Goal: Task Accomplishment & Management: Complete application form

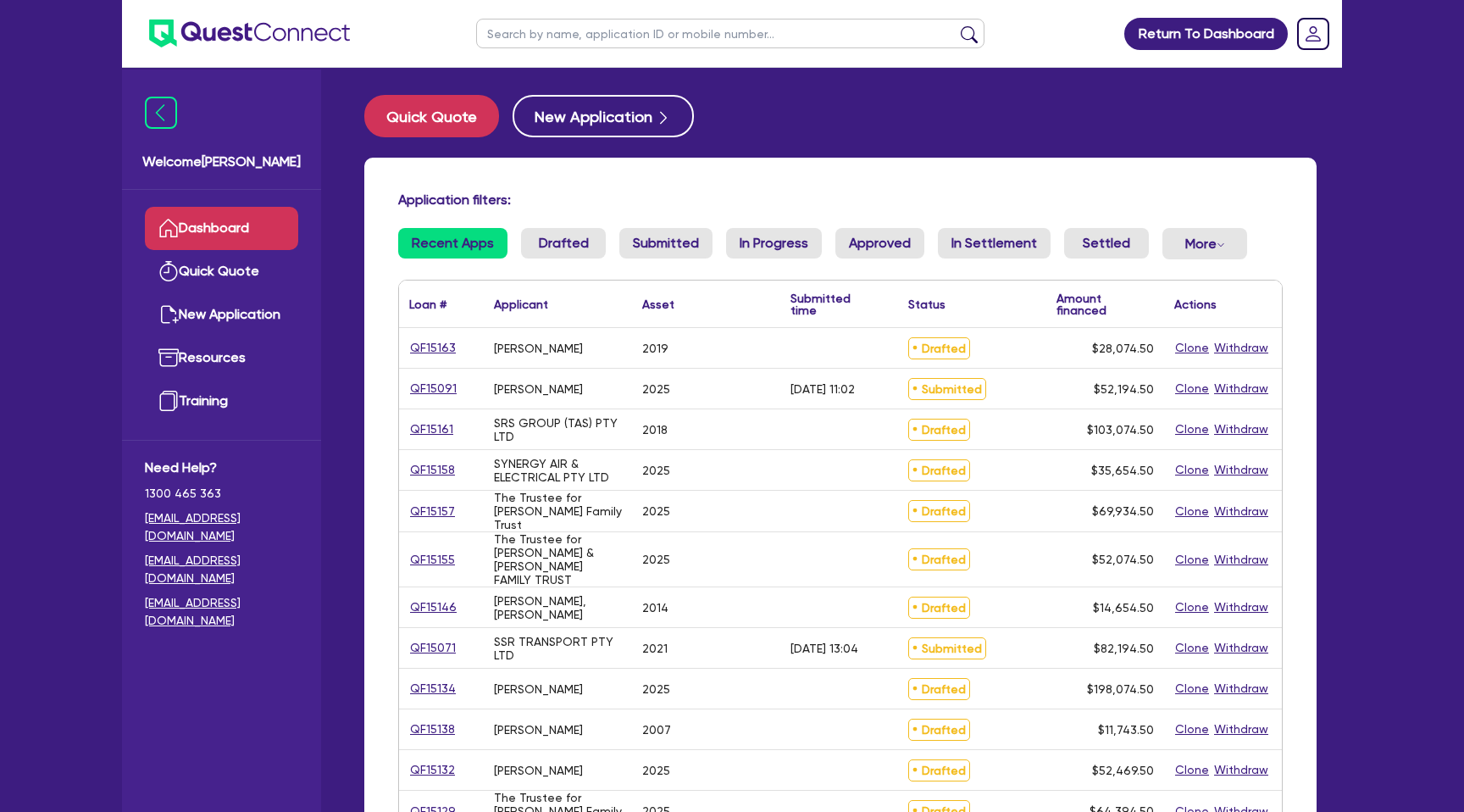
click at [578, 35] on input "text" at bounding box center [731, 33] width 509 height 30
type input "[PERSON_NAME]"
click at [956, 25] on button "submit" at bounding box center [969, 37] width 27 height 24
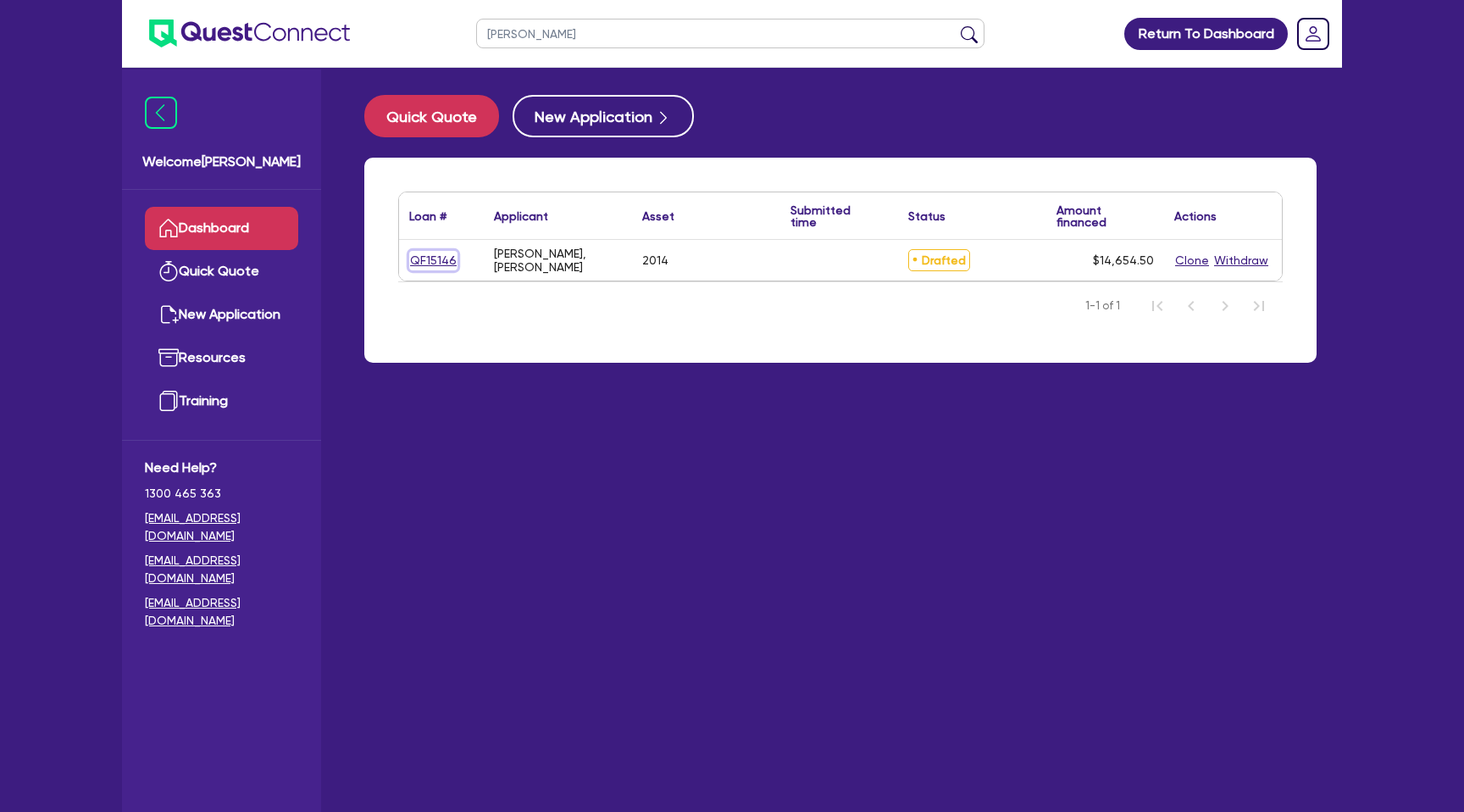
click at [430, 254] on link "QF15146" at bounding box center [434, 260] width 48 height 19
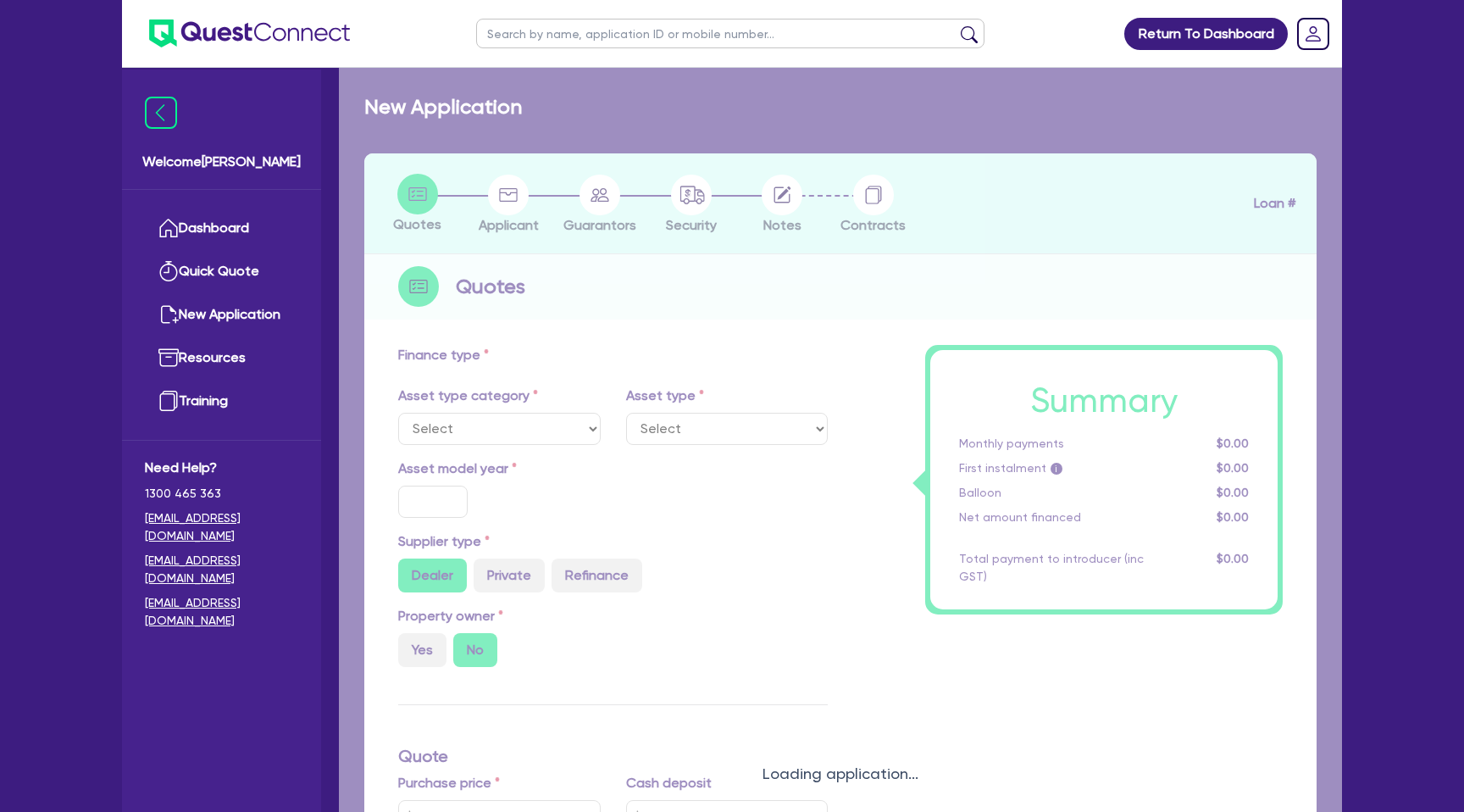
select select "CARS_AND_LIGHT_TRUCKS"
type input "2014"
type input "14,000"
type input "7.99"
select select "PASSENGER_VEHICLES"
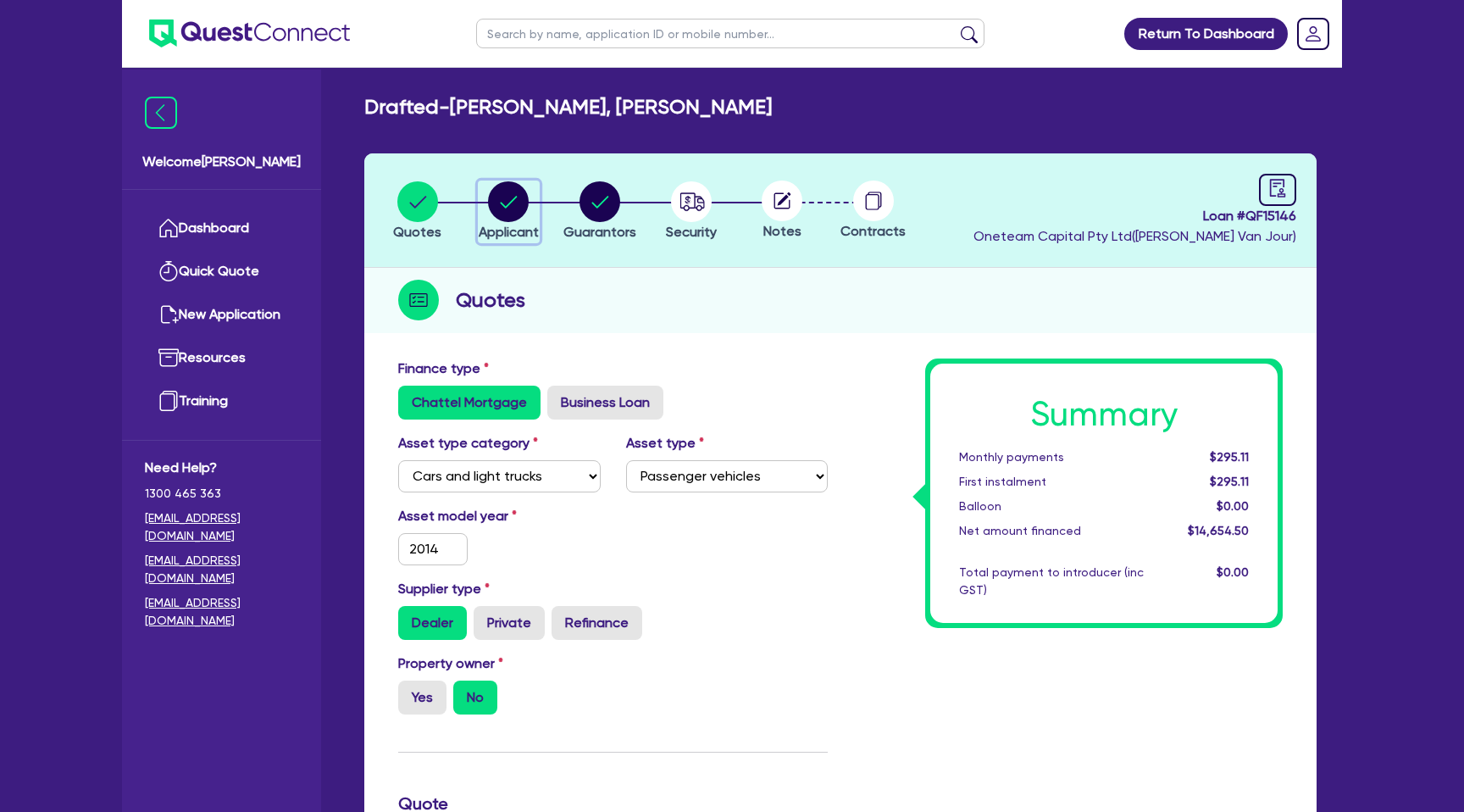
click at [512, 194] on circle "button" at bounding box center [509, 201] width 41 height 41
select select "SOLE_TRADER"
select select "ACCOMODATION_FOOD"
select select "HOTELS"
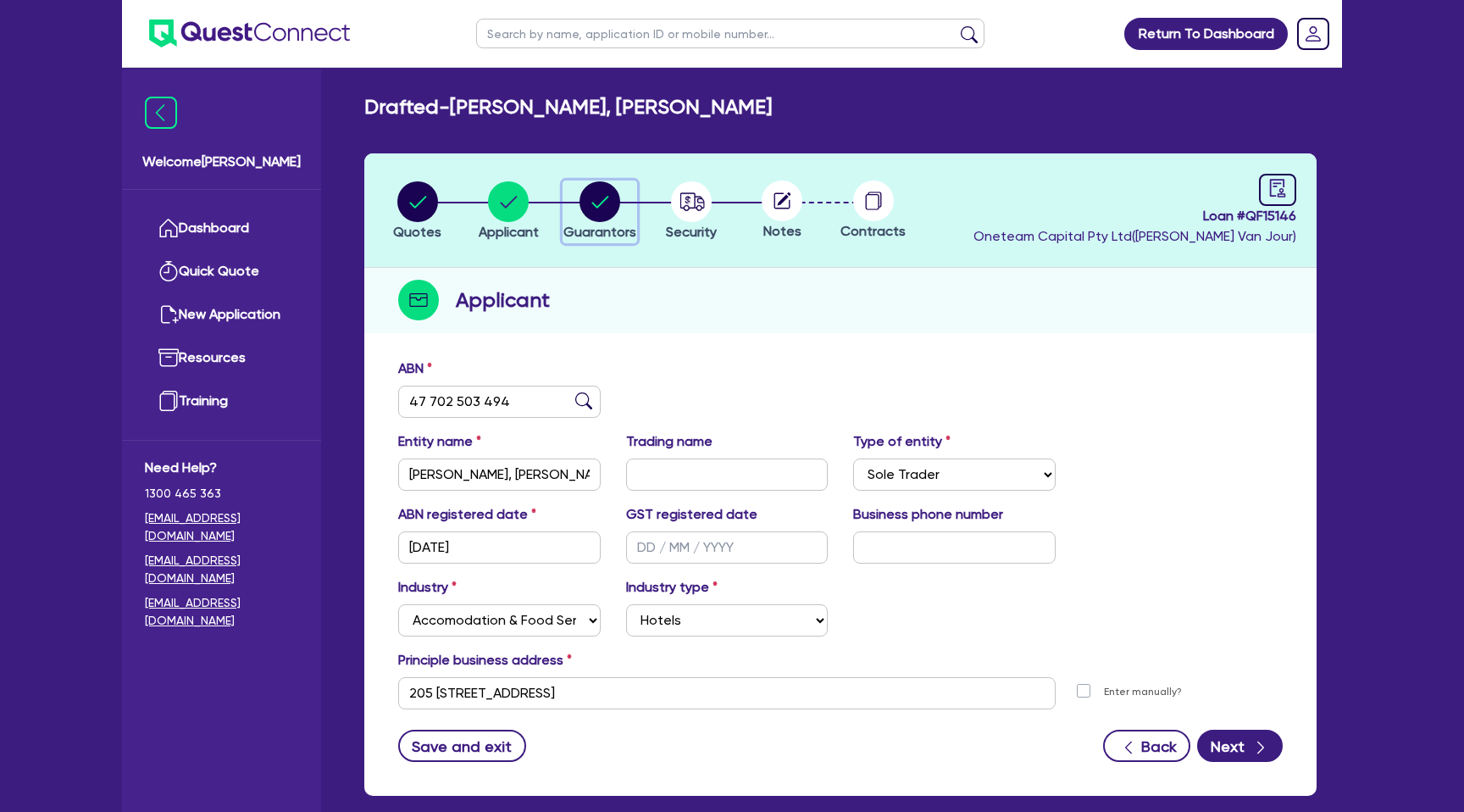
click at [604, 200] on icon "button" at bounding box center [600, 201] width 17 height 12
select select "MRS"
select select "QLD"
select select "SINGLE"
select select "CASH"
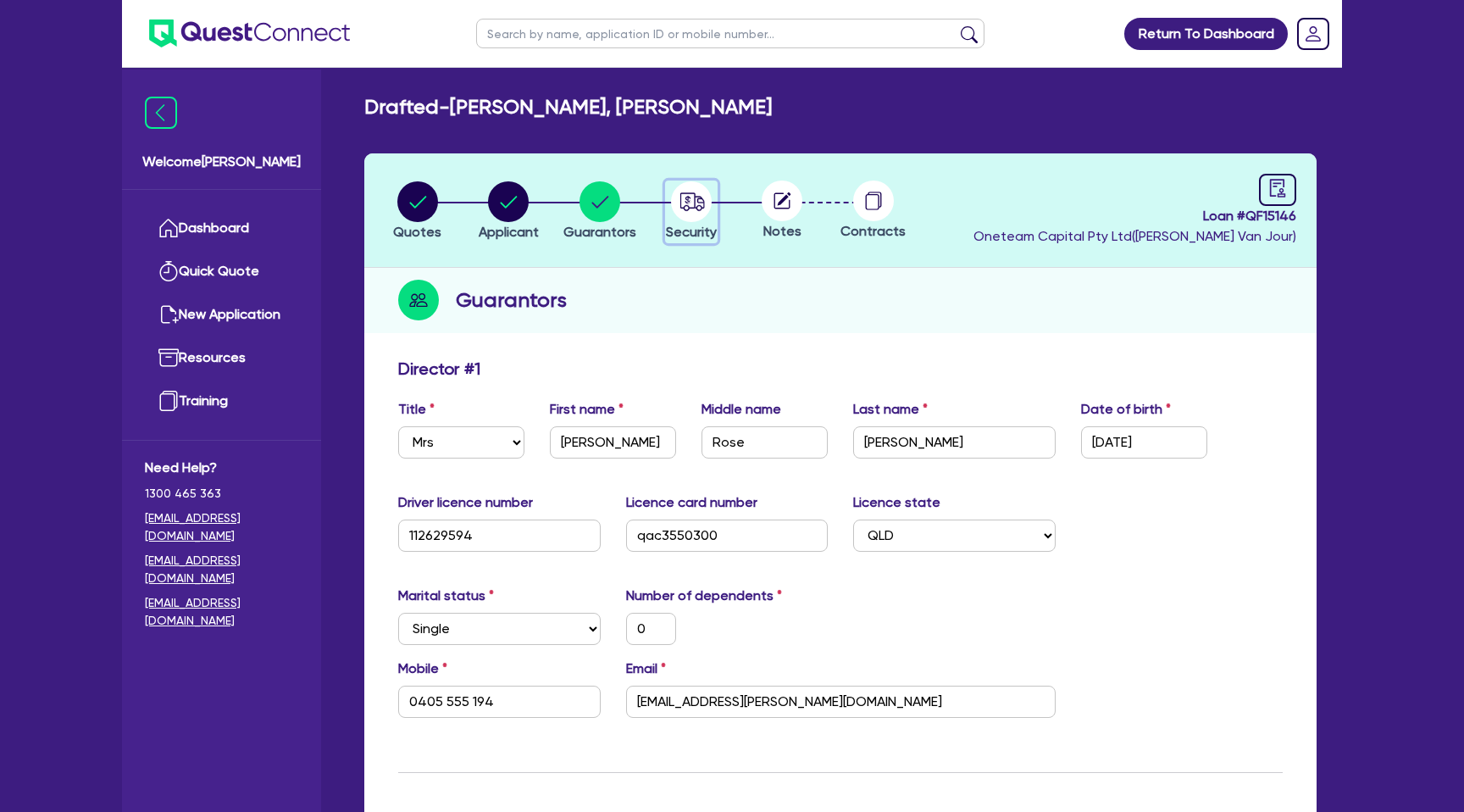
click at [689, 212] on circle "button" at bounding box center [692, 201] width 41 height 41
select select "CARS_AND_LIGHT_TRUCKS"
select select "PASSENGER_VEHICLES"
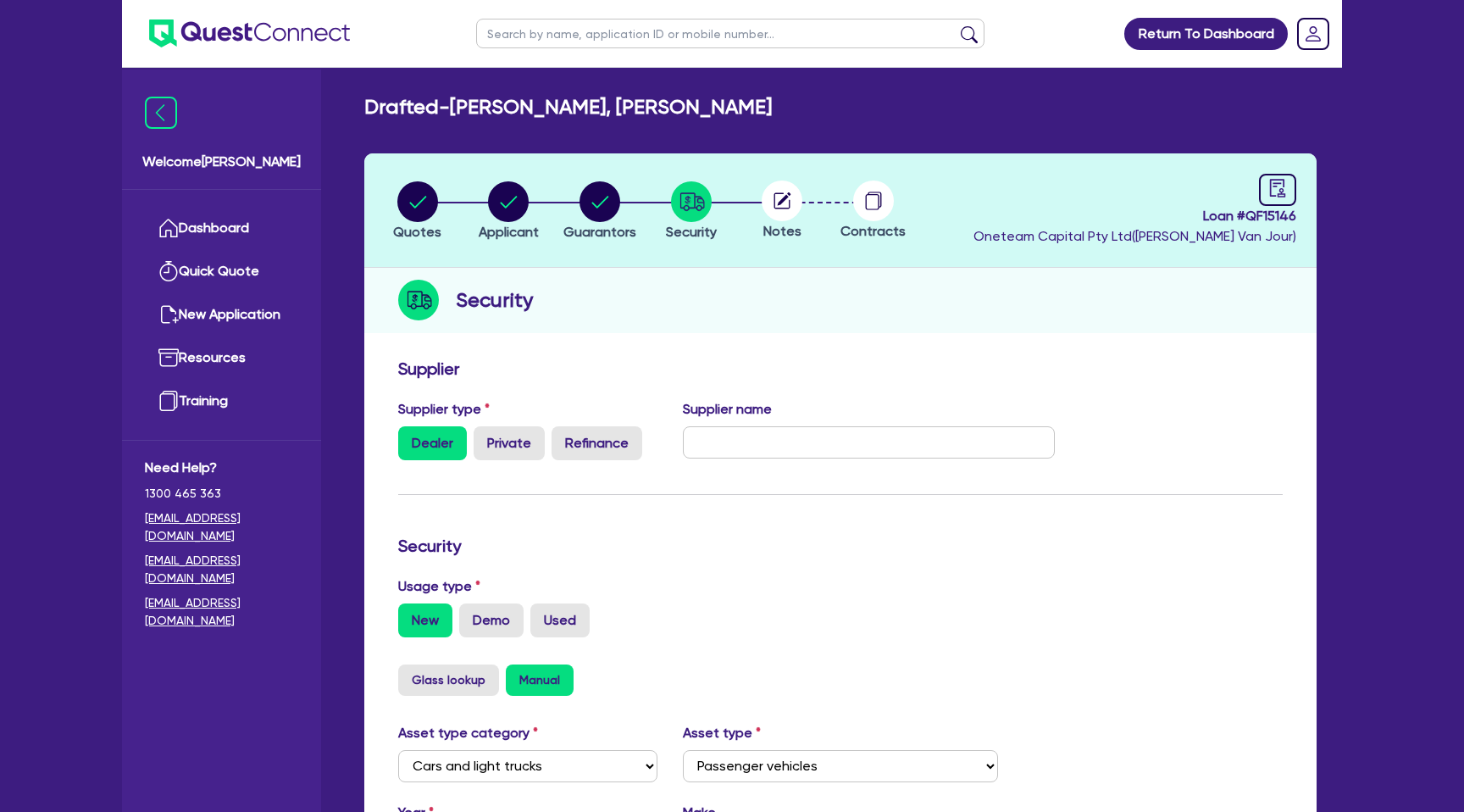
click at [772, 209] on circle at bounding box center [783, 200] width 41 height 41
click at [1281, 186] on icon "audit" at bounding box center [1278, 188] width 19 height 19
select select "DRAFTED_NEW"
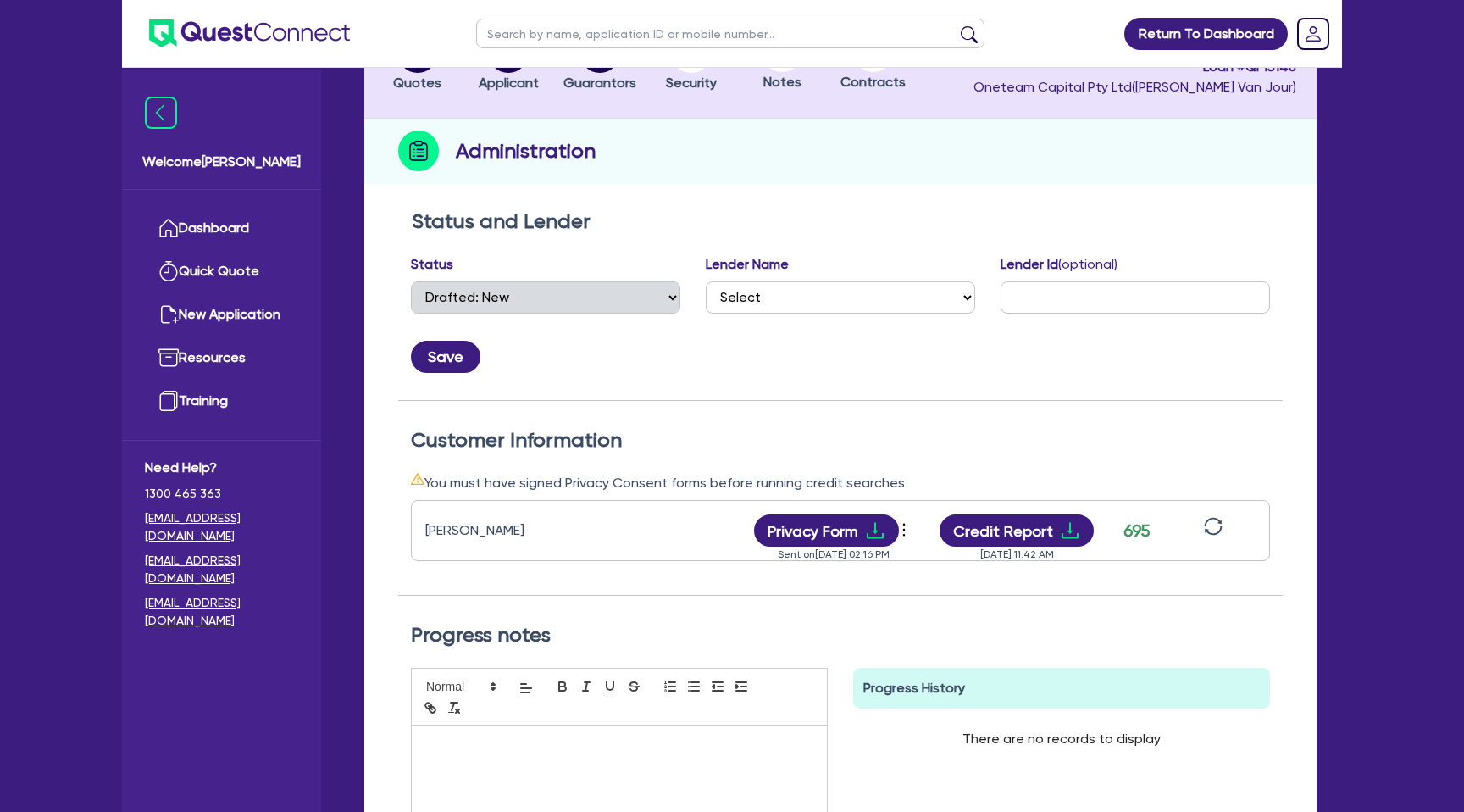
scroll to position [160, 0]
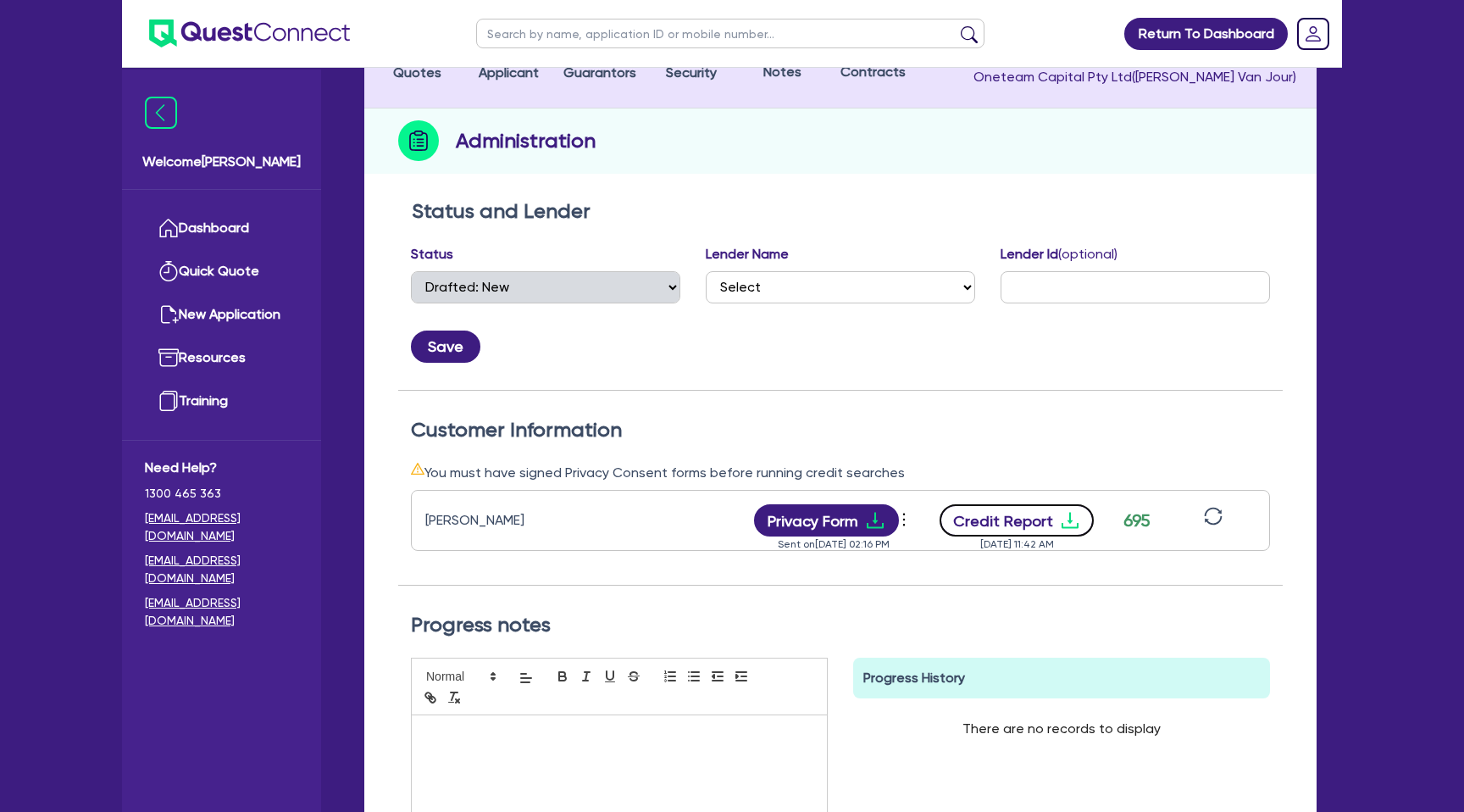
click at [1069, 513] on icon "download" at bounding box center [1070, 521] width 20 height 20
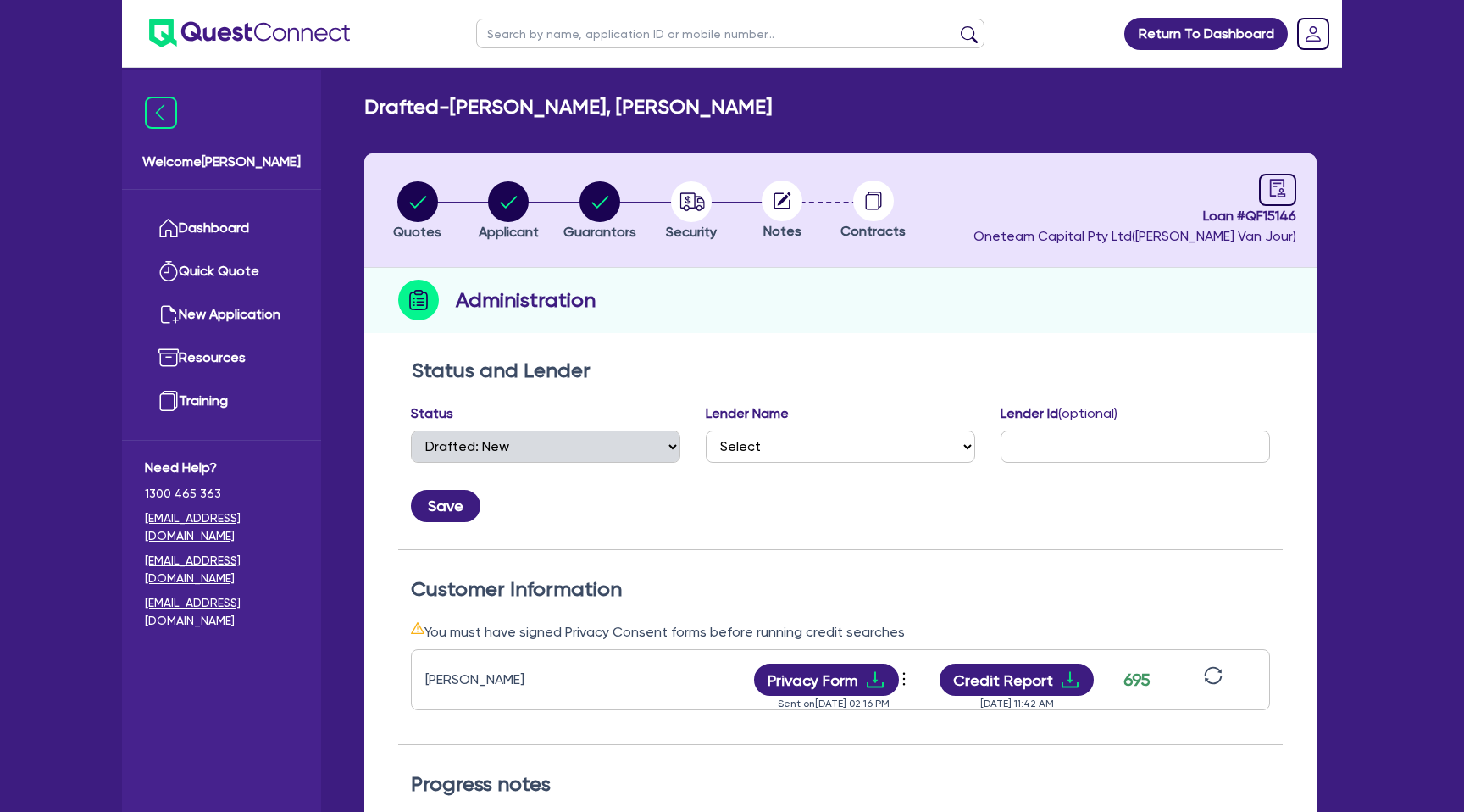
click at [471, 170] on header "Quotes Applicant Guarantors Security Notes Contracts Loan # QF15146 Oneteam Cap…" at bounding box center [841, 210] width 952 height 114
click at [490, 180] on header "Quotes Applicant Guarantors Security Notes Contracts Loan # QF15146 Oneteam Cap…" at bounding box center [841, 210] width 952 height 114
click at [508, 191] on circle "button" at bounding box center [509, 201] width 41 height 41
select select "SOLE_TRADER"
select select "ACCOMODATION_FOOD"
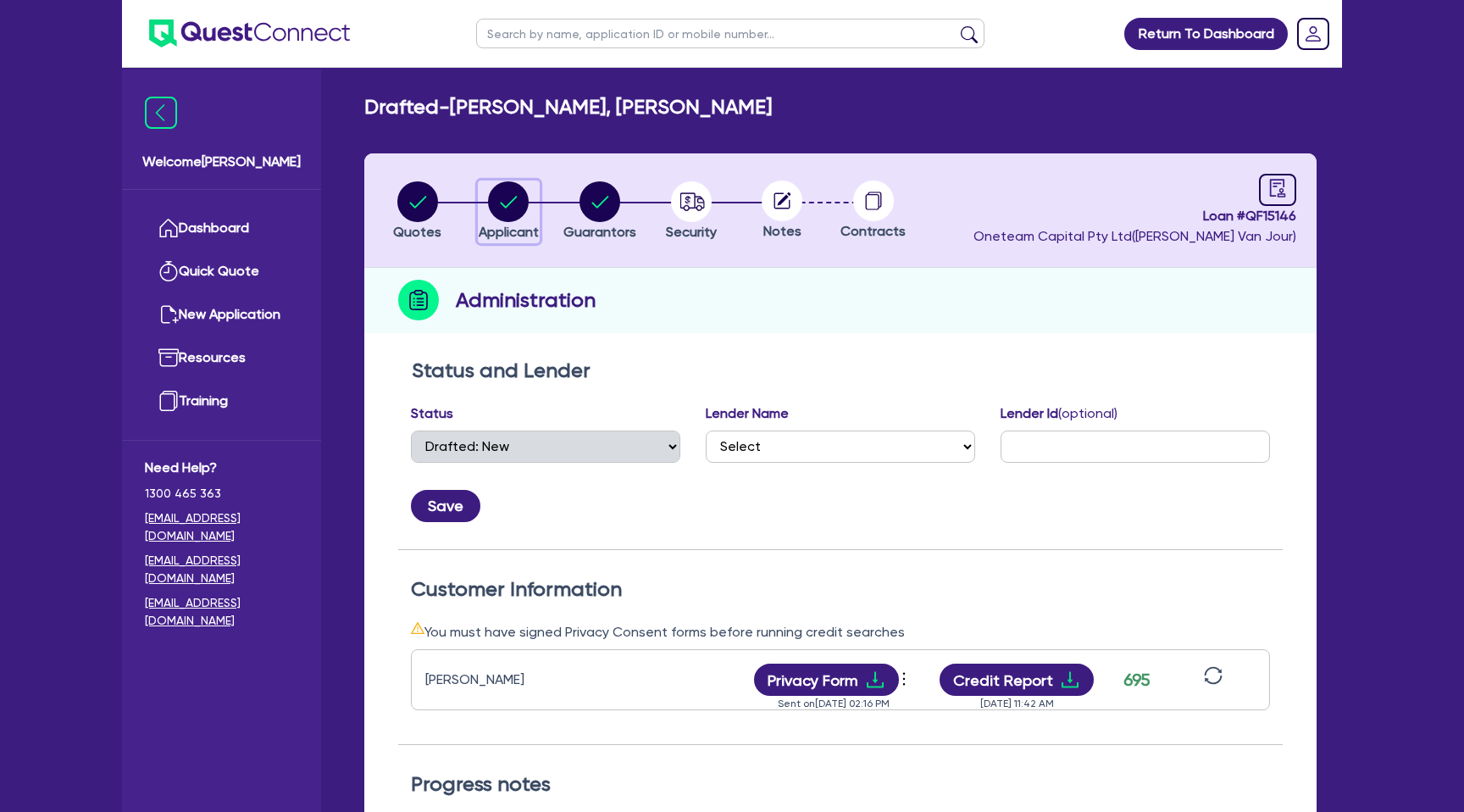
select select "HOTELS"
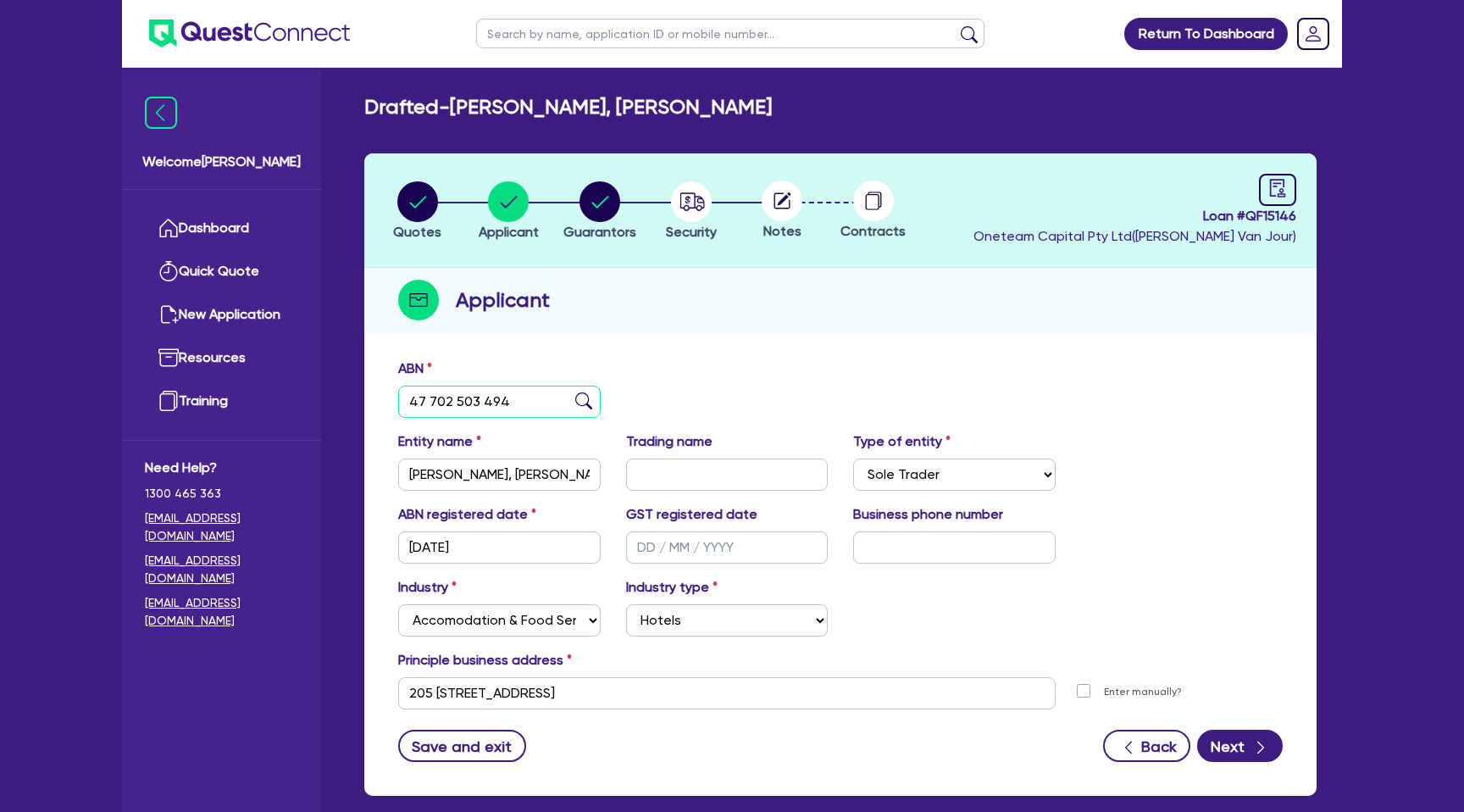
click at [460, 410] on input "47 702 503 494" at bounding box center [499, 401] width 202 height 32
click at [660, 221] on li "Security" at bounding box center [692, 210] width 92 height 59
drag, startPoint x: 660, startPoint y: 221, endPoint x: 629, endPoint y: 181, distance: 50.6
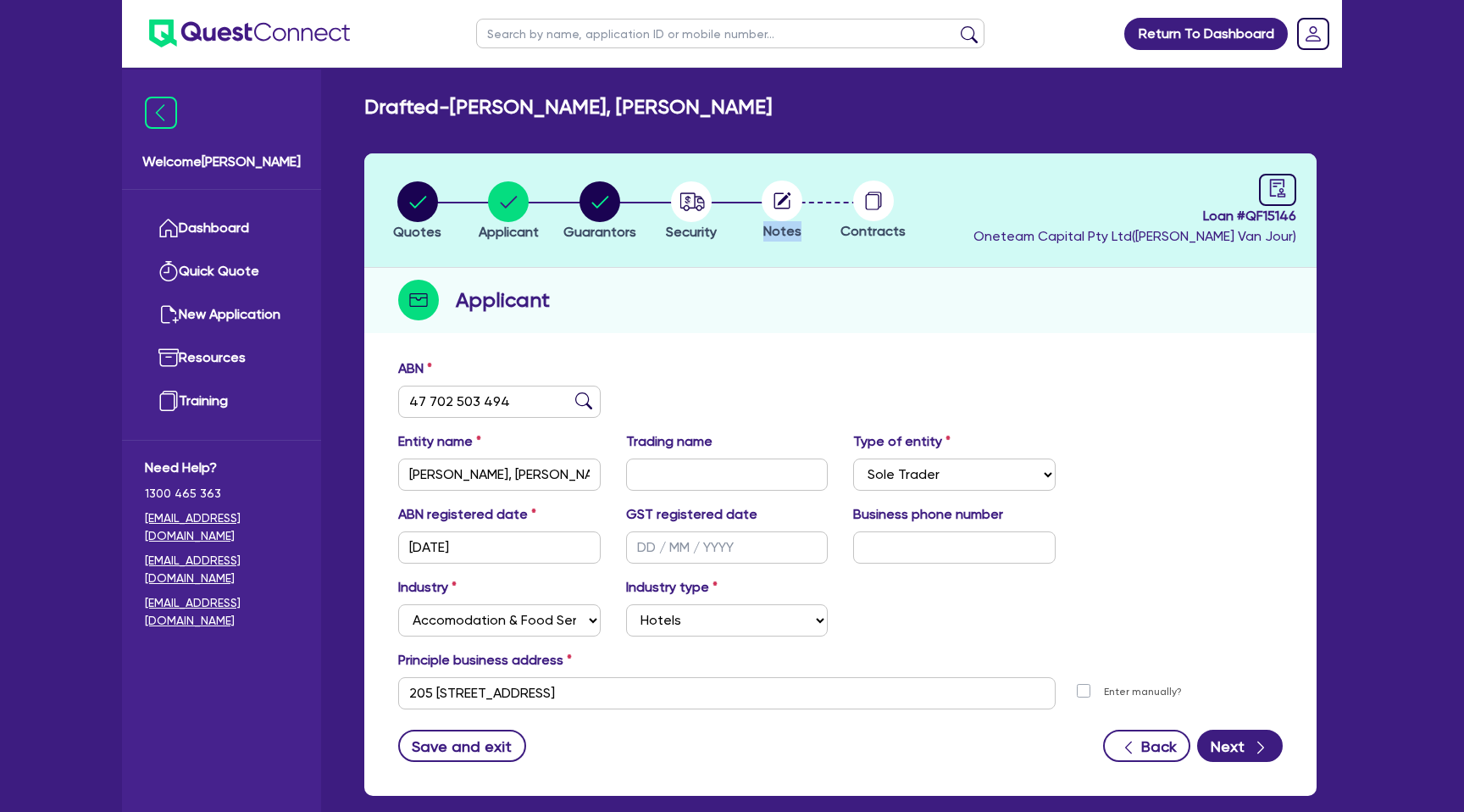
click at [640, 195] on ul "Quotes Applicant Guarantors Security Notes Contracts" at bounding box center [646, 210] width 548 height 59
click at [612, 192] on circle "button" at bounding box center [600, 201] width 41 height 41
select select "MRS"
select select "QLD"
select select "SINGLE"
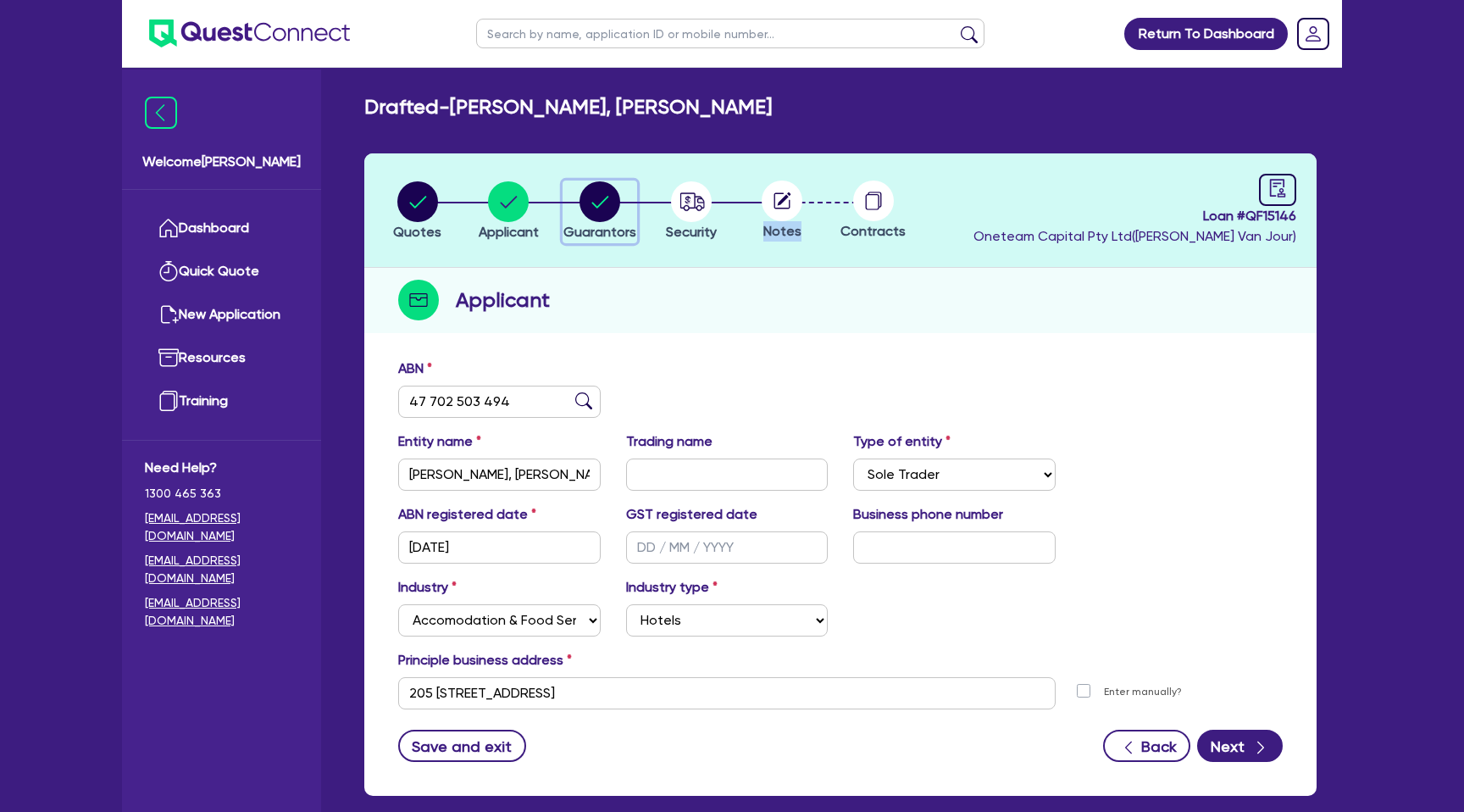
select select "CASH"
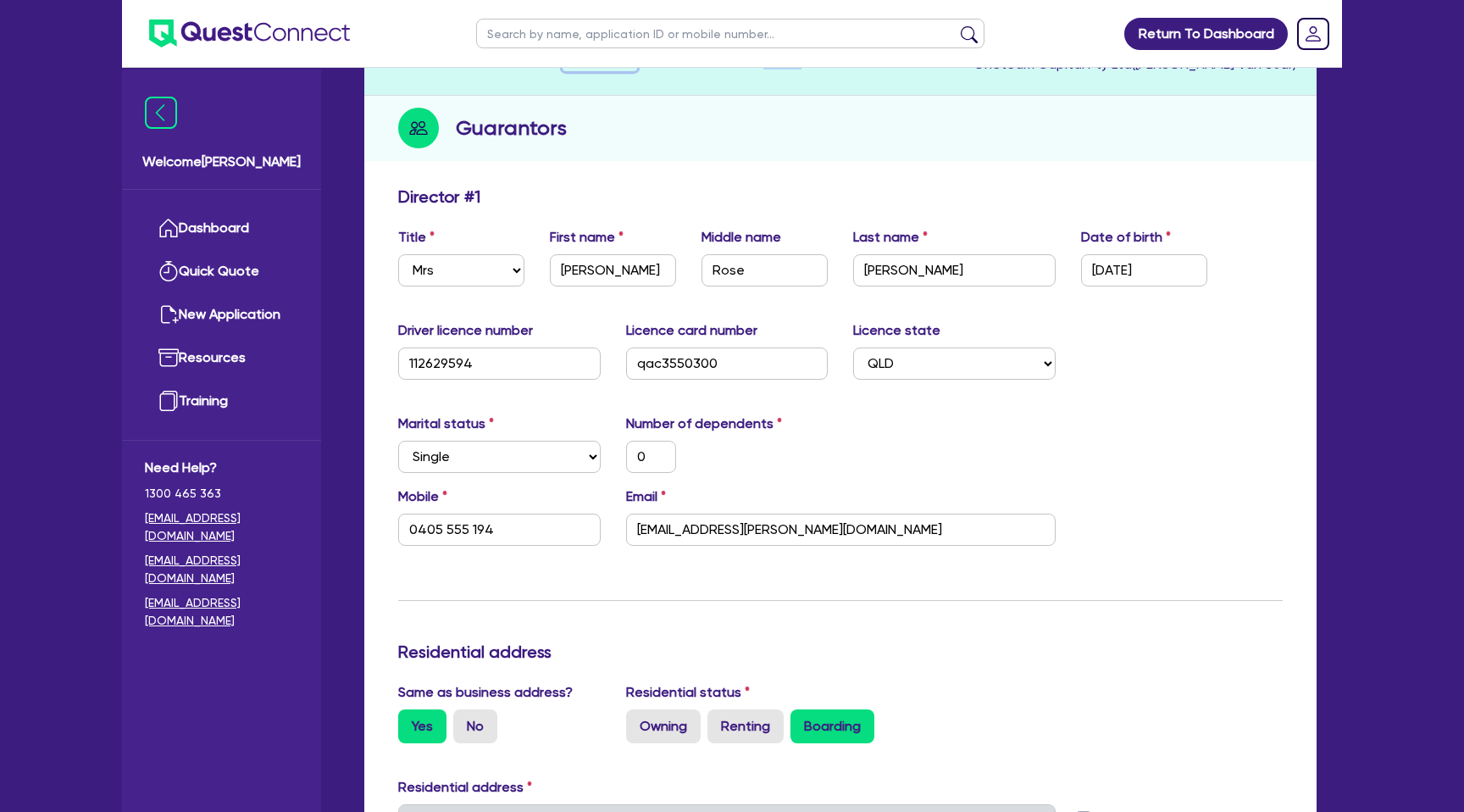
scroll to position [165, 0]
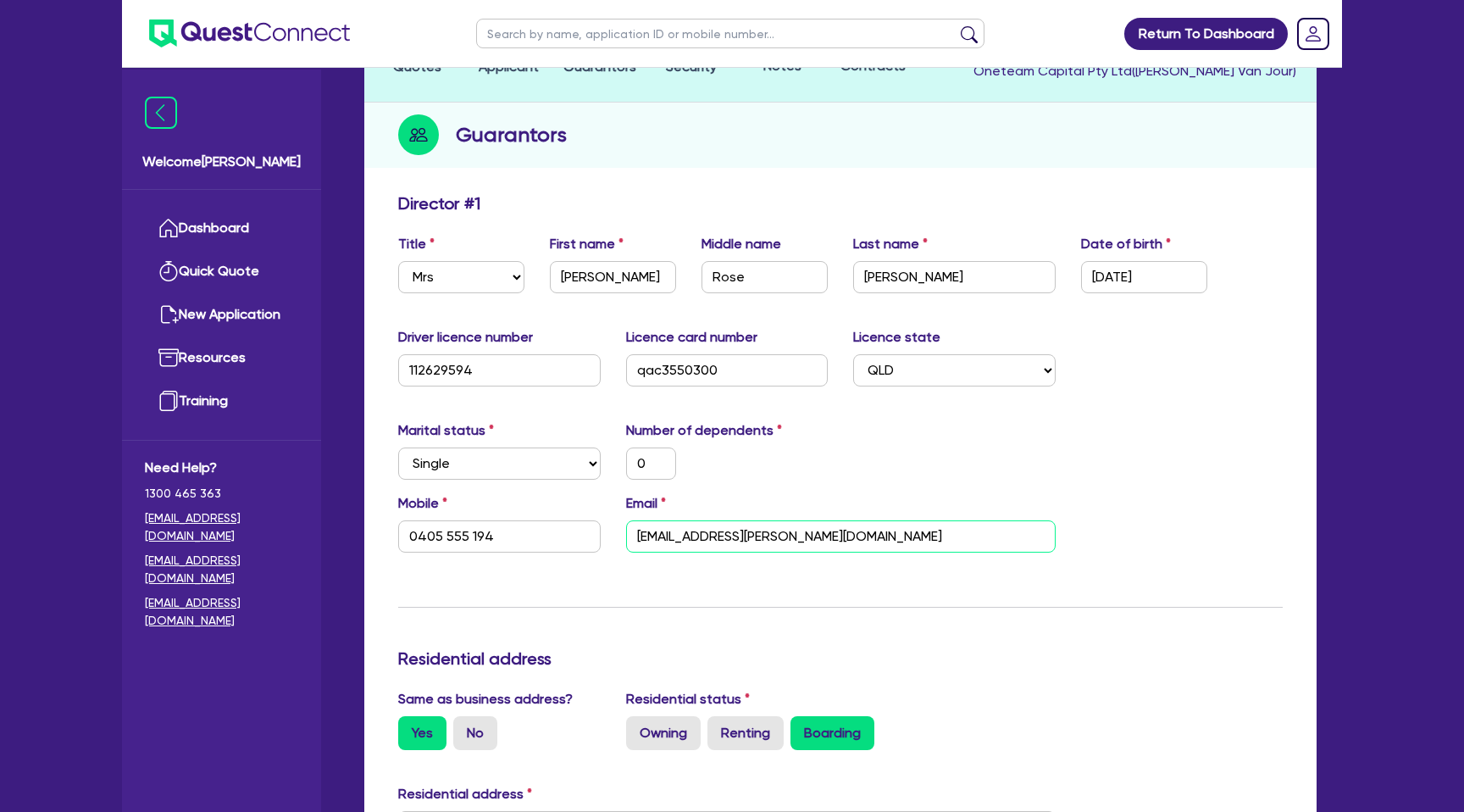
click at [727, 534] on input "Katheriner.leonard@gmail.com" at bounding box center [841, 536] width 430 height 32
click at [451, 538] on input "0405 555 194" at bounding box center [499, 536] width 202 height 32
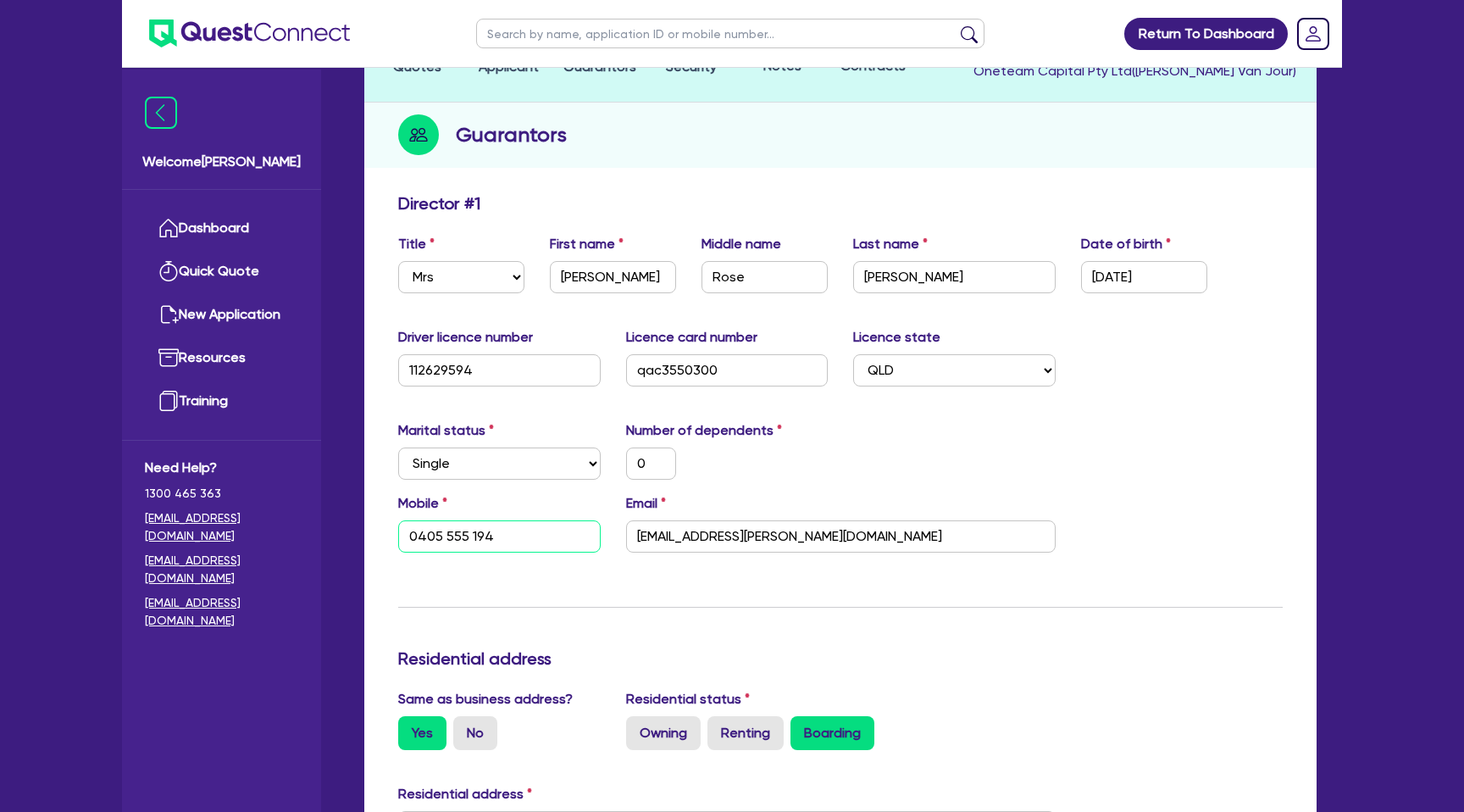
click at [451, 538] on input "0405 555 194" at bounding box center [499, 536] width 202 height 32
click at [774, 475] on div "0" at bounding box center [728, 463] width 228 height 32
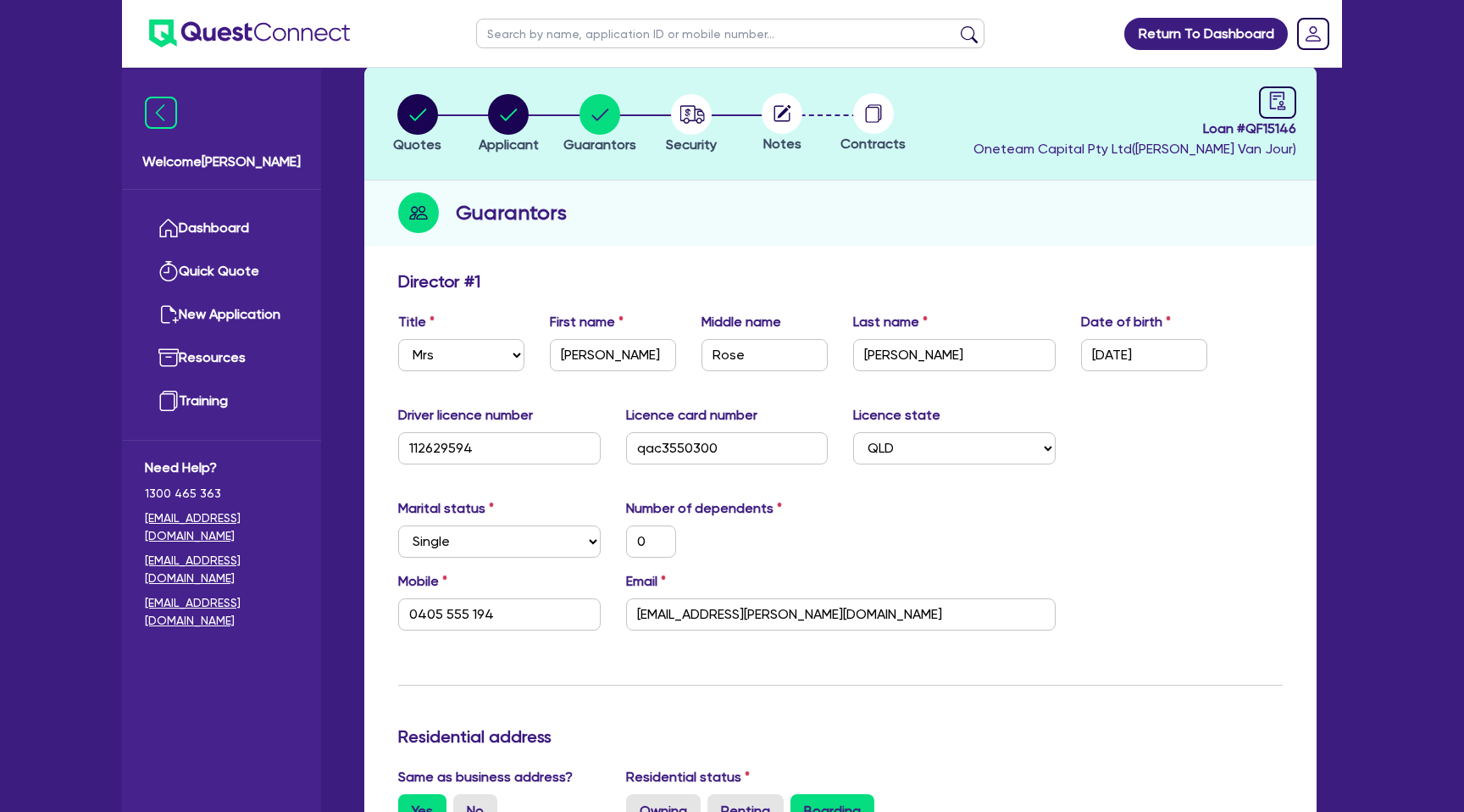
scroll to position [0, 0]
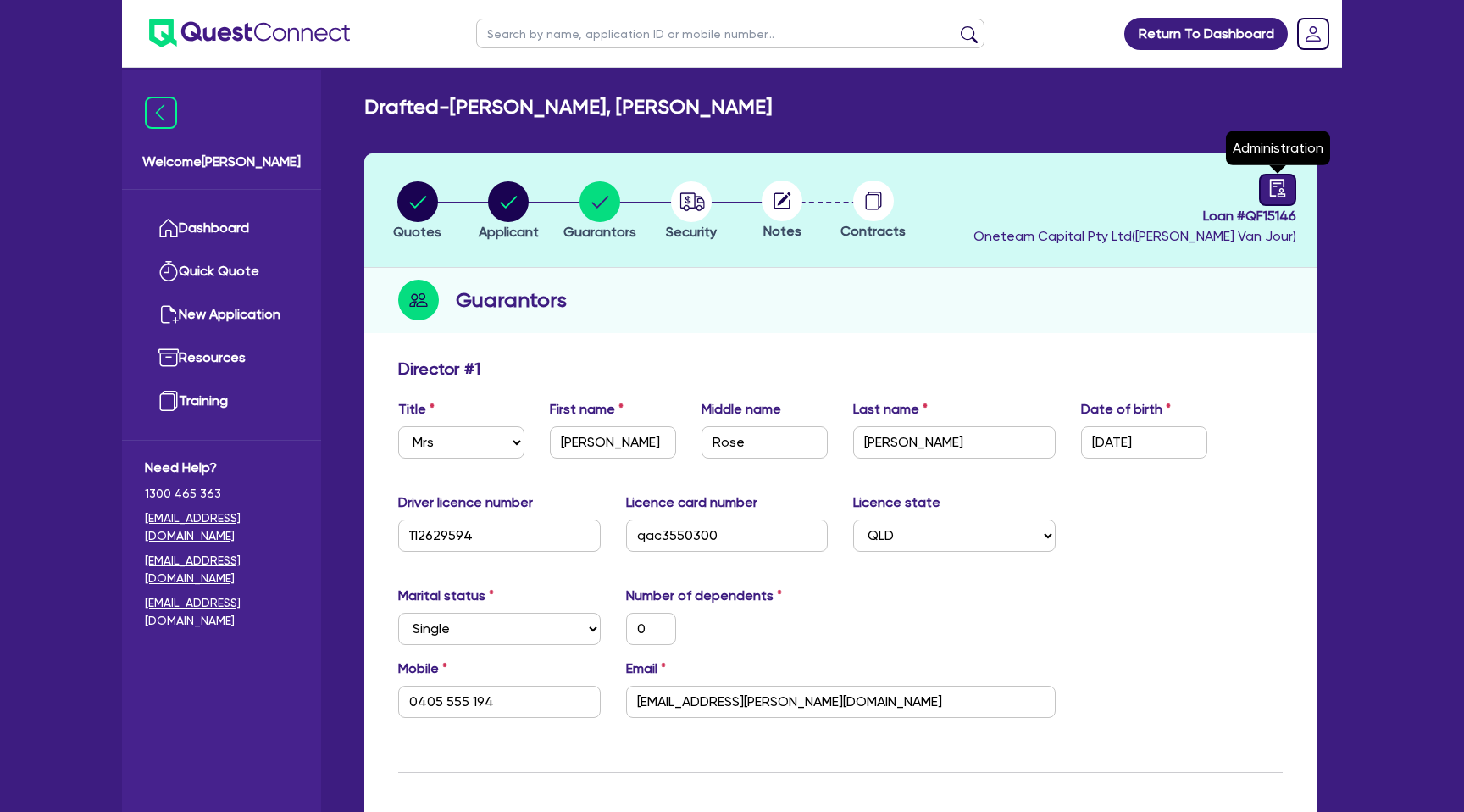
click at [1280, 185] on icon "audit" at bounding box center [1278, 188] width 19 height 19
select select "DRAFTED_NEW"
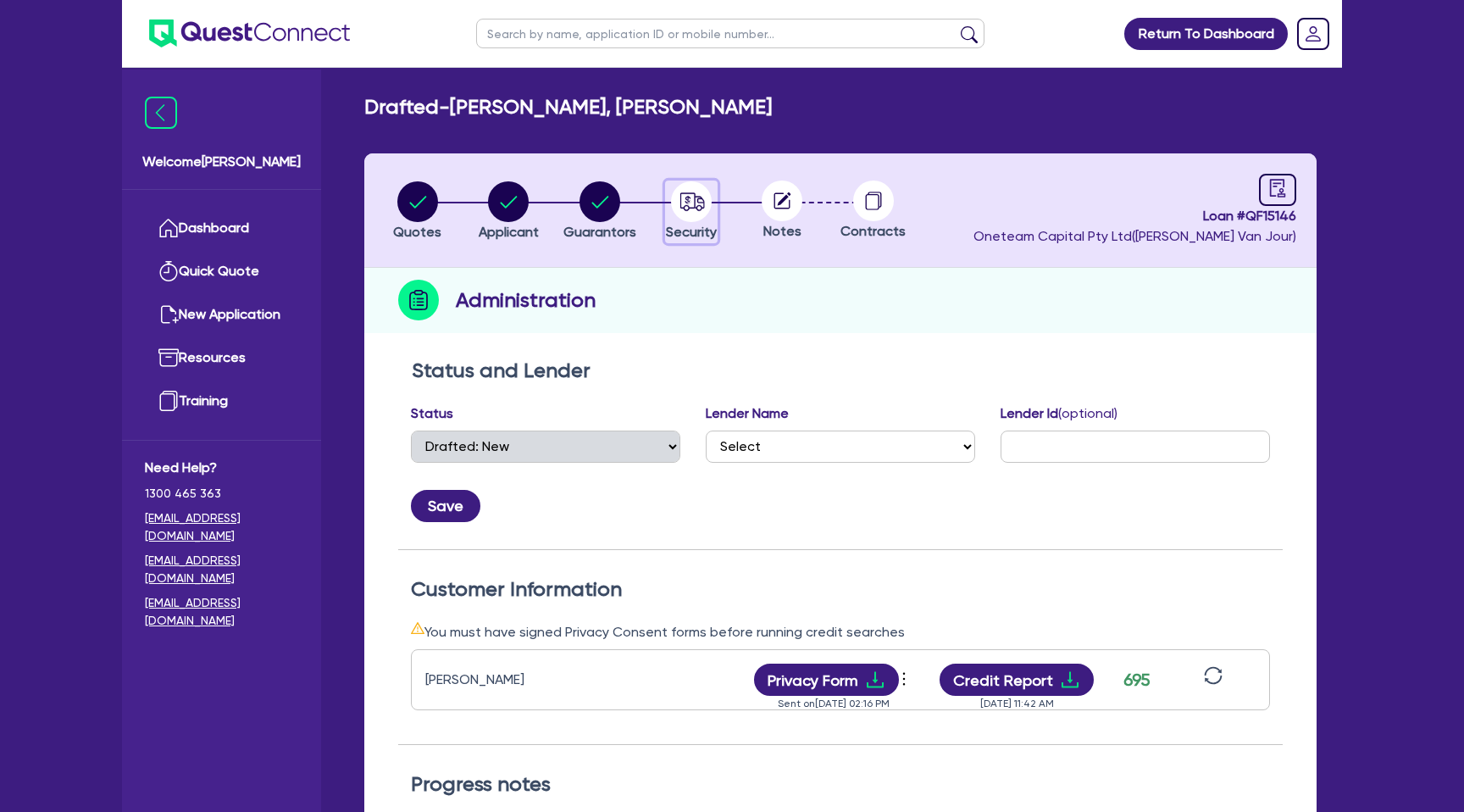
click at [694, 197] on icon "button" at bounding box center [692, 200] width 24 height 18
select select "CARS_AND_LIGHT_TRUCKS"
select select "PASSENGER_VEHICLES"
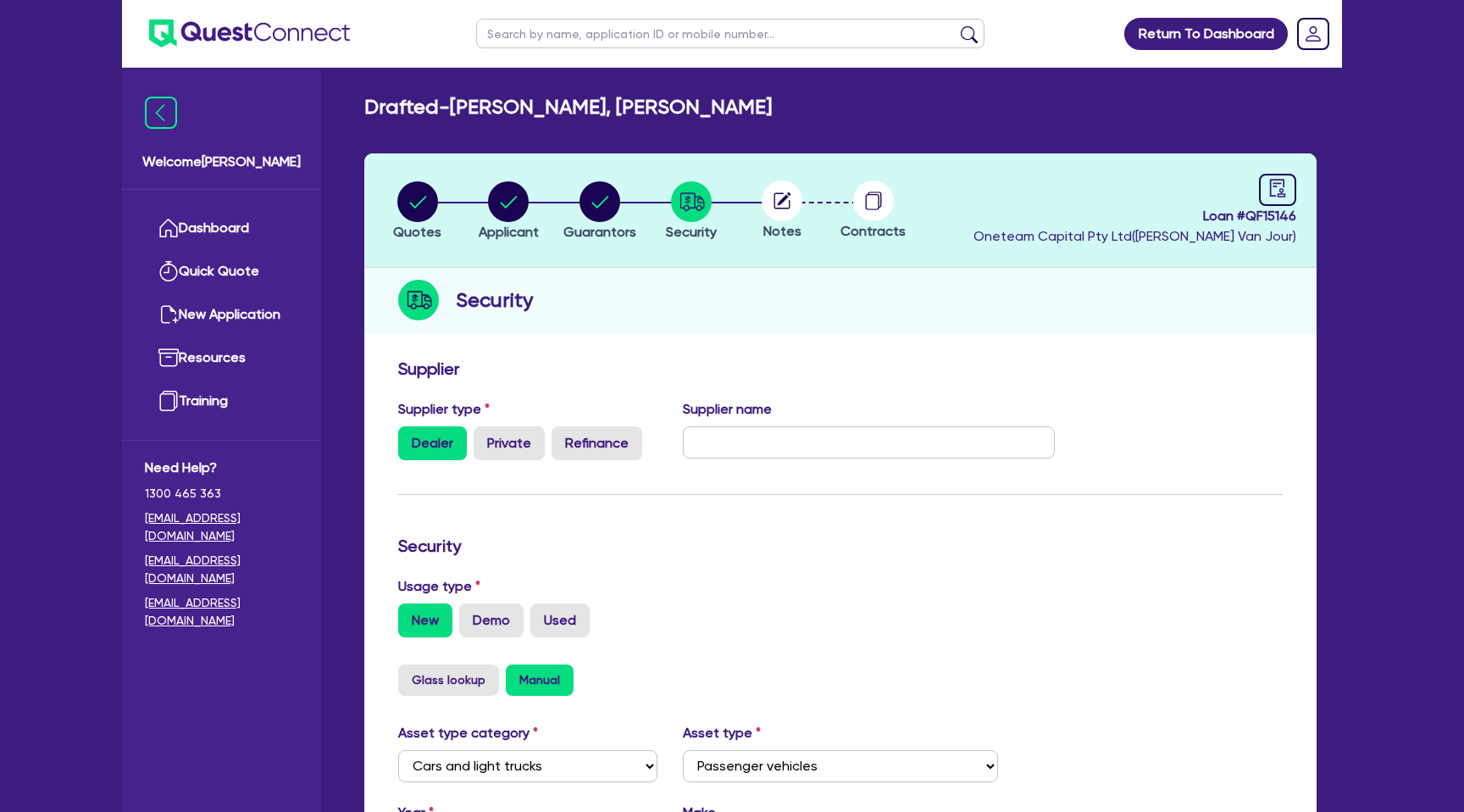
click at [773, 196] on circle at bounding box center [783, 200] width 41 height 41
click at [786, 212] on circle at bounding box center [783, 200] width 41 height 41
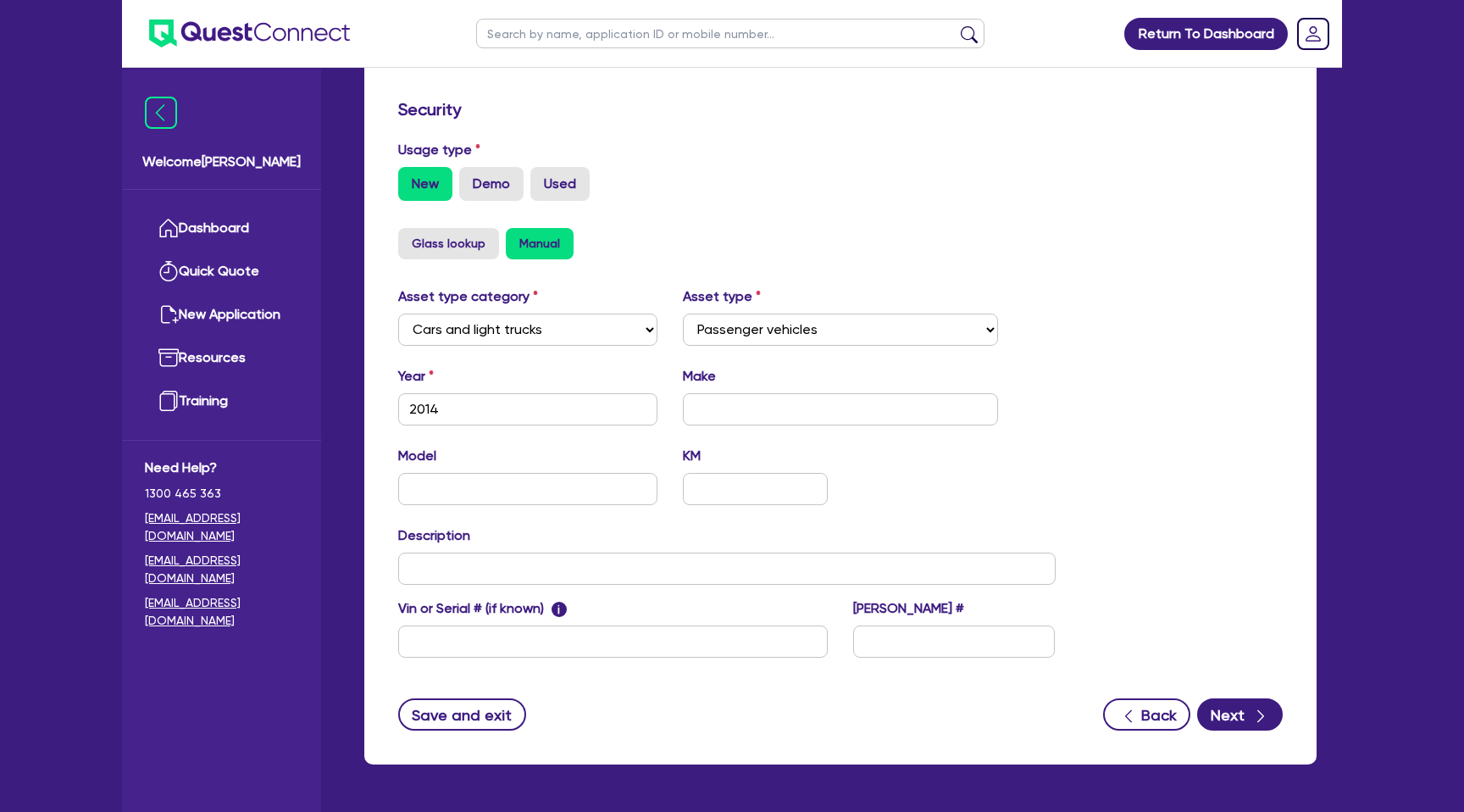
scroll to position [491, 0]
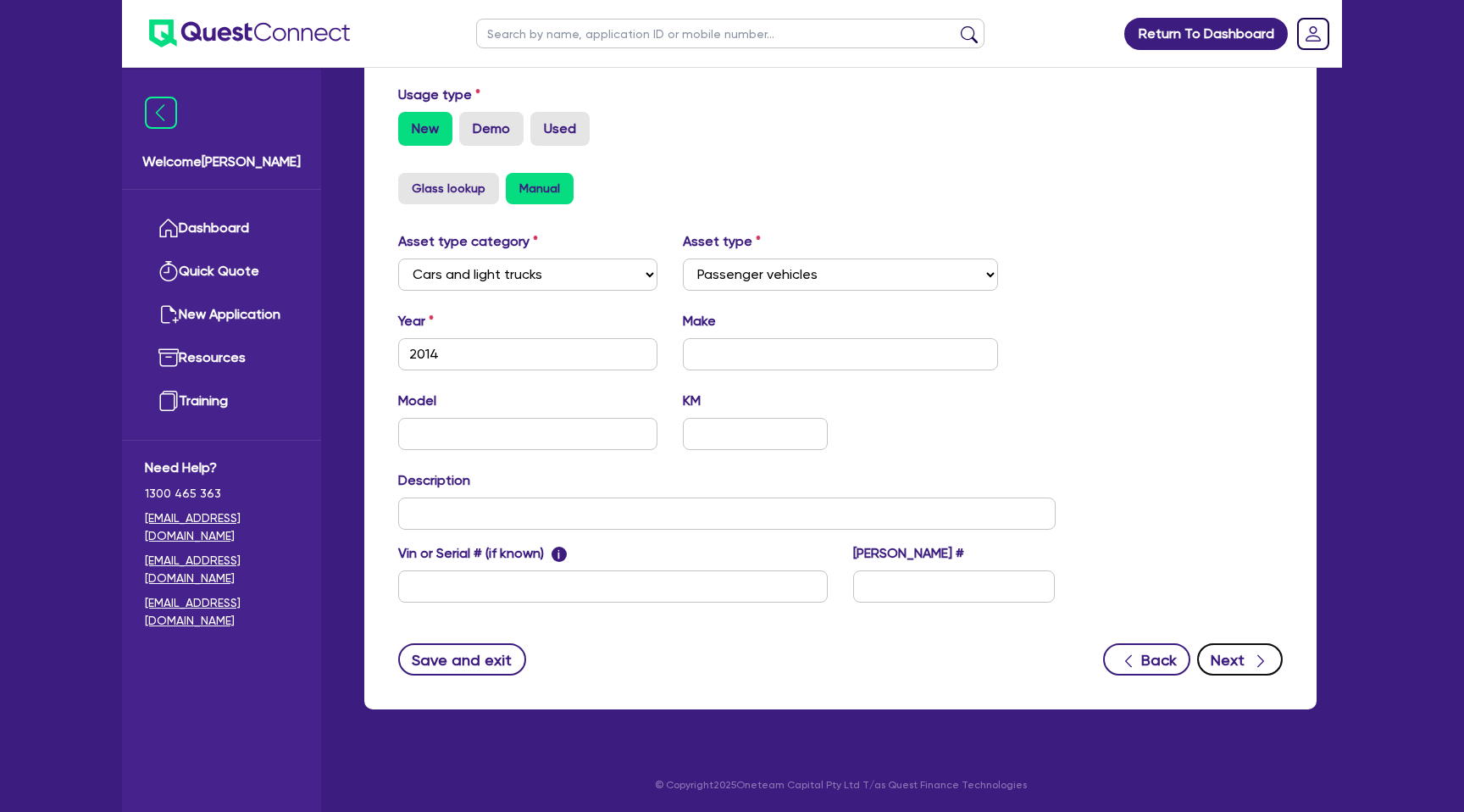
click at [1241, 648] on button "Next" at bounding box center [1240, 659] width 85 height 32
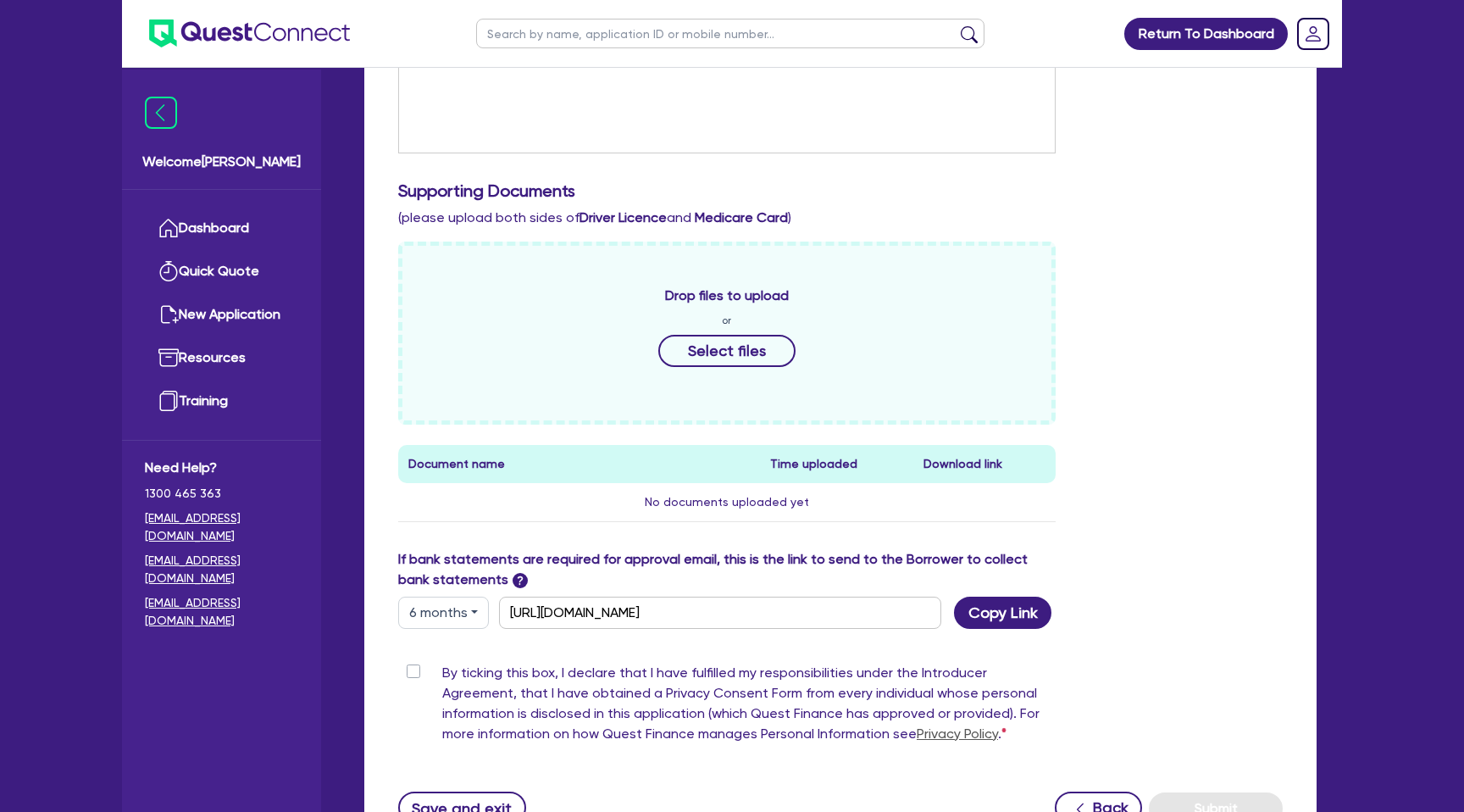
scroll to position [714, 0]
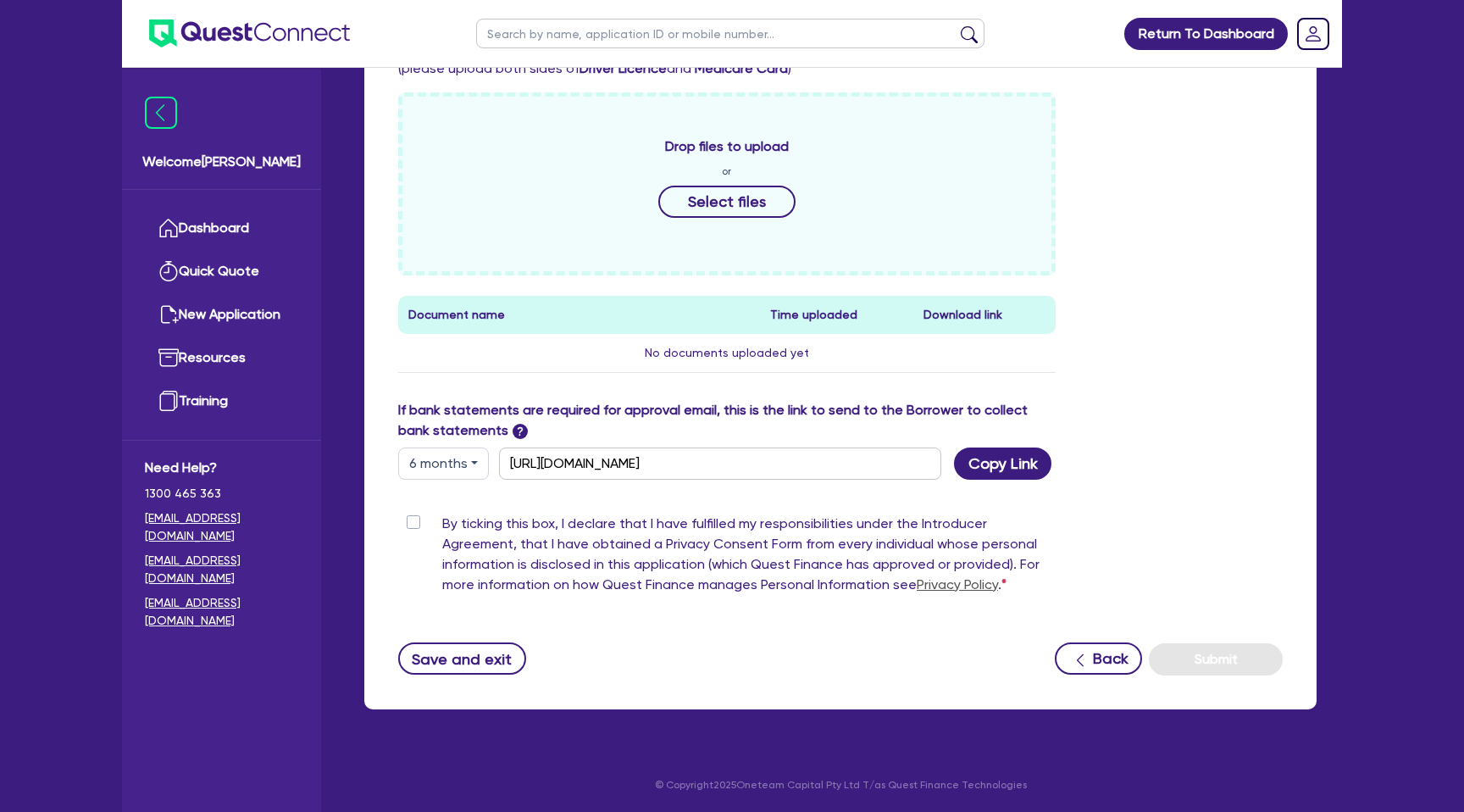
click at [443, 456] on button "6 months" at bounding box center [444, 463] width 91 height 32
click at [456, 491] on link "3 months" at bounding box center [466, 503] width 134 height 32
type input "https://scv.bankstatements.com.au/QUSE-QF15146"
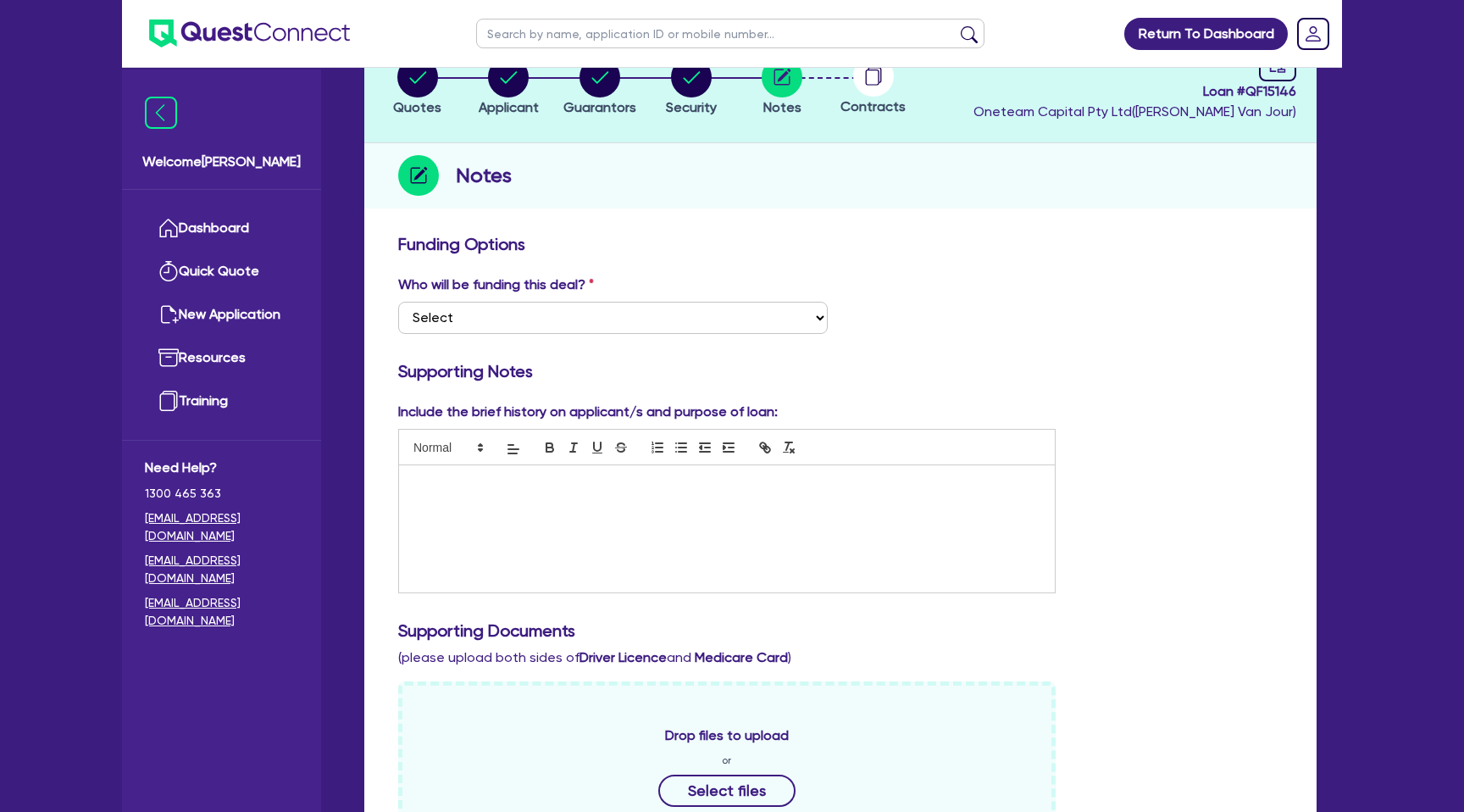
scroll to position [0, 0]
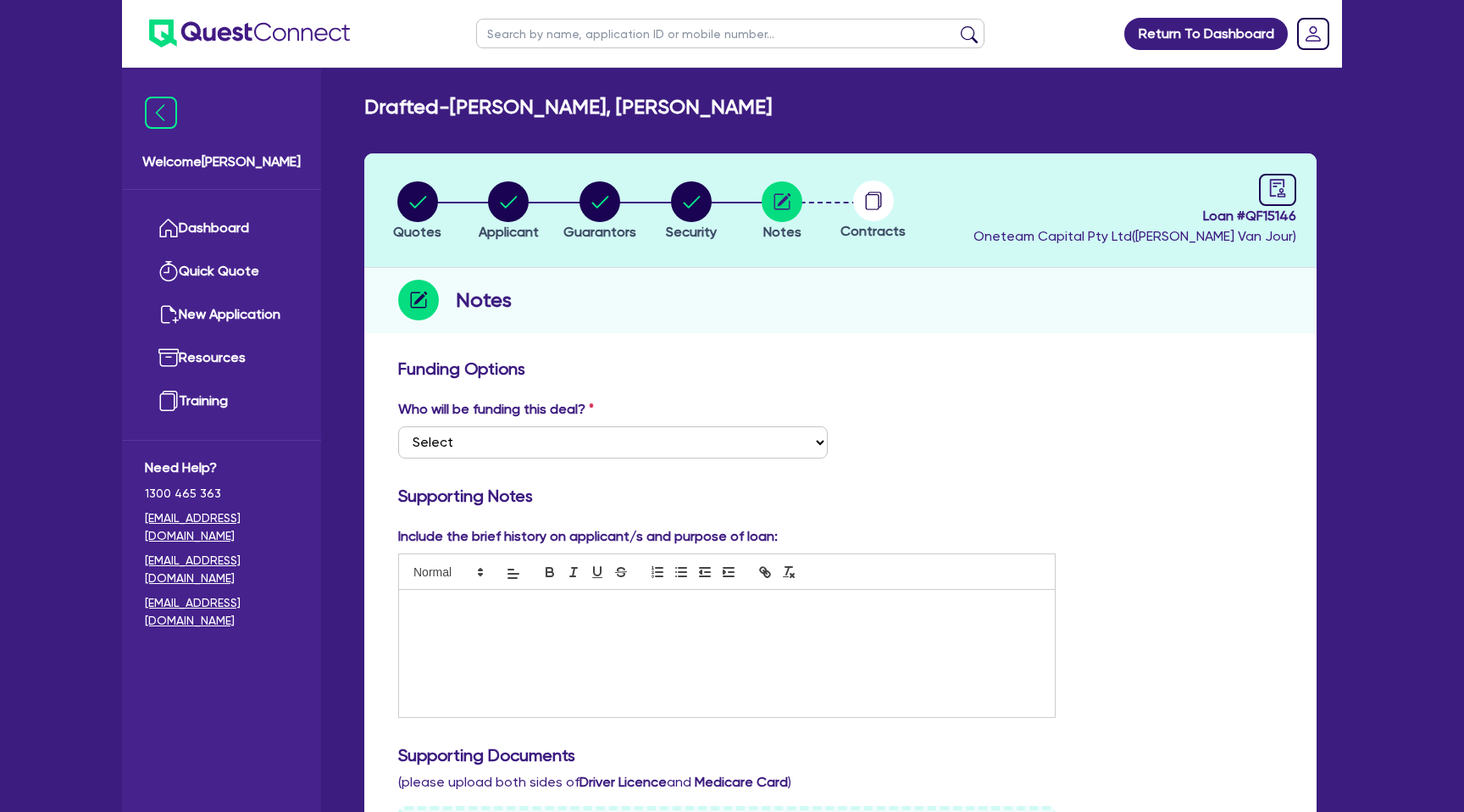
click at [466, 591] on div at bounding box center [727, 652] width 656 height 127
click at [1283, 188] on icon "audit" at bounding box center [1278, 188] width 19 height 19
select select "DRAFTED_NEW"
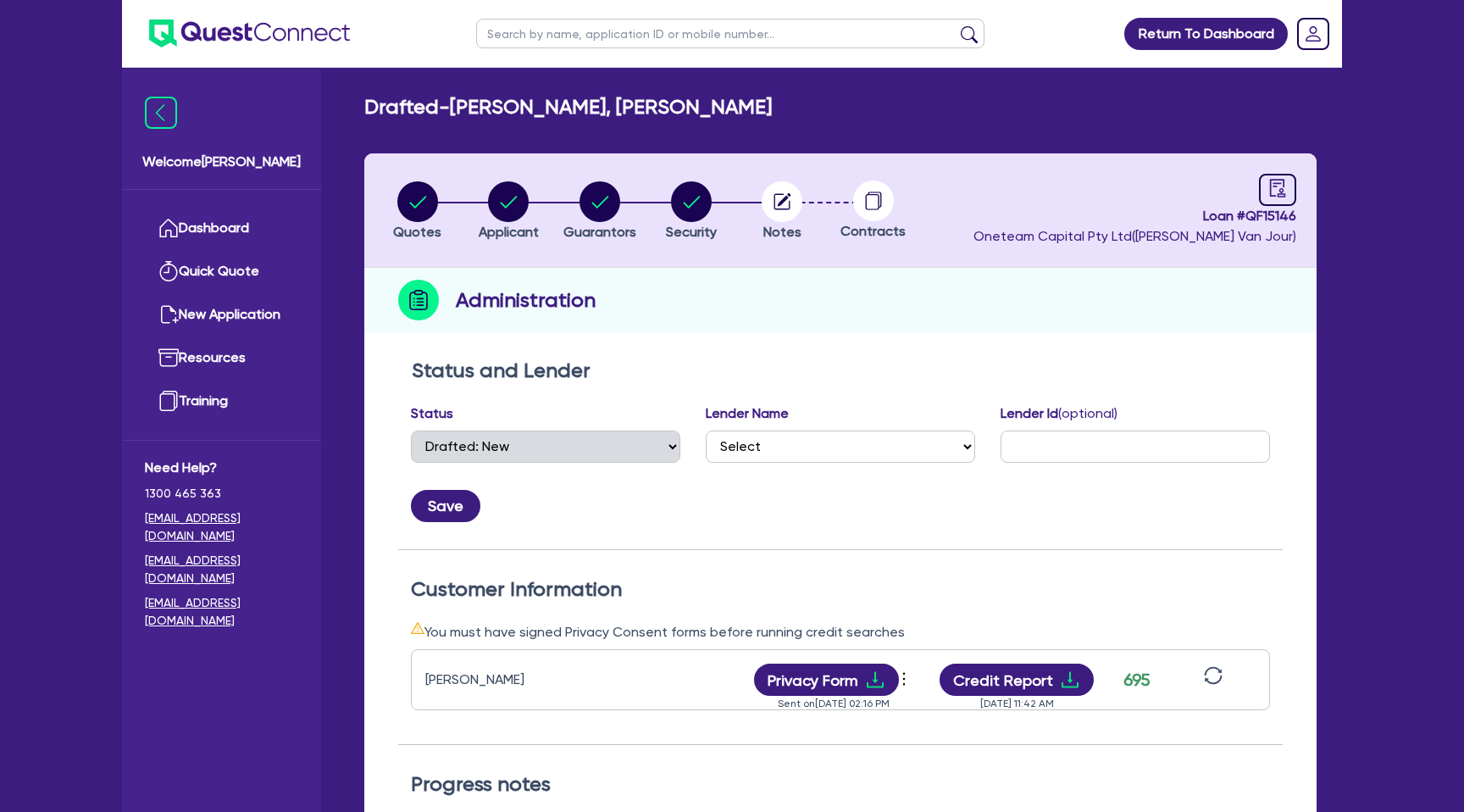
scroll to position [1, 0]
click at [693, 209] on circle "button" at bounding box center [692, 200] width 41 height 41
select select "CARS_AND_LIGHT_TRUCKS"
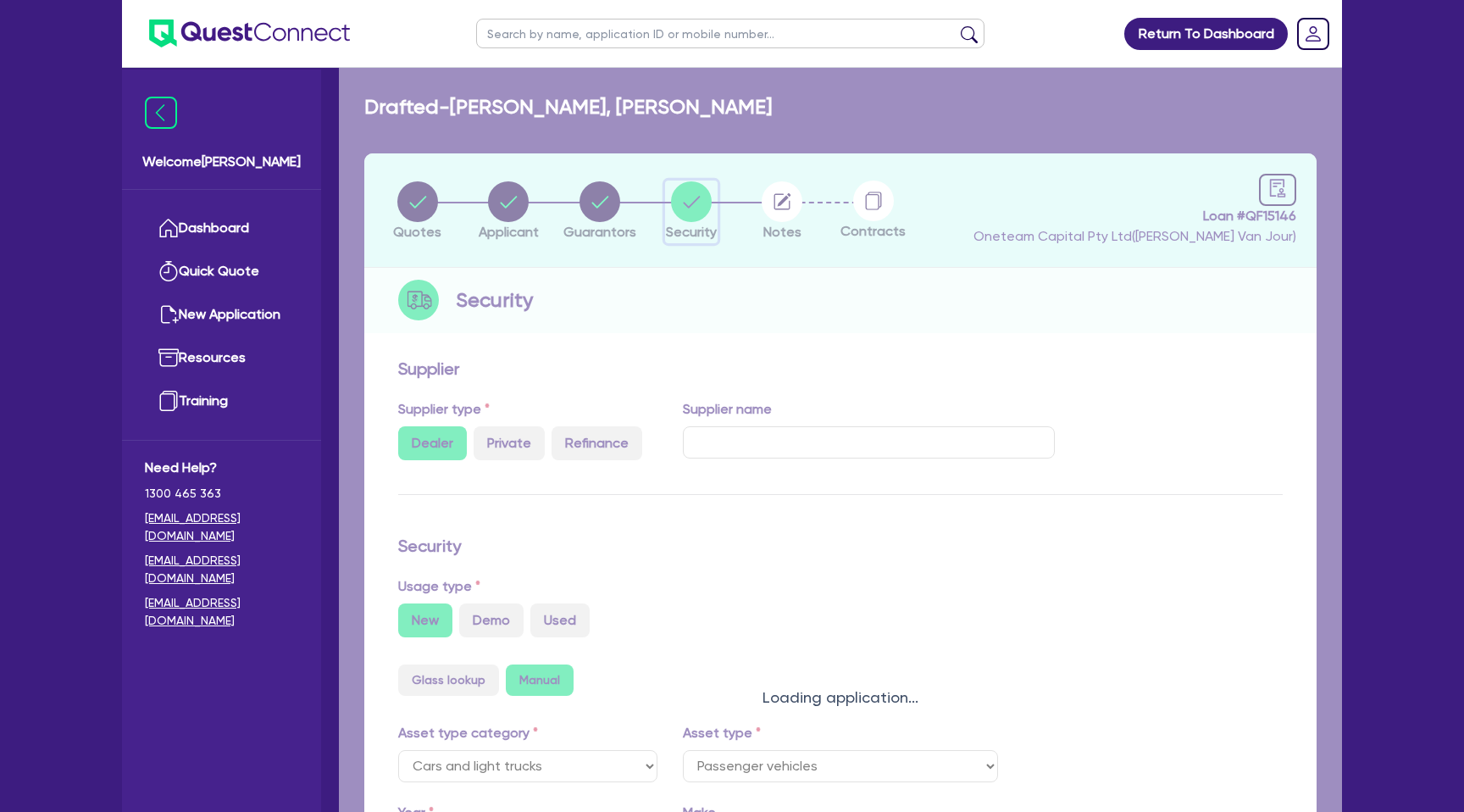
select select "PASSENGER_VEHICLES"
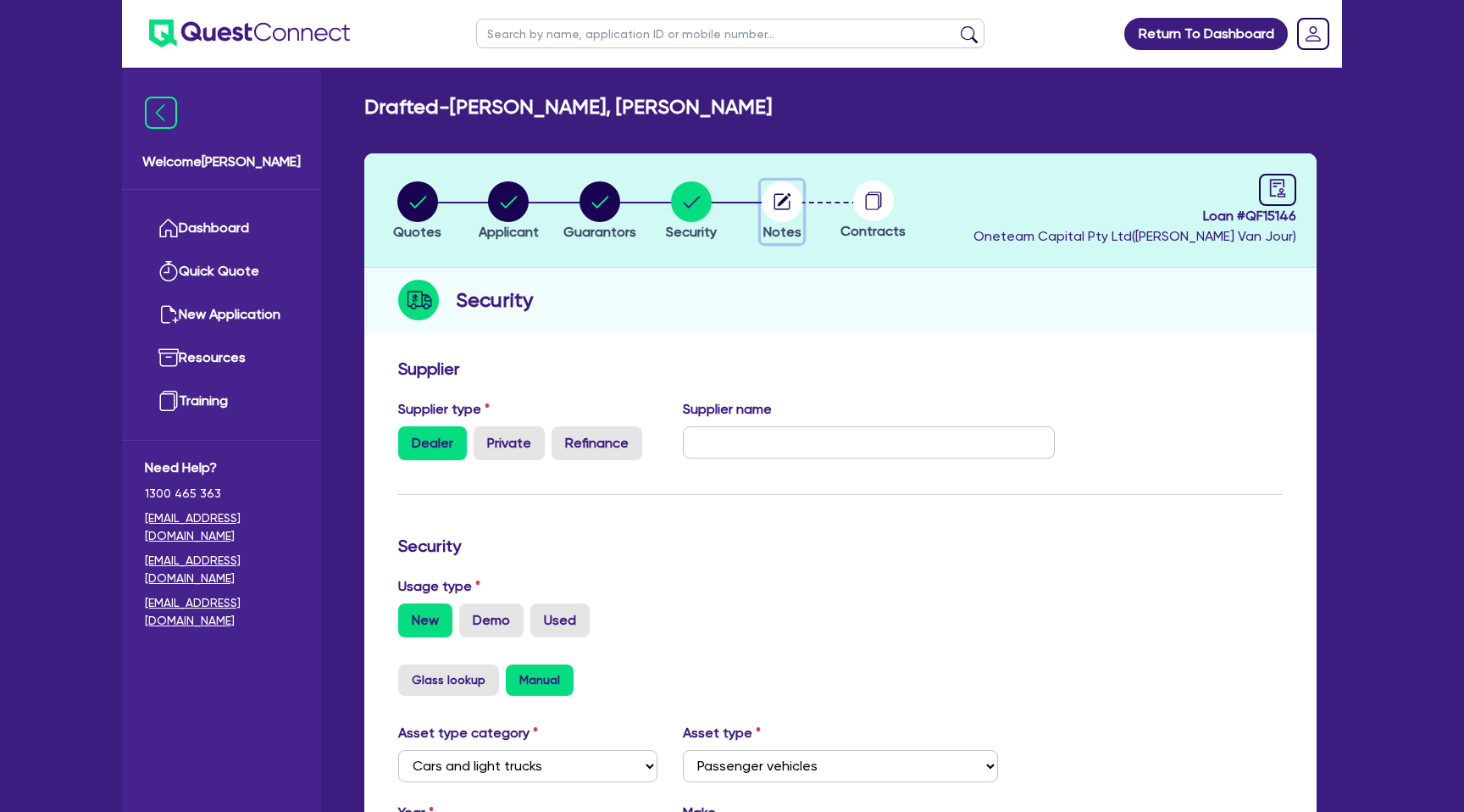
click at [784, 200] on icon "button" at bounding box center [784, 200] width 14 height 14
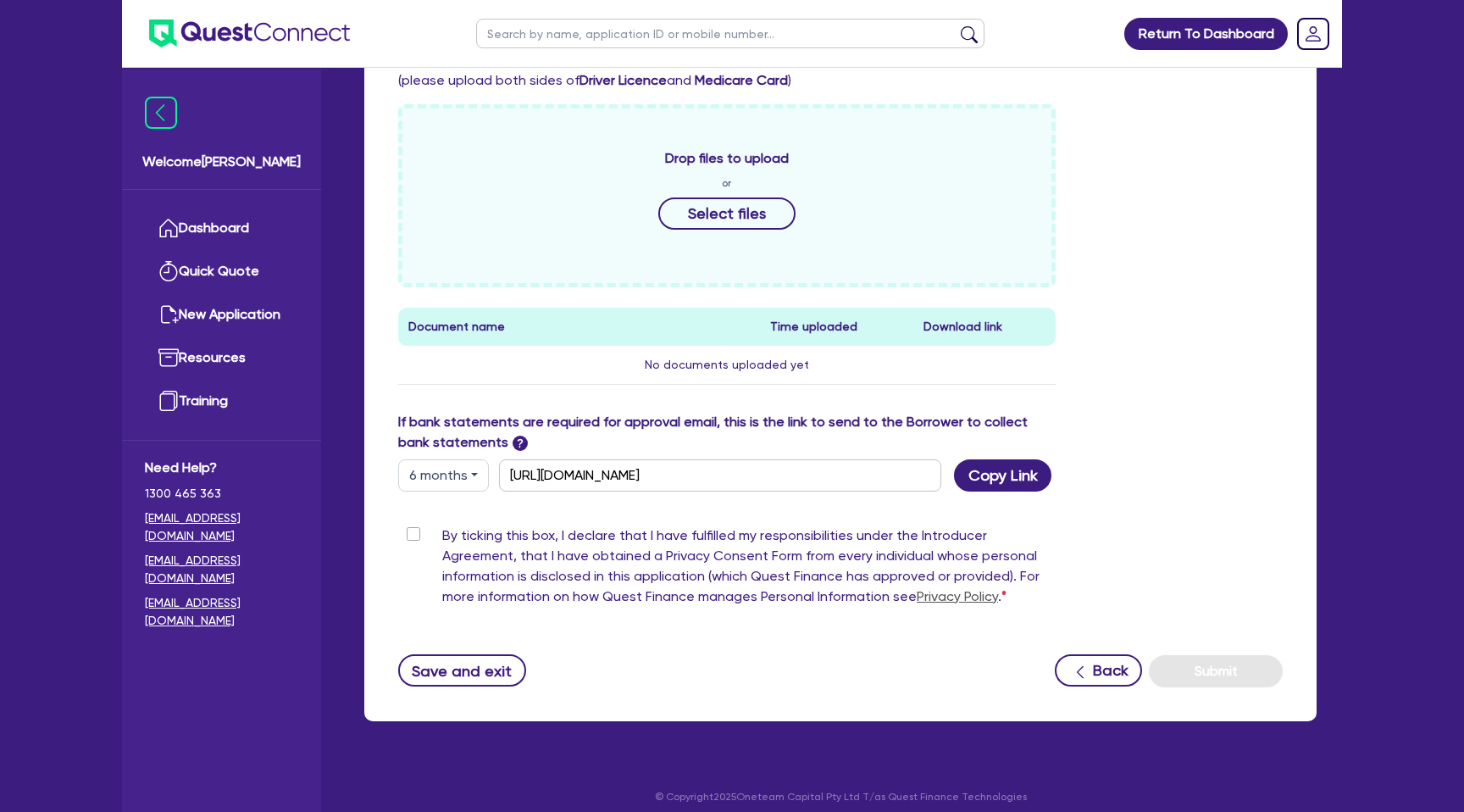
scroll to position [714, 0]
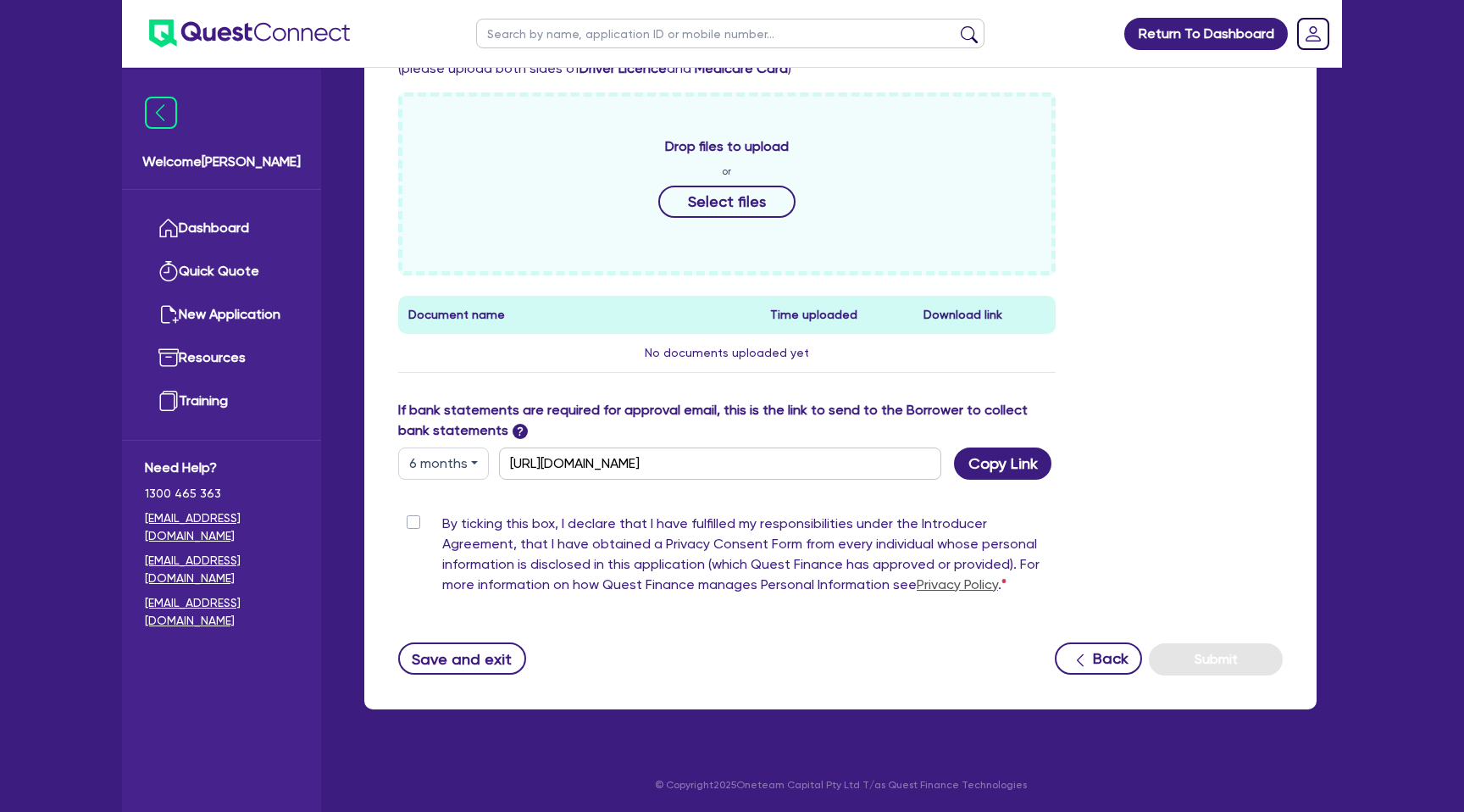
click at [448, 471] on button "6 months" at bounding box center [444, 463] width 91 height 32
click at [448, 499] on link "3 months" at bounding box center [466, 503] width 134 height 32
type input "https://scv.bankstatements.com.au/QUSE-QF15146"
click at [981, 462] on button "Copy Link" at bounding box center [1003, 463] width 97 height 32
click at [1302, 383] on div "Funding Options Who will be funding this deal? Select I want Quest to fund 100%…" at bounding box center [841, 173] width 952 height 1073
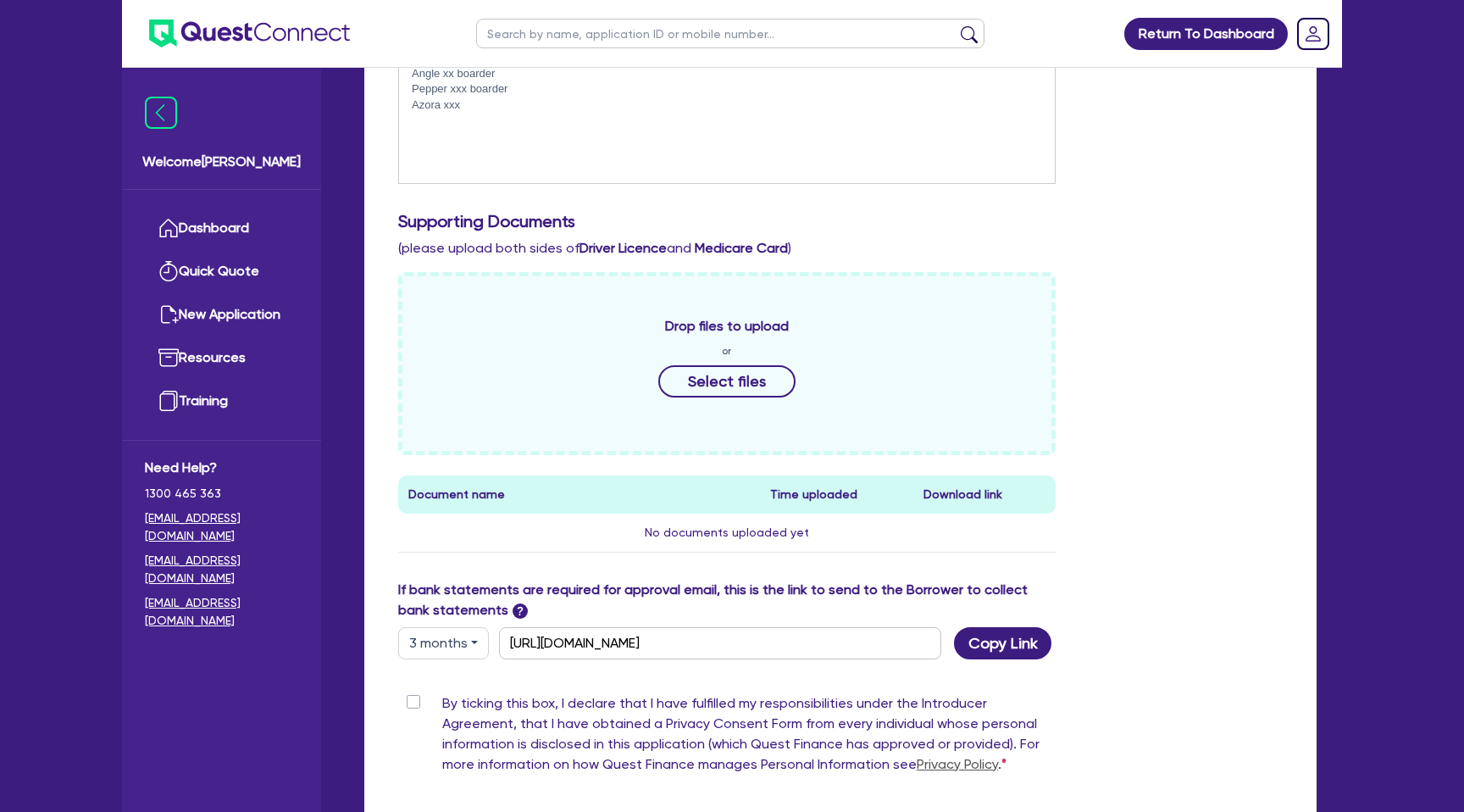
scroll to position [0, 0]
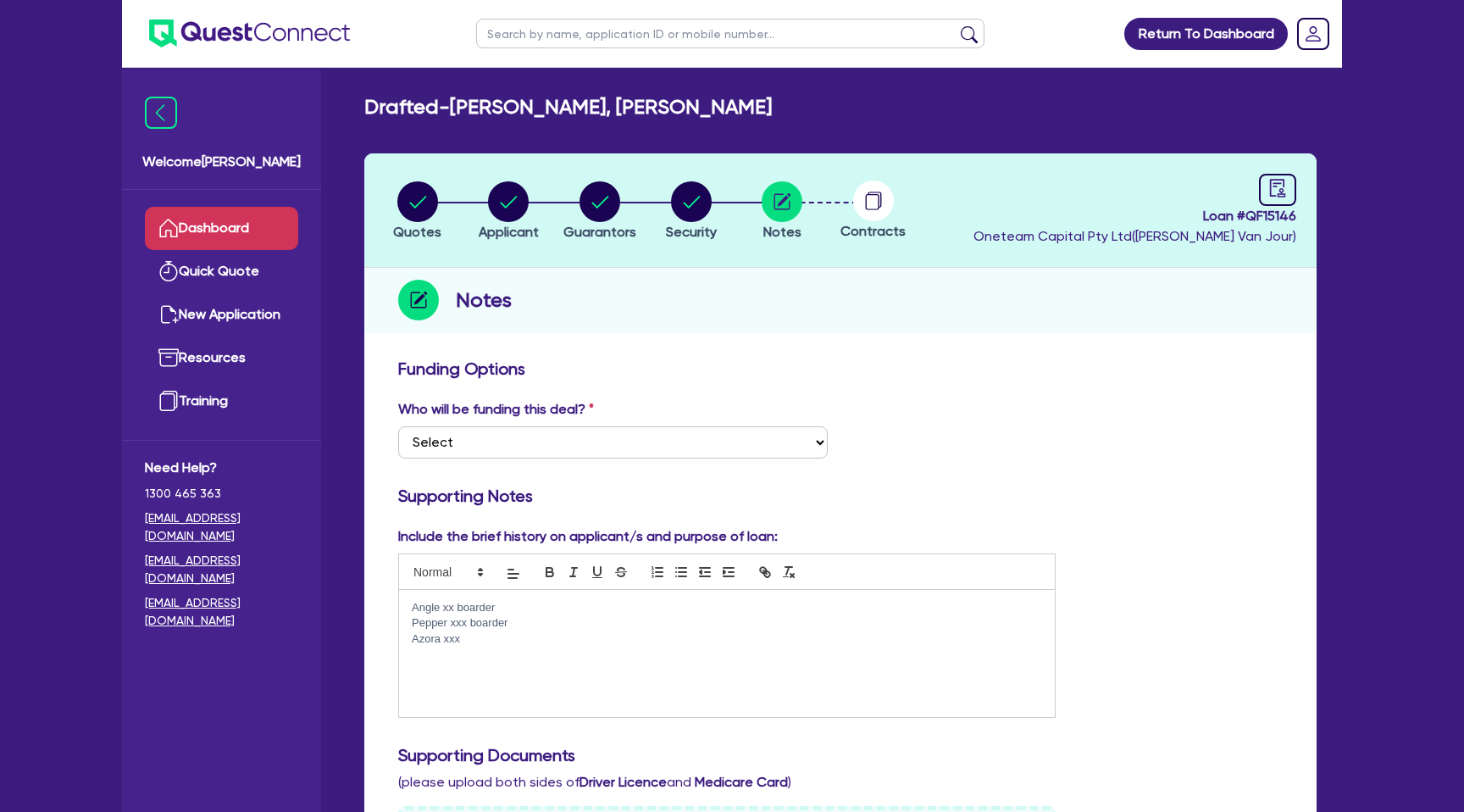
click at [243, 215] on link "Dashboard" at bounding box center [221, 228] width 153 height 44
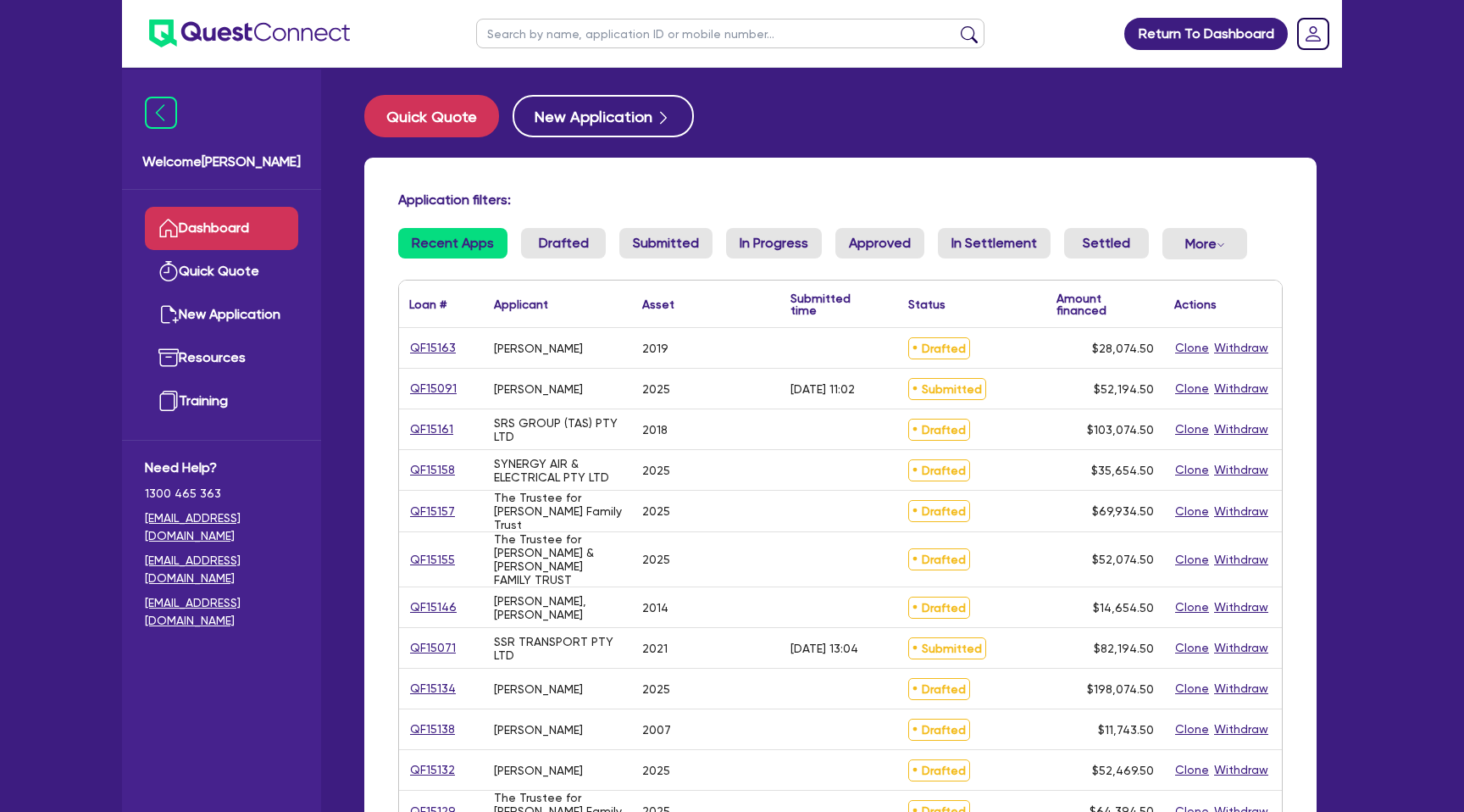
click at [579, 33] on input "text" at bounding box center [731, 33] width 509 height 30
type input "c"
type input "steven"
click at [956, 25] on button "submit" at bounding box center [969, 37] width 27 height 24
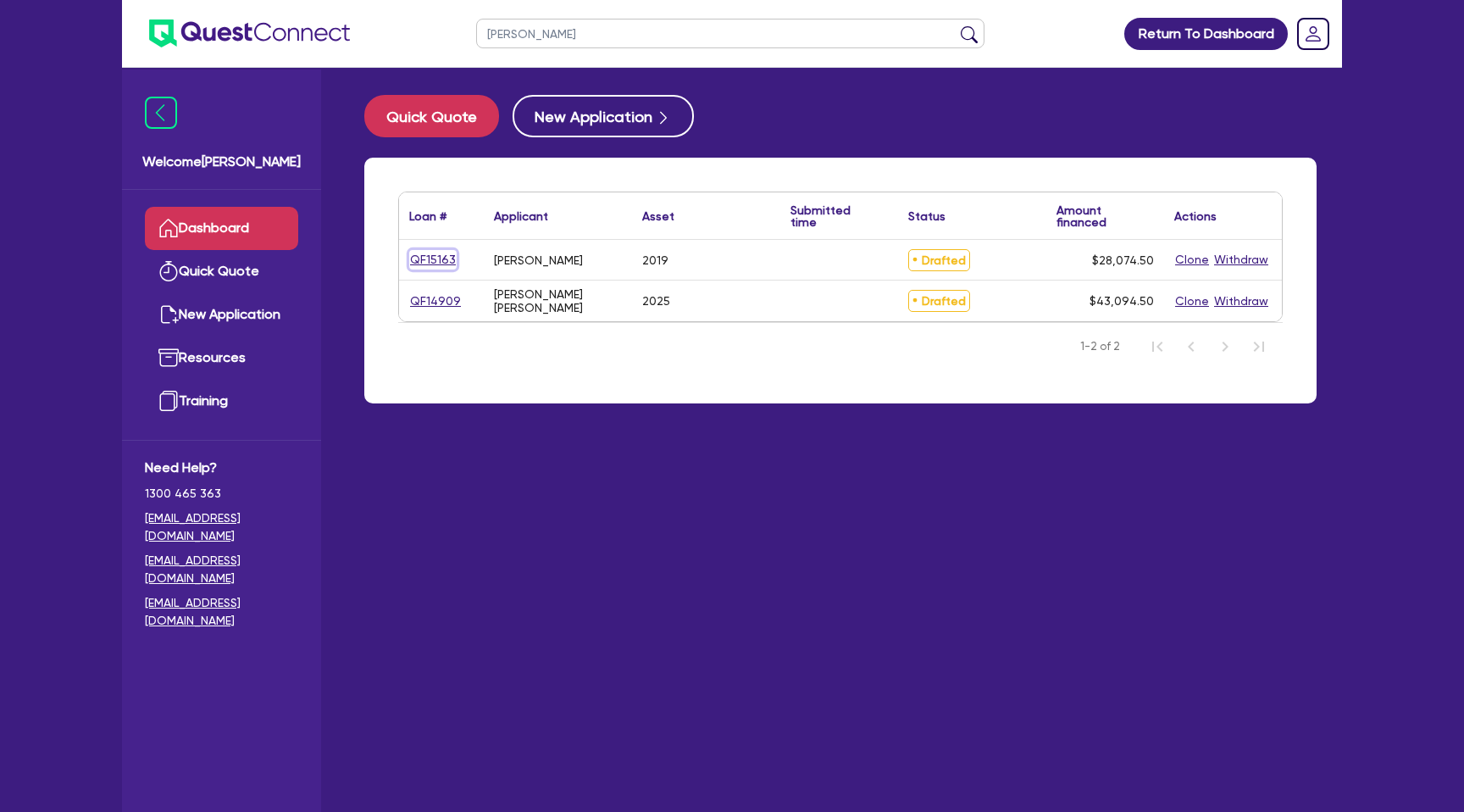
click at [433, 256] on link "QF15163" at bounding box center [433, 259] width 47 height 19
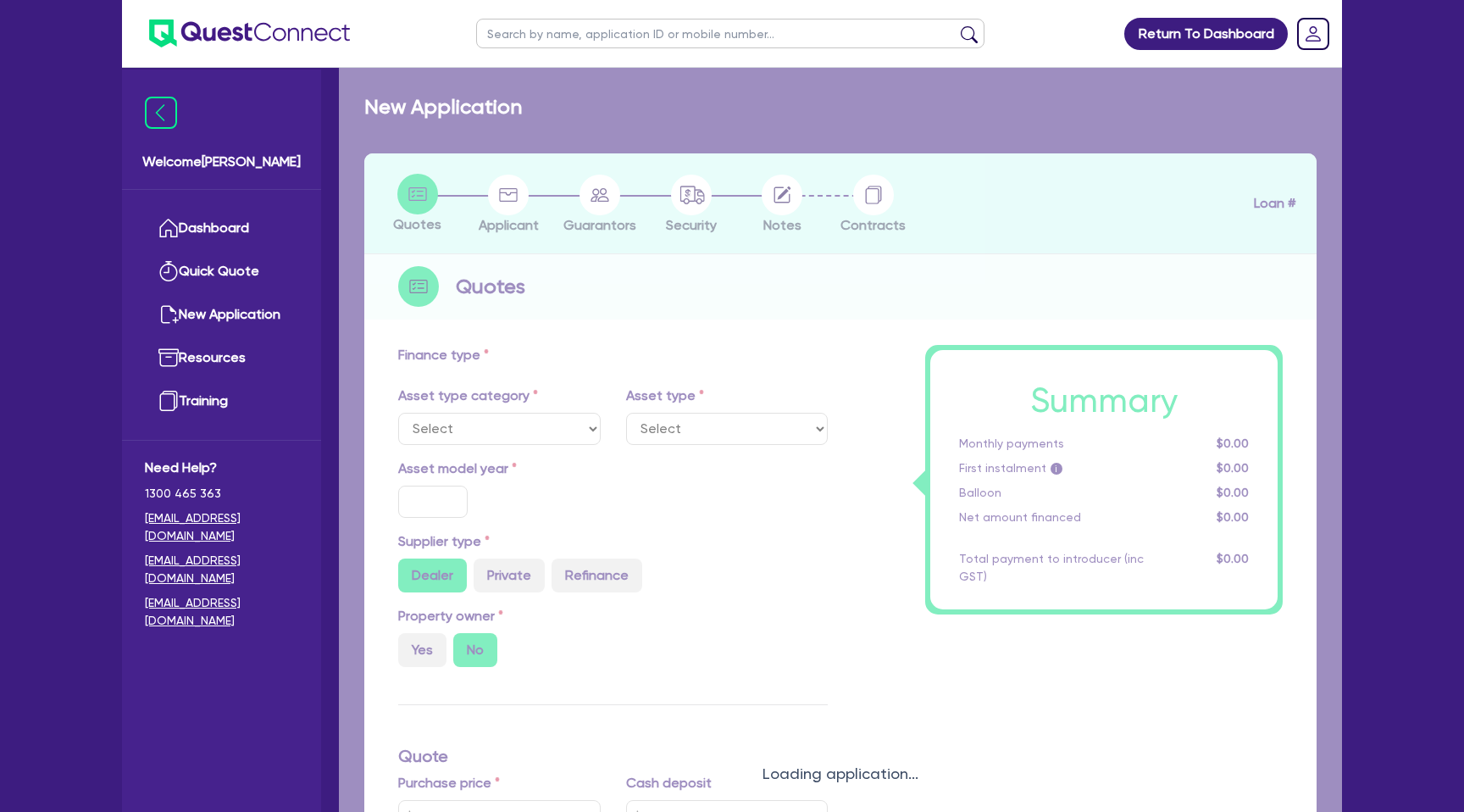
select select "CARS_AND_LIGHT_TRUCKS"
type input "2019"
radio input "true"
type input "25,000"
type input "25"
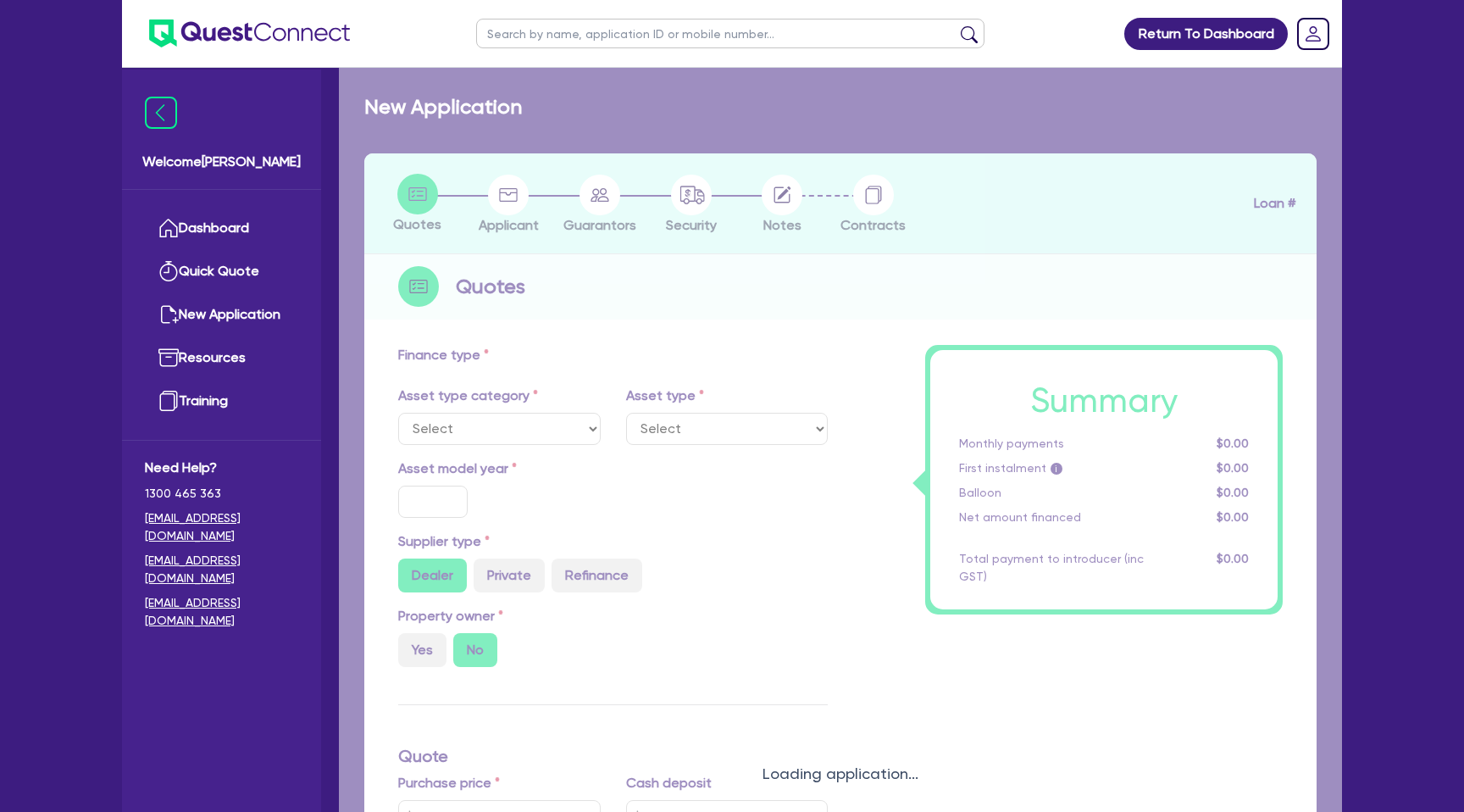
type input "6,250"
type input "7.99"
type input "2,200"
select select "PASSENGER_VEHICLES"
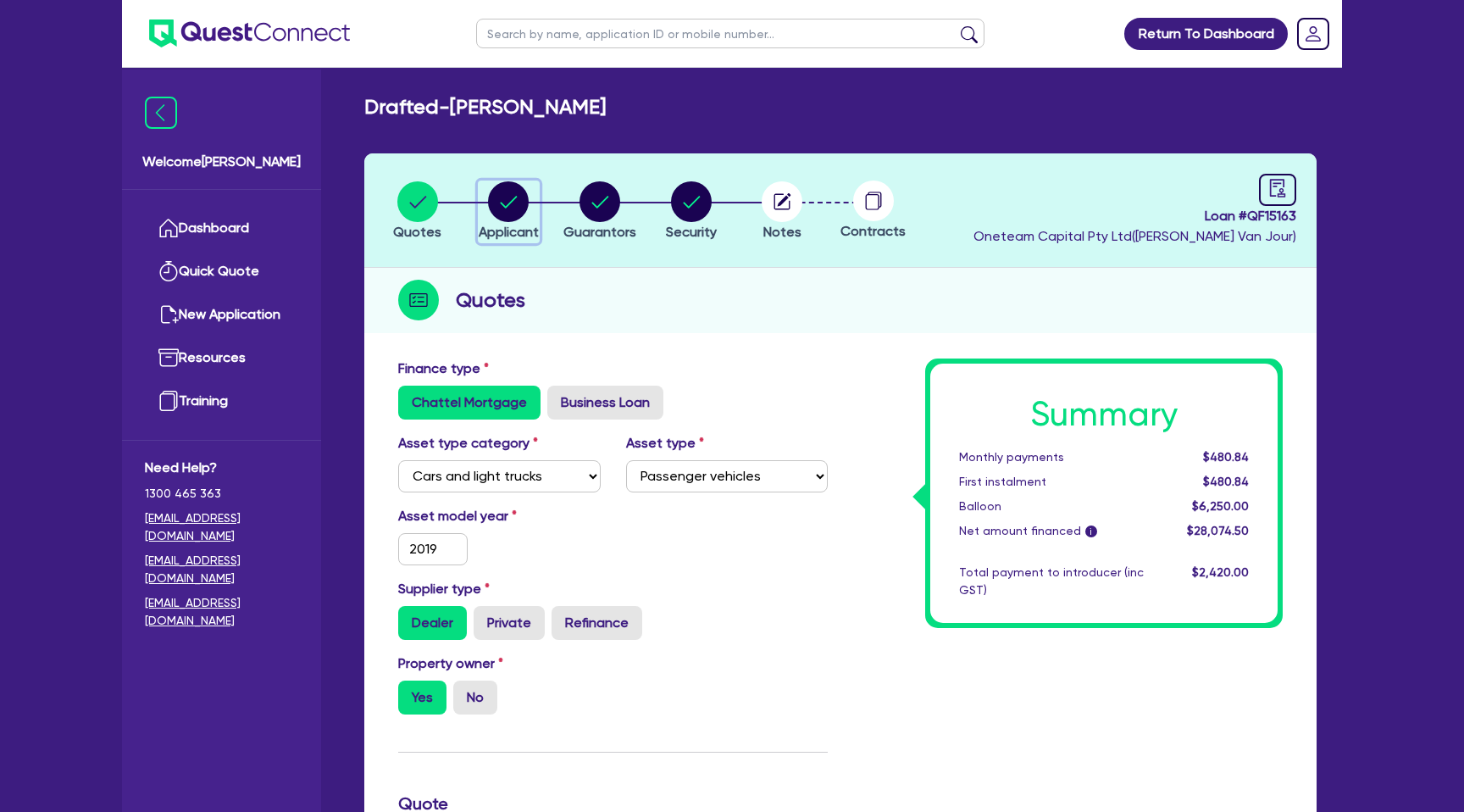
click at [502, 201] on circle "button" at bounding box center [509, 201] width 41 height 41
select select "SOLE_TRADER"
select select "BUILDING_CONSTRUCTION"
select select "TRADES_SERVICES_CONSUMERS"
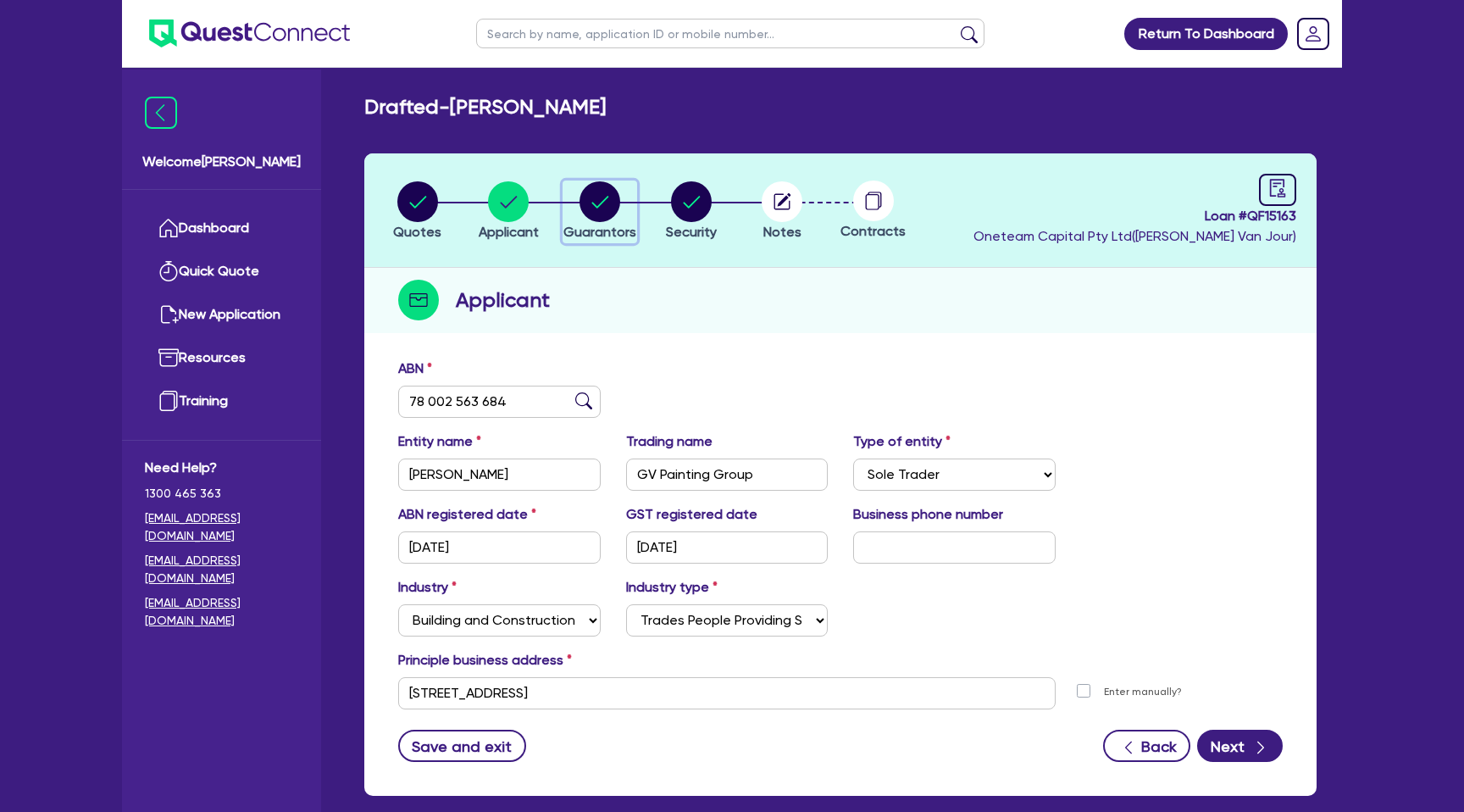
click at [599, 196] on circle "button" at bounding box center [600, 201] width 41 height 41
select select "MR"
select select "VIC"
select select "MARRIED"
select select "PROPERTY"
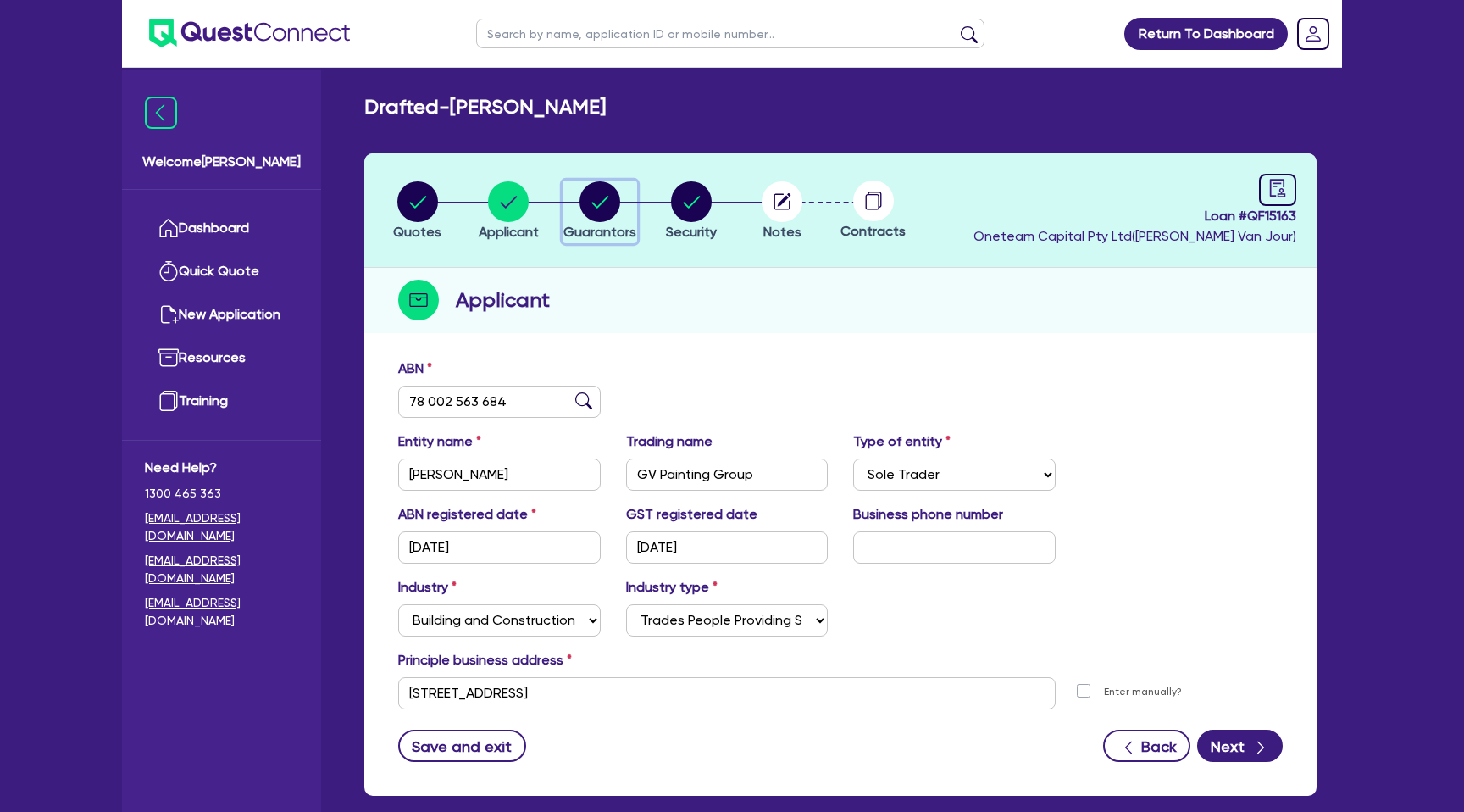
select select "CASH"
select select "MORTGAGE"
select select "VEHICLE_LOAN"
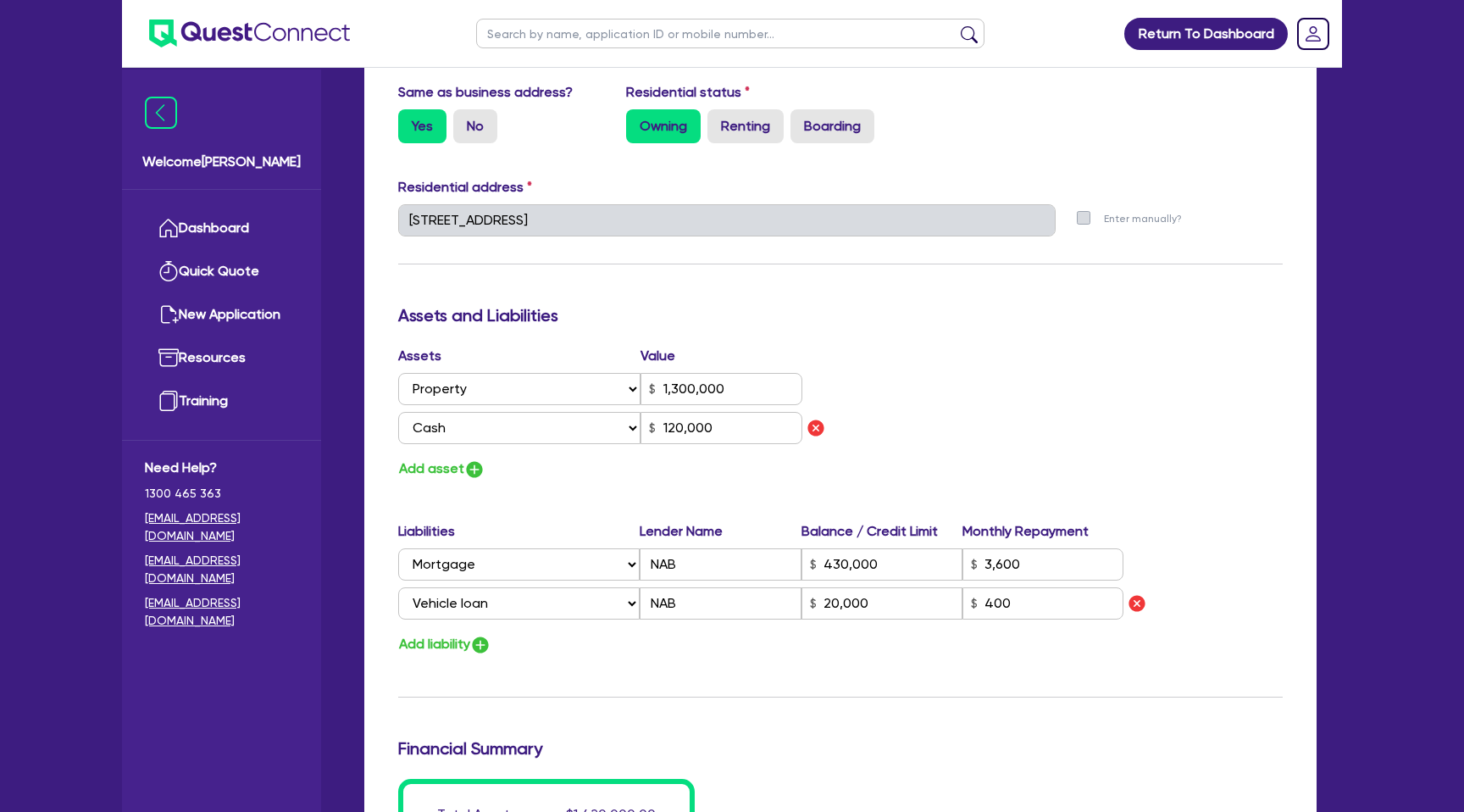
scroll to position [773, 0]
drag, startPoint x: 662, startPoint y: 386, endPoint x: 749, endPoint y: 389, distance: 87.1
click at [749, 389] on input "1,300,000" at bounding box center [721, 387] width 162 height 32
click at [1014, 342] on div "Update residential status for Director #1 Boarding is only acceptable when the …" at bounding box center [840, 251] width 885 height 1331
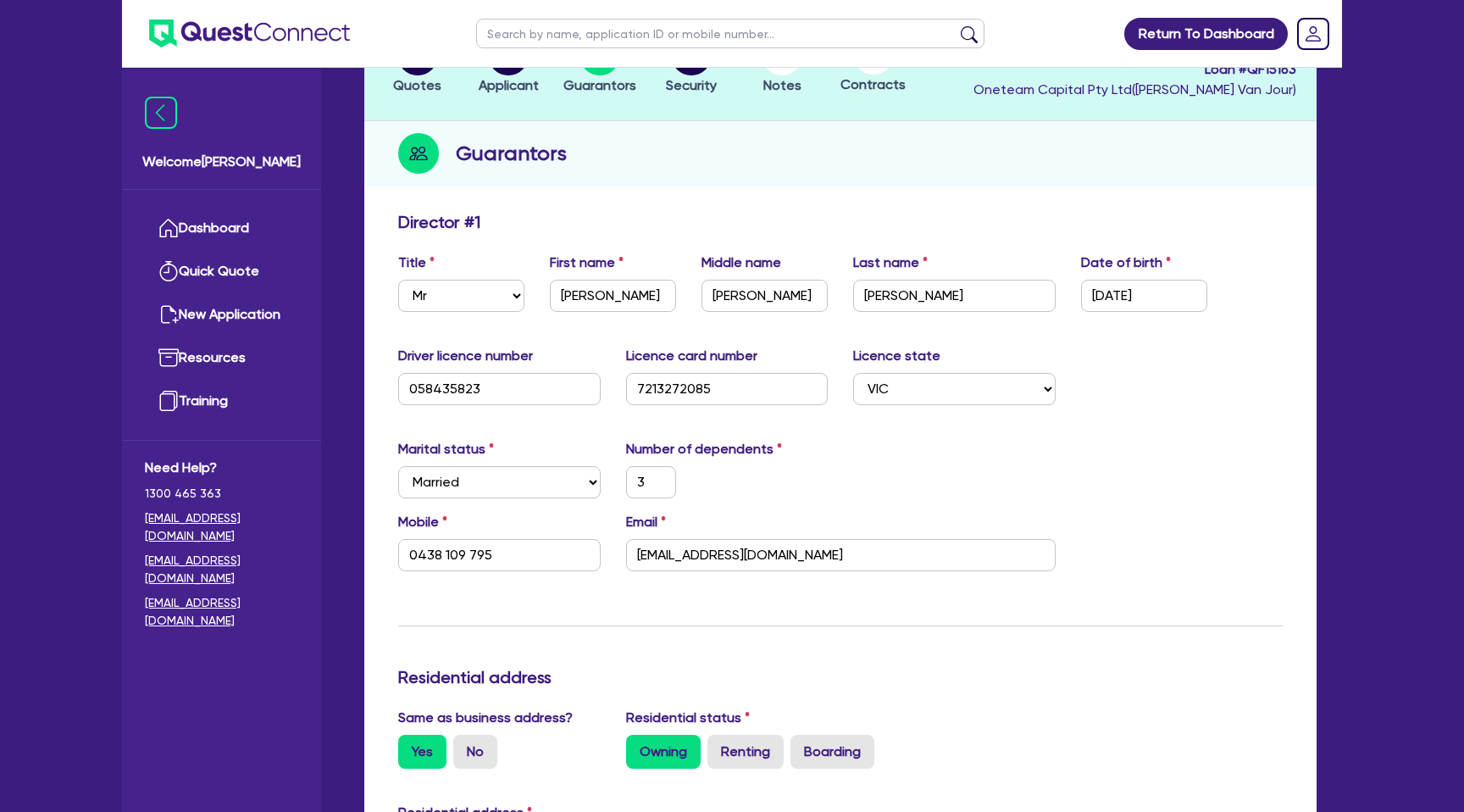
scroll to position [0, 0]
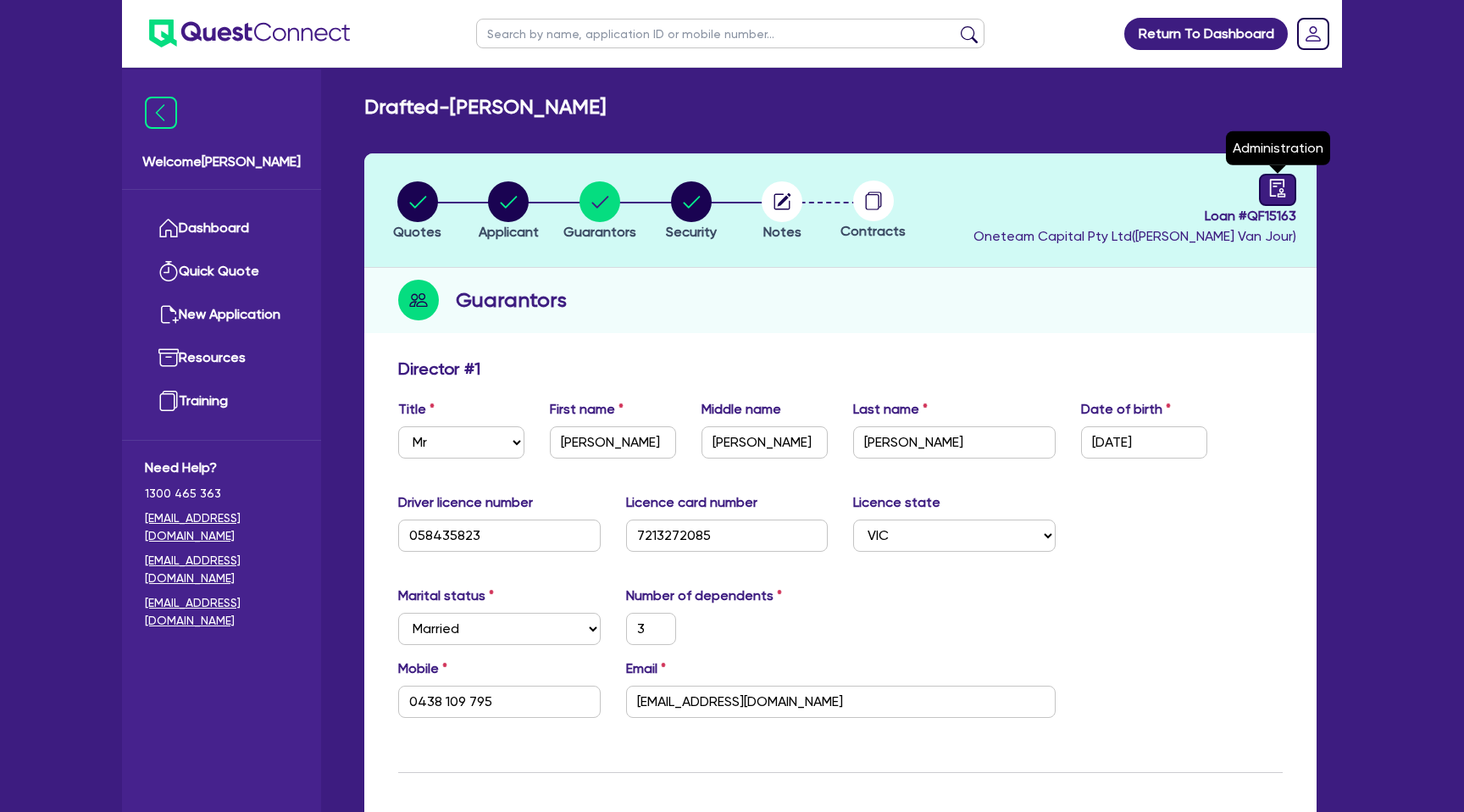
click at [1288, 199] on link at bounding box center [1278, 189] width 37 height 32
select select "DRAFTED_NEW"
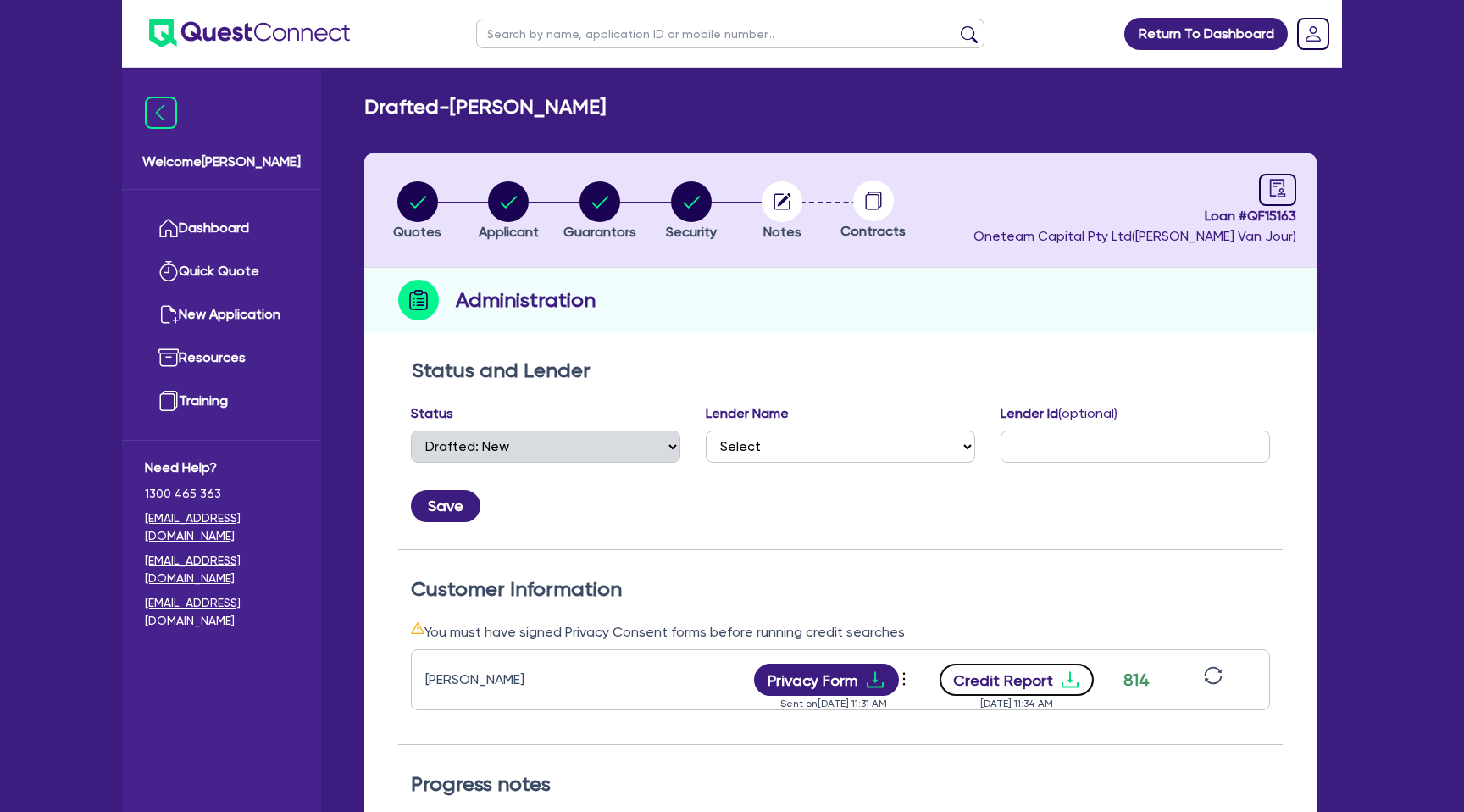
click at [1066, 677] on icon "download" at bounding box center [1070, 679] width 20 height 20
click at [804, 267] on div "Administration" at bounding box center [841, 300] width 952 height 65
click at [408, 214] on circle "button" at bounding box center [418, 201] width 41 height 41
select select "CARS_AND_LIGHT_TRUCKS"
select select "PASSENGER_VEHICLES"
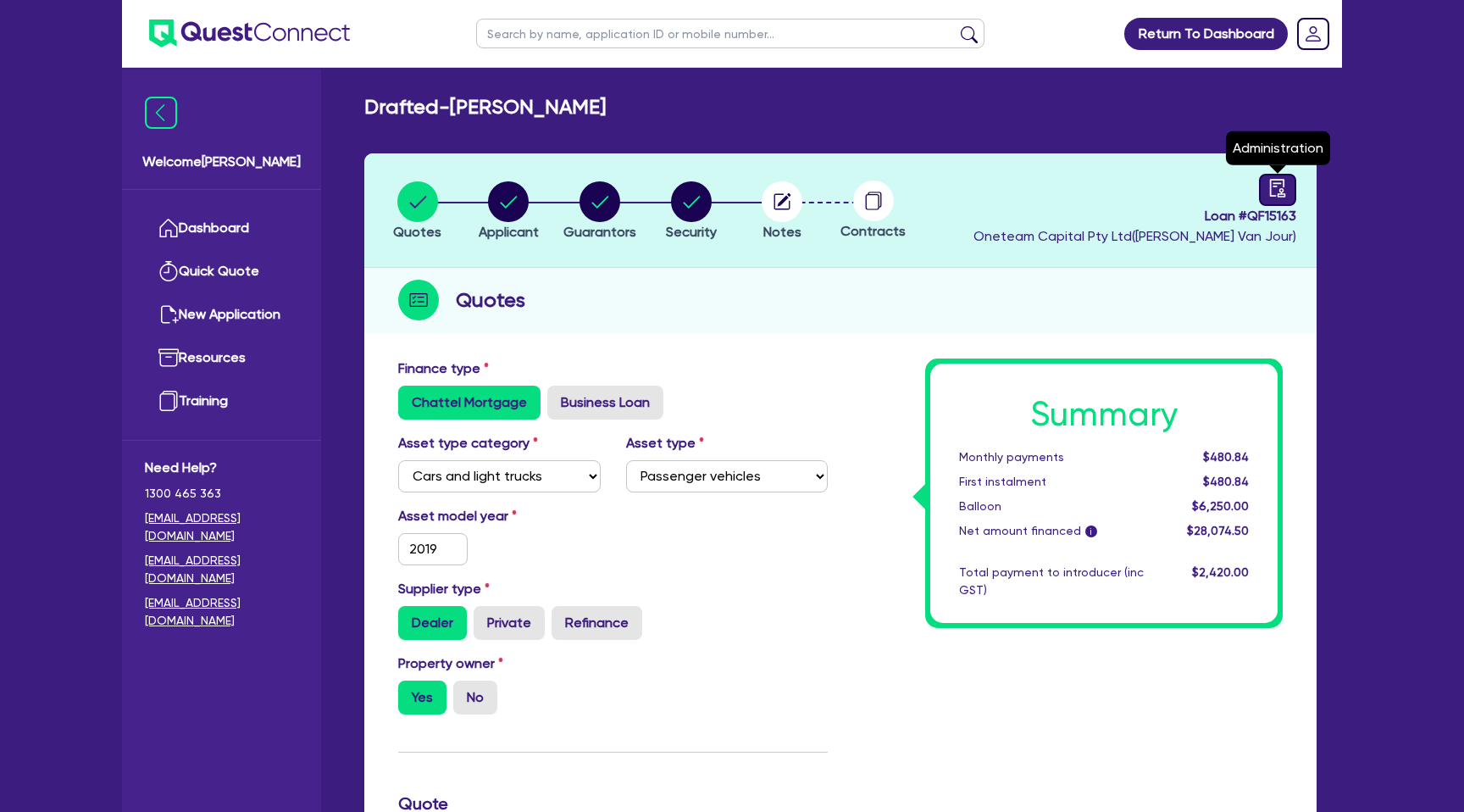
click at [1275, 184] on icon "audit" at bounding box center [1278, 188] width 19 height 19
select select "DRAFTED_NEW"
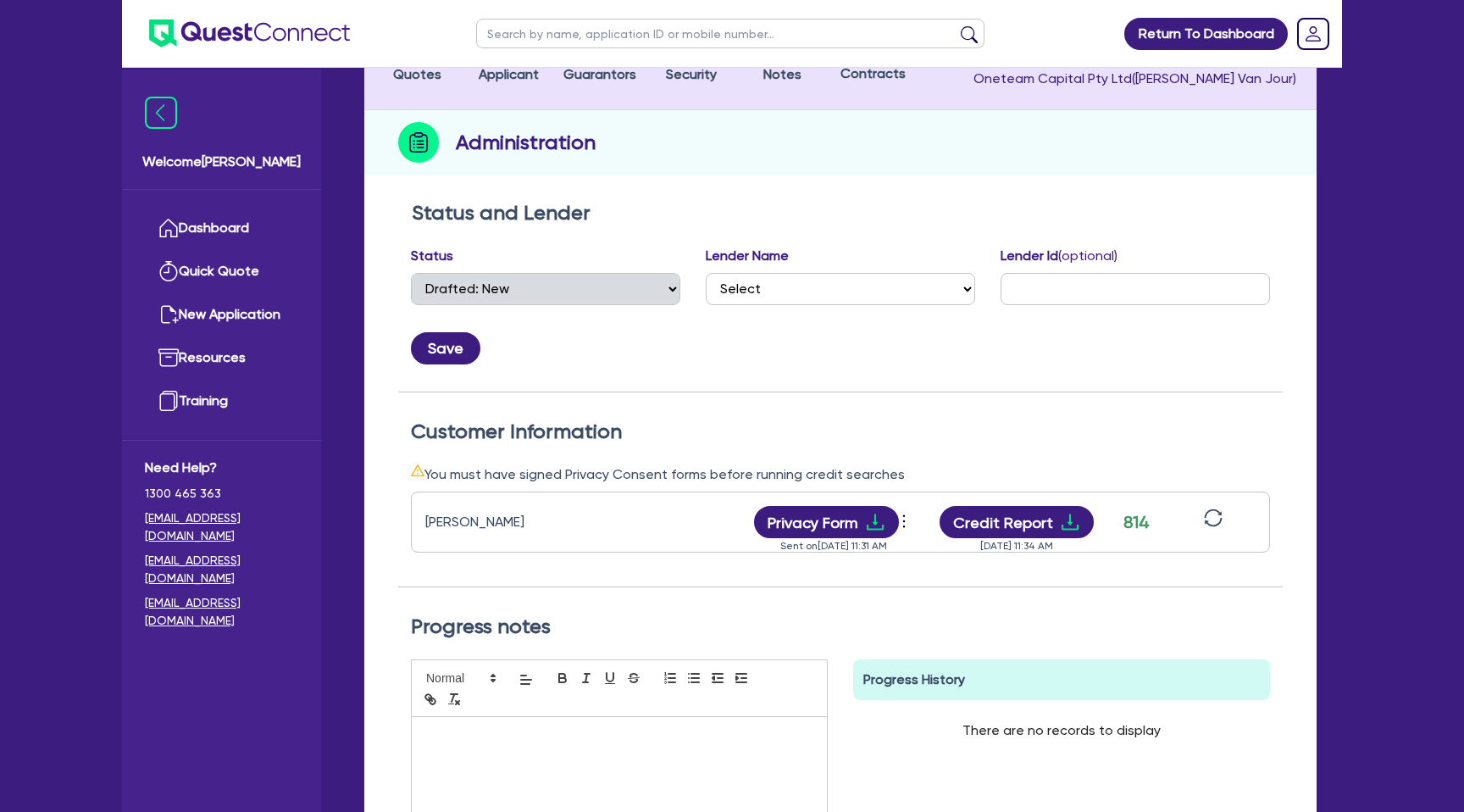
scroll to position [184, 0]
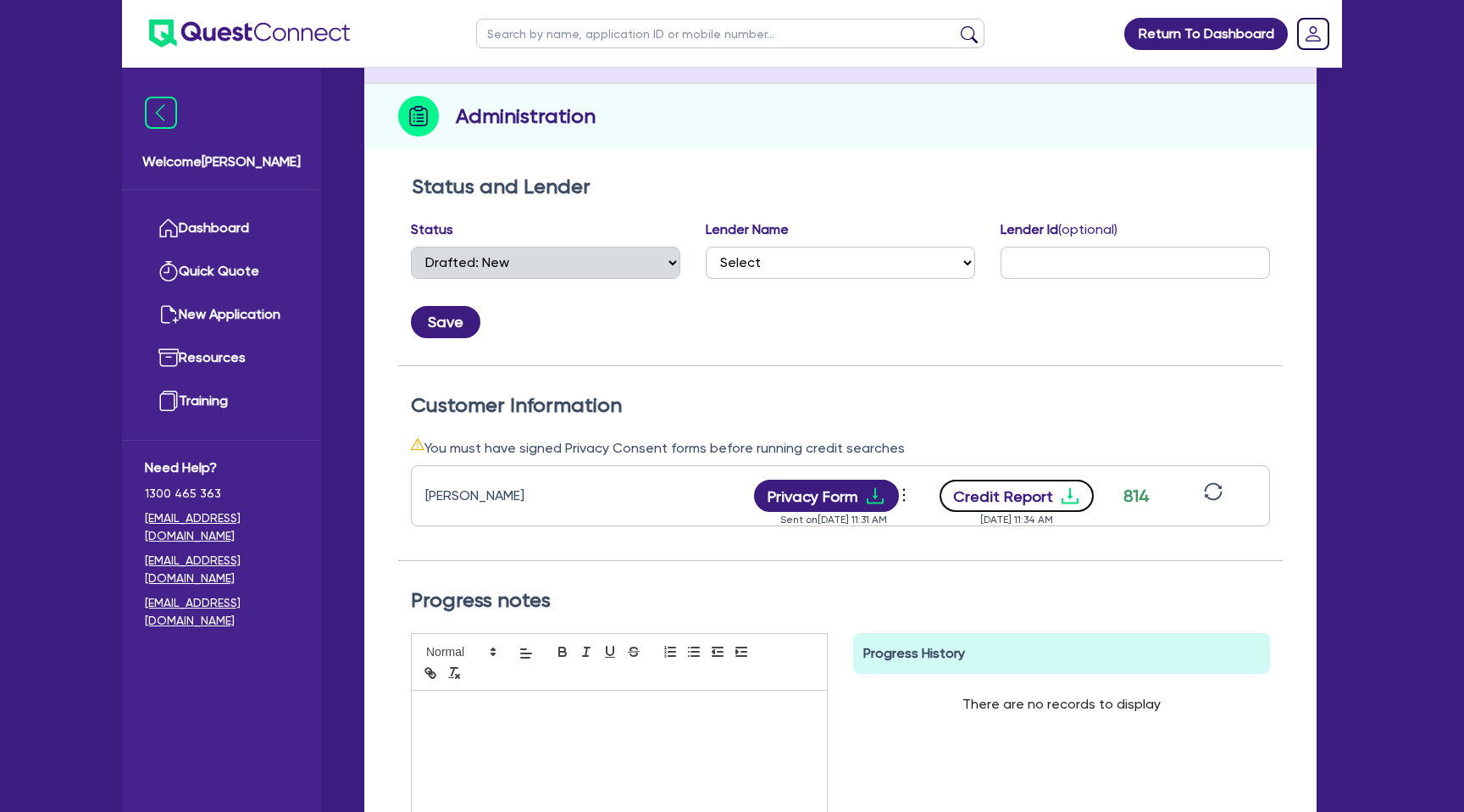
click at [1073, 504] on icon "download" at bounding box center [1070, 496] width 20 height 20
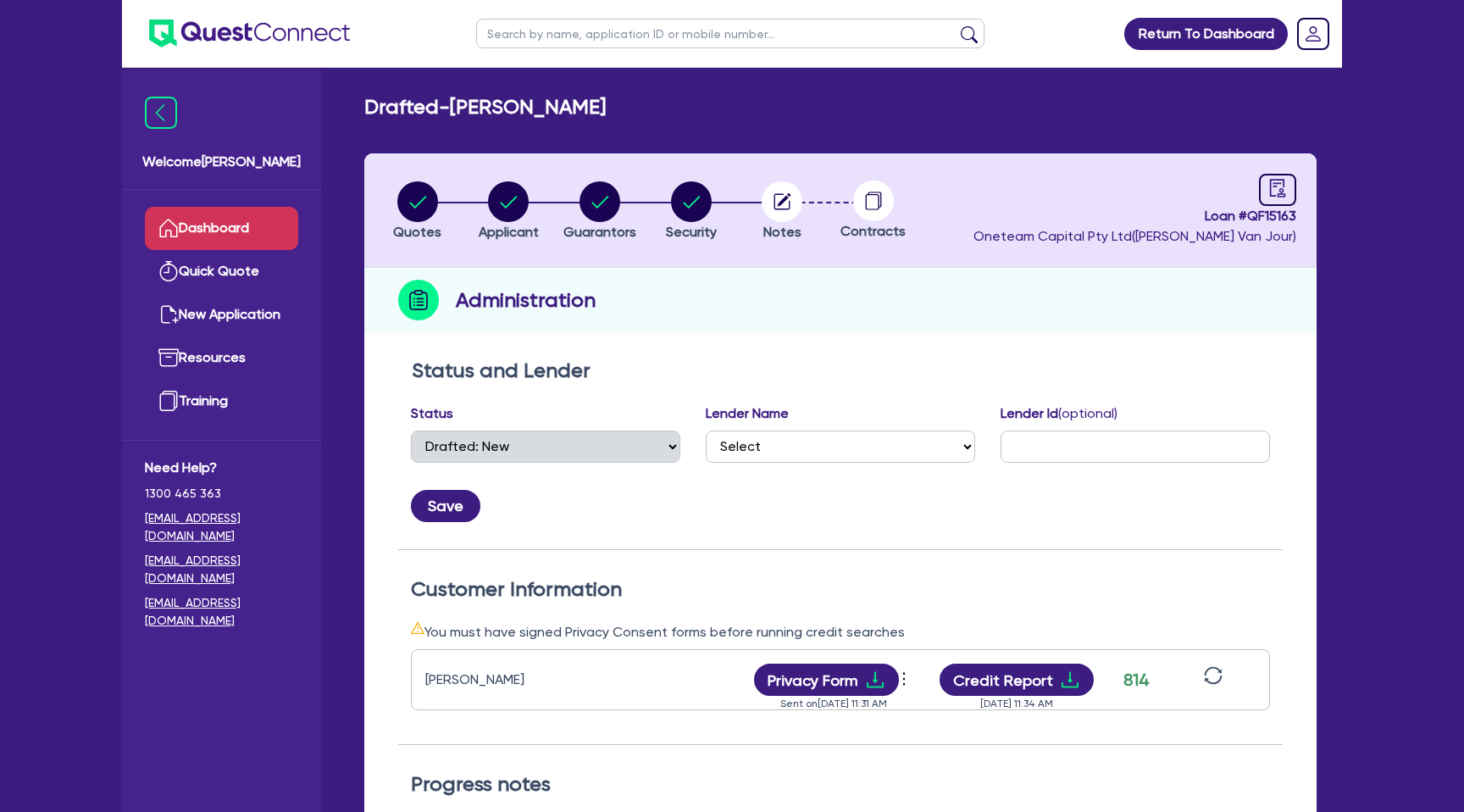
click at [267, 216] on link "Dashboard" at bounding box center [221, 228] width 153 height 44
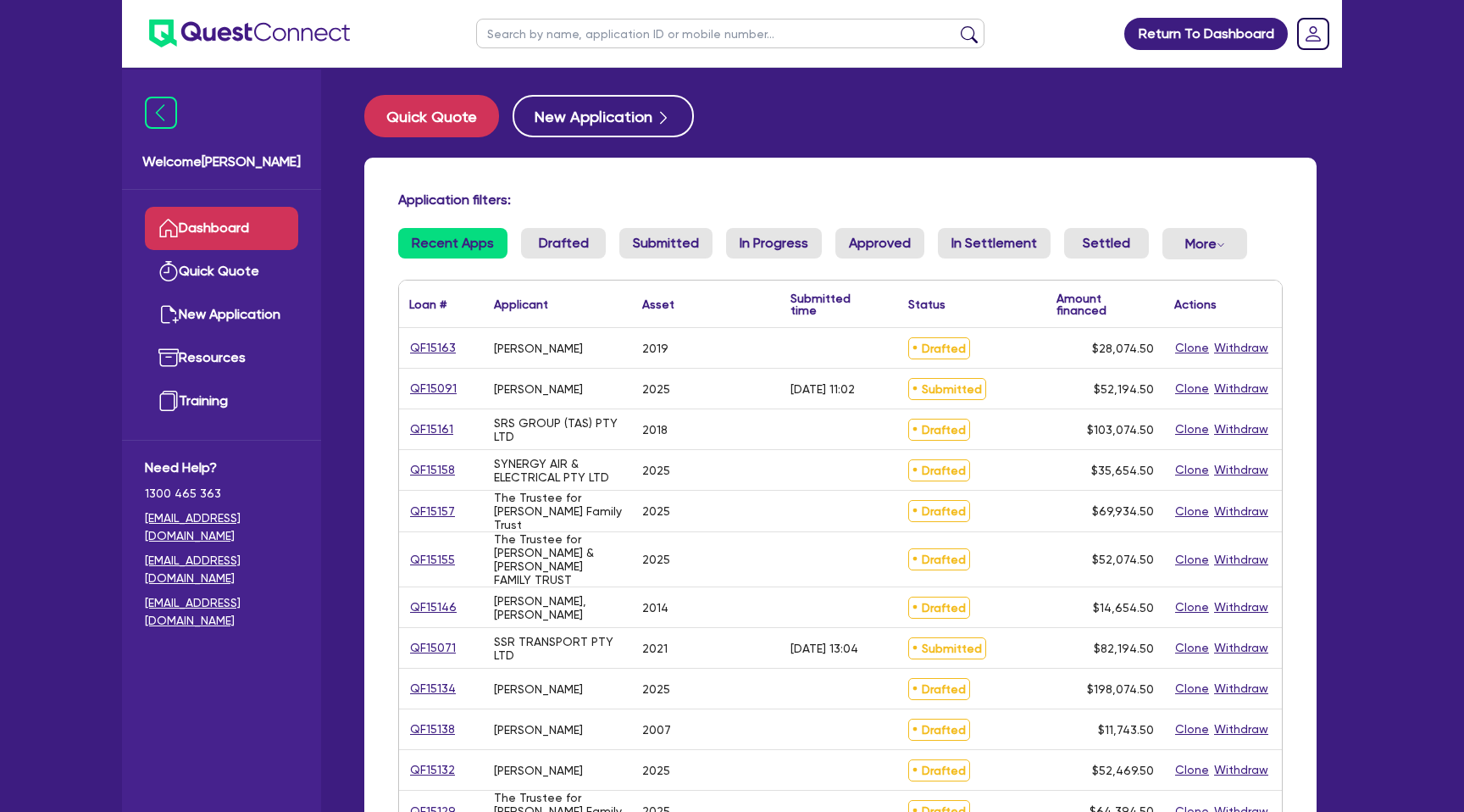
click at [531, 43] on input "text" at bounding box center [731, 33] width 509 height 30
type input "david"
click at [956, 25] on button "submit" at bounding box center [969, 37] width 27 height 24
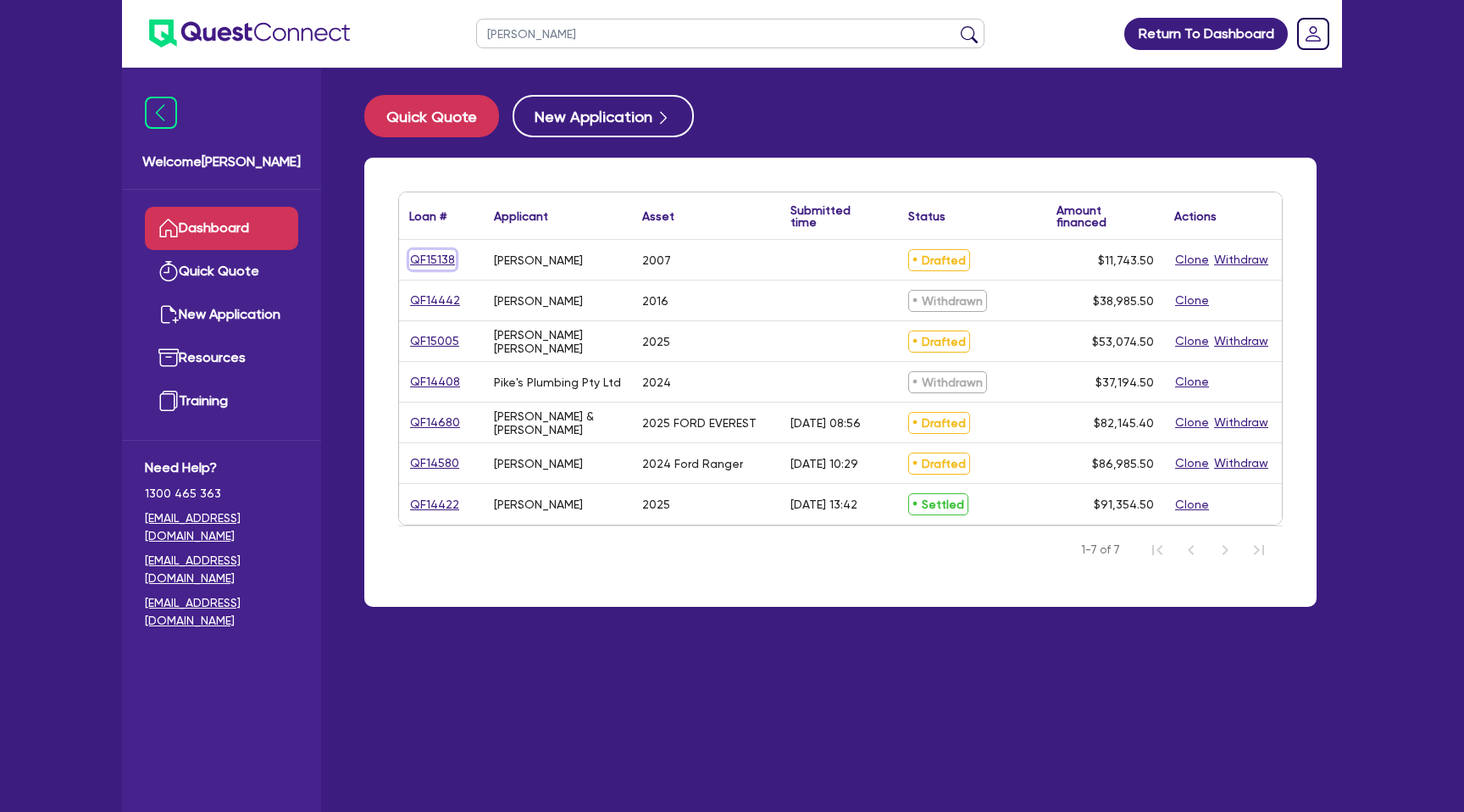
click at [433, 261] on link "QF15138" at bounding box center [433, 259] width 46 height 19
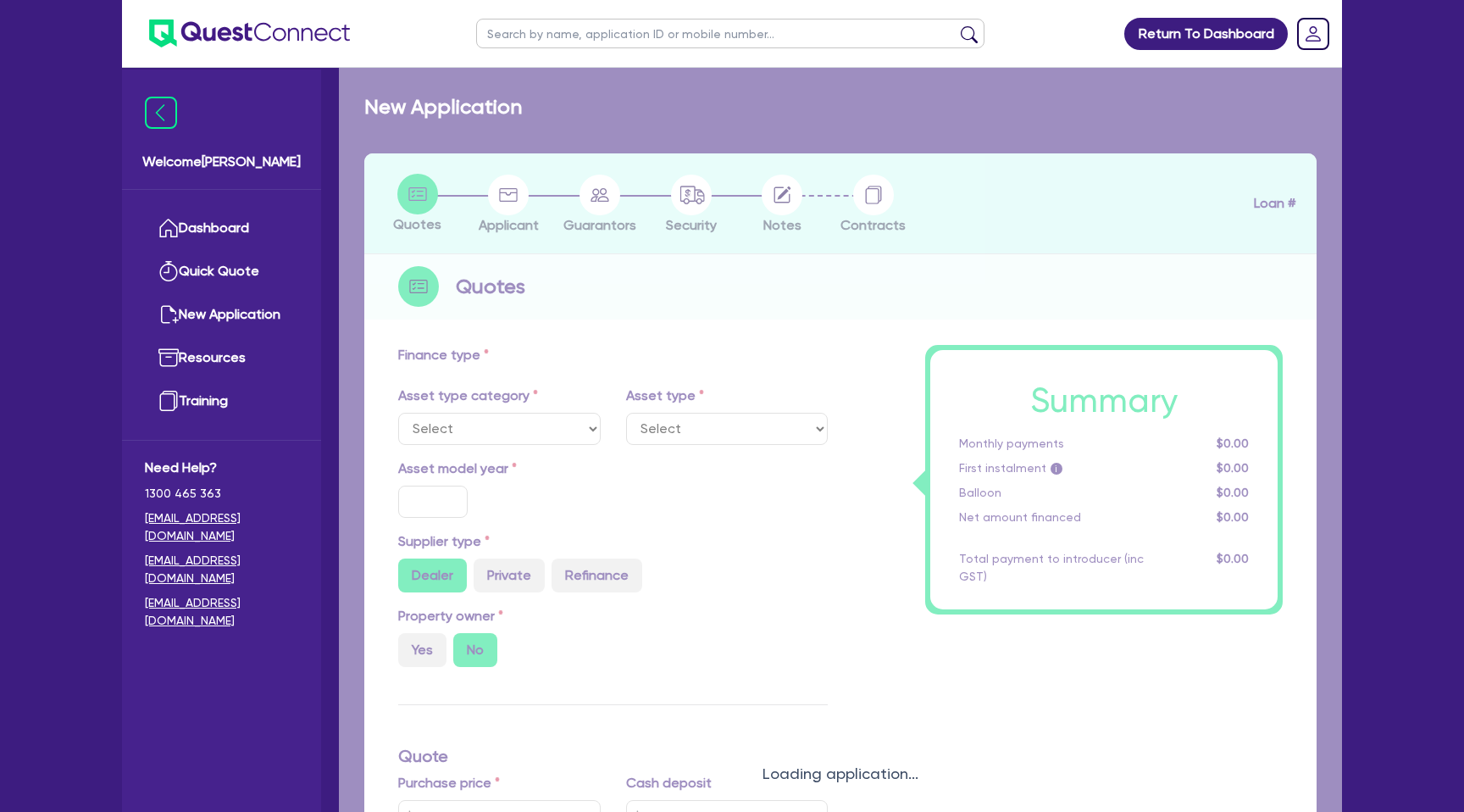
select select "CARS_AND_LIGHT_TRUCKS"
type input "2007"
radio input "true"
type input "10,000"
type input "15.99"
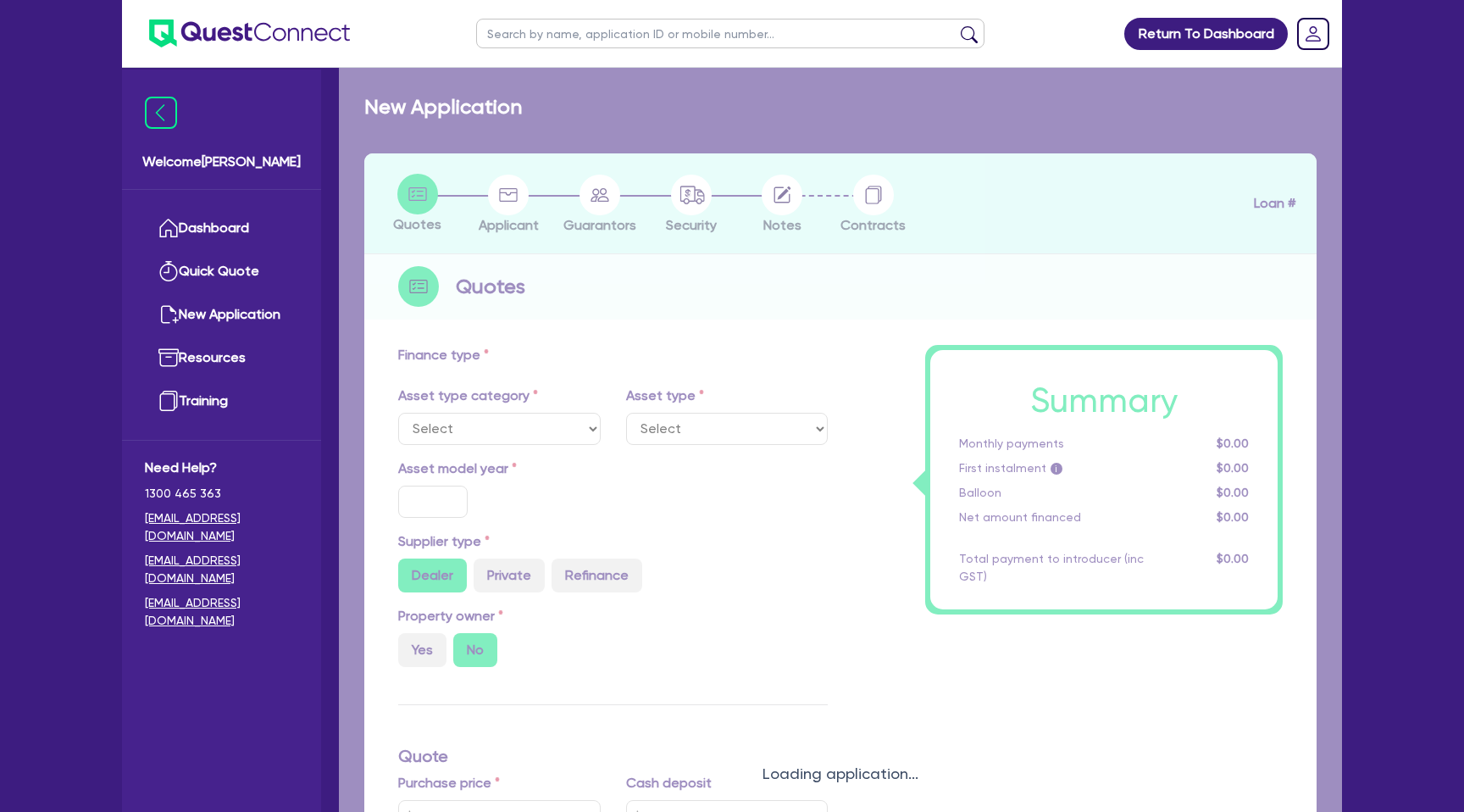
type input "990"
select select "PASSENGER_VEHICLES"
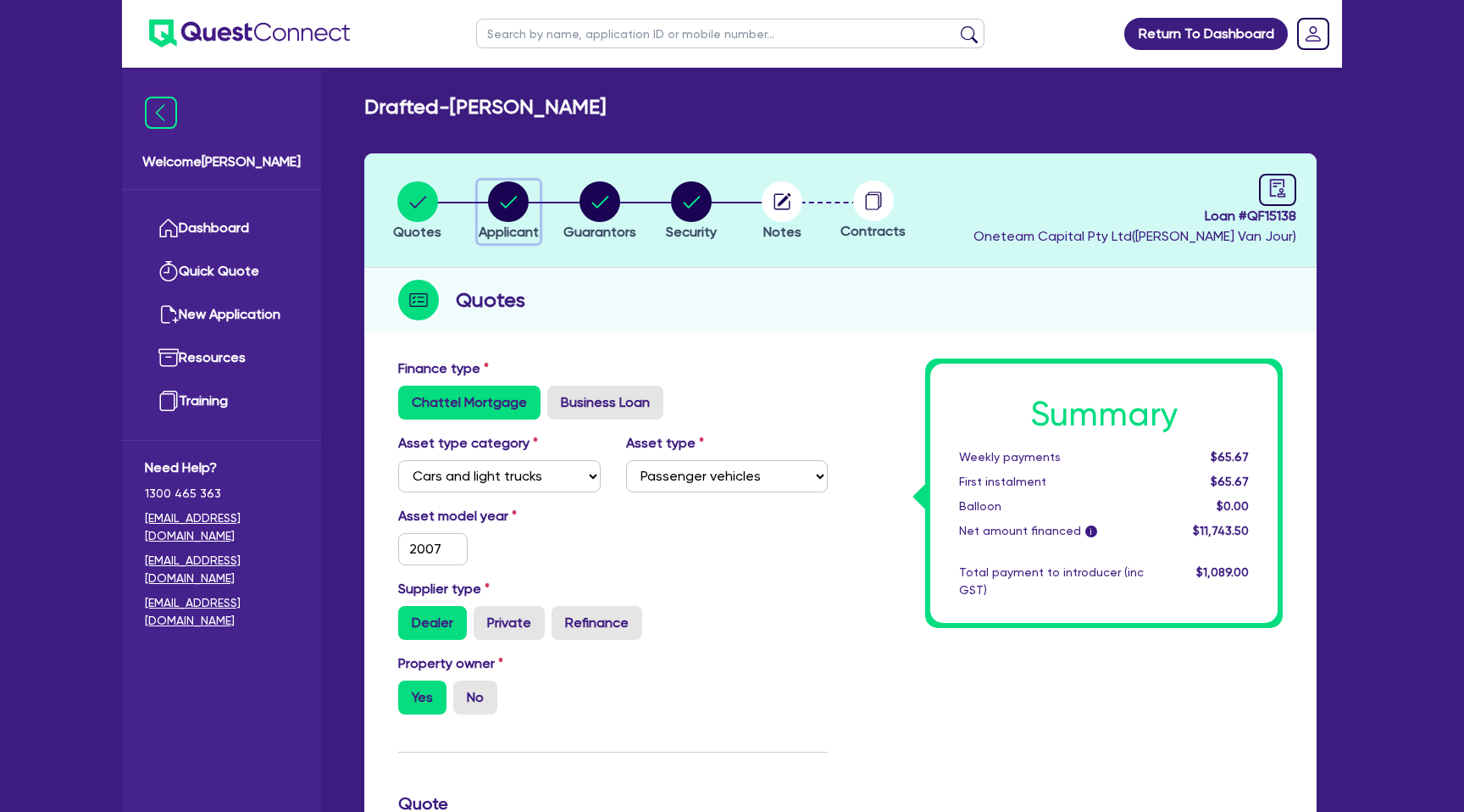
click at [497, 202] on circle "button" at bounding box center [509, 201] width 41 height 41
select select "SOLE_TRADER"
select select "ADMINISTRATIVE_SUPPORT"
select select "EMPLOYMENT"
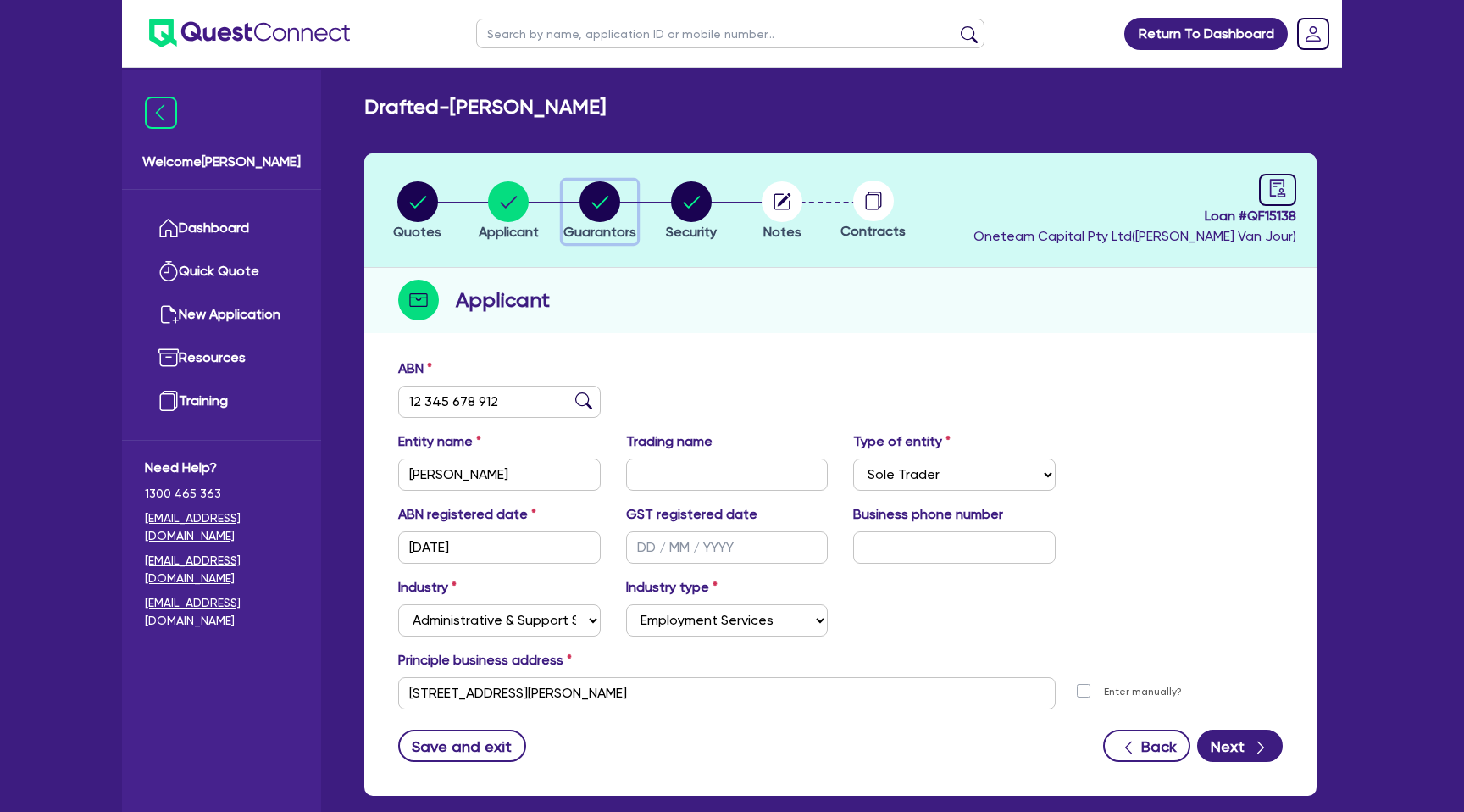
click at [571, 204] on div "button" at bounding box center [600, 201] width 73 height 41
select select "MR"
select select "VIC"
select select "DE_FACTO"
select select "PROPERTY"
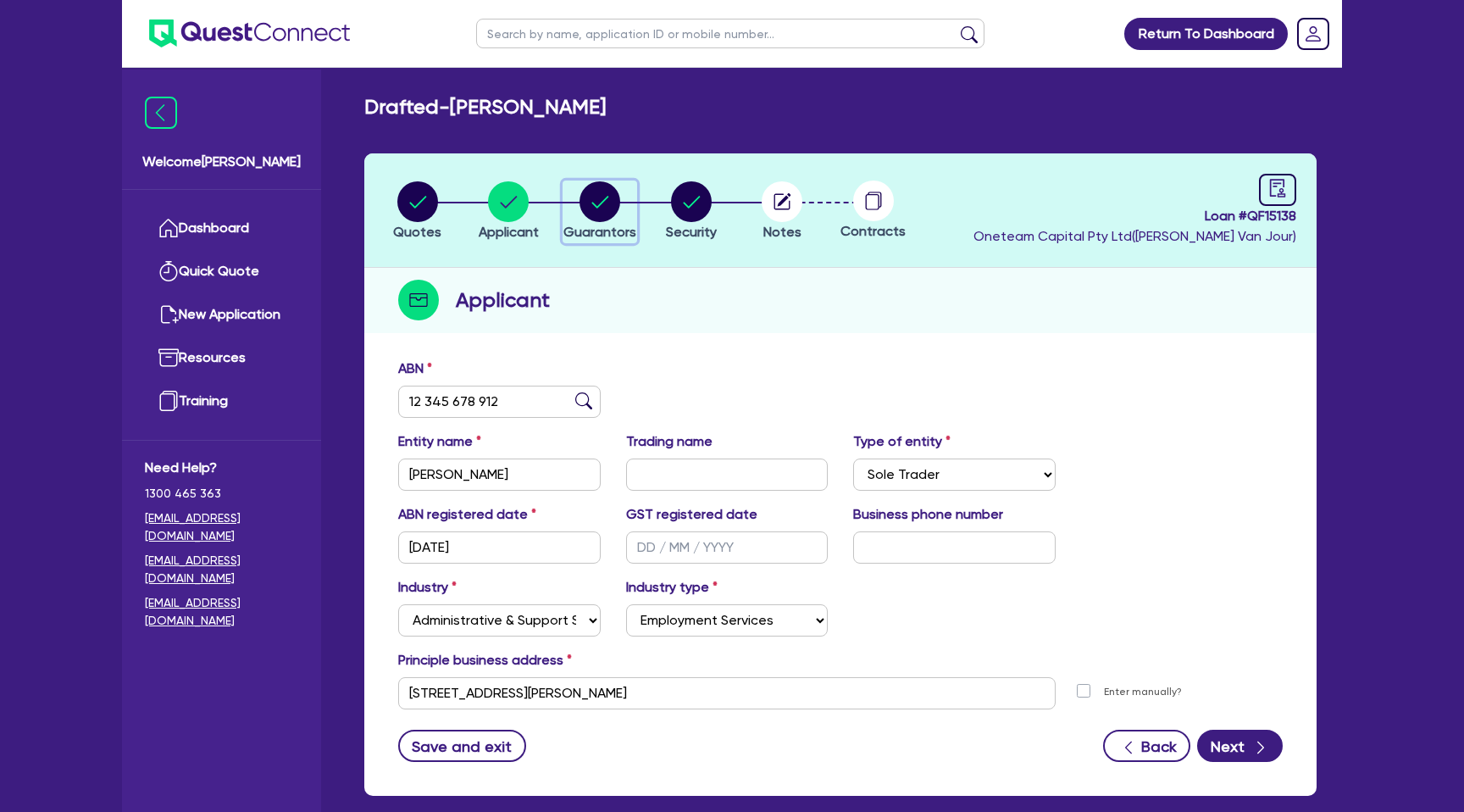
select select "MORTGAGE"
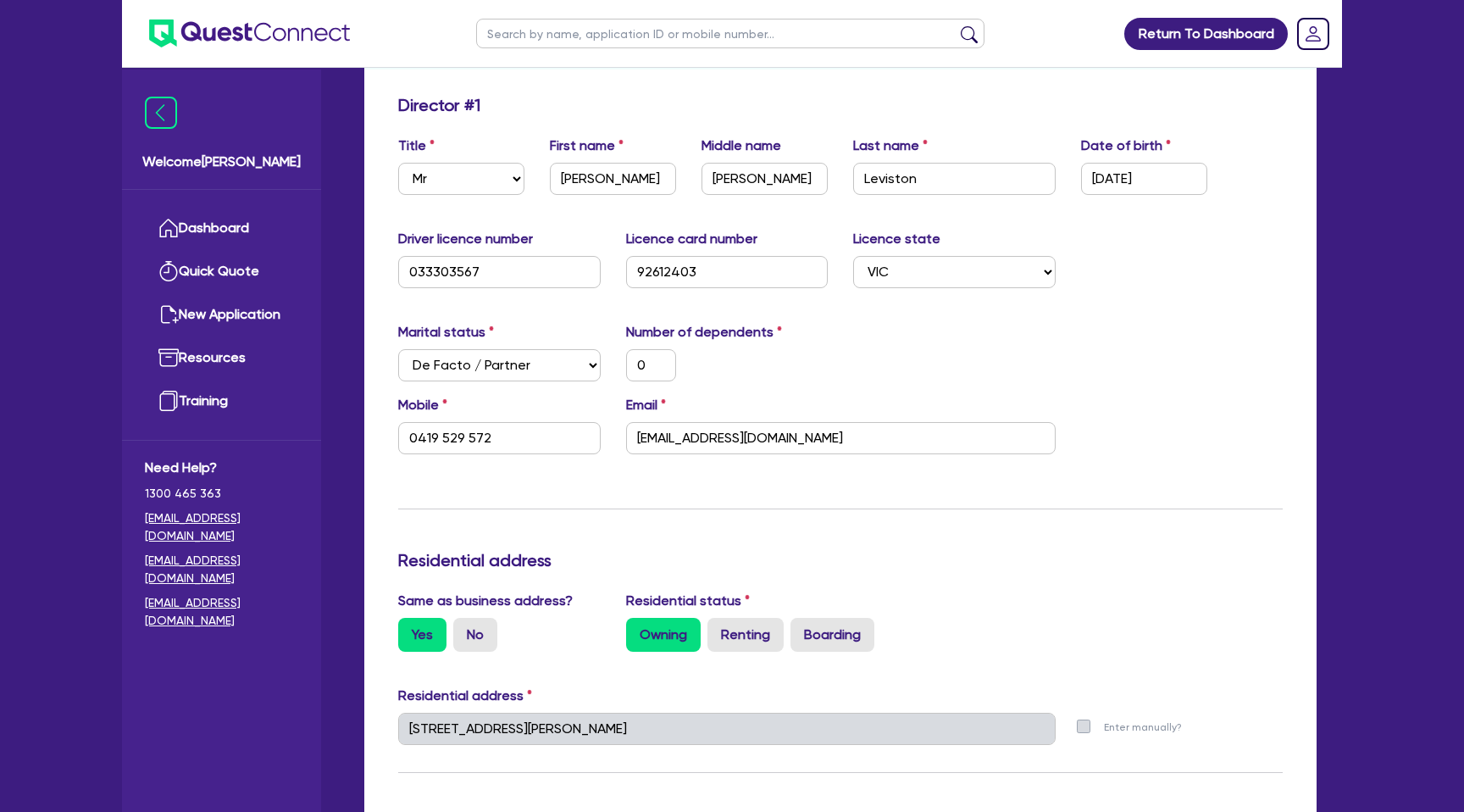
scroll to position [298, 0]
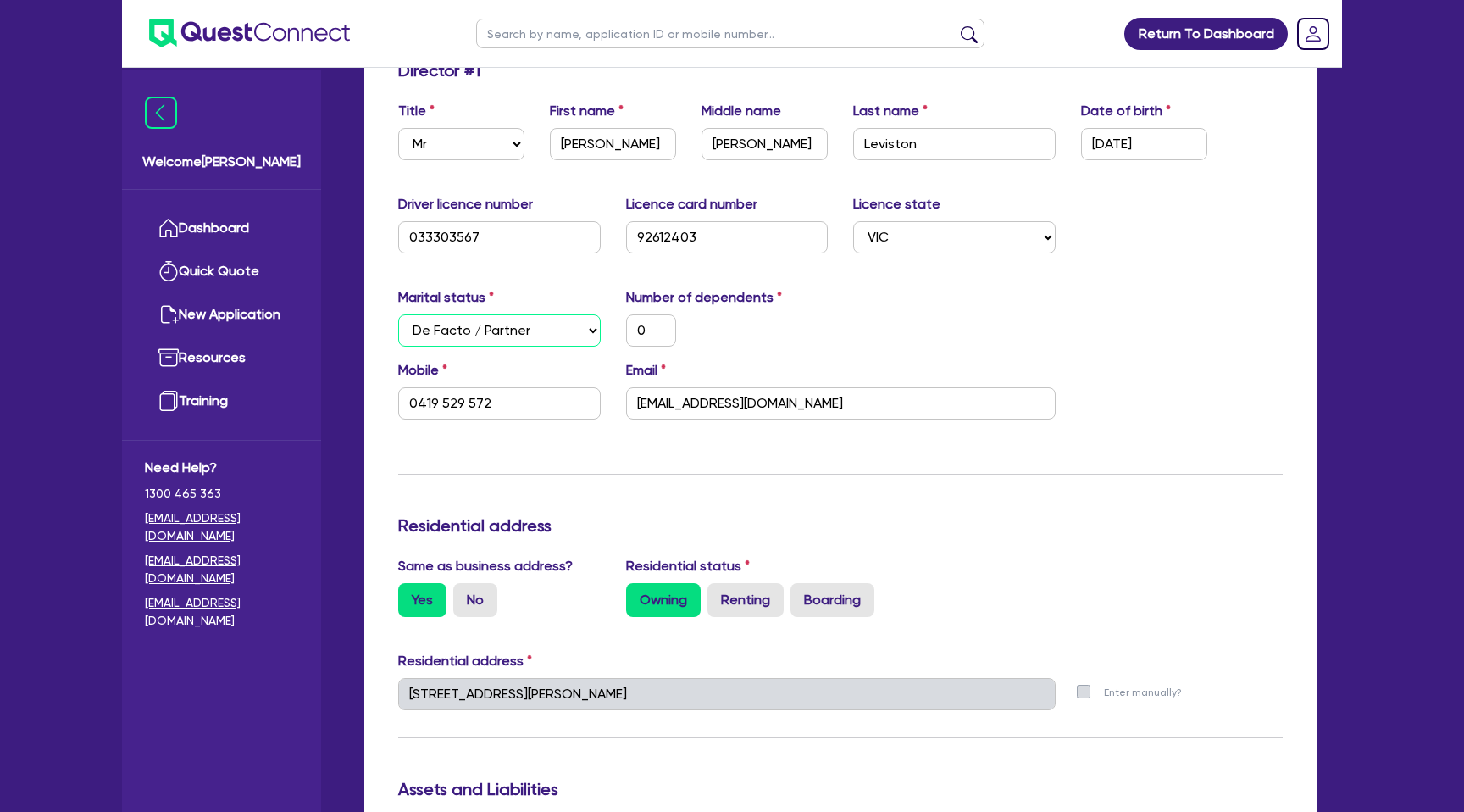
click at [481, 329] on select "Select Single Married De Facto / Partner" at bounding box center [499, 330] width 202 height 32
select select "SINGLE"
click at [398, 315] on select "Select Single Married De Facto / Partner" at bounding box center [499, 330] width 202 height 32
type input "0"
type input "0419 529 572"
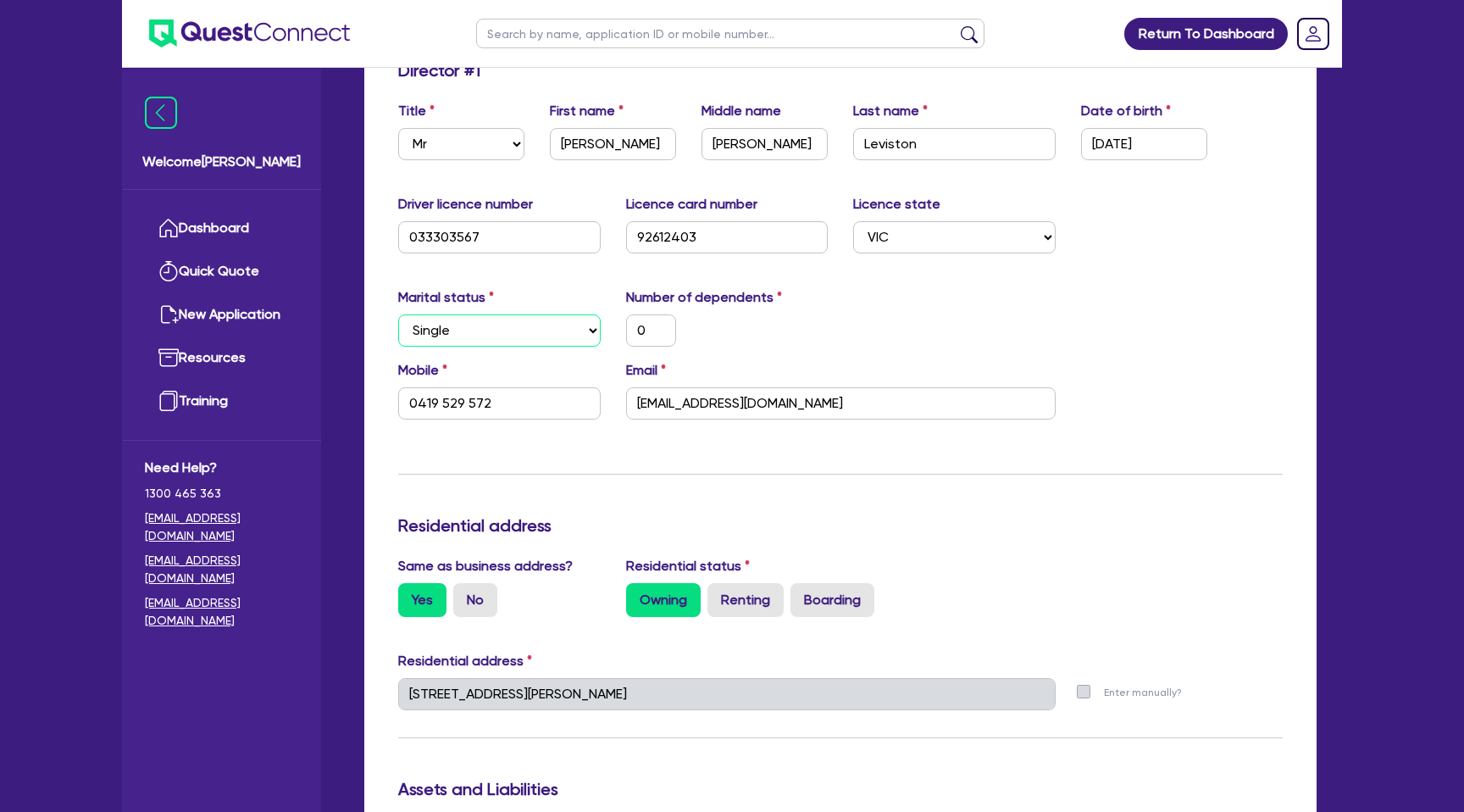
type input "450,000"
type input "300,000"
type input "1,963"
click at [727, 317] on div "0" at bounding box center [728, 330] width 228 height 32
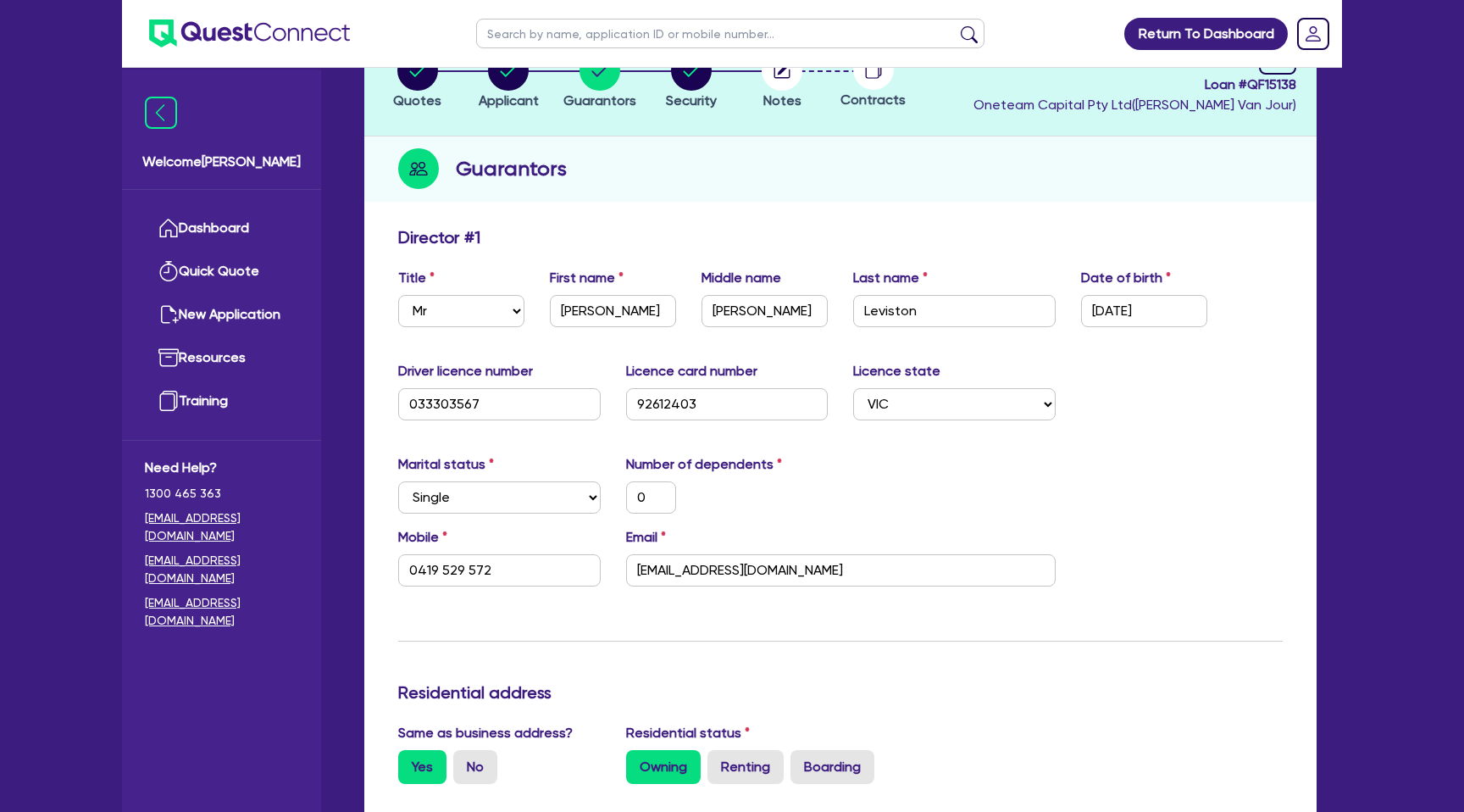
scroll to position [0, 0]
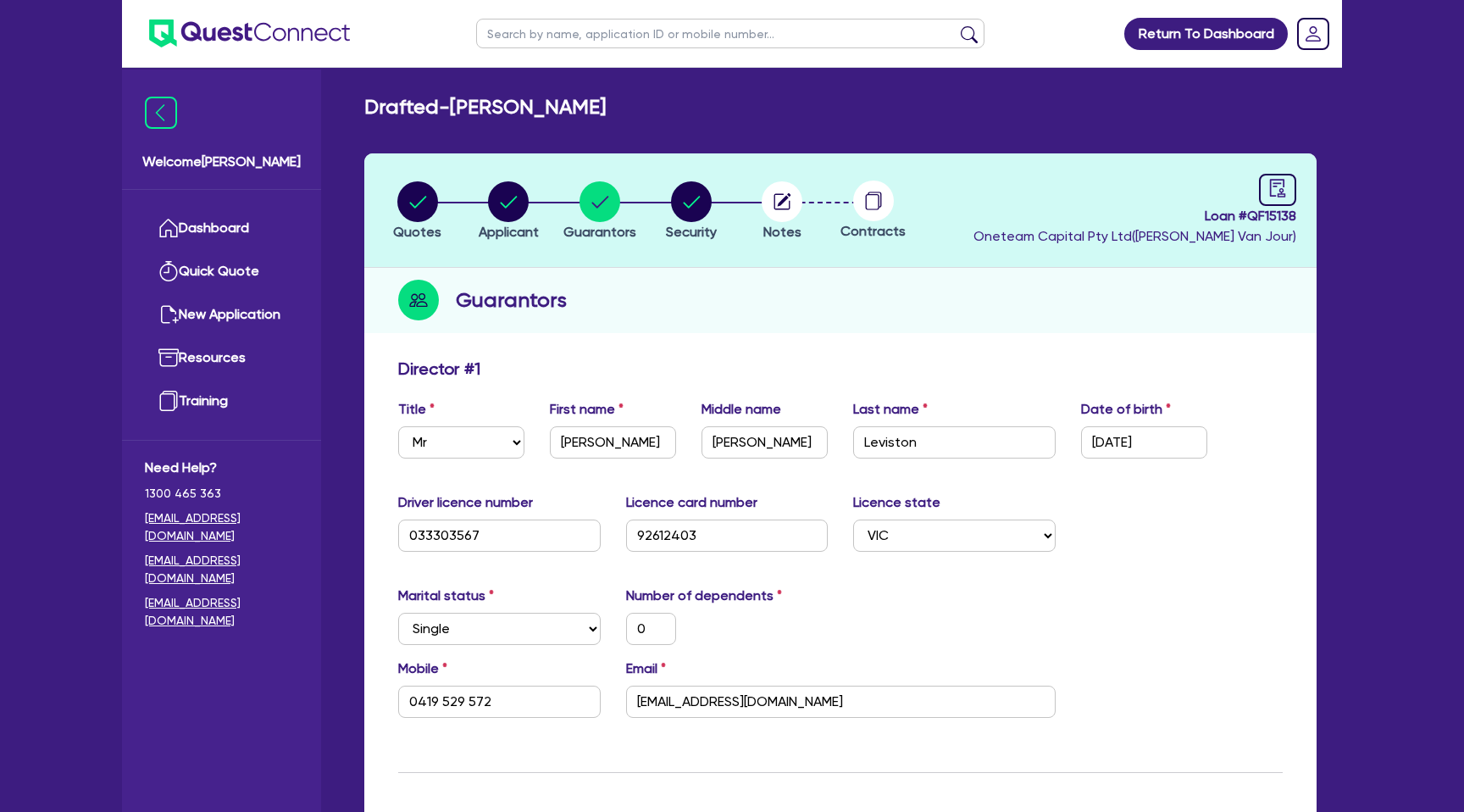
click at [225, 195] on ul "Dashboard Quick Quote New Application Ref Company Ref Salesperson Resources Tra…" at bounding box center [221, 314] width 200 height 250
click at [603, 24] on input "text" at bounding box center [731, 33] width 509 height 30
type input "Tara"
click button "submit" at bounding box center [969, 37] width 27 height 24
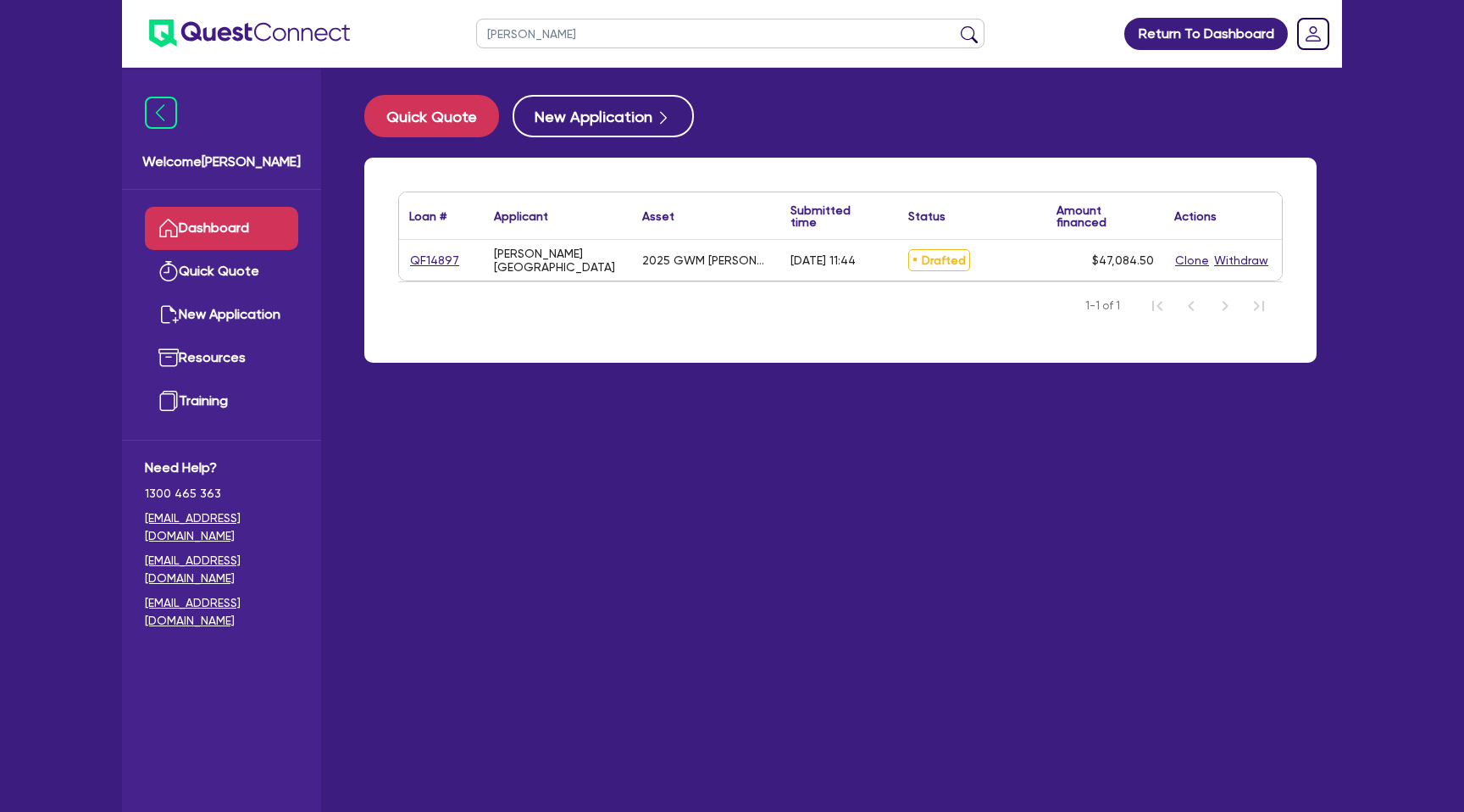
click at [253, 239] on link "Dashboard" at bounding box center [221, 228] width 153 height 44
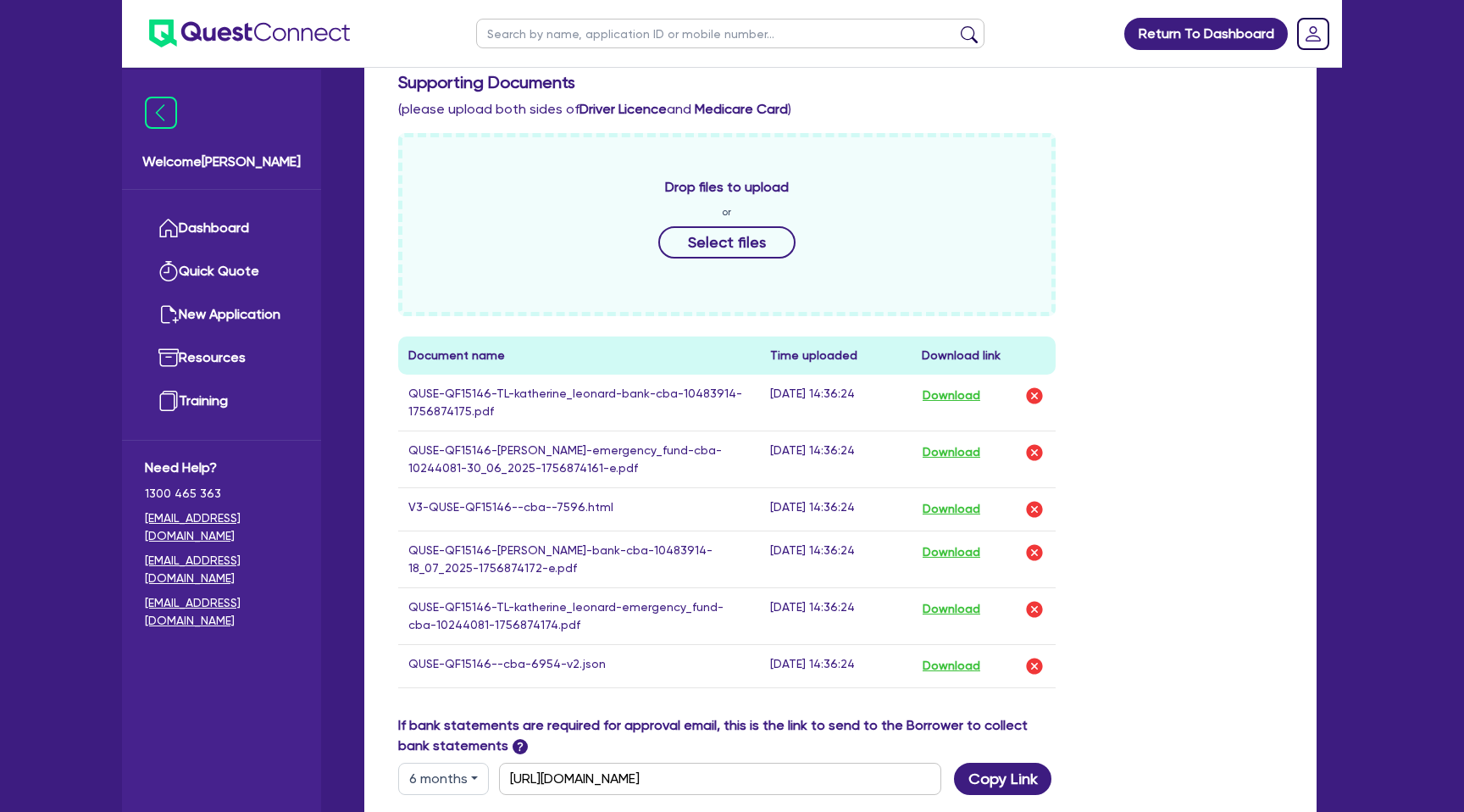
scroll to position [720, 0]
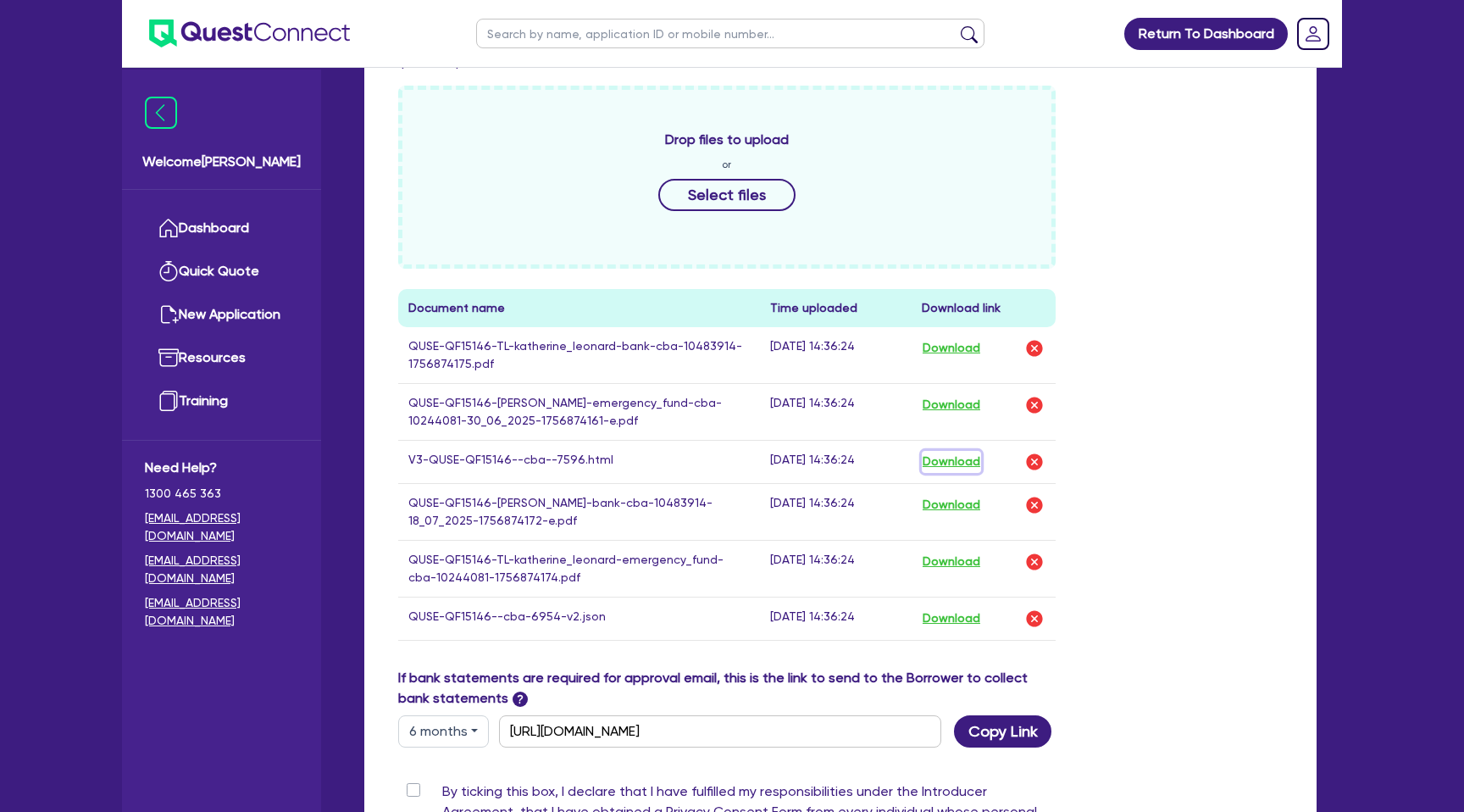
click at [950, 464] on button "Download" at bounding box center [952, 462] width 59 height 22
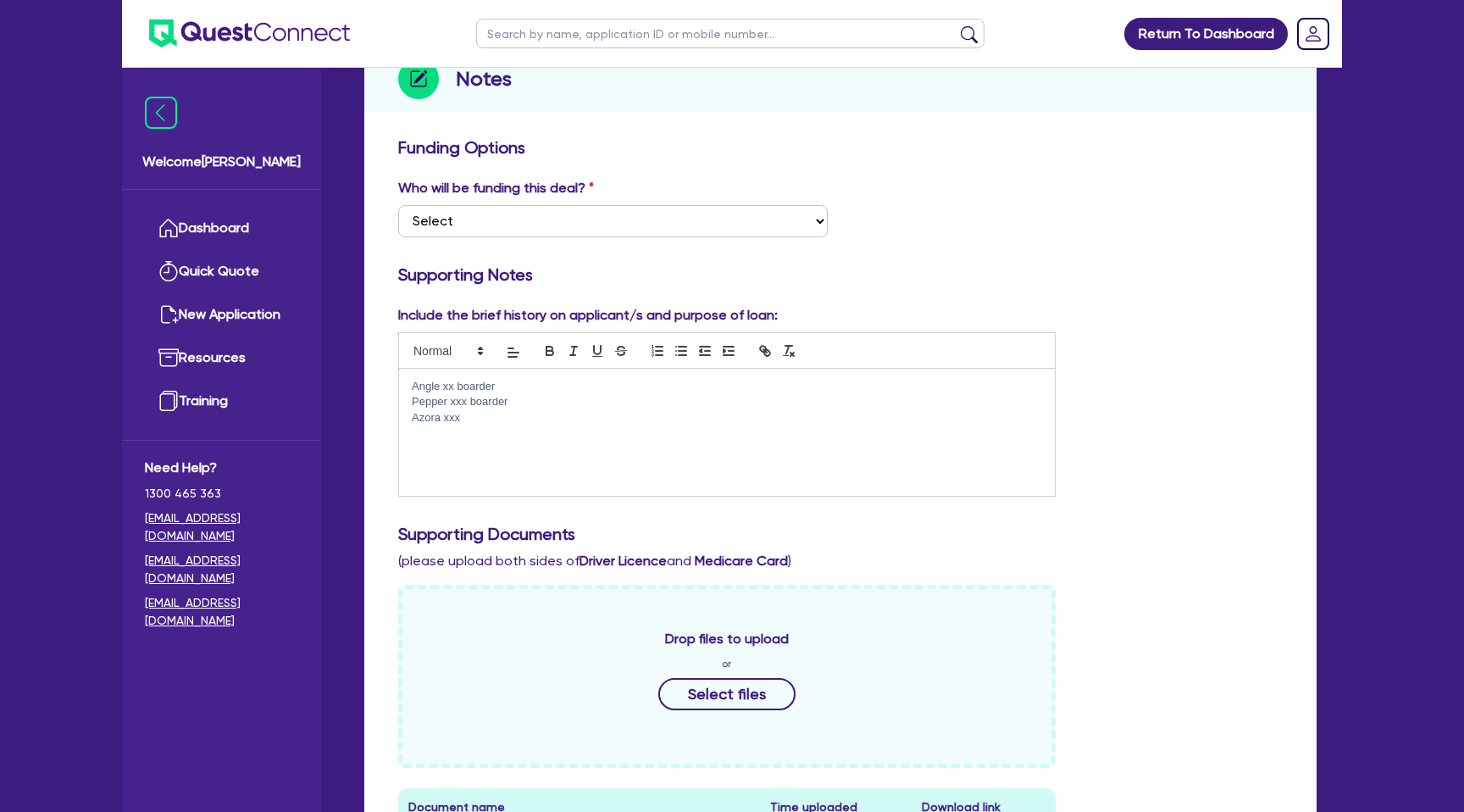
scroll to position [0, 0]
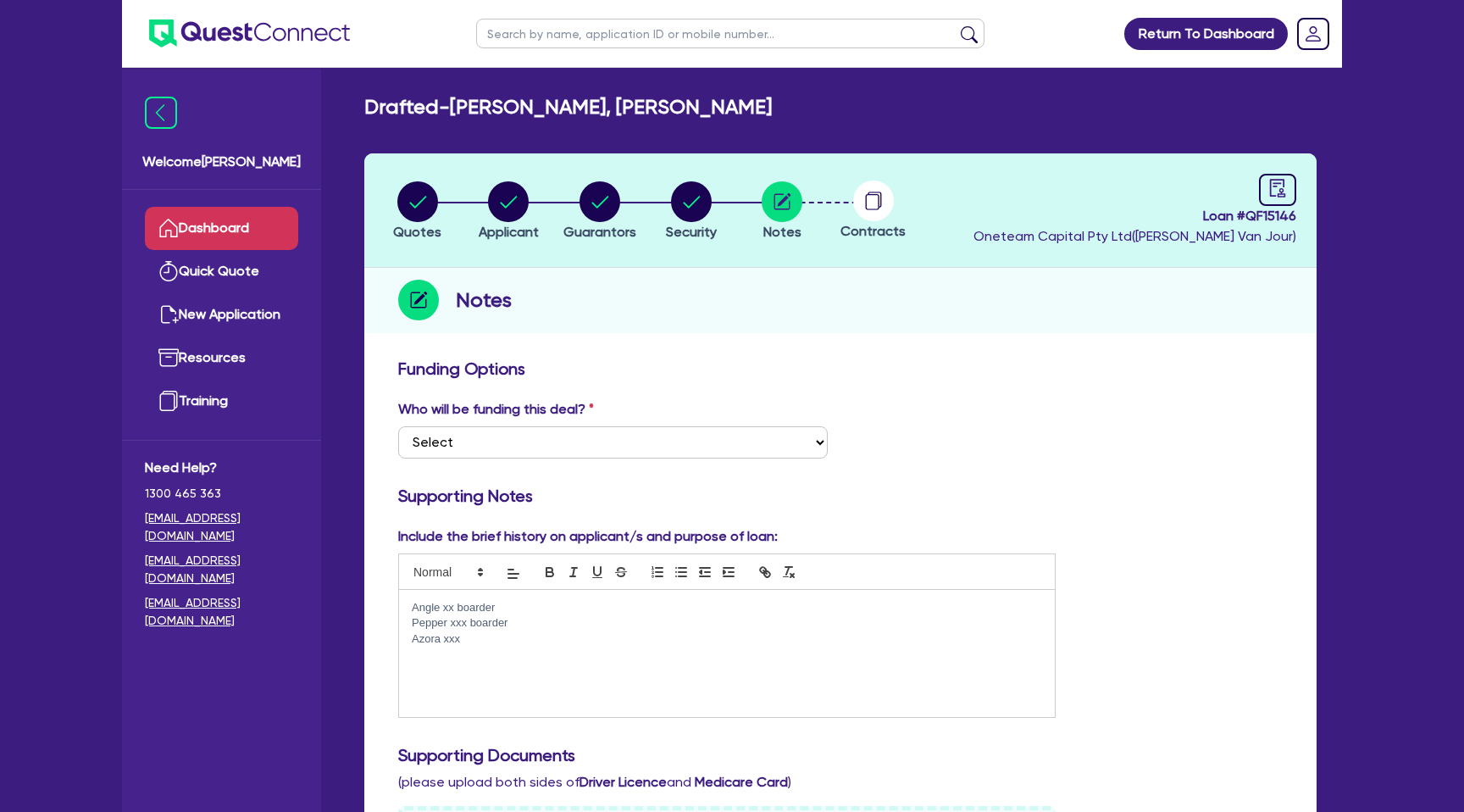
click at [208, 226] on link "Dashboard" at bounding box center [221, 228] width 153 height 44
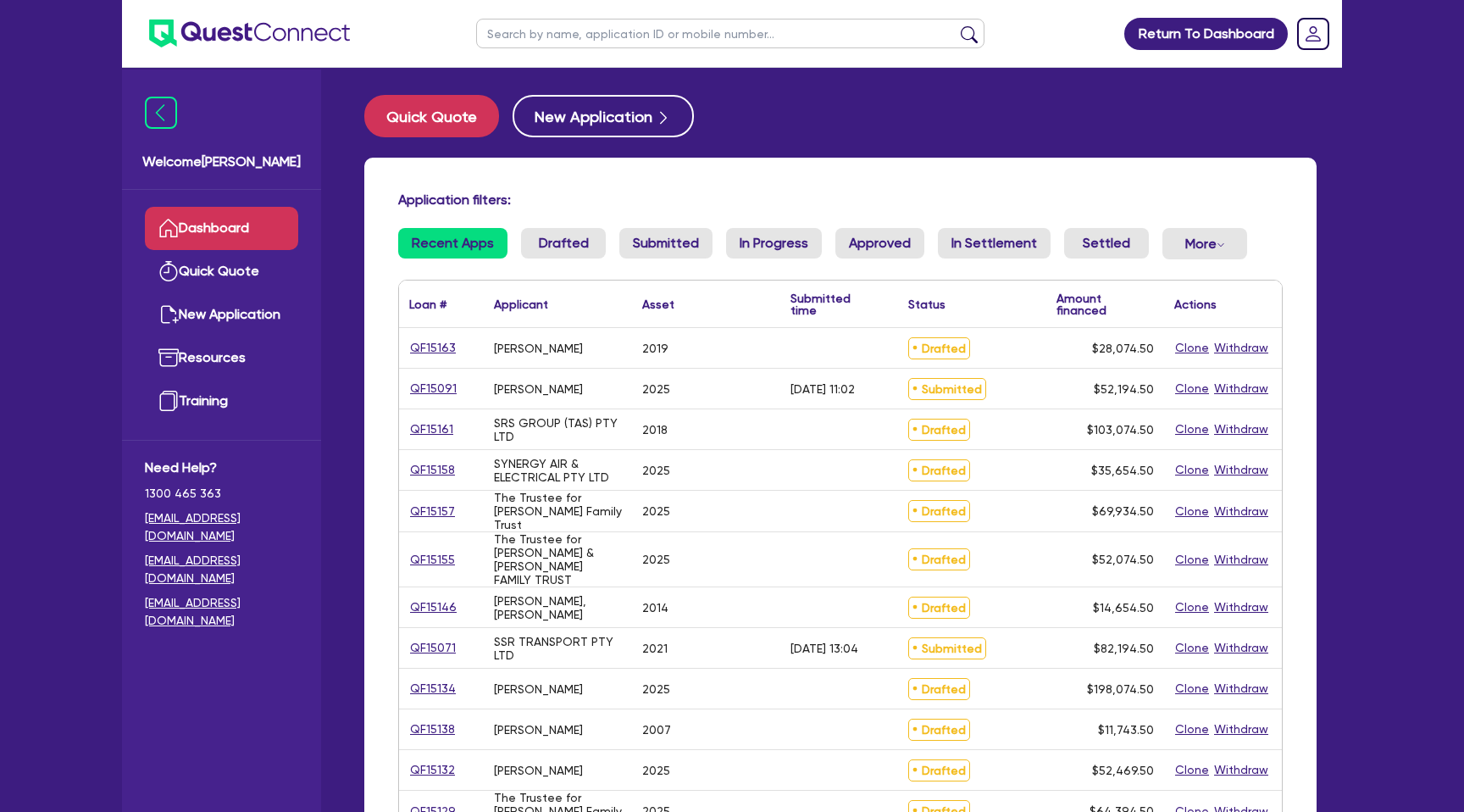
click at [576, 34] on input "text" at bounding box center [731, 33] width 509 height 30
type input "david"
click at [956, 25] on button "submit" at bounding box center [969, 37] width 27 height 24
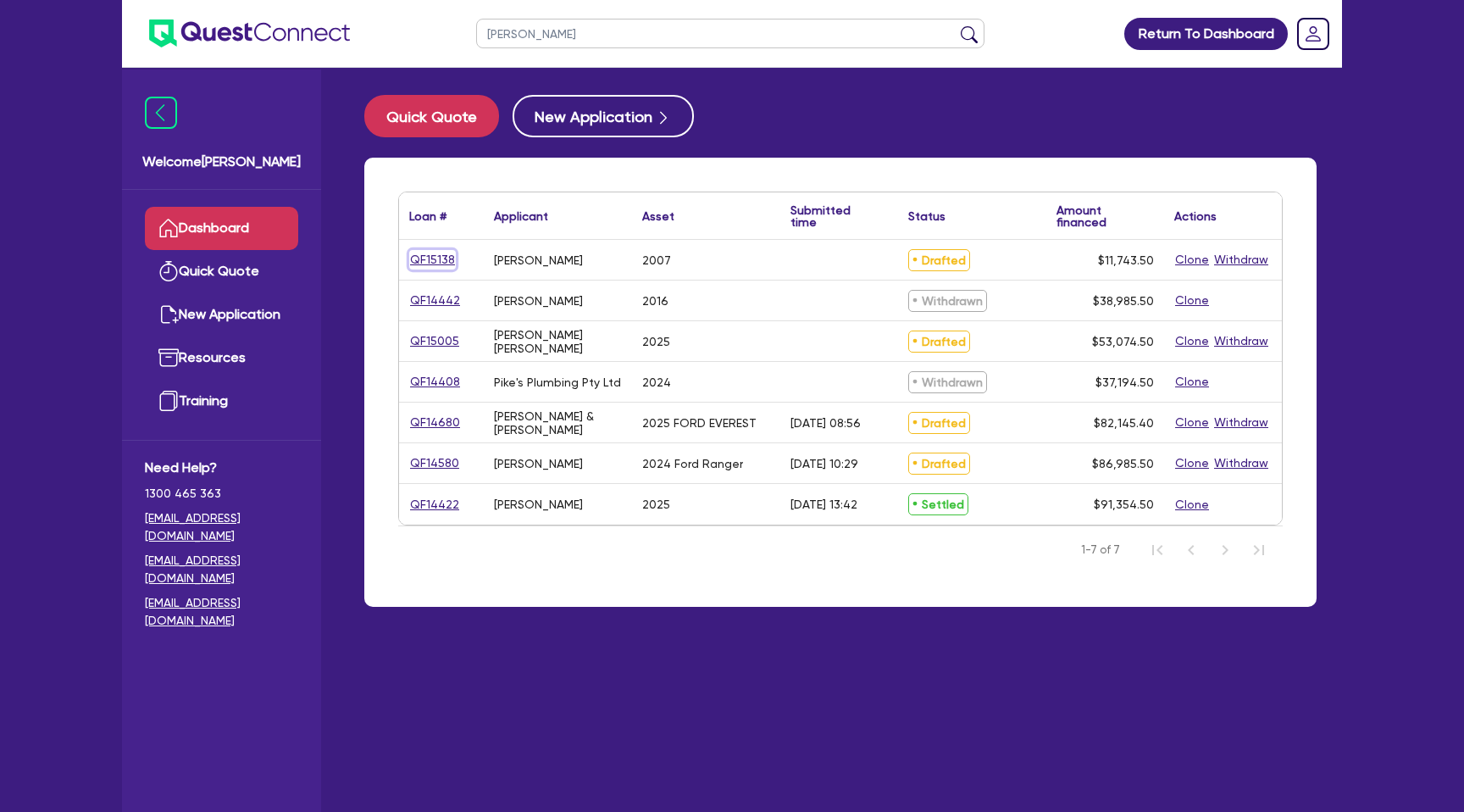
click at [425, 256] on link "QF15138" at bounding box center [433, 259] width 46 height 19
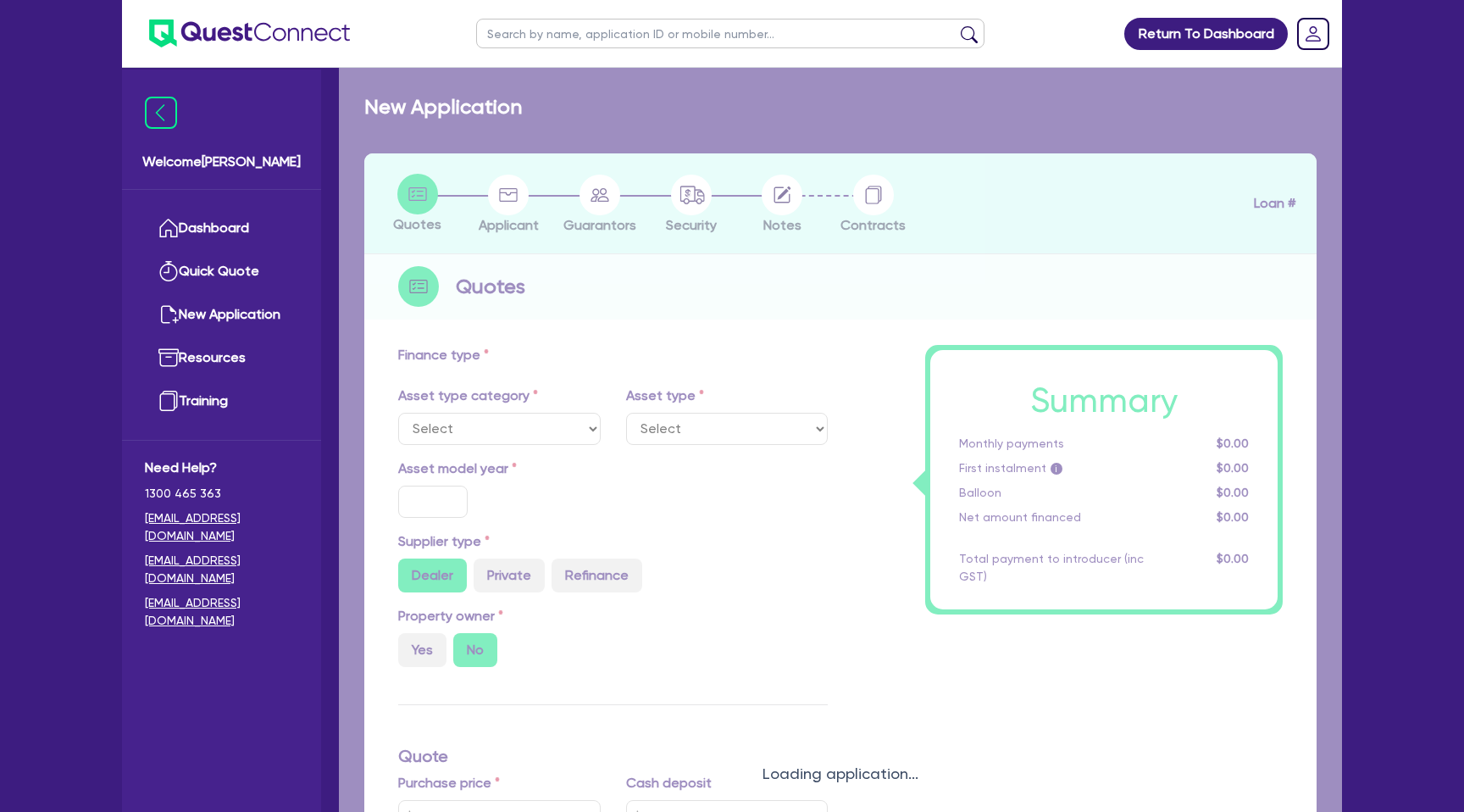
select select "CARS_AND_LIGHT_TRUCKS"
type input "2007"
radio input "true"
type input "10,000"
type input "15.99"
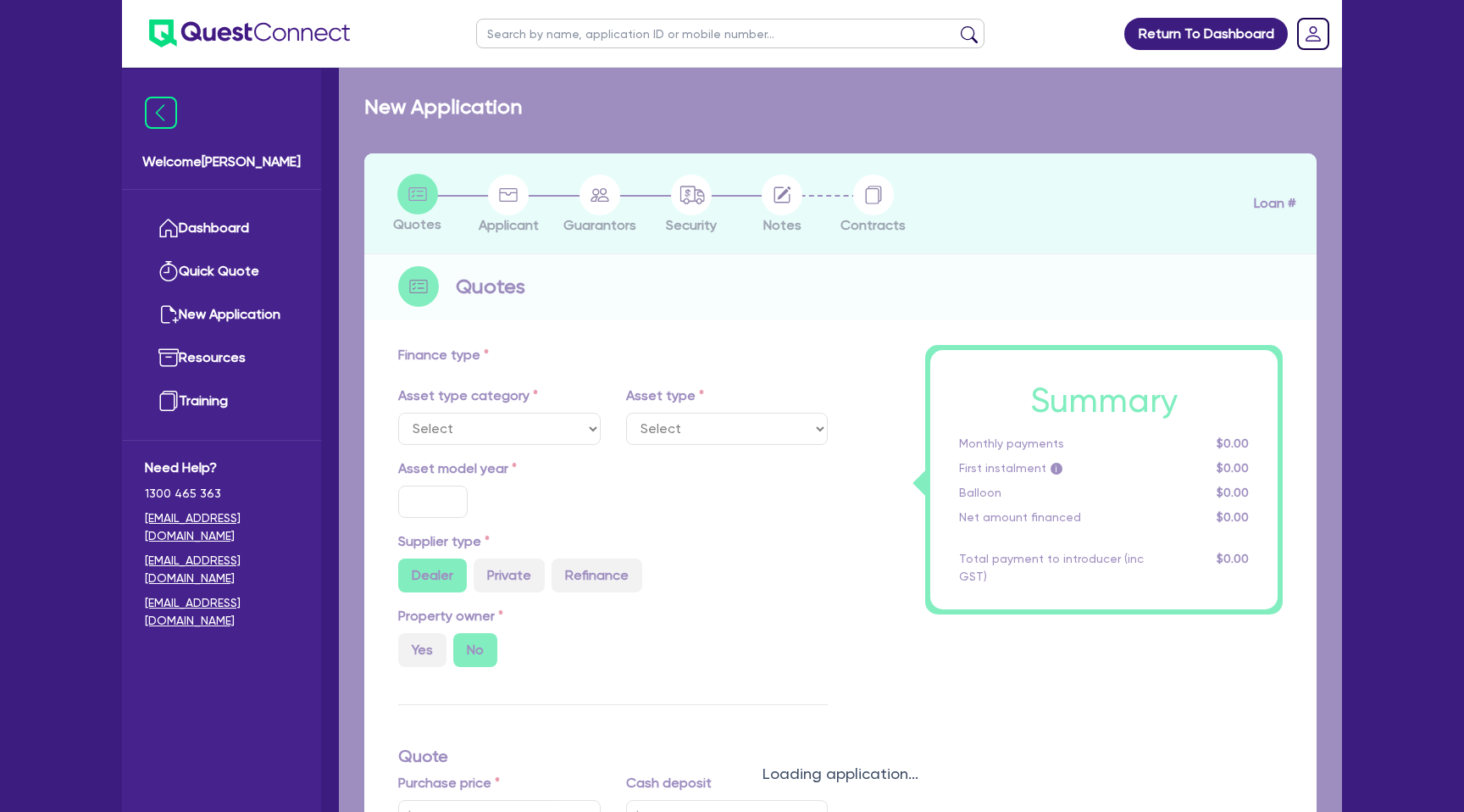
type input "990"
select select "PASSENGER_VEHICLES"
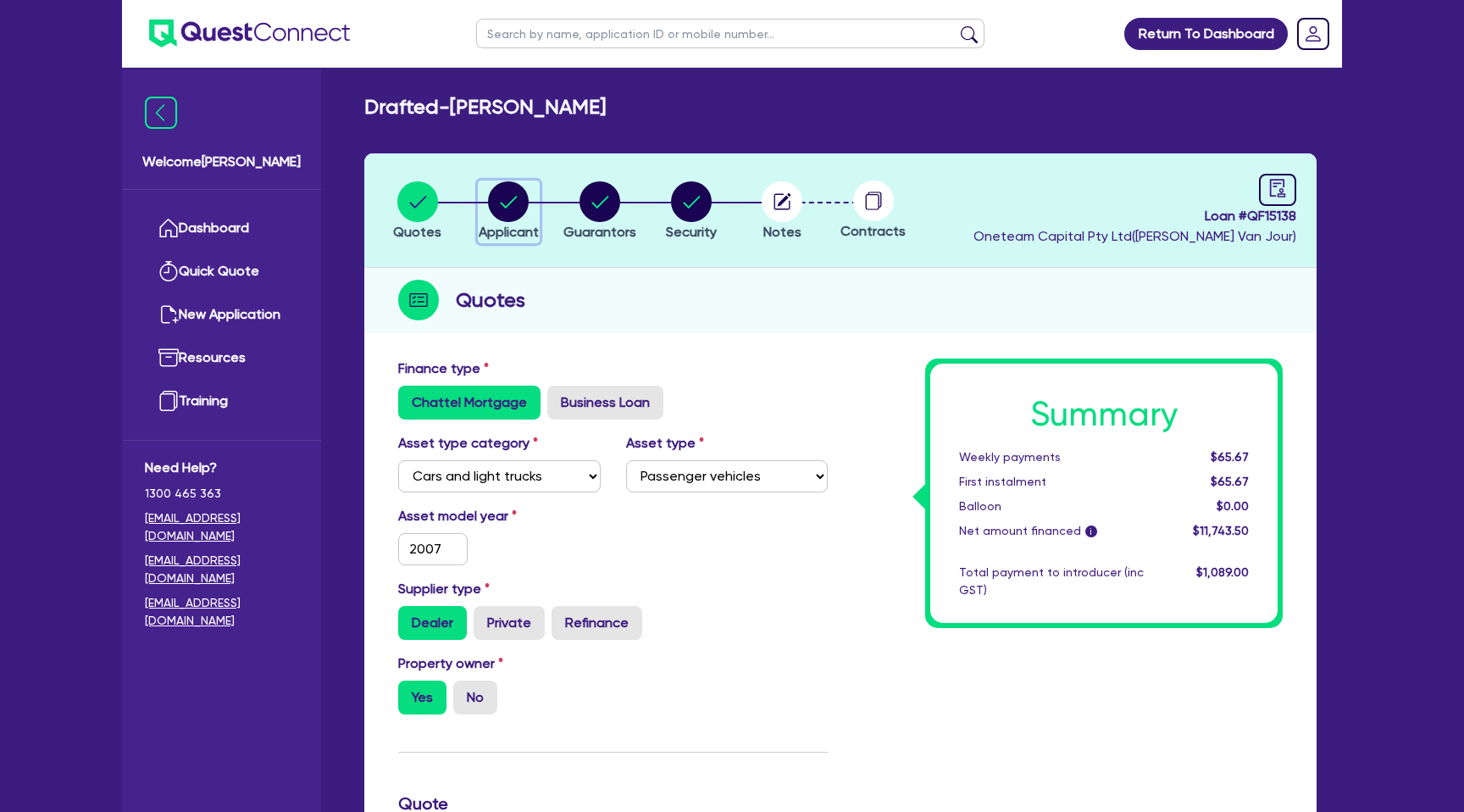
click at [503, 220] on circle "button" at bounding box center [509, 201] width 41 height 41
select select "SOLE_TRADER"
select select "ADMINISTRATIVE_SUPPORT"
select select "EMPLOYMENT"
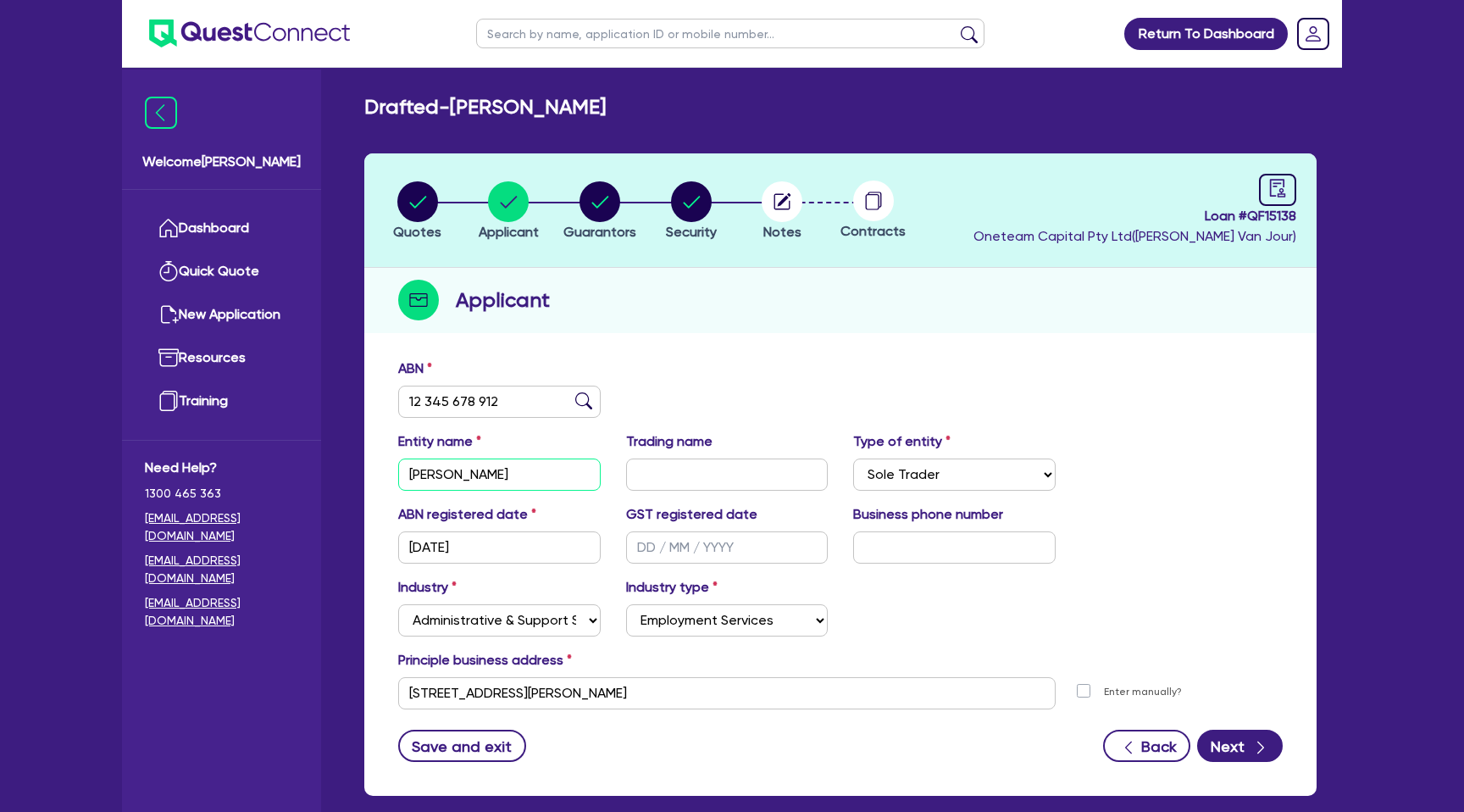
click at [436, 475] on input "[PERSON_NAME]" at bounding box center [499, 474] width 202 height 32
click at [644, 270] on div "Applicant" at bounding box center [841, 300] width 952 height 65
click at [237, 235] on link "Dashboard" at bounding box center [221, 228] width 153 height 44
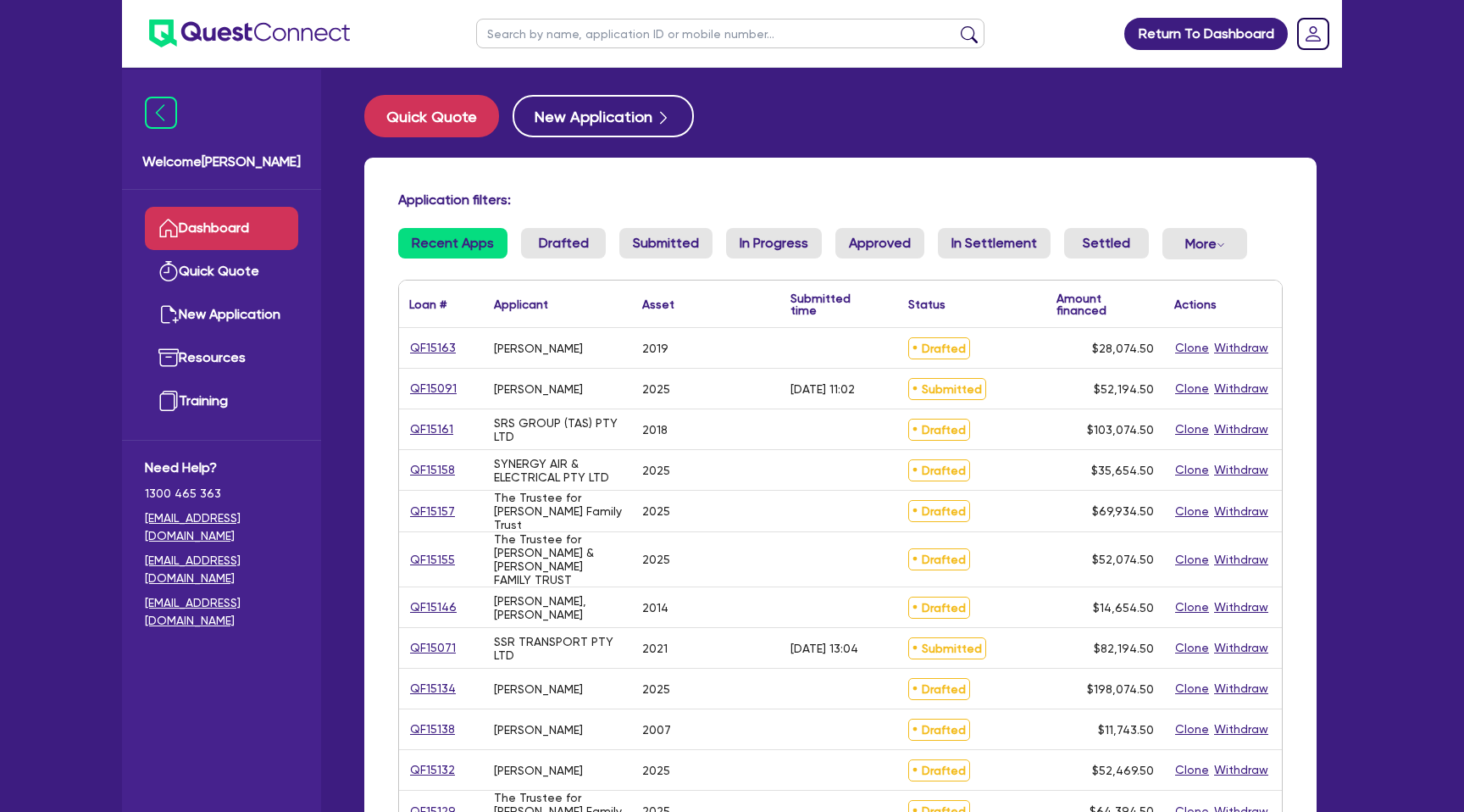
click at [599, 30] on input "text" at bounding box center [731, 33] width 509 height 30
type input "[PERSON_NAME]"
click at [956, 25] on button "submit" at bounding box center [969, 37] width 27 height 24
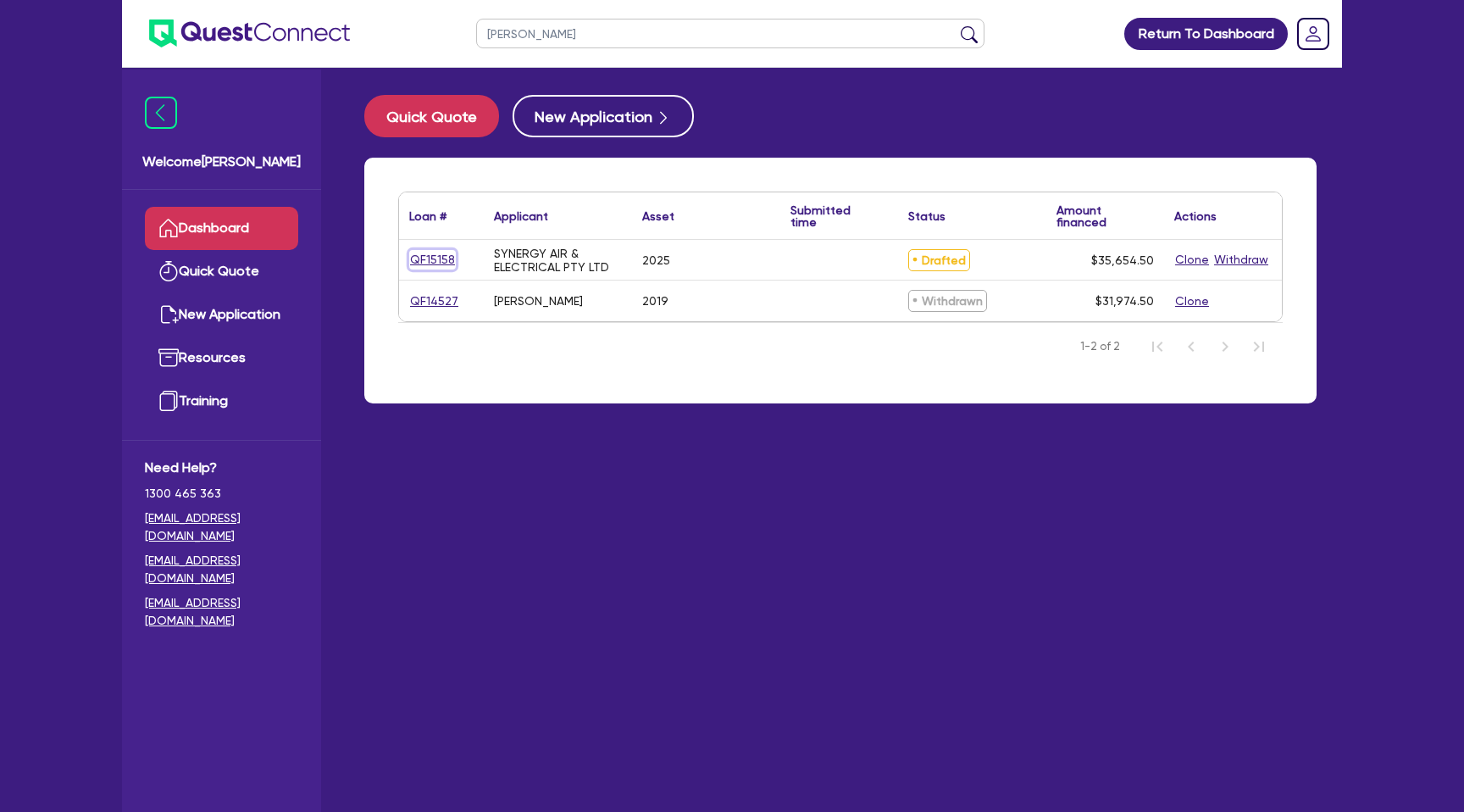
click at [443, 262] on link "QF15158" at bounding box center [433, 259] width 46 height 19
select select "CARS_AND_LIGHT_TRUCKS"
select select "PASSENGER_VEHICLES"
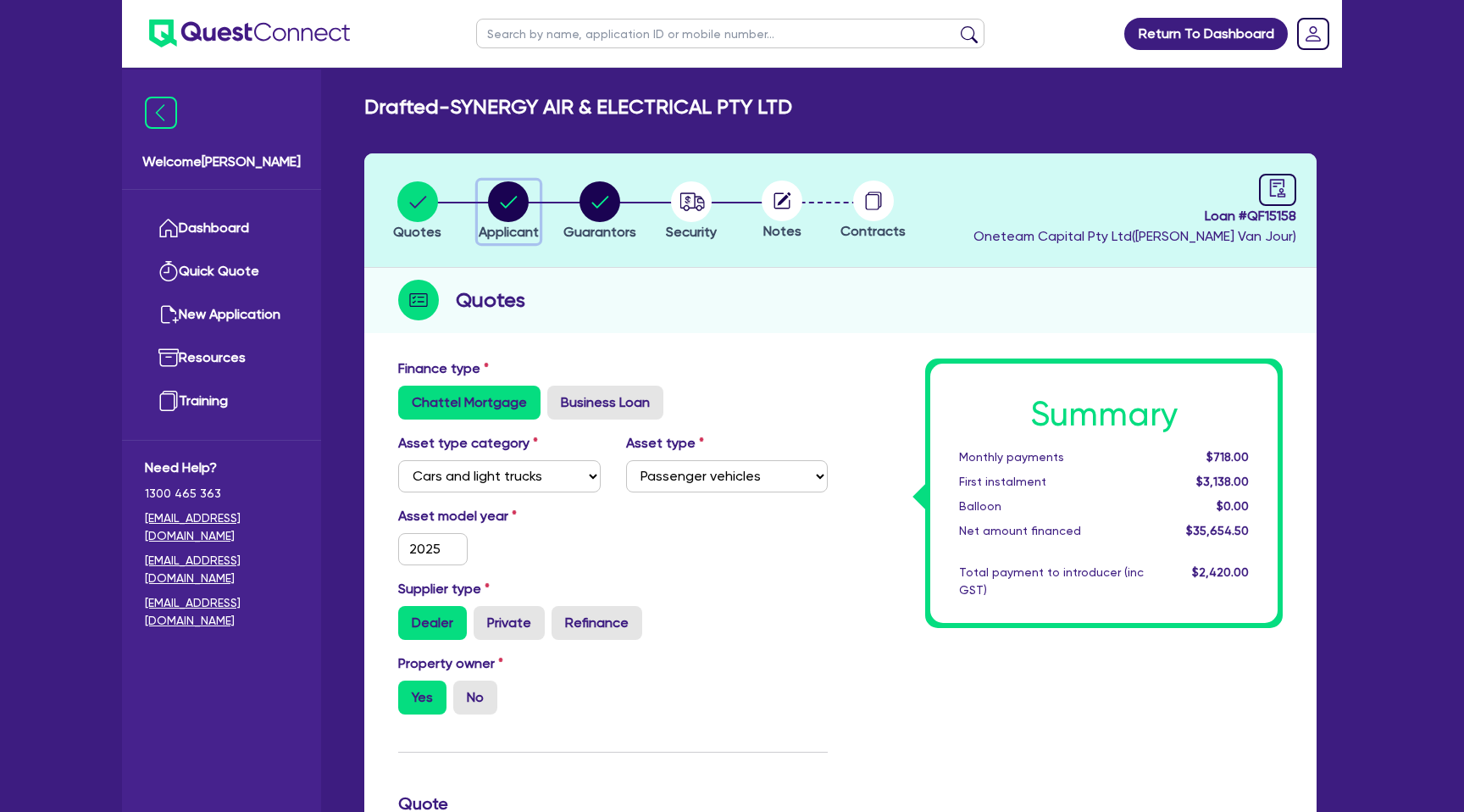
click at [505, 224] on span "Applicant" at bounding box center [509, 231] width 60 height 16
select select "COMPANY"
select select "ACCOMODATION_FOOD"
select select "RESTAURANTS"
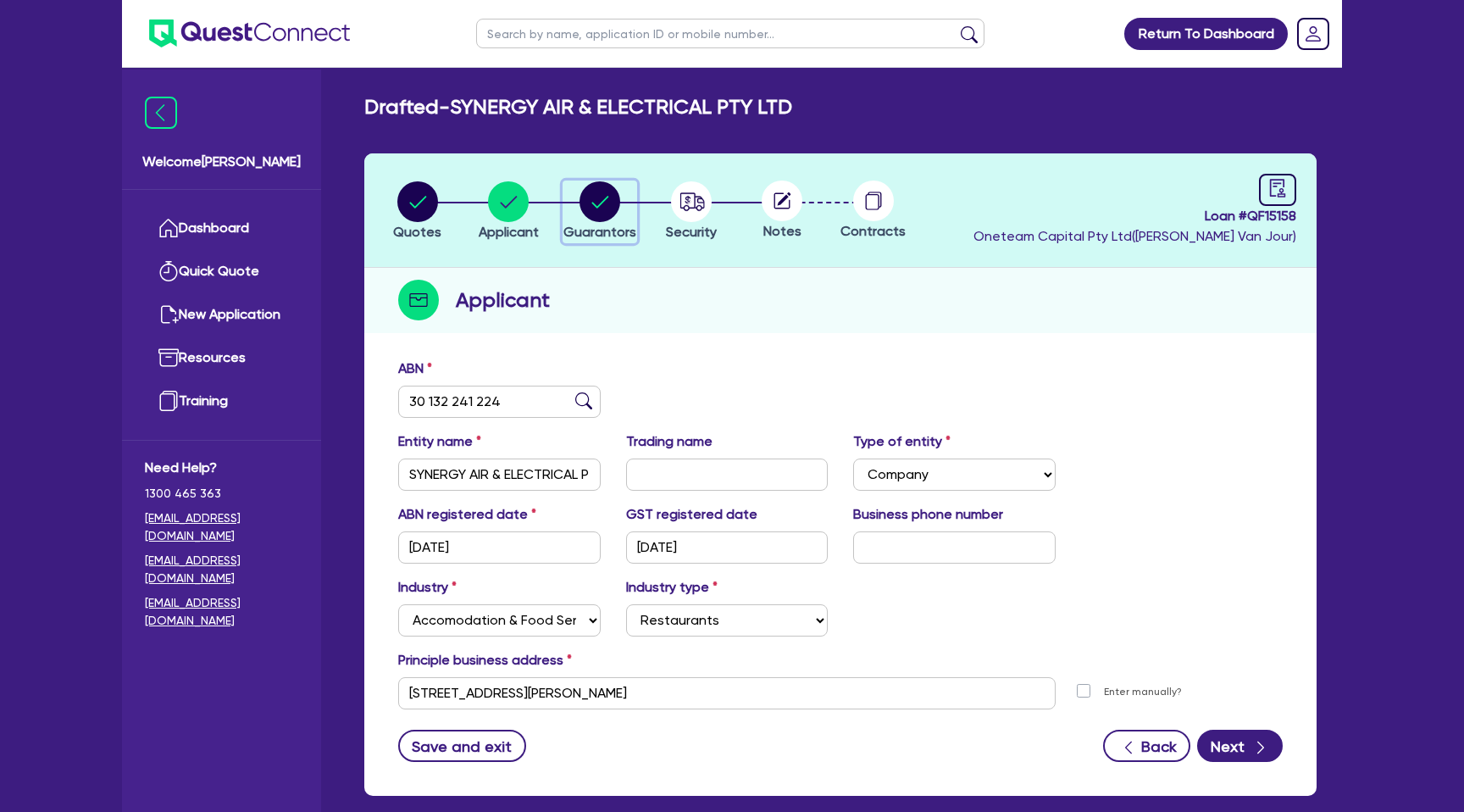
click at [584, 189] on circle "button" at bounding box center [600, 201] width 41 height 41
select select "MR"
select select "SA"
select select "SINGLE"
select select "PROPERTY"
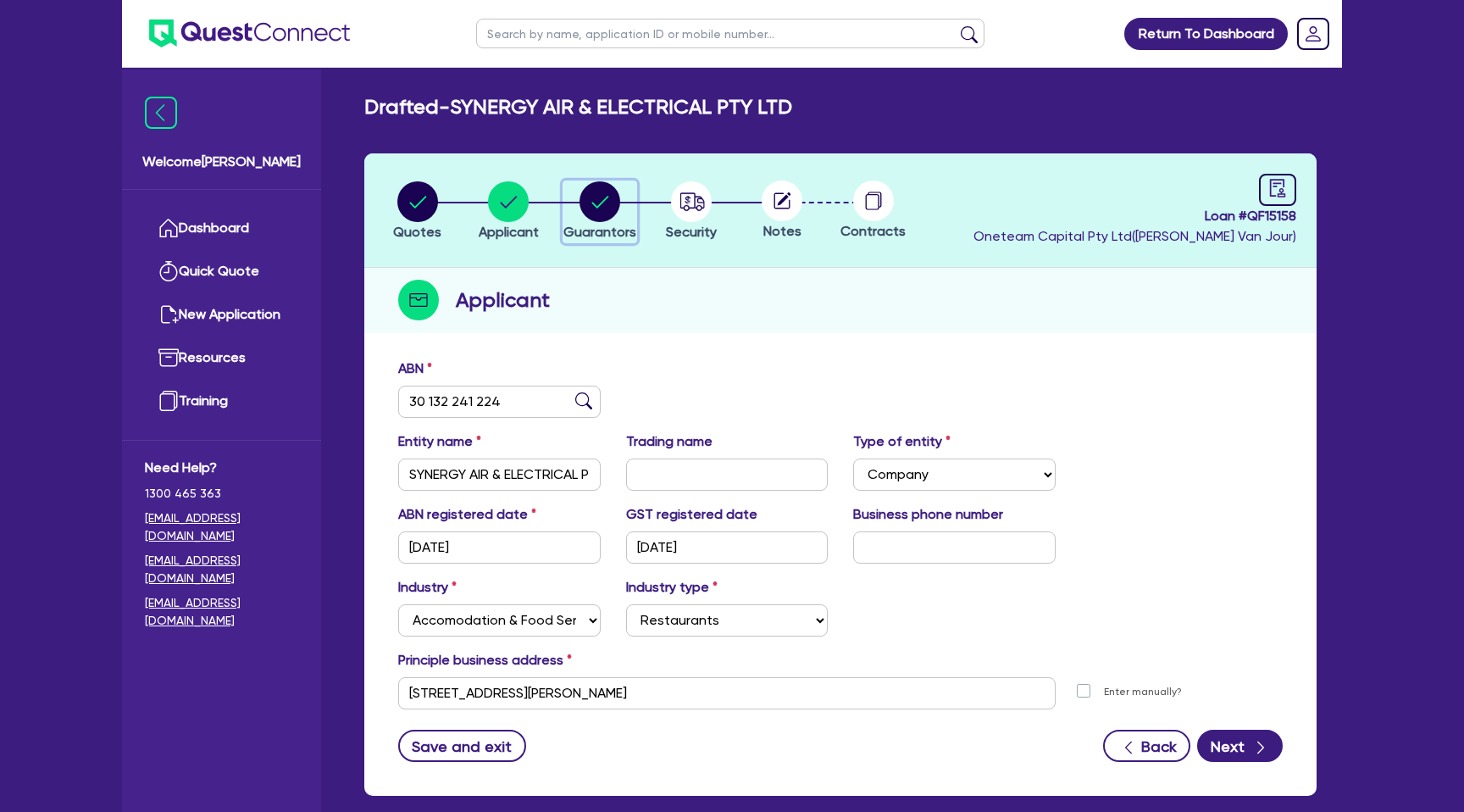
select select "CASH"
select select "MORTGAGE"
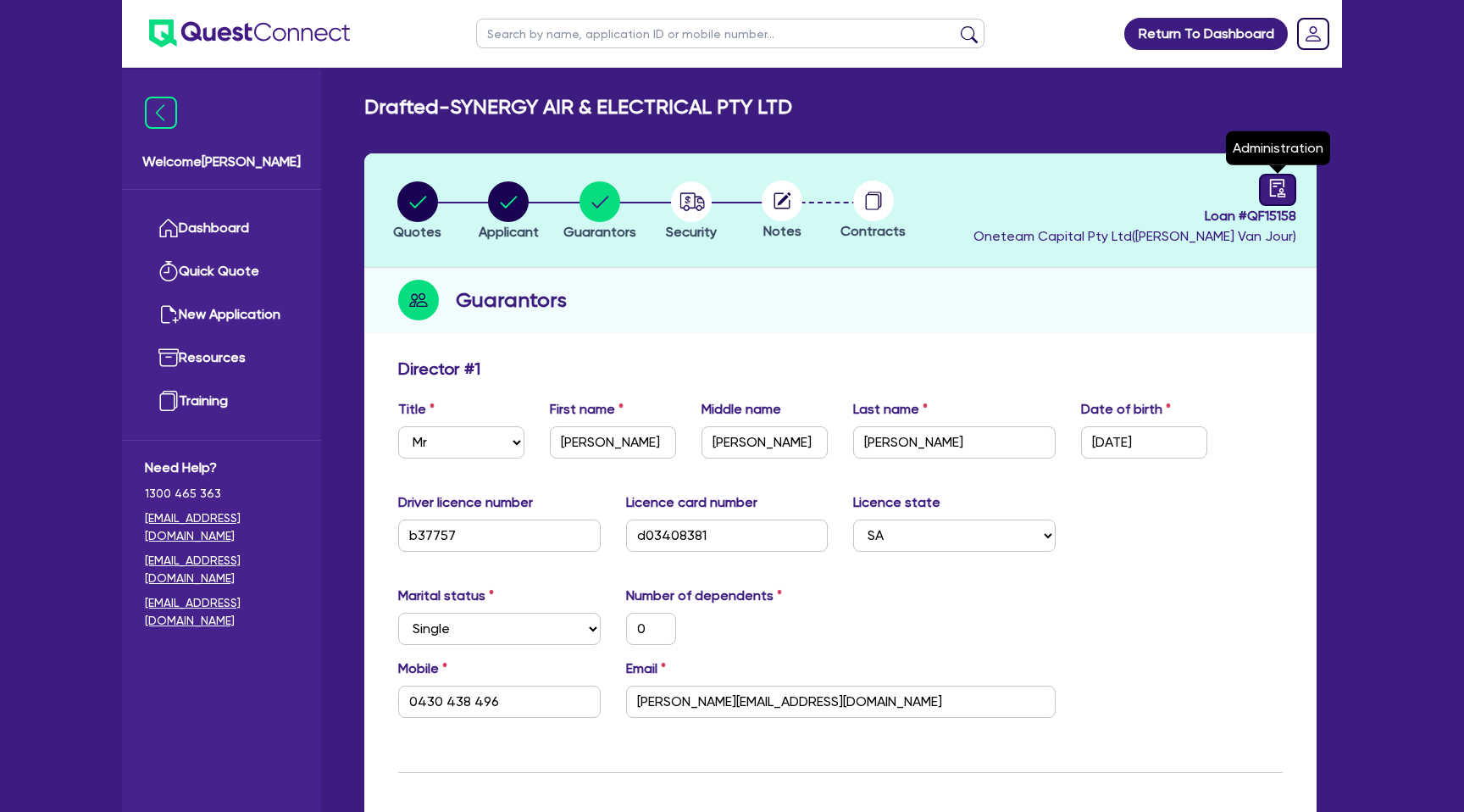
click at [1274, 189] on icon "audit" at bounding box center [1278, 188] width 19 height 19
select select "DRAFTED_NEW"
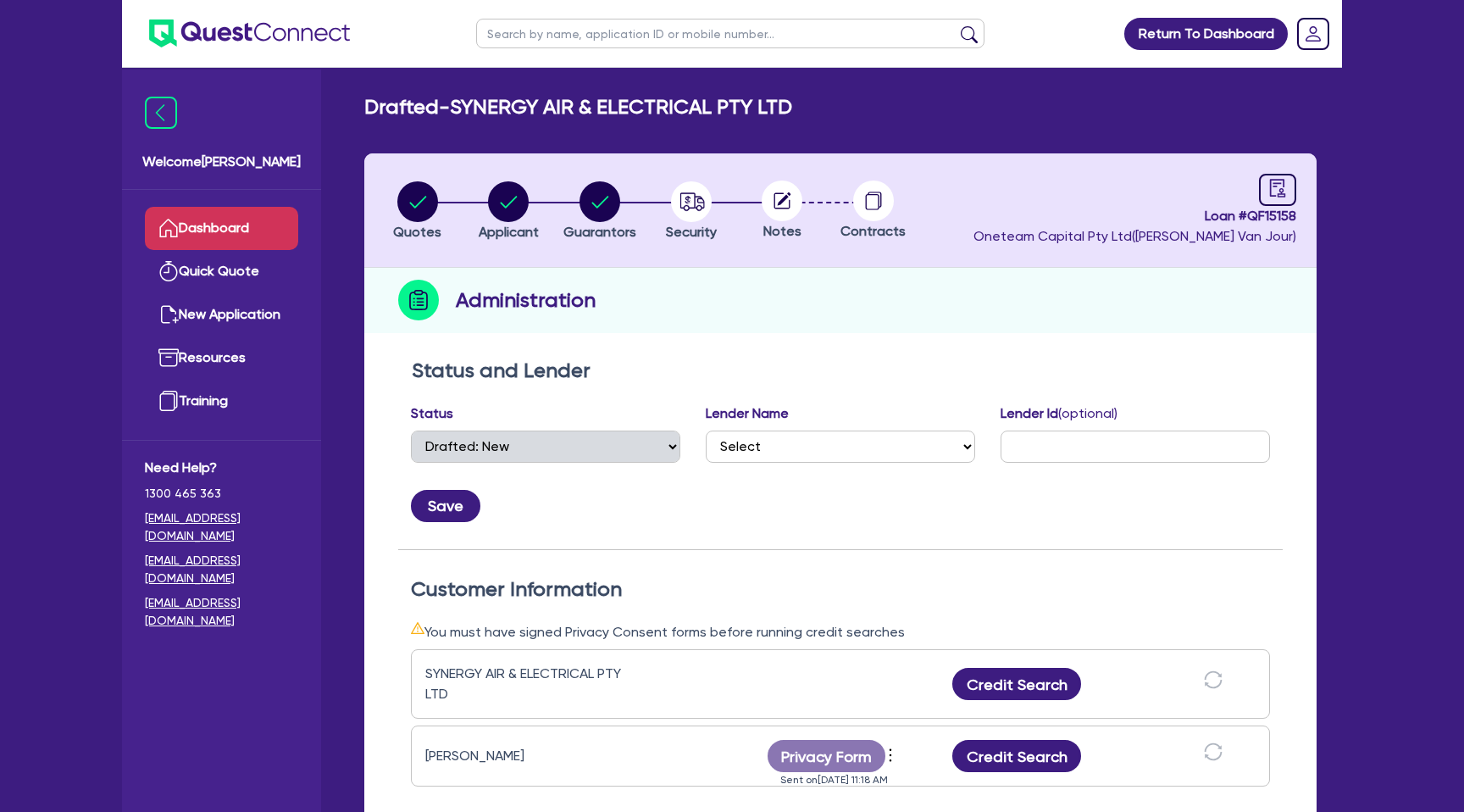
click at [198, 223] on link "Dashboard" at bounding box center [221, 228] width 153 height 44
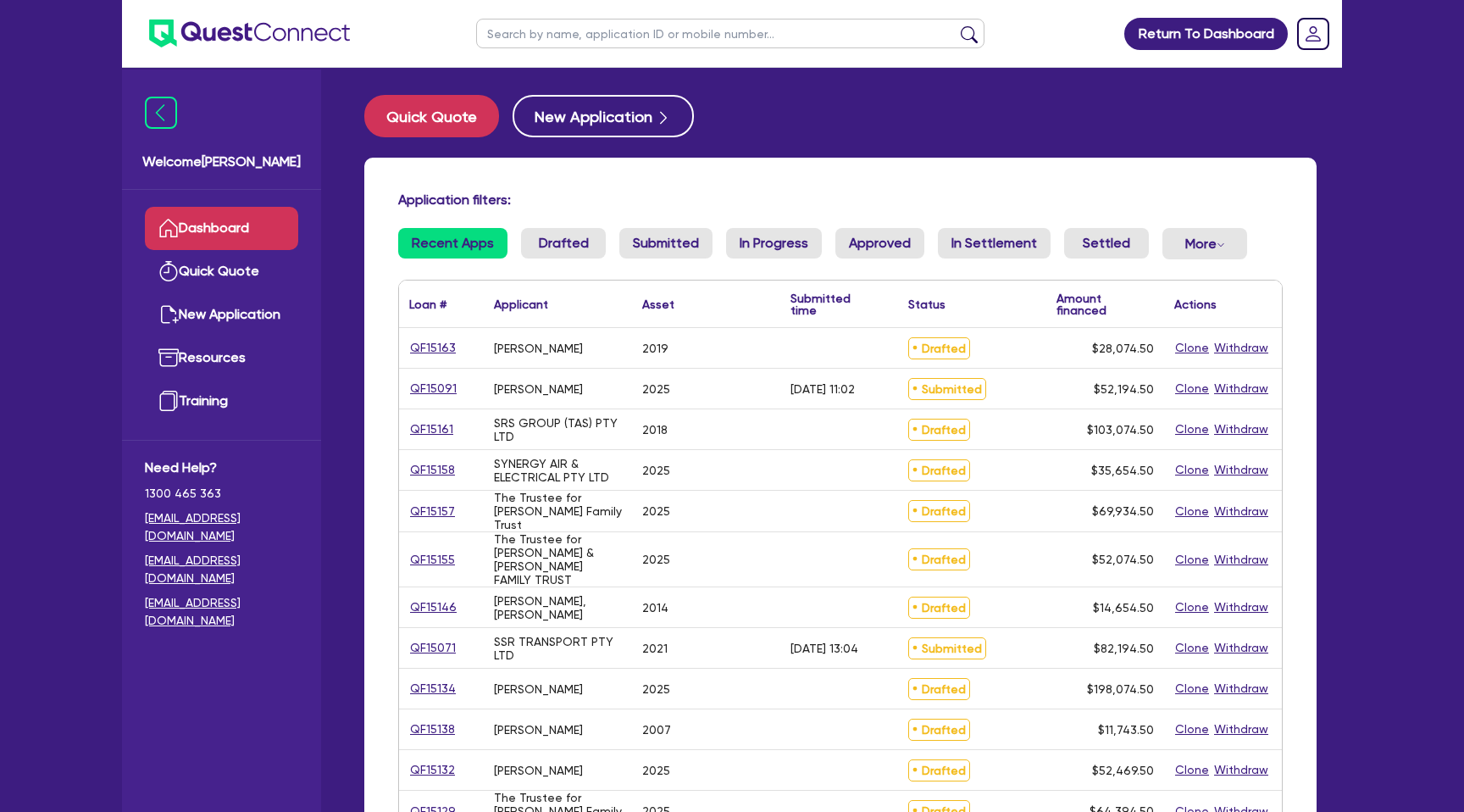
click at [602, 27] on input "text" at bounding box center [731, 33] width 509 height 30
type input "David"
click at [956, 25] on button "submit" at bounding box center [969, 37] width 27 height 24
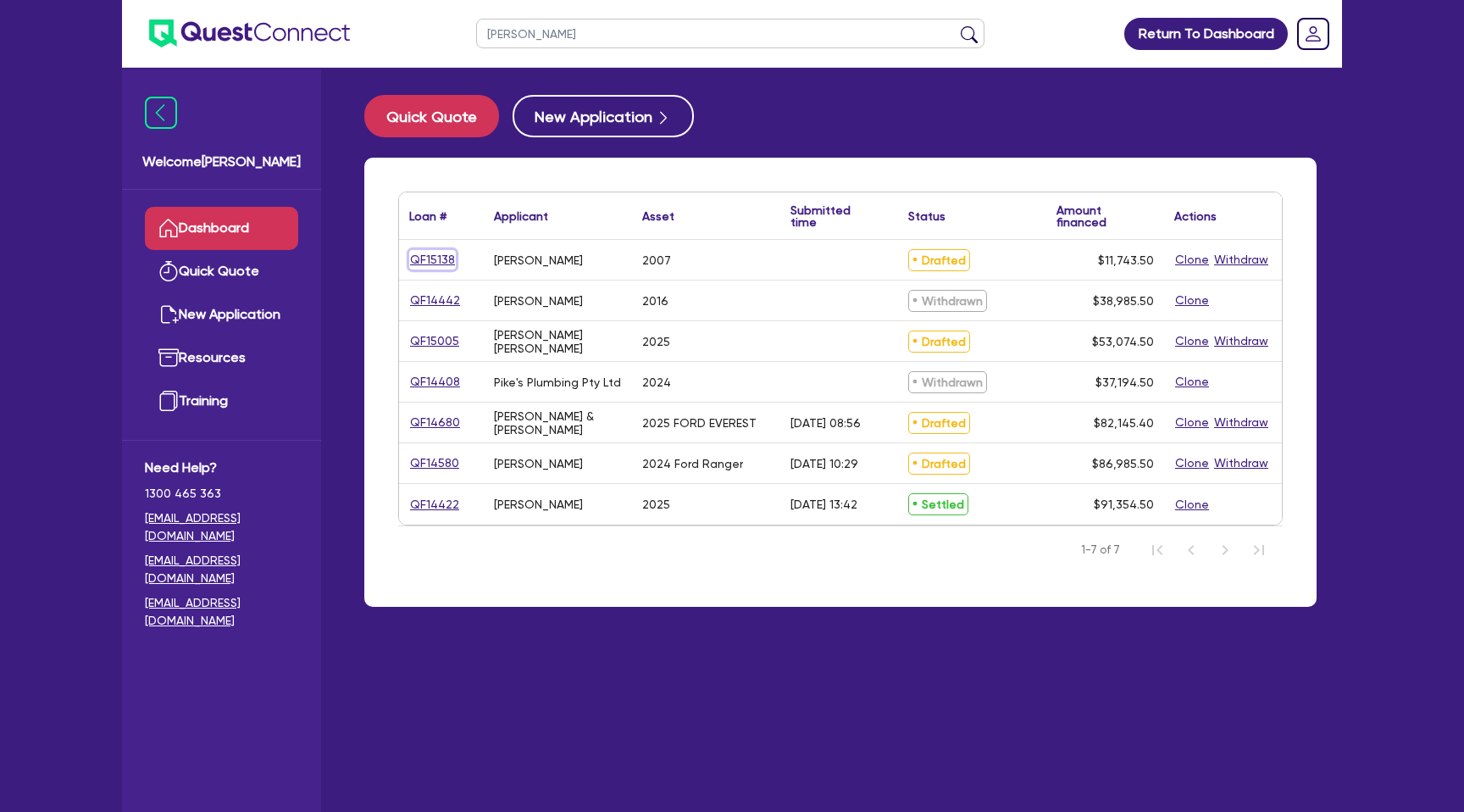
click at [449, 258] on link "QF15138" at bounding box center [433, 259] width 46 height 19
select select "CARS_AND_LIGHT_TRUCKS"
select select "PASSENGER_VEHICLES"
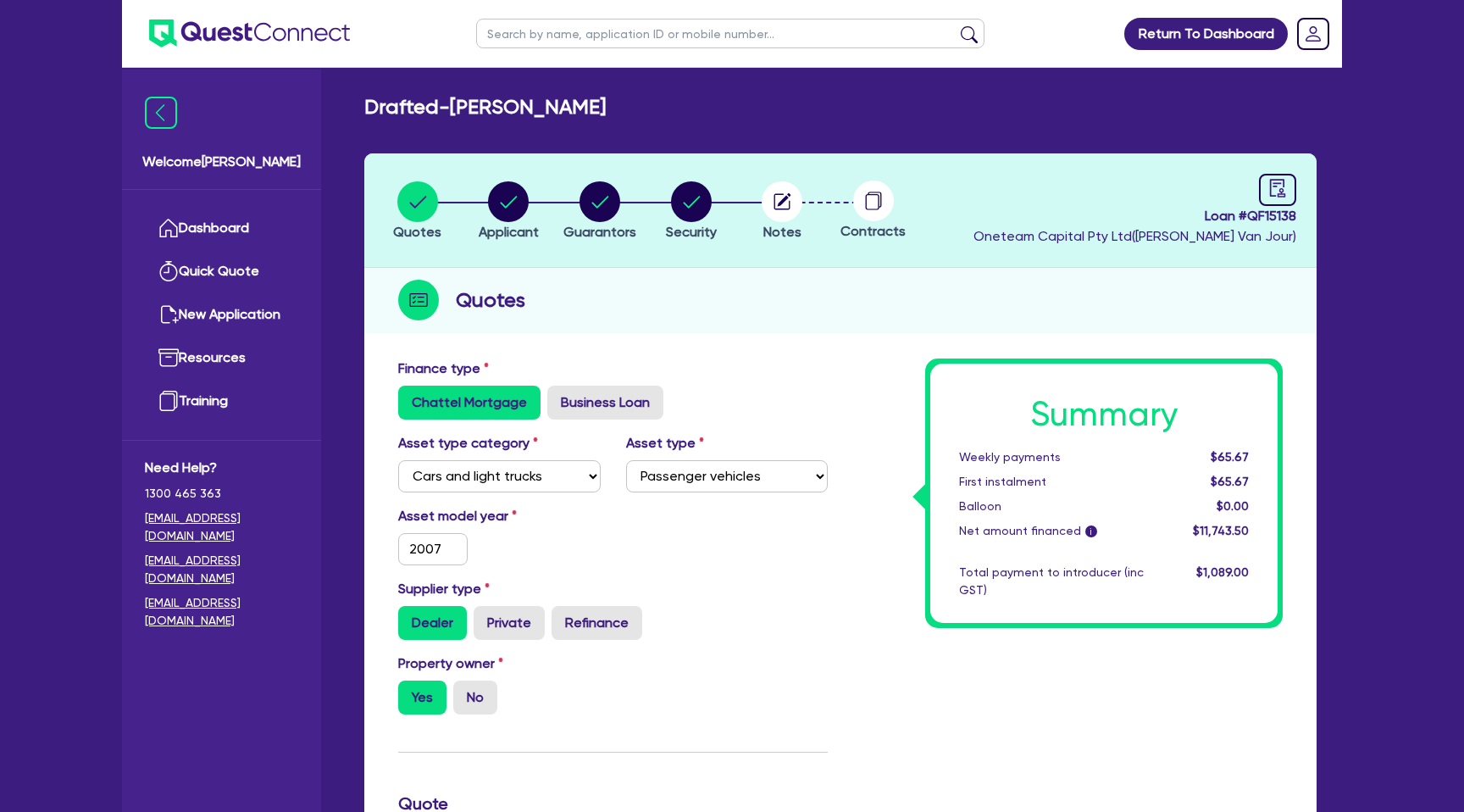
click at [1297, 180] on header "Quotes Applicant Guarantors Security Notes Contracts Loan # QF15138 Oneteam Cap…" at bounding box center [841, 210] width 952 height 114
click at [1279, 181] on icon "audit" at bounding box center [1278, 188] width 19 height 19
select select "DRAFTED_NEW"
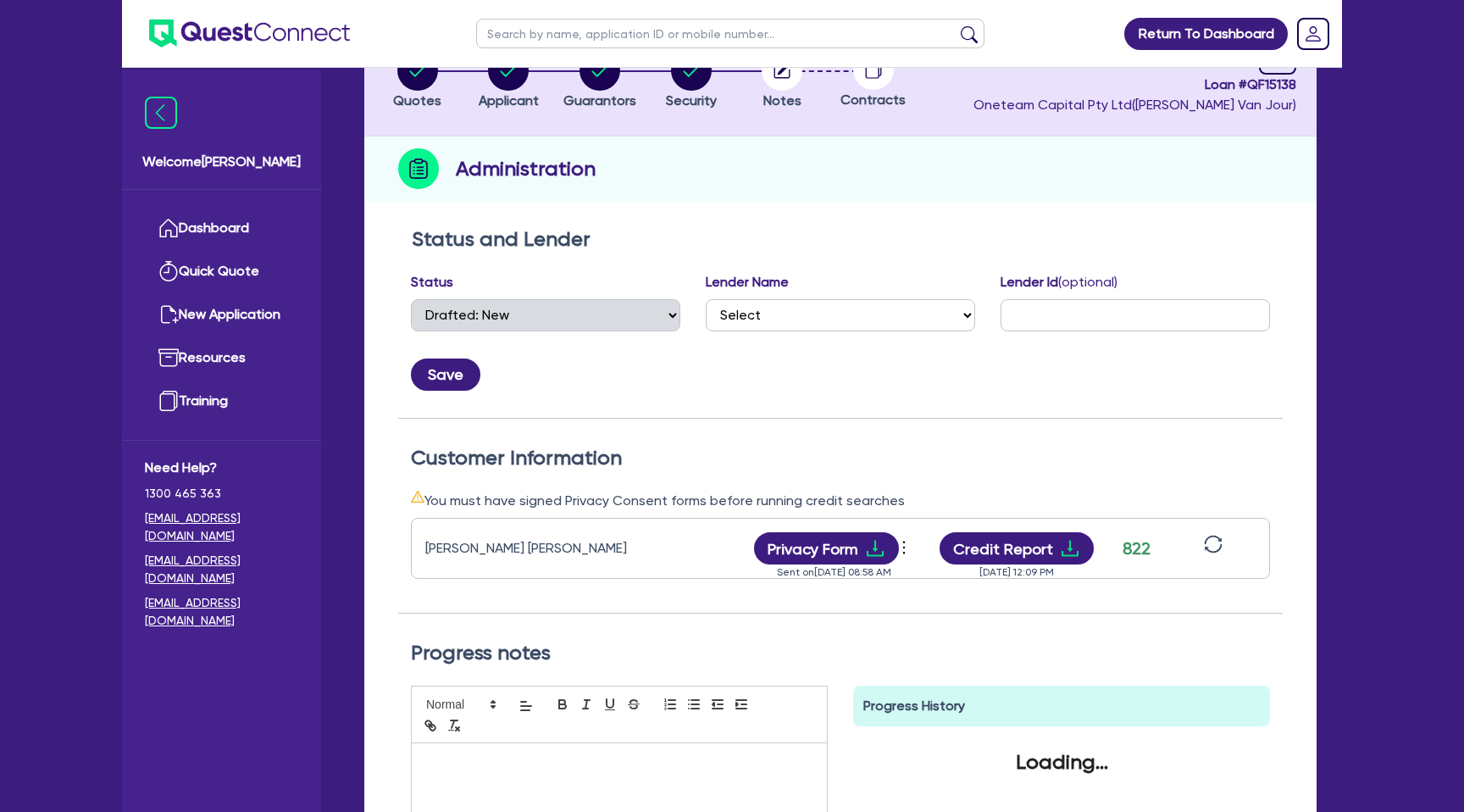
scroll to position [135, 0]
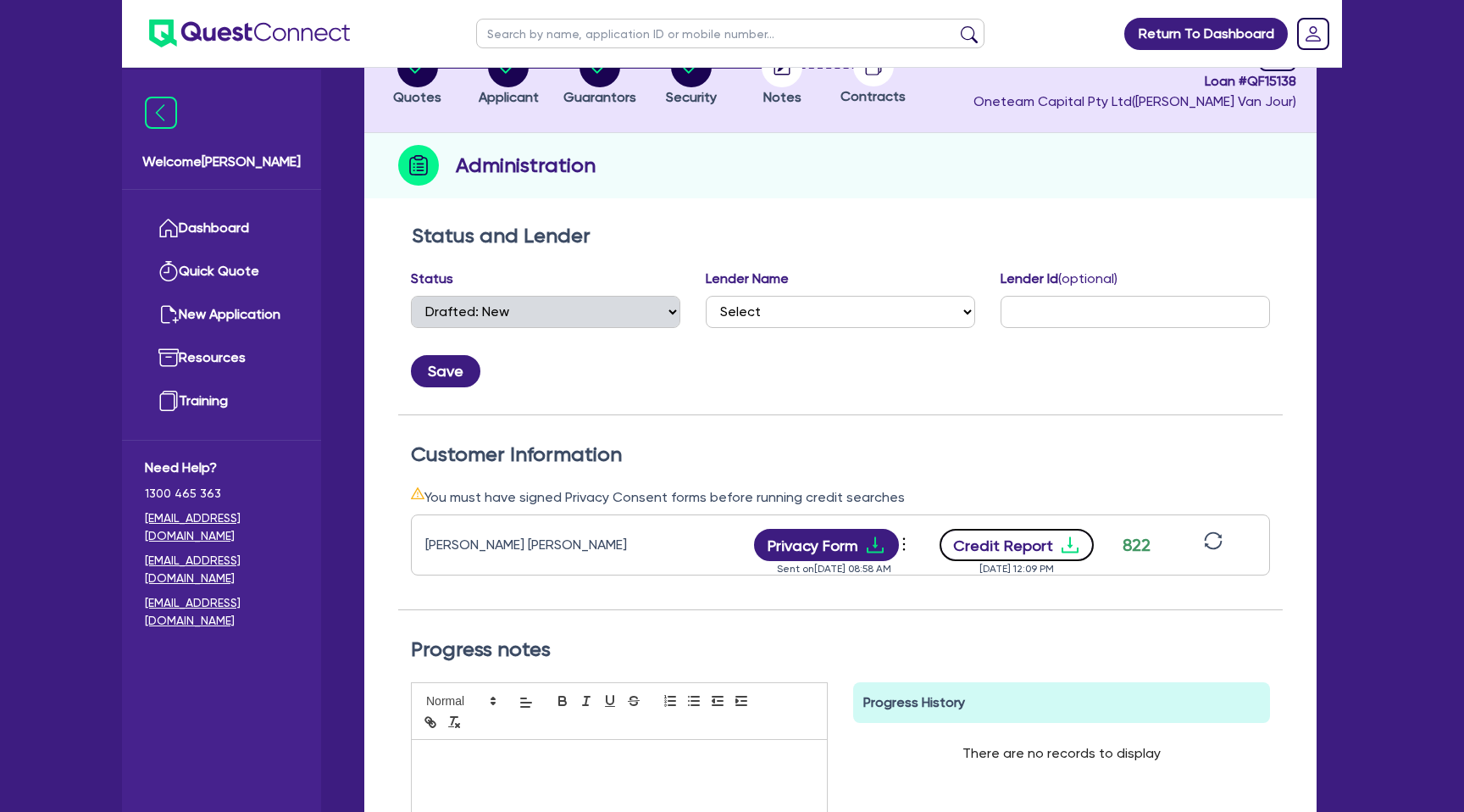
click at [1050, 539] on button "Credit Report" at bounding box center [1017, 545] width 155 height 32
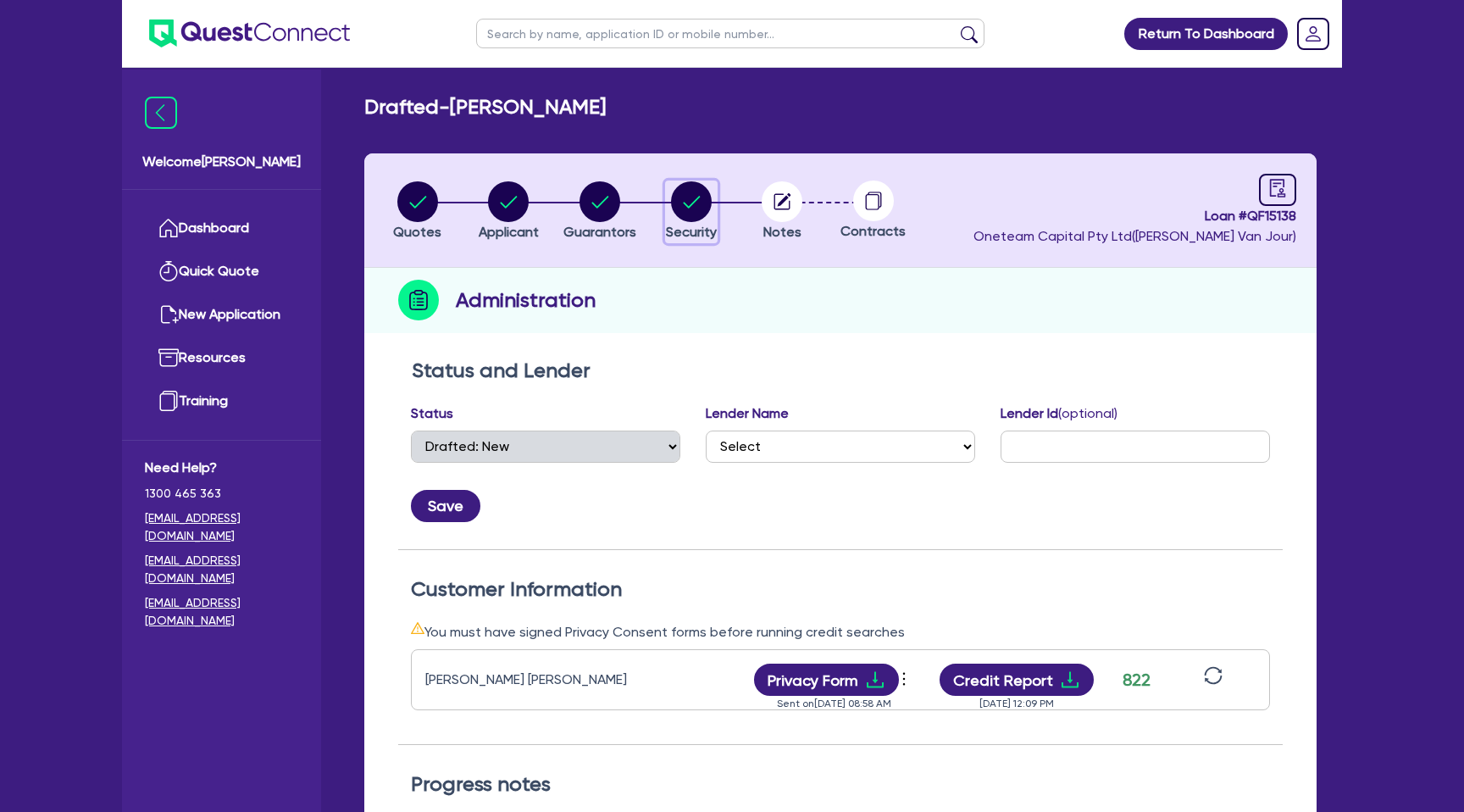
click at [706, 181] on icon "button" at bounding box center [692, 201] width 41 height 41
select select "CARS_AND_LIGHT_TRUCKS"
select select "PASSENGER_VEHICLES"
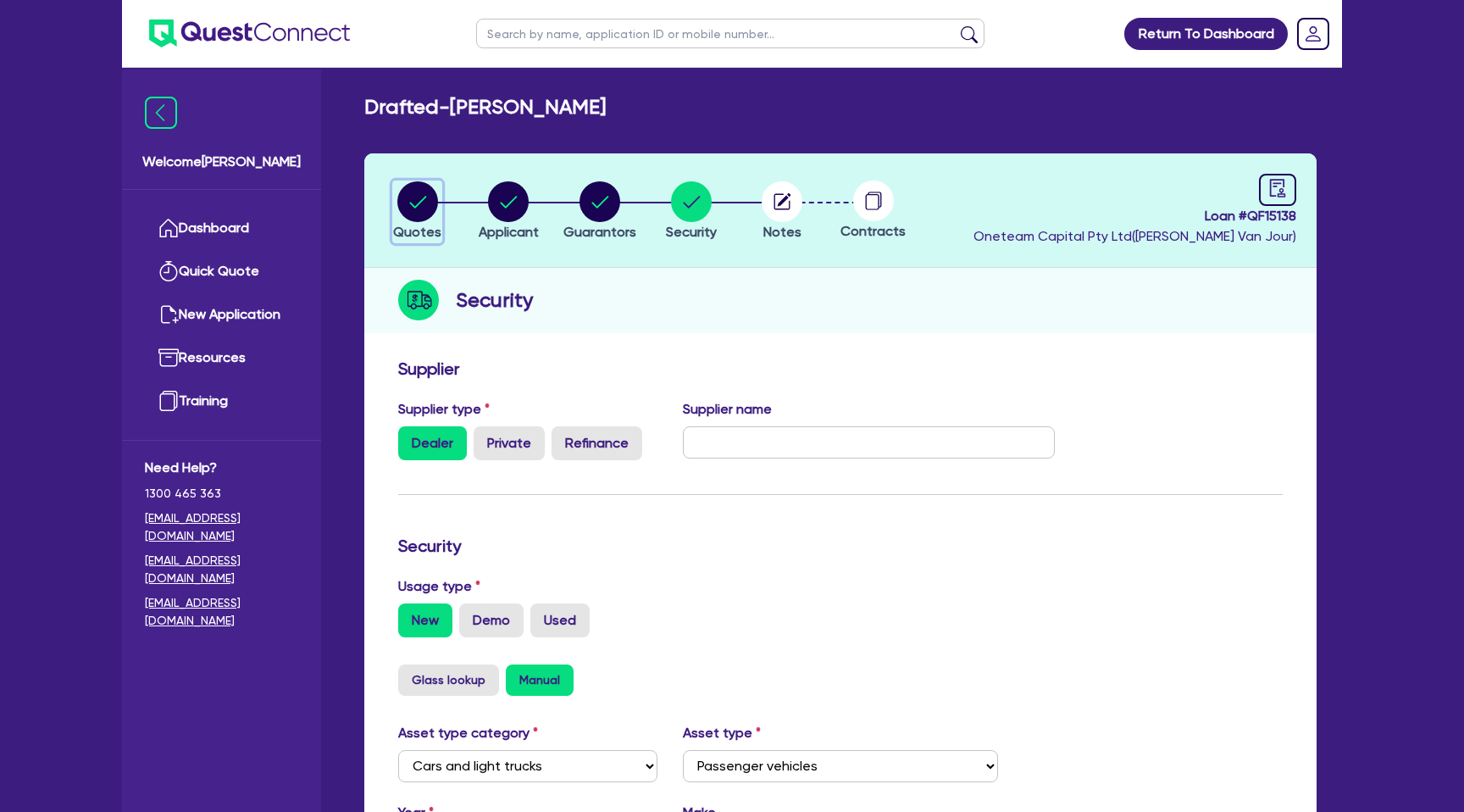
click at [433, 193] on circle "button" at bounding box center [418, 201] width 41 height 41
select select "CARS_AND_LIGHT_TRUCKS"
select select "PASSENGER_VEHICLES"
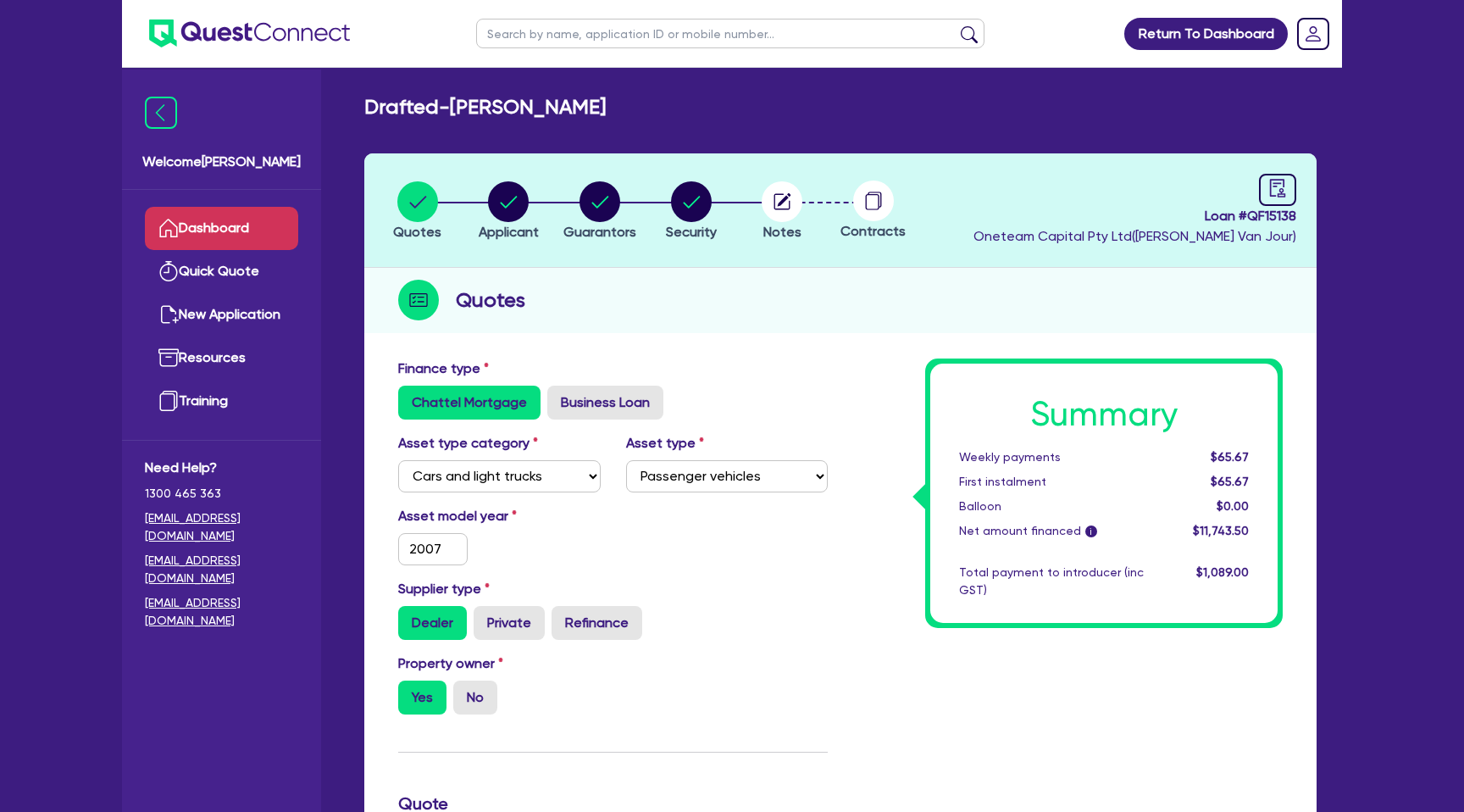
click at [258, 226] on link "Dashboard" at bounding box center [221, 228] width 153 height 44
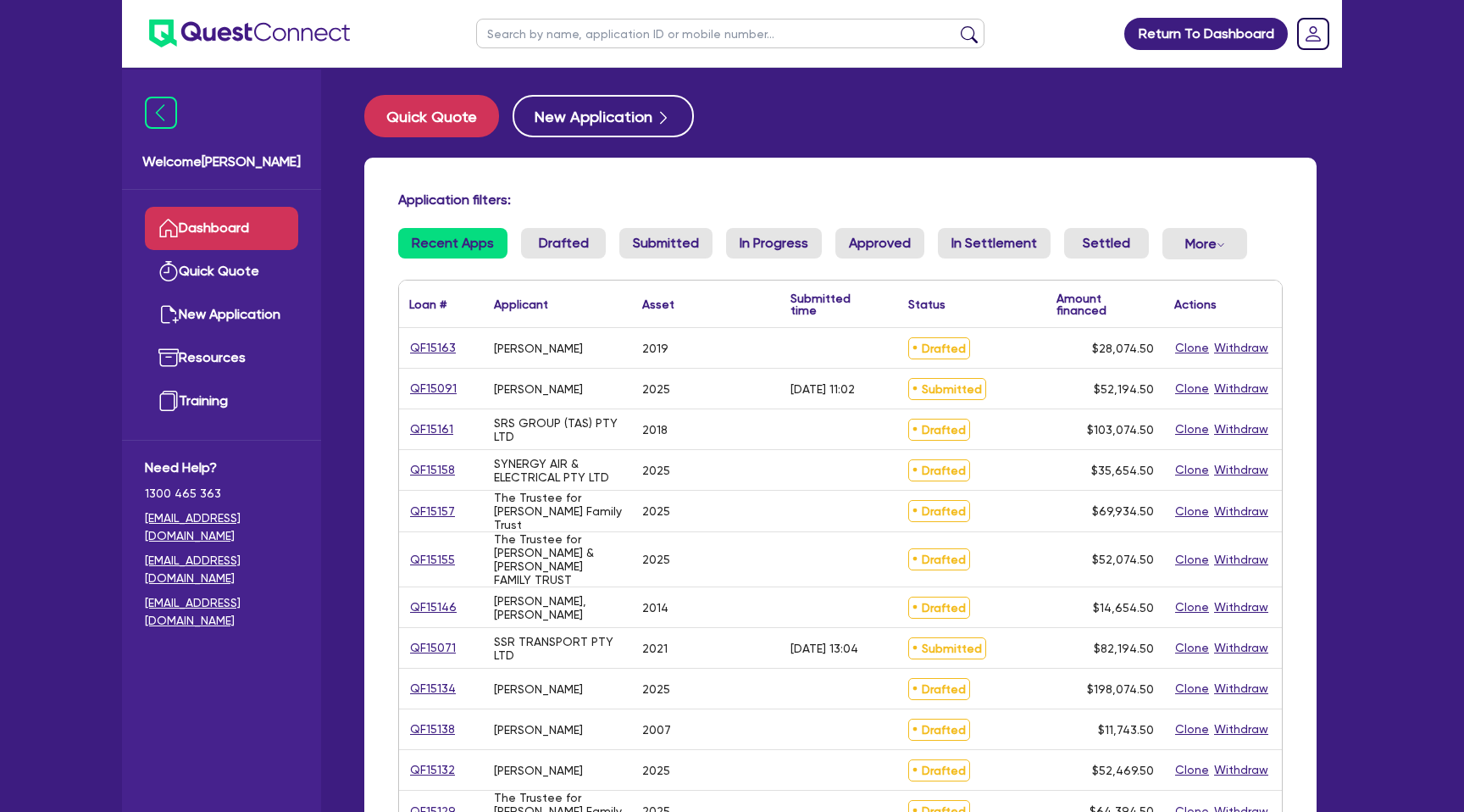
click at [552, 40] on input "text" at bounding box center [731, 33] width 509 height 30
type input "Davi"
click at [956, 25] on button "submit" at bounding box center [969, 37] width 27 height 24
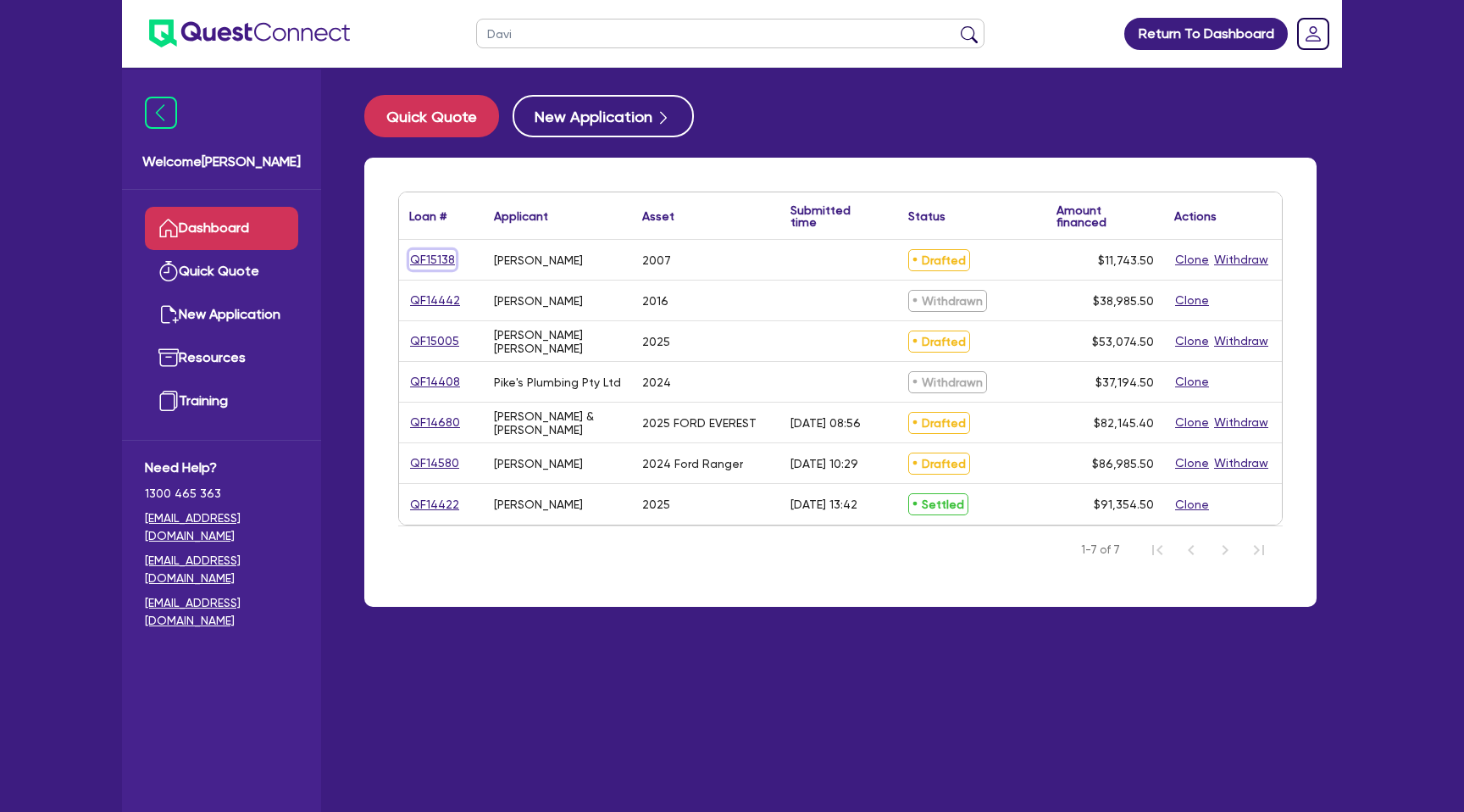
click at [431, 254] on link "QF15138" at bounding box center [433, 259] width 46 height 19
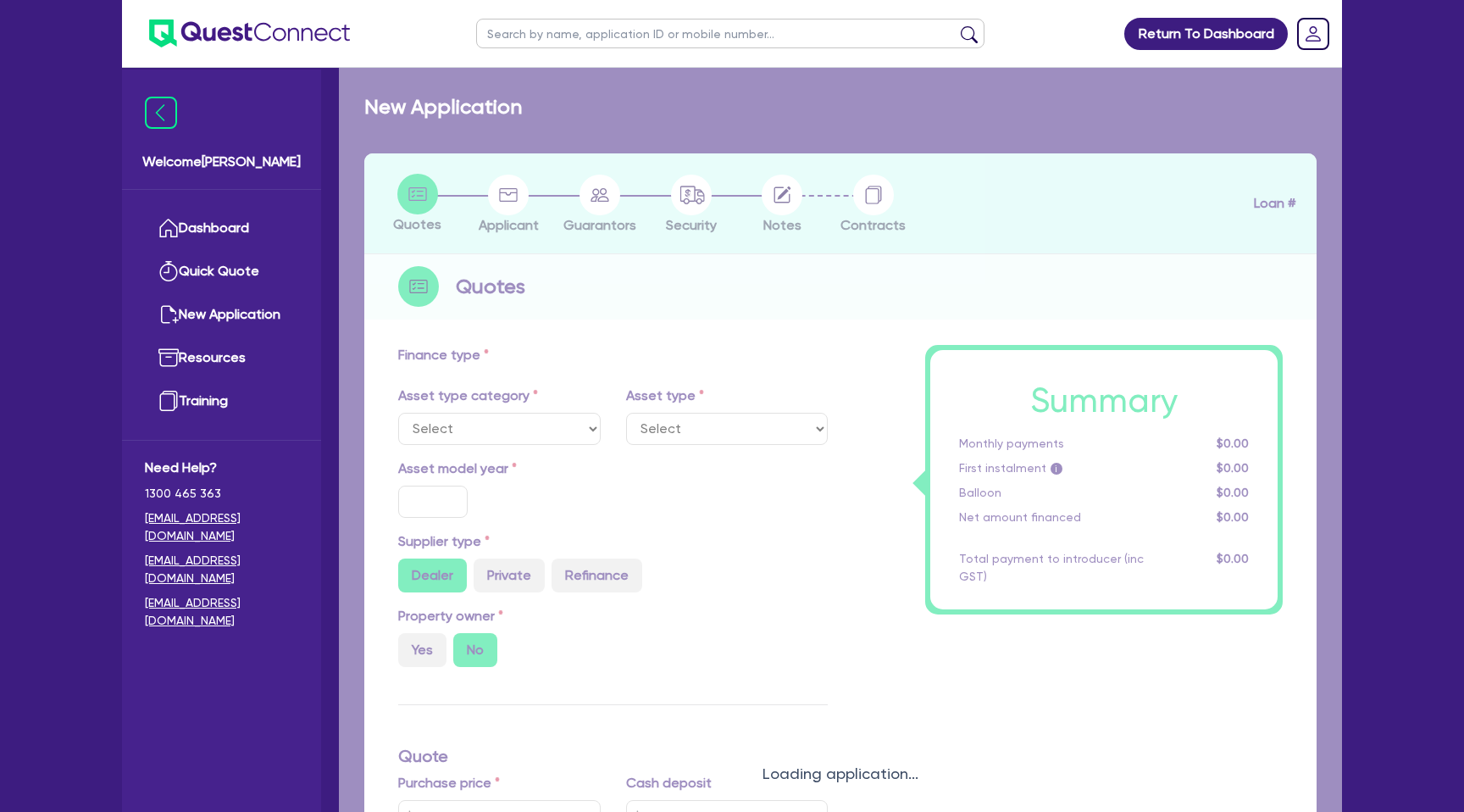
select select "CARS_AND_LIGHT_TRUCKS"
type input "2007"
radio input "true"
type input "10,000"
type input "15.99"
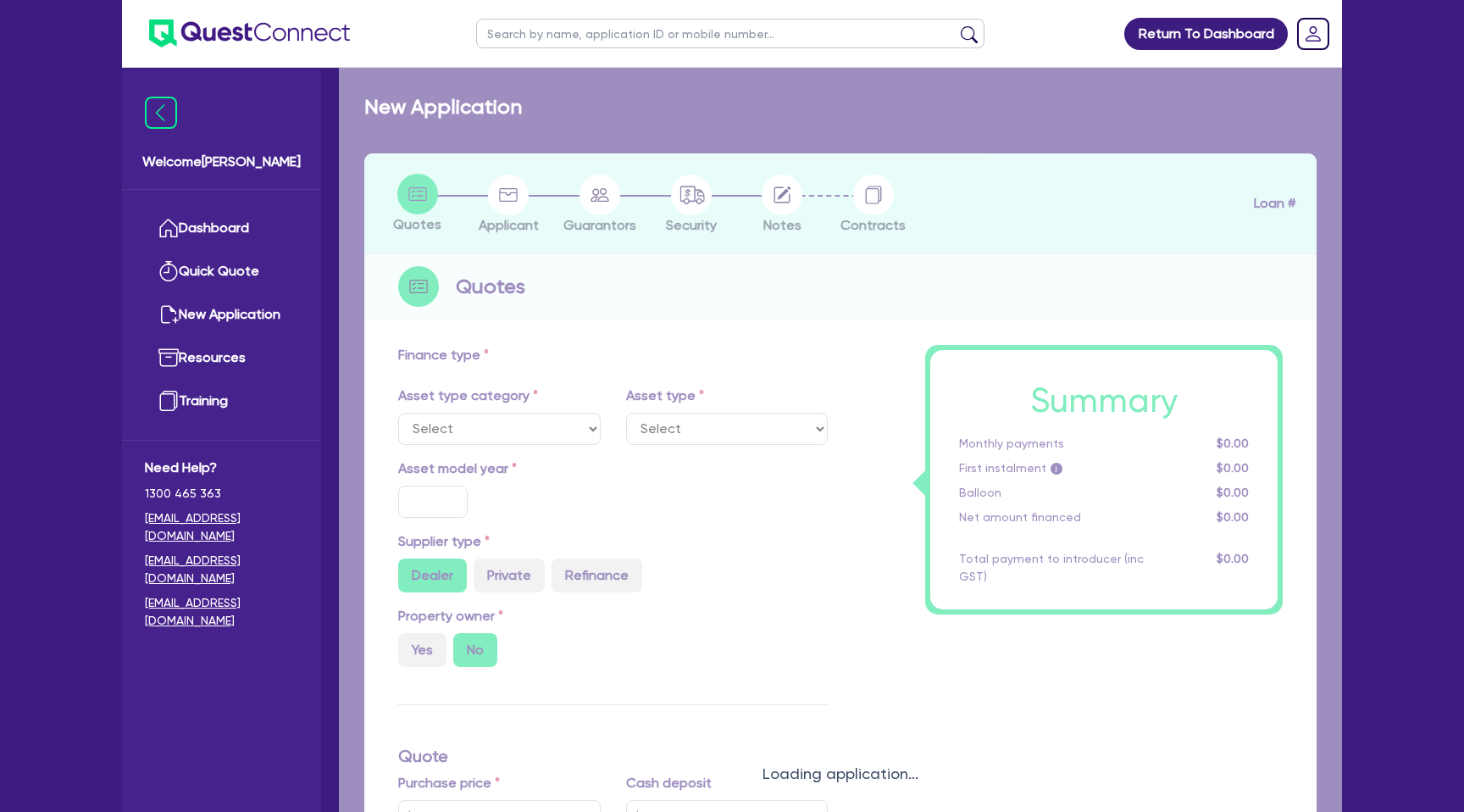
type input "990"
select select "PASSENGER_VEHICLES"
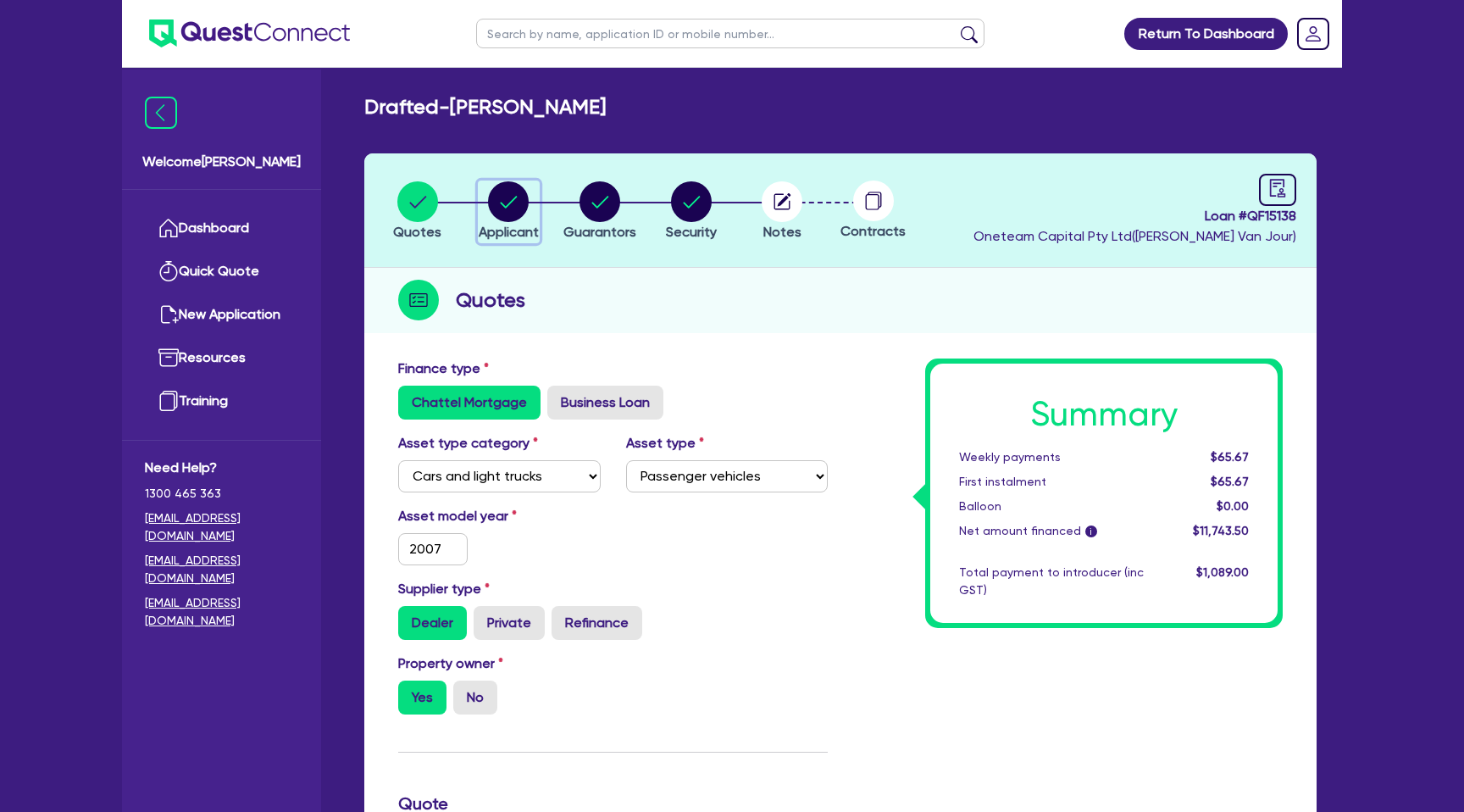
click at [517, 187] on circle "button" at bounding box center [509, 201] width 41 height 41
select select "SOLE_TRADER"
select select "ADMINISTRATIVE_SUPPORT"
select select "EMPLOYMENT"
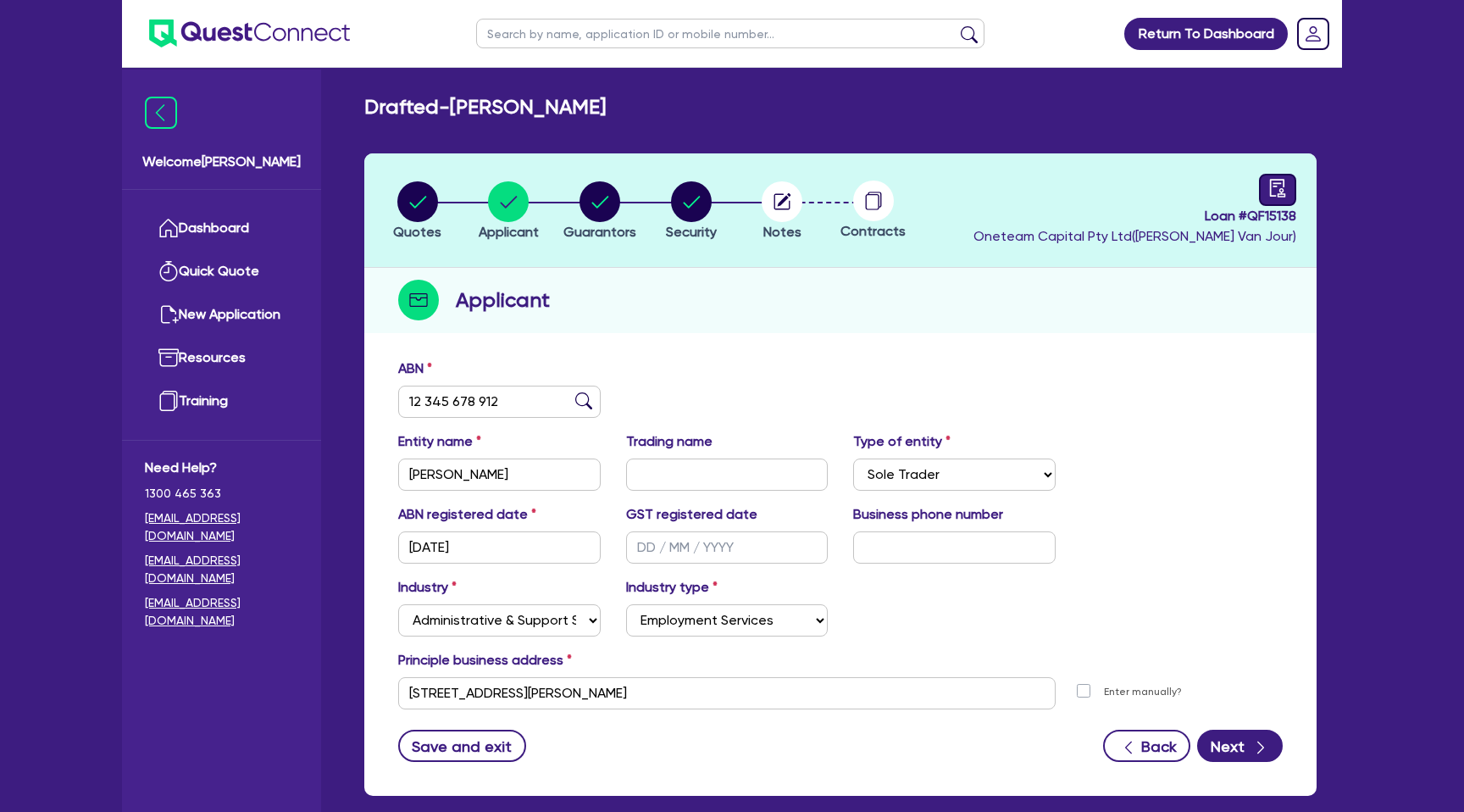
click at [1263, 178] on link at bounding box center [1278, 189] width 37 height 32
select select "DRAFTED_NEW"
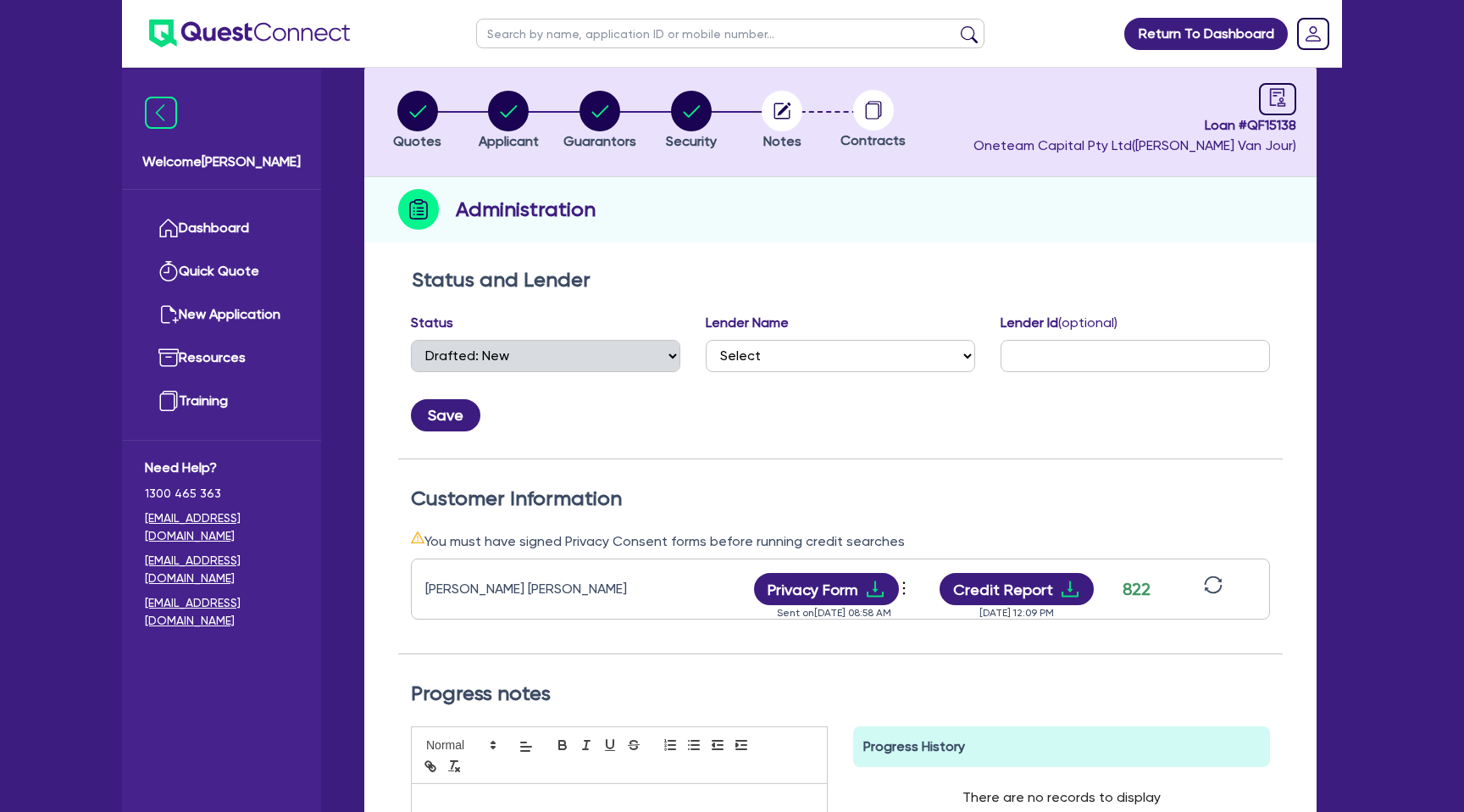
scroll to position [136, 0]
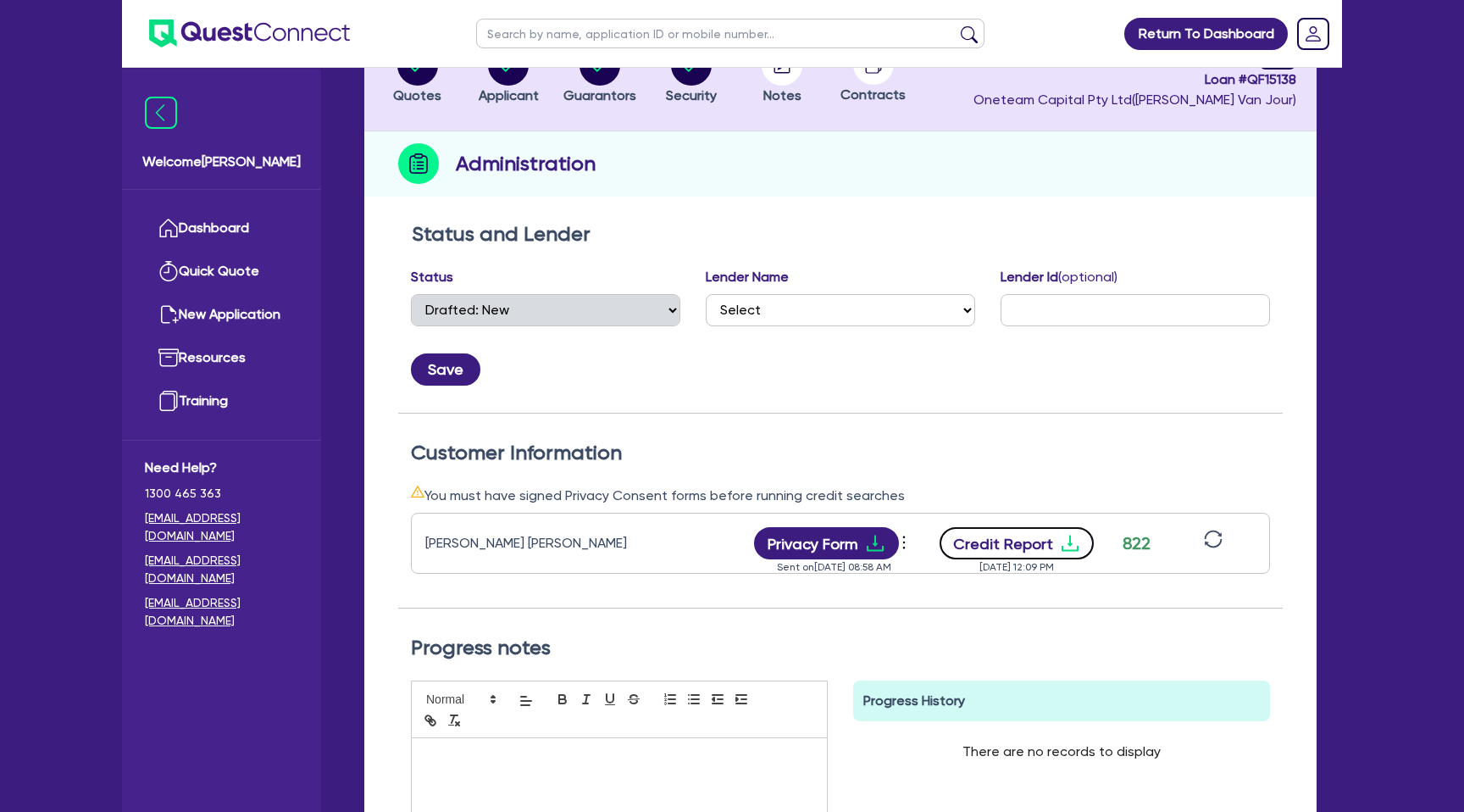
click at [1070, 543] on icon "download" at bounding box center [1070, 543] width 20 height 20
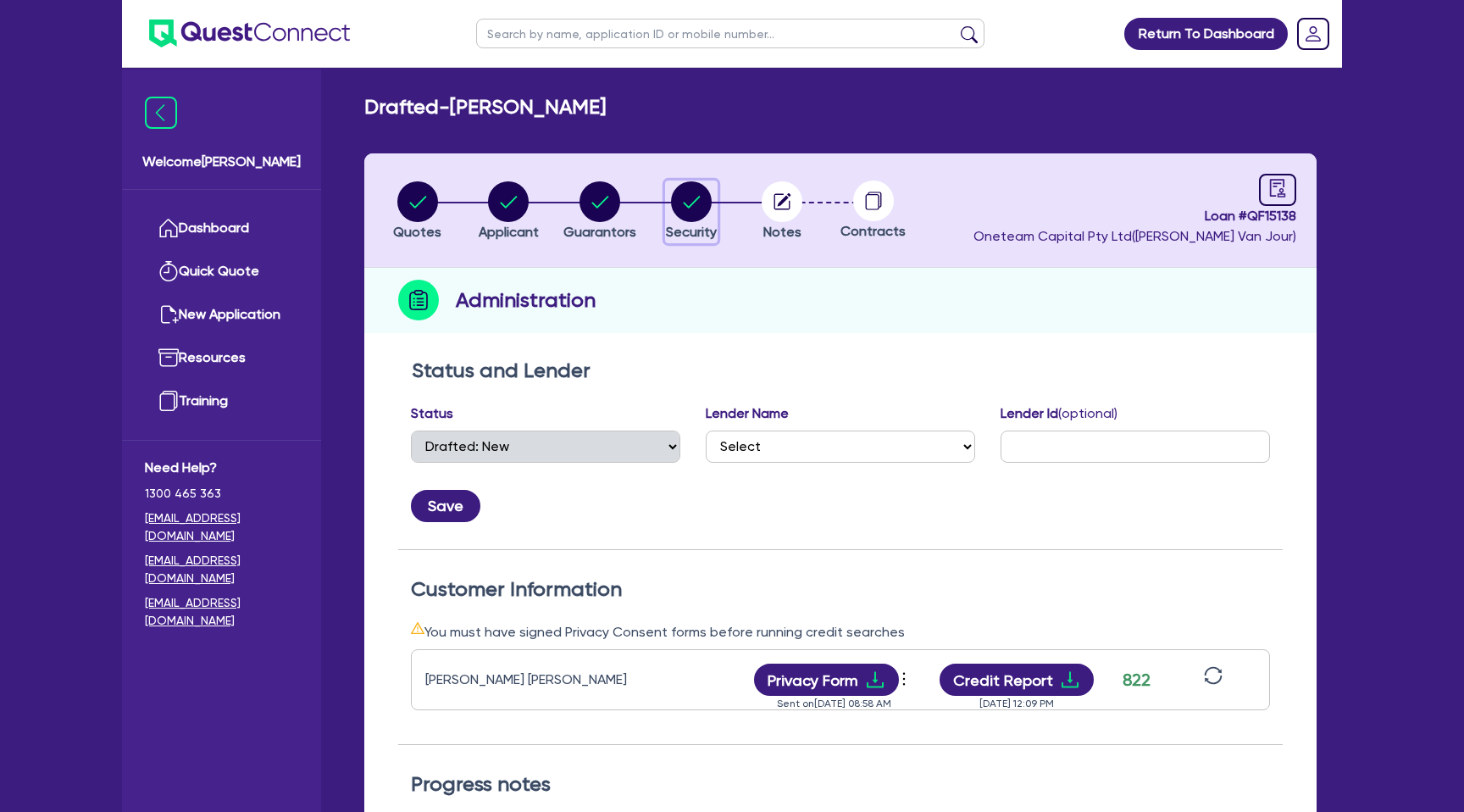
click at [672, 213] on icon "button" at bounding box center [692, 201] width 41 height 41
select select "CARS_AND_LIGHT_TRUCKS"
select select "PASSENGER_VEHICLES"
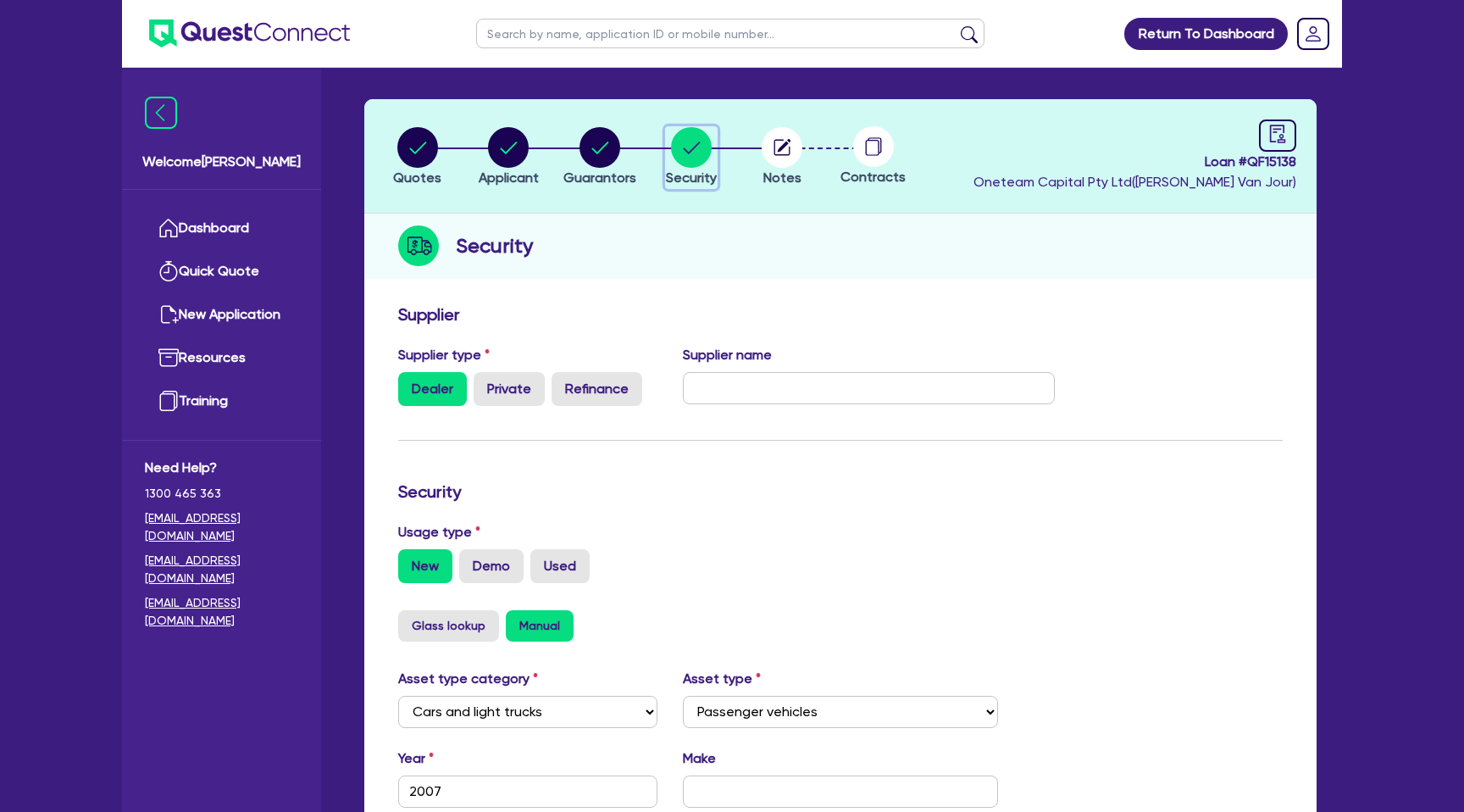
scroll to position [61, 0]
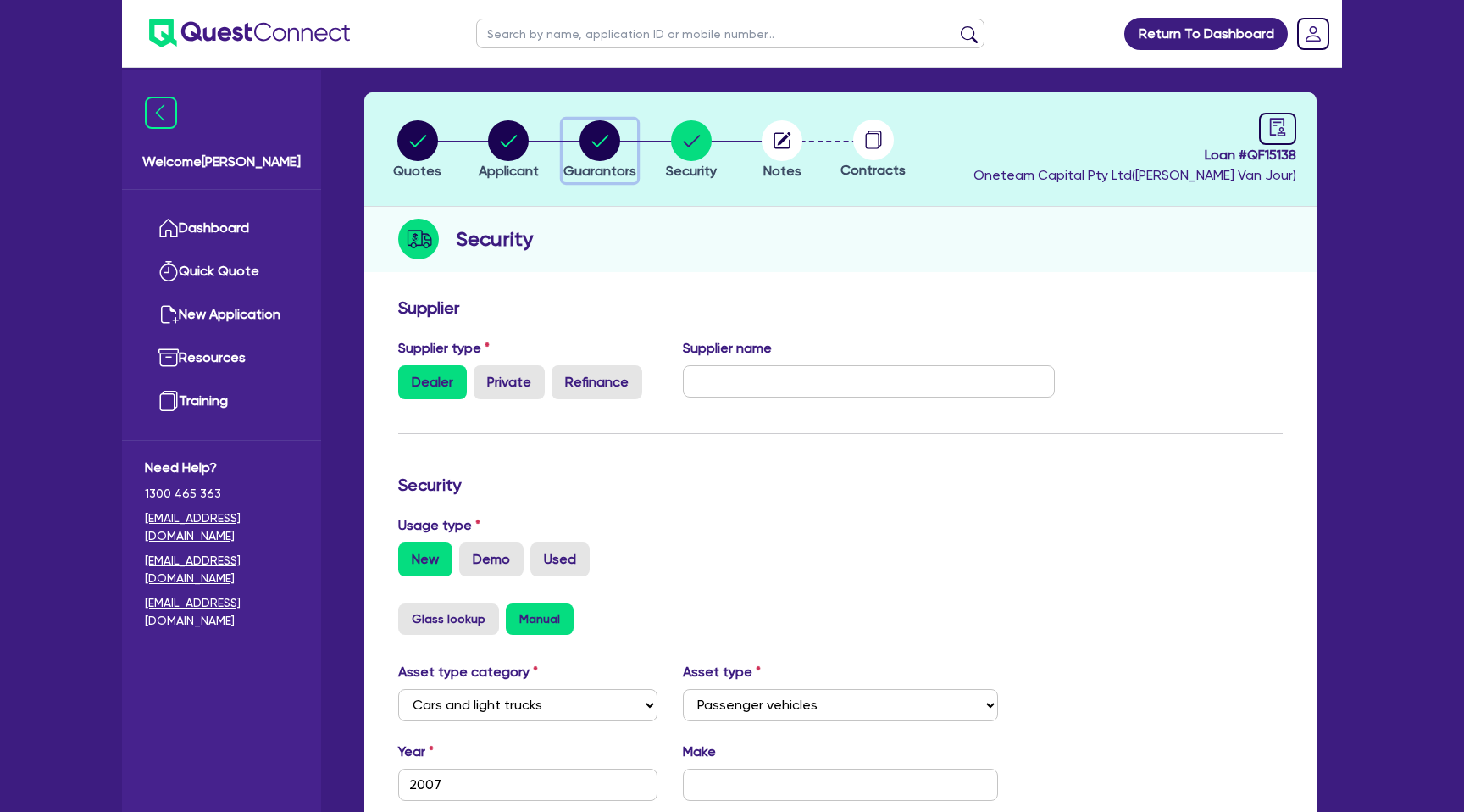
click at [600, 144] on circle "button" at bounding box center [600, 141] width 41 height 41
select select "MR"
select select "VIC"
select select "DE_FACTO"
select select "PROPERTY"
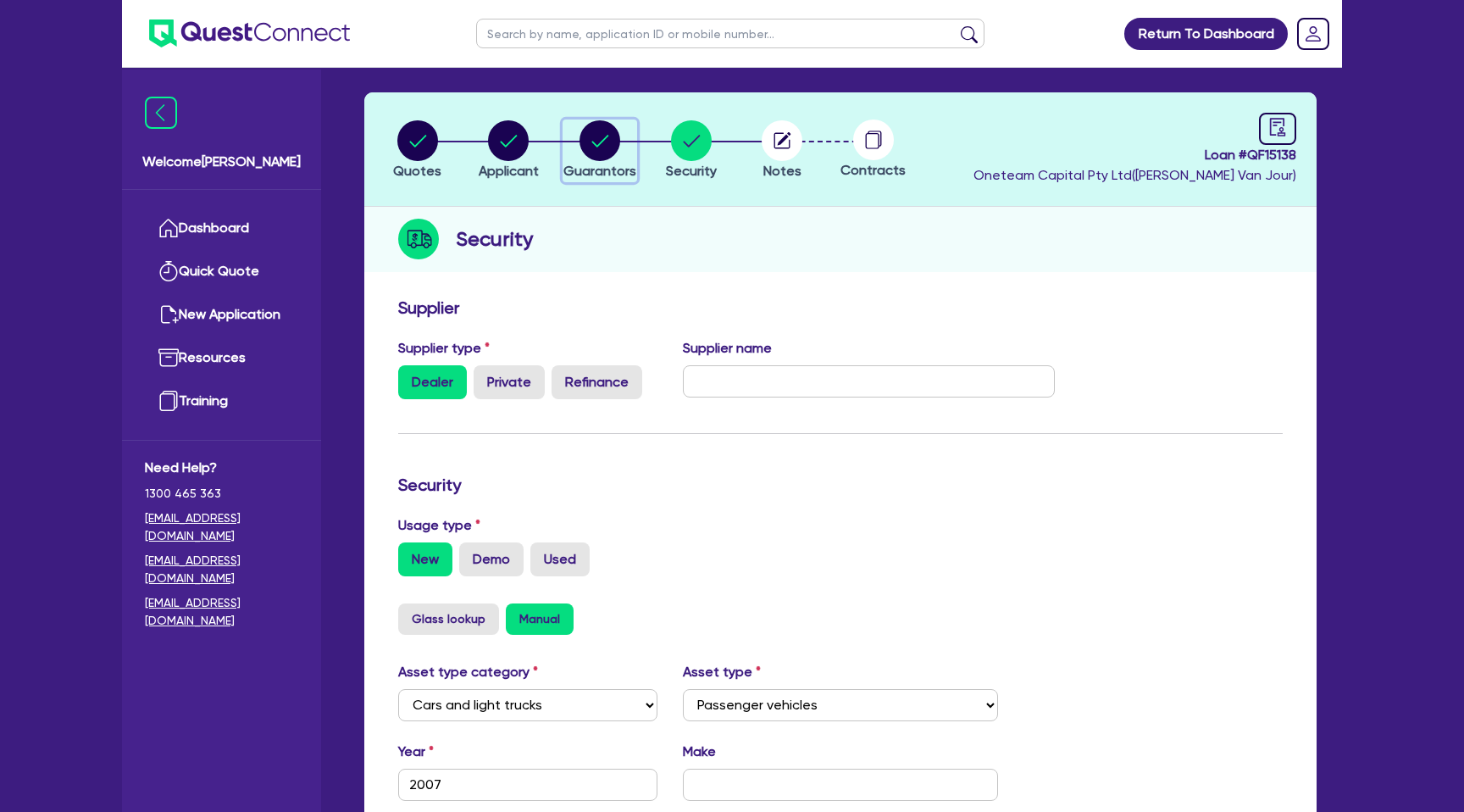
select select "MORTGAGE"
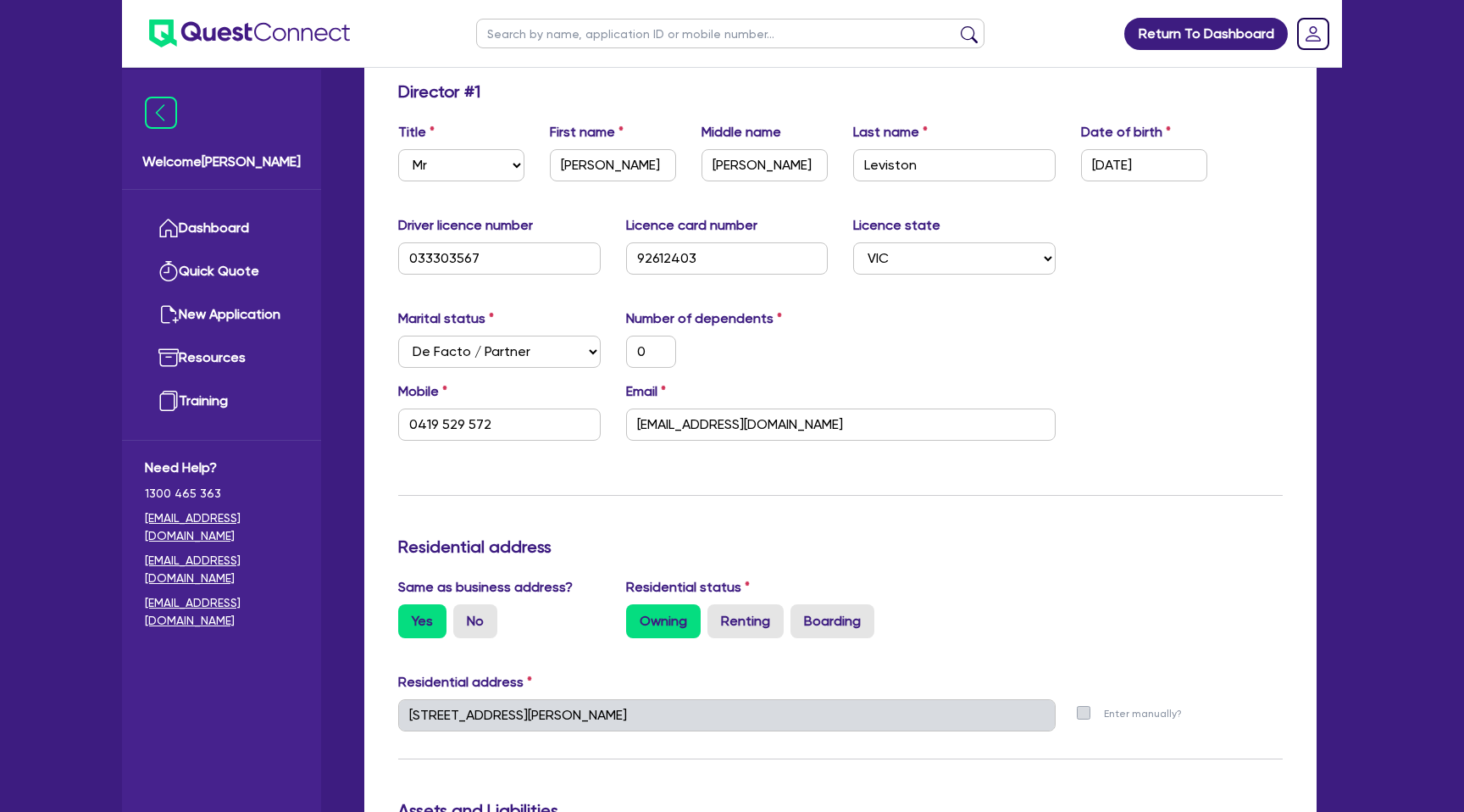
scroll to position [49, 0]
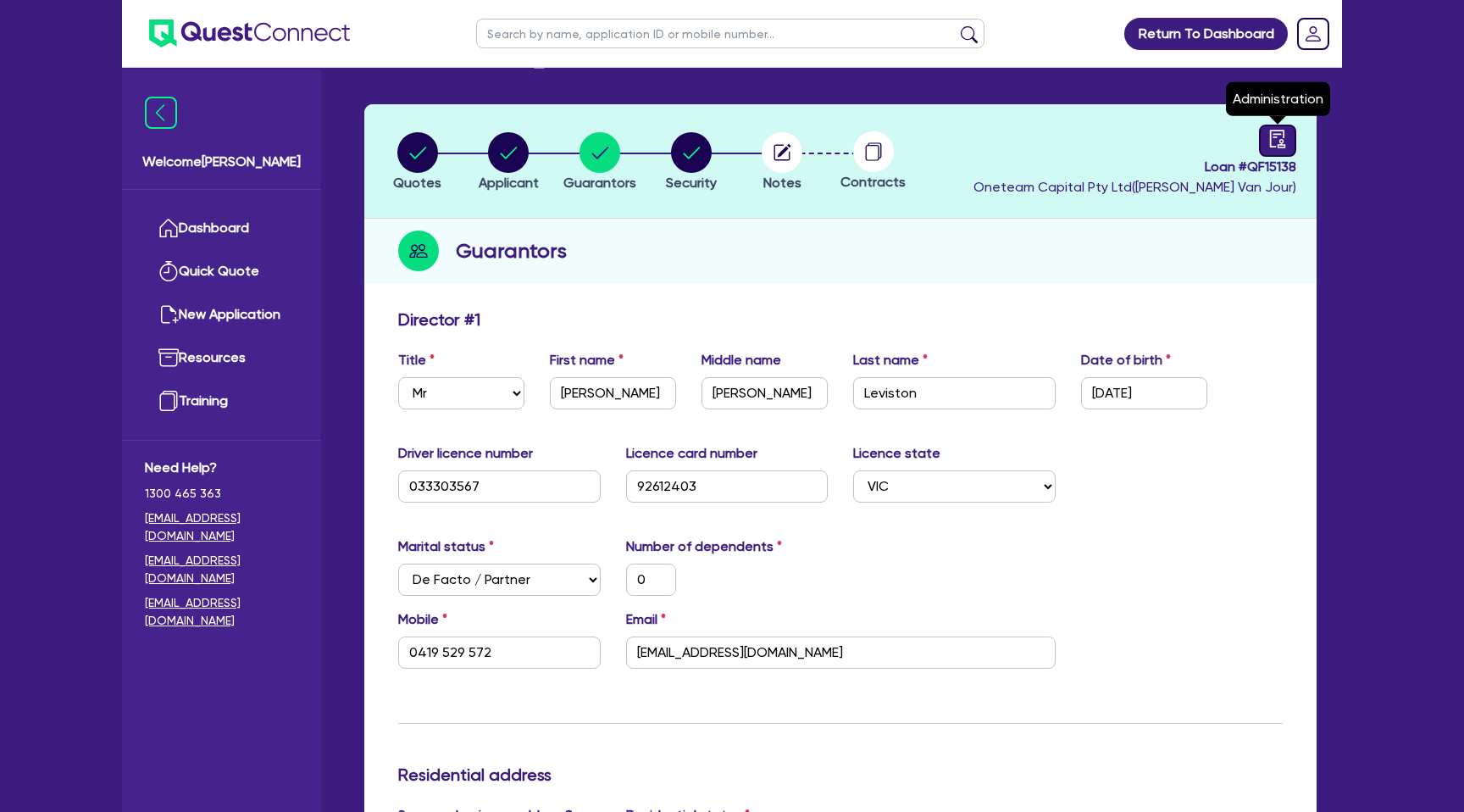
click at [1272, 132] on icon "audit" at bounding box center [1278, 139] width 19 height 19
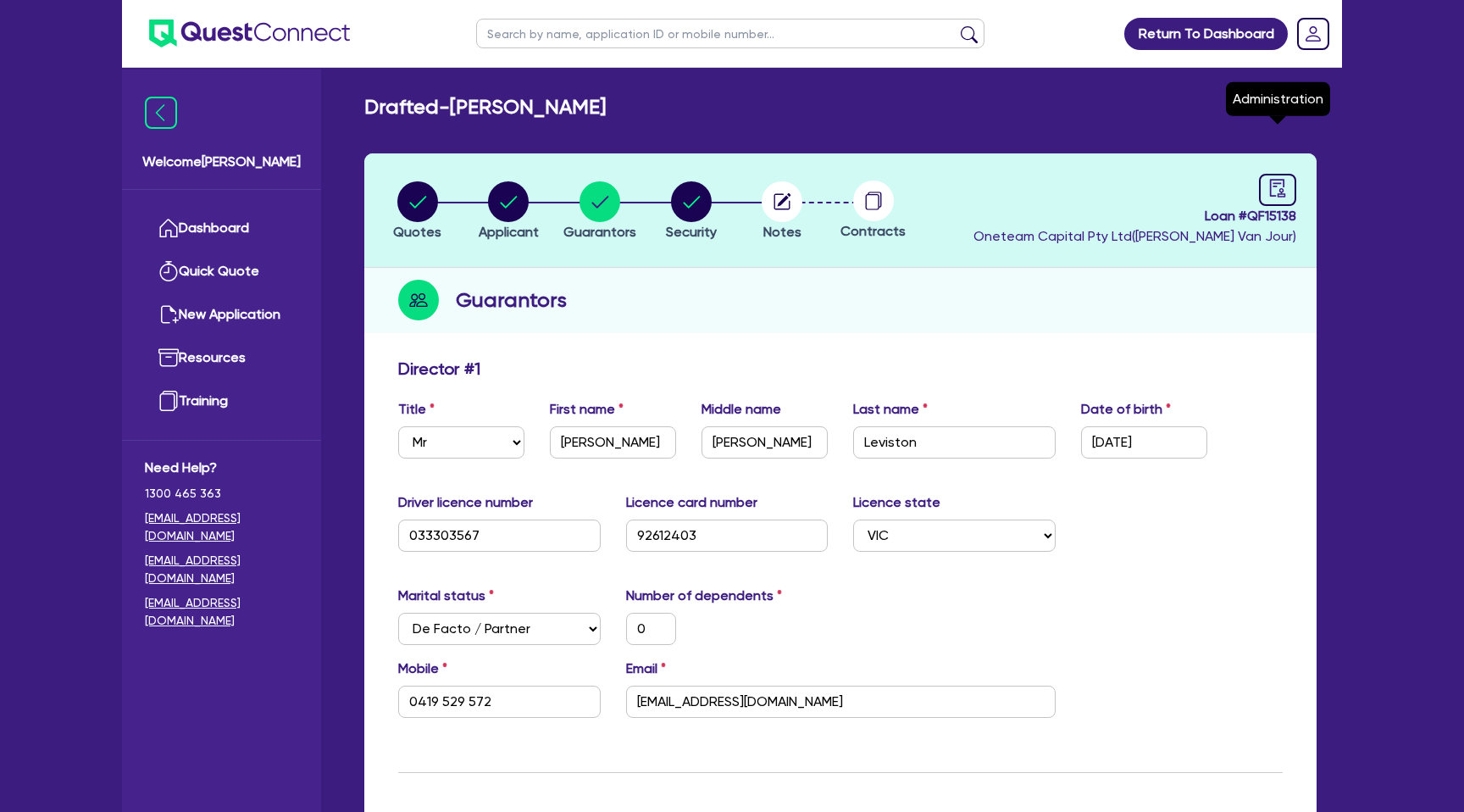
select select "DRAFTED_NEW"
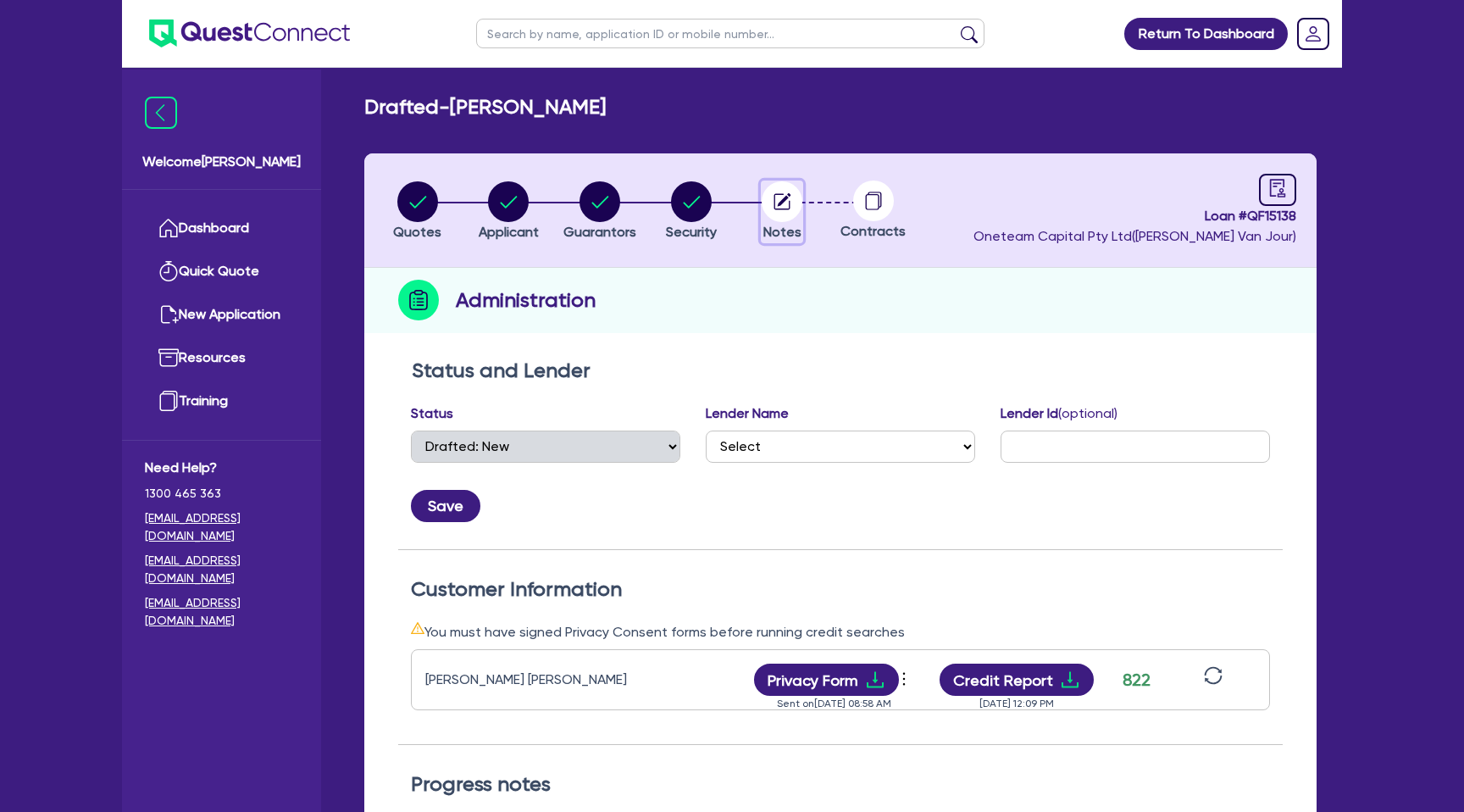
click at [787, 217] on circle "button" at bounding box center [783, 201] width 41 height 41
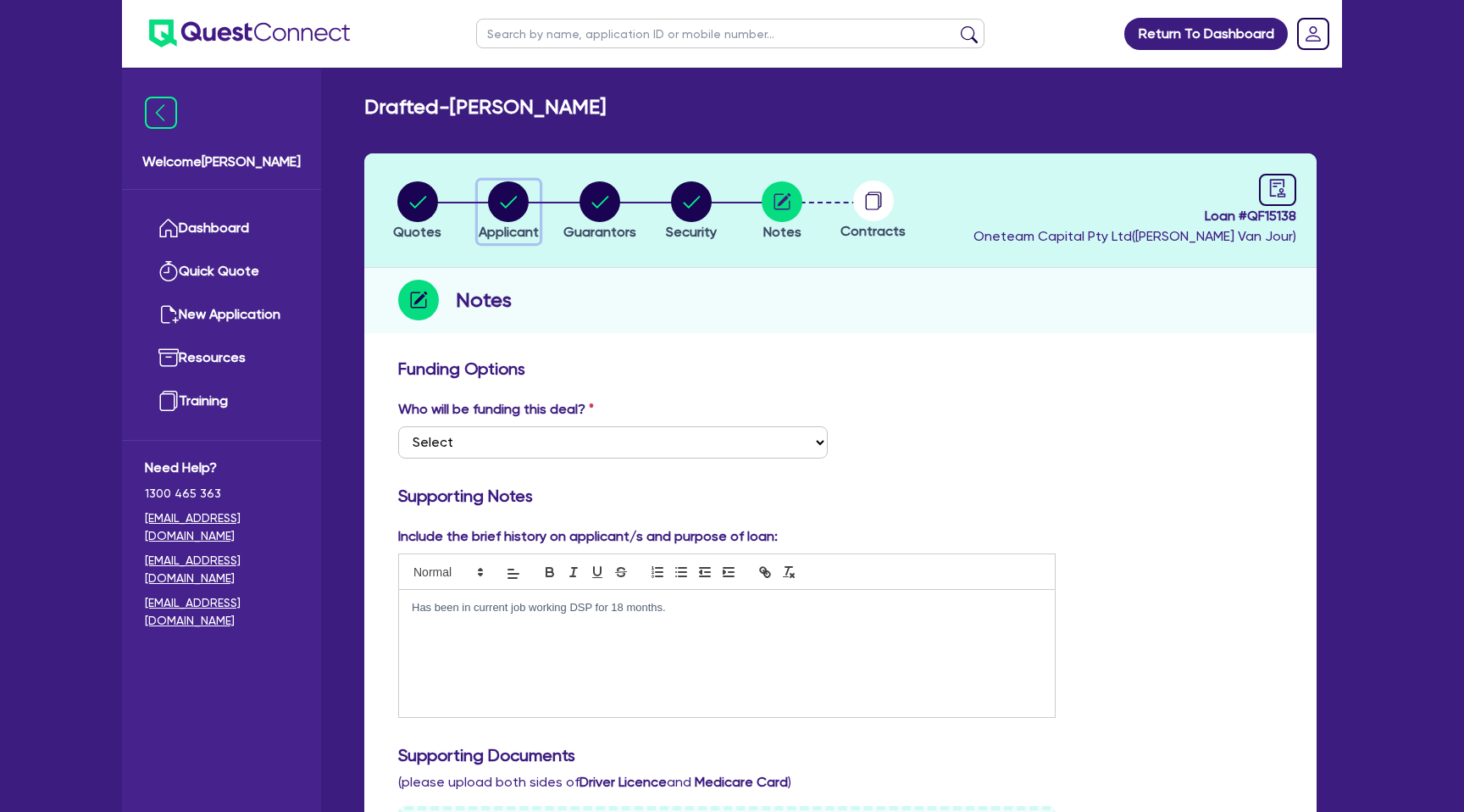
click at [510, 192] on circle "button" at bounding box center [509, 201] width 41 height 41
select select "SOLE_TRADER"
select select "ADMINISTRATIVE_SUPPORT"
select select "EMPLOYMENT"
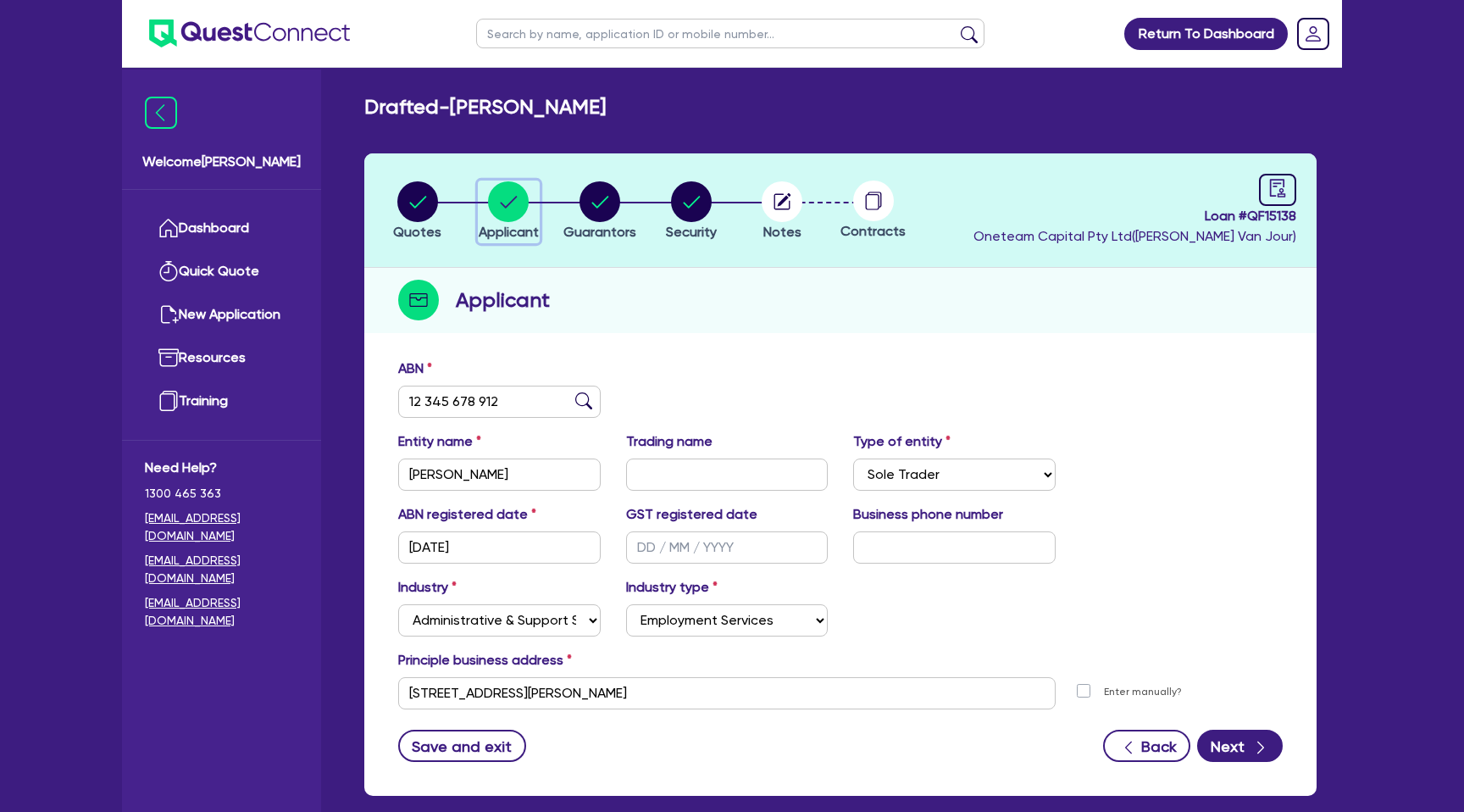
scroll to position [86, 0]
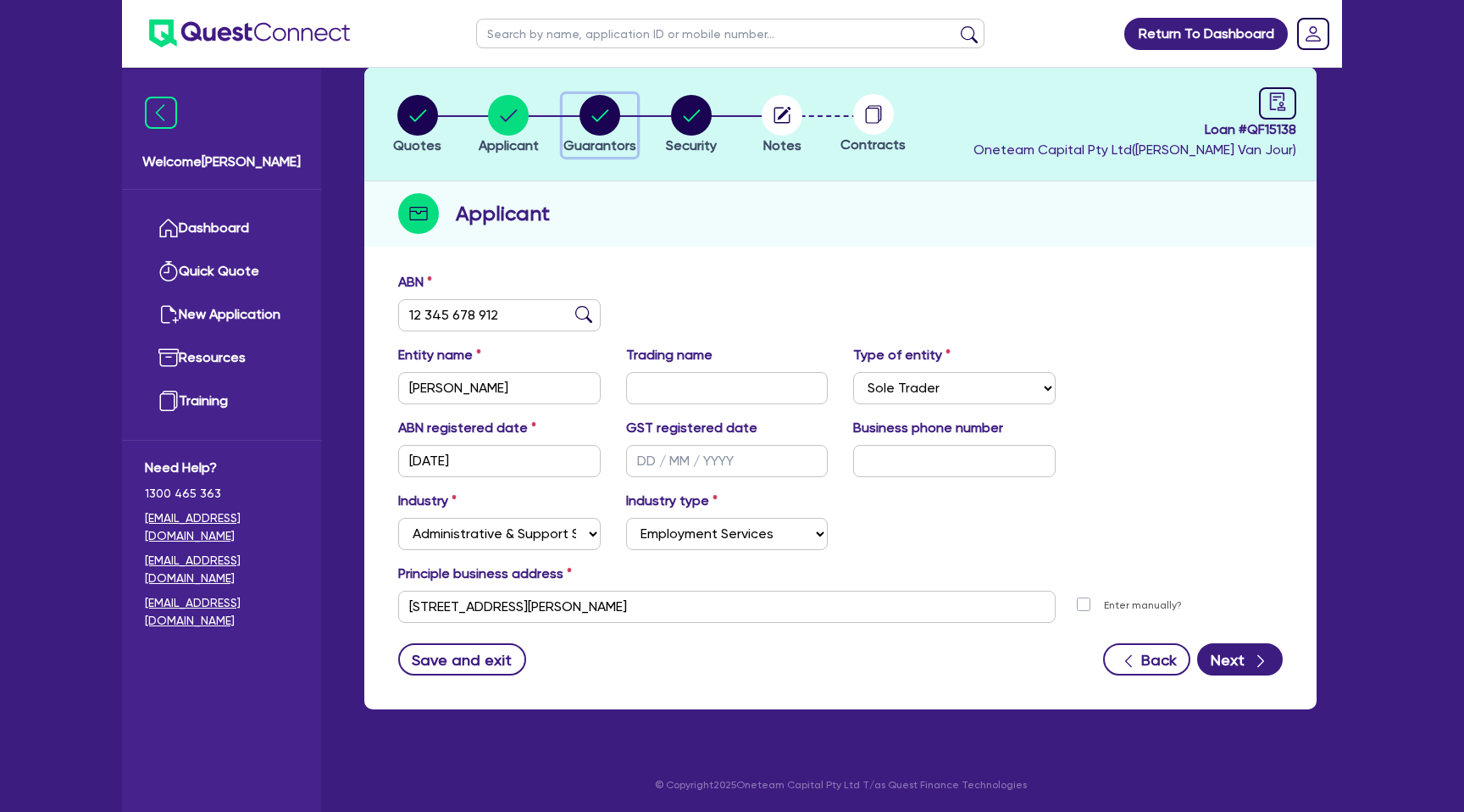
click at [601, 122] on circle "button" at bounding box center [600, 115] width 41 height 41
select select "MR"
select select "VIC"
select select "DE_FACTO"
select select "PROPERTY"
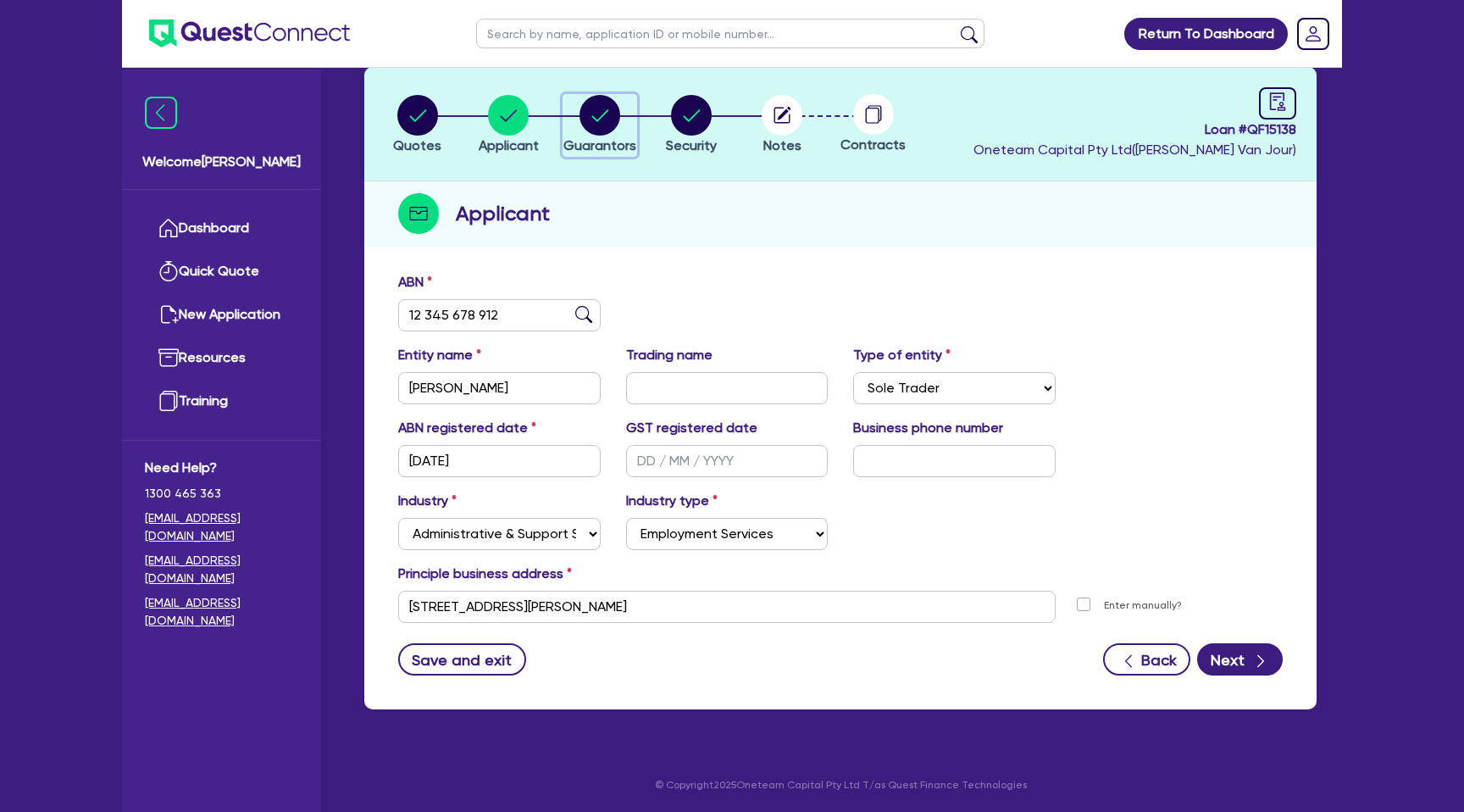
select select "MORTGAGE"
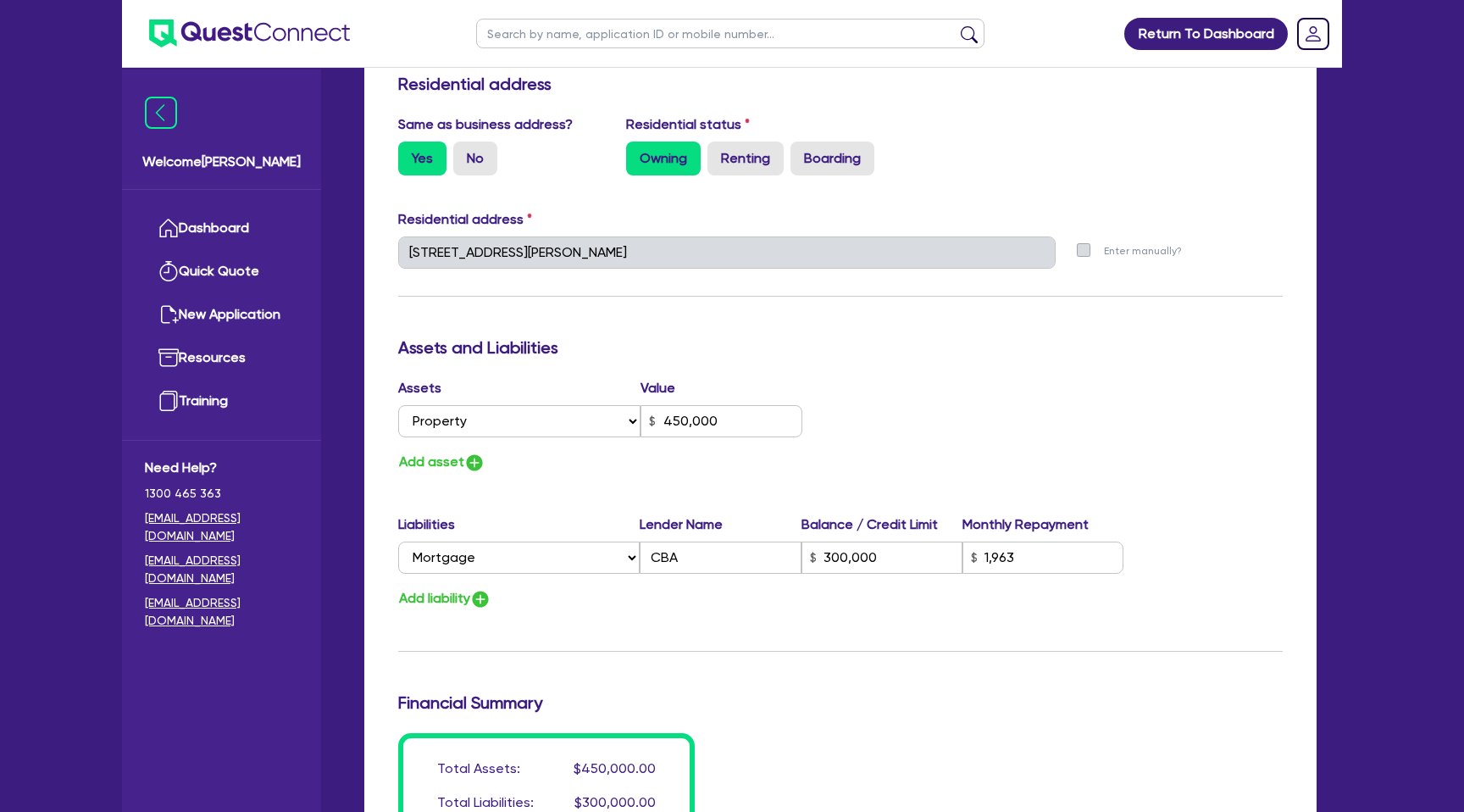
scroll to position [763, 0]
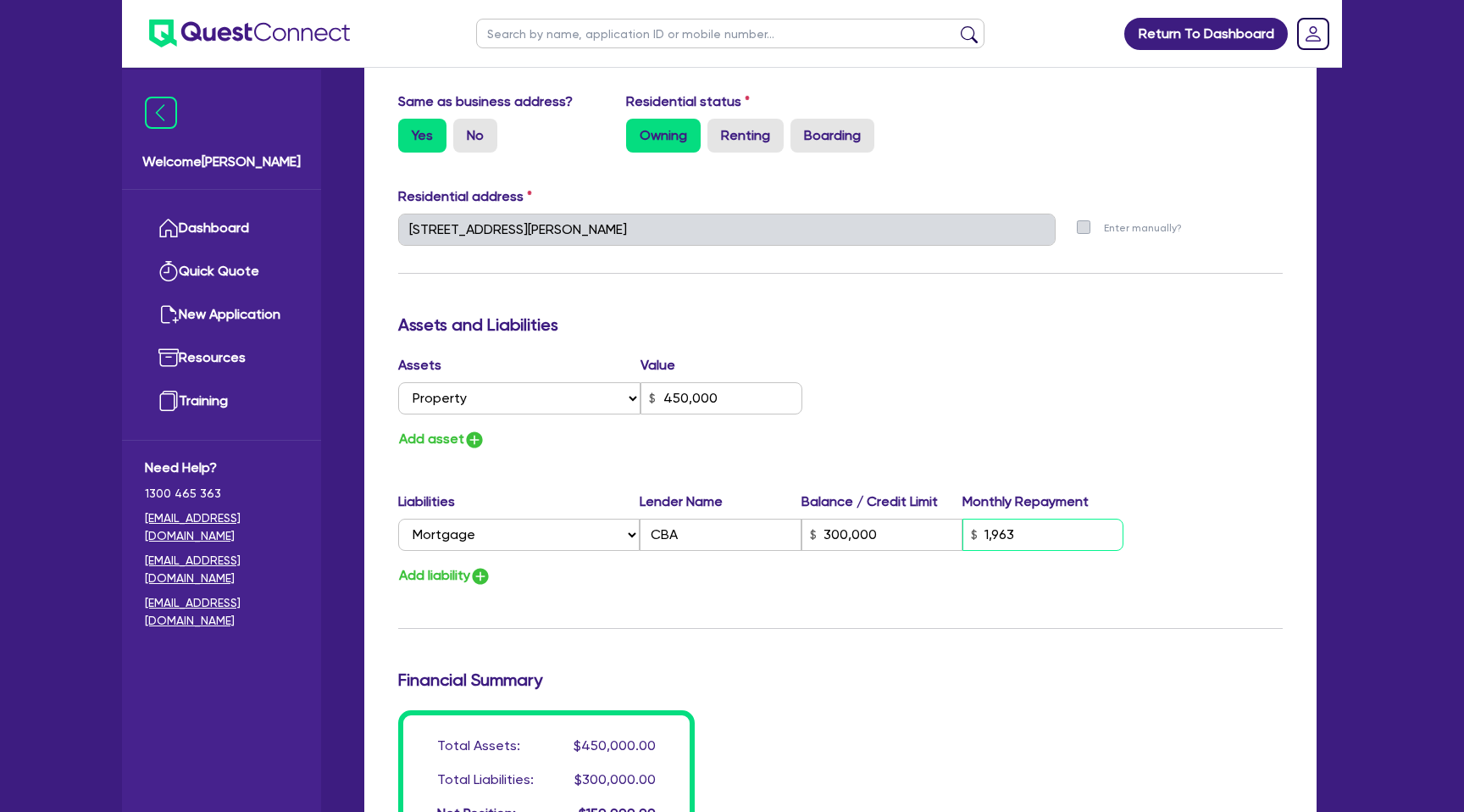
drag, startPoint x: 988, startPoint y: 534, endPoint x: 1069, endPoint y: 534, distance: 81.0
click at [1069, 534] on input "1,963" at bounding box center [1043, 535] width 161 height 32
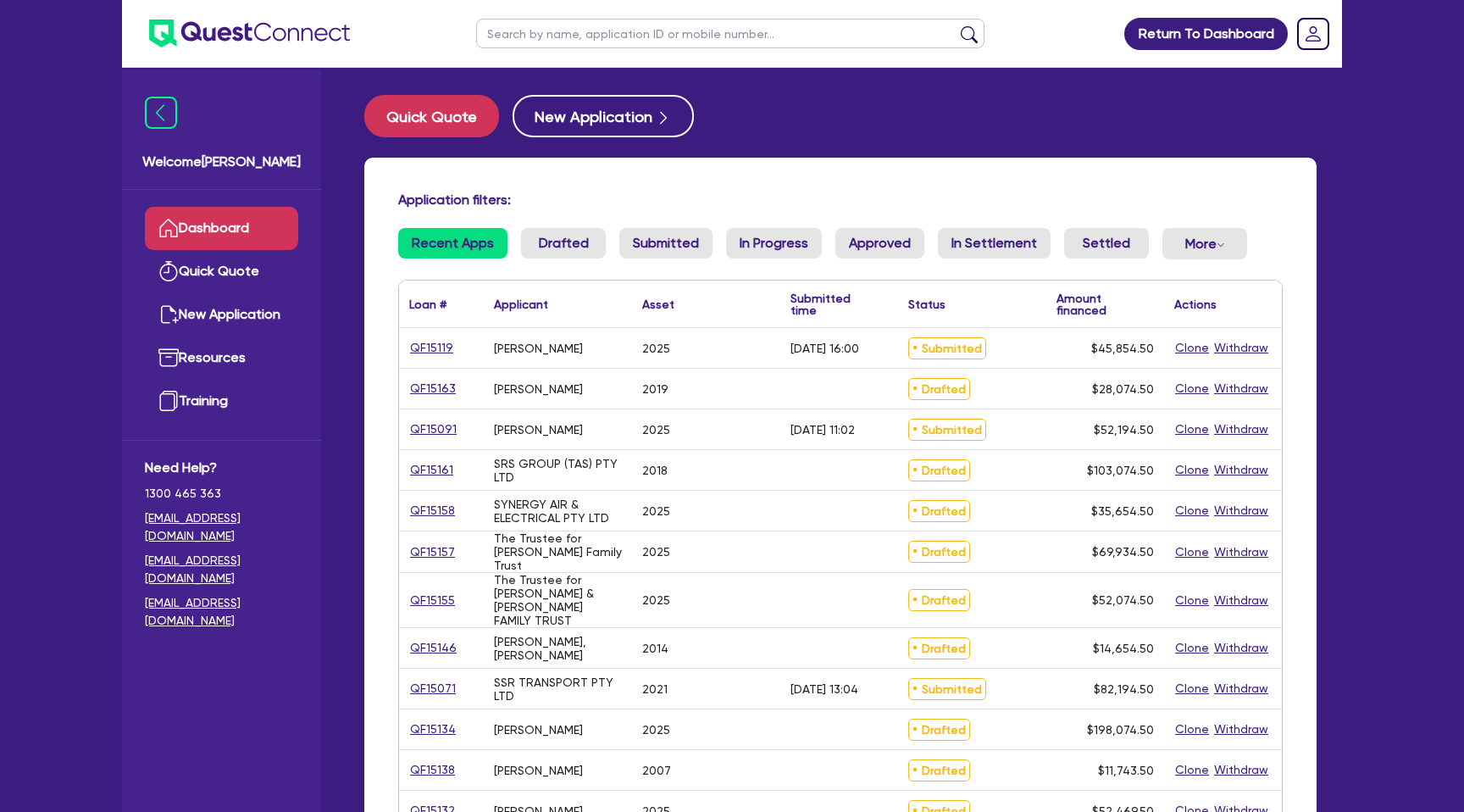
click at [533, 37] on input "text" at bounding box center [731, 33] width 509 height 30
type input "[PERSON_NAME]"
click at [956, 25] on button "submit" at bounding box center [969, 37] width 27 height 24
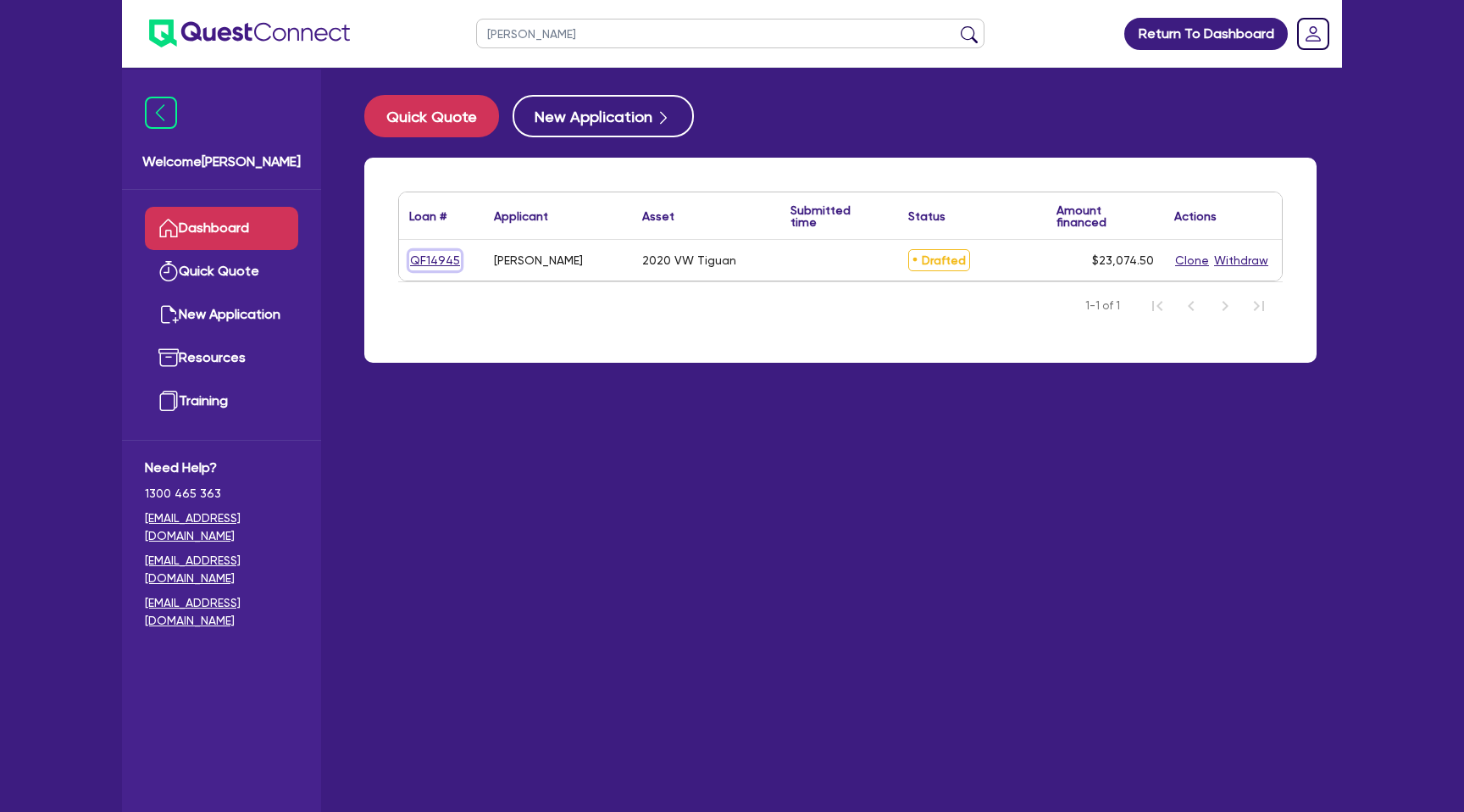
click at [447, 259] on link "QF14945" at bounding box center [435, 260] width 52 height 19
select select "CARS_AND_LIGHT_TRUCKS"
select select "PASSENGER_VEHICLES"
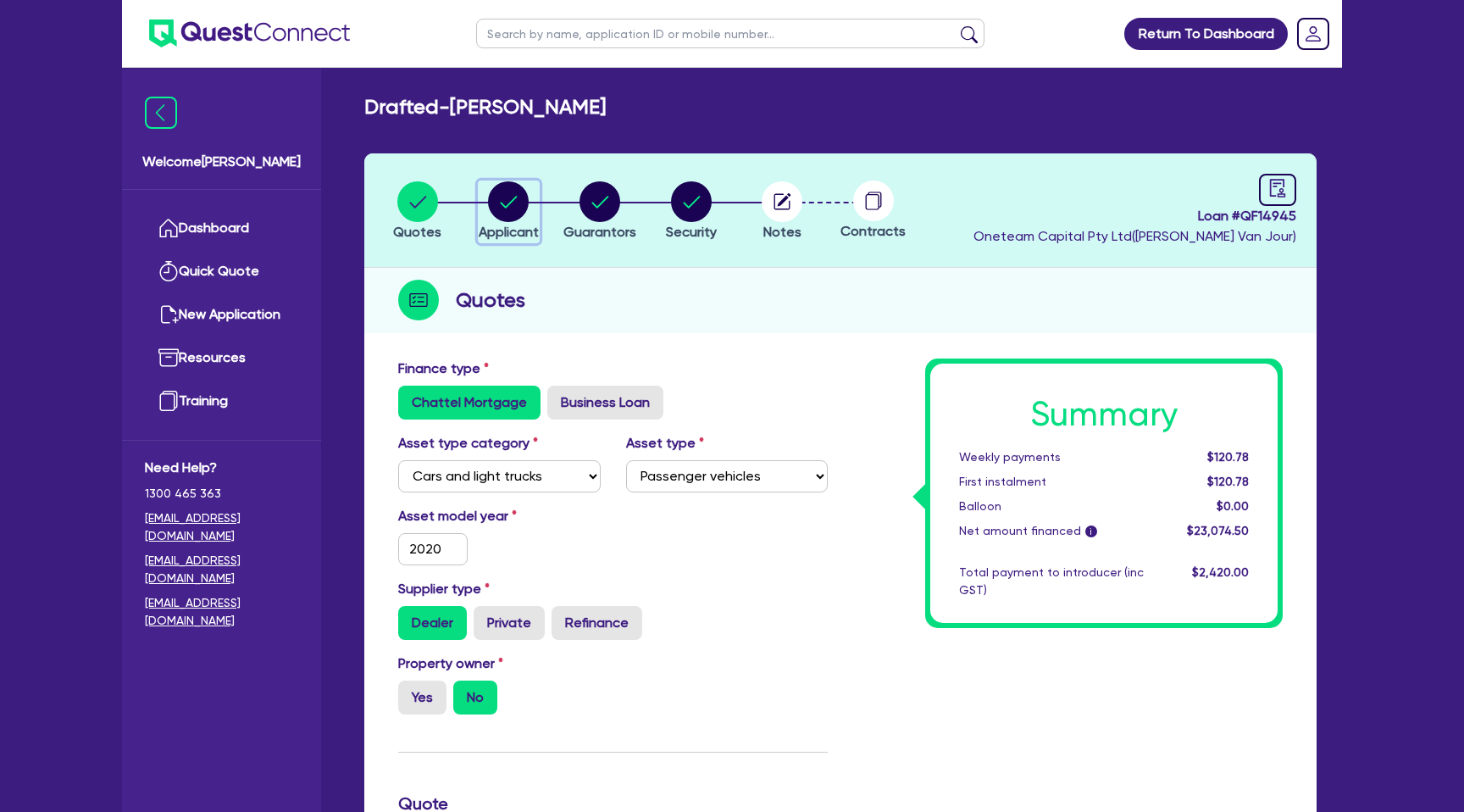
click at [502, 214] on circle "button" at bounding box center [509, 201] width 41 height 41
select select "SOLE_TRADER"
select select "RENTAL_REAL_ESTATE"
select select "REAL_ESTATE_SERVICES"
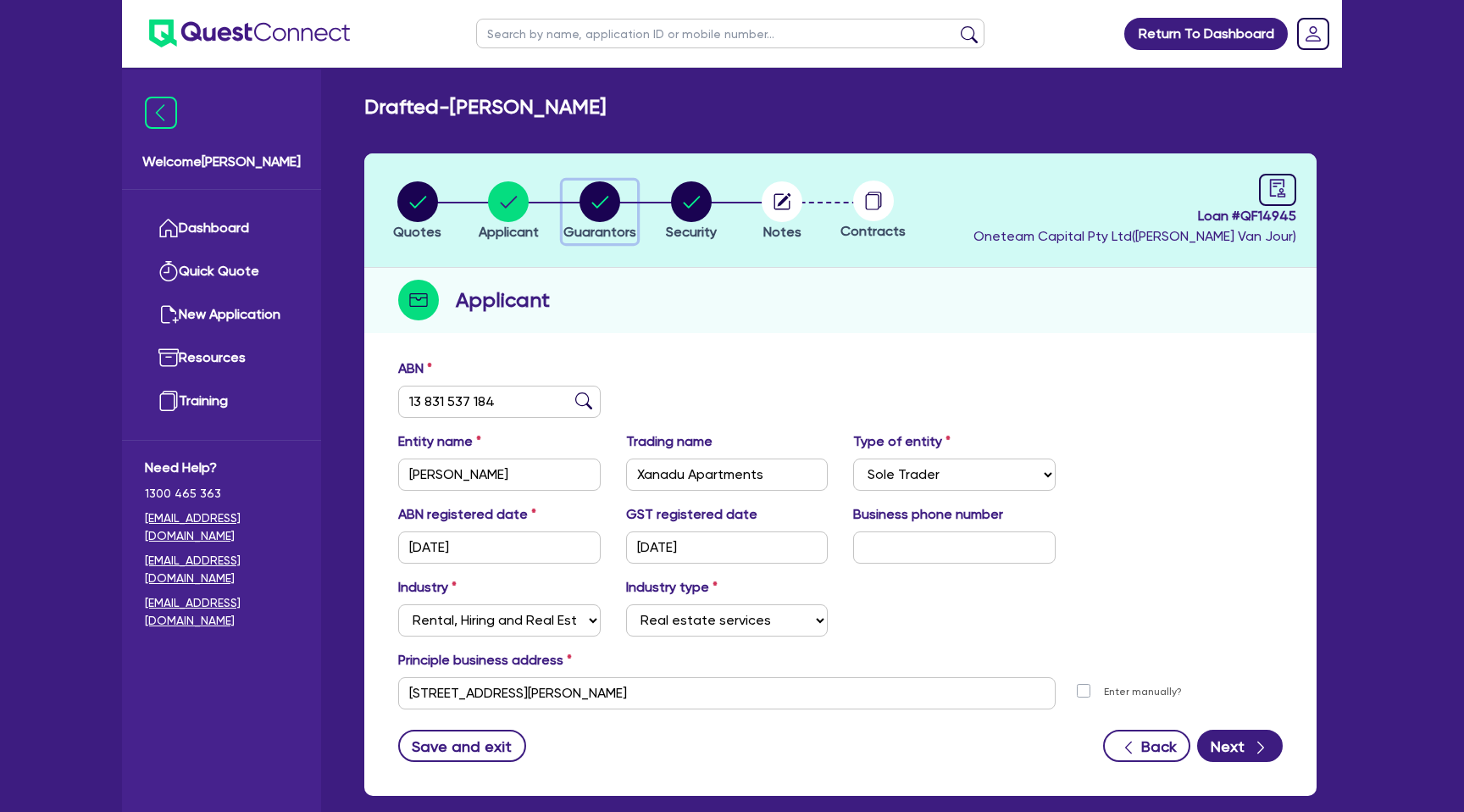
click at [594, 201] on circle "button" at bounding box center [600, 201] width 41 height 41
select select "MRS"
select select "VIC"
select select "SINGLE"
select select "CASH"
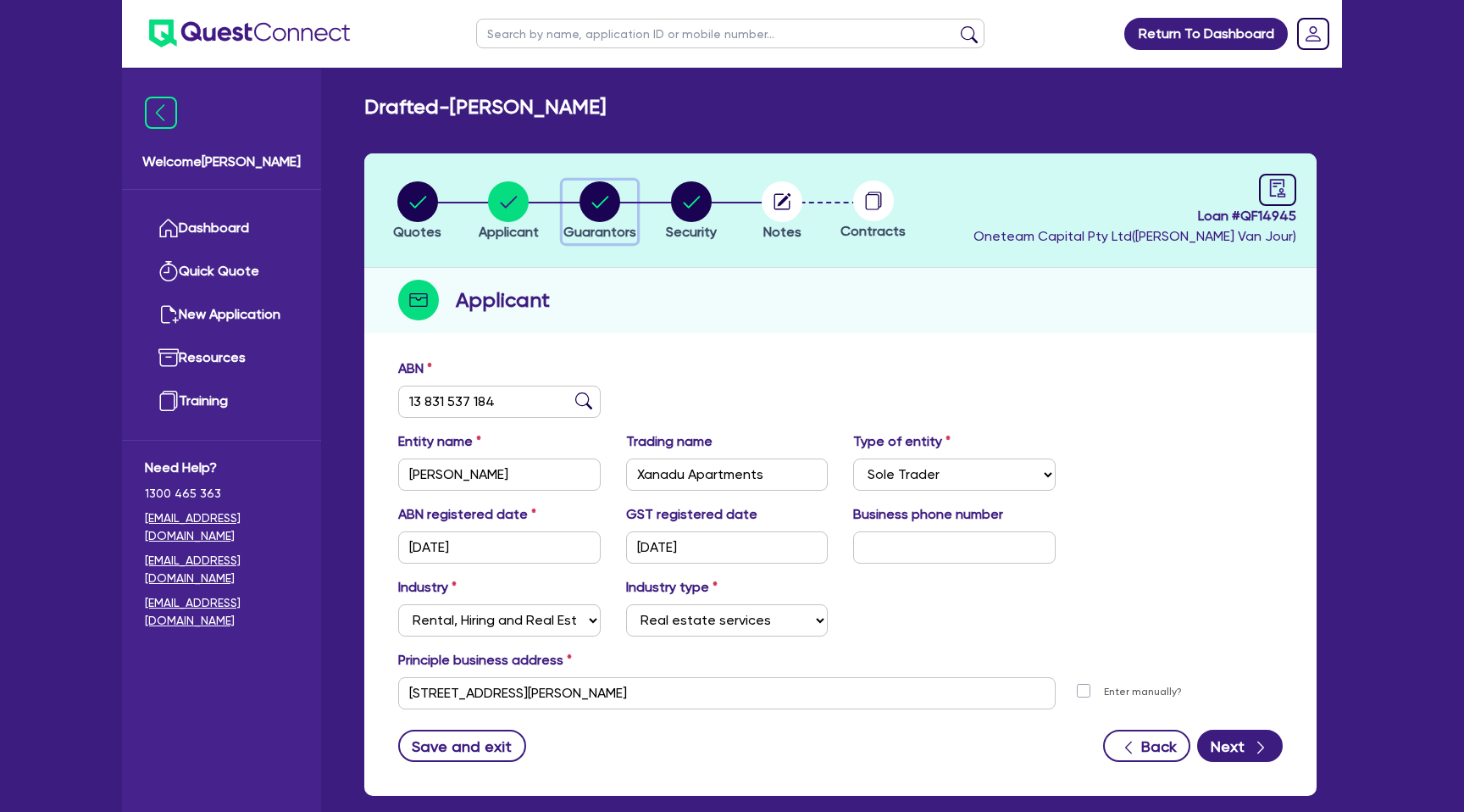
select select "CREDIT_CARD"
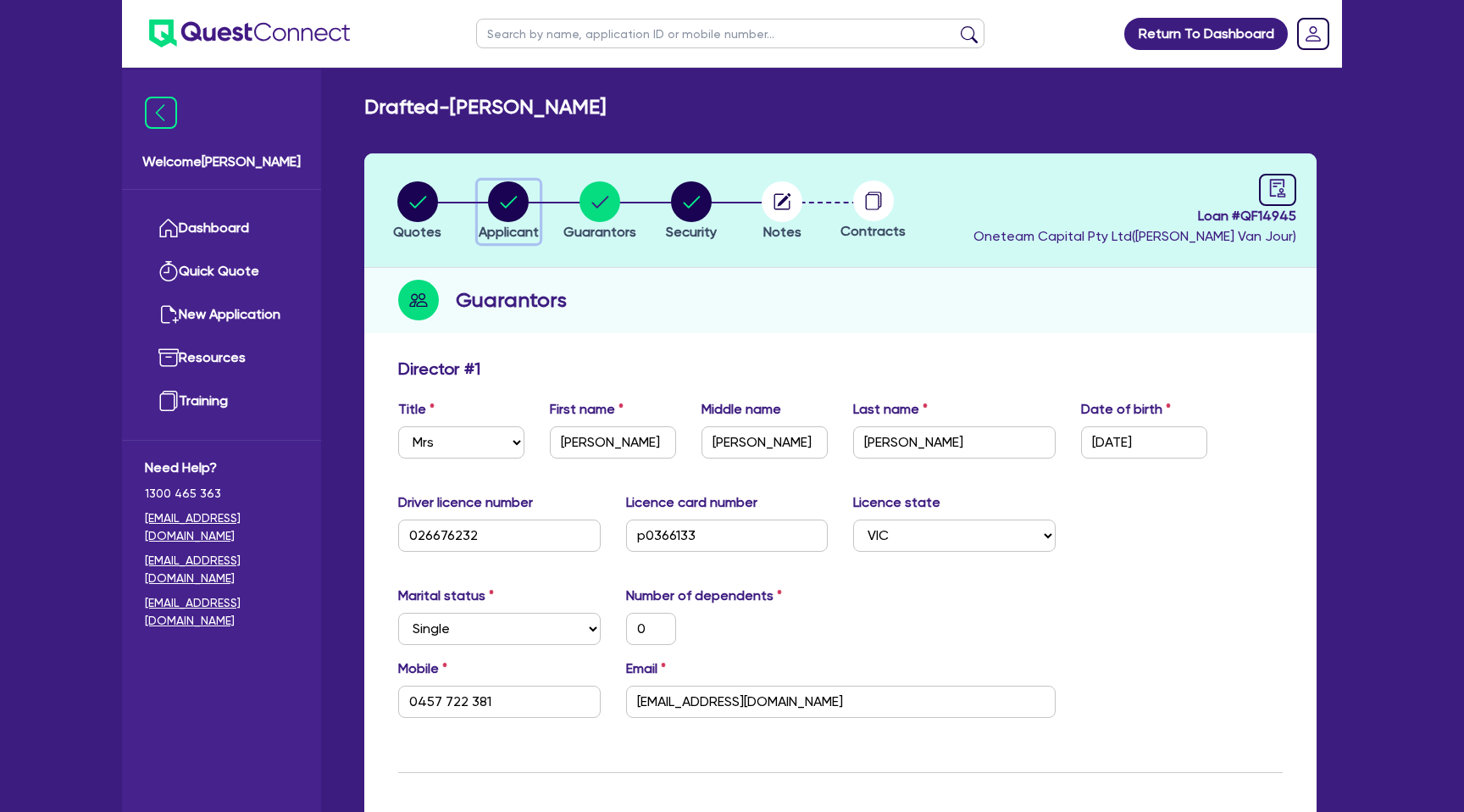
click at [518, 206] on circle "button" at bounding box center [509, 201] width 41 height 41
select select "SOLE_TRADER"
select select "RENTAL_REAL_ESTATE"
select select "REAL_ESTATE_SERVICES"
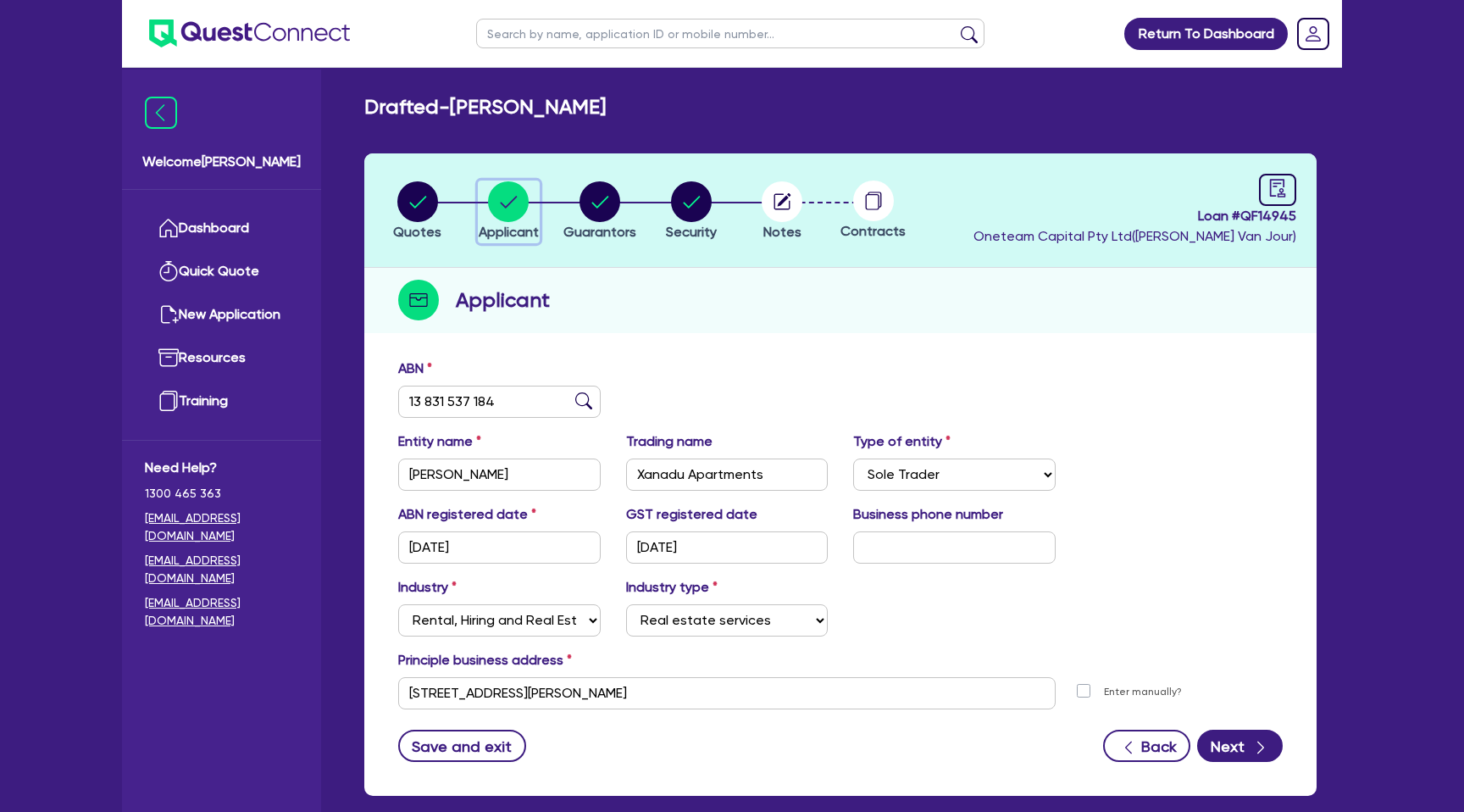
scroll to position [86, 0]
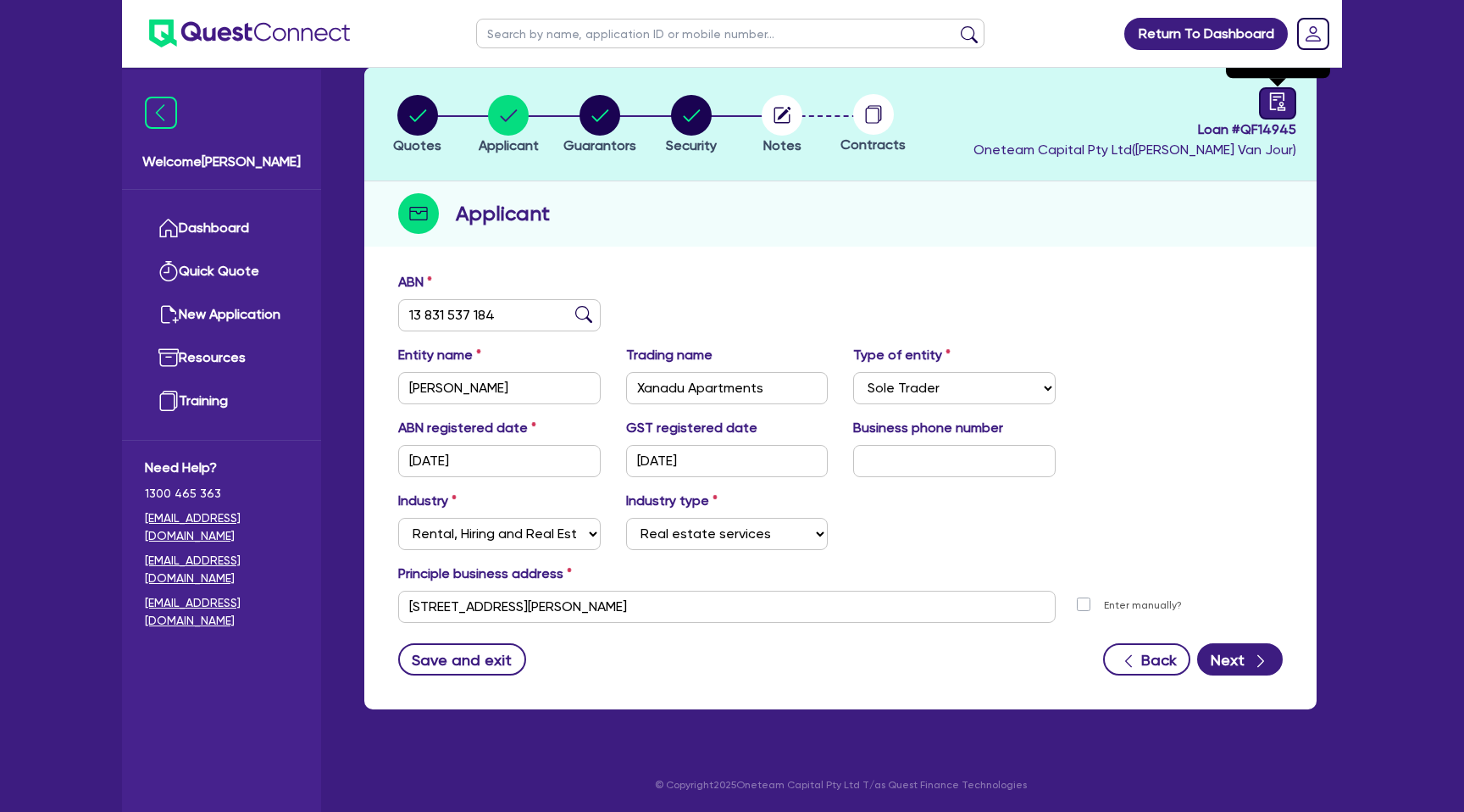
click at [1279, 99] on icon "audit" at bounding box center [1278, 102] width 19 height 19
select select "DRAFTED_NEW"
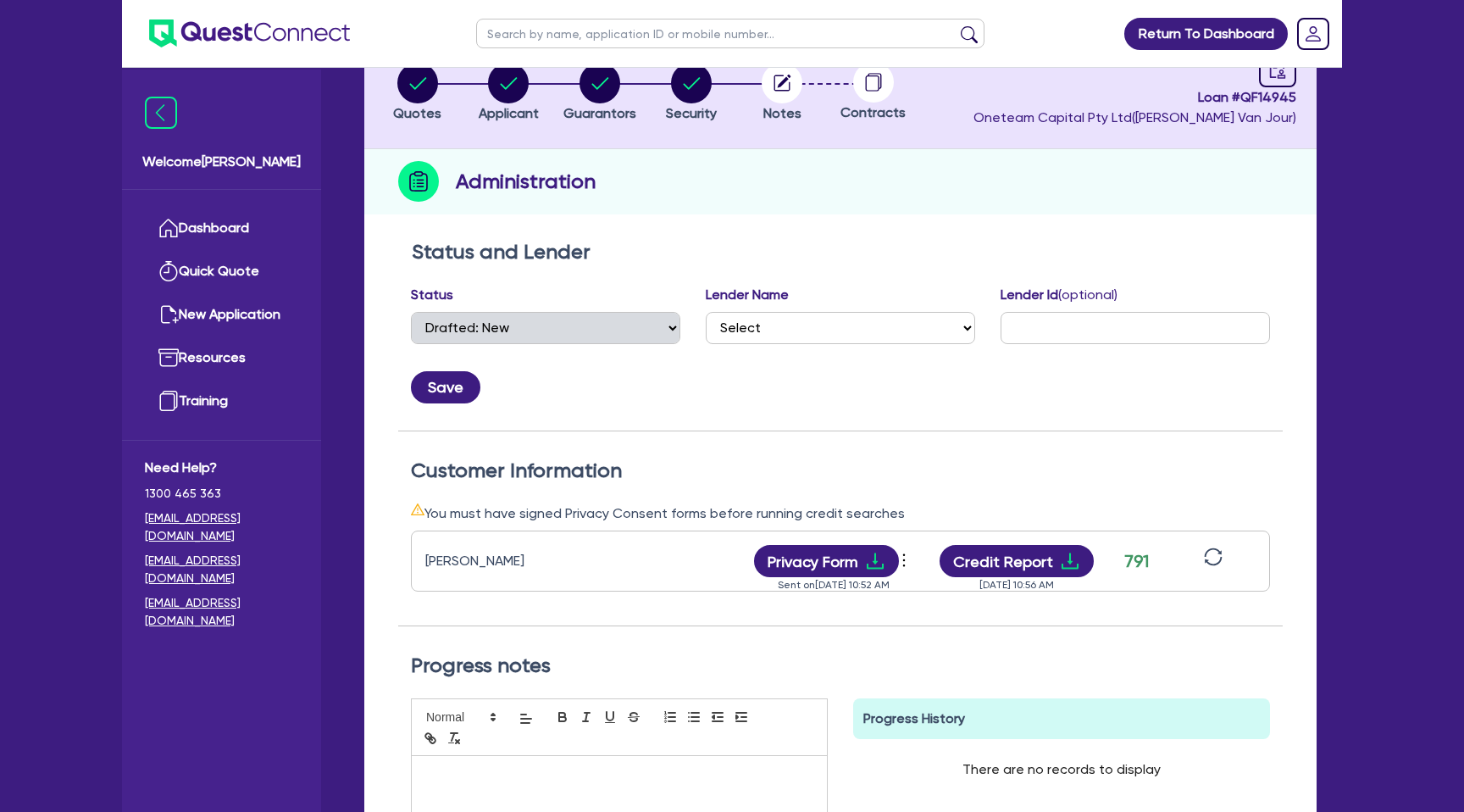
scroll to position [122, 0]
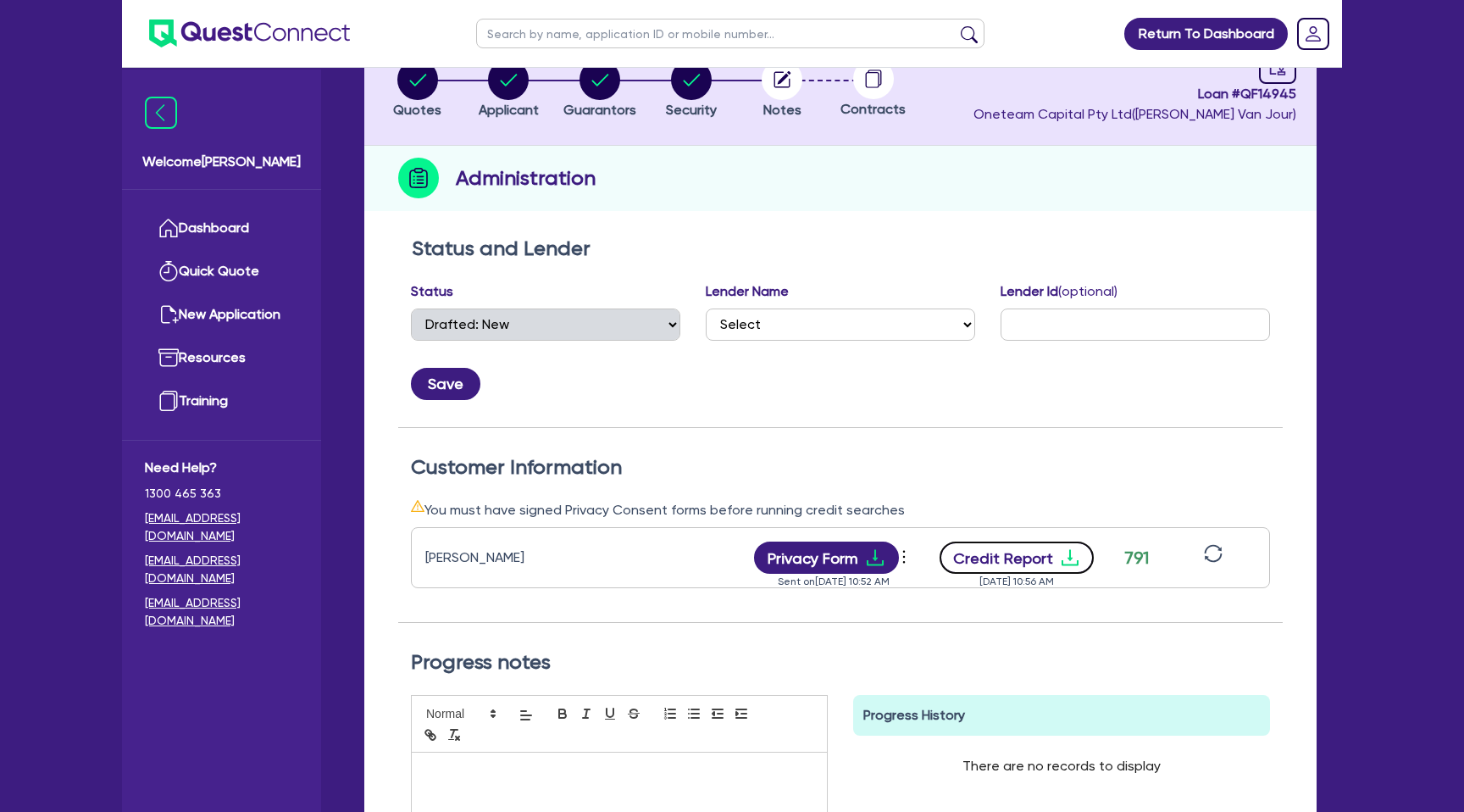
click at [1056, 556] on button "Credit Report" at bounding box center [1017, 557] width 155 height 32
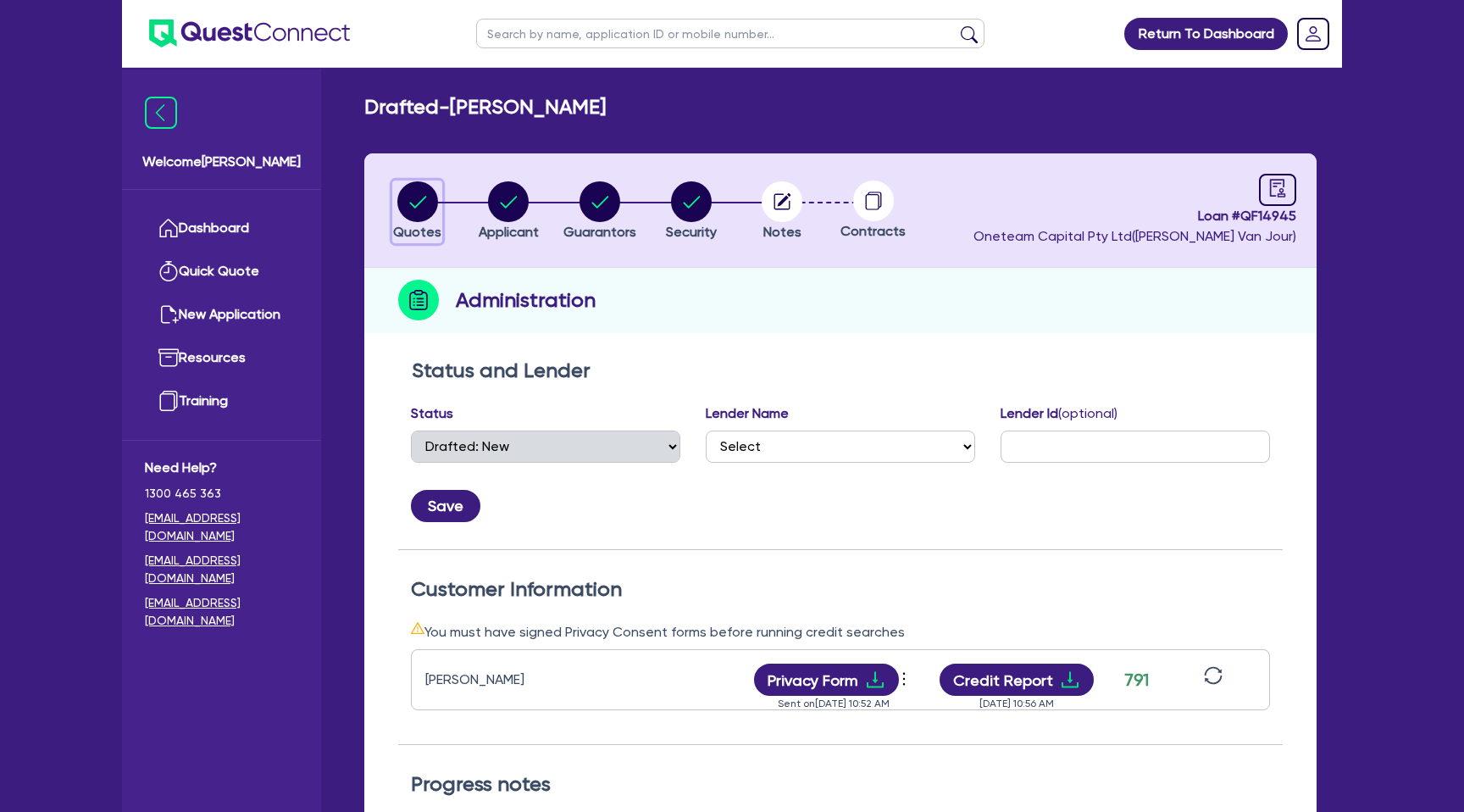
click at [414, 206] on icon "button" at bounding box center [418, 201] width 17 height 12
select select "CARS_AND_LIGHT_TRUCKS"
select select "PASSENGER_VEHICLES"
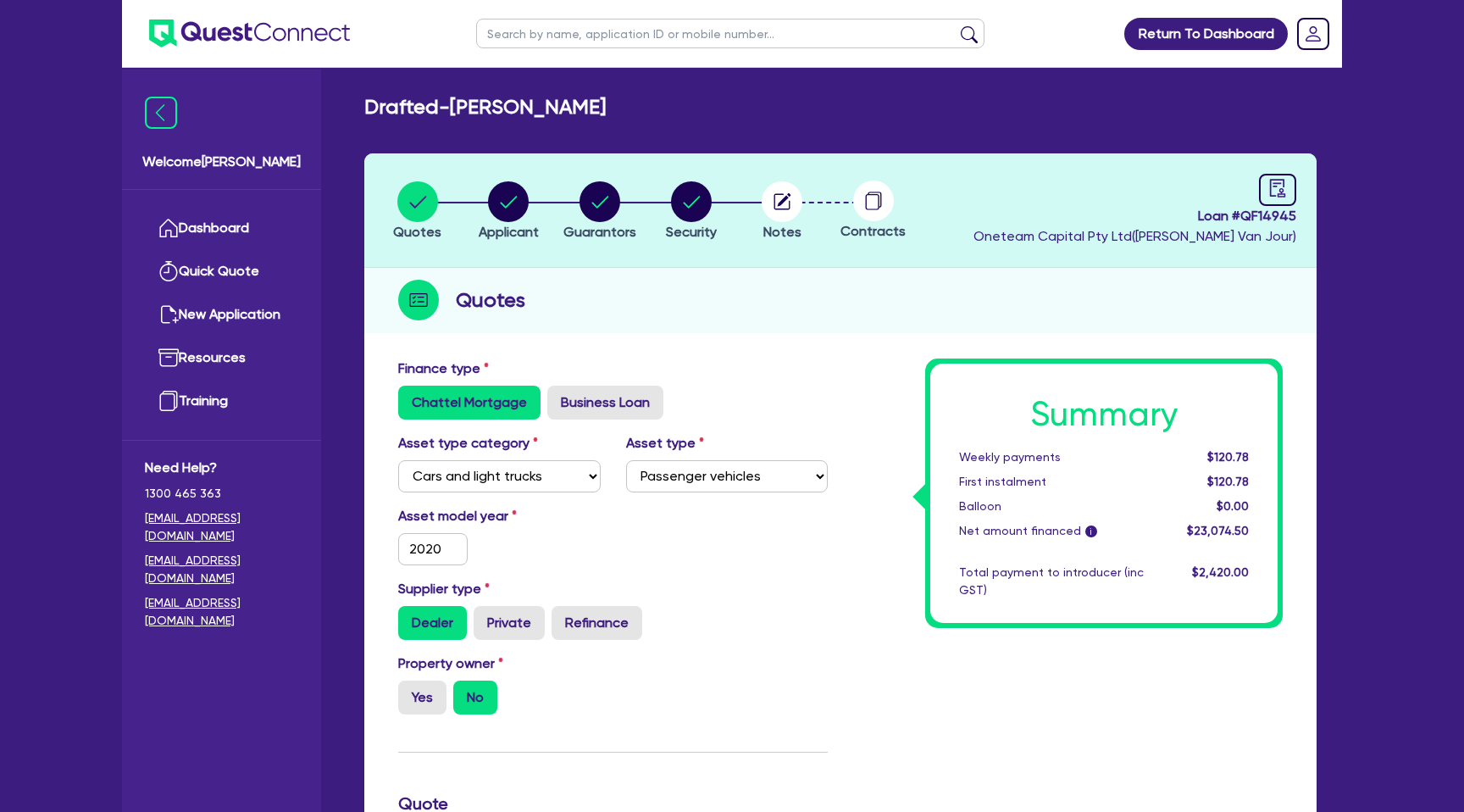
drag, startPoint x: 550, startPoint y: 203, endPoint x: 560, endPoint y: 153, distance: 51.0
click at [560, 153] on header "Quotes Applicant [GEOGRAPHIC_DATA] Security Notes Contracts Loan # QF14945 Onet…" at bounding box center [841, 210] width 952 height 114
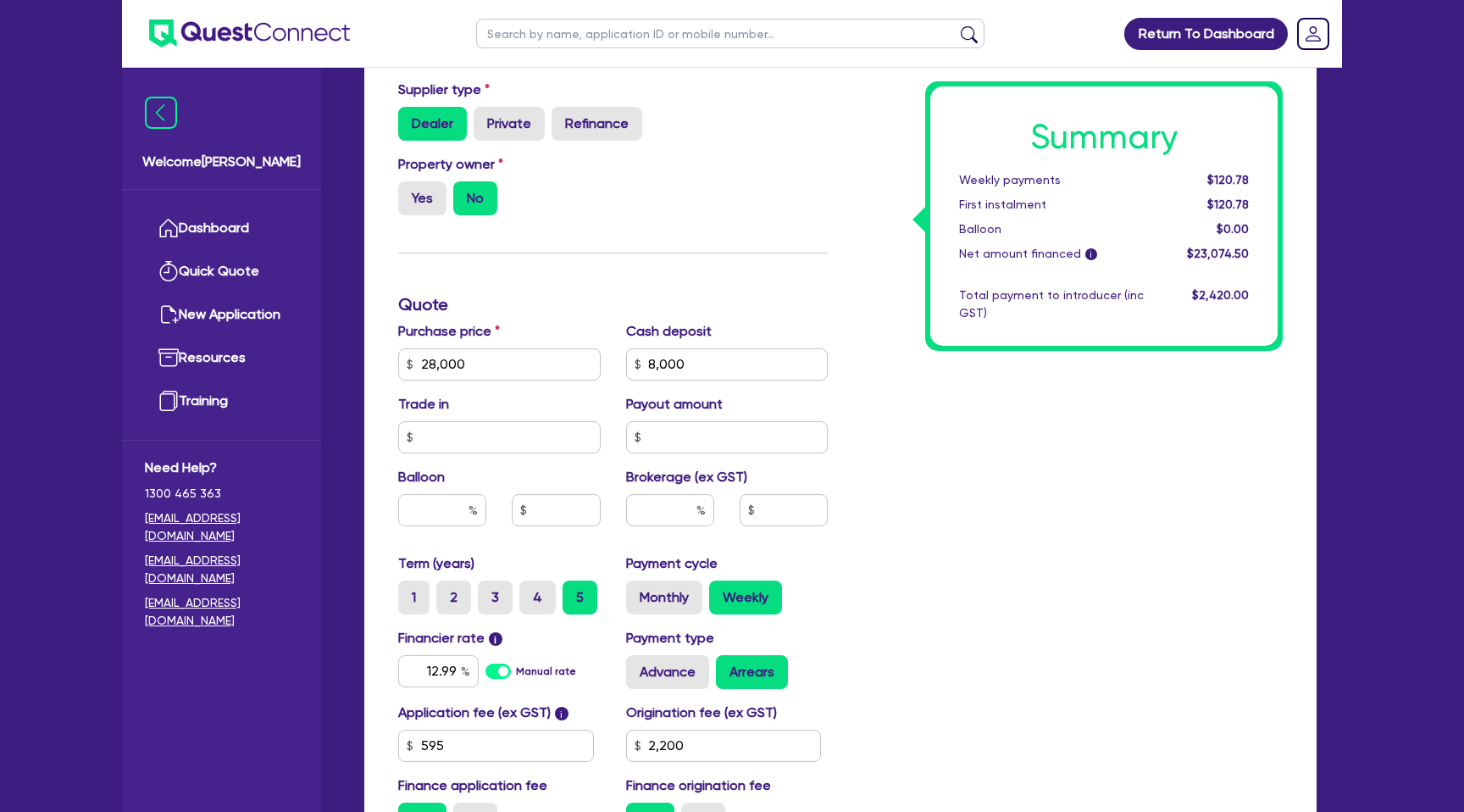
scroll to position [504, 0]
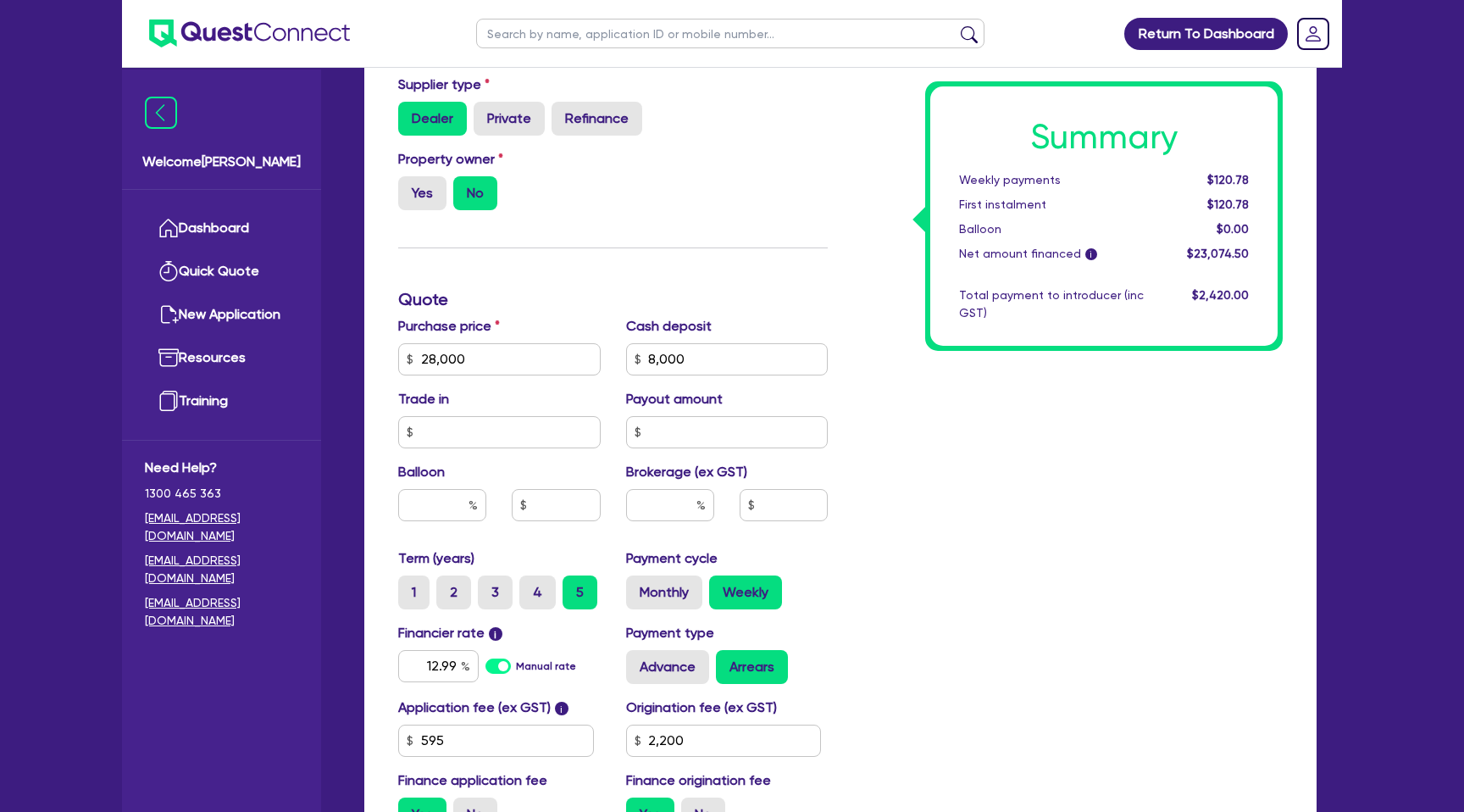
click at [649, 217] on div "Property owner Yes No" at bounding box center [613, 187] width 455 height 74
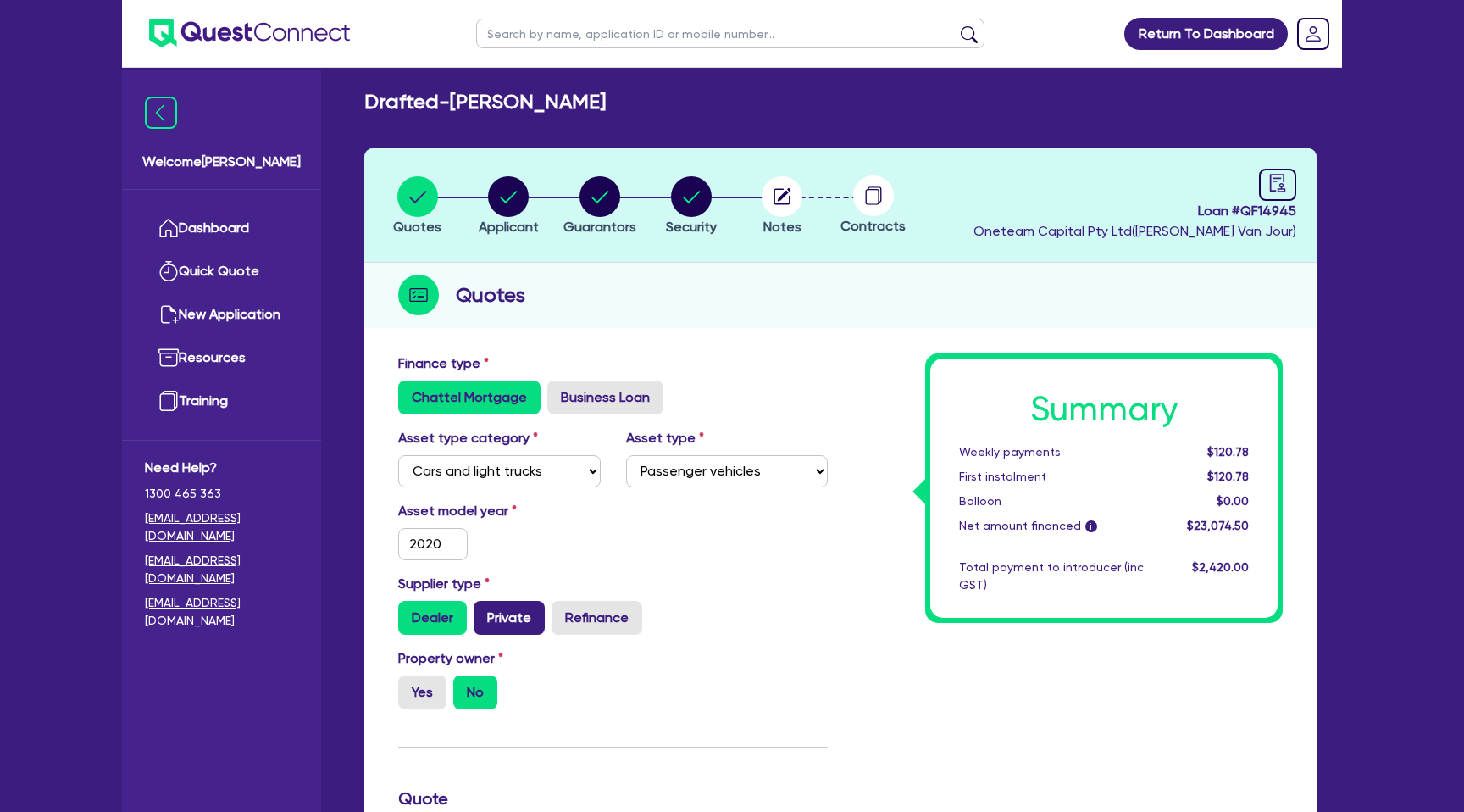
scroll to position [0, 0]
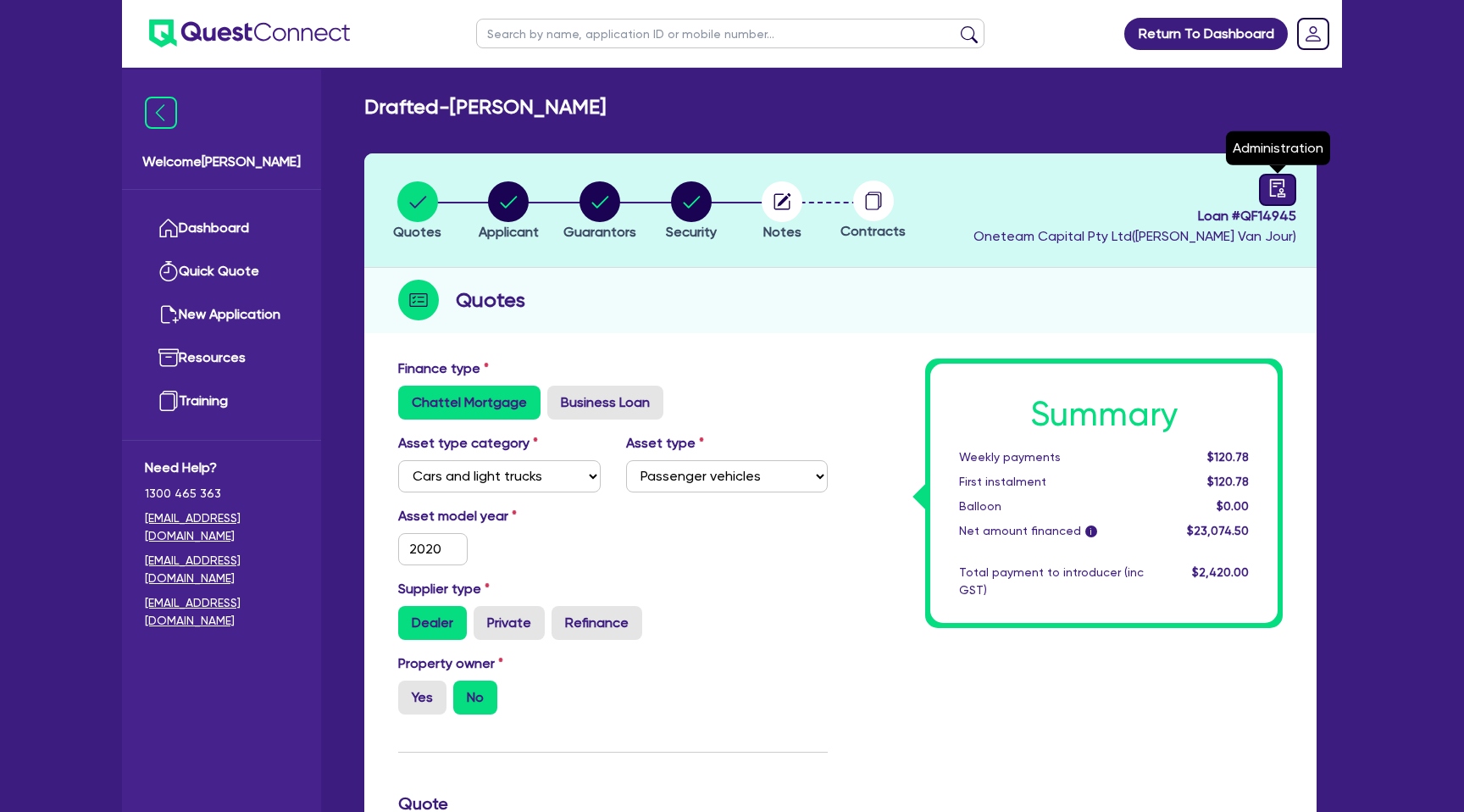
click at [1288, 181] on link at bounding box center [1278, 189] width 37 height 32
select select "DRAFTED_NEW"
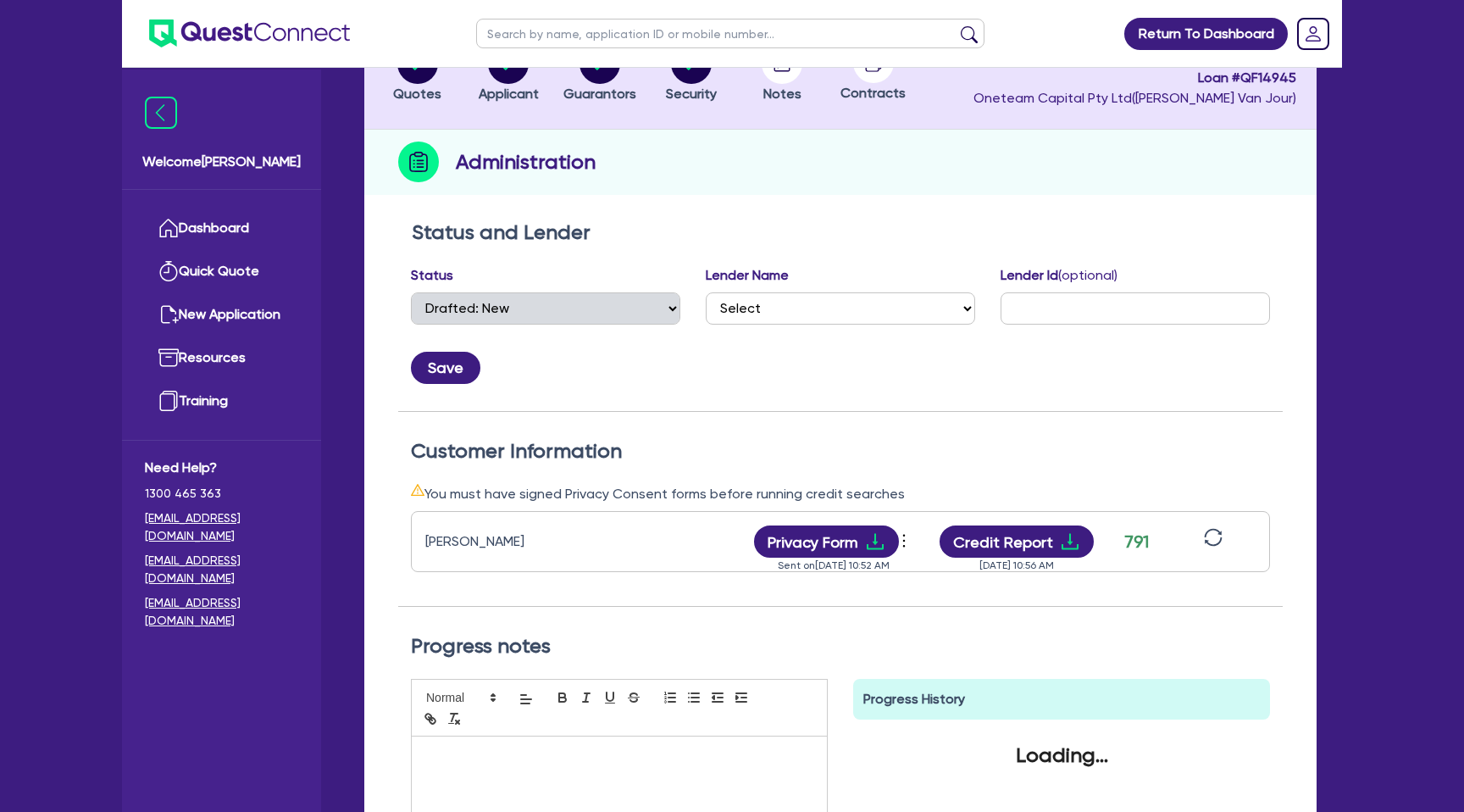
scroll to position [140, 0]
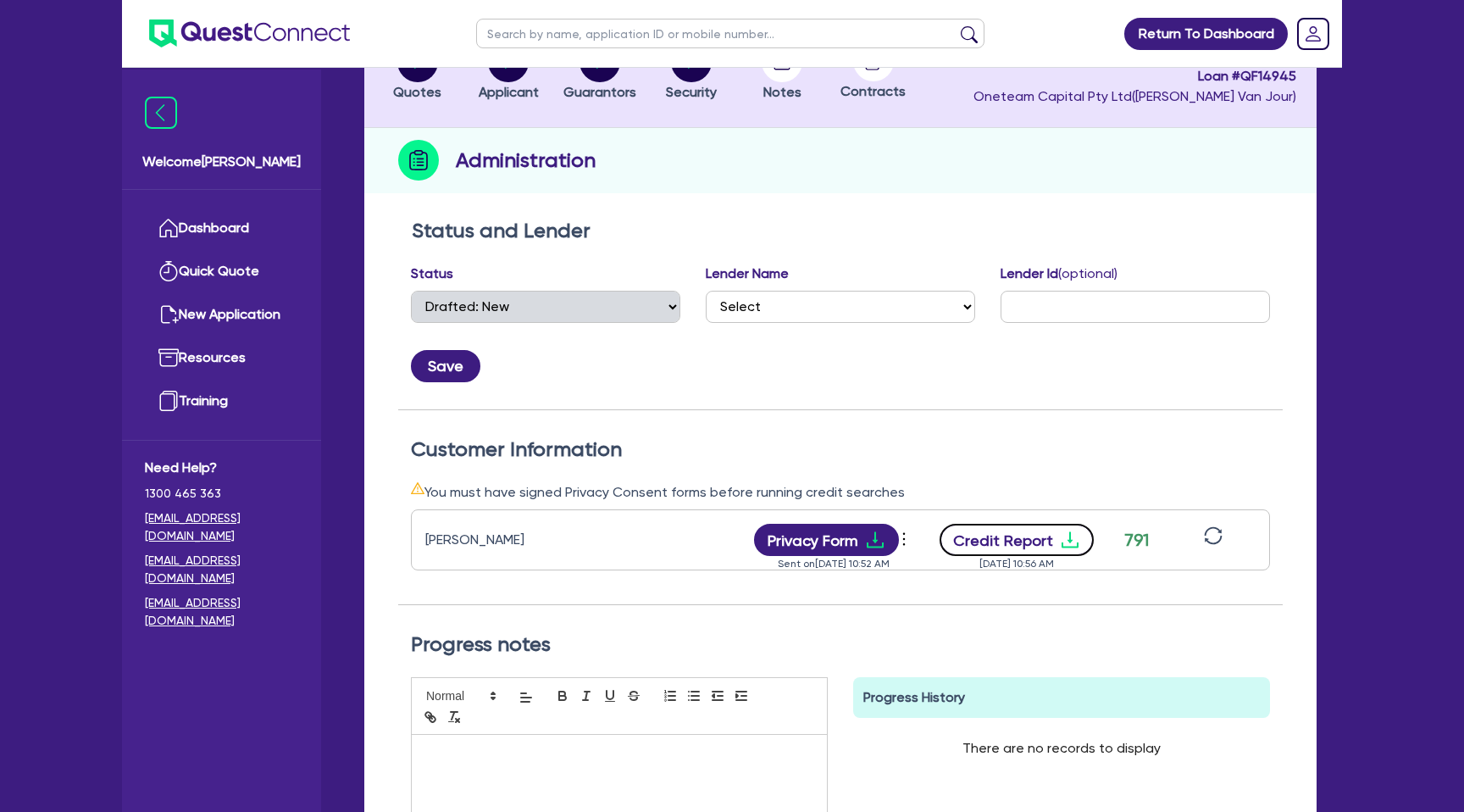
click at [1061, 543] on icon "download" at bounding box center [1070, 540] width 20 height 20
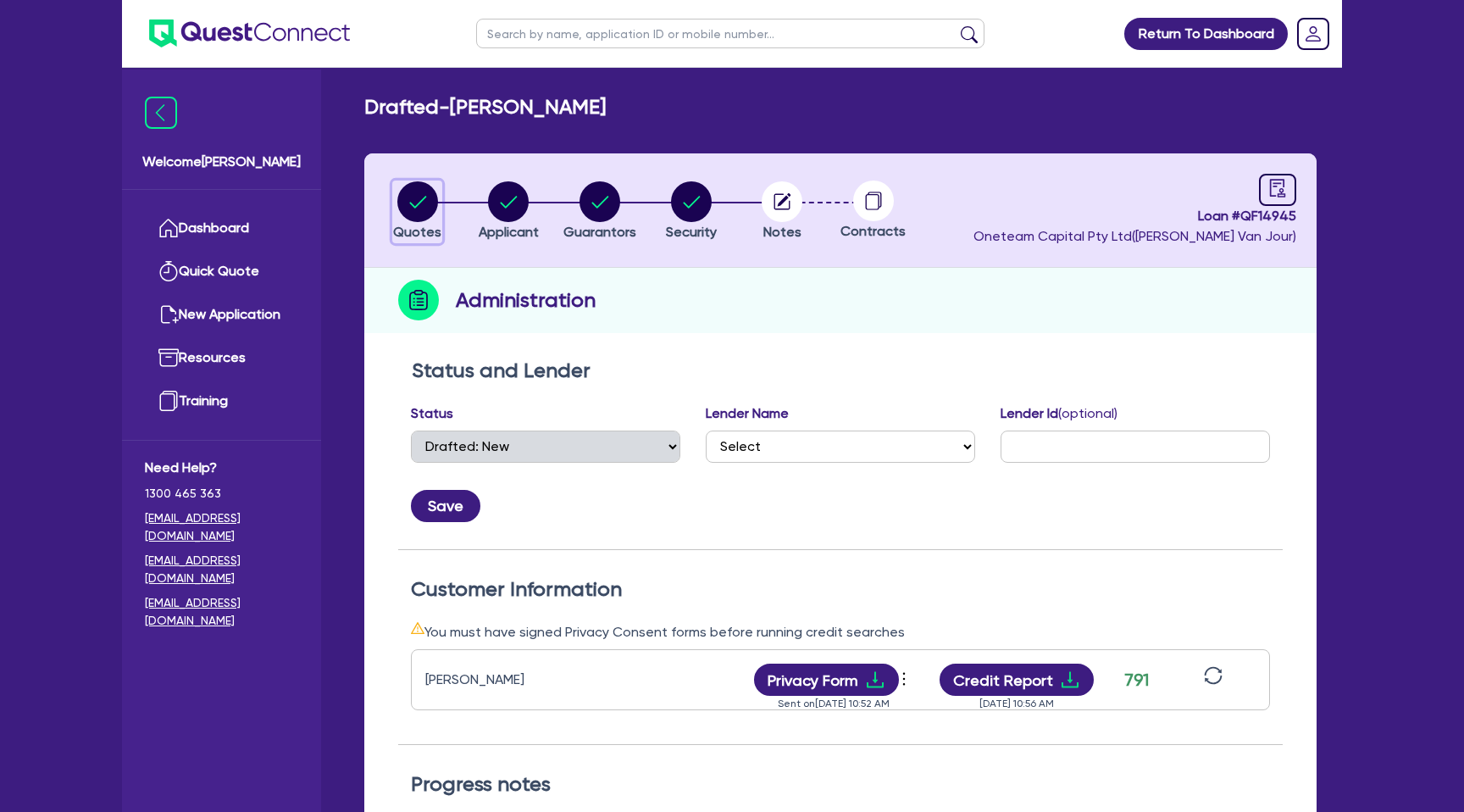
click at [438, 199] on div "button" at bounding box center [418, 201] width 48 height 41
select select "CARS_AND_LIGHT_TRUCKS"
select select "PASSENGER_VEHICLES"
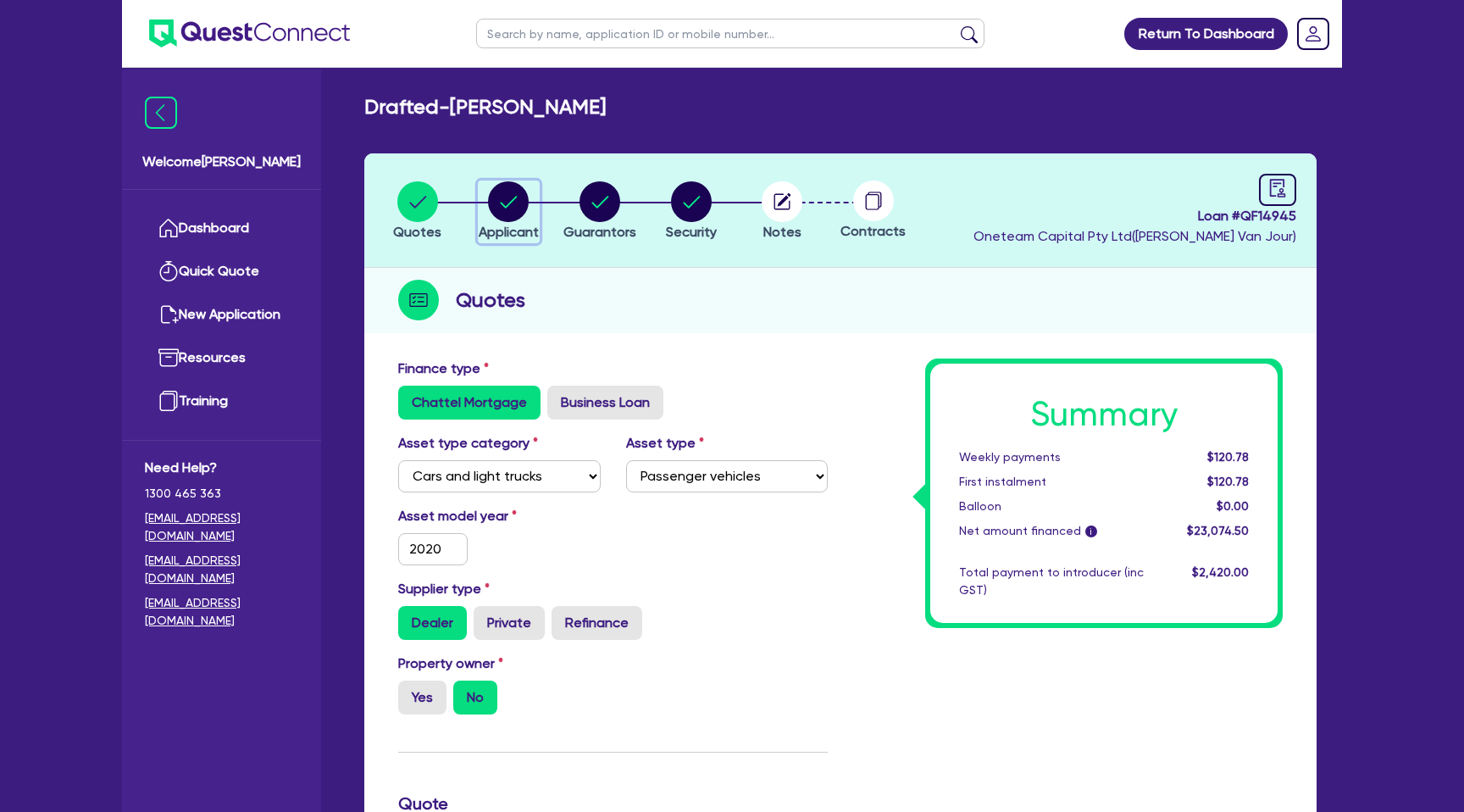
click at [501, 200] on circle "button" at bounding box center [509, 201] width 41 height 41
select select "SOLE_TRADER"
select select "RENTAL_REAL_ESTATE"
select select "REAL_ESTATE_SERVICES"
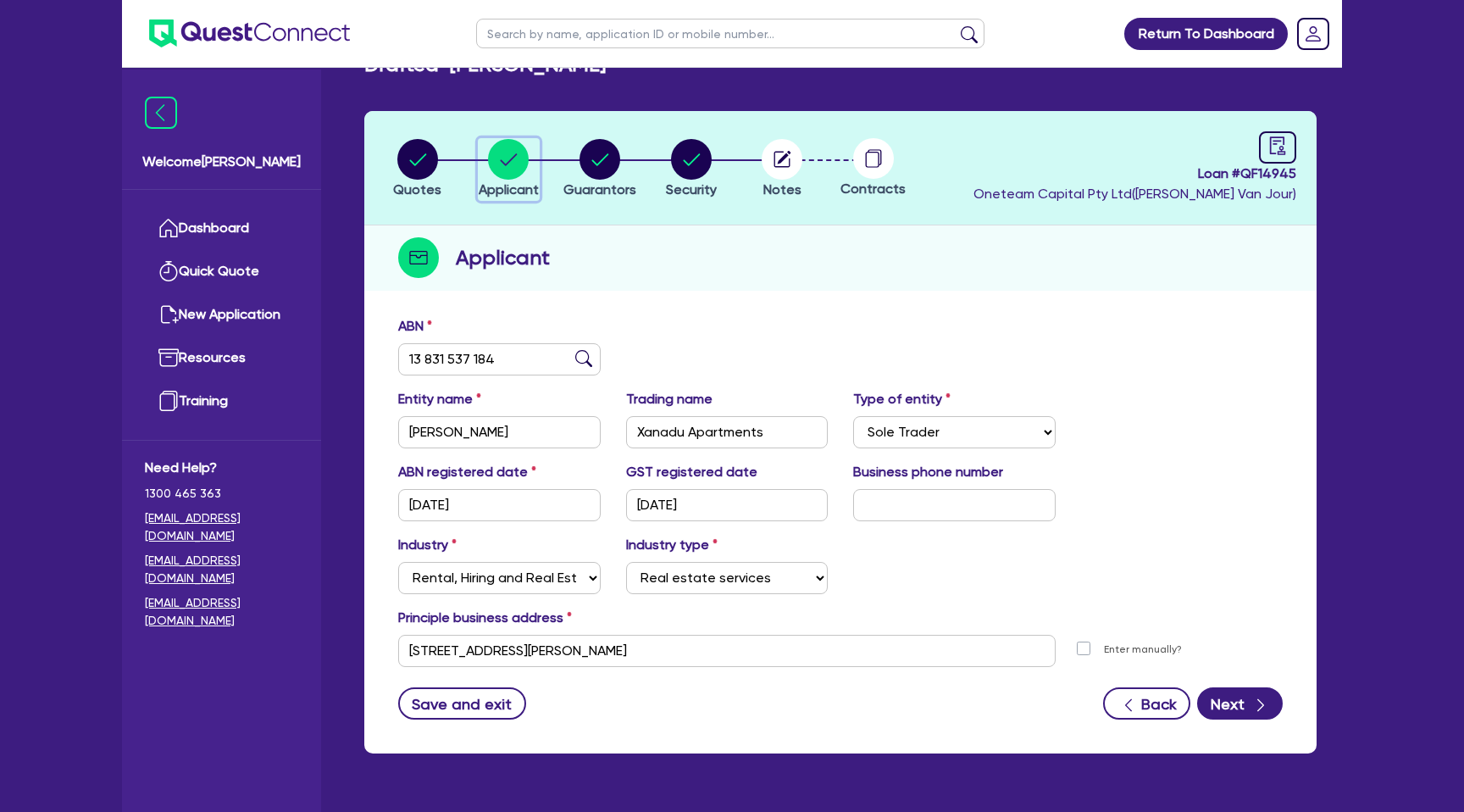
scroll to position [48, 0]
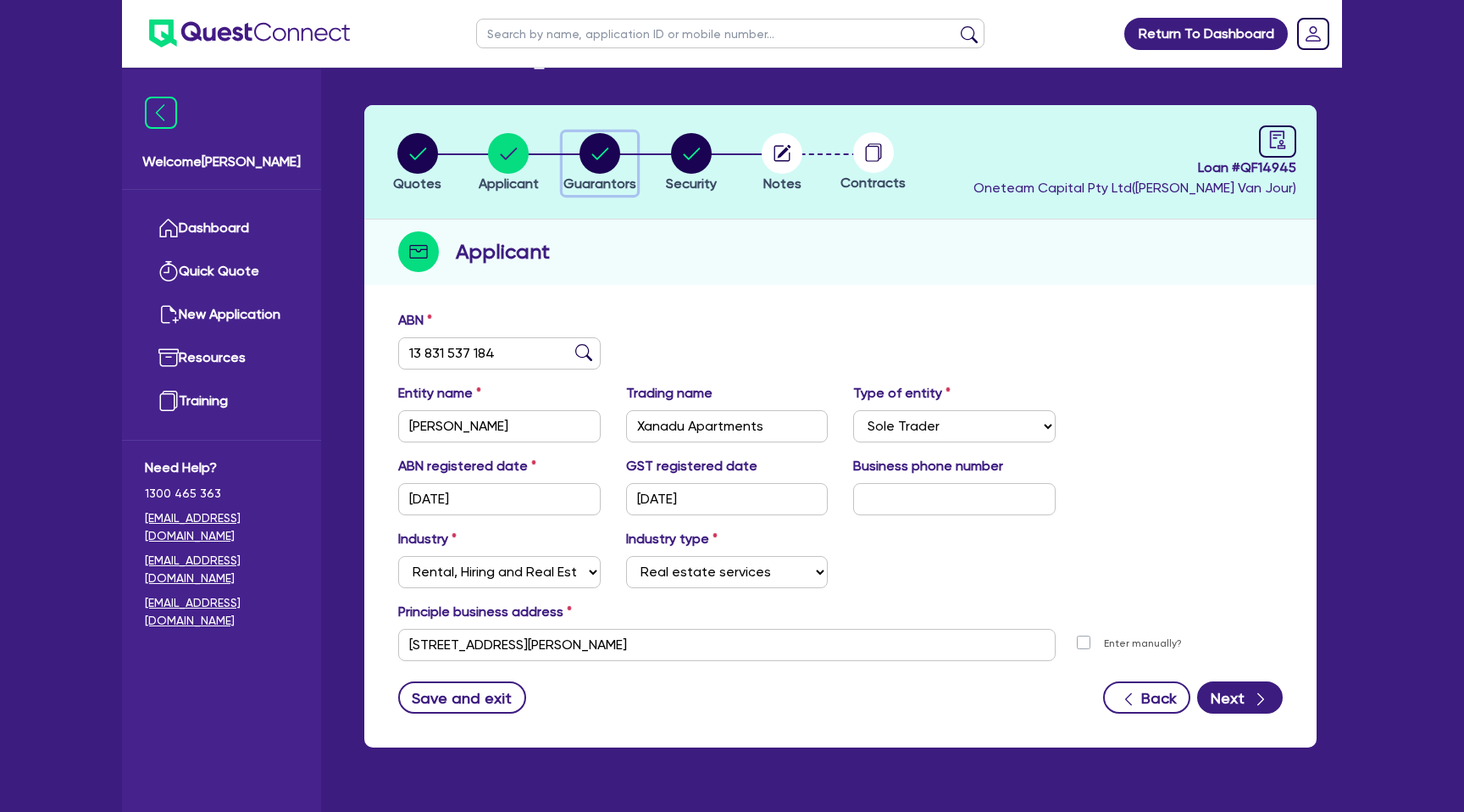
click at [586, 150] on circle "button" at bounding box center [600, 153] width 41 height 41
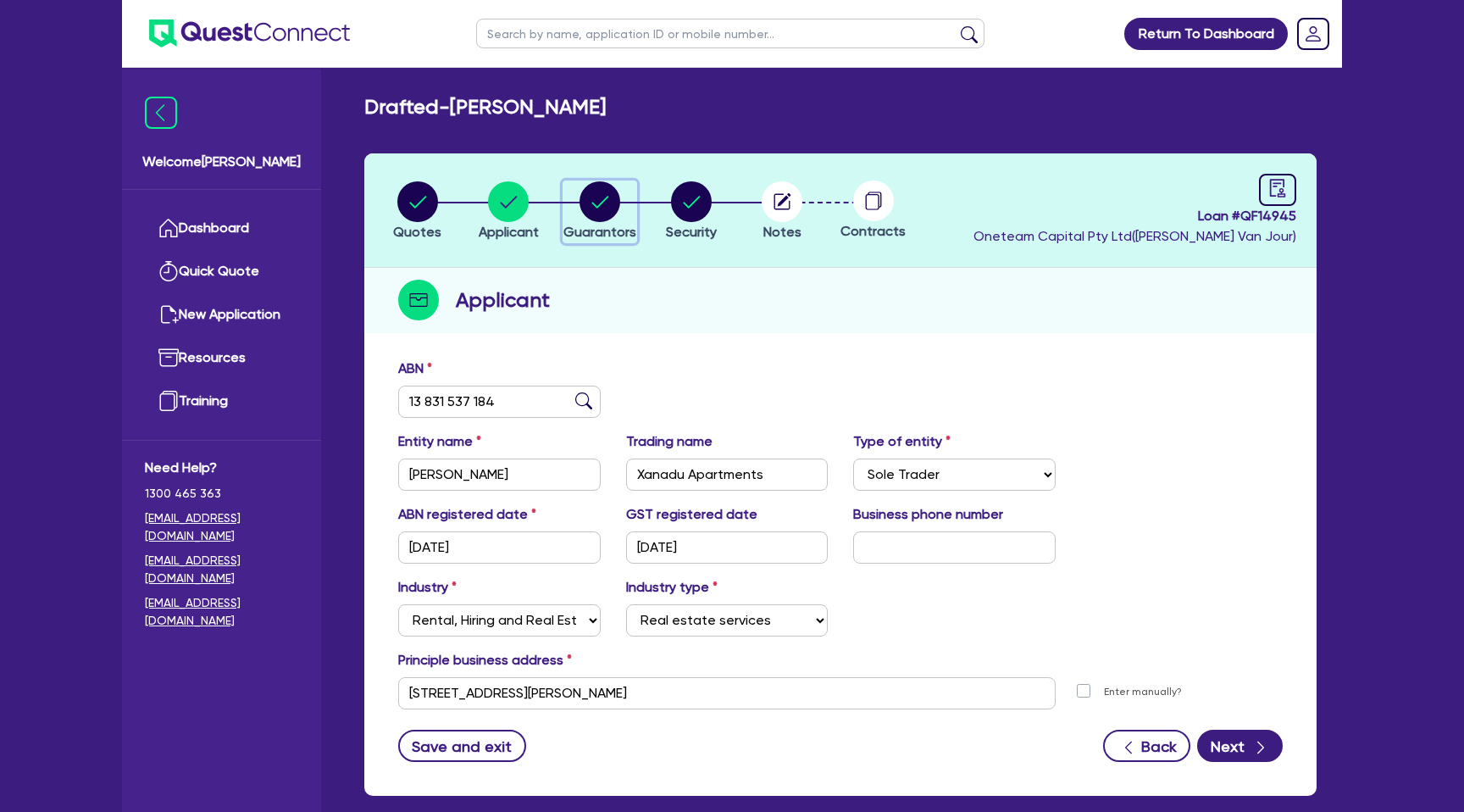
select select "MRS"
select select "VIC"
select select "SINGLE"
select select "CASH"
select select "CREDIT_CARD"
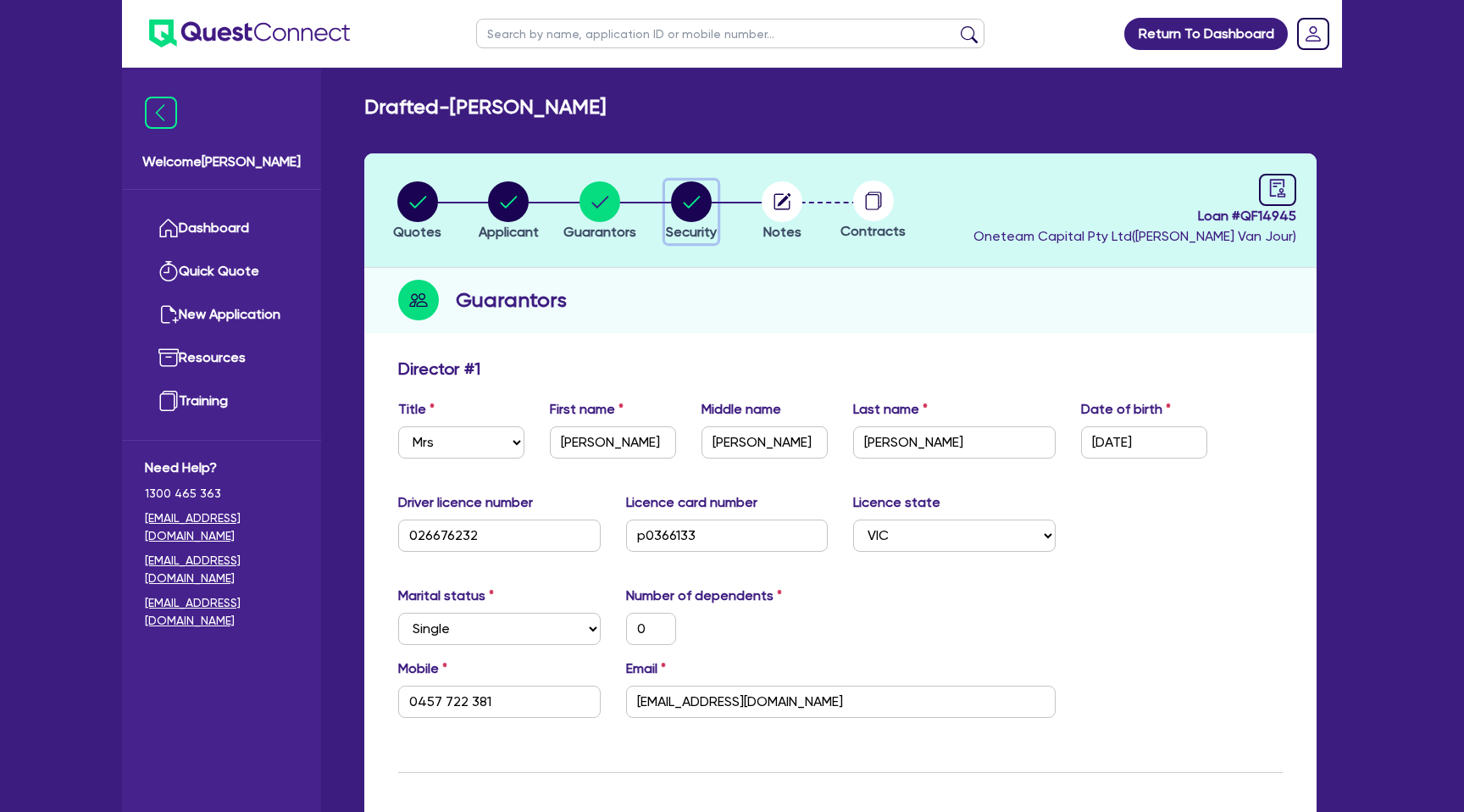
click at [683, 204] on circle "button" at bounding box center [692, 201] width 41 height 41
select select "CARS_AND_LIGHT_TRUCKS"
select select "PASSENGER_VEHICLES"
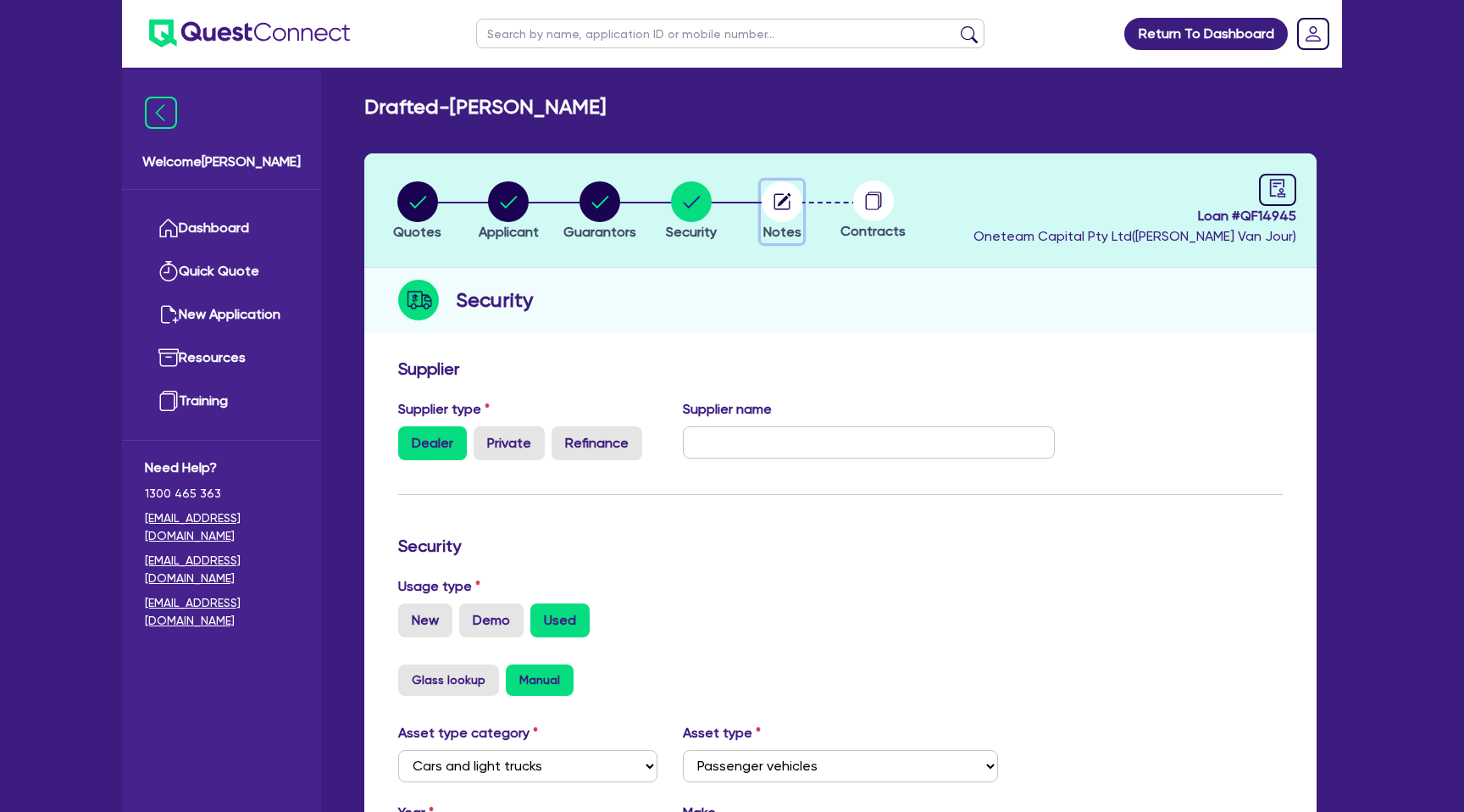
click at [793, 205] on circle "button" at bounding box center [783, 201] width 41 height 41
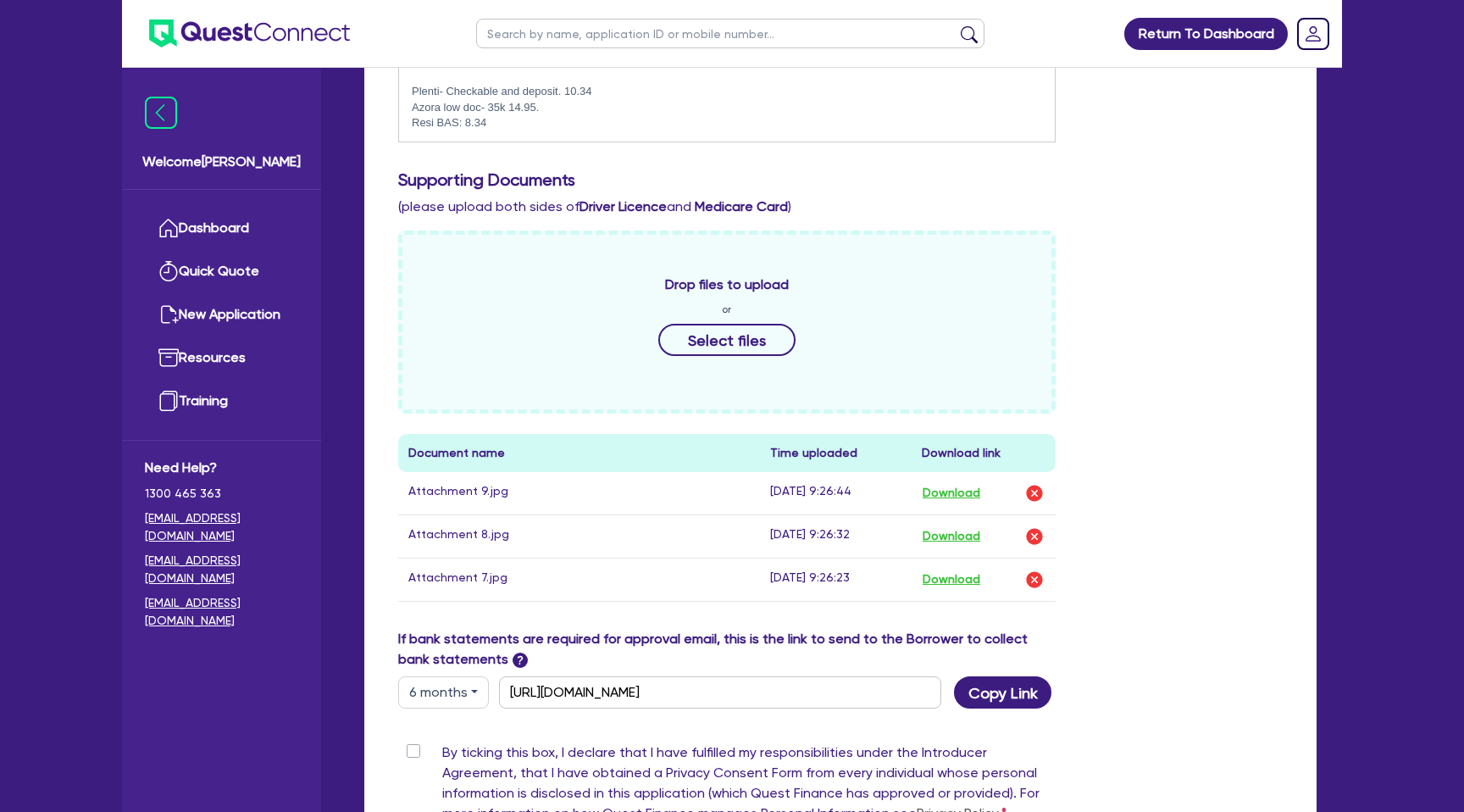
scroll to position [583, 0]
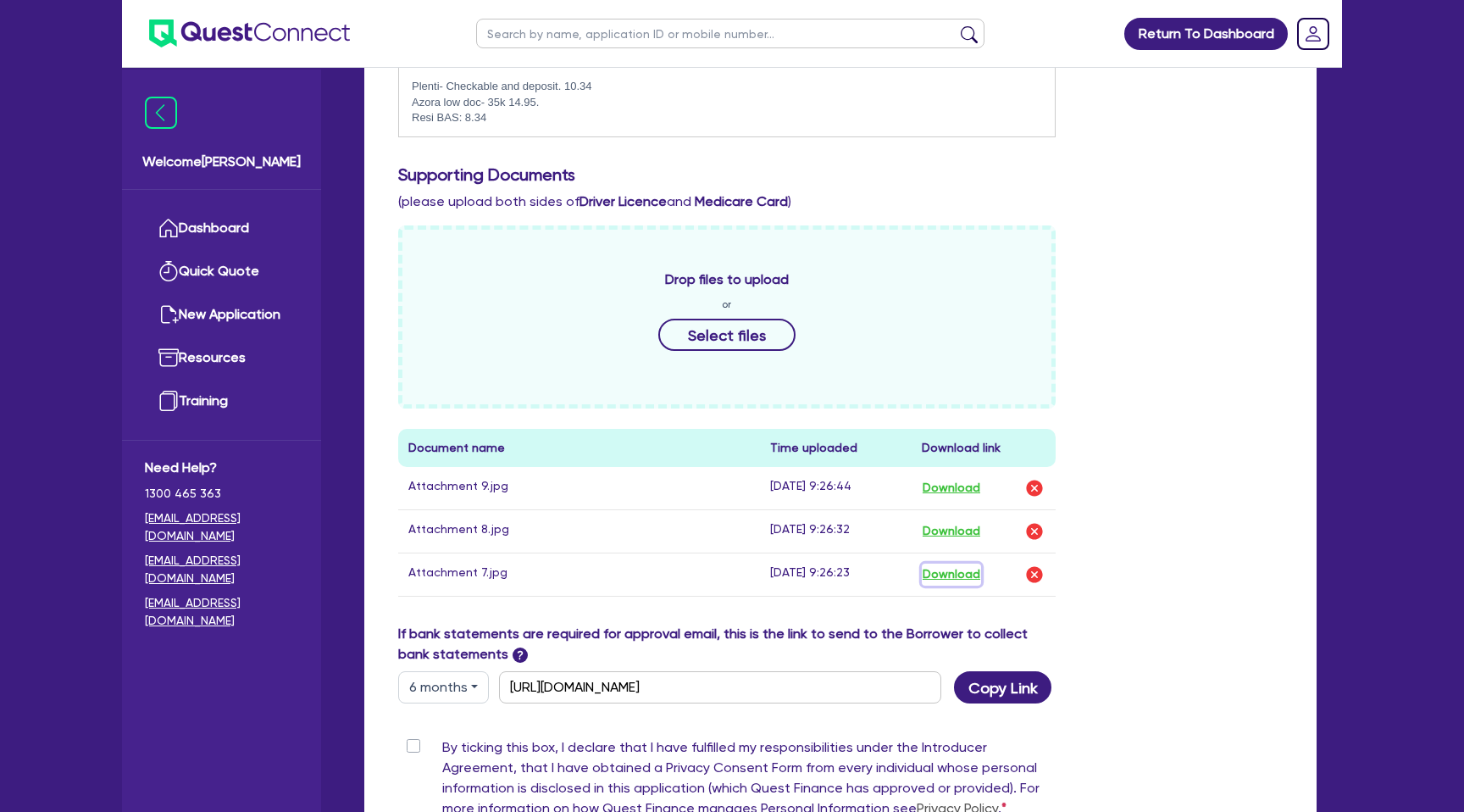
click at [952, 579] on button "Download" at bounding box center [952, 574] width 59 height 22
click at [950, 527] on button "Download" at bounding box center [952, 532] width 59 height 22
click at [968, 483] on button "Download" at bounding box center [952, 488] width 59 height 22
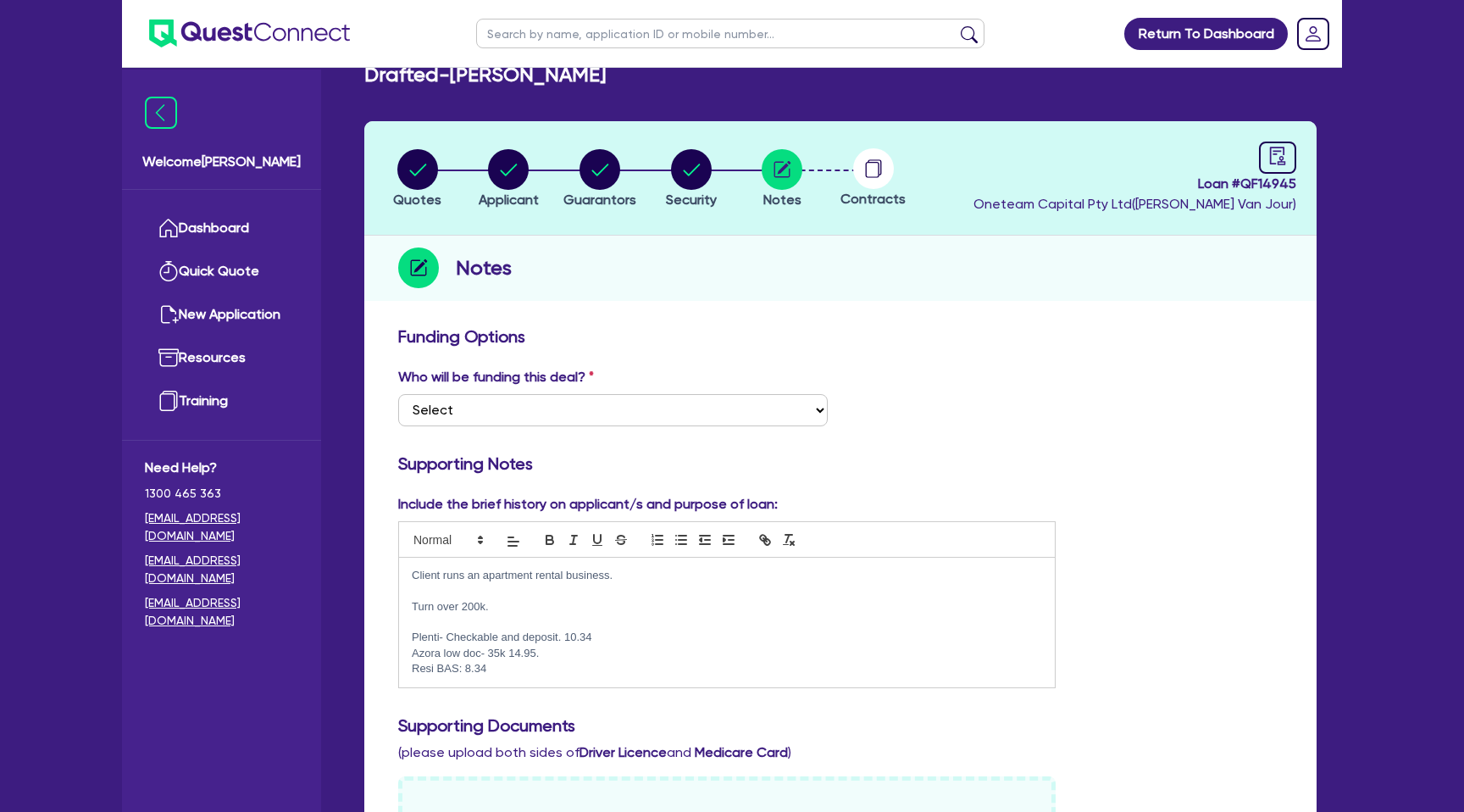
scroll to position [13, 0]
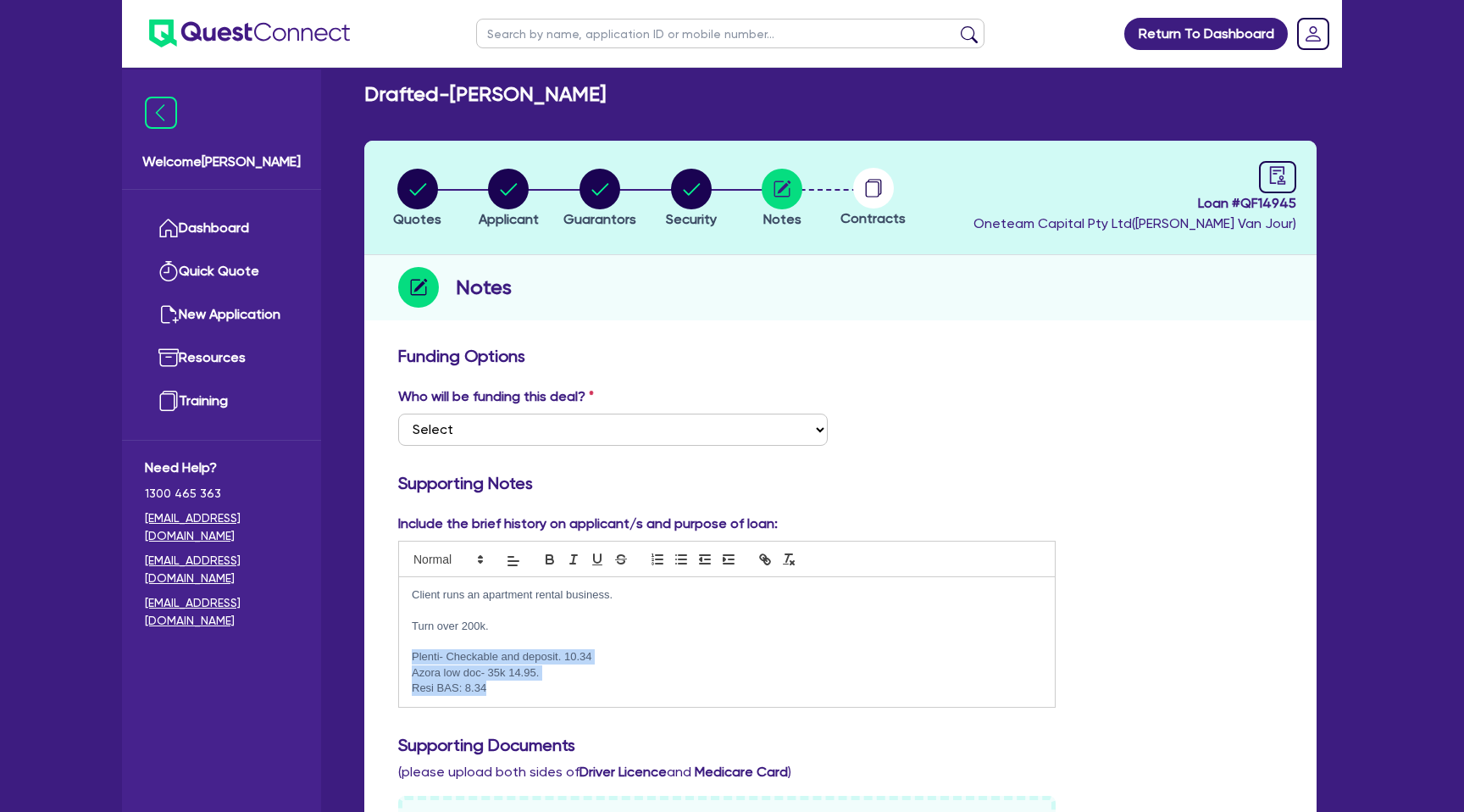
drag, startPoint x: 408, startPoint y: 655, endPoint x: 512, endPoint y: 690, distance: 109.7
click at [512, 690] on div "Client runs an apartment rental business. Turn over 200k. Plenti- Checkable and…" at bounding box center [727, 642] width 656 height 130
click at [417, 180] on circle "button" at bounding box center [418, 189] width 41 height 41
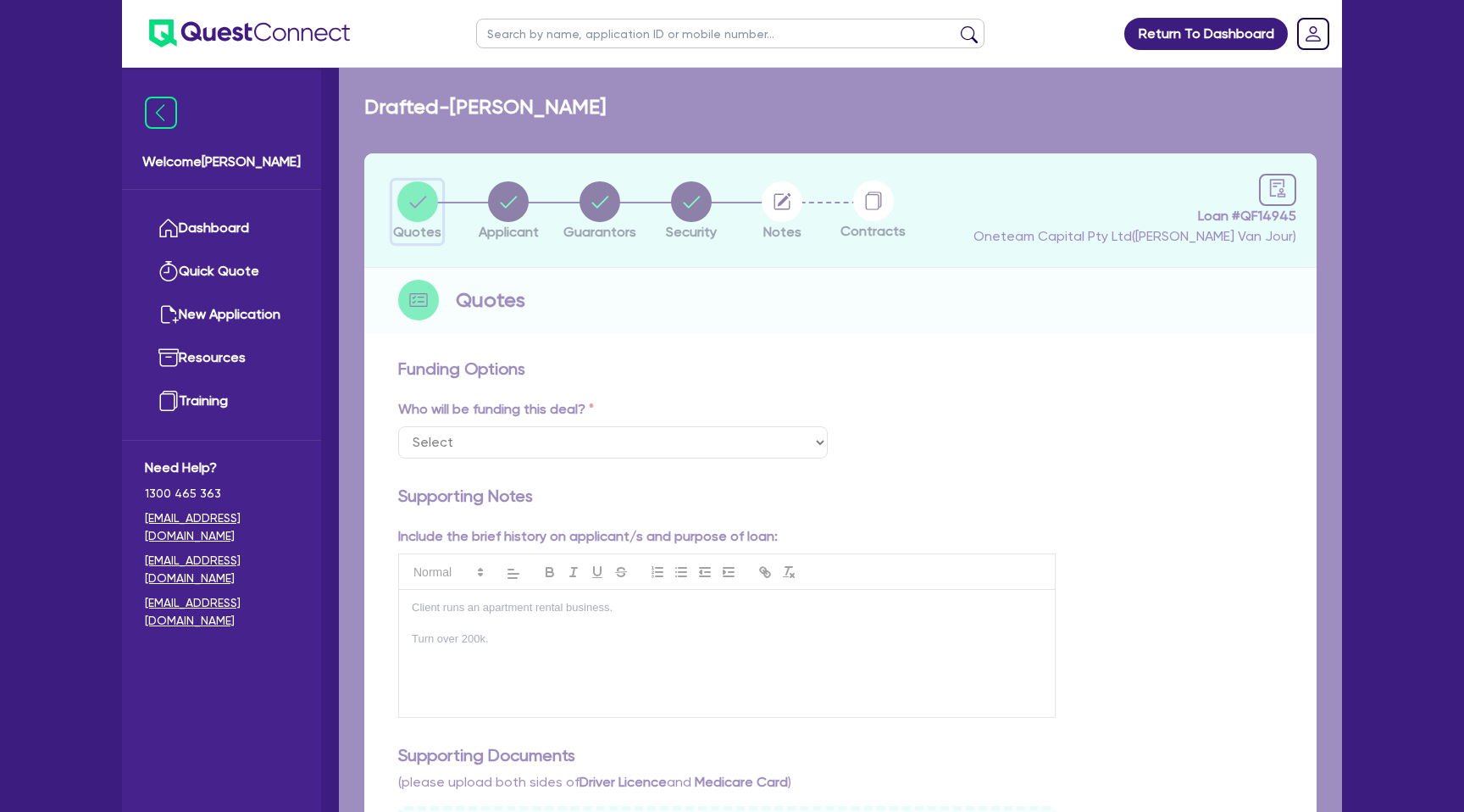
select select "CARS_AND_LIGHT_TRUCKS"
select select "PASSENGER_VEHICLES"
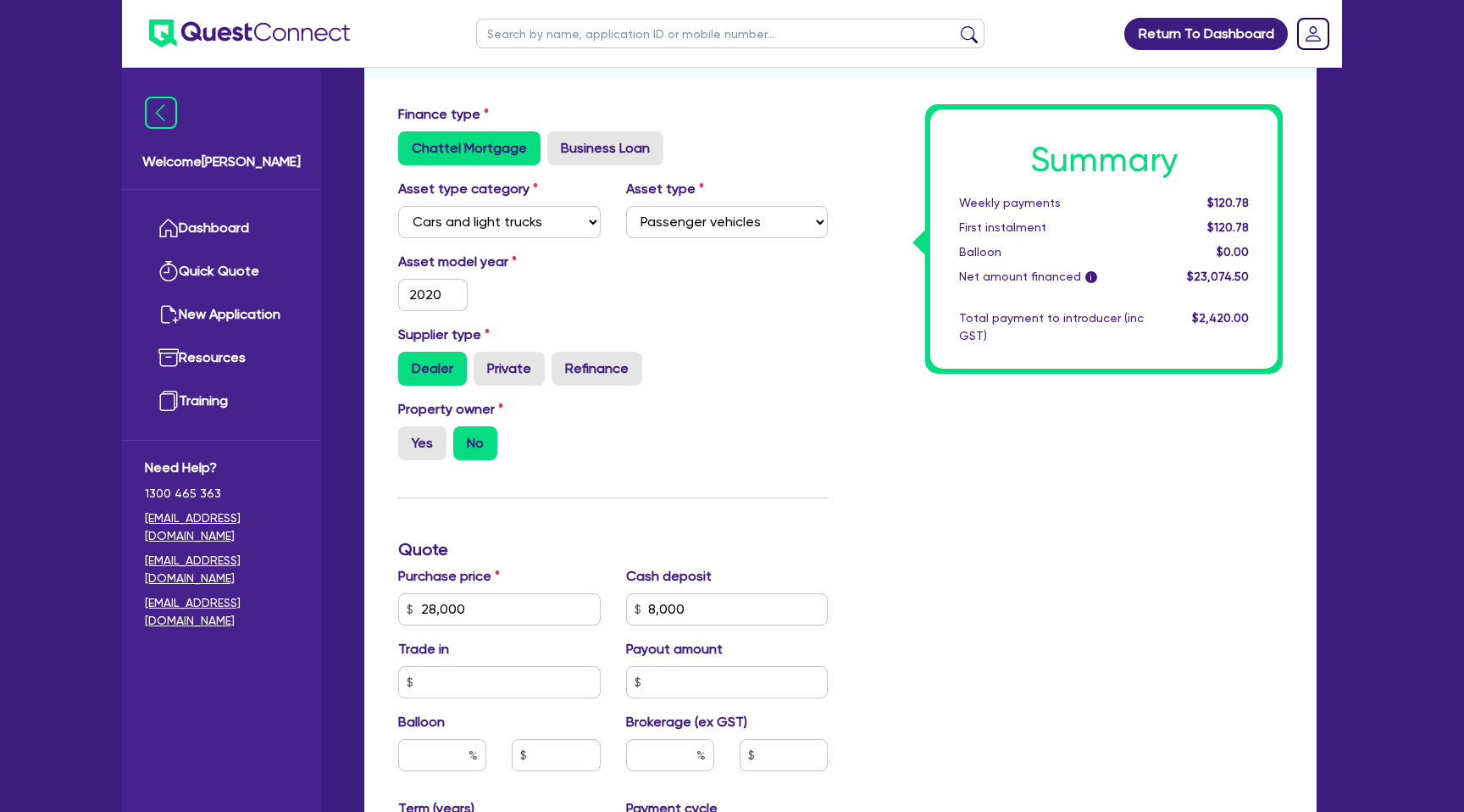
scroll to position [72, 0]
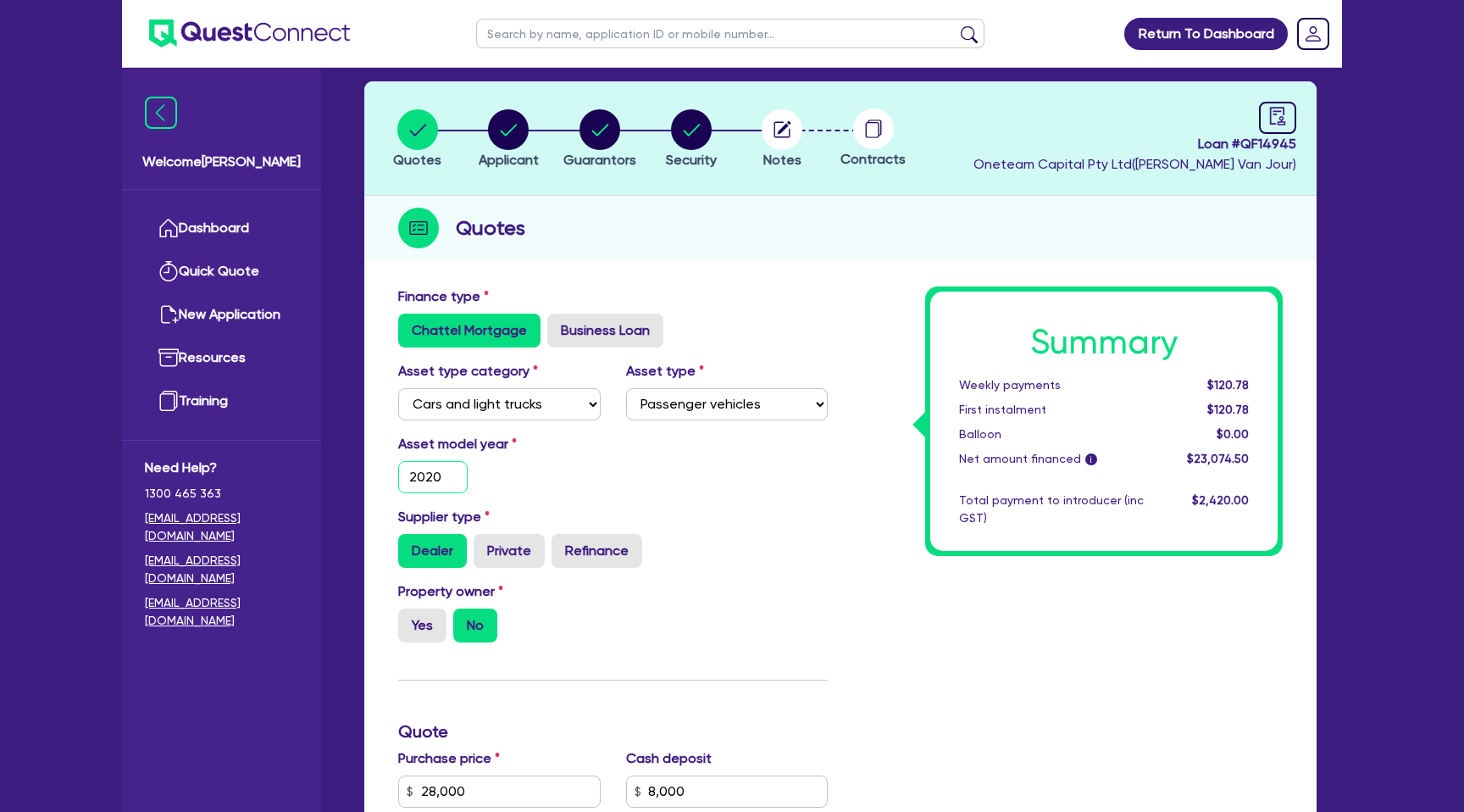
click at [448, 462] on input "2020" at bounding box center [433, 477] width 70 height 32
click at [448, 478] on input "2020" at bounding box center [433, 477] width 70 height 32
type input "2018"
type input "28,000"
type input "8,000"
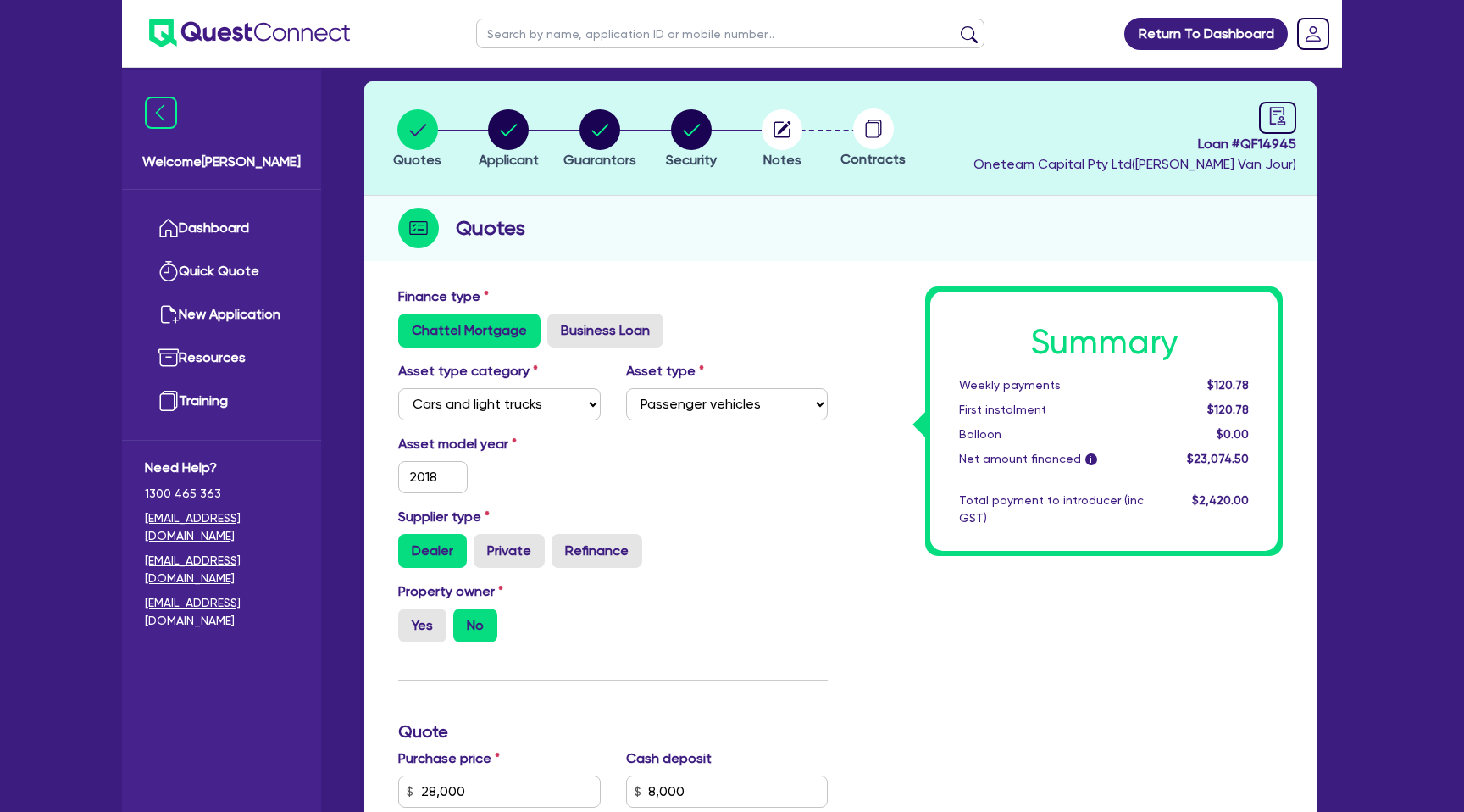
type input "2,200"
click at [699, 503] on div "Asset model year [DATE]" at bounding box center [613, 470] width 455 height 73
type input "28,000"
type input "8,000"
type input "2,200"
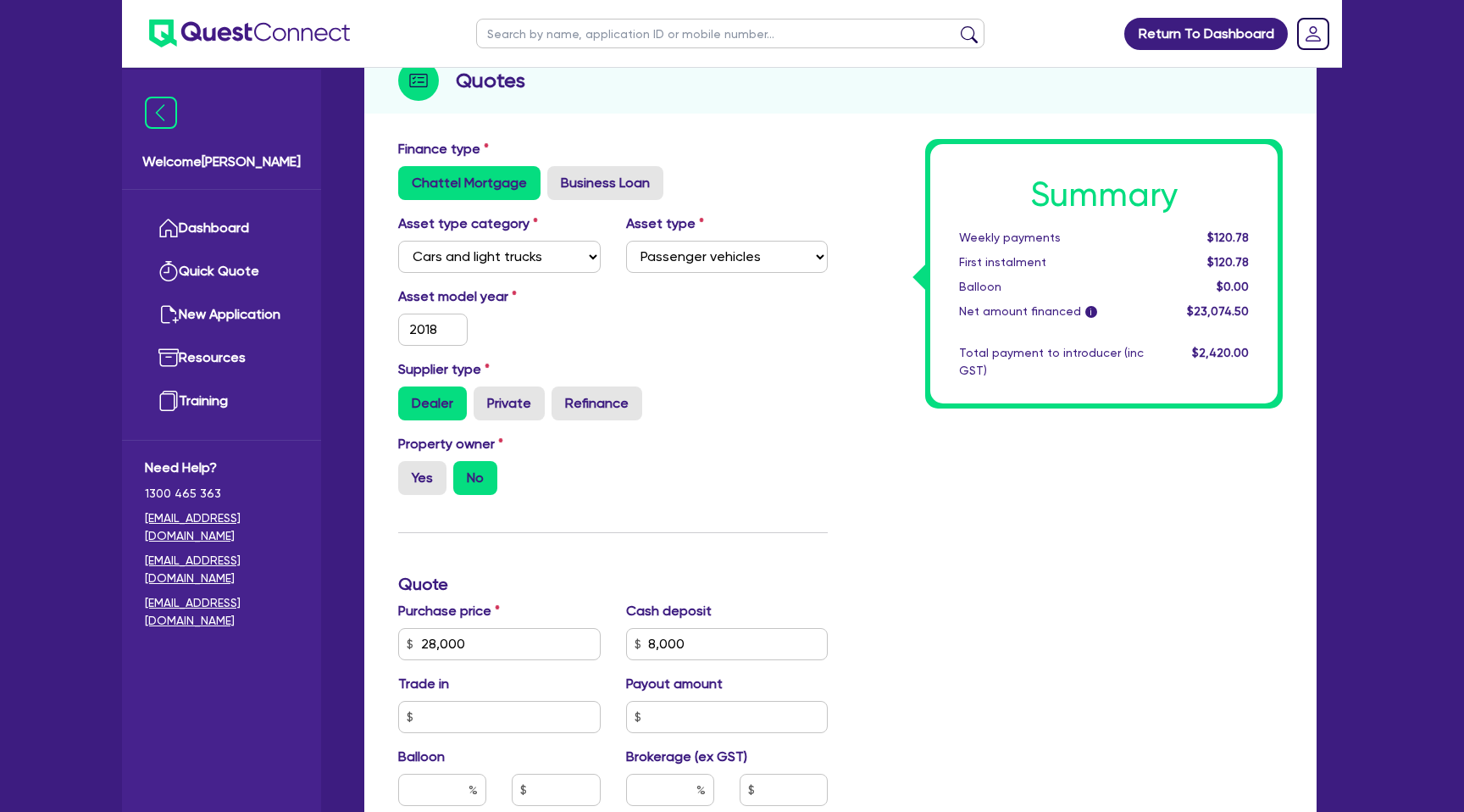
scroll to position [237, 0]
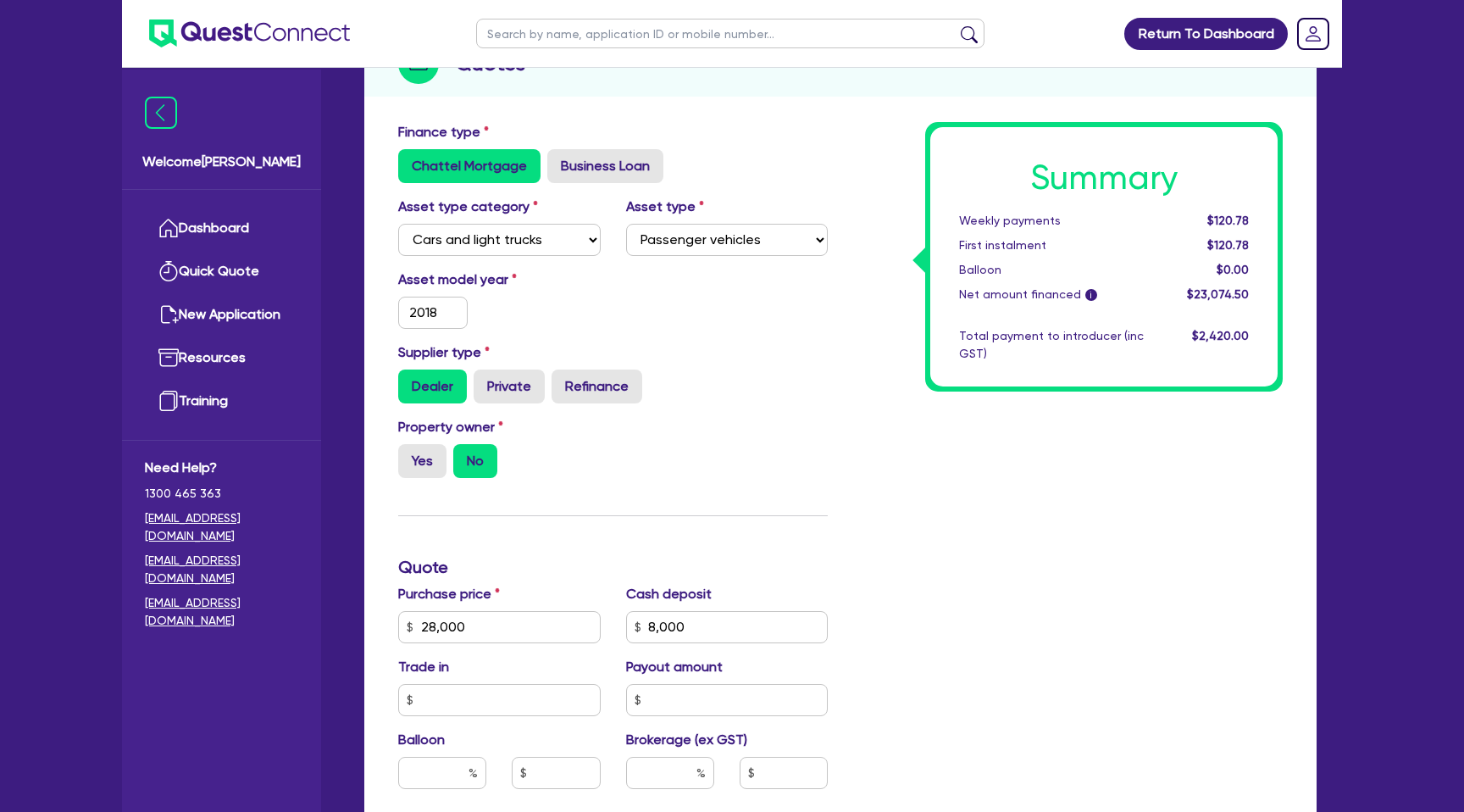
drag, startPoint x: 509, startPoint y: 386, endPoint x: 506, endPoint y: 405, distance: 19.2
click at [509, 386] on label "Private" at bounding box center [509, 386] width 71 height 34
click at [485, 380] on input "Private" at bounding box center [479, 375] width 11 height 11
radio input "true"
type input "28,000"
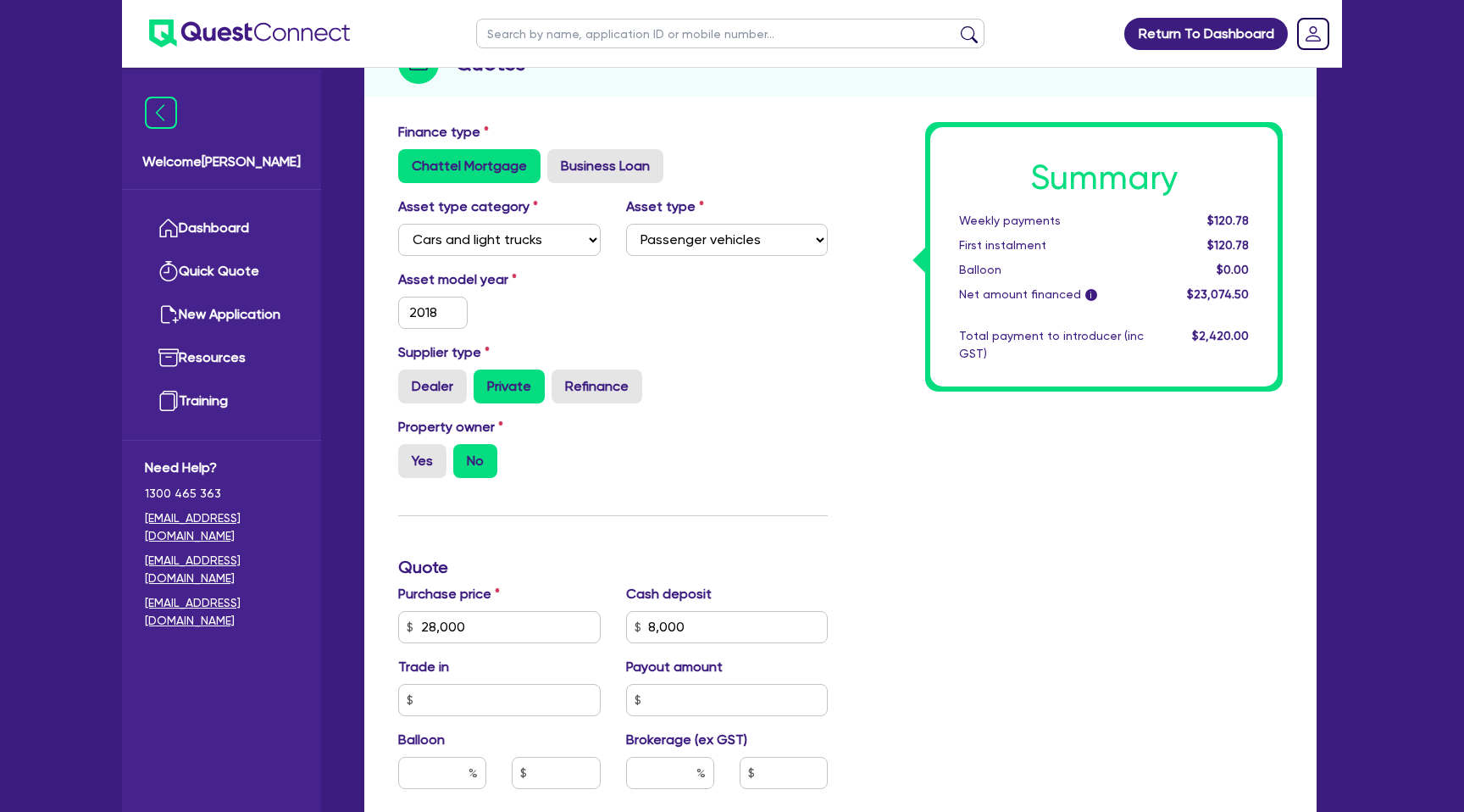
type input "8,000"
type input "2,200"
type input "28,000"
type input "8,000"
type input "2,200"
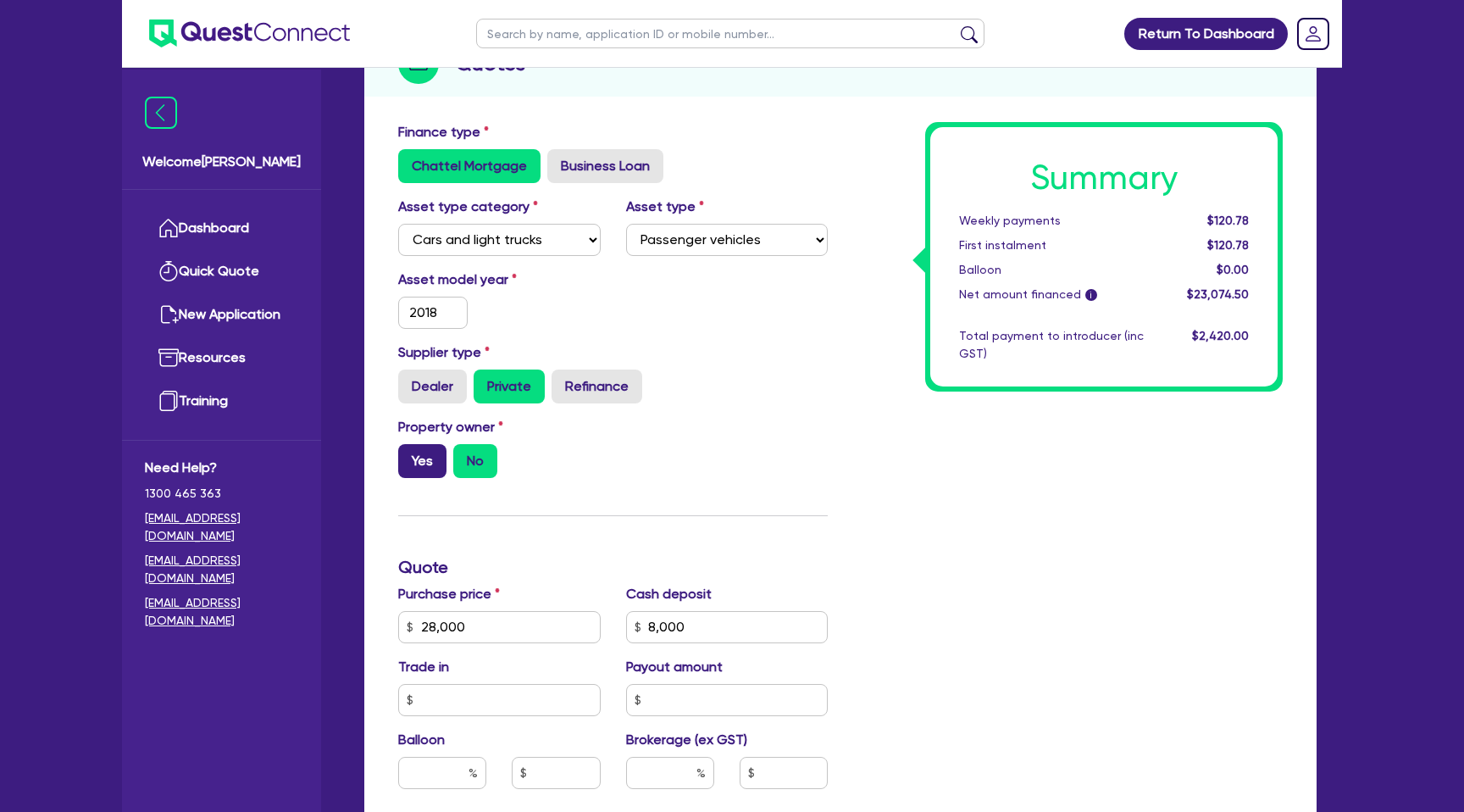
click at [437, 459] on label "Yes" at bounding box center [422, 460] width 48 height 34
click at [409, 455] on input "Yes" at bounding box center [404, 449] width 11 height 11
radio input "true"
type input "28,000"
type input "8,000"
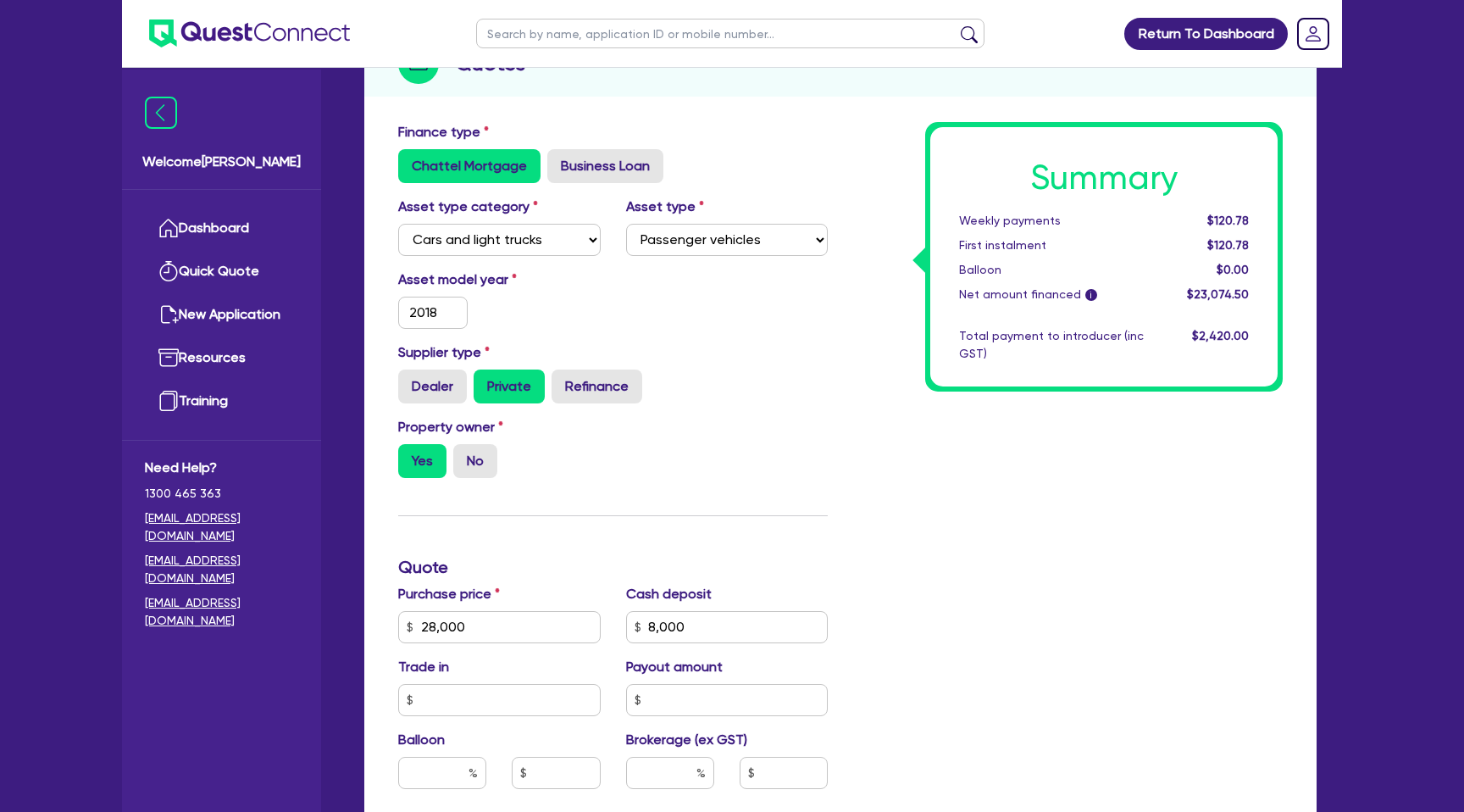
type input "2,200"
type input "28,000"
type input "8,000"
type input "2,200"
click at [484, 462] on label "No" at bounding box center [474, 460] width 44 height 34
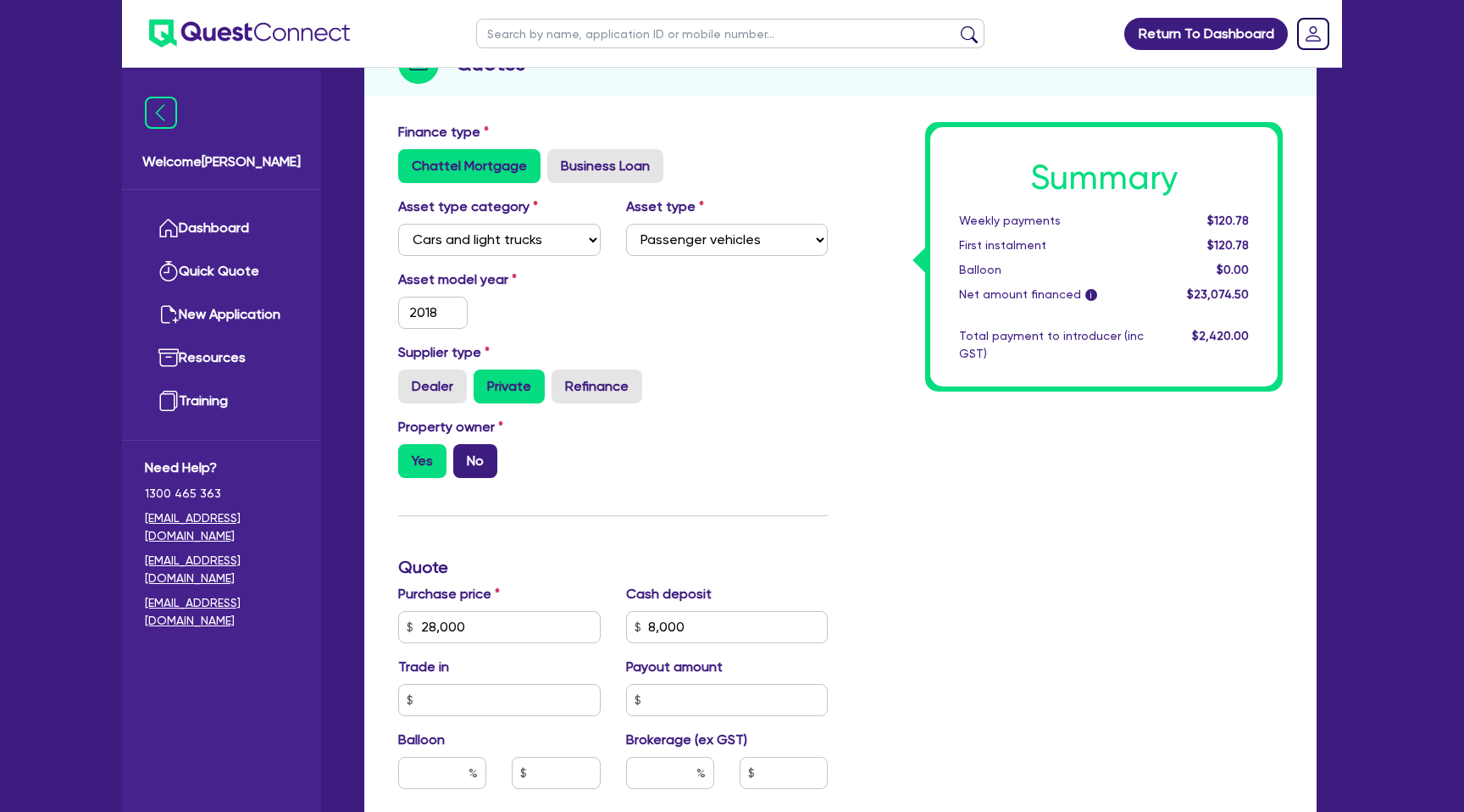
click at [464, 455] on input "No" at bounding box center [459, 449] width 11 height 11
radio input "true"
type input "28,000"
type input "8,000"
type input "2,200"
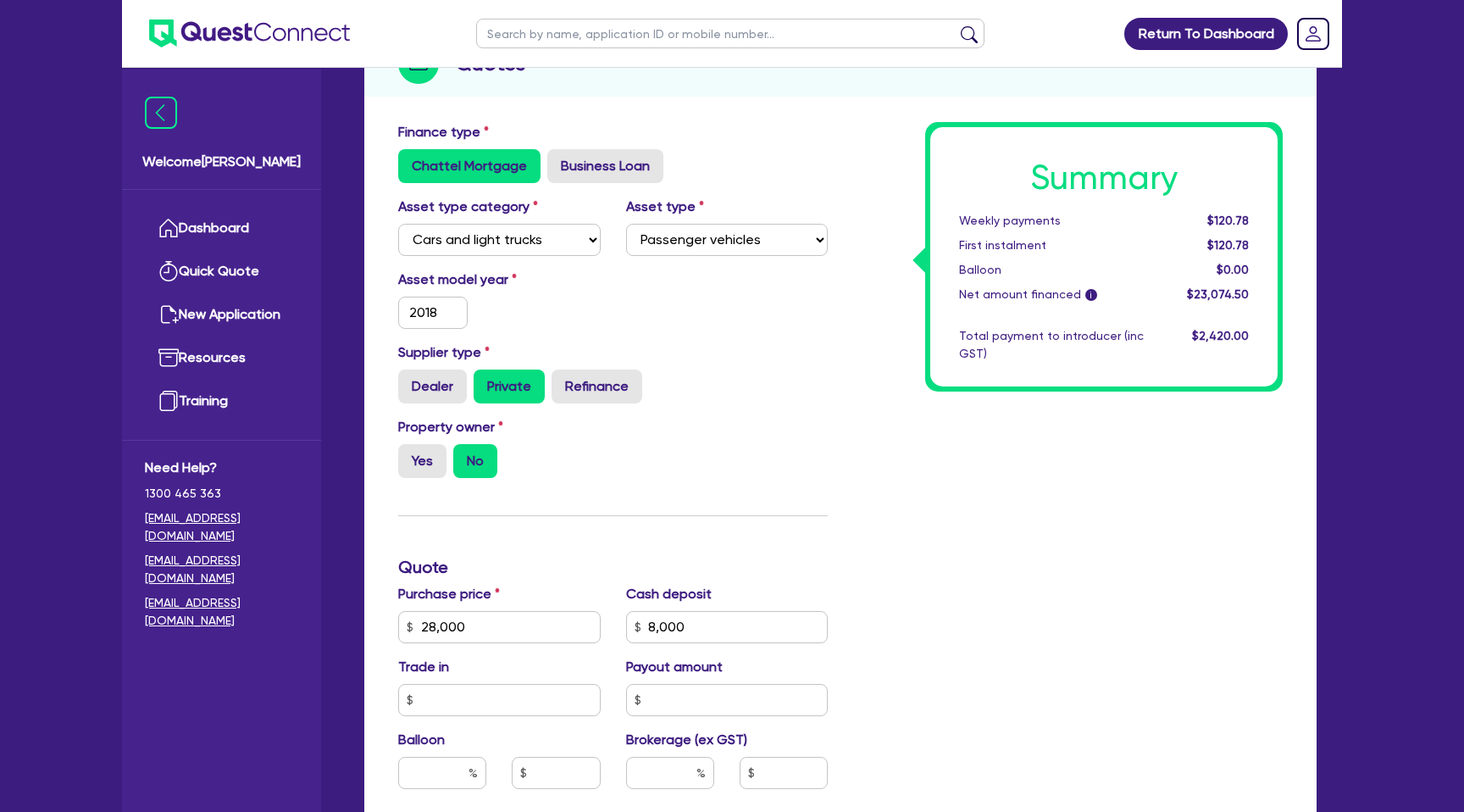
type input "28,000"
type input "8,000"
type input "2,200"
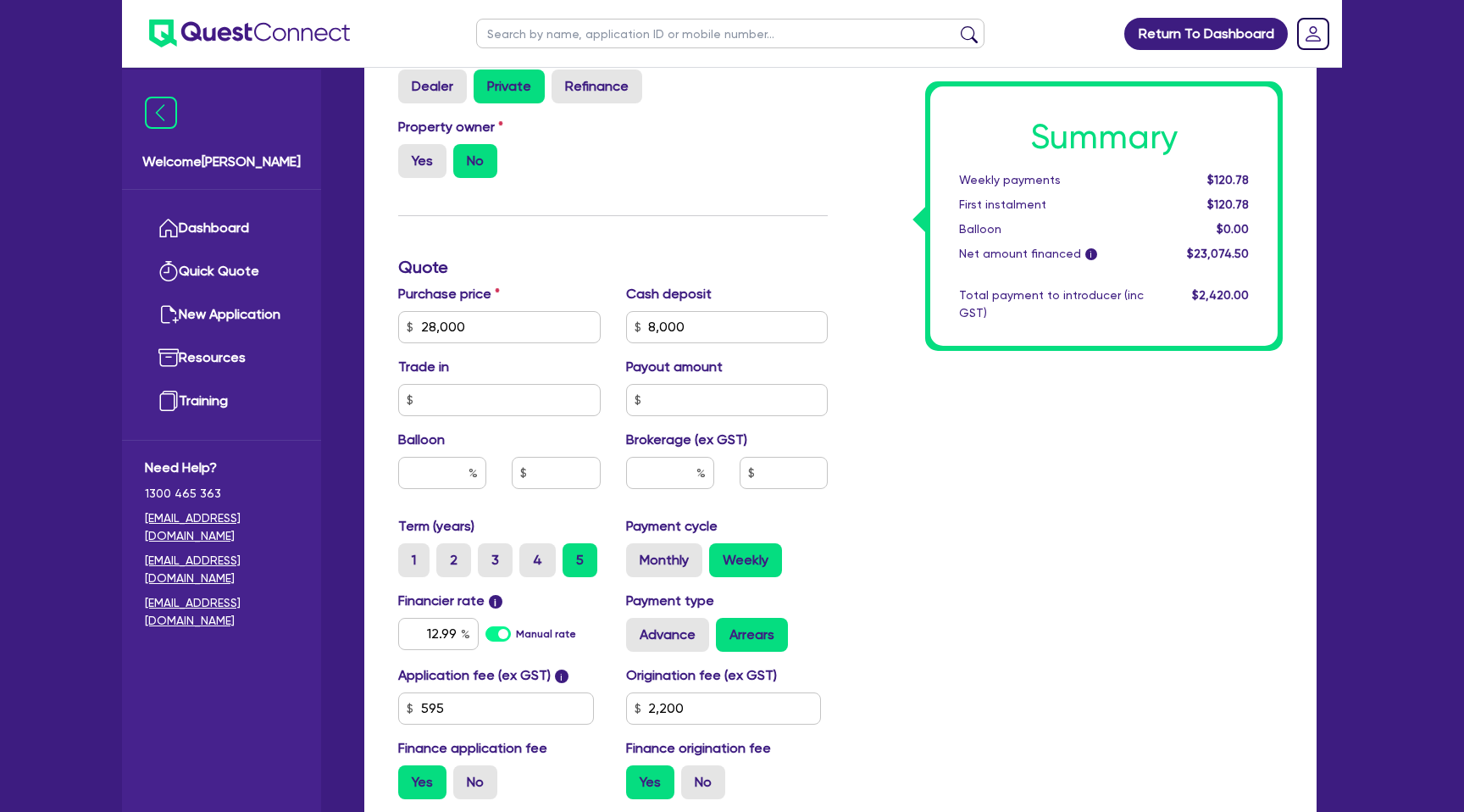
scroll to position [548, 0]
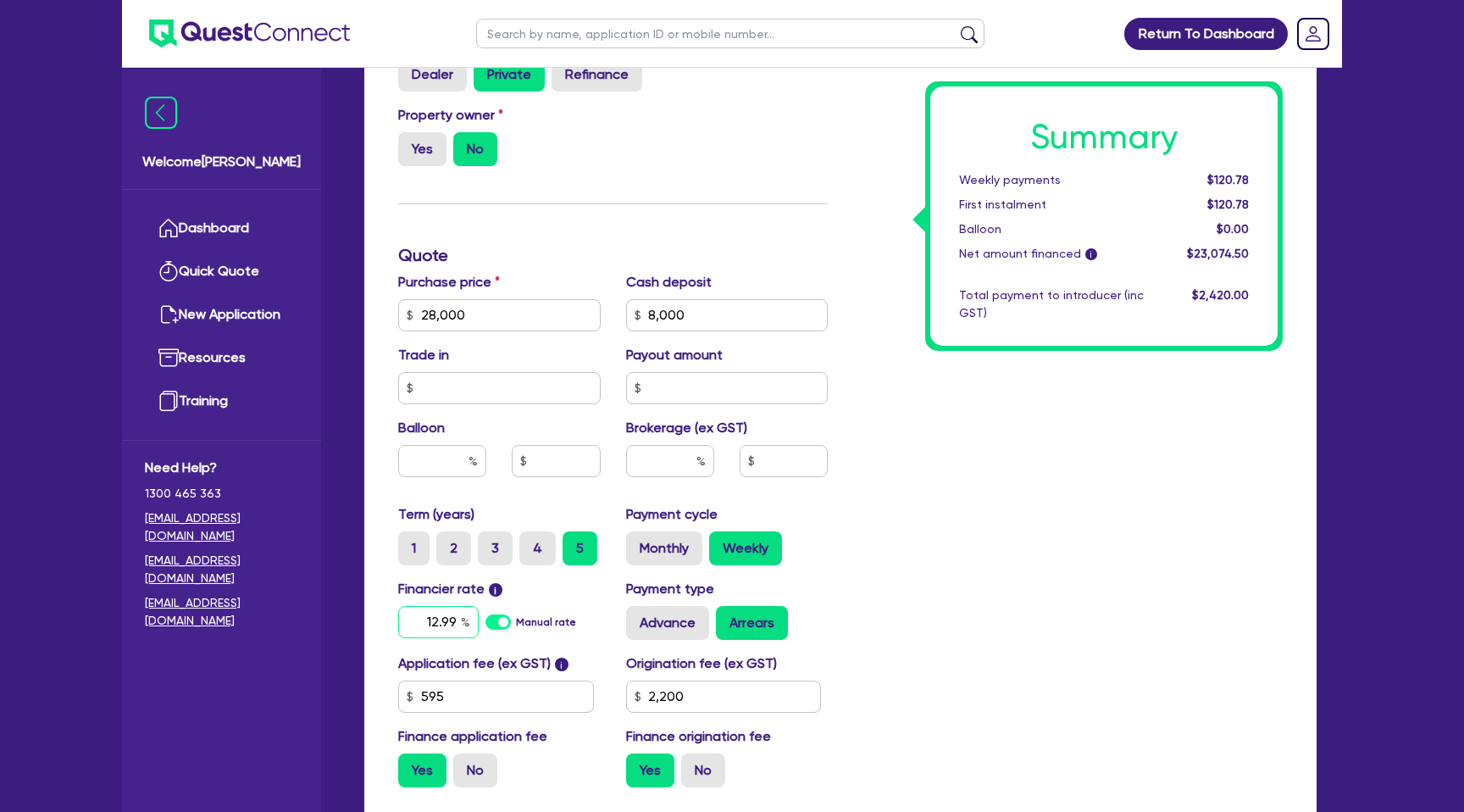
click at [456, 625] on input "12.99" at bounding box center [438, 622] width 81 height 32
type input "1"
type input "8.99"
type input "28,000"
type input "8,000"
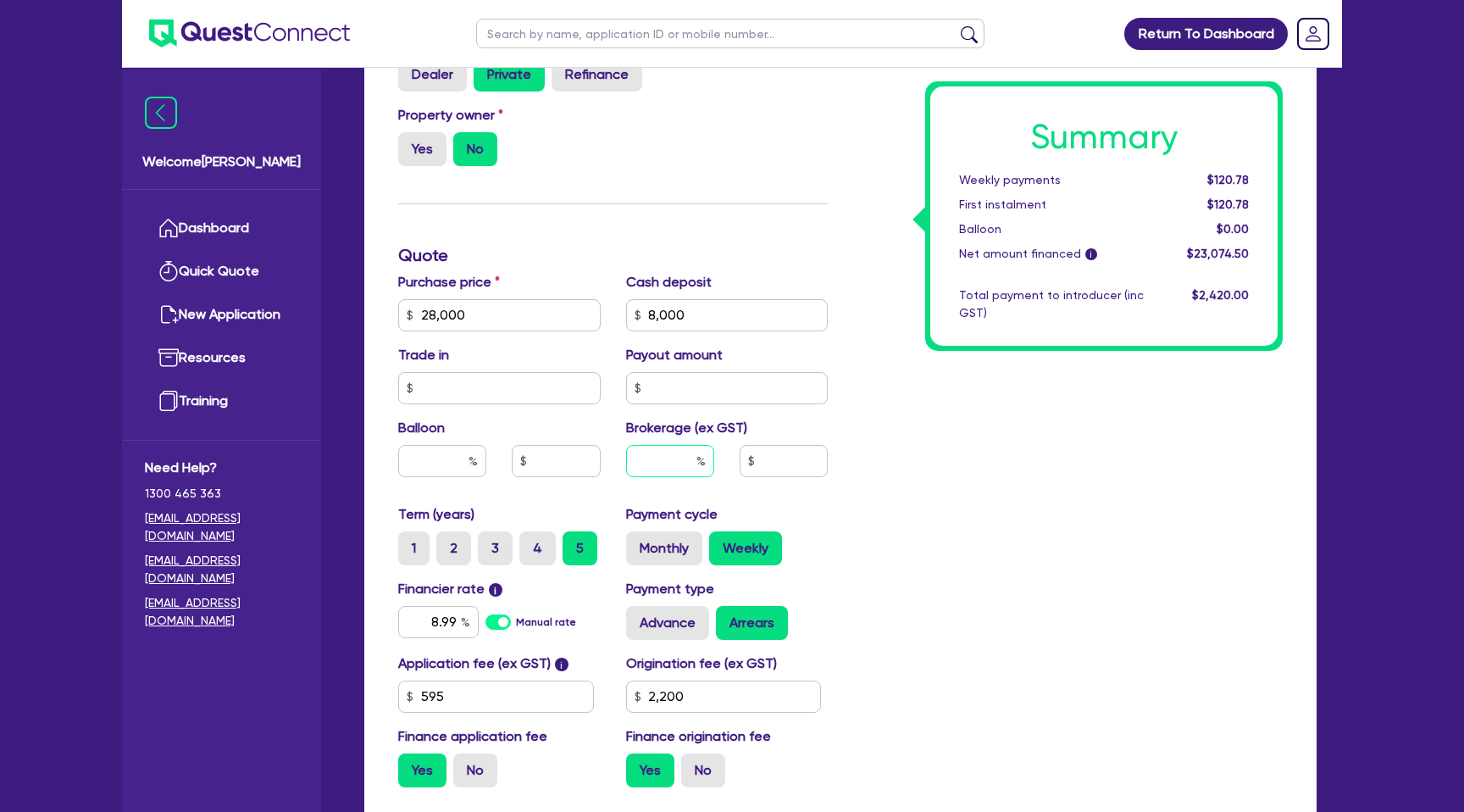
type input "2,200"
click at [691, 457] on input "text" at bounding box center [670, 460] width 88 height 32
type input "28,000"
type input "8,000"
type input "2,200"
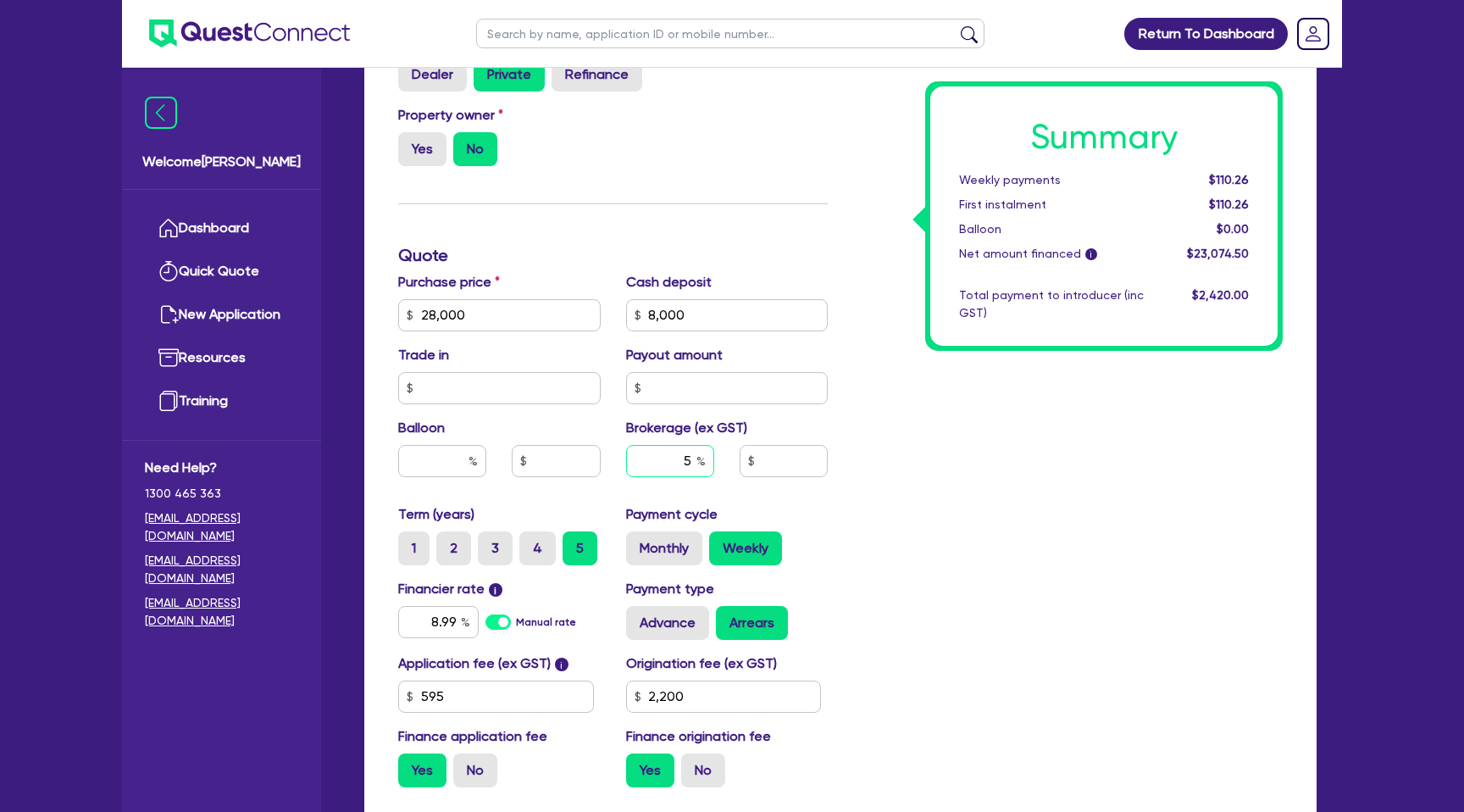
type input "5"
type input "28,000"
type input "8,000"
type input "2,200"
type input "28,000"
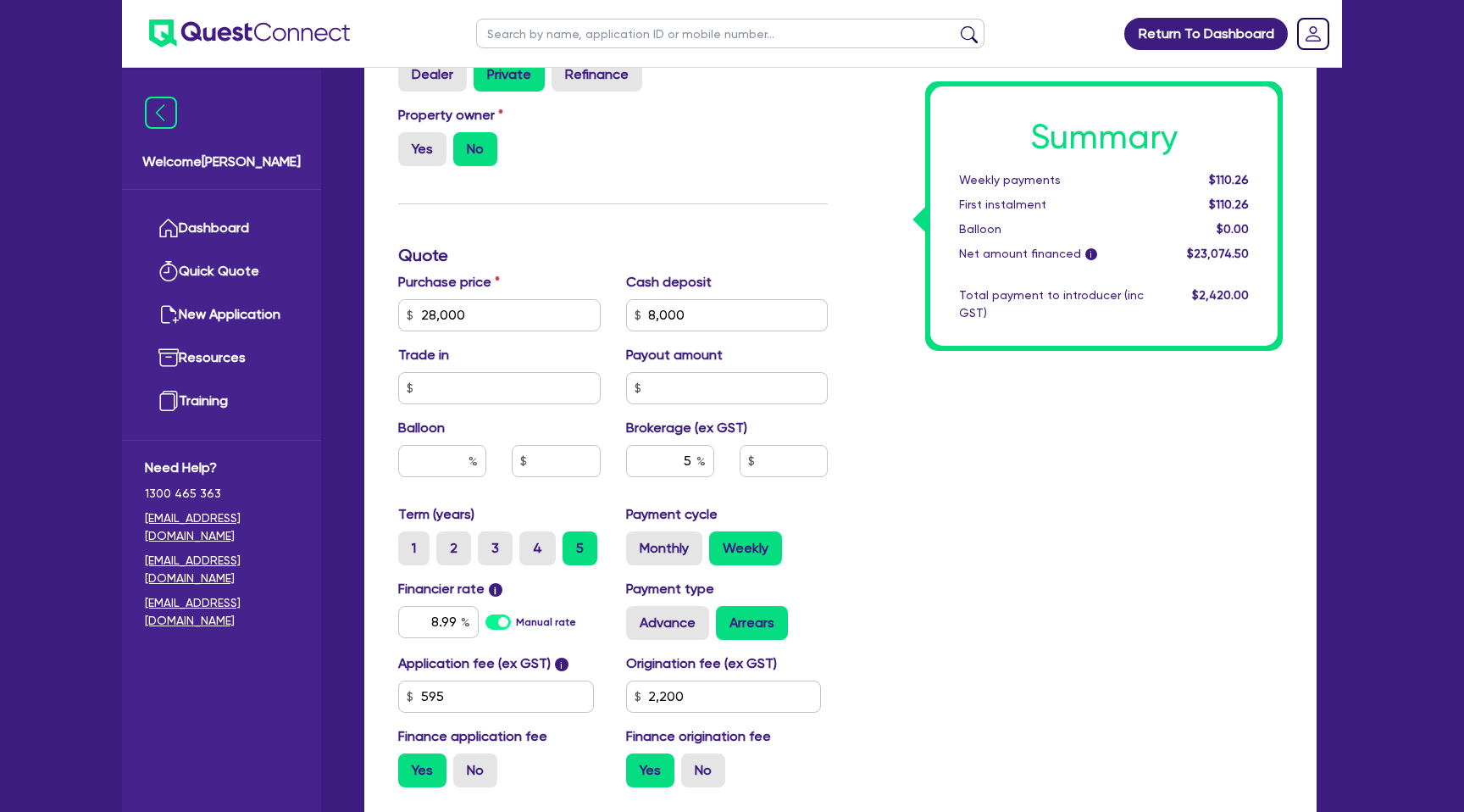
type input "8,000"
type input "1,153.72"
type input "2,200"
click at [992, 464] on div "Summary Weekly payments $116.33 First instalment $116.33 Balloon $0.00 Net amou…" at bounding box center [1069, 305] width 455 height 990
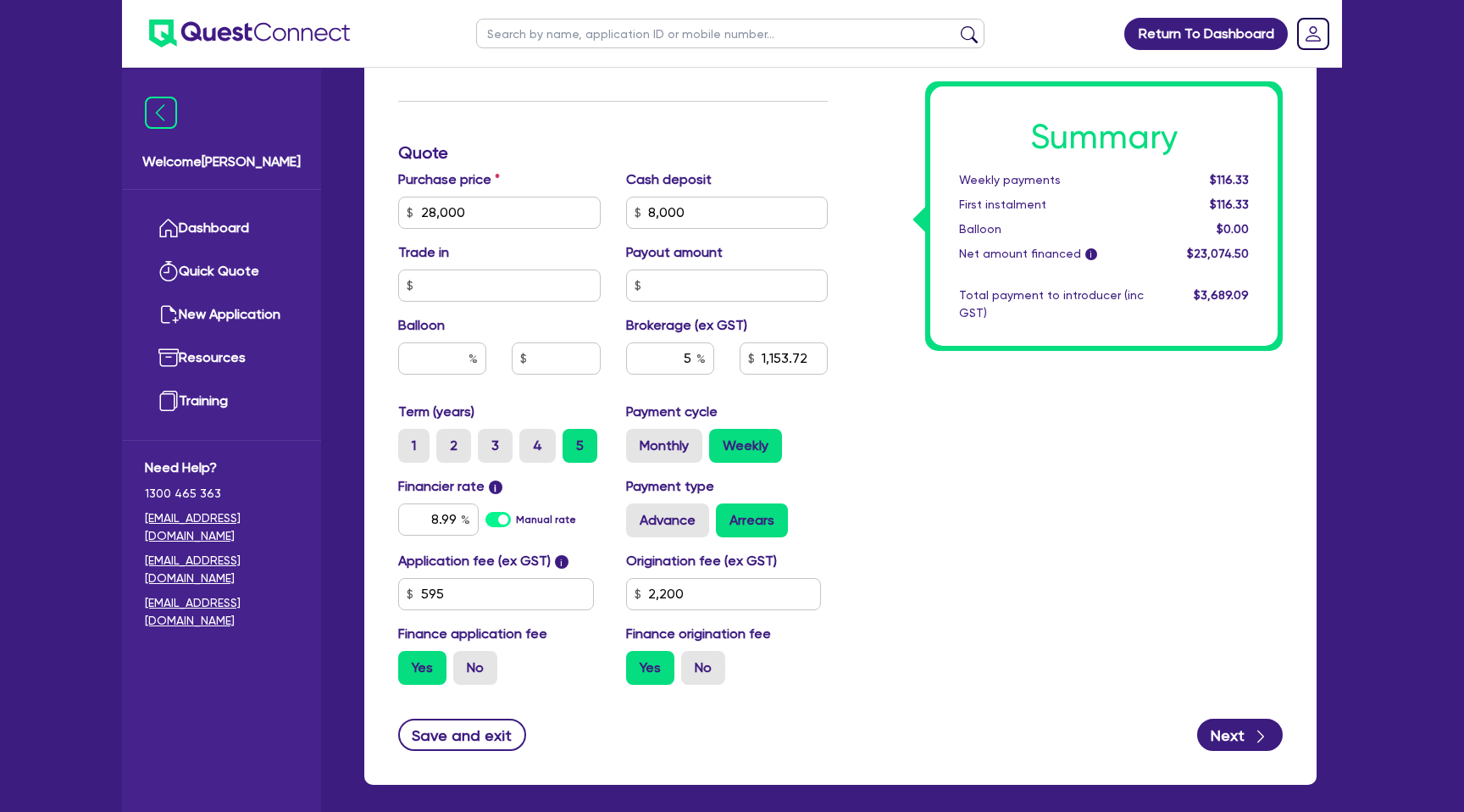
scroll to position [652, 0]
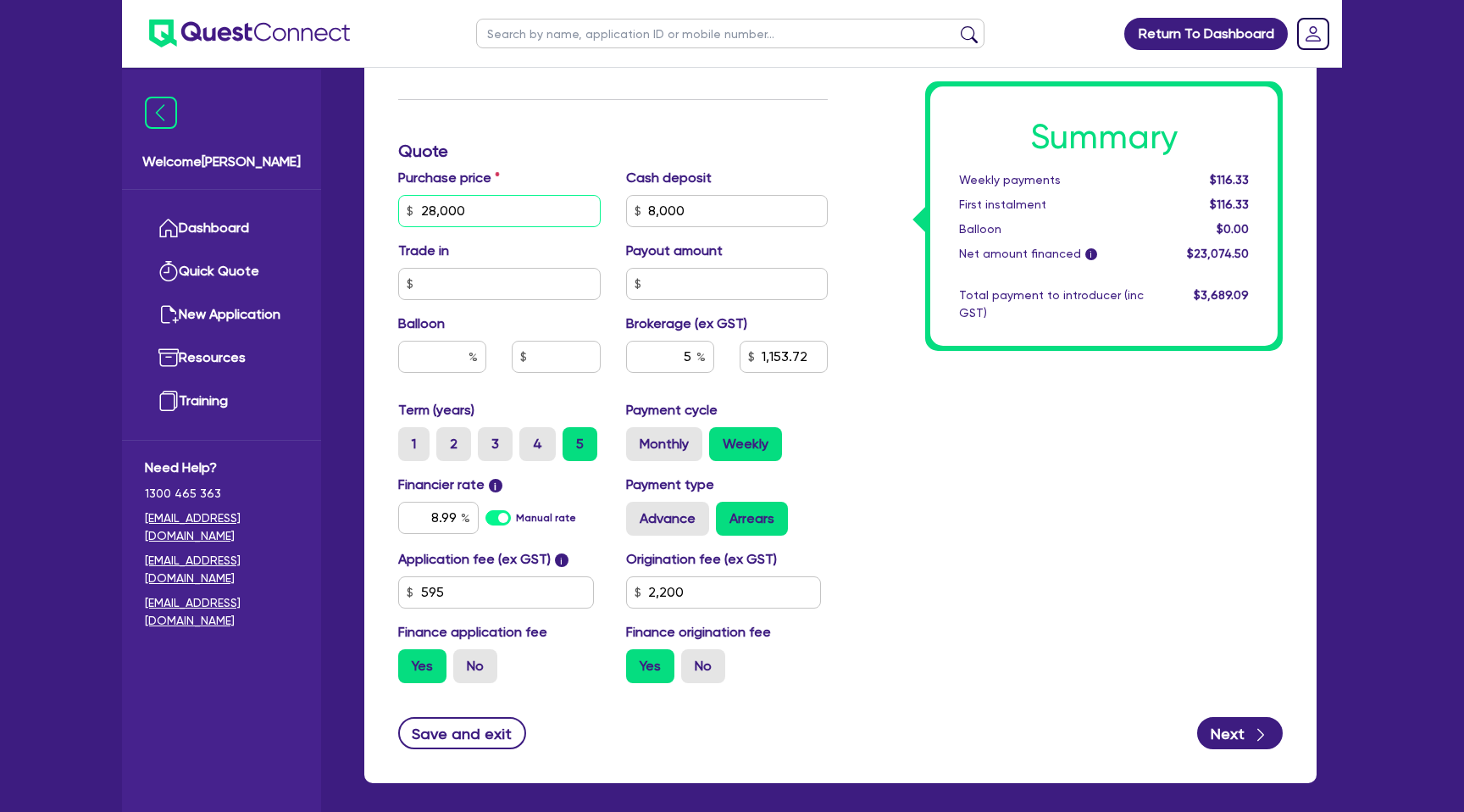
click at [495, 213] on input "28,000" at bounding box center [499, 211] width 202 height 32
type input "2"
type input "21,000"
type input "8,000"
type input "1,153.72"
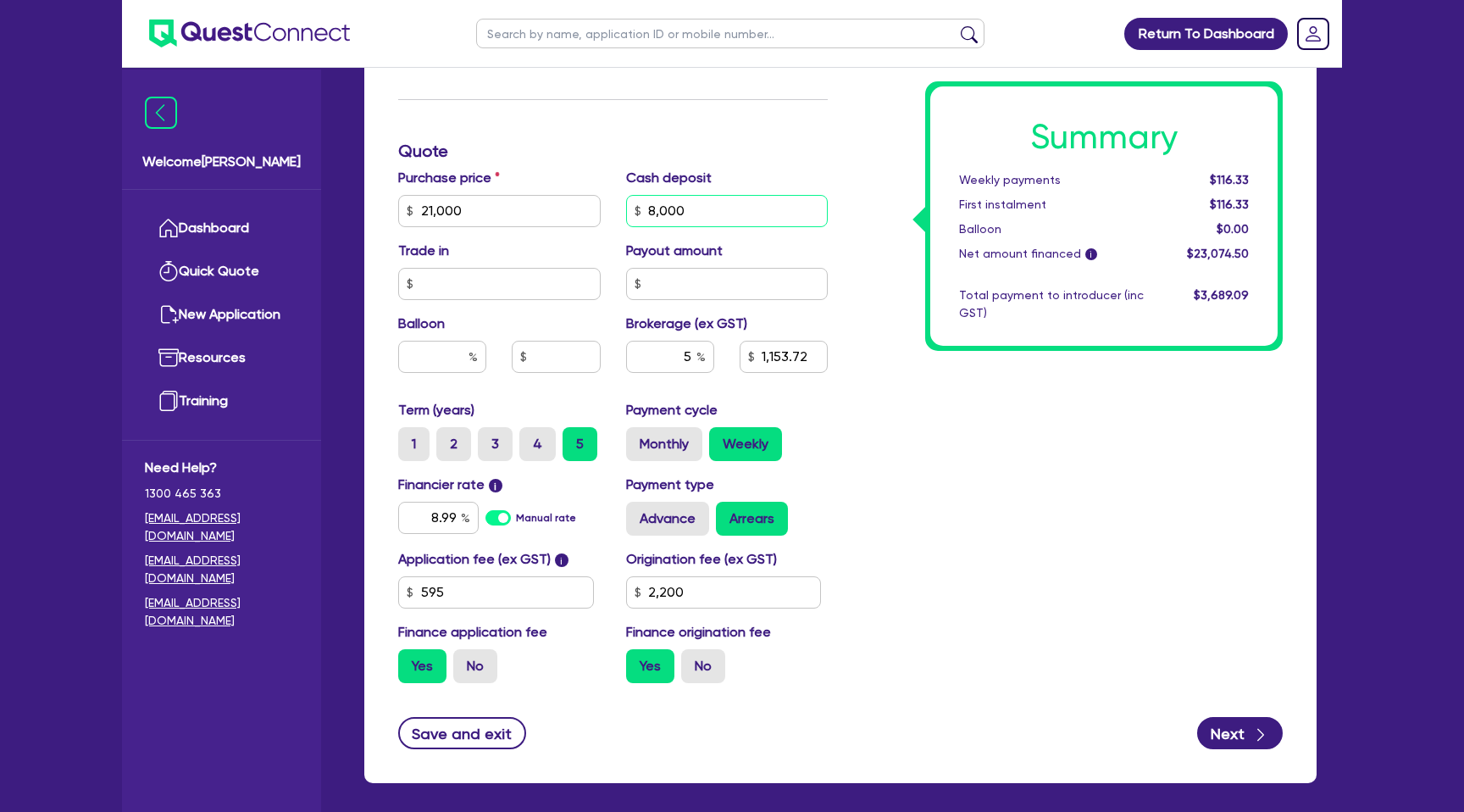
type input "2,200"
type input "8,000"
type input "803.73"
type input "2,200"
click at [730, 206] on input "8,000" at bounding box center [728, 211] width 202 height 32
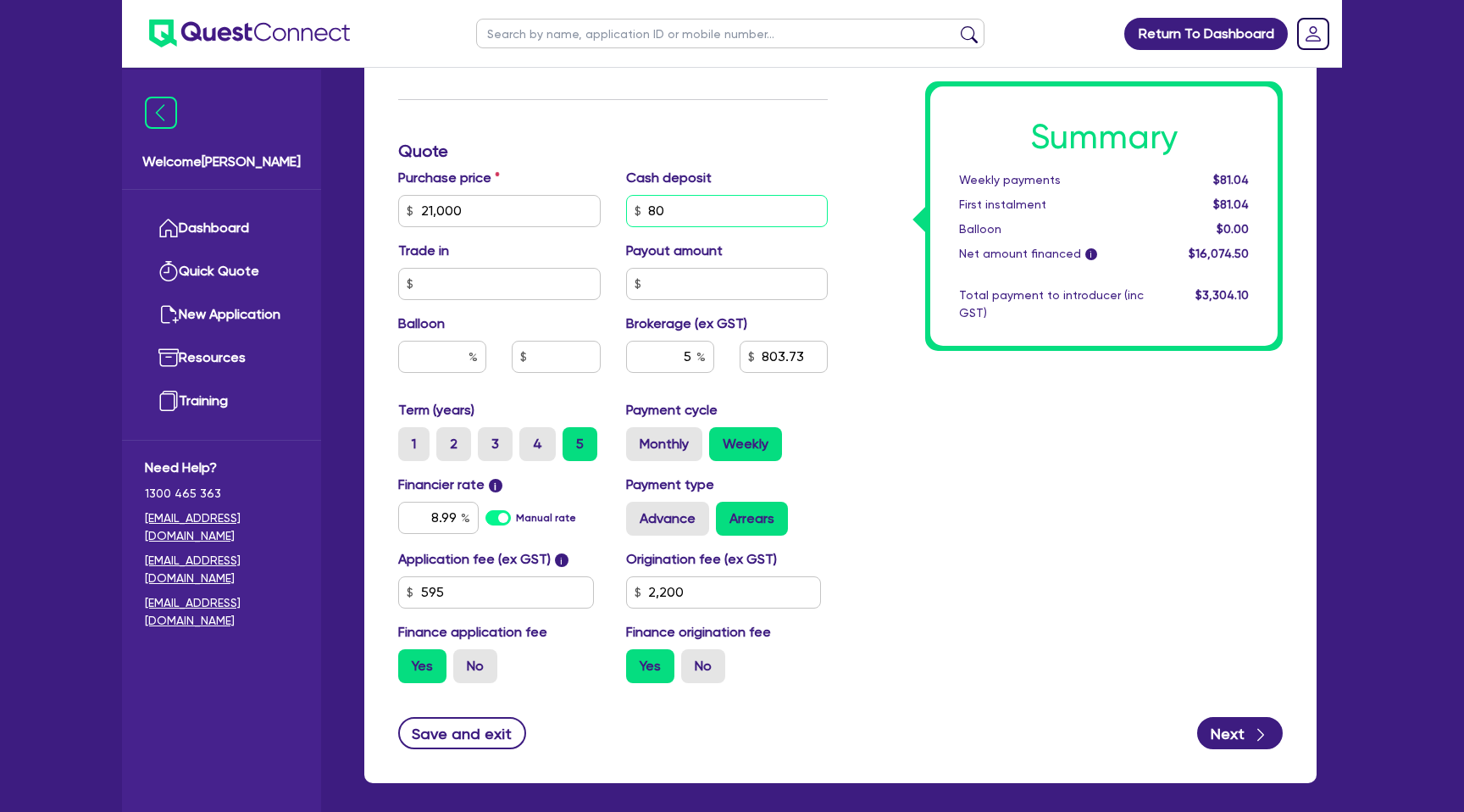
type input "8"
type input "2,100"
type input "2,200"
click at [1050, 471] on div "Summary Weekly payments $81.04 First instalment $81.04 Balloon $0.00 Net amount…" at bounding box center [1069, 200] width 455 height 990
type input "1,098.72"
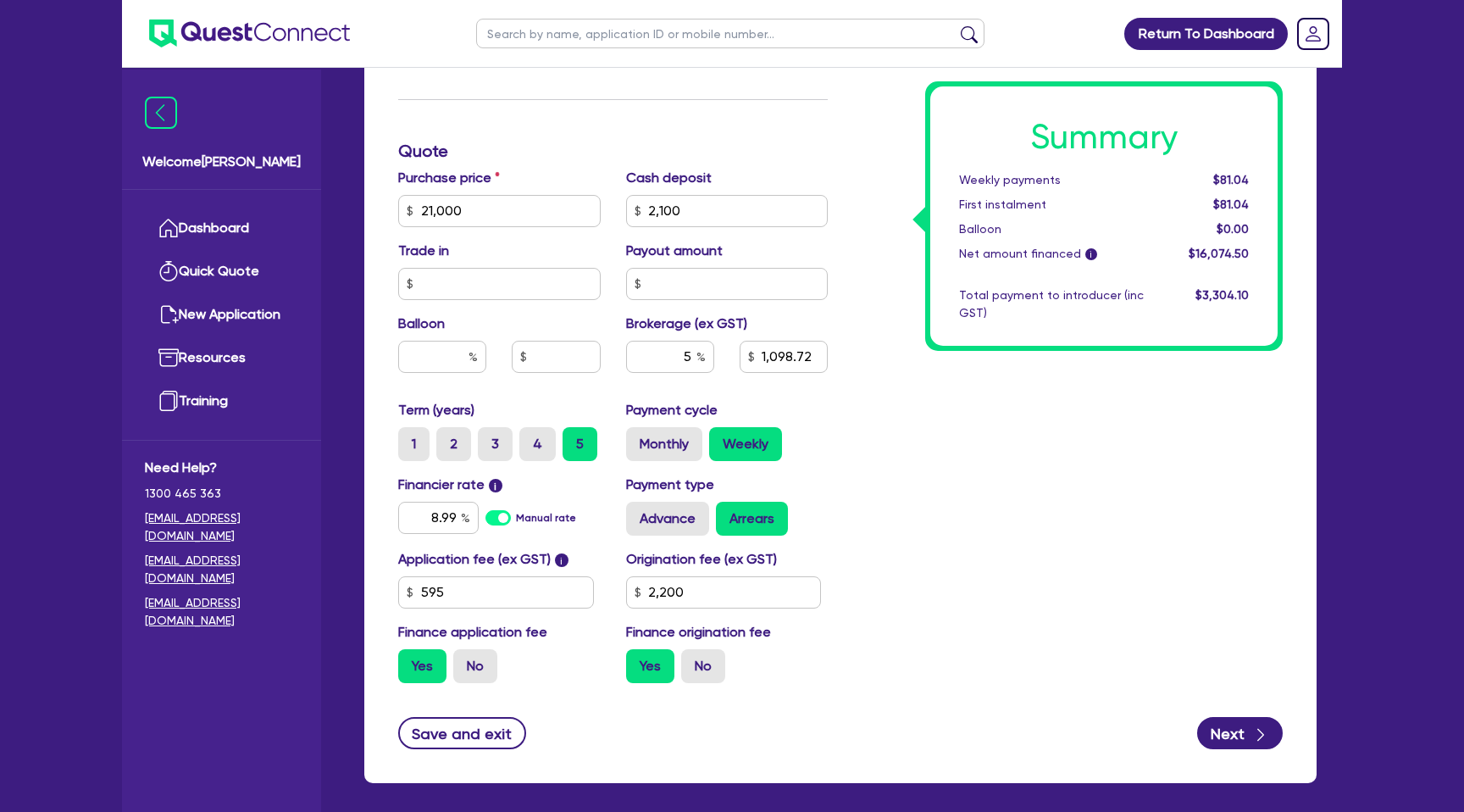
type input "2,200"
drag, startPoint x: 680, startPoint y: 605, endPoint x: 576, endPoint y: 603, distance: 104.0
click at [576, 603] on div "Application fee (ex GST) i 595 Origination fee (ex GST) 2,200 Finance applicati…" at bounding box center [613, 623] width 455 height 148
click at [654, 597] on input "2,200" at bounding box center [724, 592] width 196 height 32
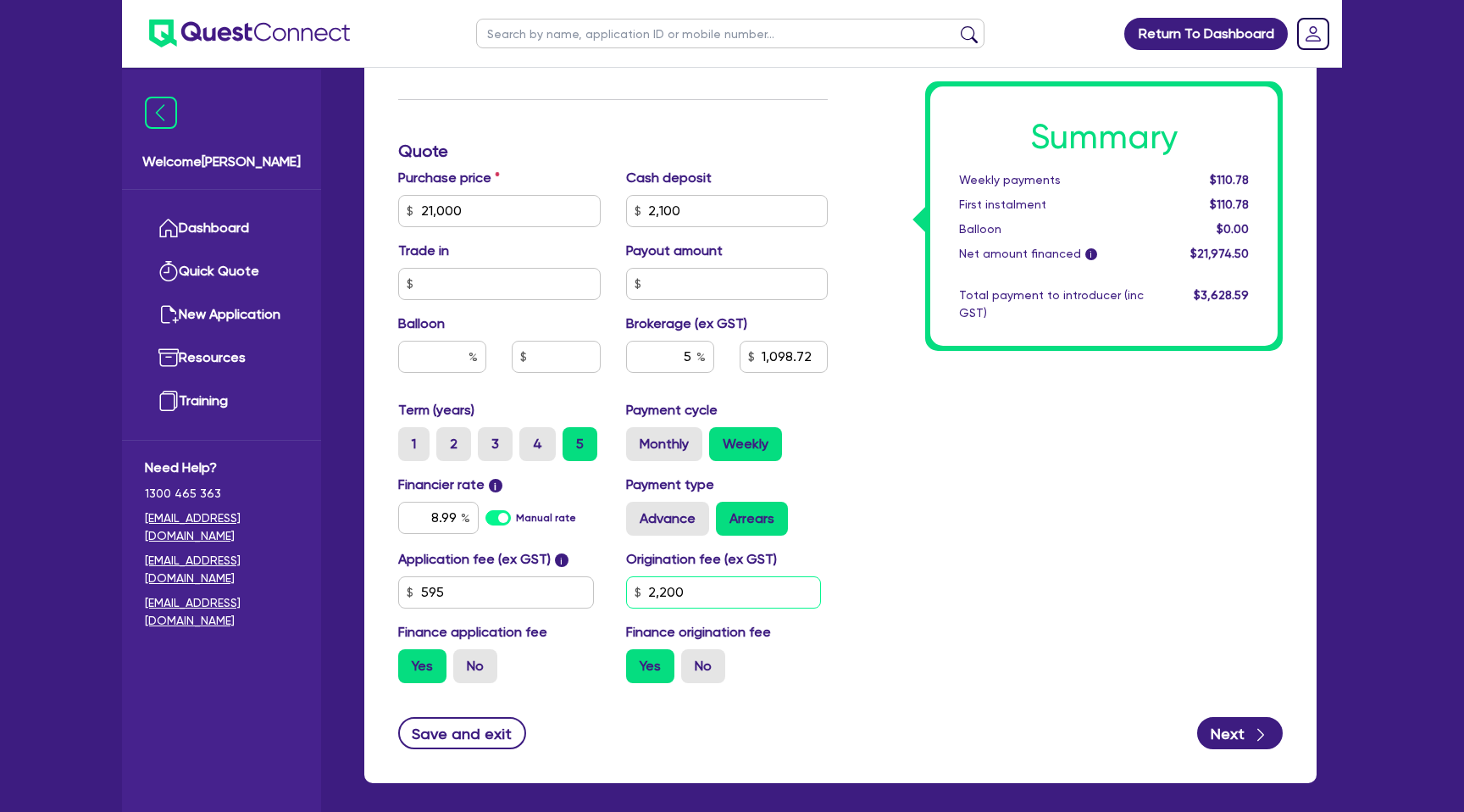
click at [654, 597] on input "2,200" at bounding box center [724, 592] width 196 height 32
type input "990"
click at [887, 519] on div "Summary Weekly payments Calculating... First instalment Calculating... Balloon …" at bounding box center [1069, 200] width 455 height 990
type input "1,032.18"
click at [690, 354] on input "5" at bounding box center [670, 356] width 88 height 32
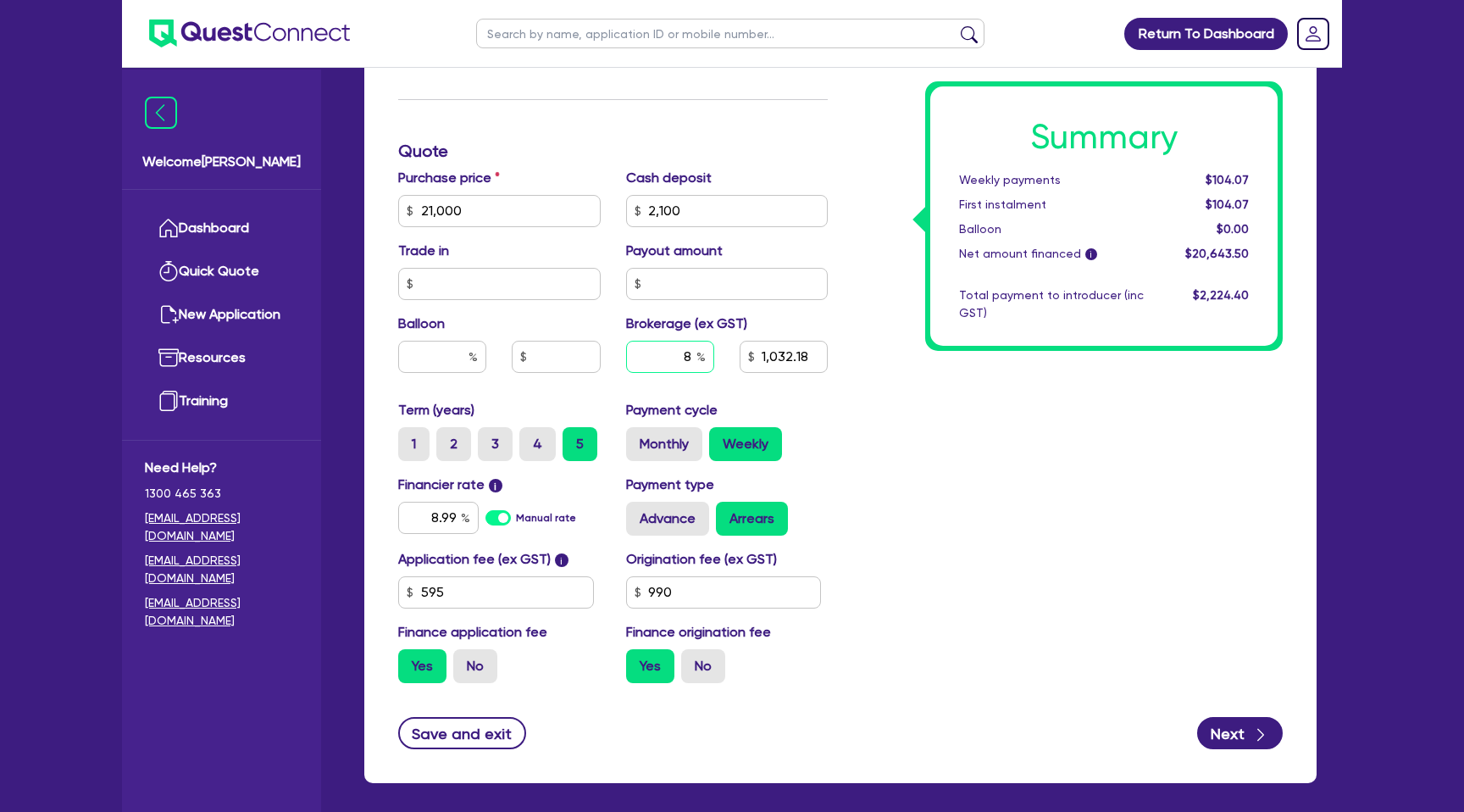
type input "8"
click at [948, 384] on div "Summary Weekly payments Calculating... First instalment Calculating... Balloon …" at bounding box center [1069, 200] width 455 height 990
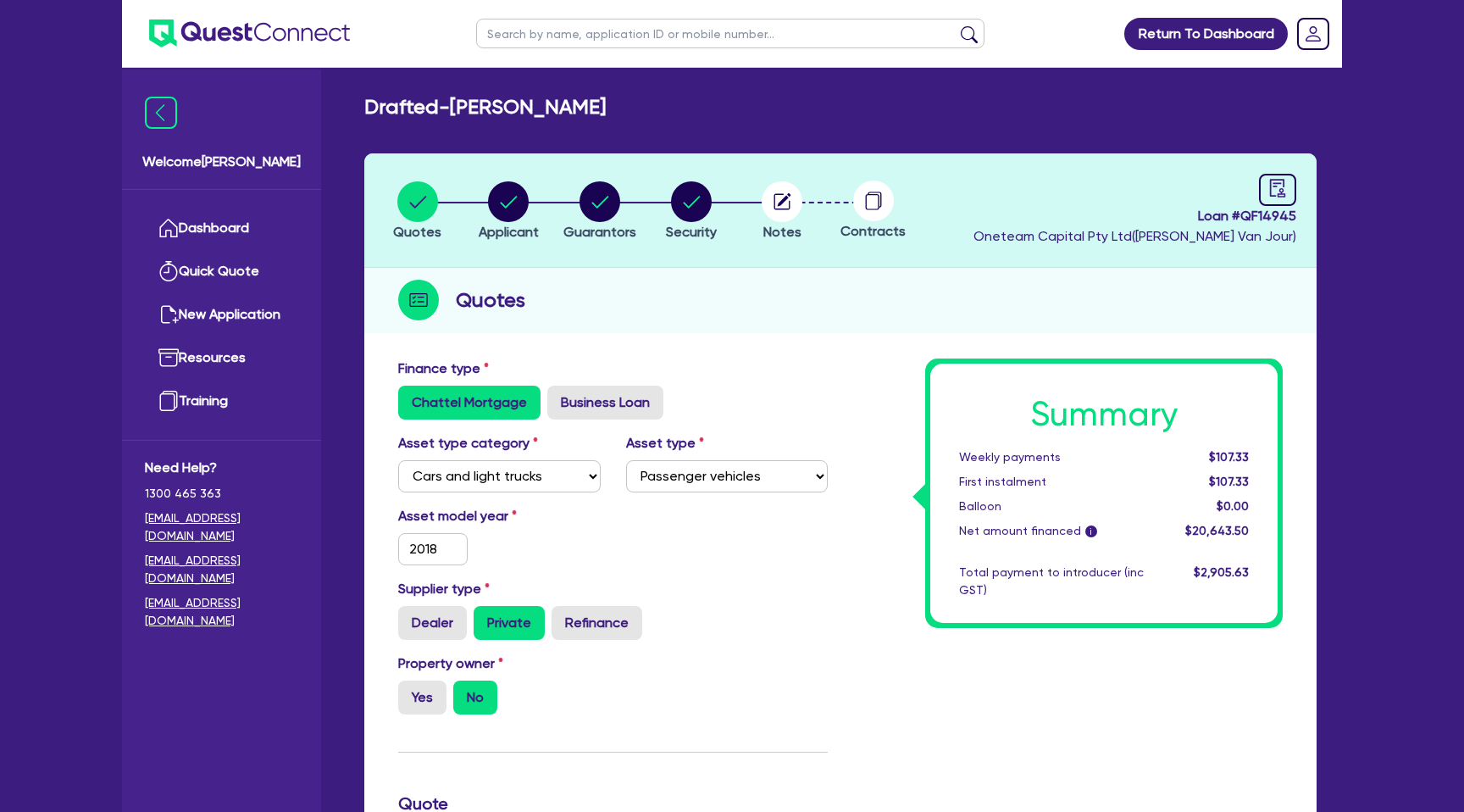
scroll to position [726, 0]
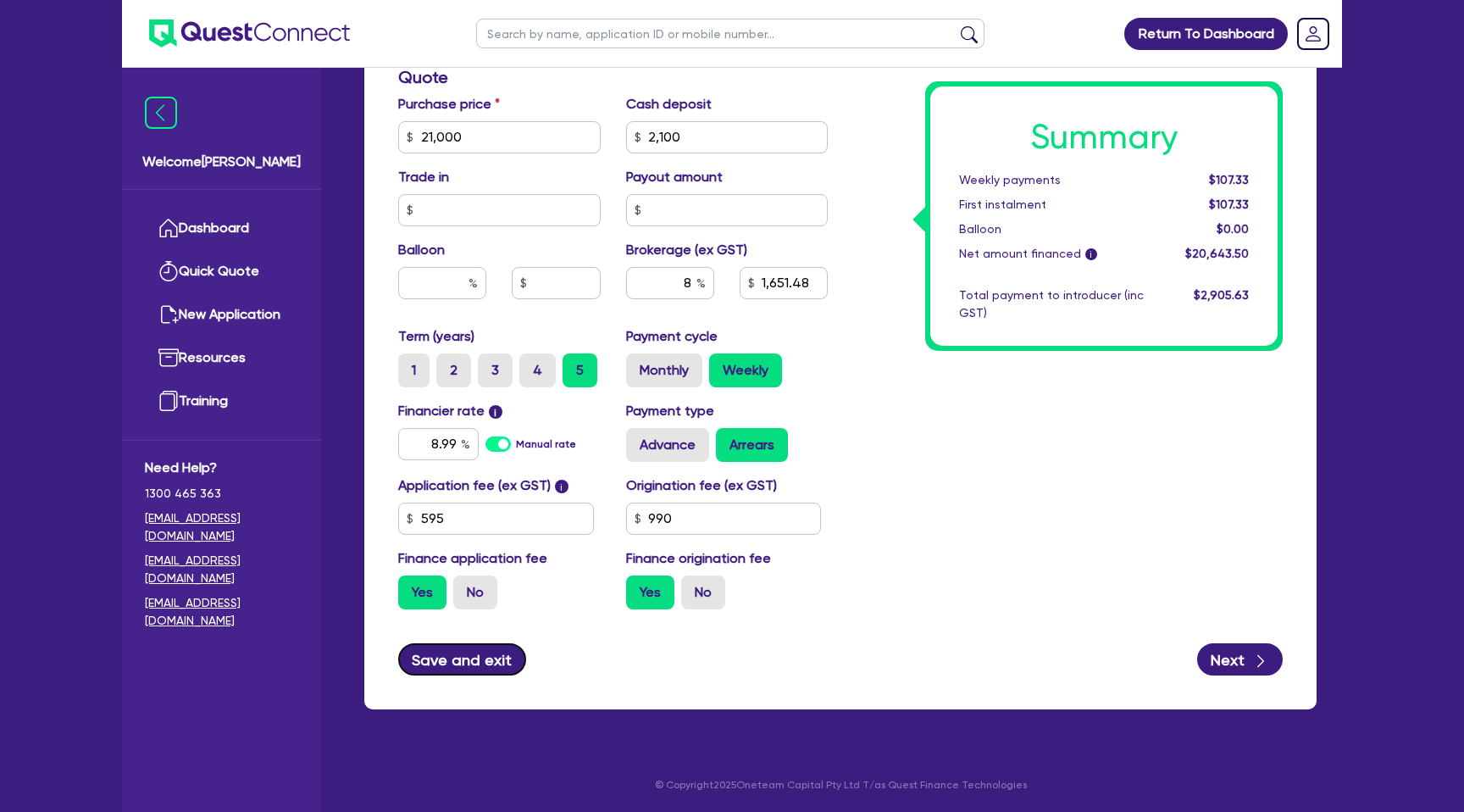
click at [482, 645] on button "Save and exit" at bounding box center [462, 659] width 128 height 32
type input "1,651.48"
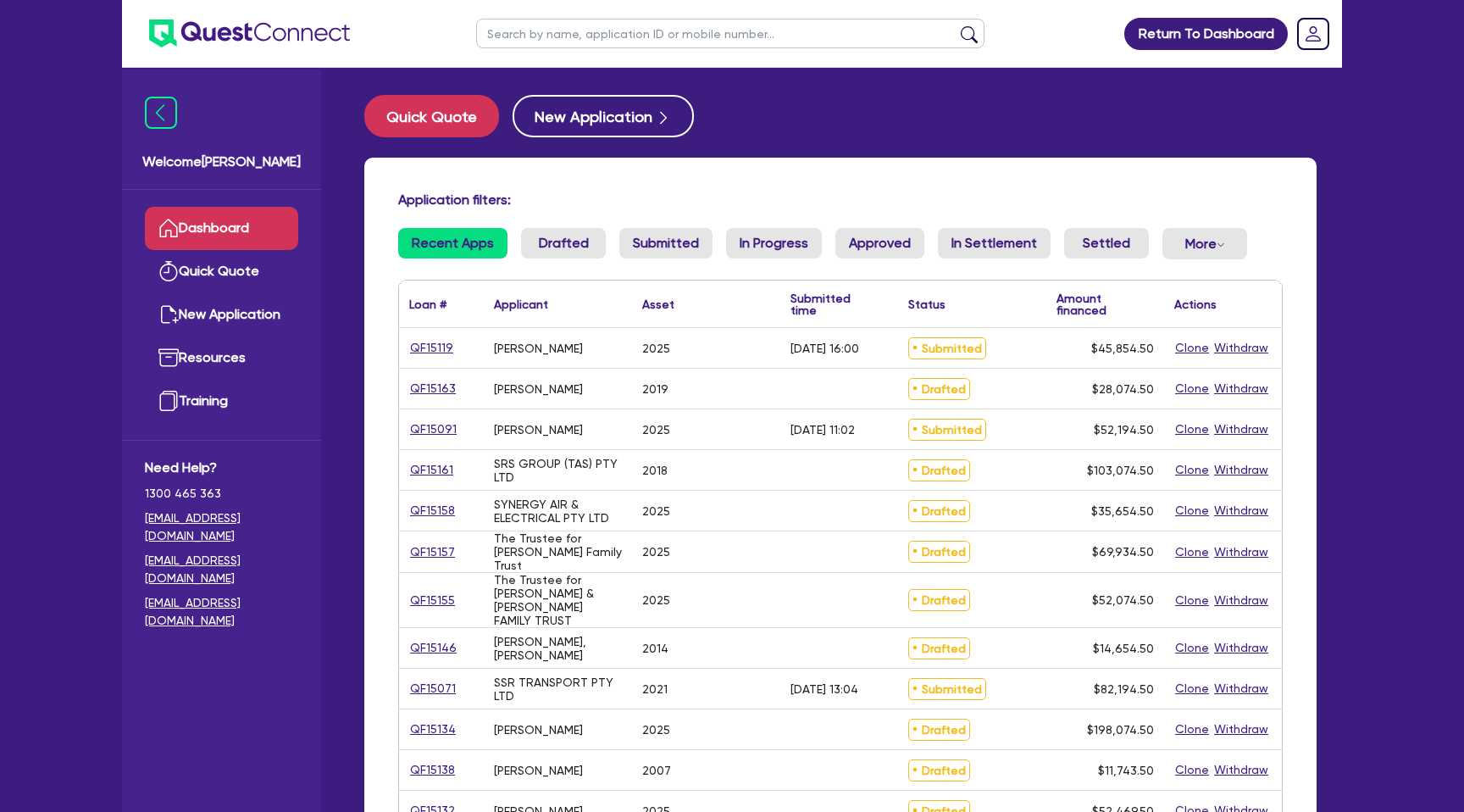
click at [556, 35] on input "text" at bounding box center [731, 33] width 509 height 30
type input "[PERSON_NAME]"
click at [956, 25] on button "submit" at bounding box center [969, 37] width 27 height 24
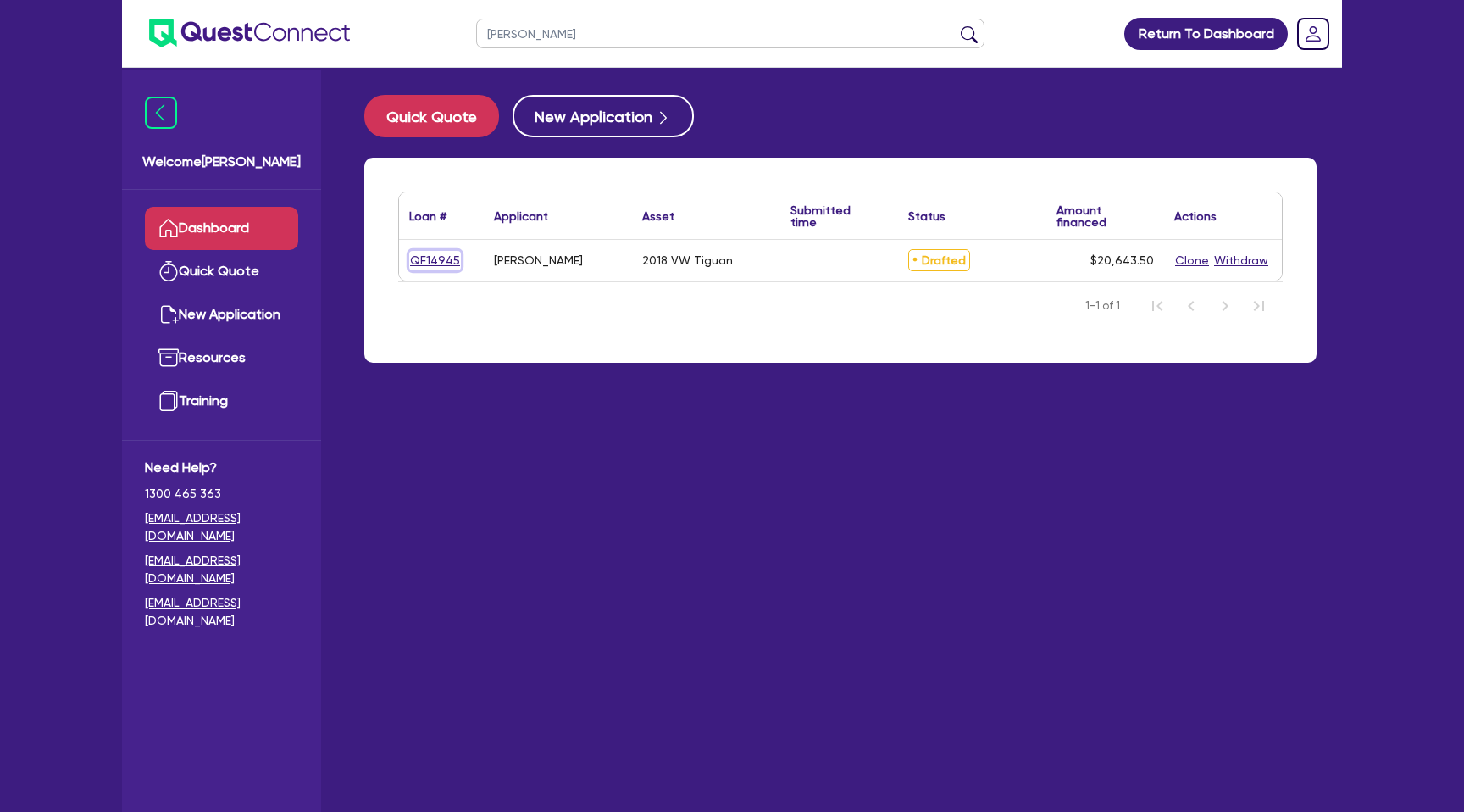
click at [429, 254] on link "QF14945" at bounding box center [435, 260] width 52 height 19
select select "CARS_AND_LIGHT_TRUCKS"
select select "PASSENGER_VEHICLES"
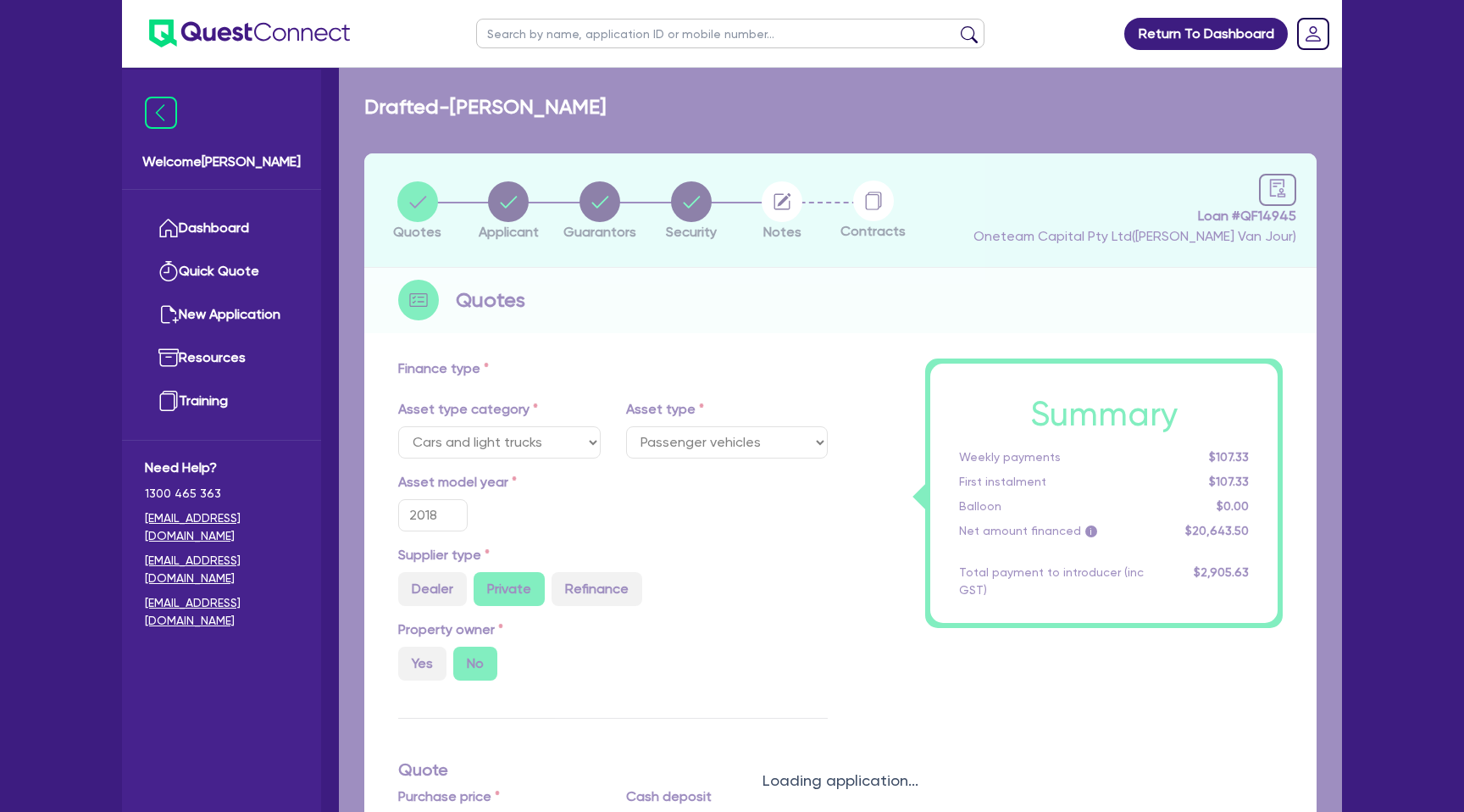
type input "21,000"
type input "2,100"
type input "1,651.48"
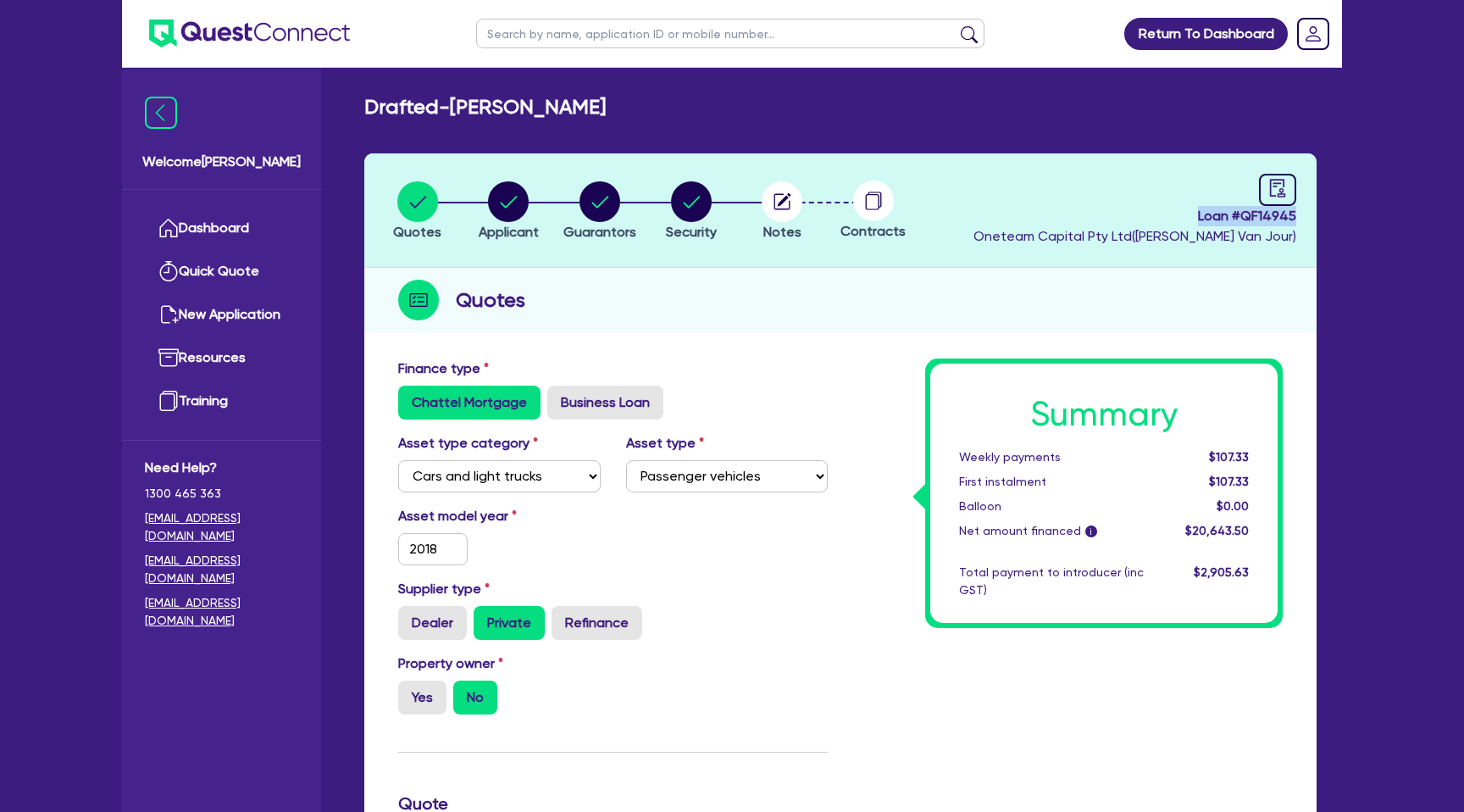
drag, startPoint x: 1195, startPoint y: 213, endPoint x: 1358, endPoint y: 217, distance: 163.0
click at [1358, 217] on div "Return To Dashboard Edit Profile Logout Welcome [PERSON_NAME] Quick Quote New A…" at bounding box center [732, 769] width 1464 height 1539
copy span "Loan # QF14945"
click at [1283, 189] on icon "audit" at bounding box center [1277, 187] width 15 height 18
select select "DRAFTED_NEW"
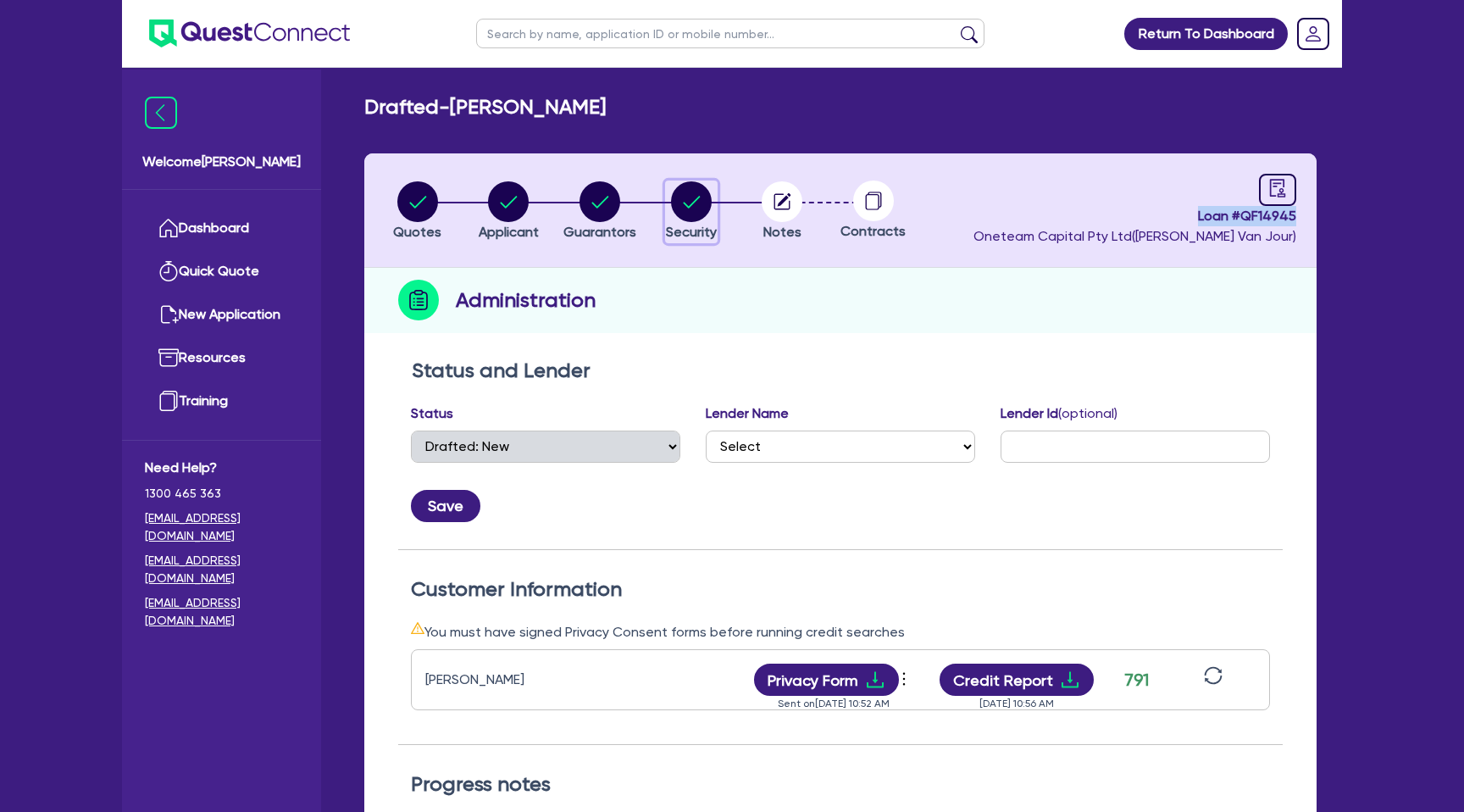
click at [695, 191] on circle "button" at bounding box center [692, 201] width 41 height 41
select select "CARS_AND_LIGHT_TRUCKS"
select select "PASSENGER_VEHICLES"
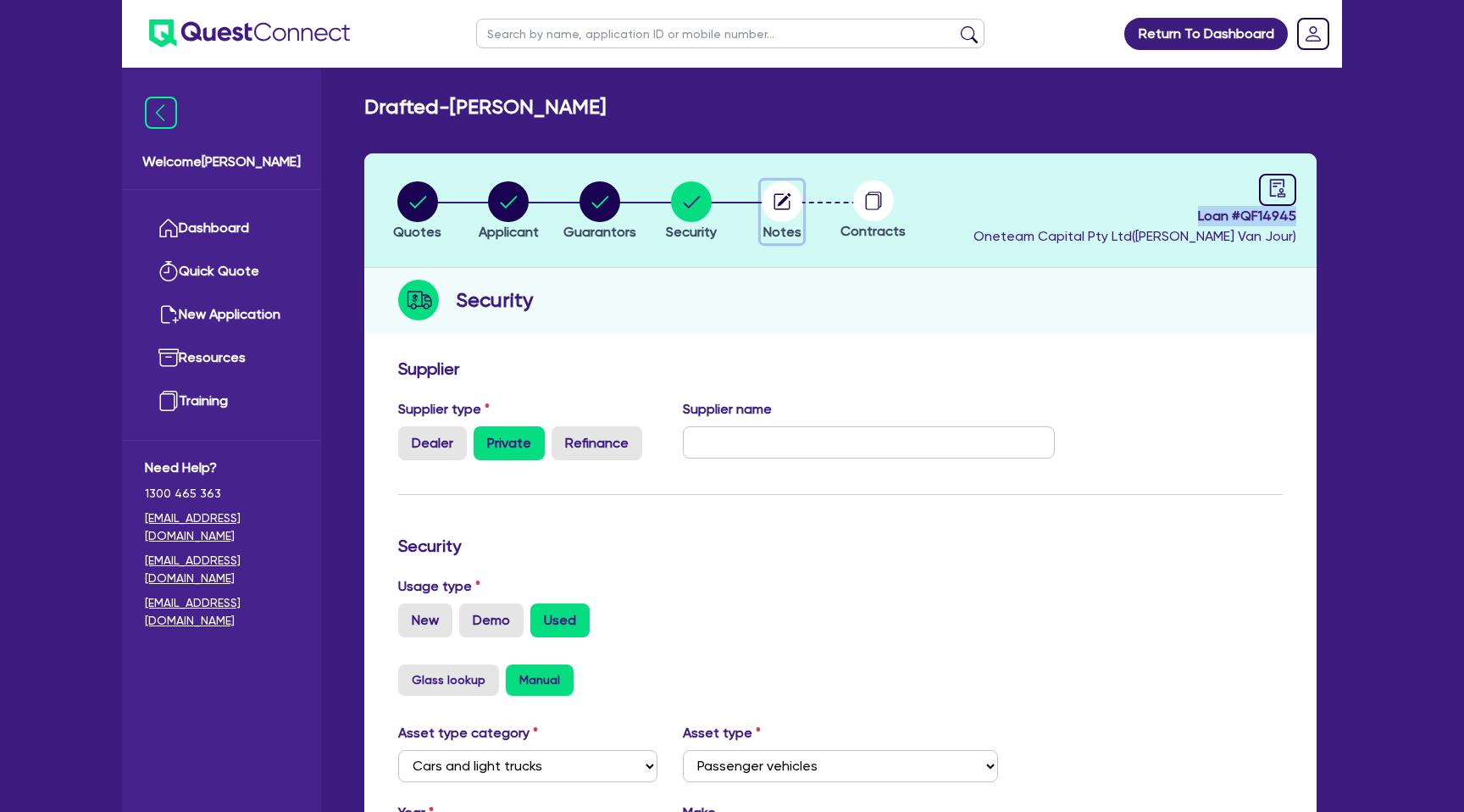
click at [784, 206] on circle "button" at bounding box center [783, 201] width 41 height 41
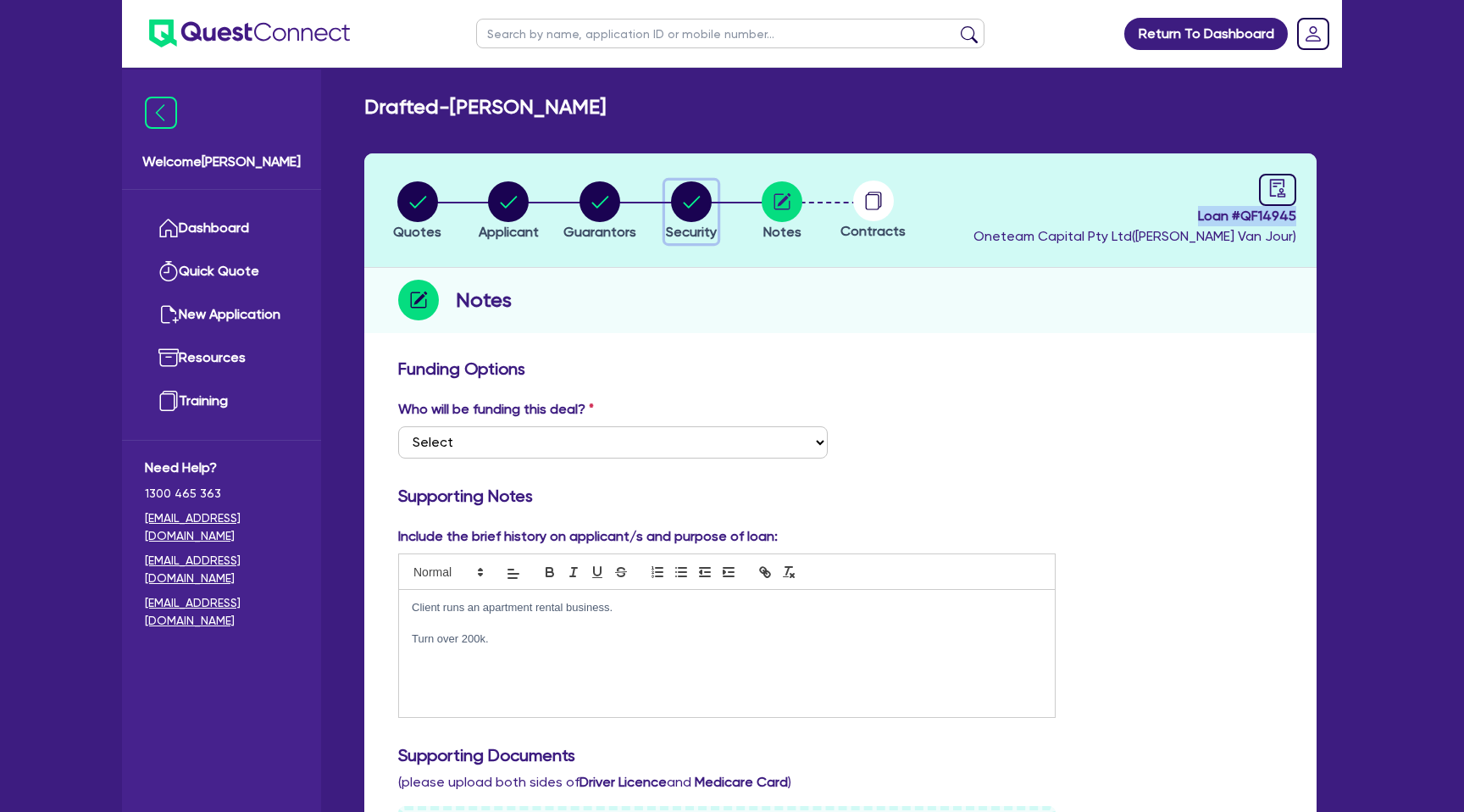
click at [693, 198] on circle "button" at bounding box center [692, 201] width 41 height 41
select select "CARS_AND_LIGHT_TRUCKS"
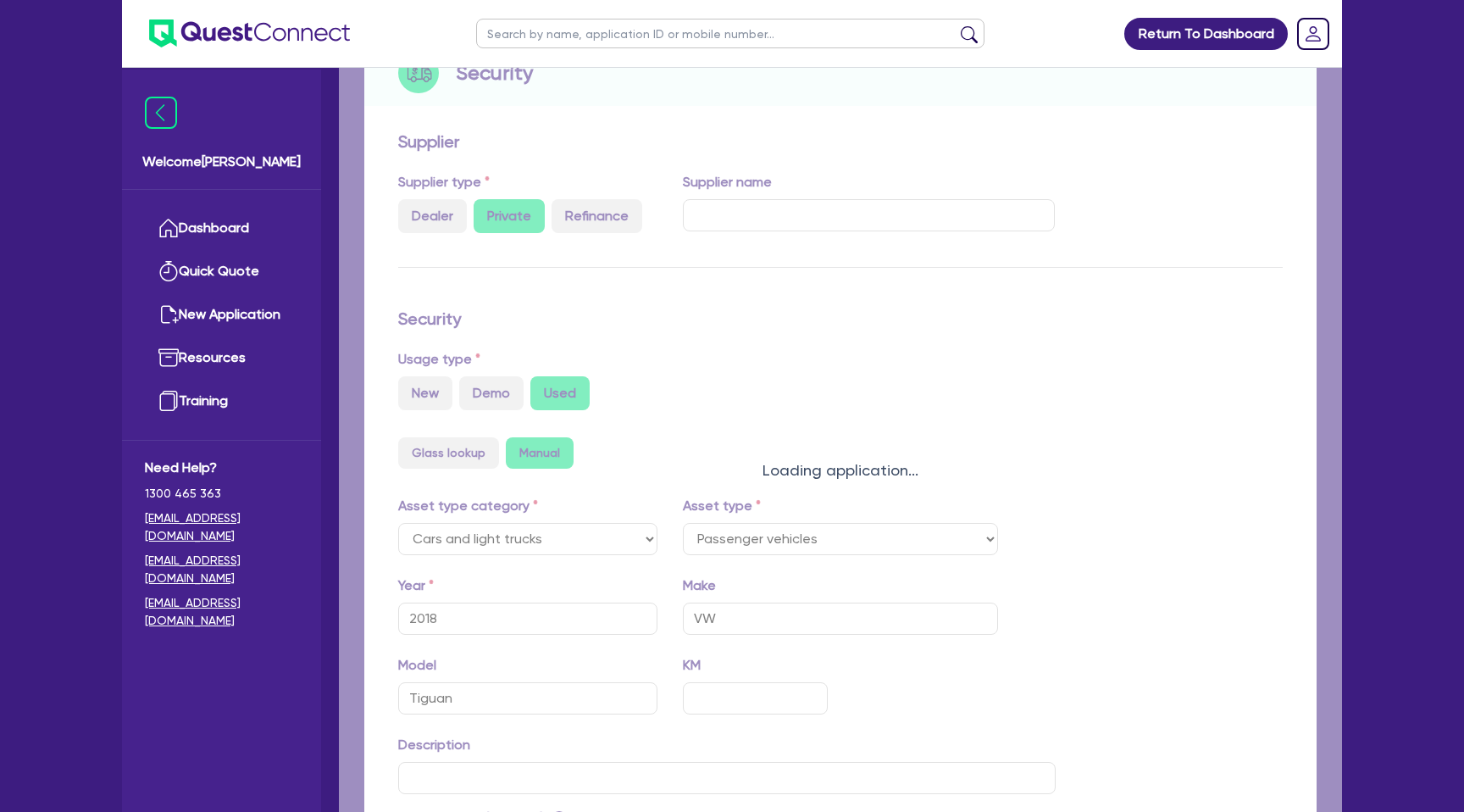
select select "PASSENGER_VEHICLES"
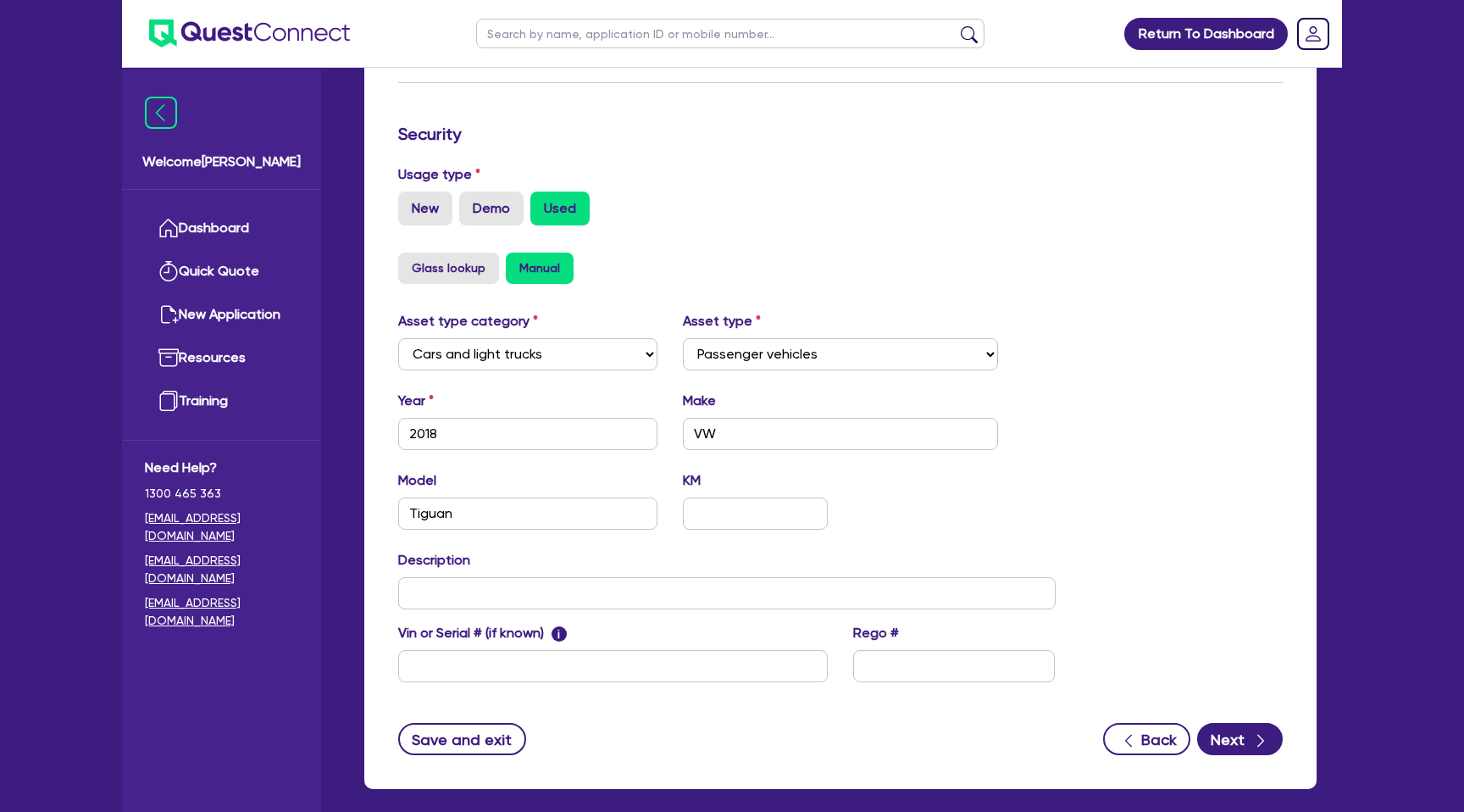
scroll to position [447, 0]
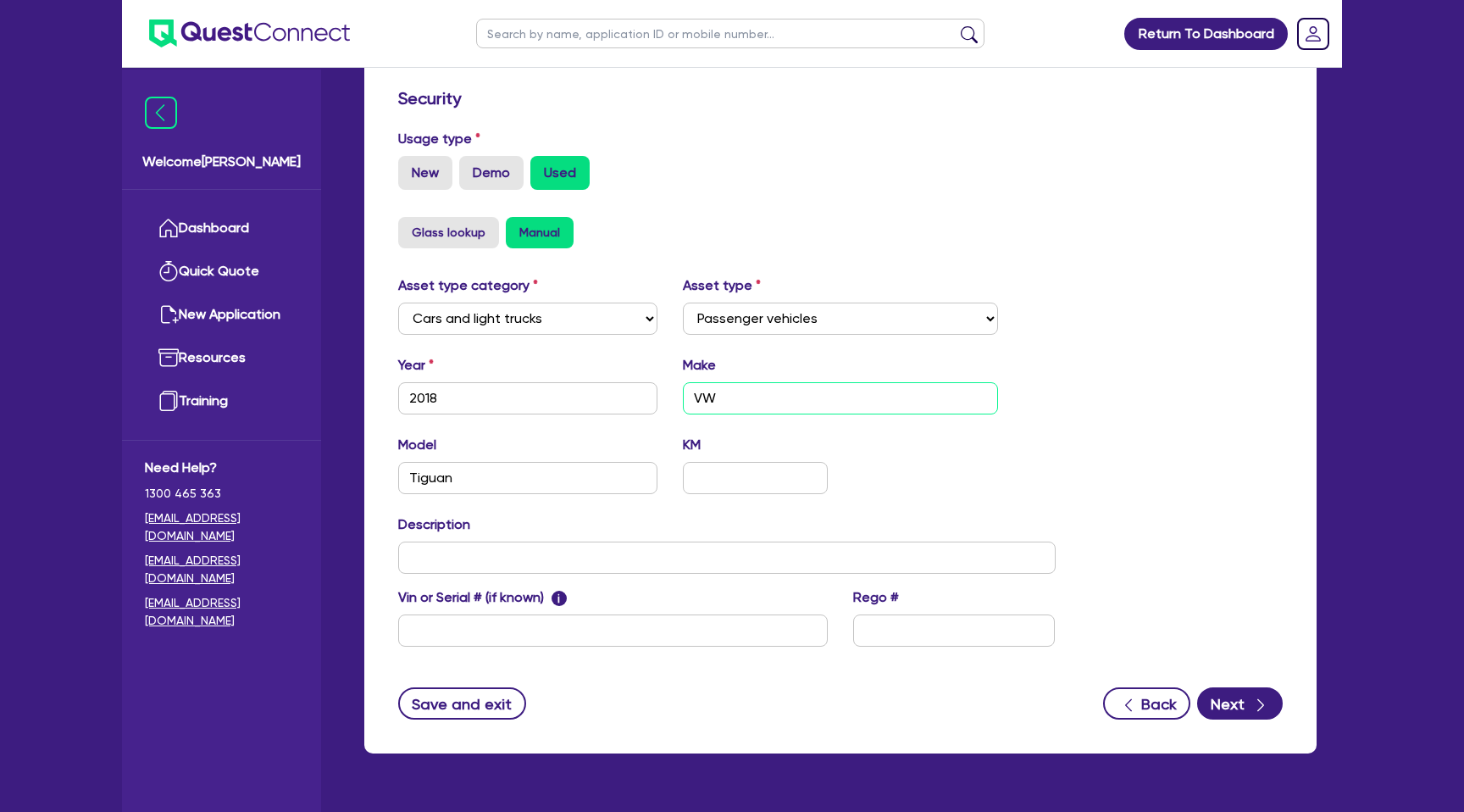
click at [720, 397] on input "VW" at bounding box center [841, 398] width 317 height 32
type input "V"
type input "Audi"
drag, startPoint x: 453, startPoint y: 483, endPoint x: 292, endPoint y: 483, distance: 161.0
click at [292, 483] on div "Welcome [PERSON_NAME] Quick Quote New Application Ref Company Ref Salesperson R…" at bounding box center [732, 204] width 1221 height 1304
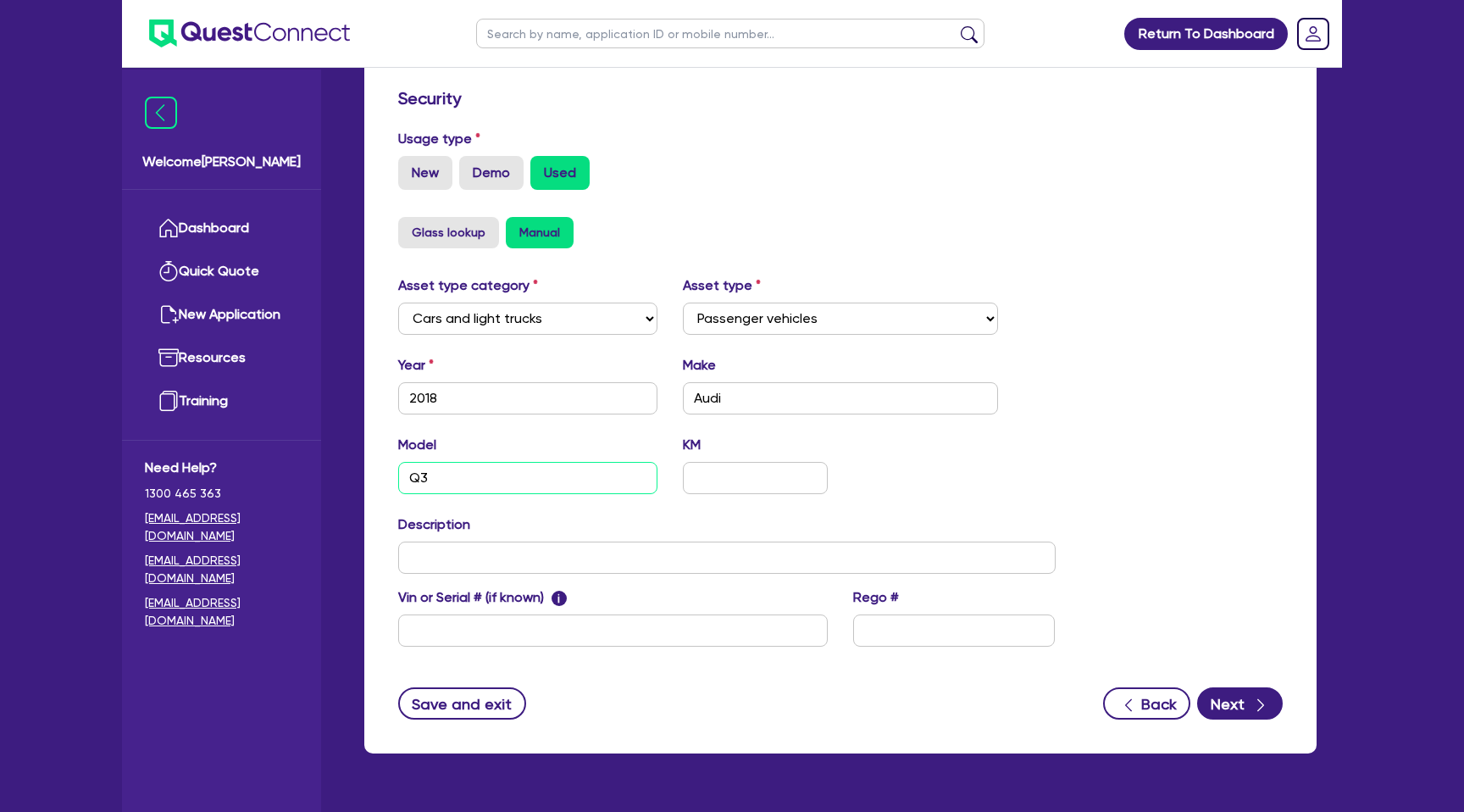
type input "Q3"
click at [1130, 393] on div "Asset type category Select Cars and light trucks Primary assets Secondary asset…" at bounding box center [840, 471] width 910 height 392
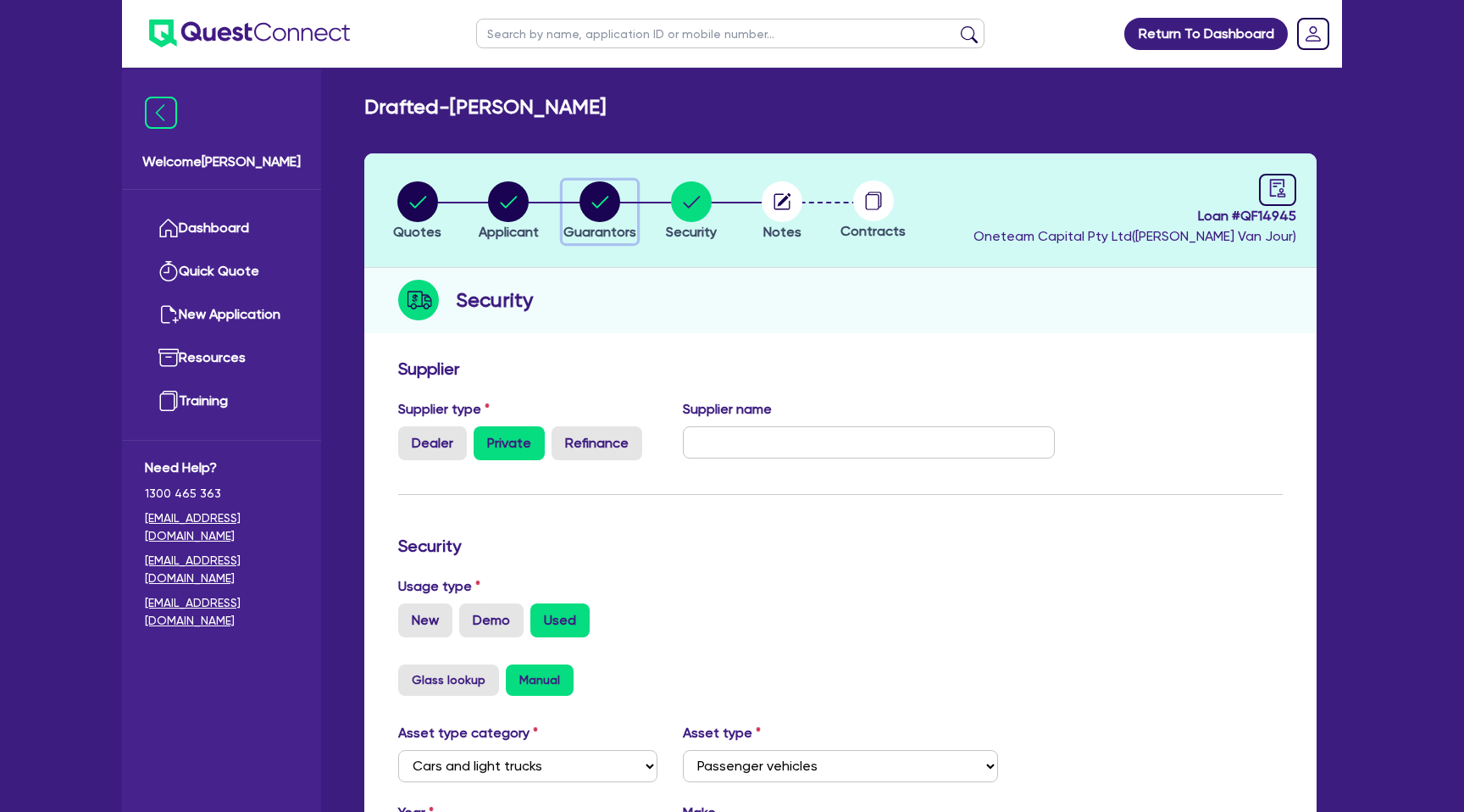
click at [608, 201] on circle "button" at bounding box center [600, 201] width 41 height 41
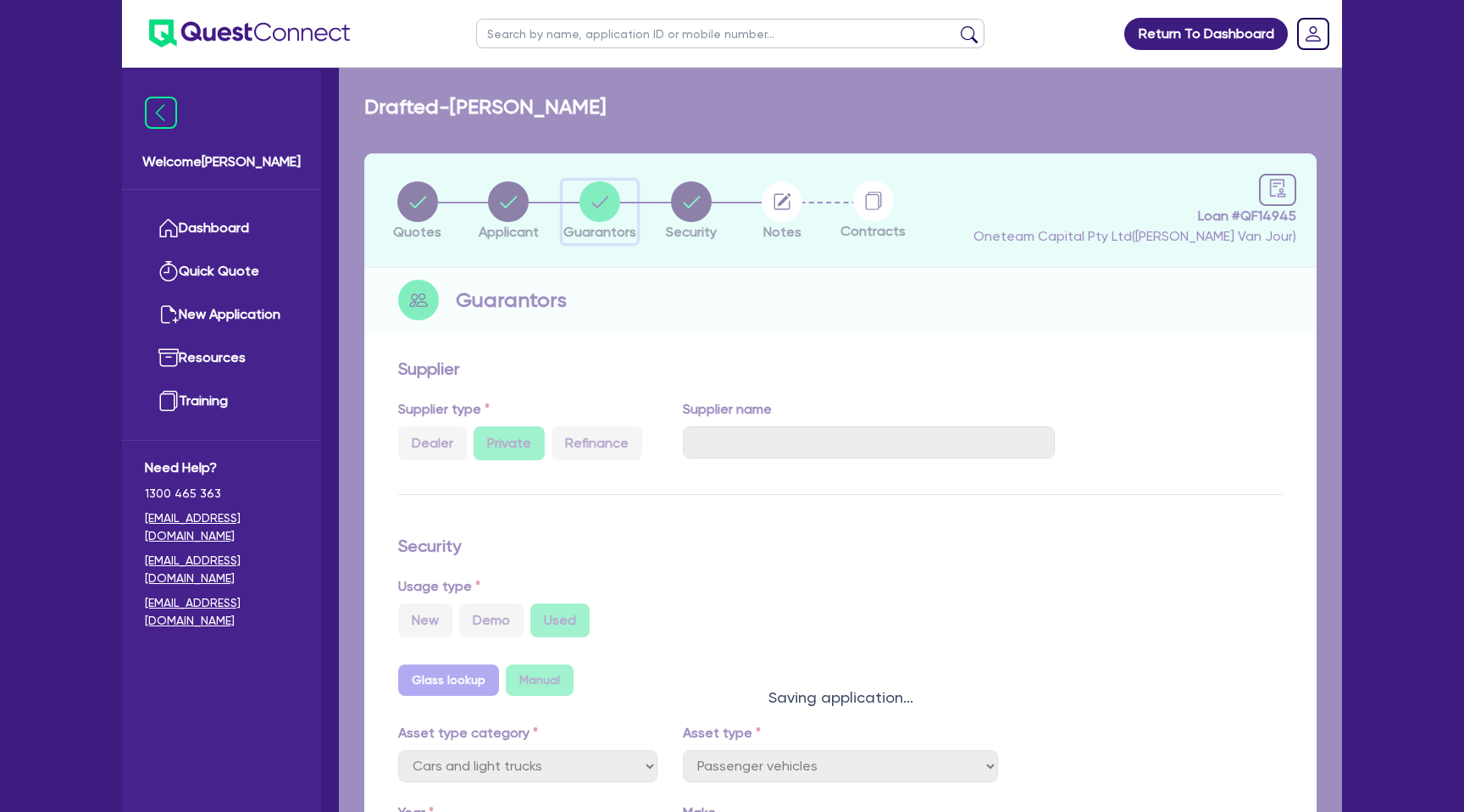
select select "MRS"
select select "VIC"
select select "SINGLE"
select select "CASH"
select select "CREDIT_CARD"
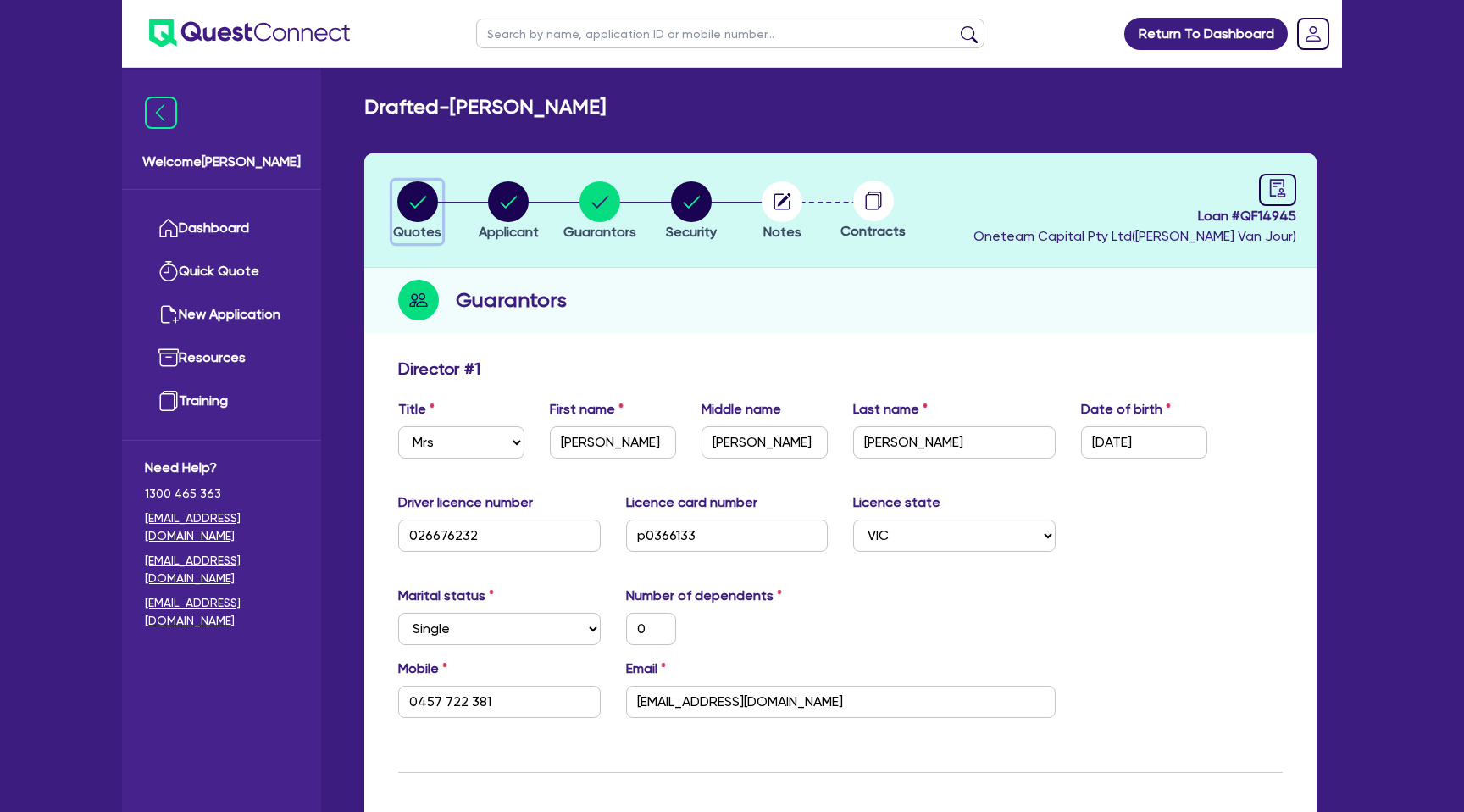
click at [417, 192] on circle "button" at bounding box center [418, 201] width 41 height 41
select select "CARS_AND_LIGHT_TRUCKS"
select select "PASSENGER_VEHICLES"
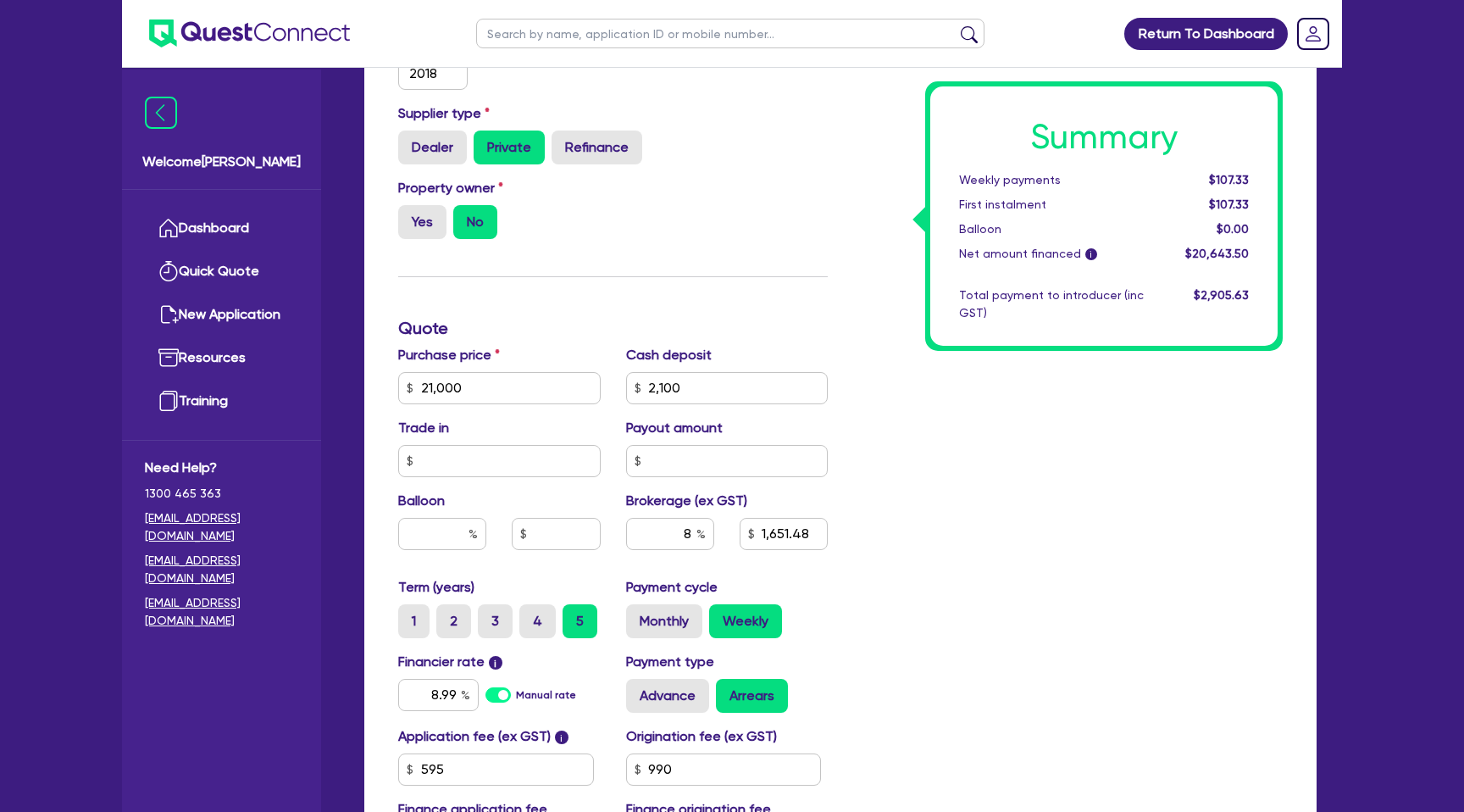
scroll to position [726, 0]
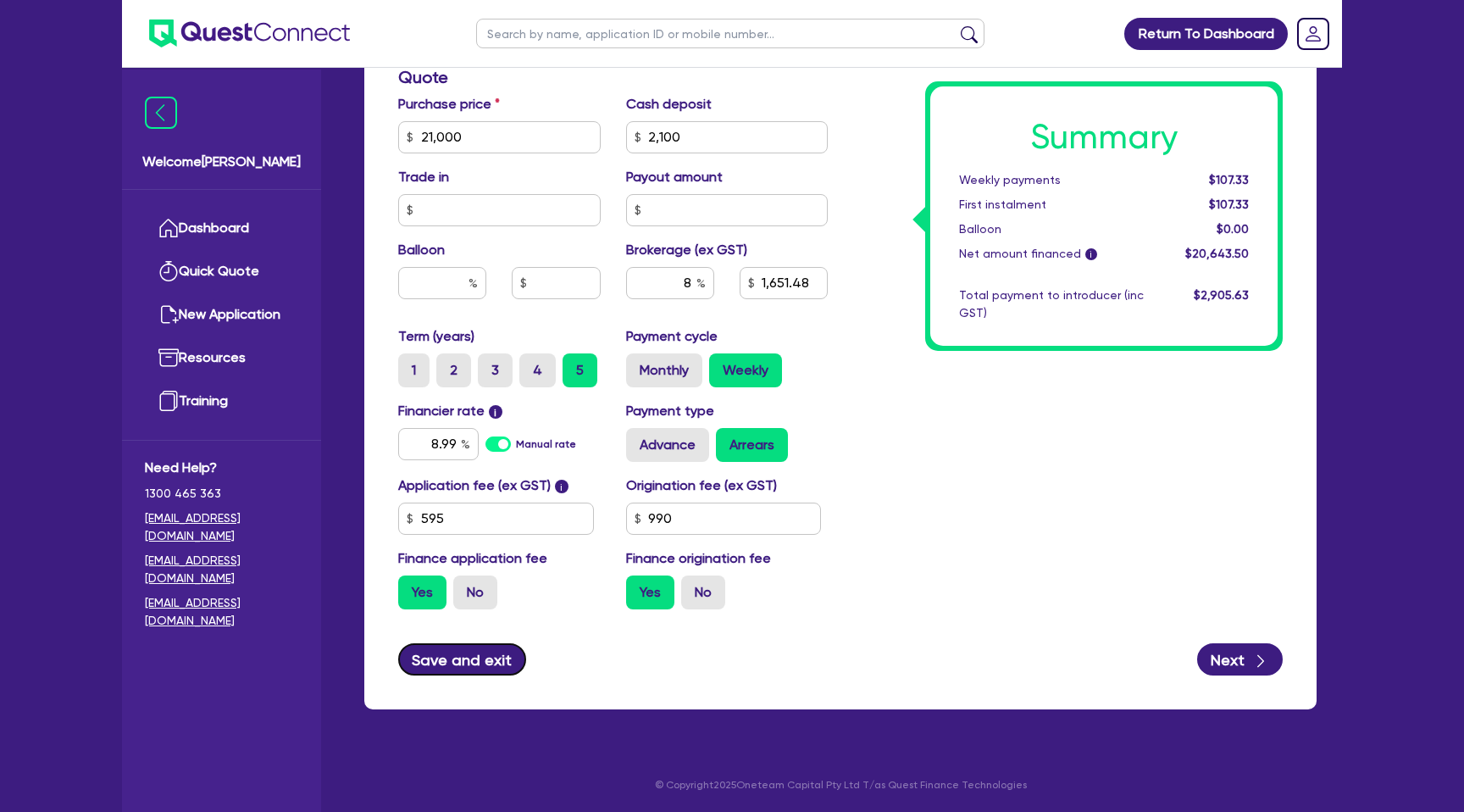
click at [472, 666] on button "Save and exit" at bounding box center [462, 659] width 128 height 32
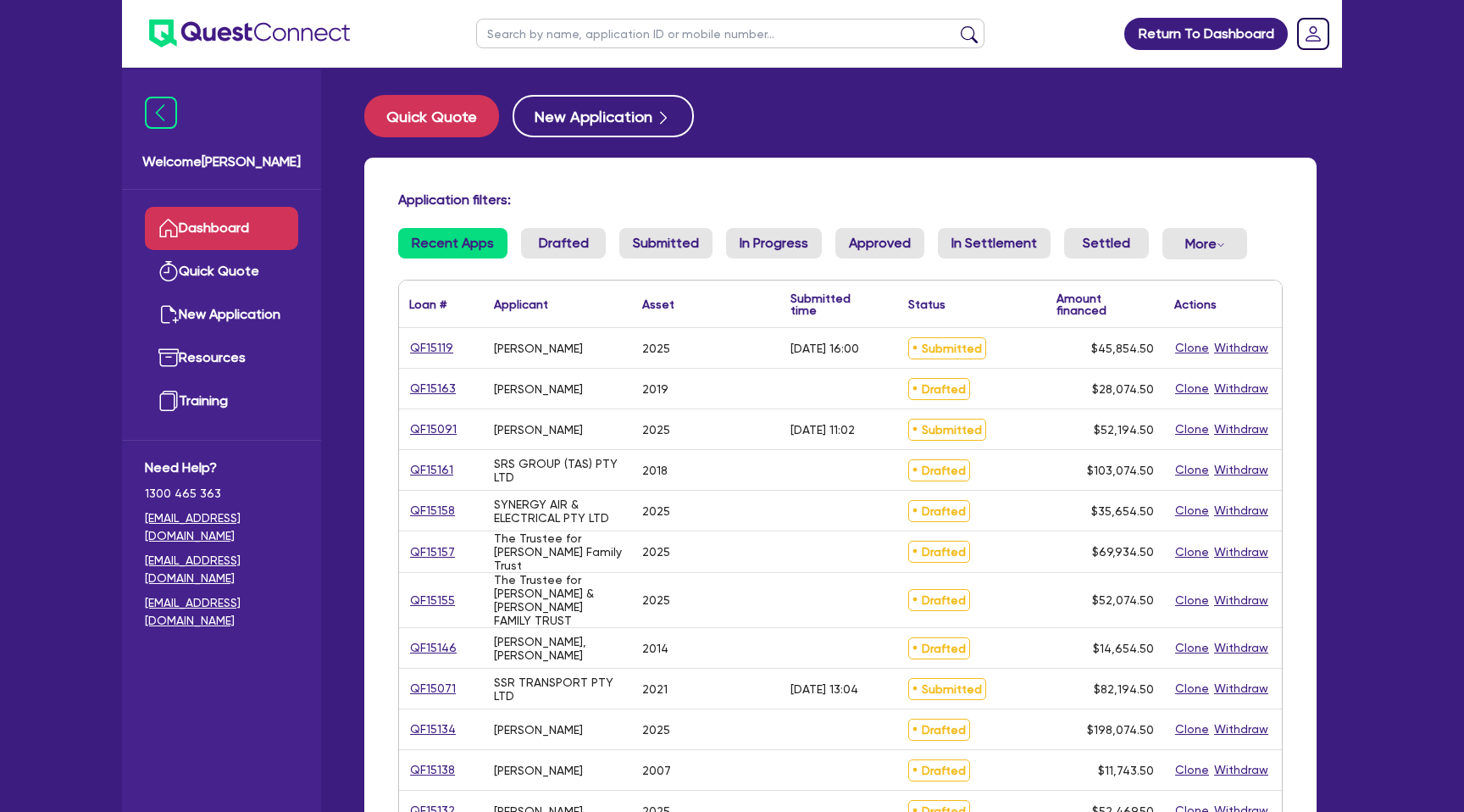
click at [612, 32] on input "text" at bounding box center [731, 33] width 509 height 30
type input "[PERSON_NAME]"
click at [956, 25] on button "submit" at bounding box center [969, 37] width 27 height 24
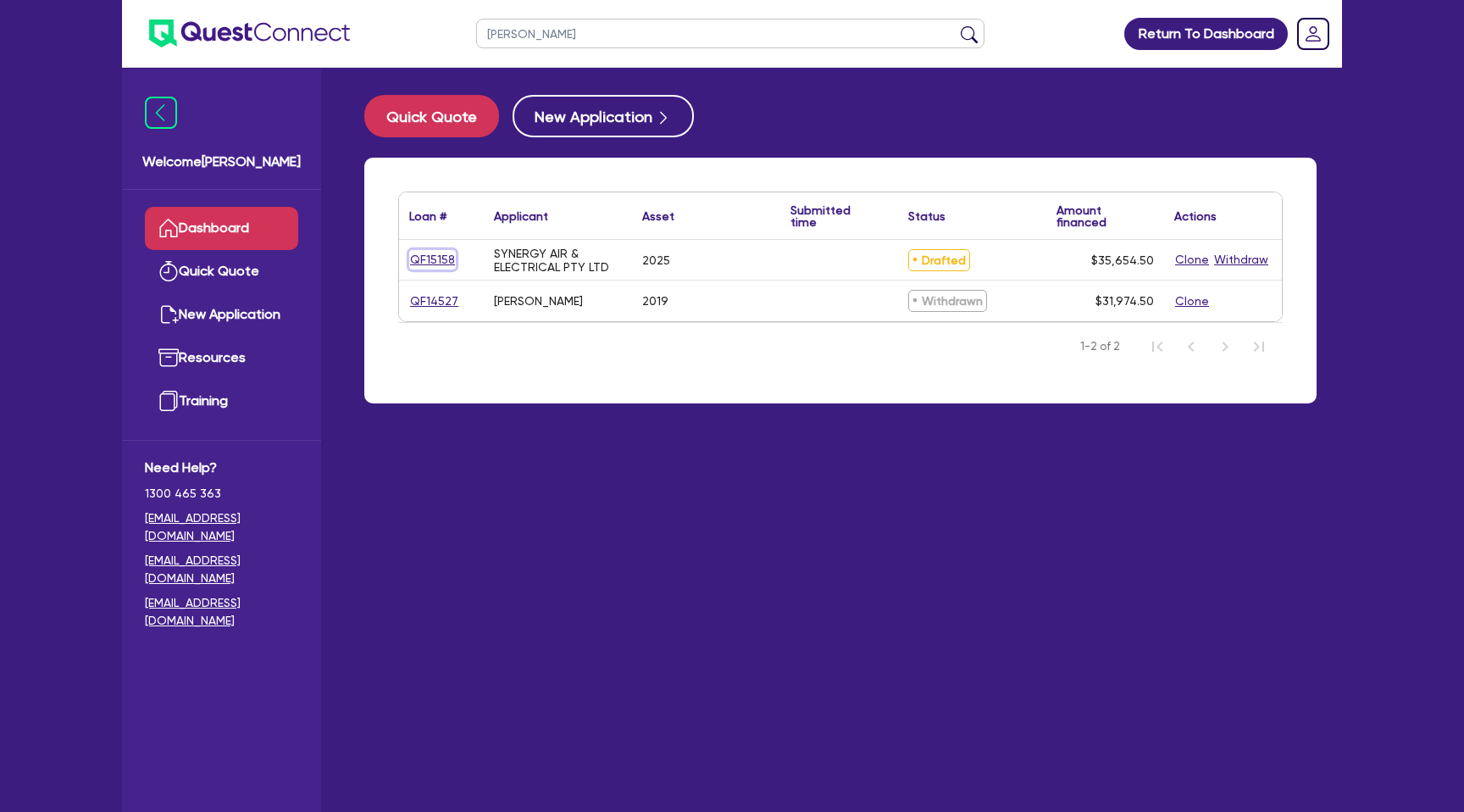
click at [446, 259] on link "QF15158" at bounding box center [433, 259] width 46 height 19
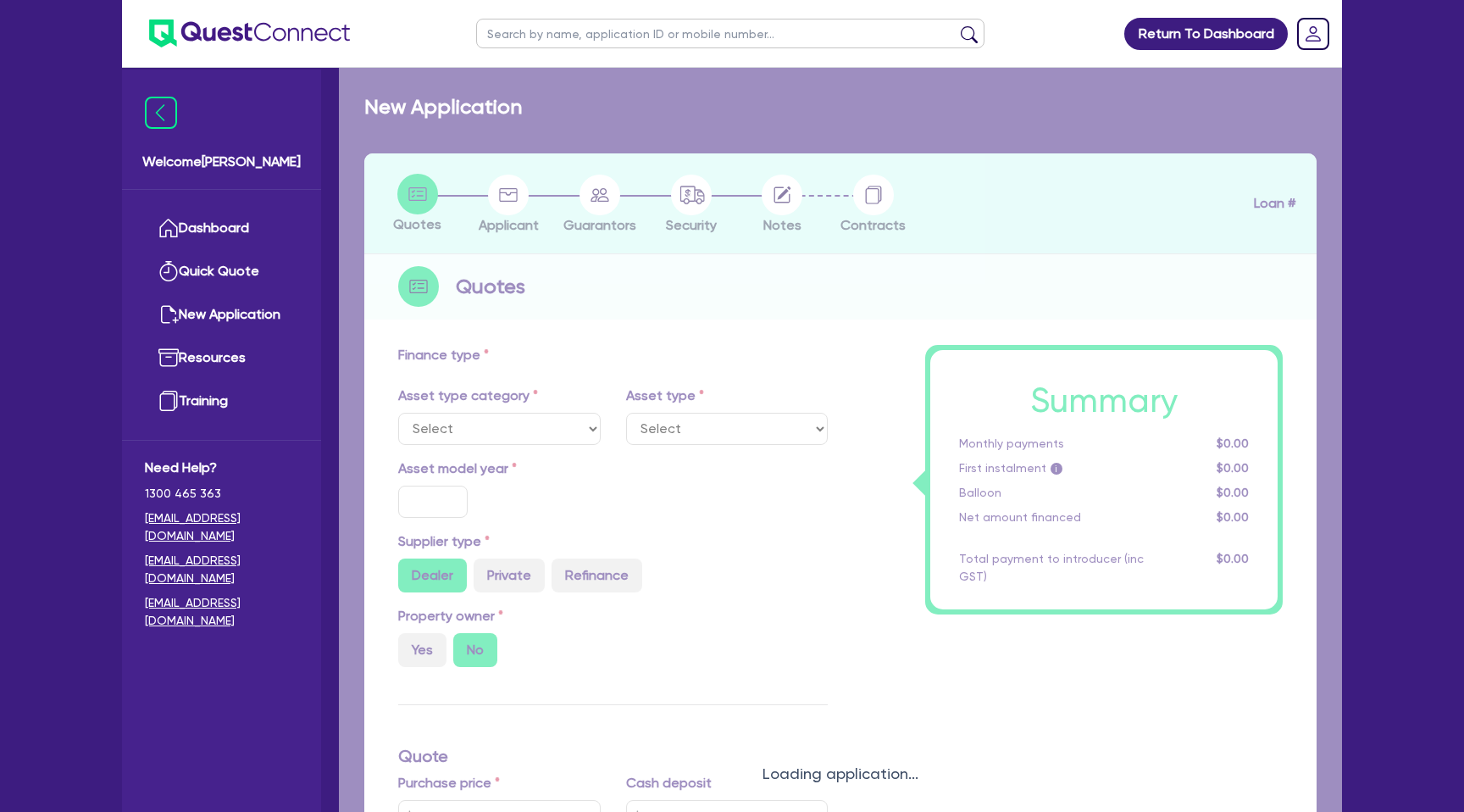
select select "CARS_AND_LIGHT_TRUCKS"
type input "2025"
radio input "true"
type input "35,000"
type input "7.99"
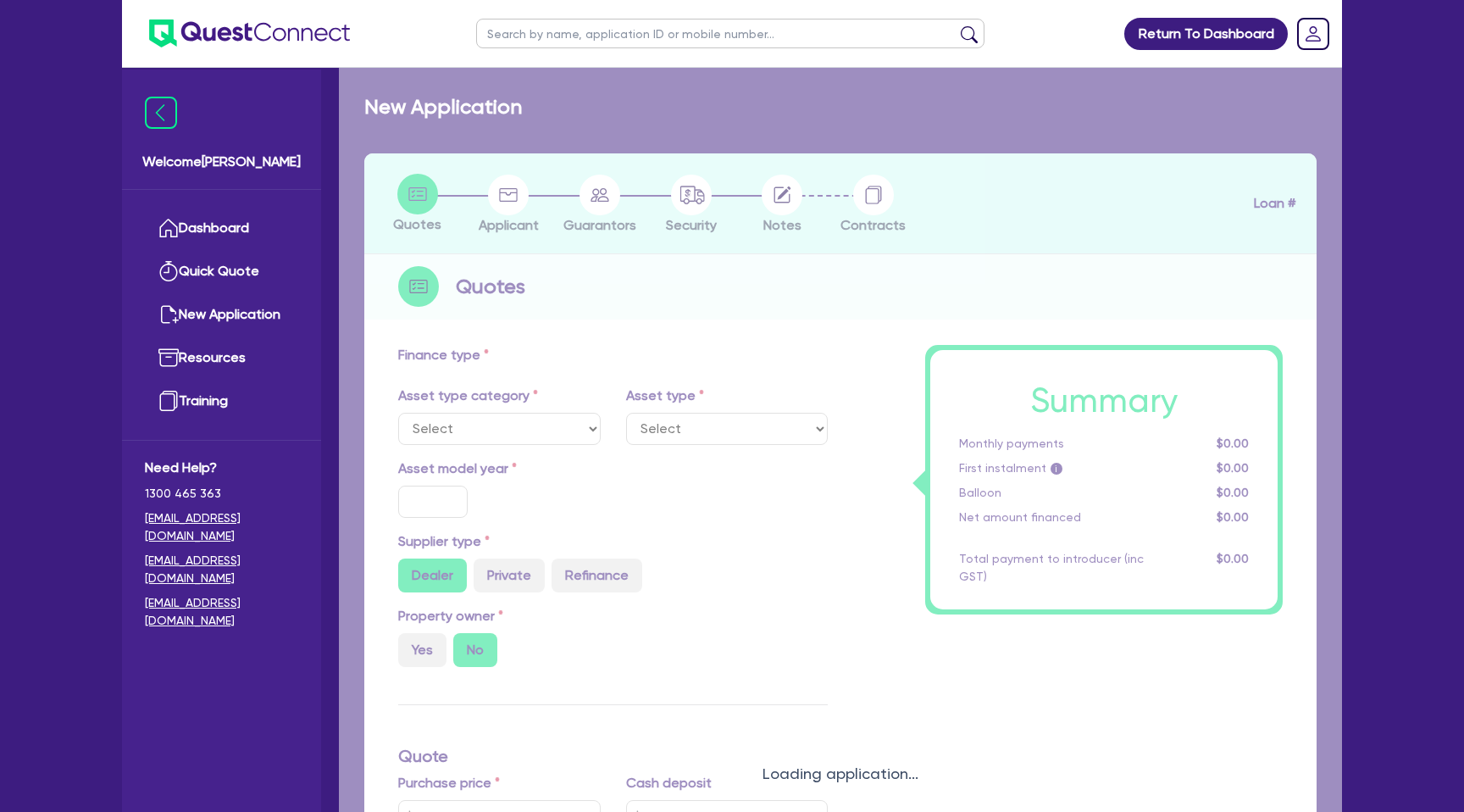
type input "2,200"
select select "PASSENGER_VEHICLES"
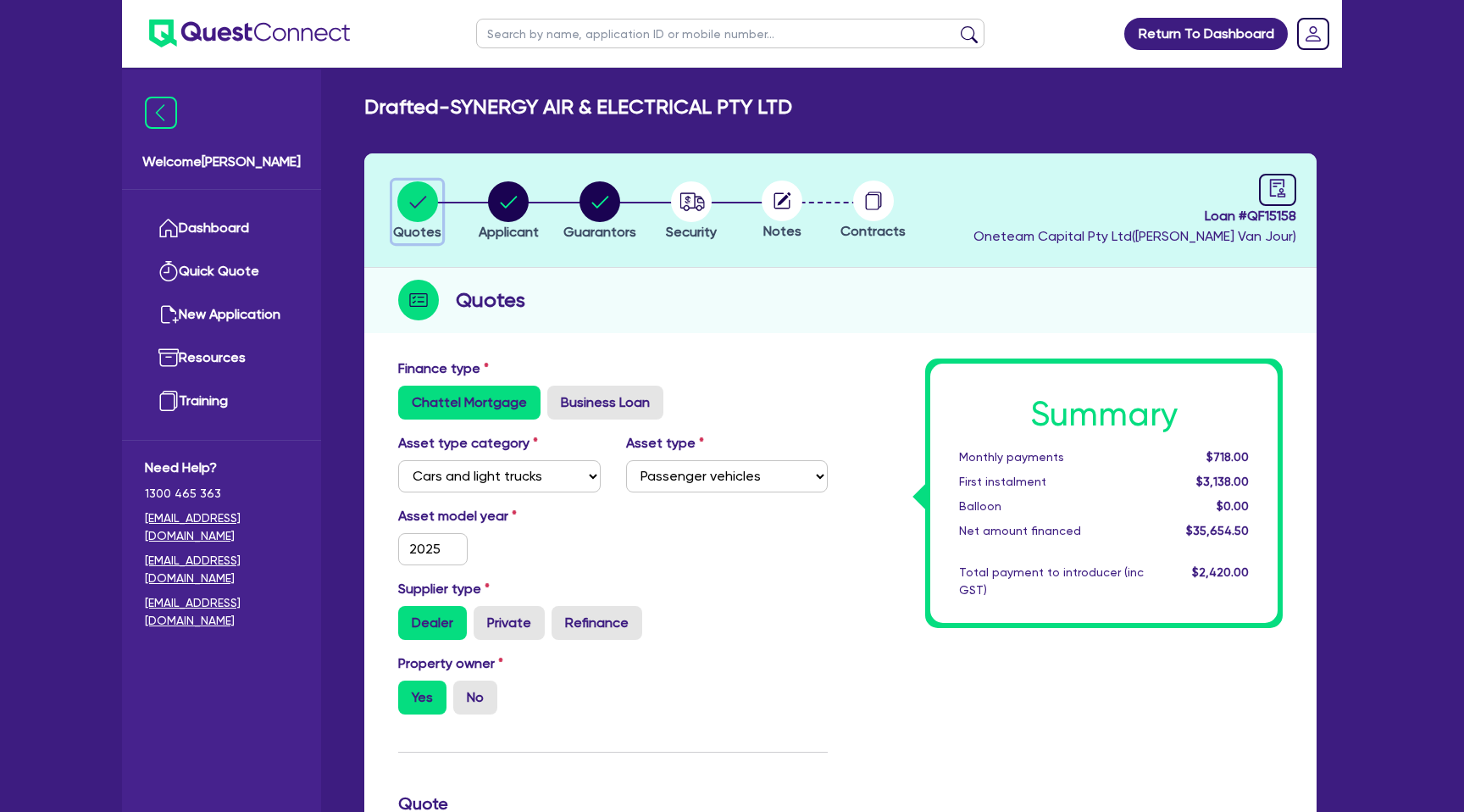
click at [423, 209] on circle "button" at bounding box center [418, 201] width 41 height 41
click at [506, 200] on circle "button" at bounding box center [509, 201] width 41 height 41
select select "COMPANY"
select select "ACCOMODATION_FOOD"
select select "RESTAURANTS"
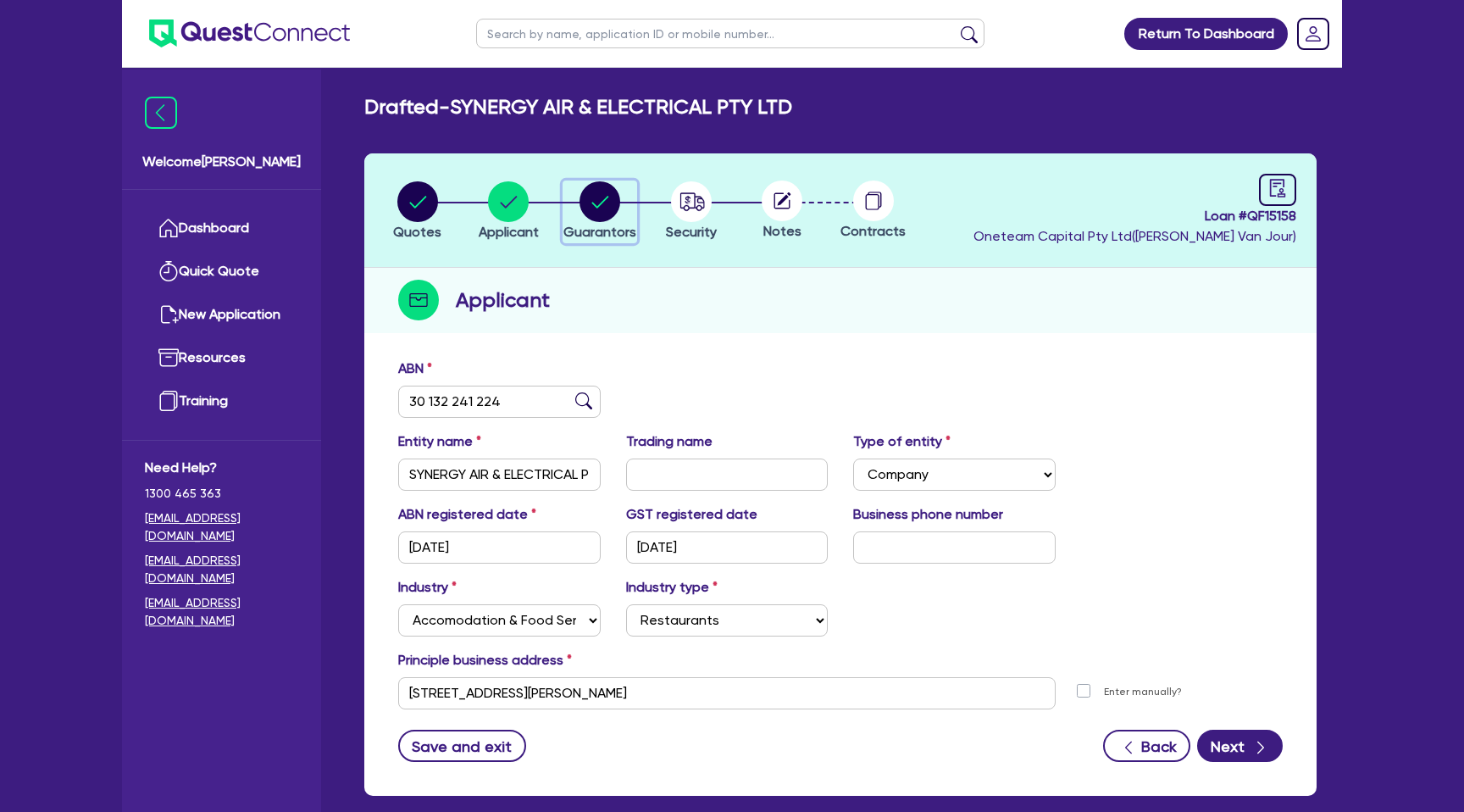
click at [601, 205] on circle "button" at bounding box center [600, 201] width 41 height 41
select select "MR"
select select "SA"
select select "SINGLE"
select select "PROPERTY"
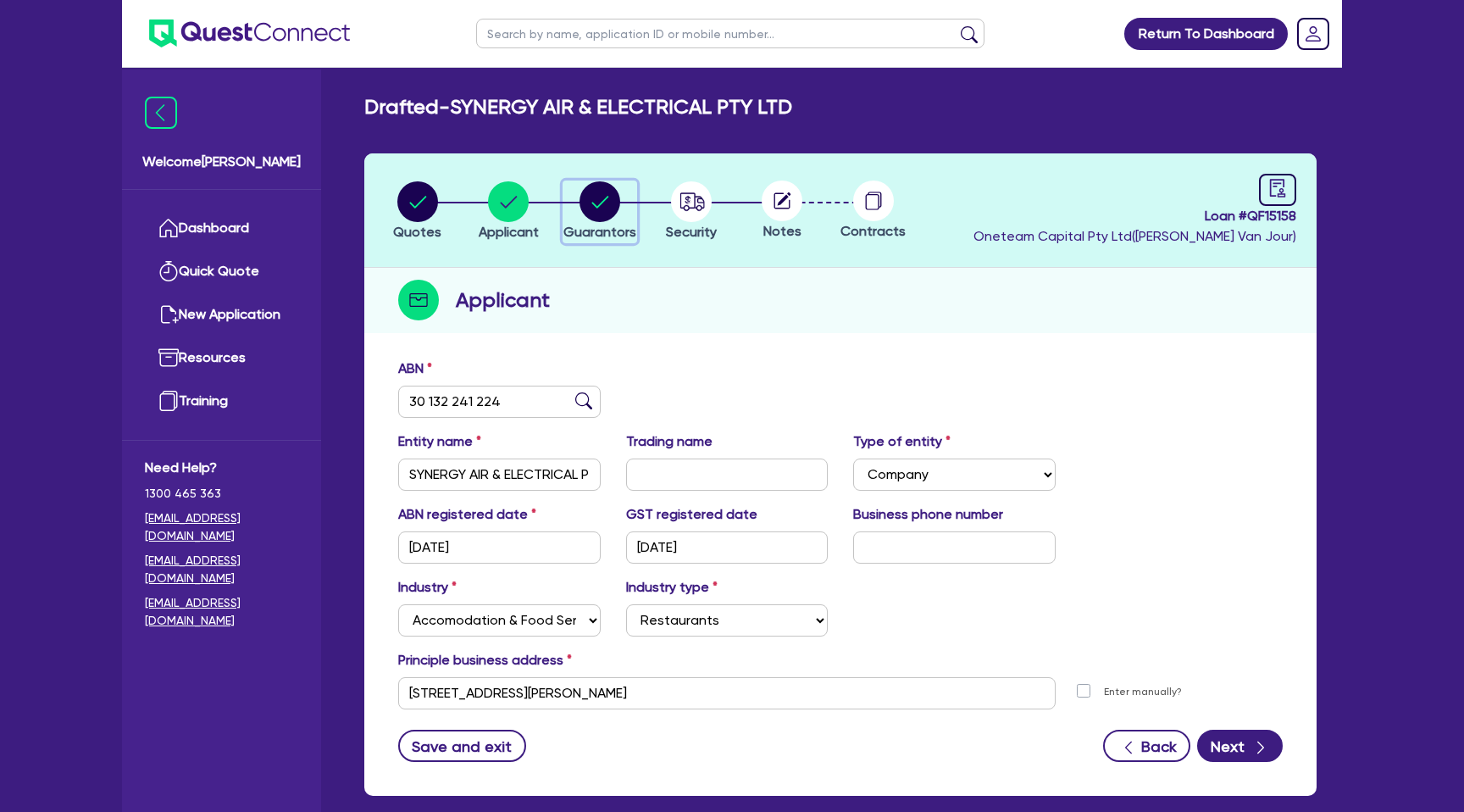
select select "CASH"
select select "MORTGAGE"
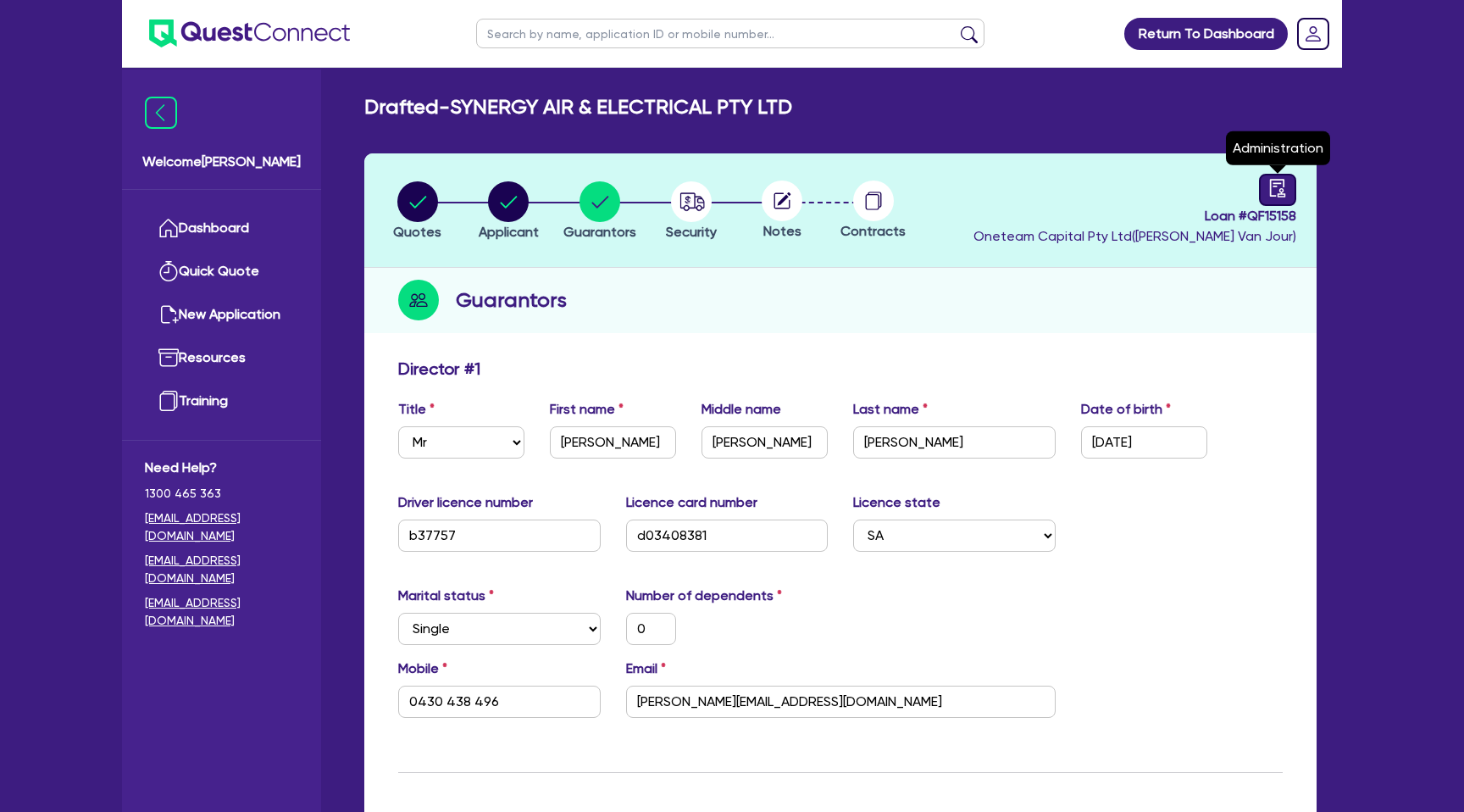
click at [1276, 187] on icon "audit" at bounding box center [1277, 187] width 15 height 18
select select "DRAFTED_NEW"
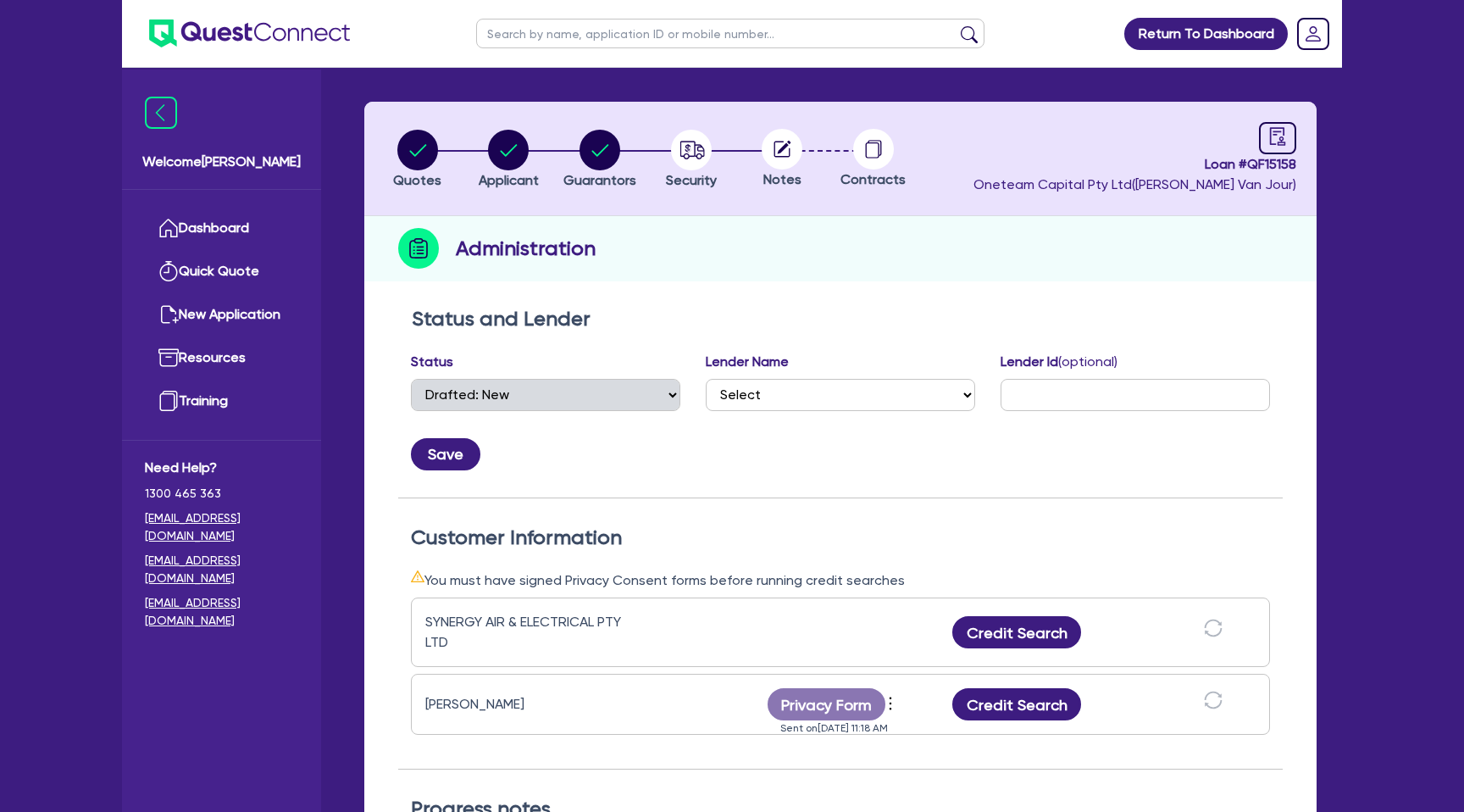
scroll to position [5, 0]
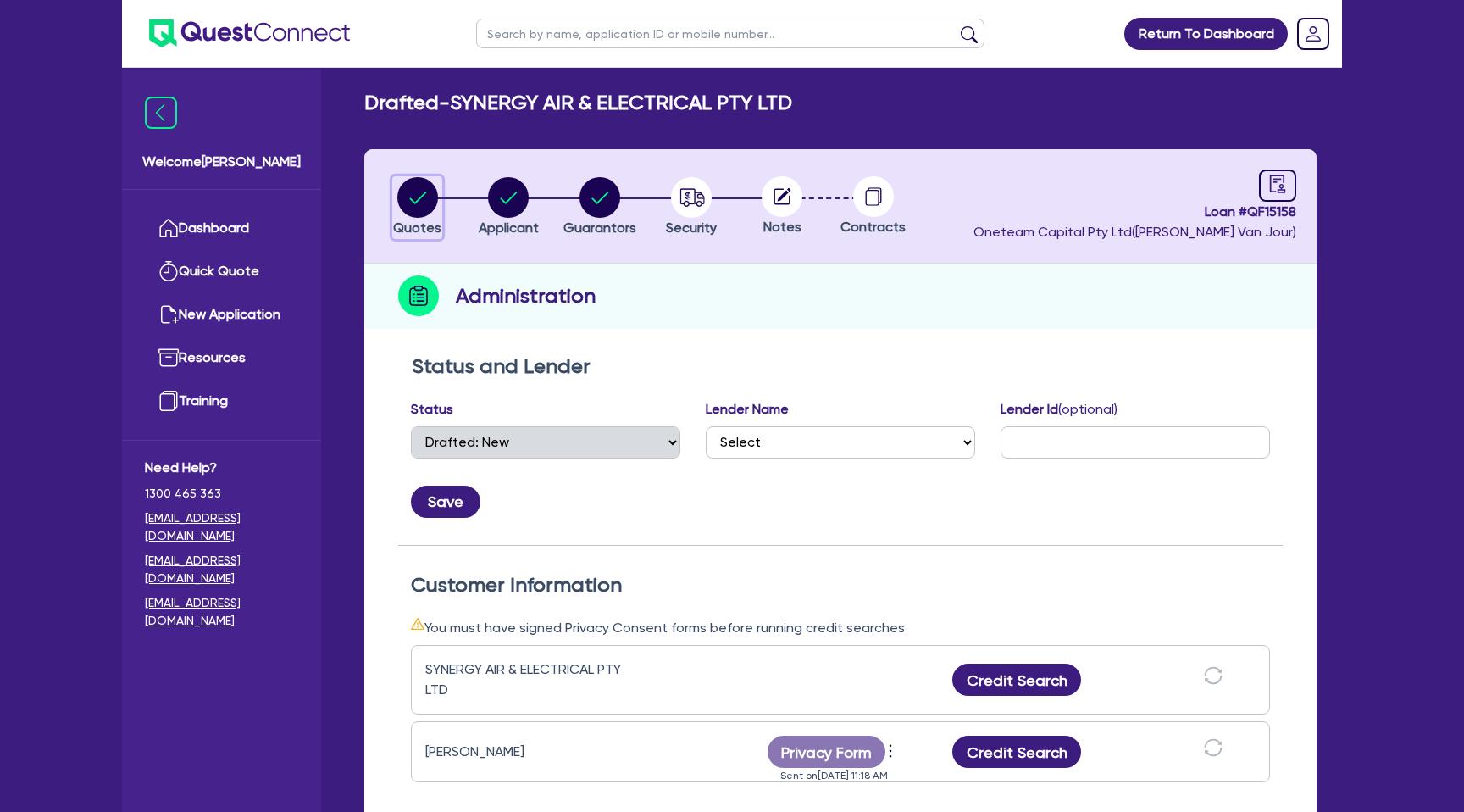
click at [416, 193] on circle "button" at bounding box center [418, 198] width 41 height 41
select select "CARS_AND_LIGHT_TRUCKS"
select select "PASSENGER_VEHICLES"
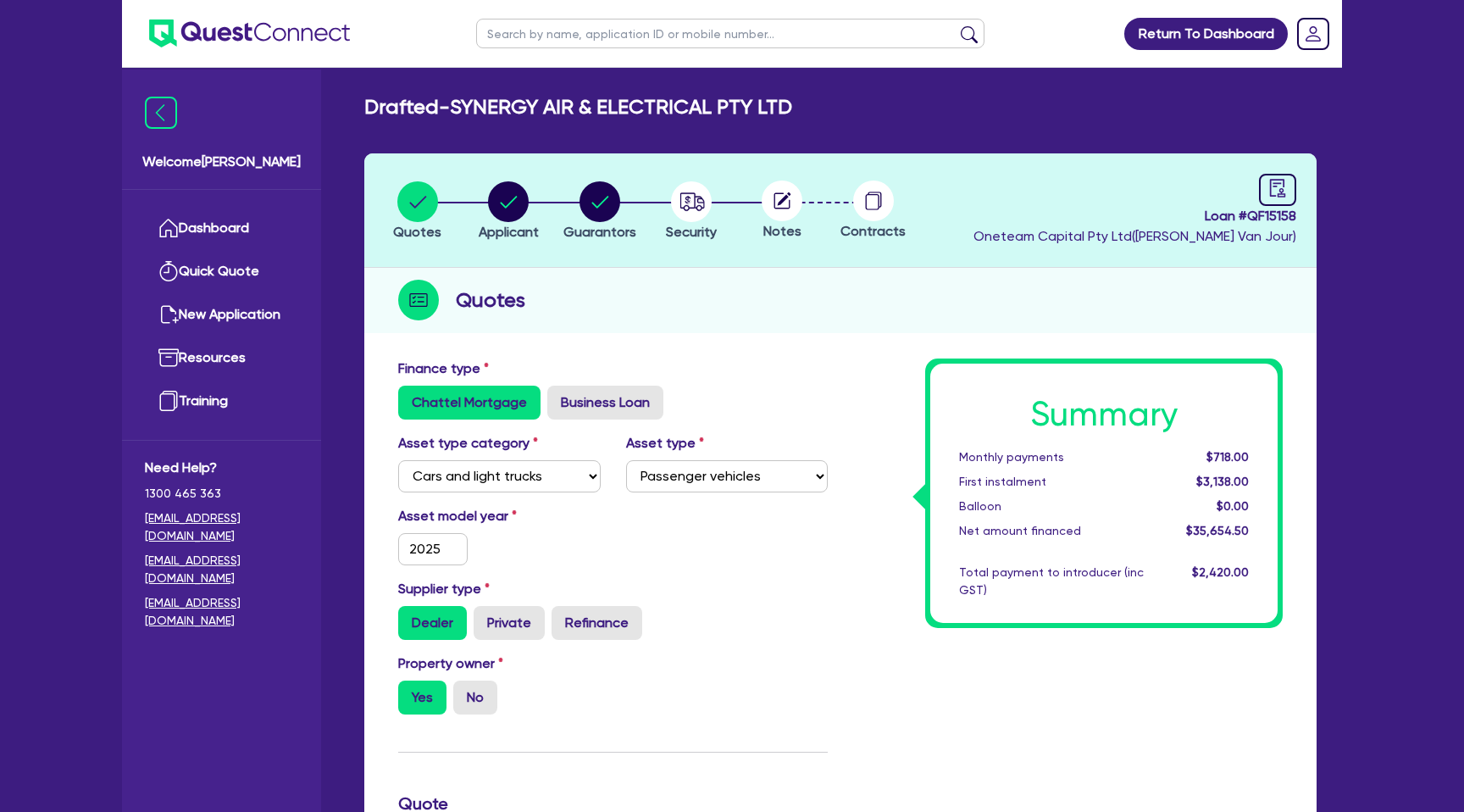
click at [791, 282] on div "Quotes" at bounding box center [841, 300] width 952 height 65
click at [489, 209] on icon "button" at bounding box center [509, 201] width 41 height 41
select select "COMPANY"
select select "ACCOMODATION_FOOD"
select select "RESTAURANTS"
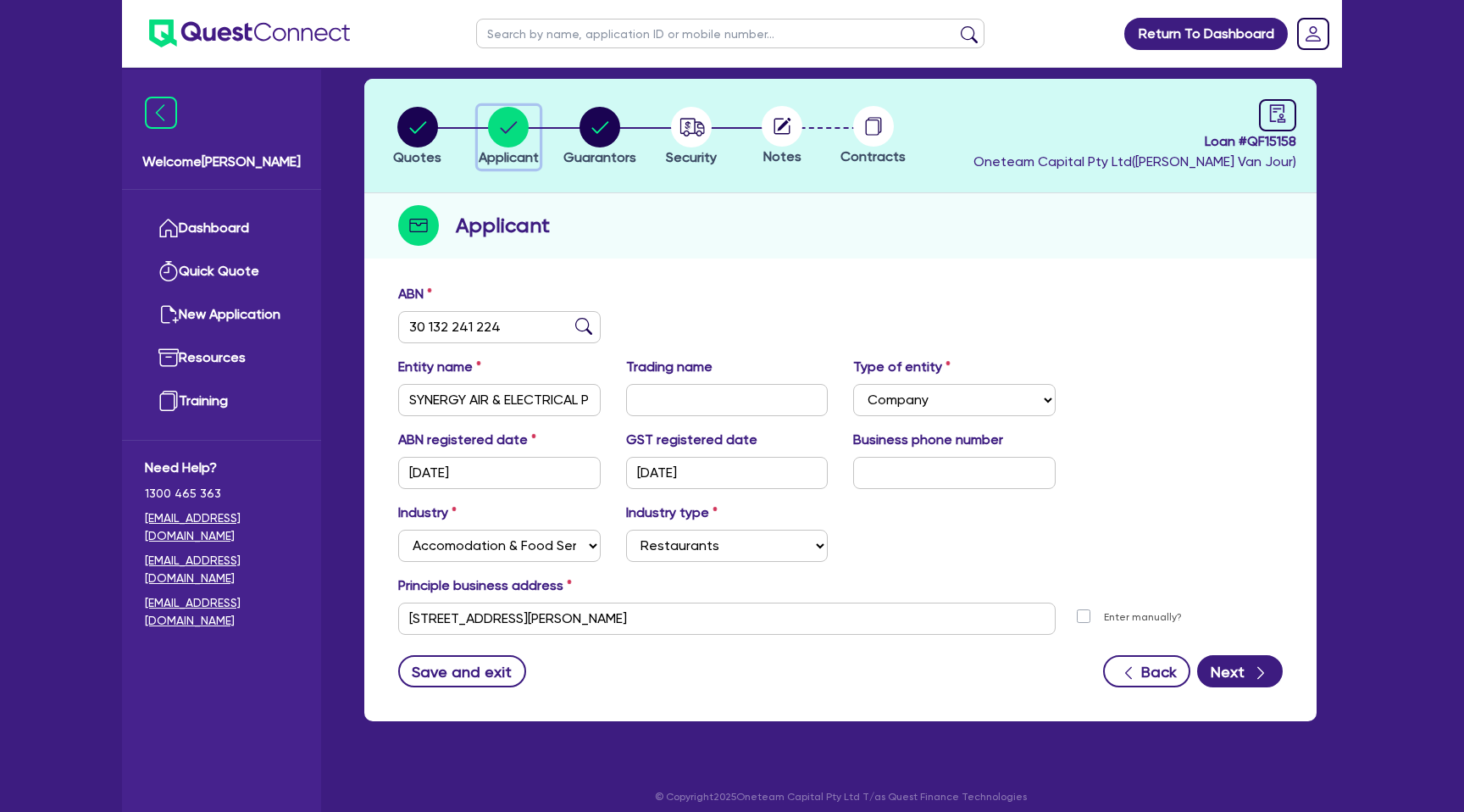
scroll to position [86, 0]
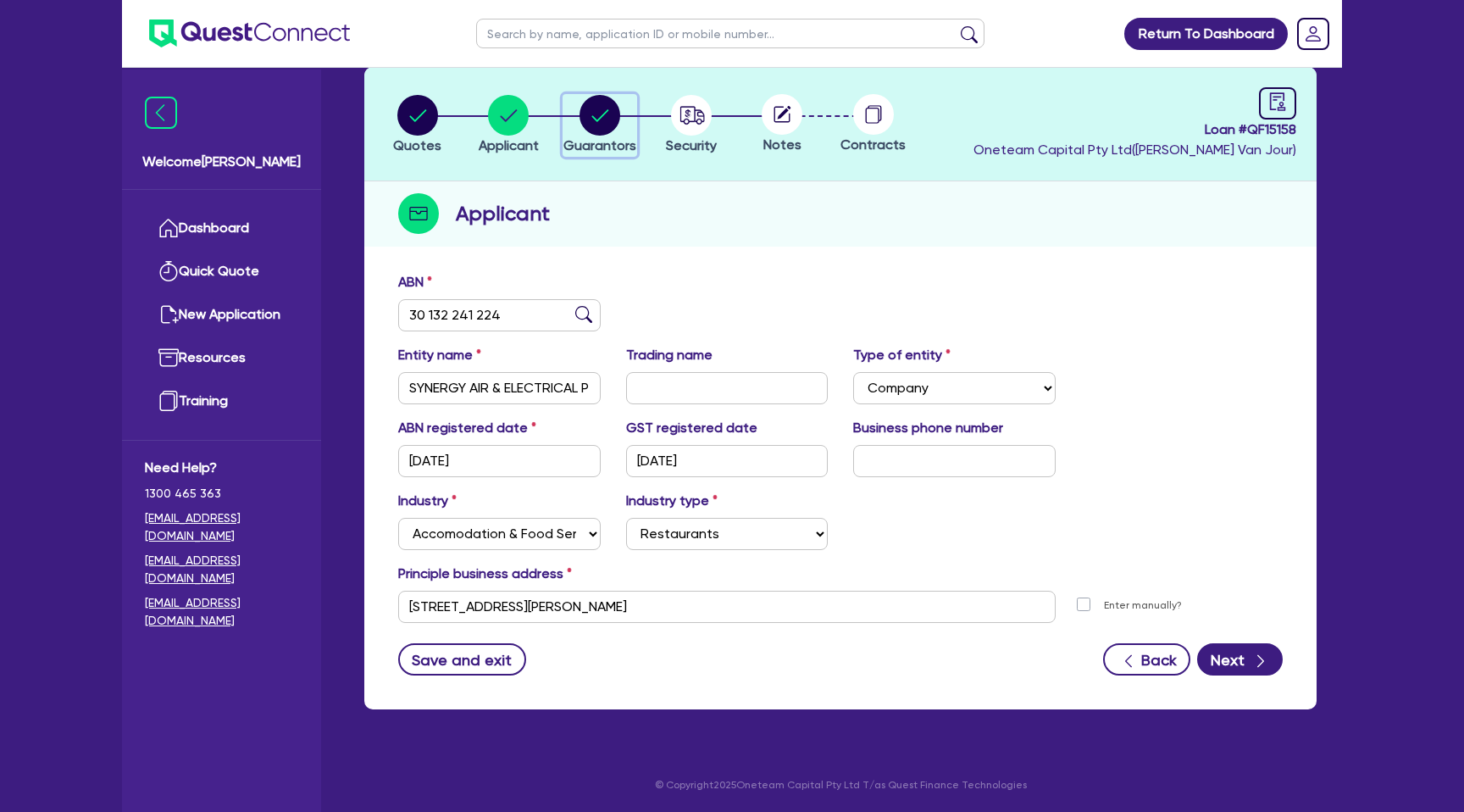
click at [598, 116] on circle "button" at bounding box center [600, 115] width 41 height 41
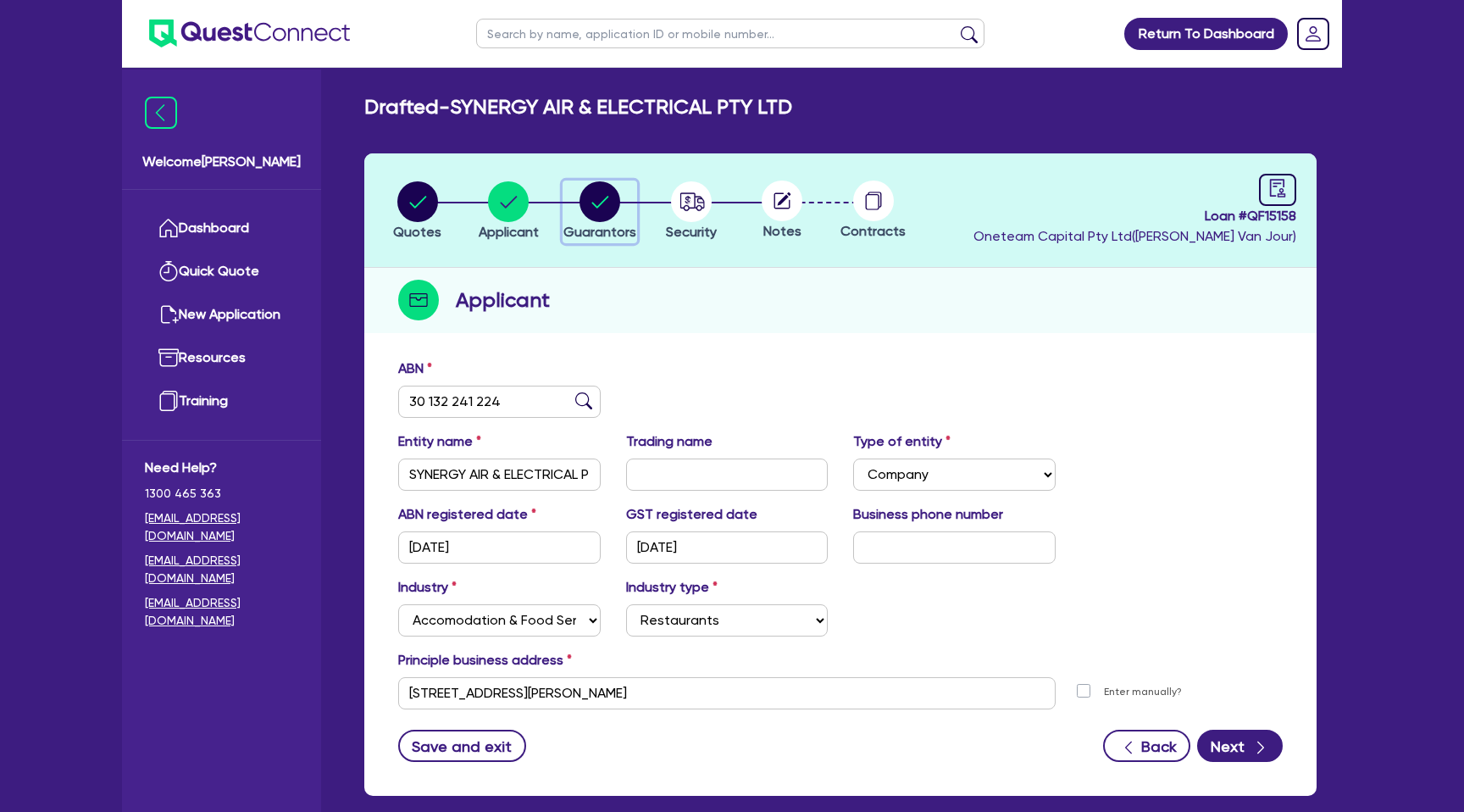
select select "MR"
select select "SA"
select select "SINGLE"
select select "PROPERTY"
select select "CASH"
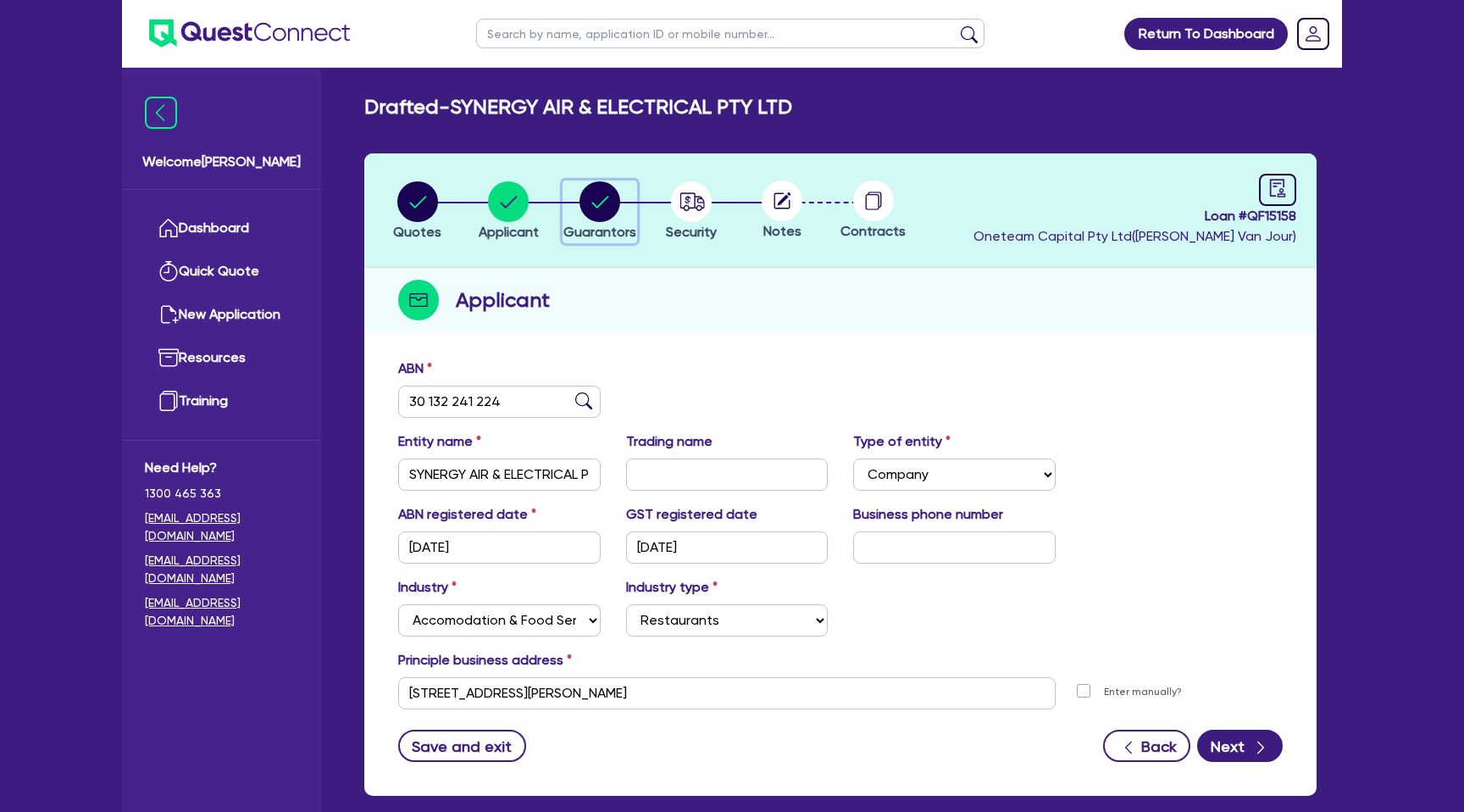
select select "MORTGAGE"
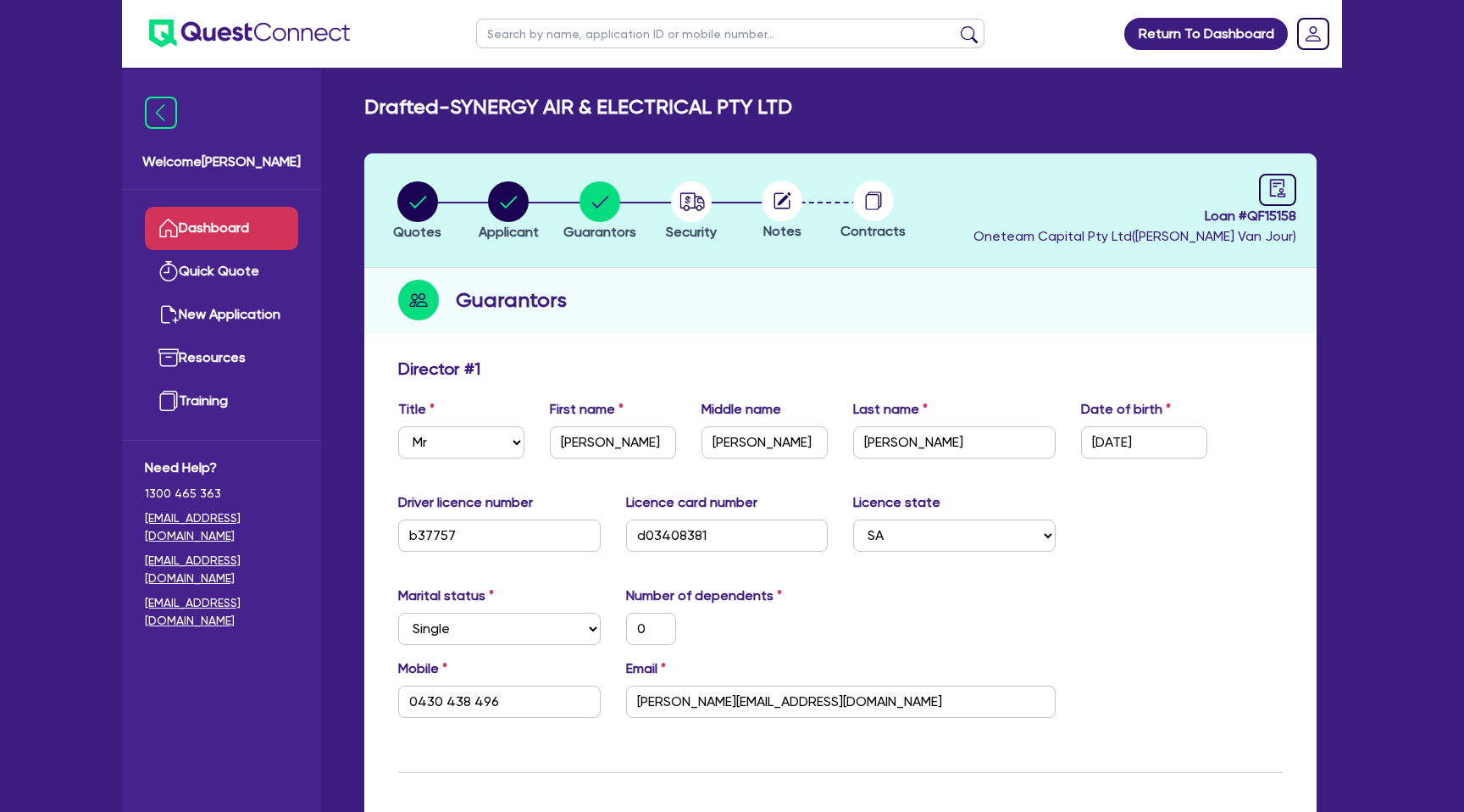
click at [250, 224] on link "Dashboard" at bounding box center [221, 228] width 153 height 44
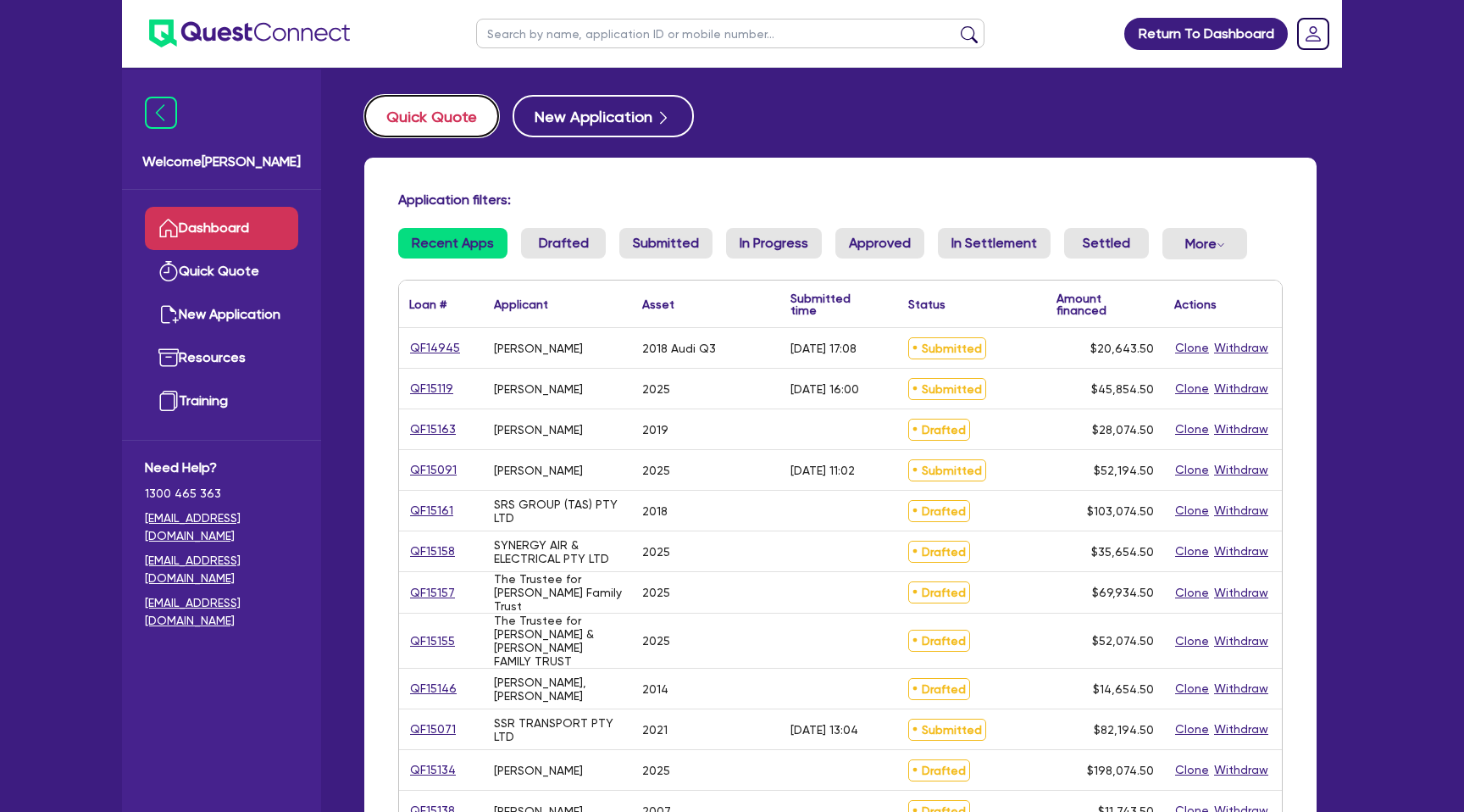
click at [457, 112] on button "Quick Quote" at bounding box center [432, 116] width 135 height 43
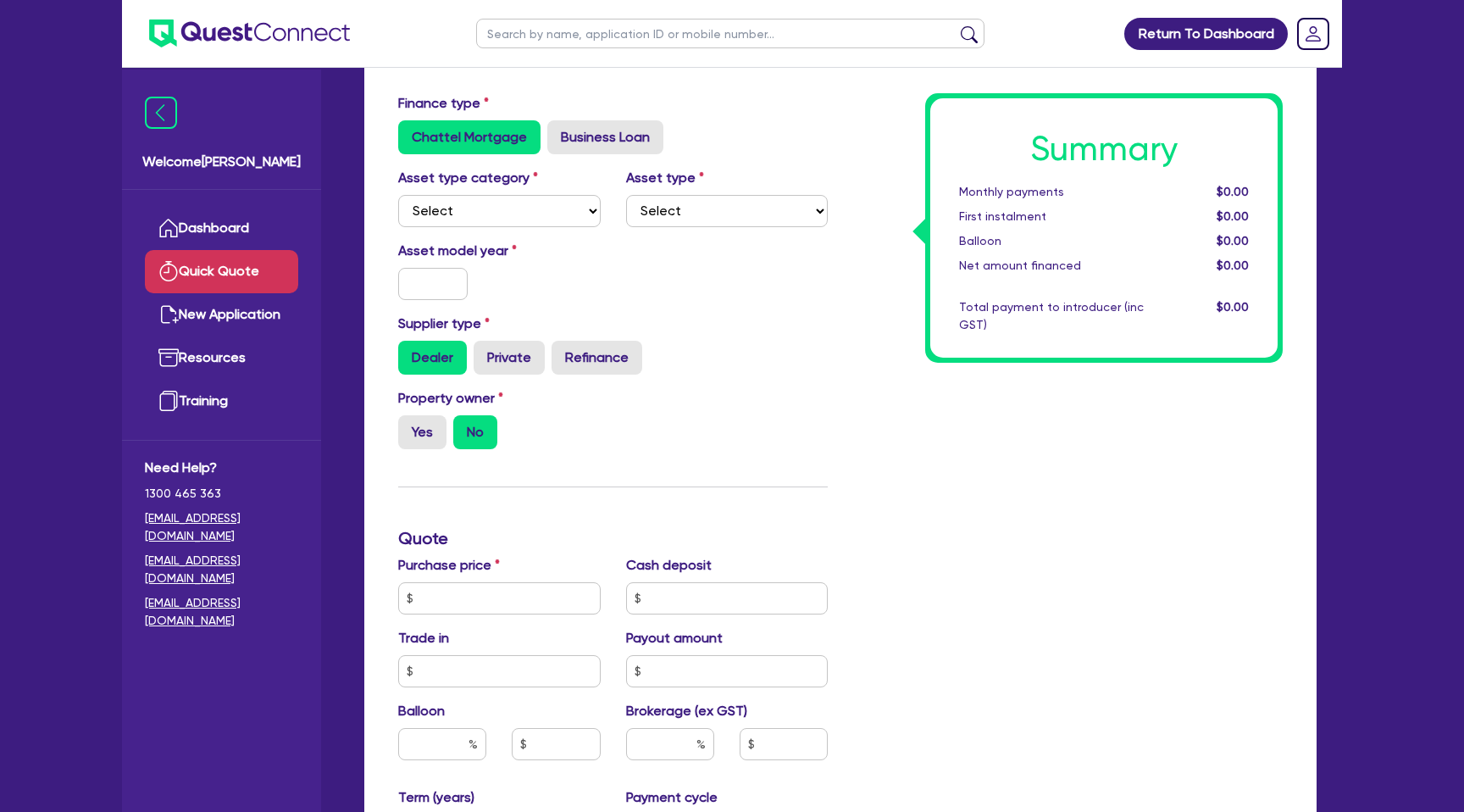
scroll to position [95, 0]
click at [524, 216] on select "Select Cars and light trucks Primary assets Secondary assets Tertiary assets" at bounding box center [499, 210] width 202 height 32
select select "CARS_AND_LIGHT_TRUCKS"
click at [398, 194] on select "Select Cars and light trucks Primary assets Secondary assets Tertiary assets" at bounding box center [499, 210] width 202 height 32
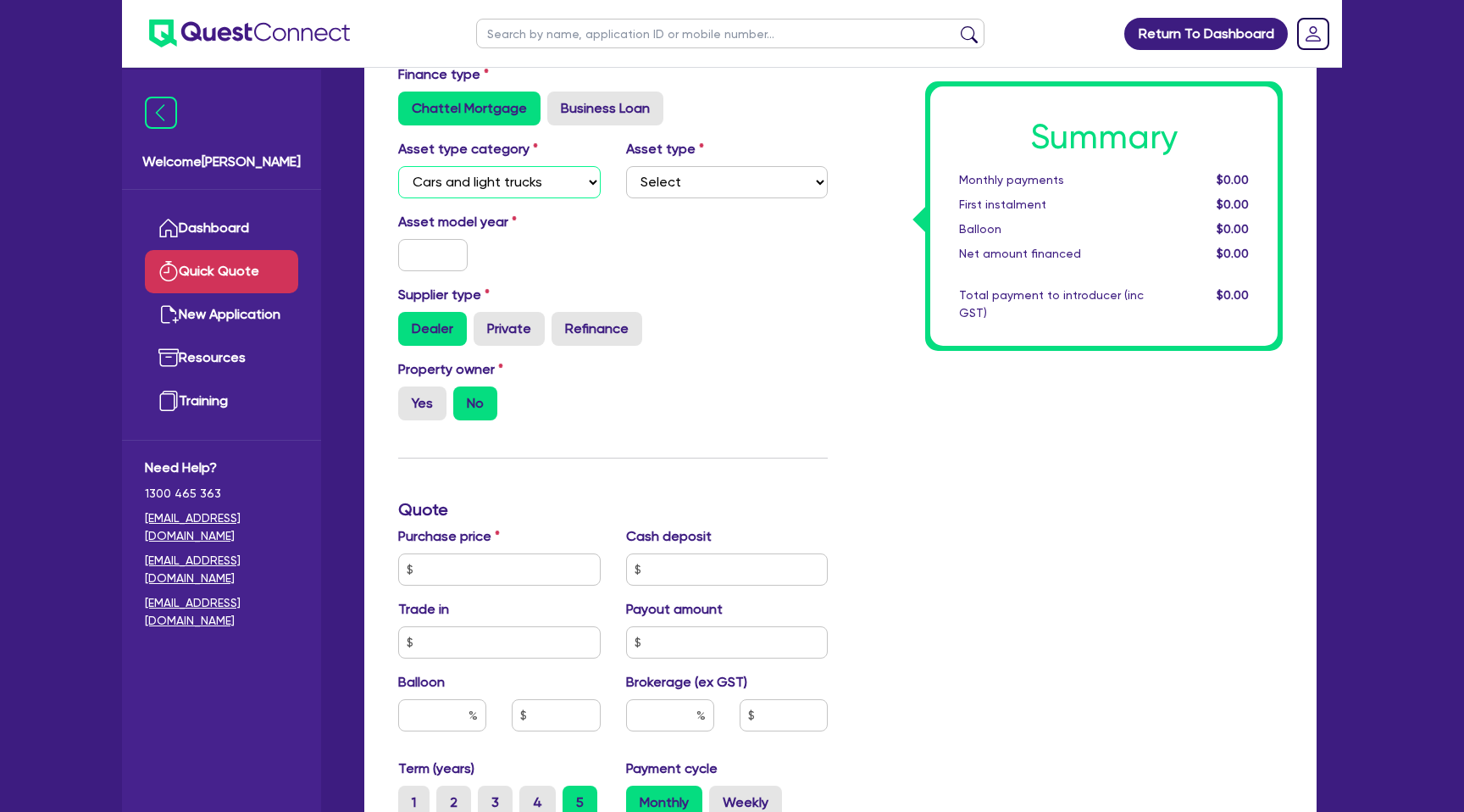
scroll to position [130, 0]
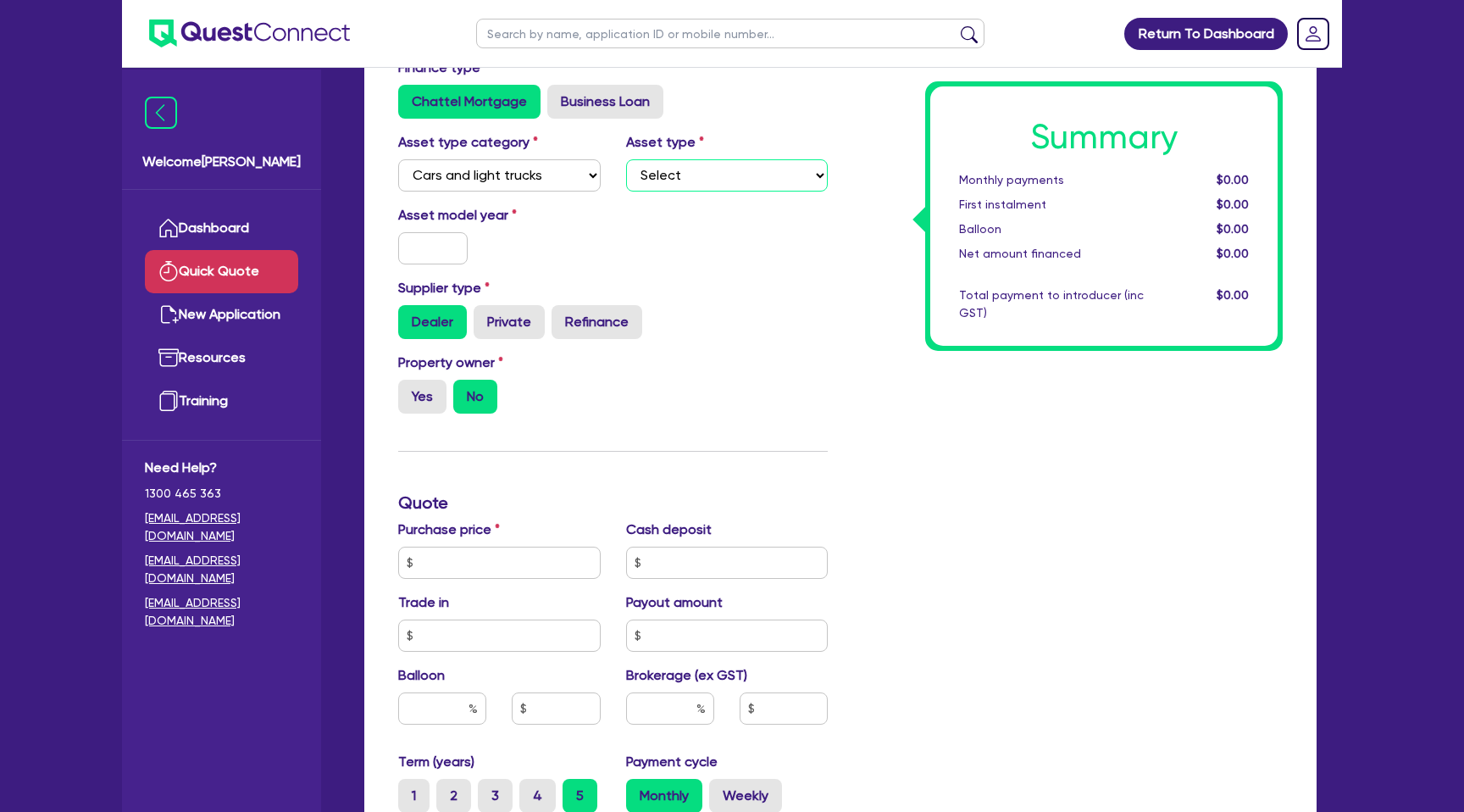
click at [665, 186] on select "Select Passenger vehicles Vans and utes Light trucks up to 4.5 tonne" at bounding box center [728, 175] width 202 height 32
select select "PASSENGER_VEHICLES"
click at [627, 160] on select "Select Passenger vehicles Vans and utes Light trucks up to 4.5 tonne" at bounding box center [728, 175] width 202 height 32
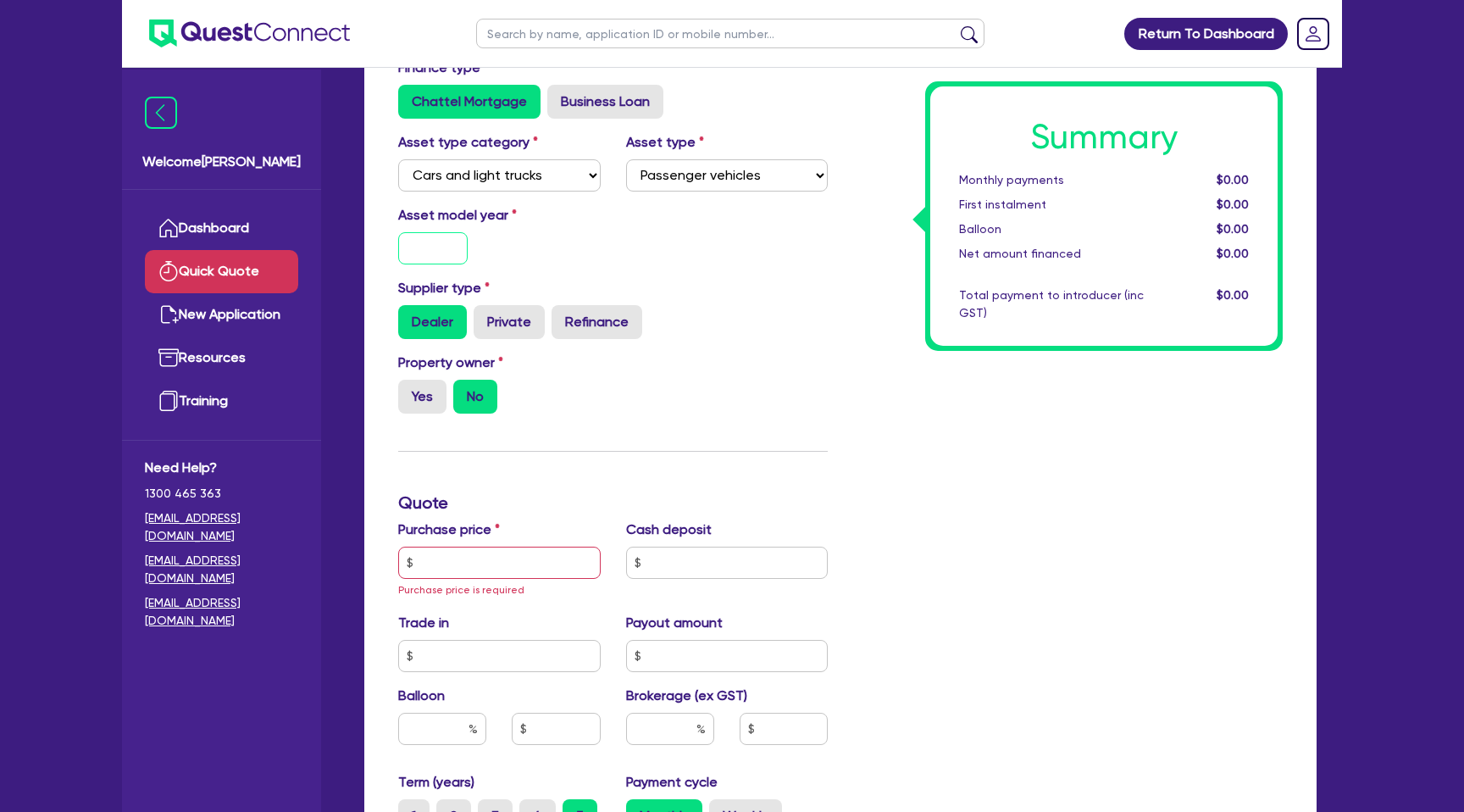
click at [432, 251] on input "text" at bounding box center [433, 248] width 70 height 32
type input "2022"
click at [631, 247] on div "Asset model year [DATE]" at bounding box center [613, 241] width 455 height 73
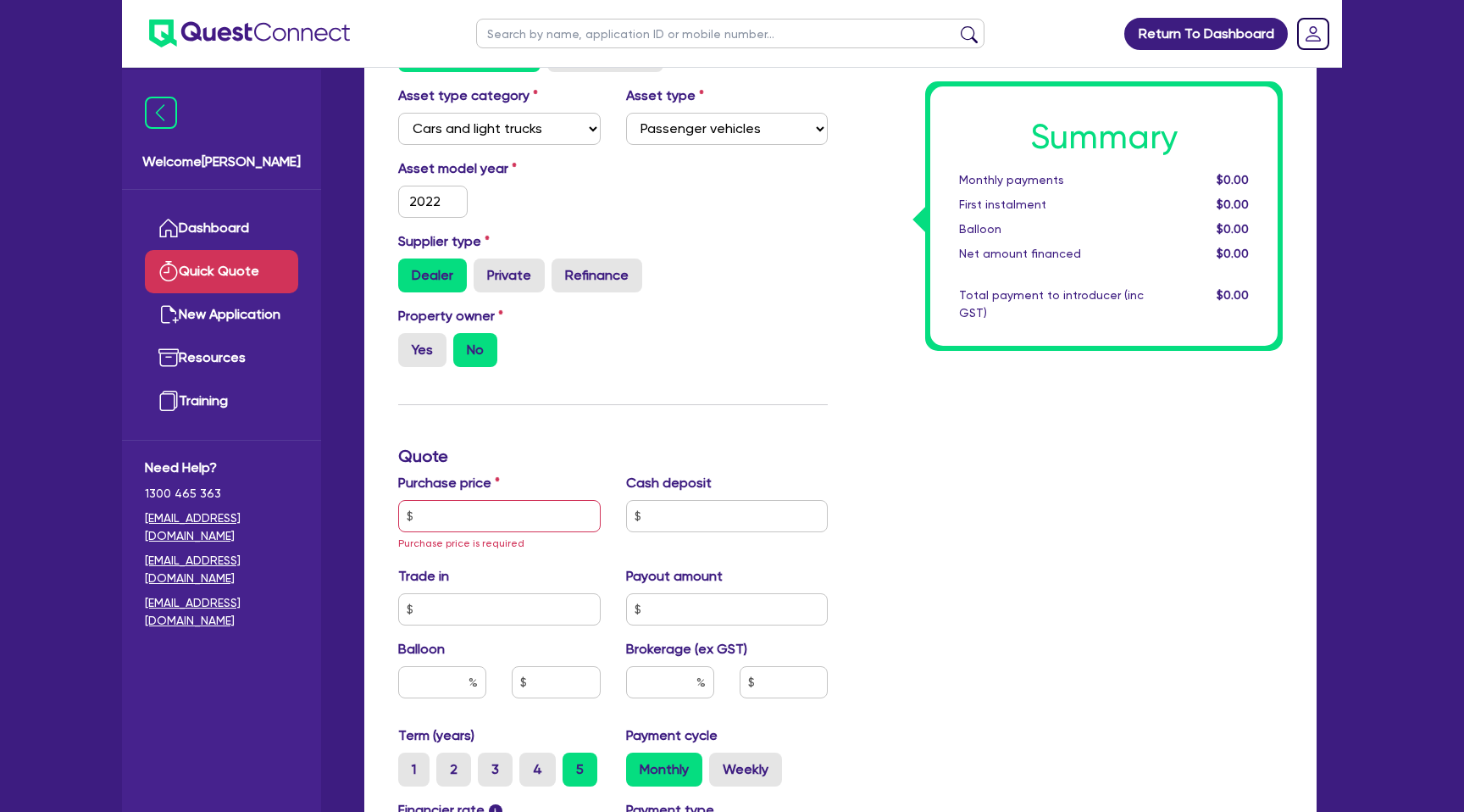
click at [525, 253] on div "Supplier type Dealer Private Refinance" at bounding box center [613, 262] width 455 height 61
click at [525, 254] on div "Supplier type Dealer Private Refinance" at bounding box center [613, 262] width 455 height 61
click at [520, 278] on label "Private" at bounding box center [509, 275] width 71 height 34
click at [485, 269] on input "Private" at bounding box center [479, 264] width 11 height 11
radio input "true"
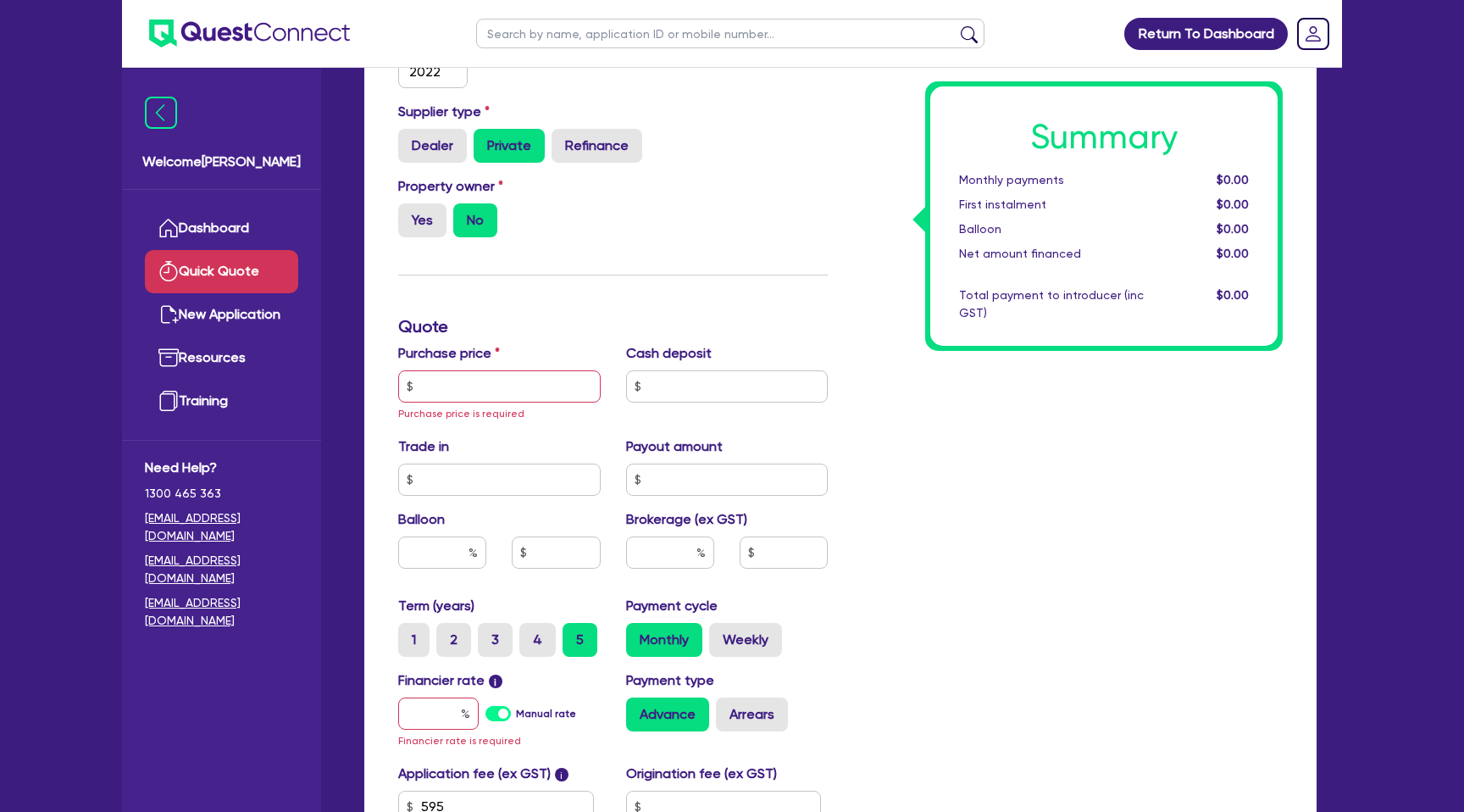
scroll to position [392, 0]
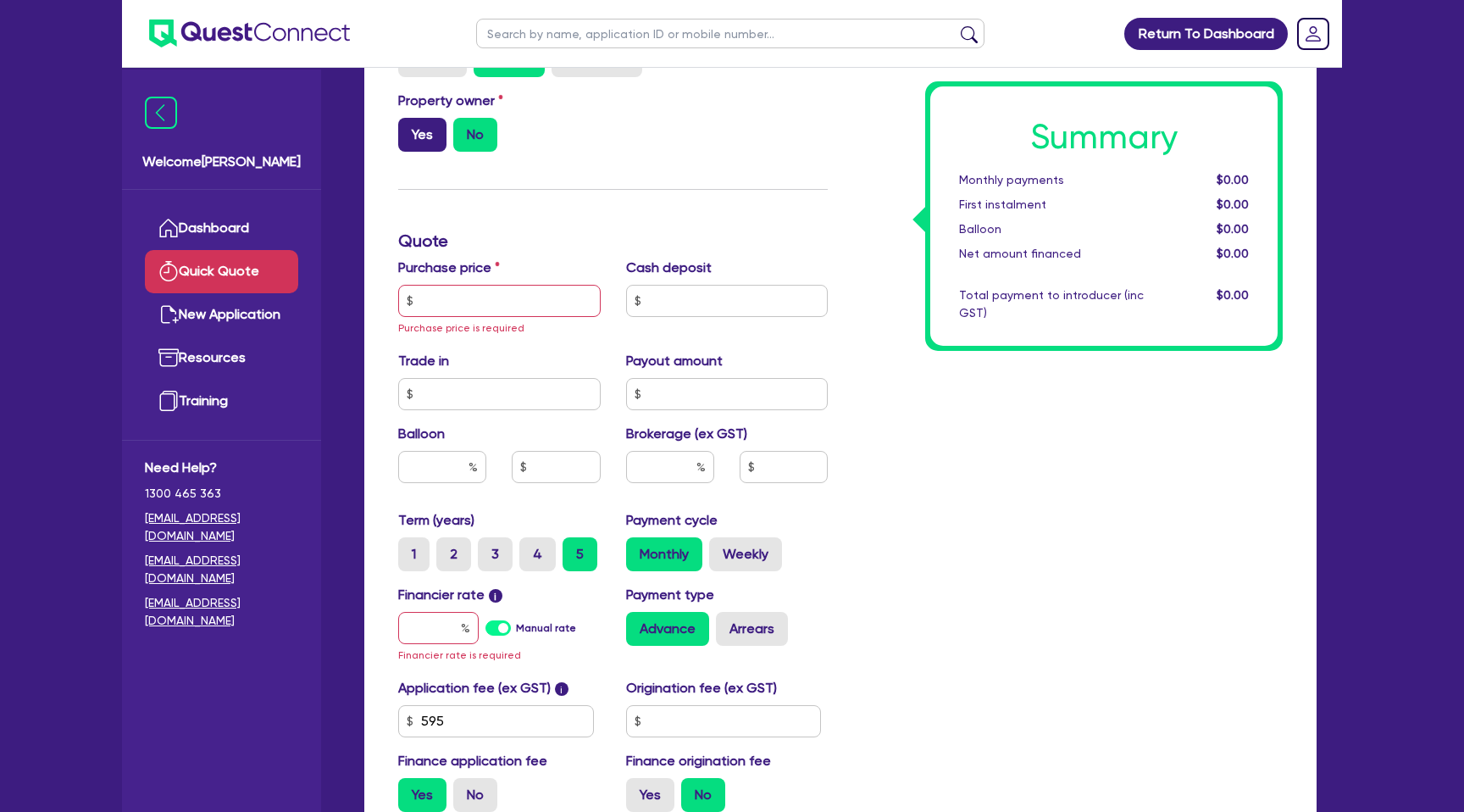
click at [430, 131] on label "Yes" at bounding box center [422, 135] width 48 height 34
click at [409, 129] on input "Yes" at bounding box center [404, 123] width 11 height 11
radio input "true"
click at [447, 305] on input "text" at bounding box center [499, 301] width 202 height 32
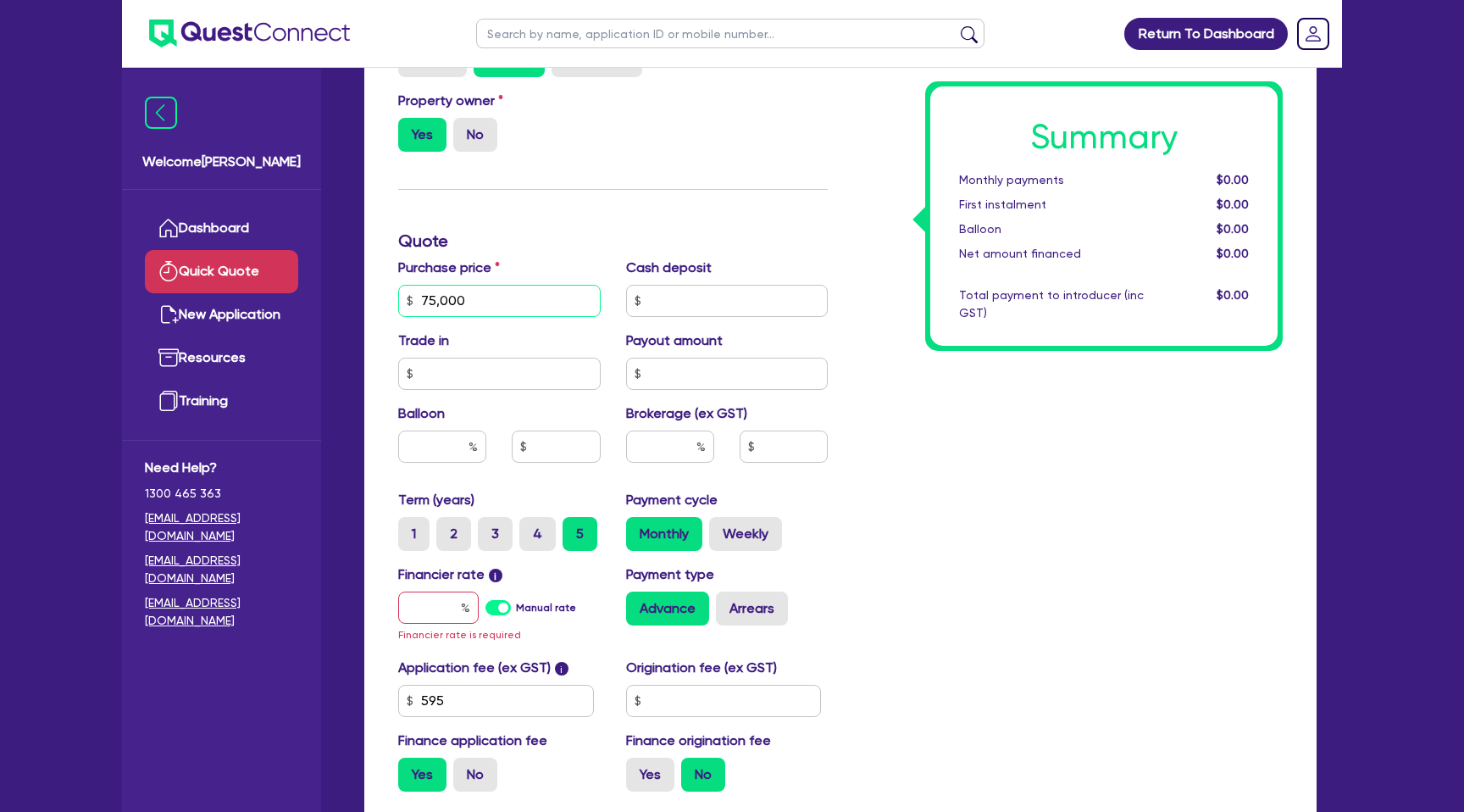
type input "75,000"
click at [689, 316] on div "Purchase price 75,000 Cash deposit Trade in Payout amount Balloon Brokerage (ex…" at bounding box center [613, 374] width 455 height 232
click at [675, 305] on input "text" at bounding box center [728, 301] width 202 height 32
drag, startPoint x: 471, startPoint y: 301, endPoint x: 397, endPoint y: 302, distance: 74.0
click at [397, 302] on div "Purchase price 75,000" at bounding box center [499, 288] width 228 height 59
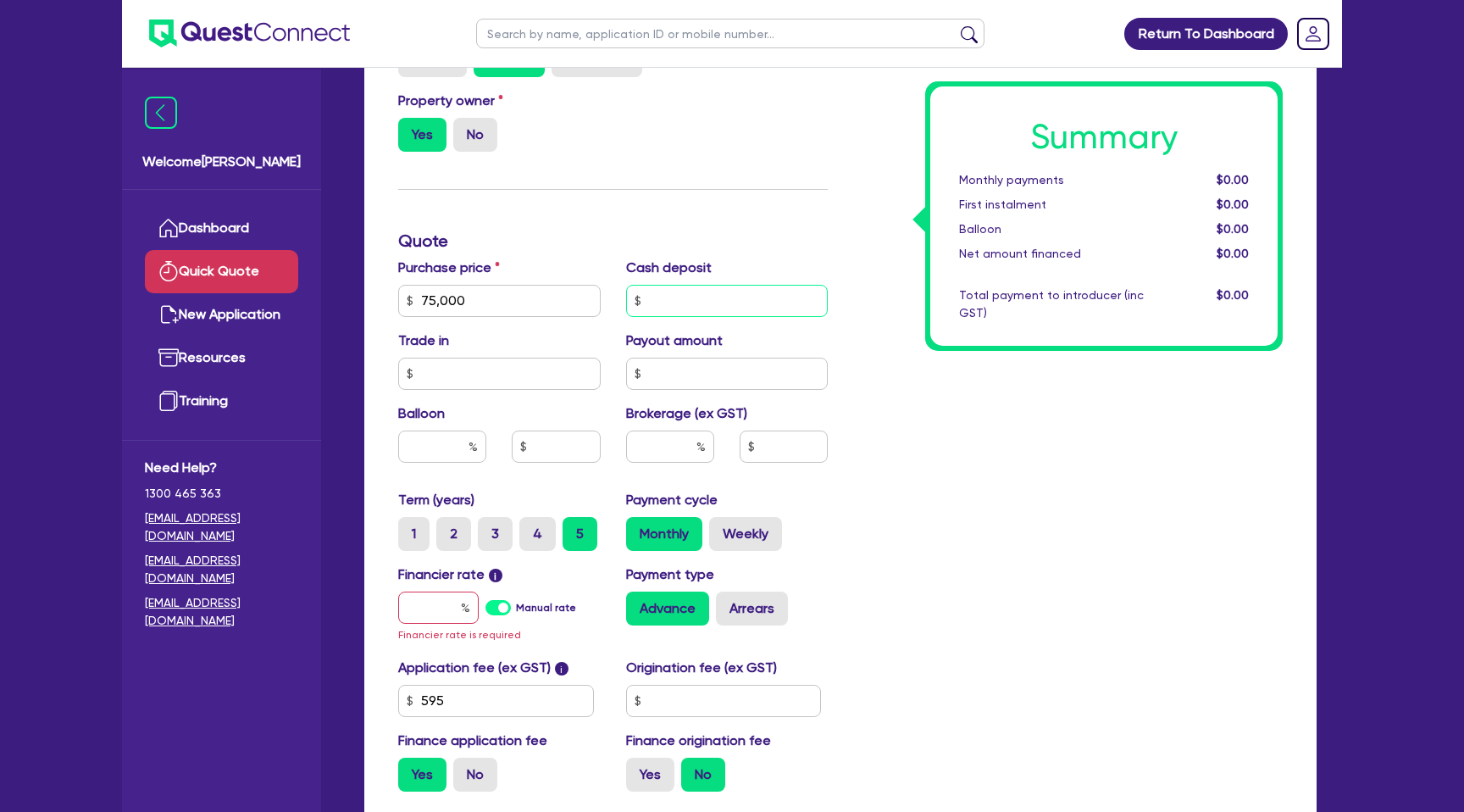
click at [677, 298] on input "text" at bounding box center [728, 301] width 202 height 32
type input "50,000"
click at [952, 503] on div "Summary Monthly payments $0.00 First instalment $0.00 Balloon $0.00 Net amount …" at bounding box center [1069, 300] width 455 height 1009
click at [434, 464] on div "Balloon" at bounding box center [499, 440] width 228 height 73
click at [456, 450] on input "text" at bounding box center [442, 446] width 88 height 32
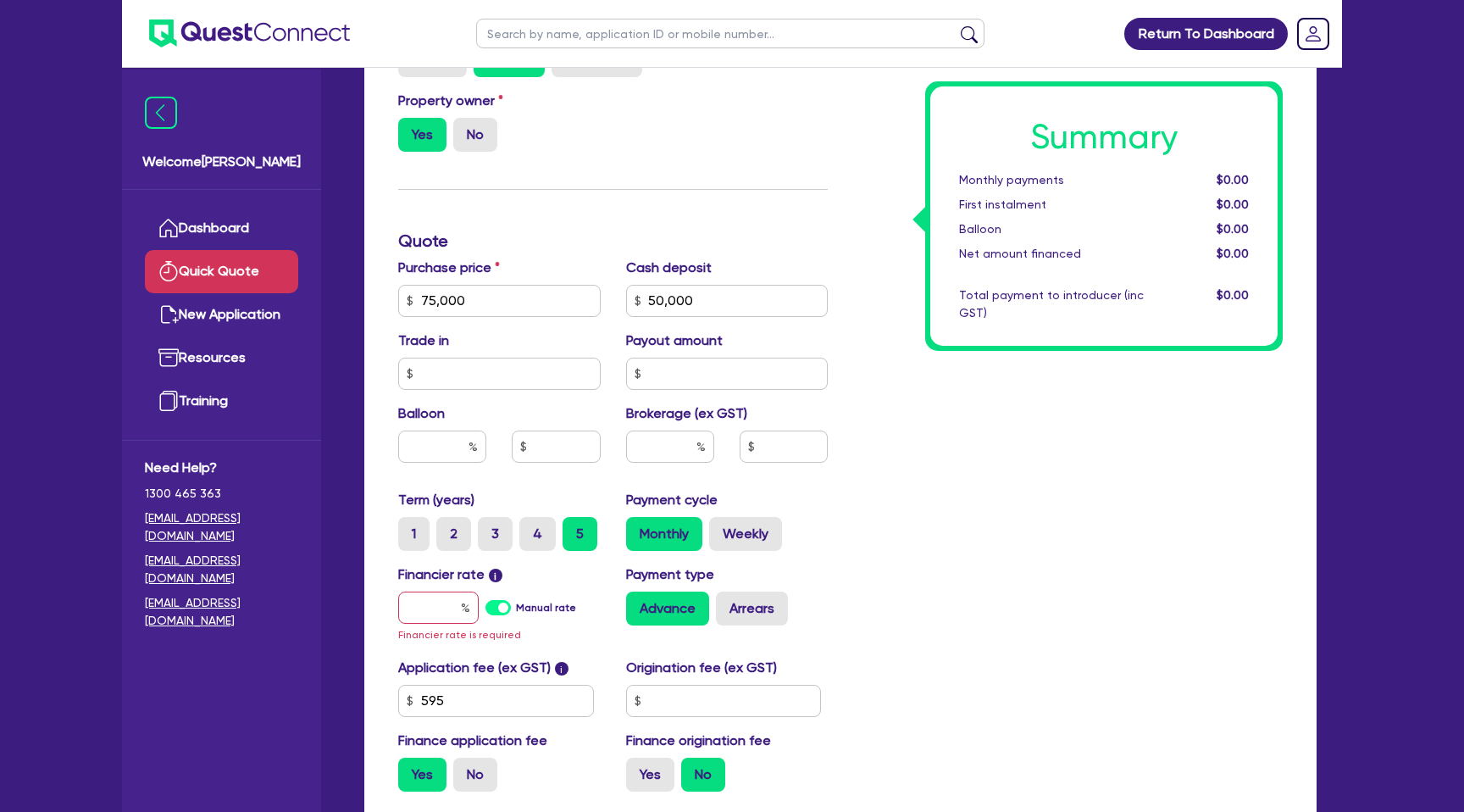
click at [988, 470] on div "Summary Monthly payments $0.00 First instalment $0.00 Balloon $0.00 Net amount …" at bounding box center [1069, 300] width 455 height 1009
click at [679, 452] on input "text" at bounding box center [670, 446] width 88 height 32
type input "5"
click at [987, 548] on div "Summary Monthly payments $0.00 First instalment $0.00 Balloon $0.00 Net amount …" at bounding box center [1069, 300] width 455 height 1009
click at [441, 600] on input "text" at bounding box center [438, 607] width 81 height 32
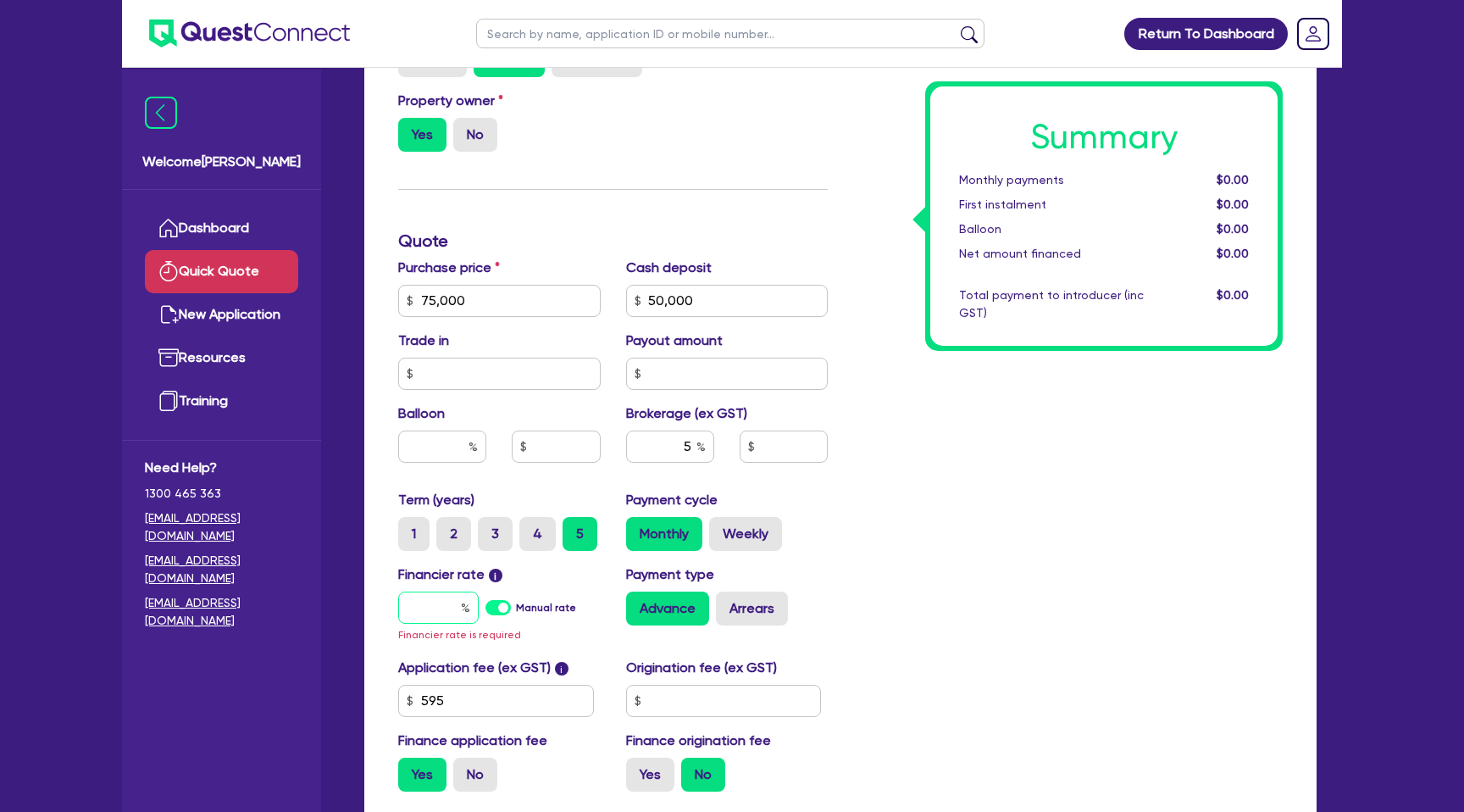
type input "7"
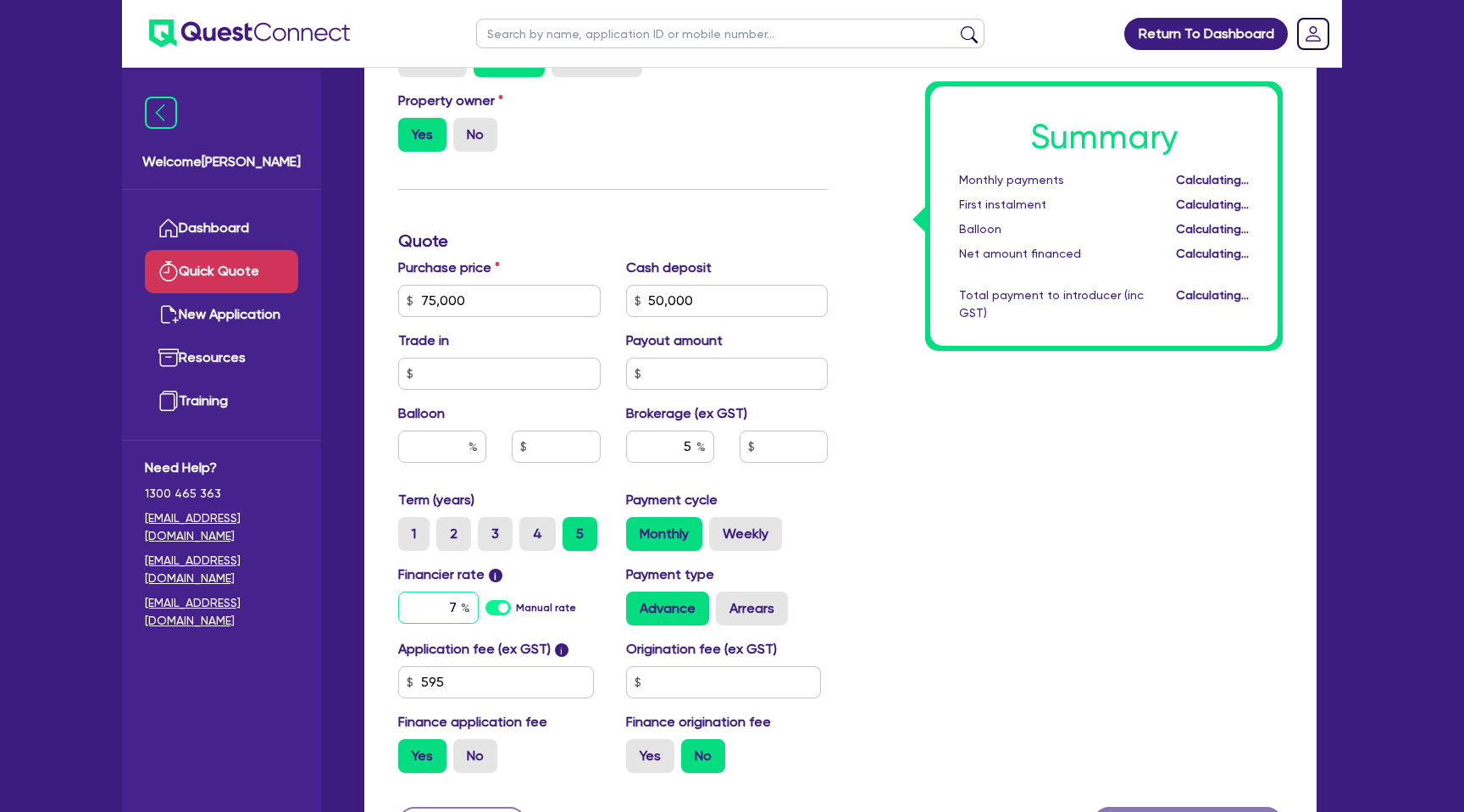
type input "1,282.72"
type input "7.99"
click at [1075, 659] on div "Summary Monthly payments $532.83 First instalment $532.83 Balloon $0.00 Net amo…" at bounding box center [1069, 290] width 455 height 990
type input "1,282.72"
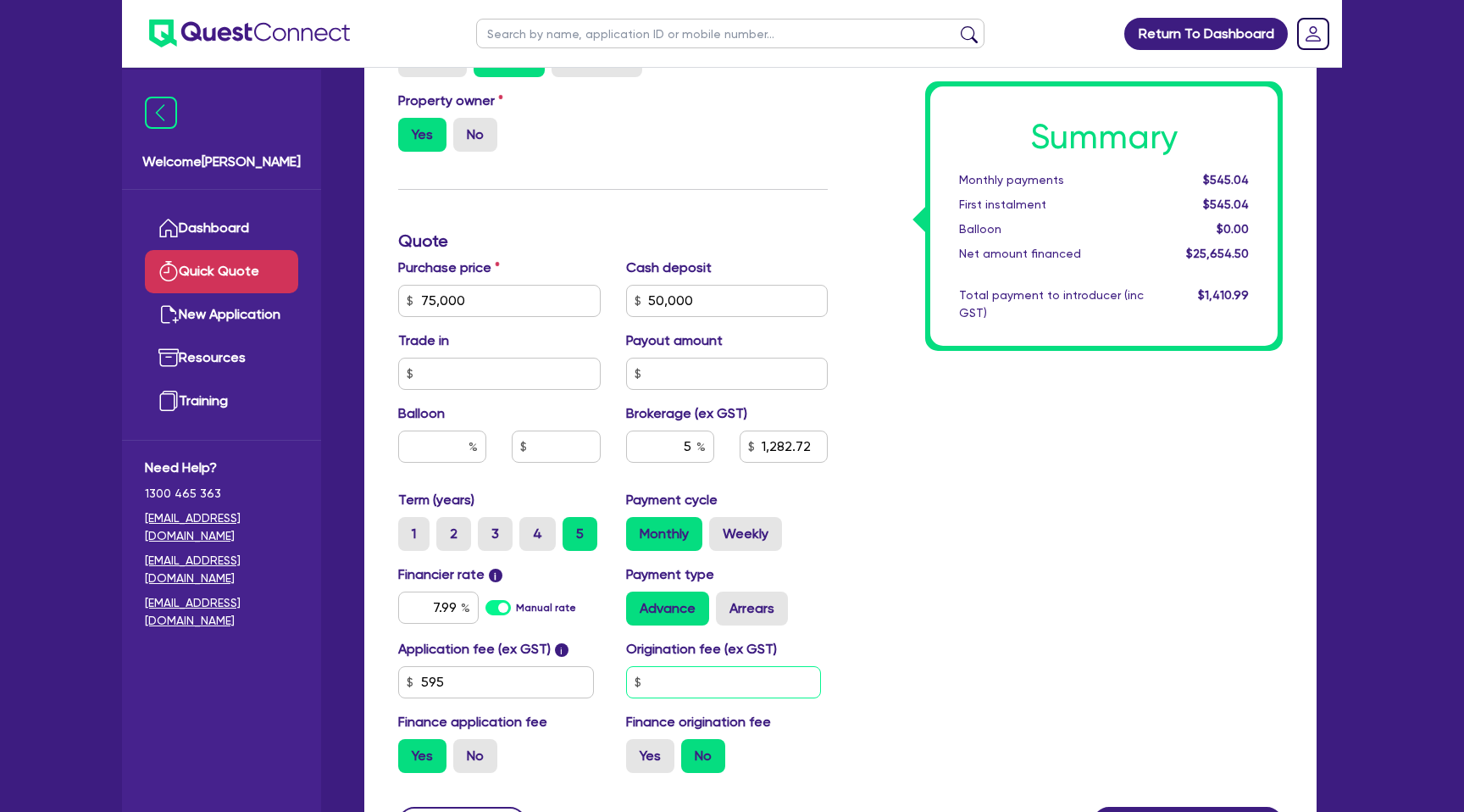
click at [729, 687] on input "text" at bounding box center [724, 682] width 196 height 32
type input "2,200"
click at [1079, 510] on div "Summary Monthly payments $545.04 First instalment $545.04 Balloon $0.00 Net amo…" at bounding box center [1069, 290] width 455 height 990
type input "1,282.72"
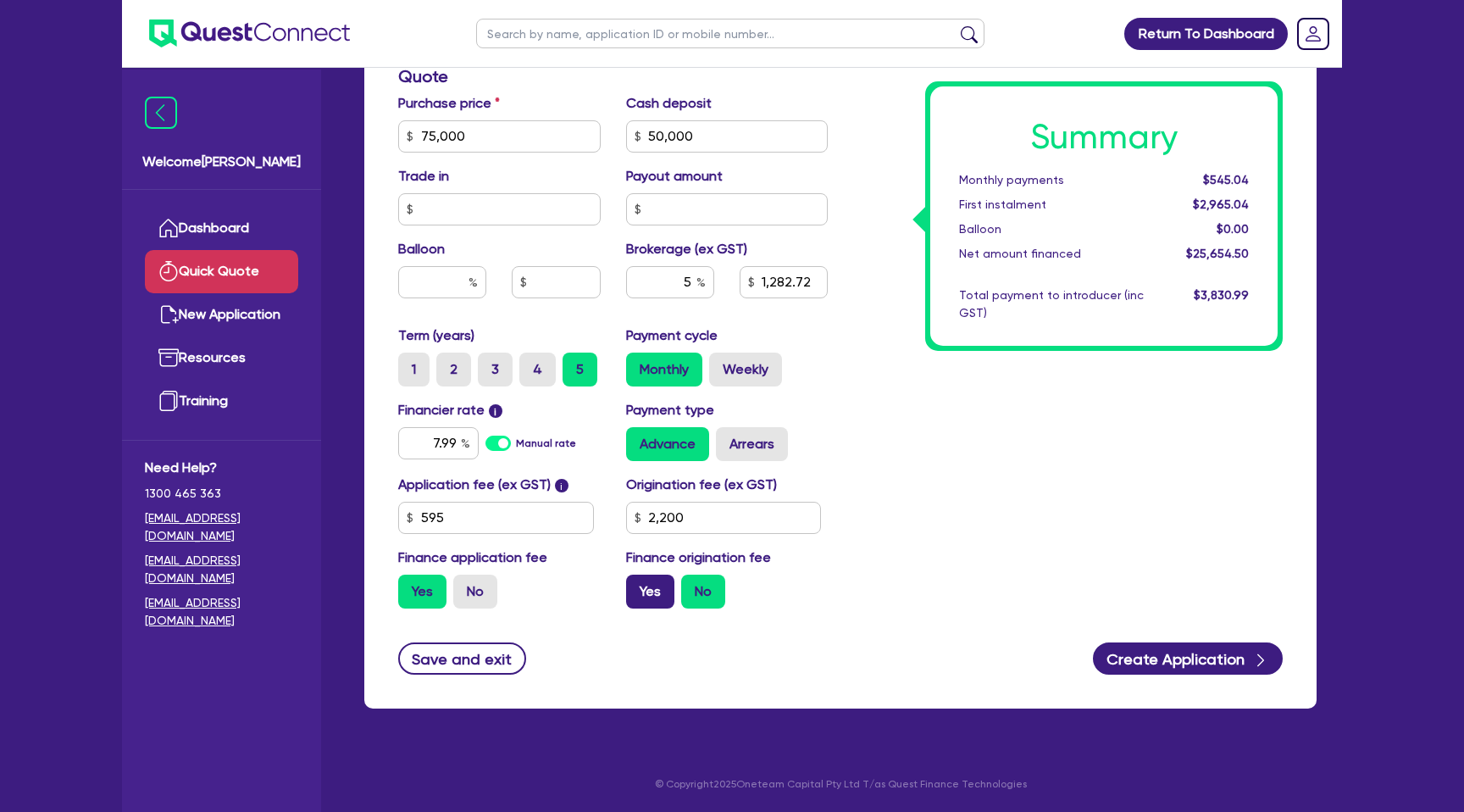
click at [641, 587] on label "Yes" at bounding box center [651, 591] width 48 height 34
click at [638, 586] on input "Yes" at bounding box center [632, 580] width 11 height 11
radio input "true"
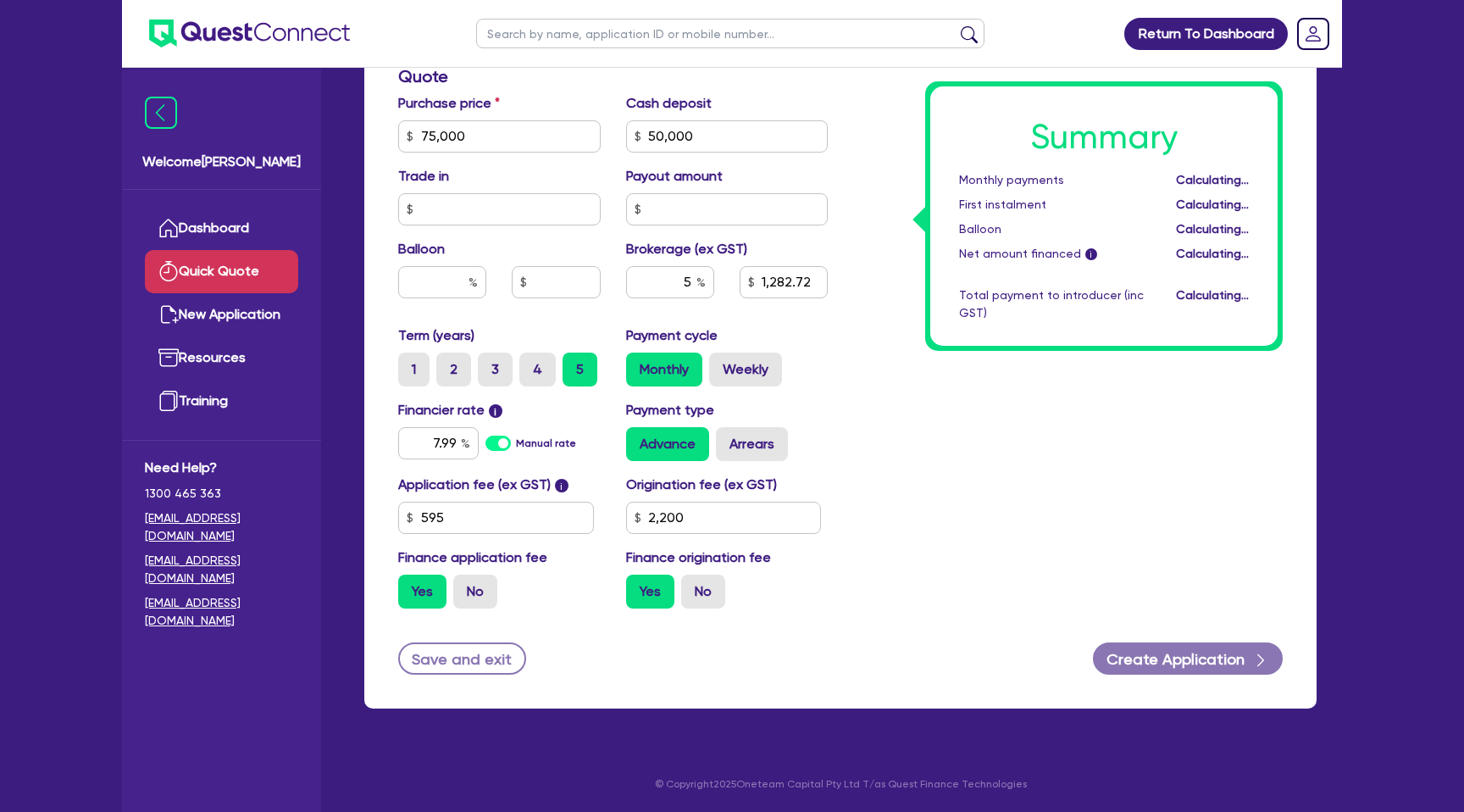
type input "1,403.73"
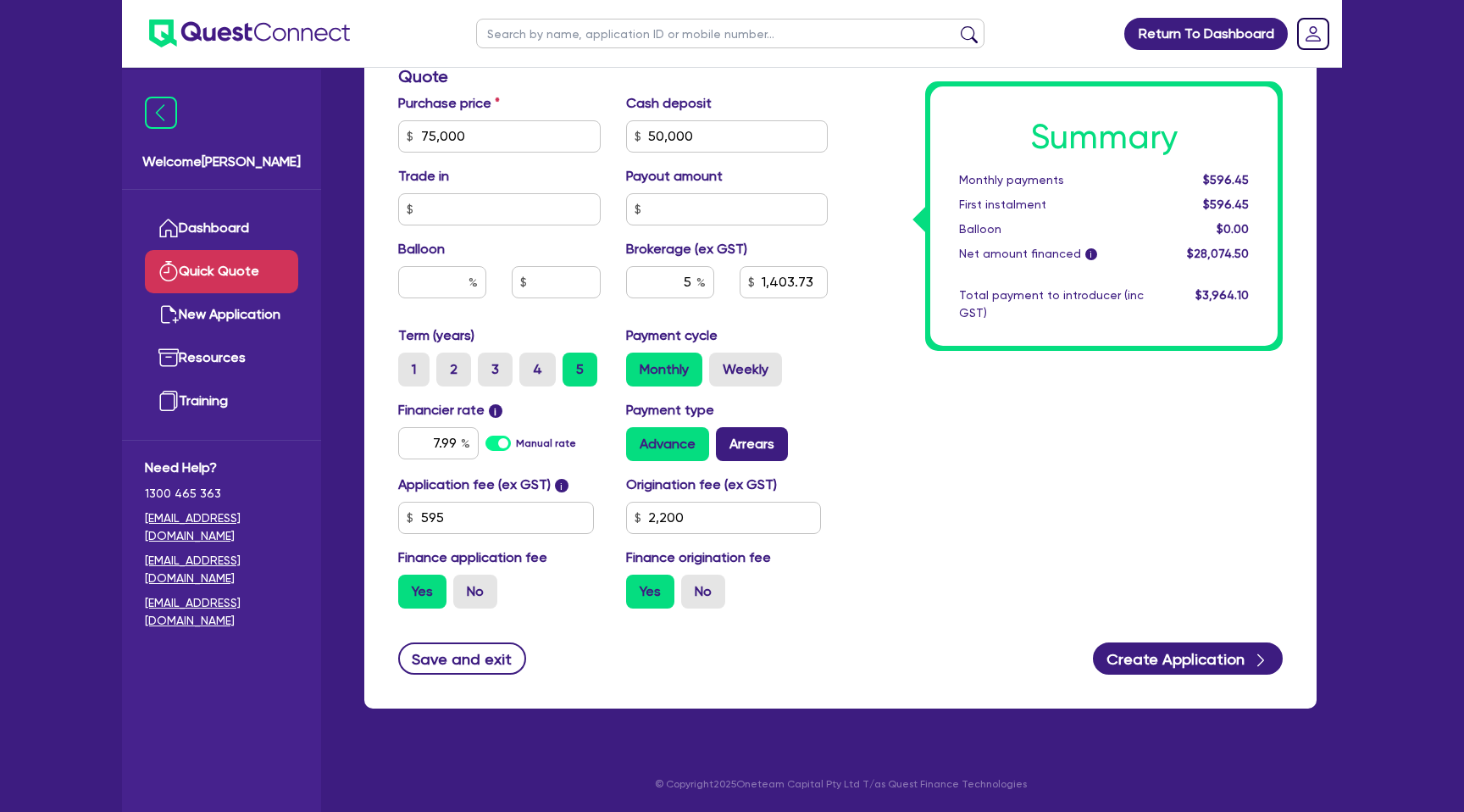
click at [748, 449] on label "Arrears" at bounding box center [752, 444] width 72 height 34
click at [727, 438] on input "Arrears" at bounding box center [721, 432] width 11 height 11
radio input "true"
type input "1,403.73"
click at [742, 370] on label "Weekly" at bounding box center [745, 369] width 73 height 34
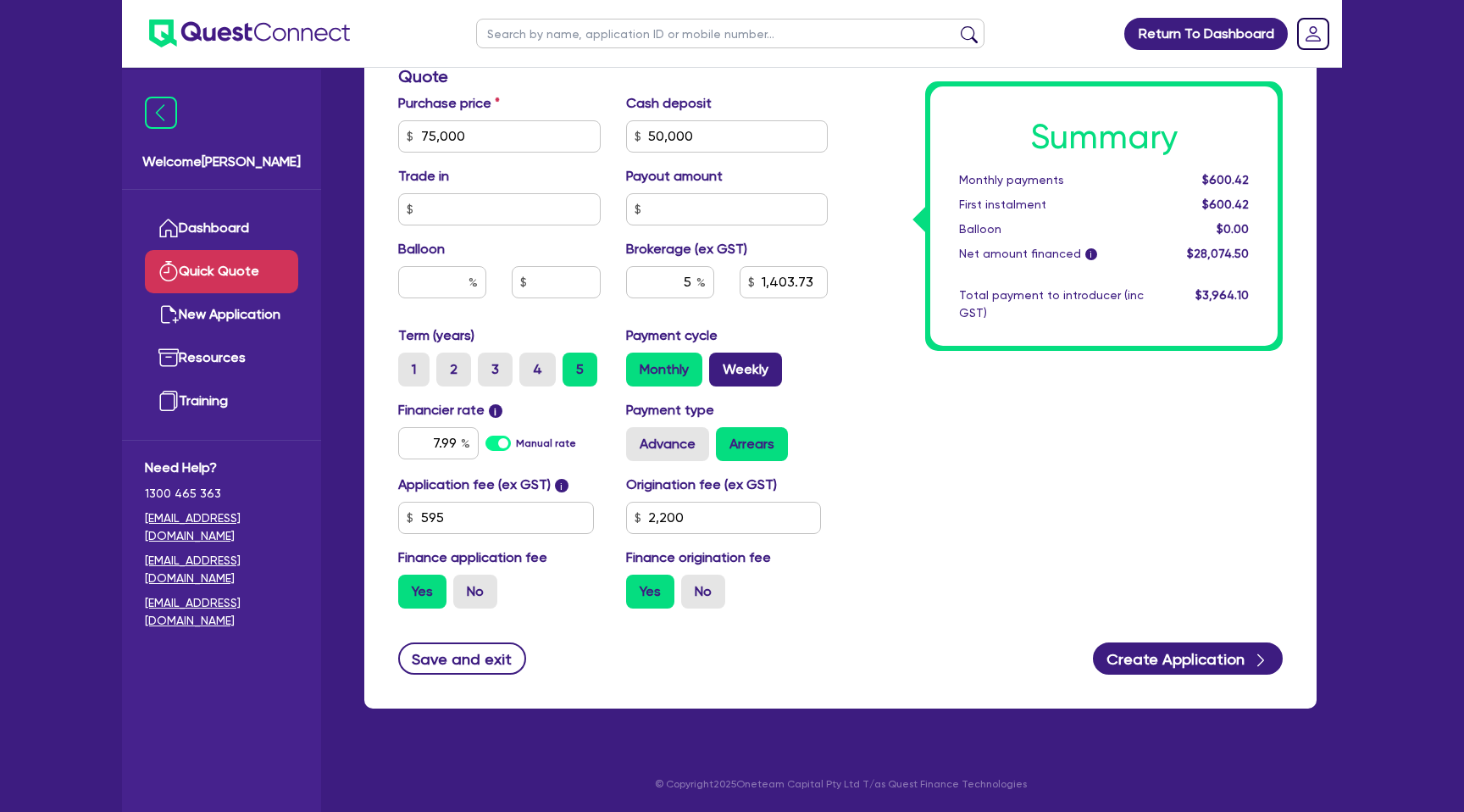
click at [720, 364] on input "Weekly" at bounding box center [715, 358] width 11 height 11
radio input "true"
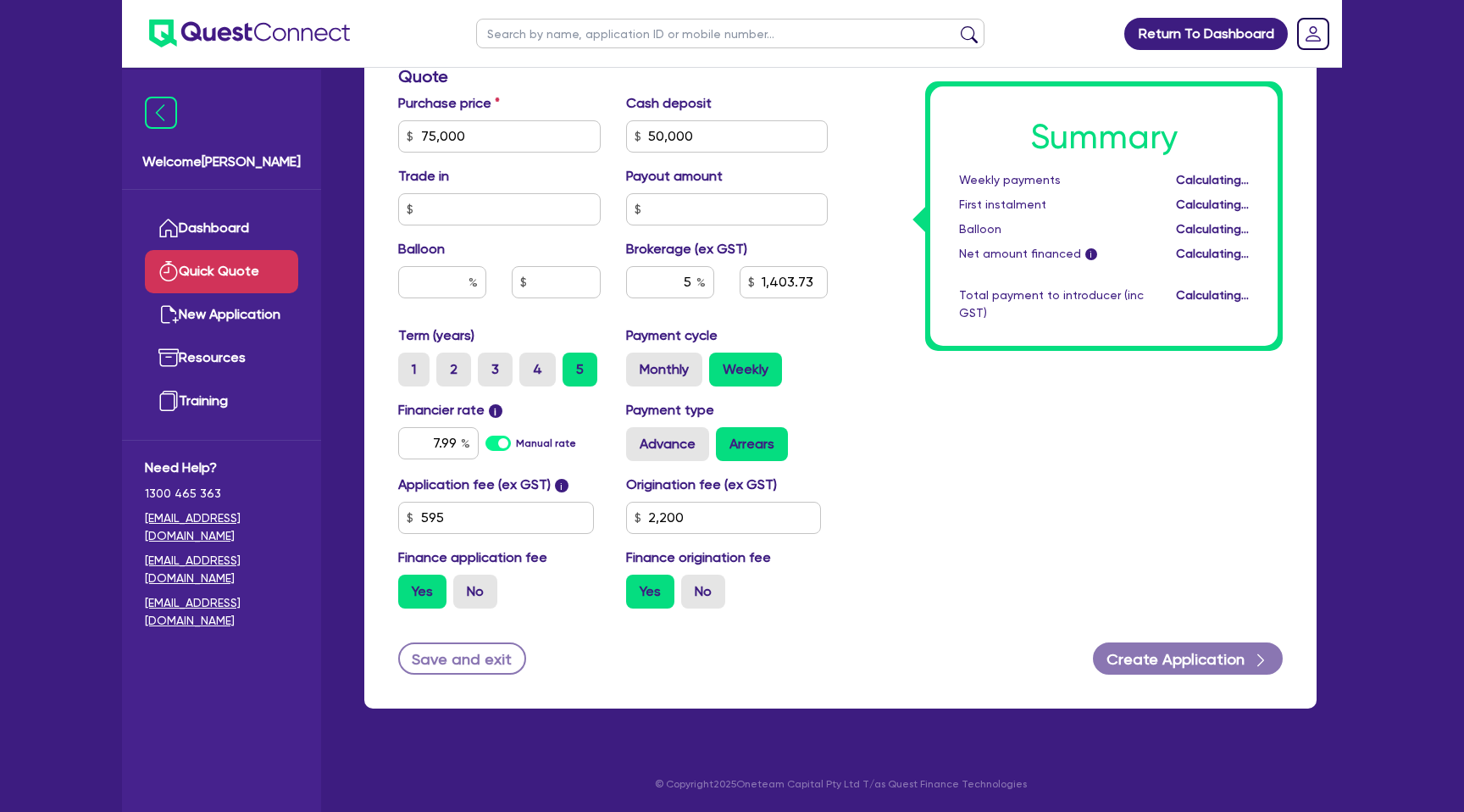
type input "1,403.73"
click at [1198, 664] on button "Create Application" at bounding box center [1188, 658] width 189 height 32
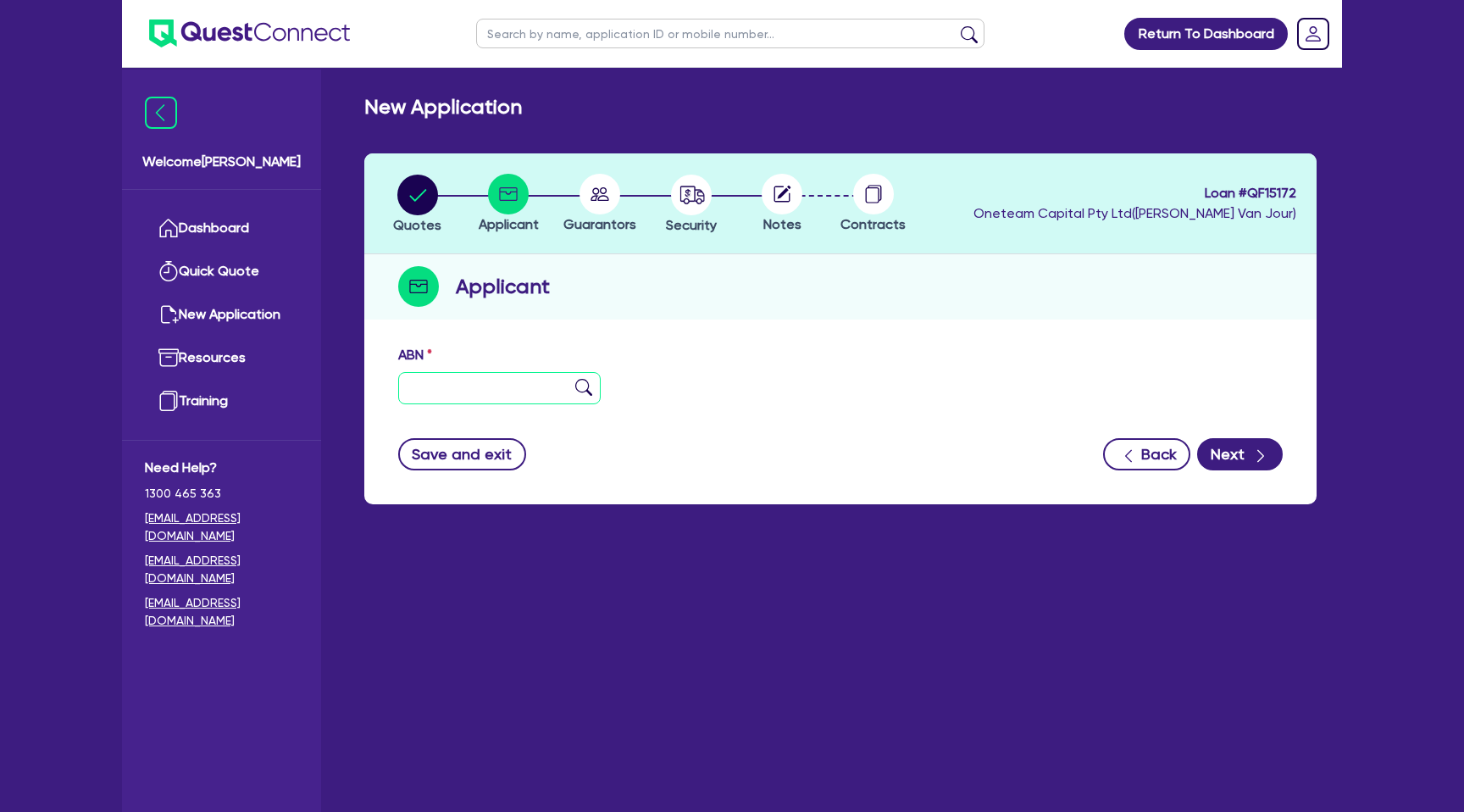
click at [433, 388] on input "text" at bounding box center [499, 388] width 202 height 32
paste input "36 675 383 641"
type input "36 675 383 641"
type input "ECALLAW FARMING PTY LTD"
select select "COMPANY"
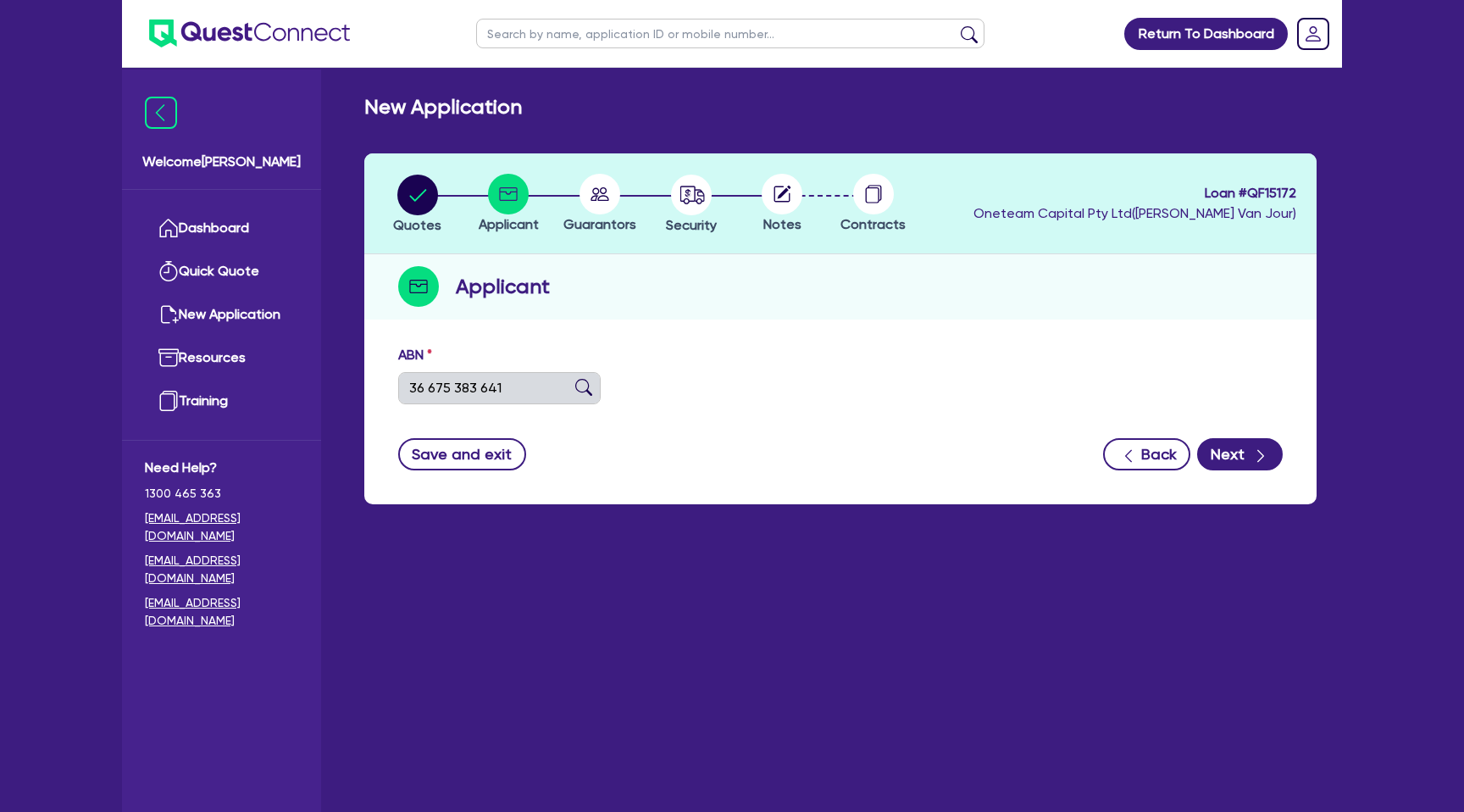
type input "[DATE]"
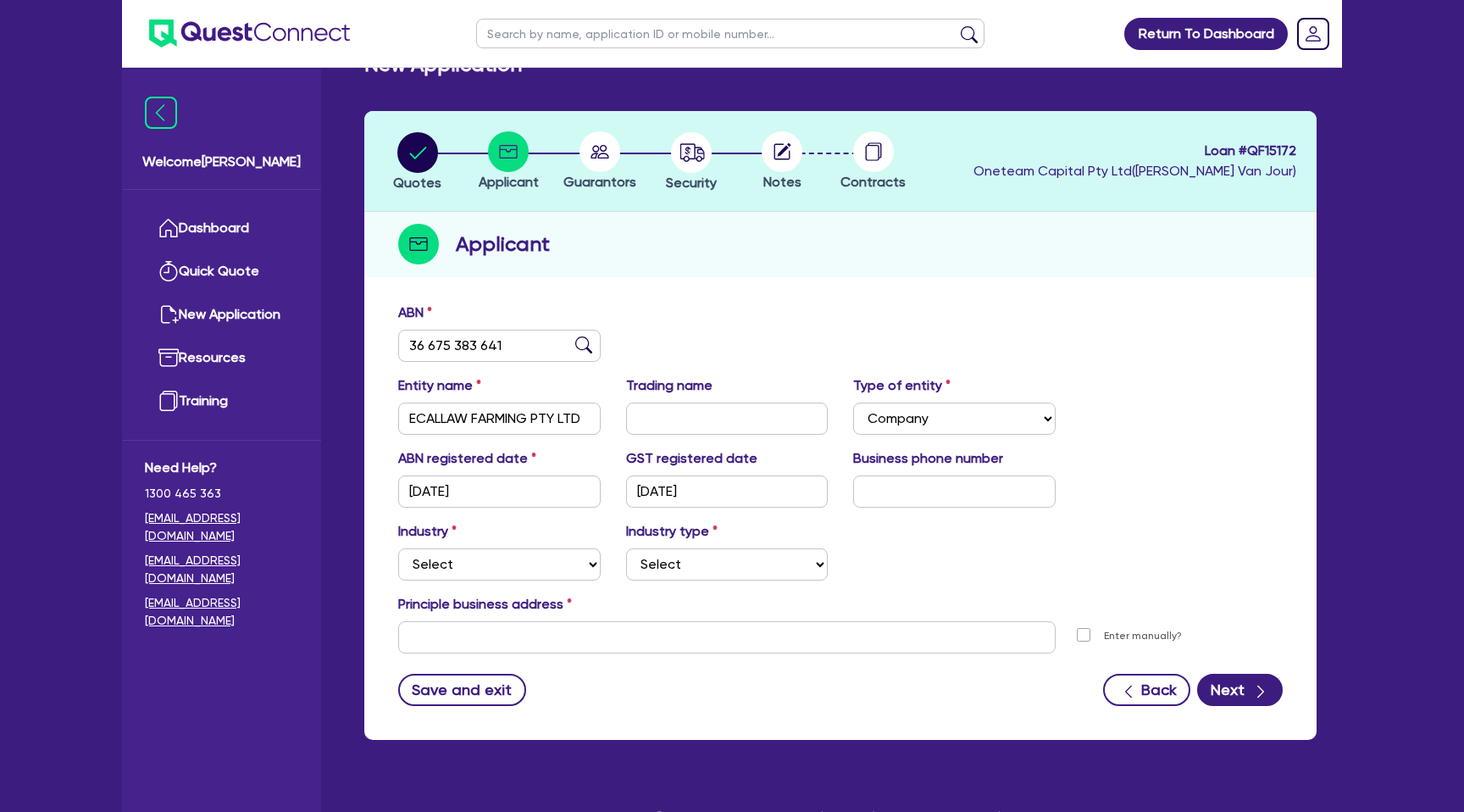
scroll to position [54, 0]
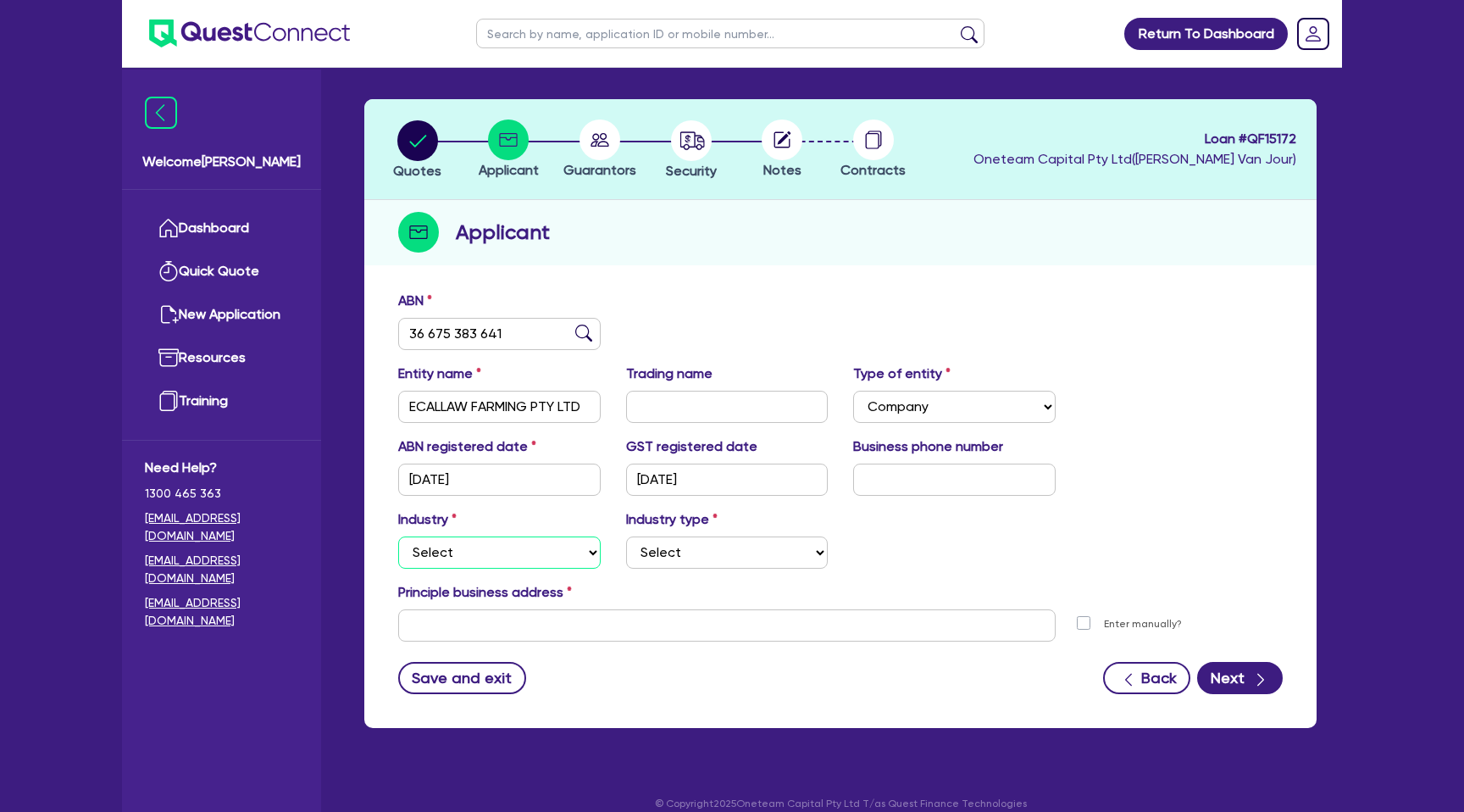
click at [473, 545] on select "Select Accomodation & Food Services Administrative & Support Services Agricultu…" at bounding box center [499, 552] width 202 height 32
click at [398, 536] on select "Select Accomodation & Food Services Administrative & Support Services Agricultu…" at bounding box center [499, 552] width 202 height 32
click at [676, 556] on select "Select Hotels Motels Serviced Apartments Other Short-term Accomodation Cafes Re…" at bounding box center [728, 552] width 202 height 32
click at [534, 556] on select "Select Accomodation & Food Services Administrative & Support Services Agricultu…" at bounding box center [499, 552] width 202 height 32
select select "ADMINISTRATIVE_SUPPORT"
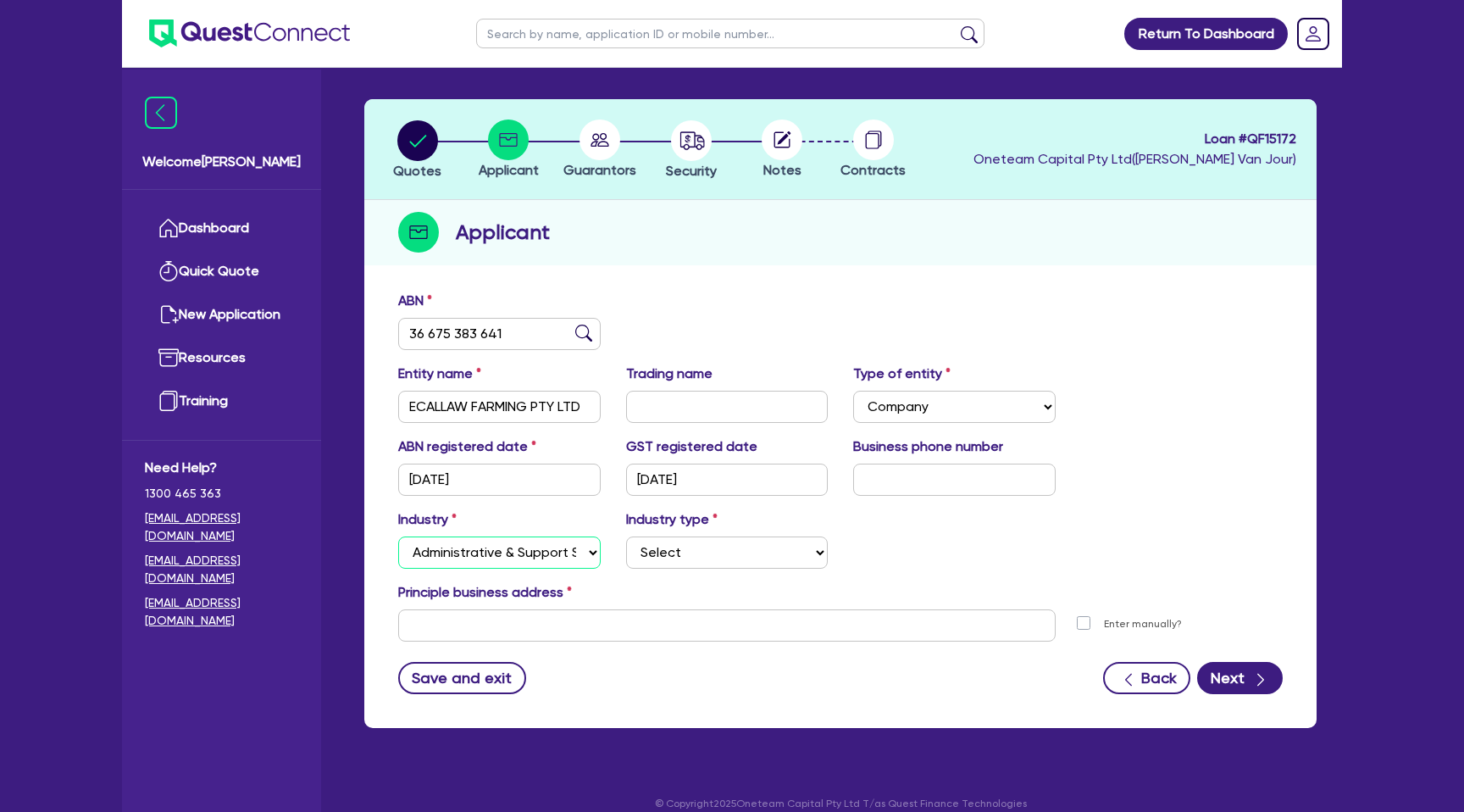
click at [398, 536] on select "Select Accomodation & Food Services Administrative & Support Services Agricultu…" at bounding box center [499, 552] width 202 height 32
click at [650, 561] on select "Select Hotels Motels Serviced Apartments Other Short-term Accomodation Cafes Re…" at bounding box center [728, 552] width 202 height 32
select select "EMPLOYMENT"
click at [627, 536] on select "Select Employment Services Administrative Services Domestic & Commercial Cleani…" at bounding box center [728, 552] width 202 height 32
click at [436, 618] on input "text" at bounding box center [727, 625] width 657 height 32
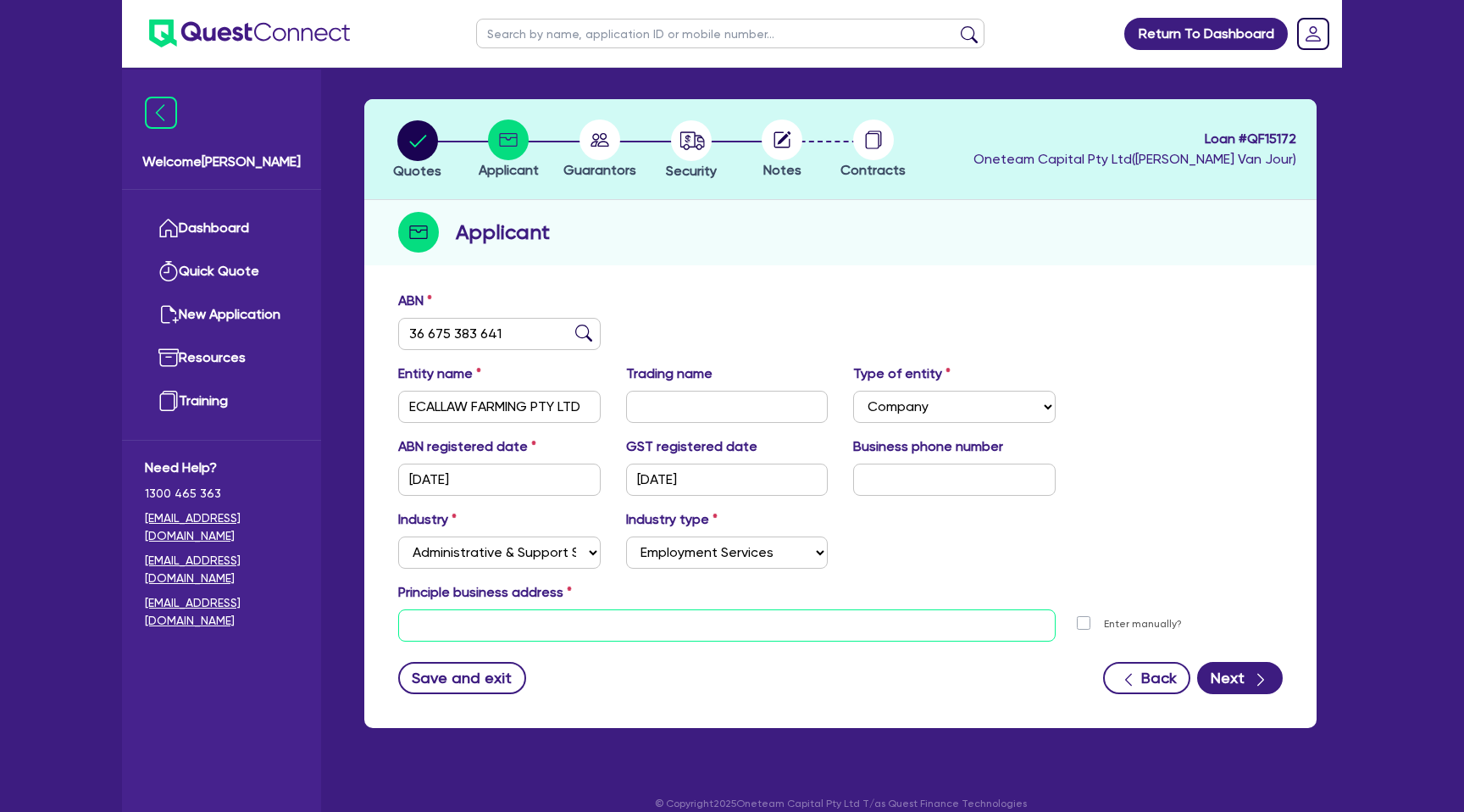
paste input "[STREET_ADDRESS]"
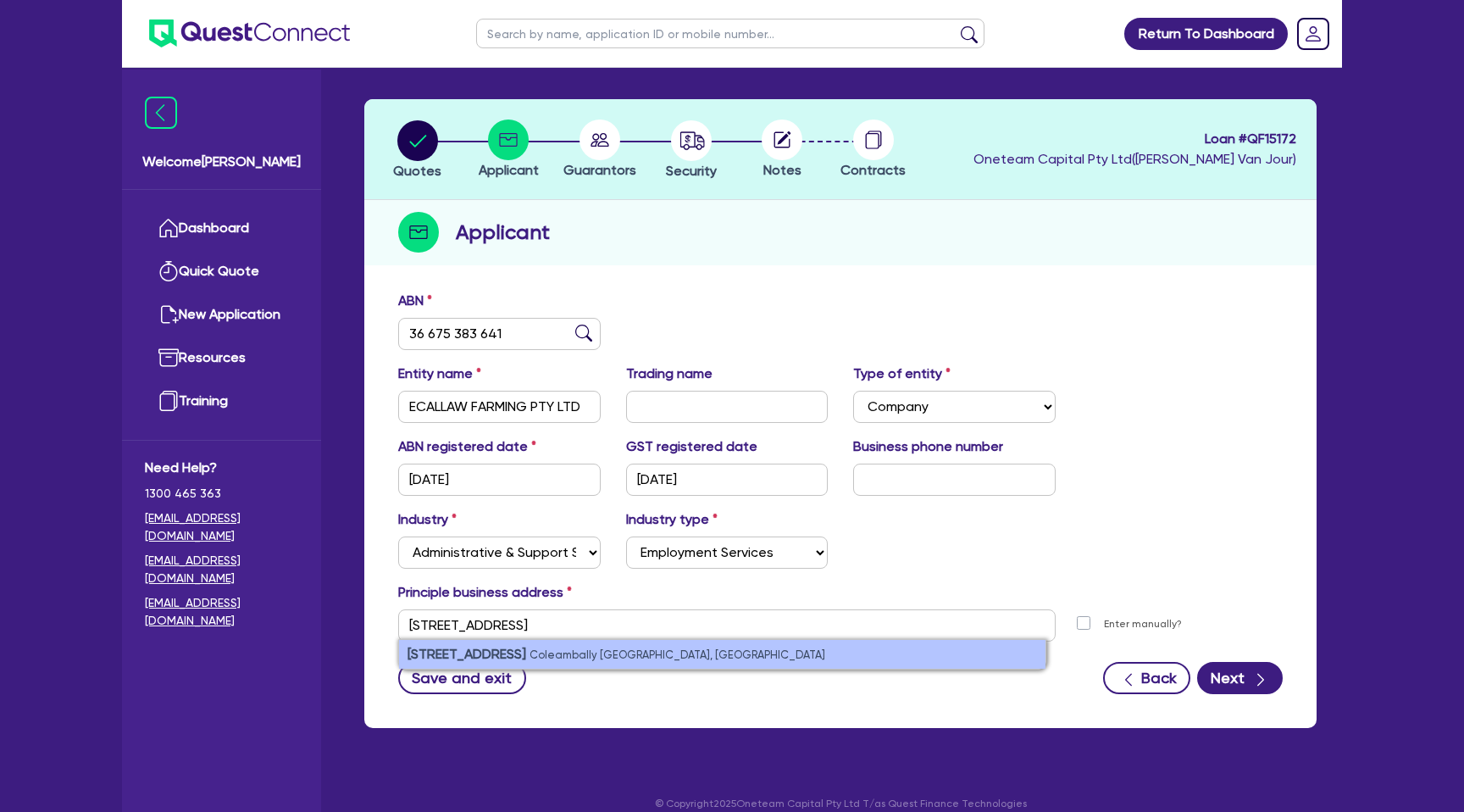
click at [551, 656] on small "Coleambally [GEOGRAPHIC_DATA], [GEOGRAPHIC_DATA]" at bounding box center [678, 654] width 296 height 13
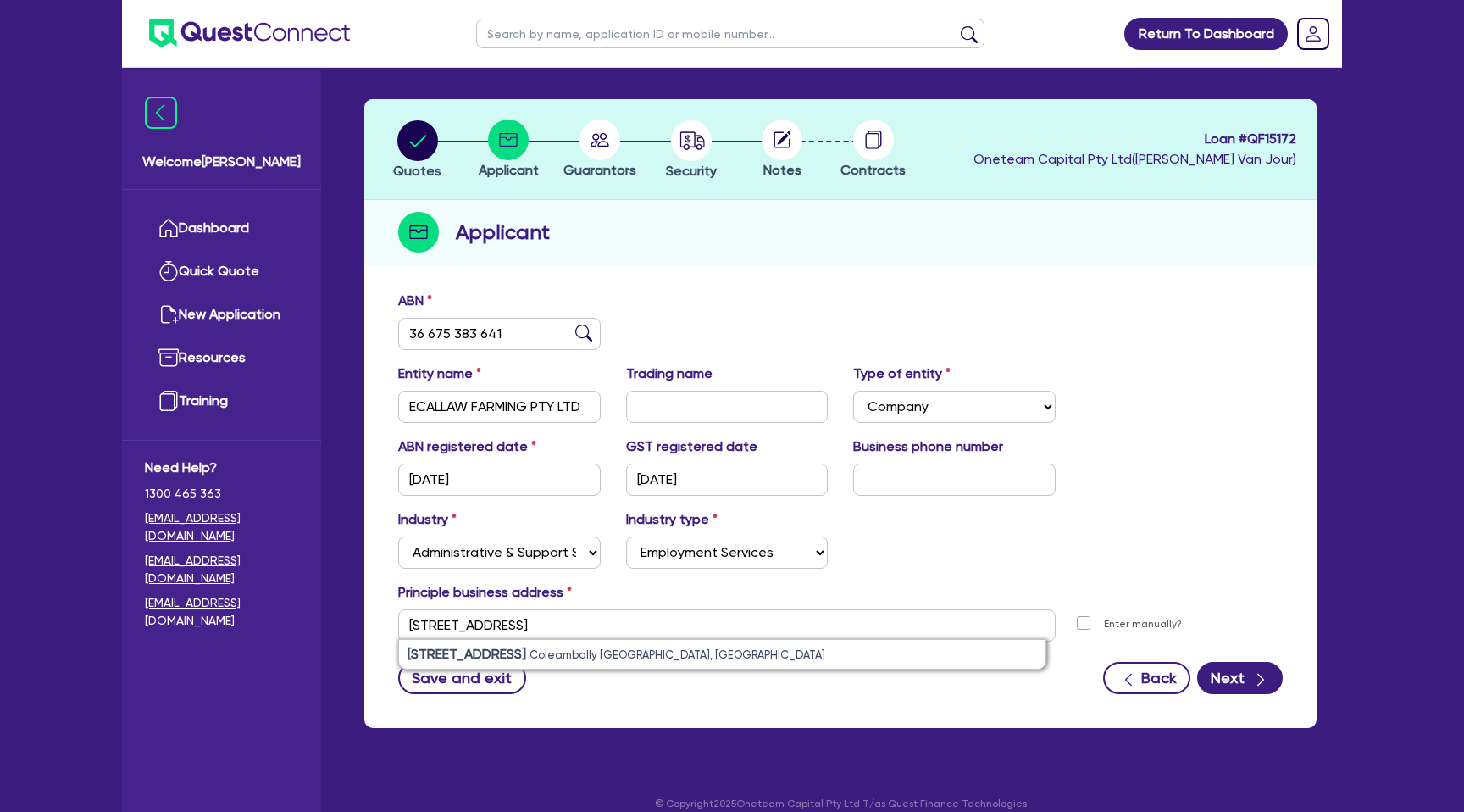
type input "[STREET_ADDRESS]"
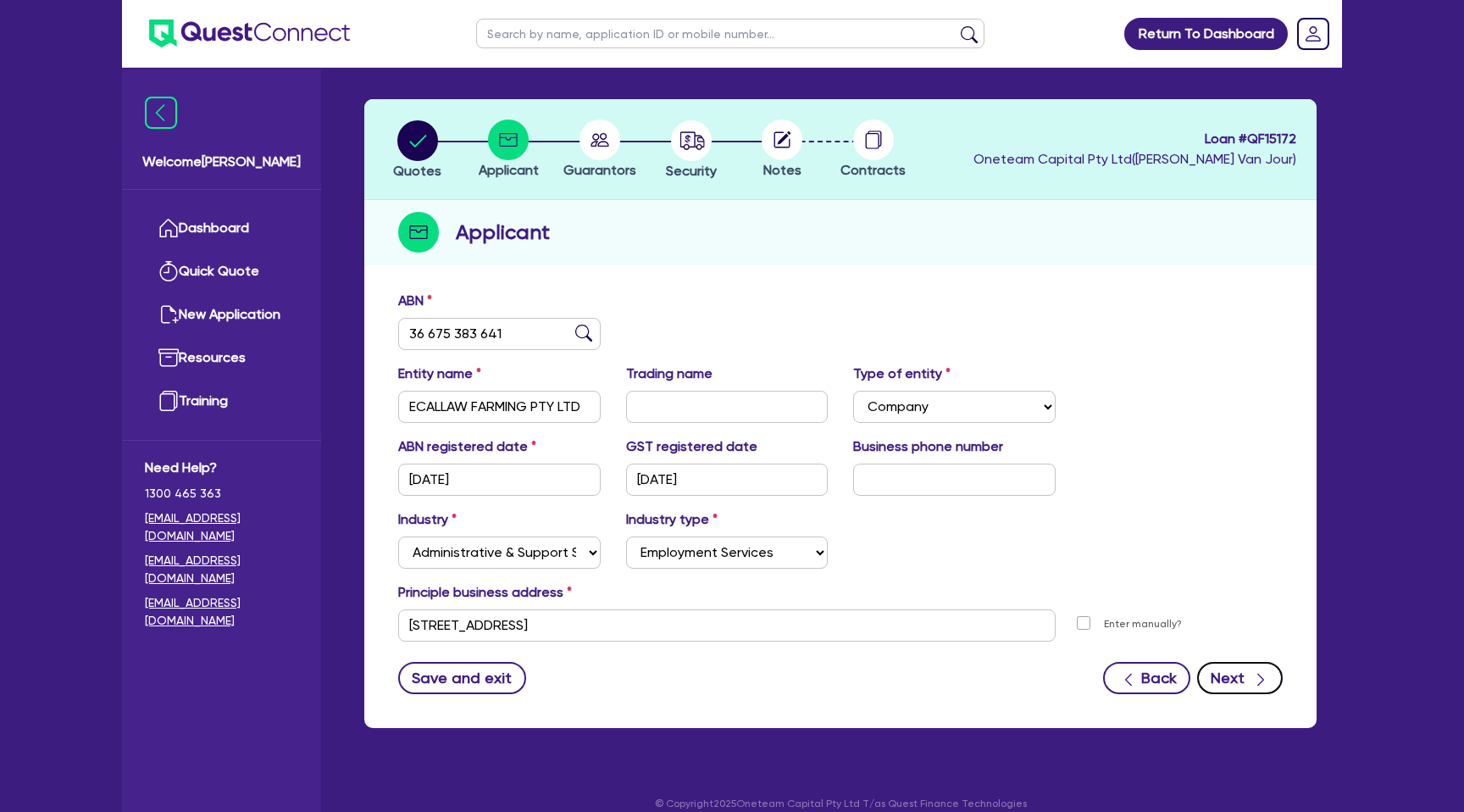
click at [1248, 663] on button "Next" at bounding box center [1240, 677] width 85 height 32
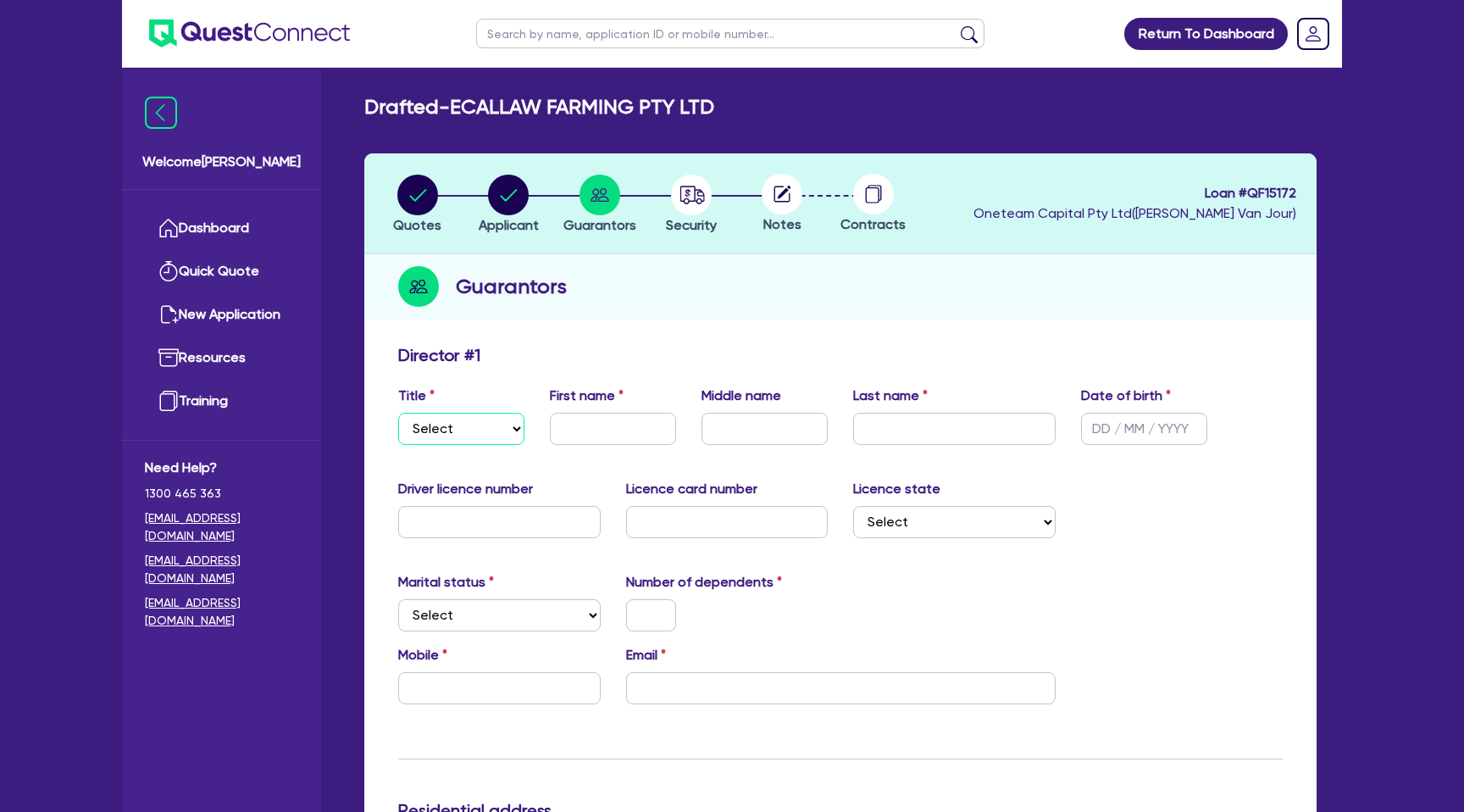
click at [470, 424] on select "Select Mr Mrs Ms Miss Dr" at bounding box center [461, 429] width 126 height 32
select select "MR"
click at [398, 413] on select "Select Mr Mrs Ms Miss Dr" at bounding box center [461, 429] width 126 height 32
click at [598, 431] on input "text" at bounding box center [613, 429] width 126 height 32
type input "[DEMOGRAPHIC_DATA]"
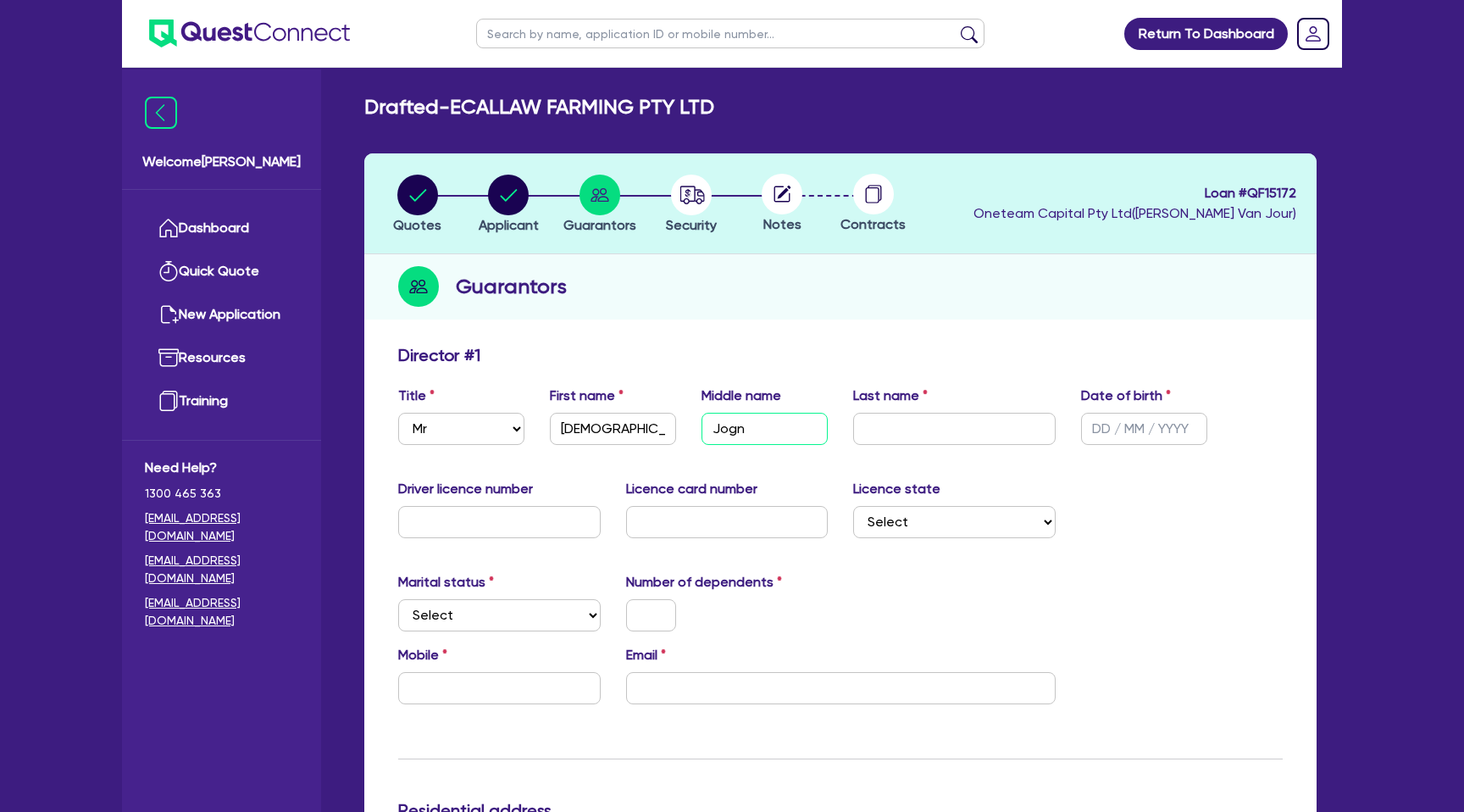
type input "Jogn"
click at [930, 432] on input "text" at bounding box center [954, 429] width 202 height 32
type input "[PERSON_NAME]"
click at [1103, 430] on input "text" at bounding box center [1145, 429] width 126 height 32
type input "[DATE]"
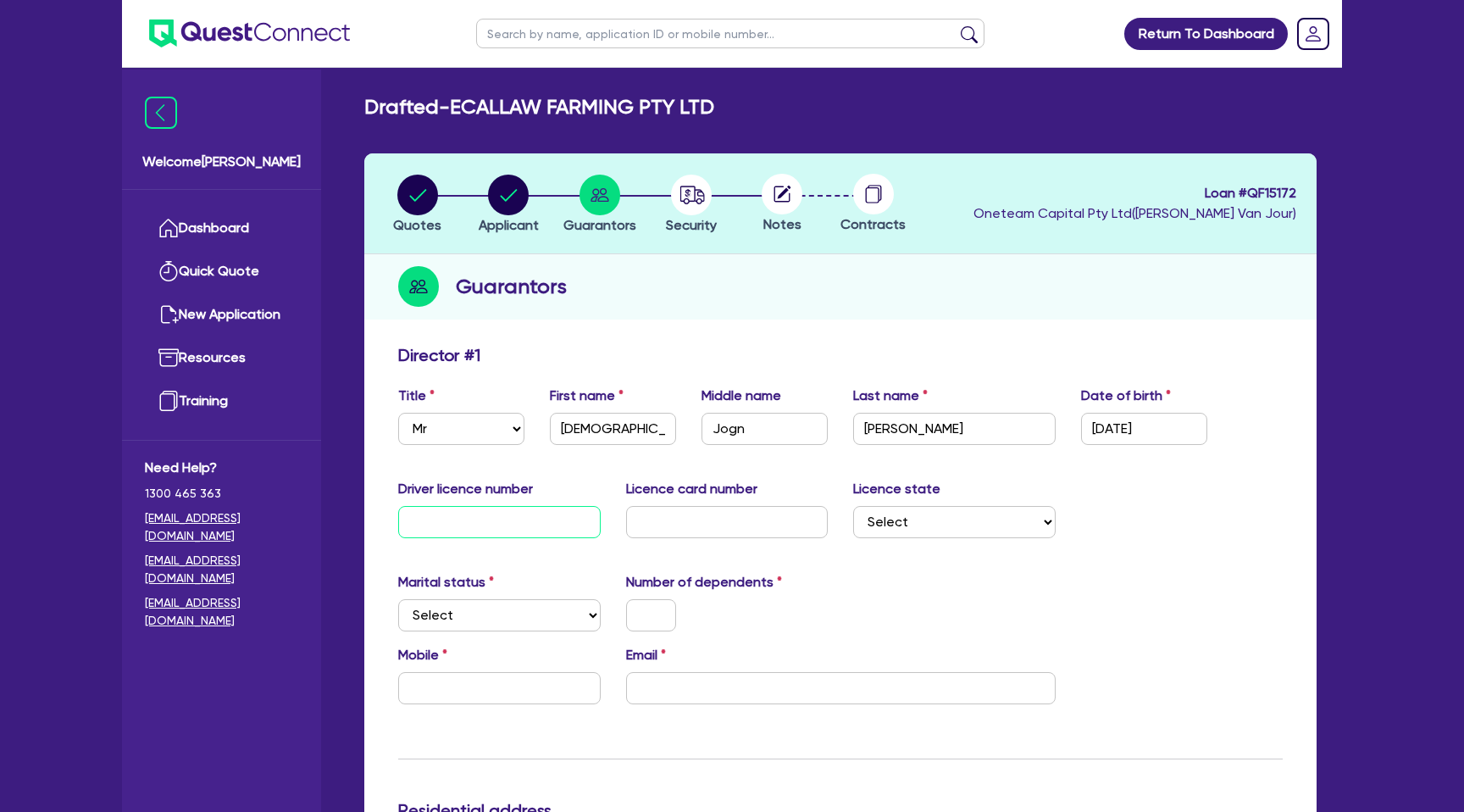
click at [475, 533] on input "text" at bounding box center [499, 522] width 202 height 32
click at [734, 432] on input "Jogn" at bounding box center [765, 429] width 126 height 32
type input "[PERSON_NAME]"
click at [504, 532] on input "text" at bounding box center [499, 522] width 202 height 32
type input "15222281"
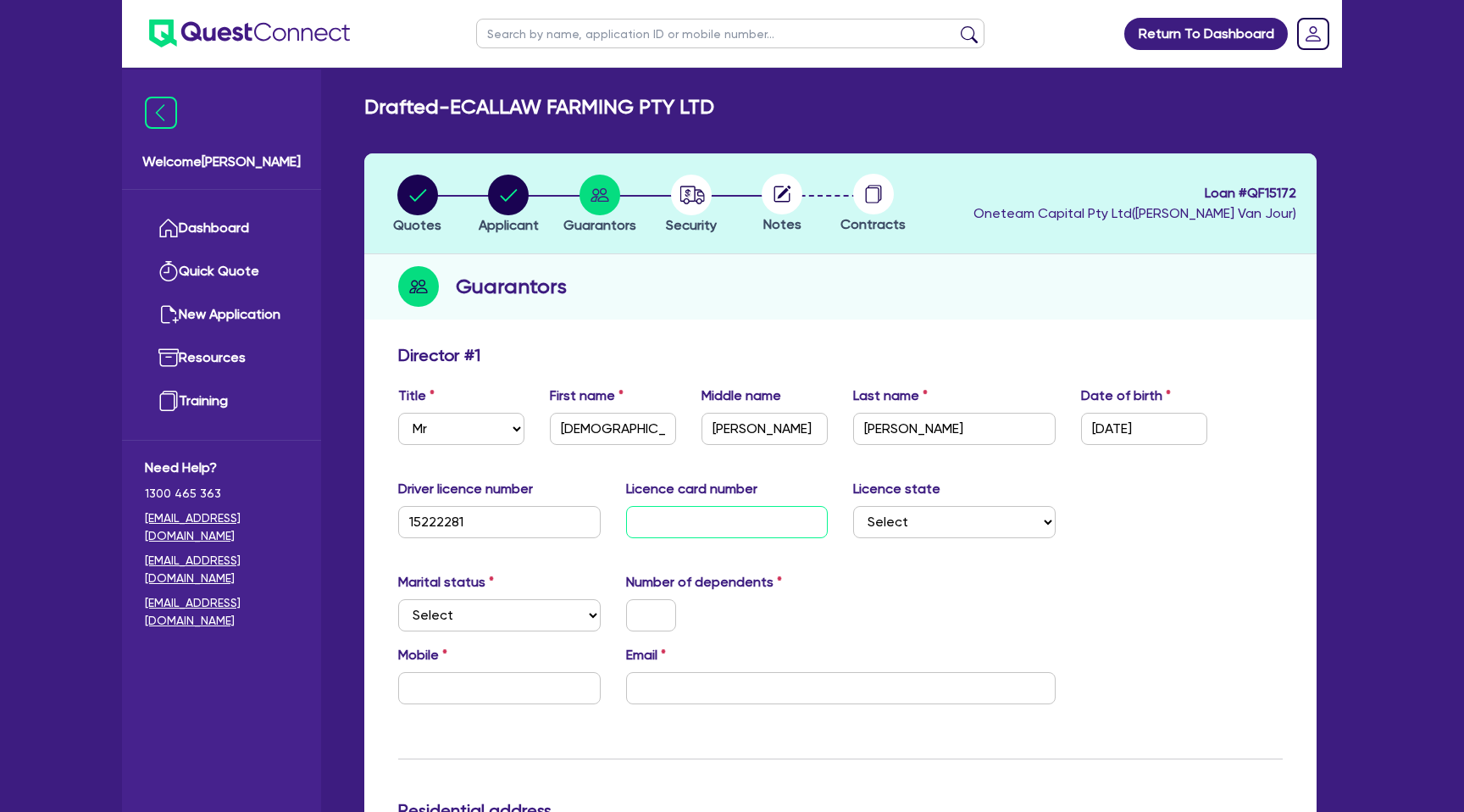
click at [700, 510] on input "text" at bounding box center [728, 522] width 202 height 32
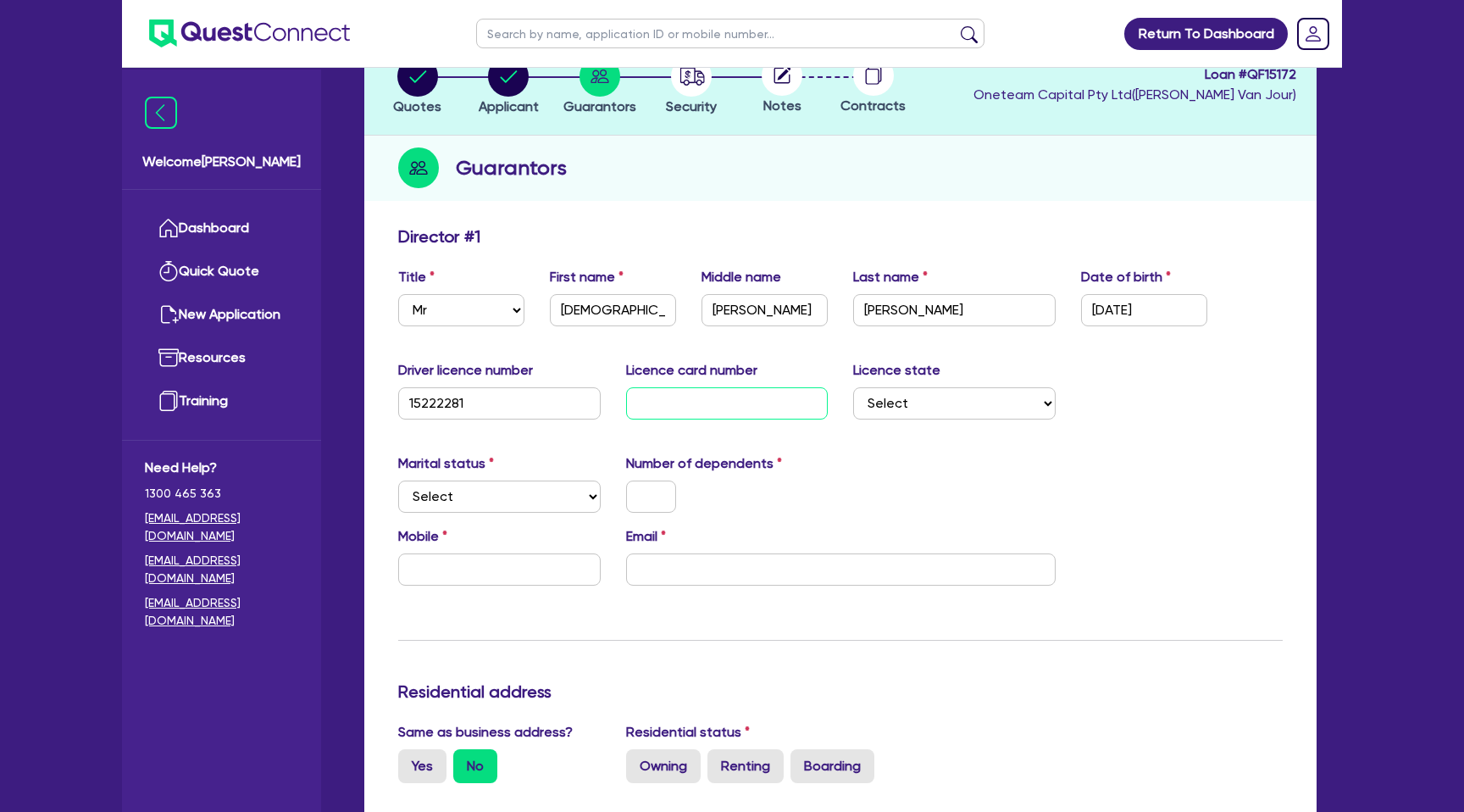
scroll to position [131, 0]
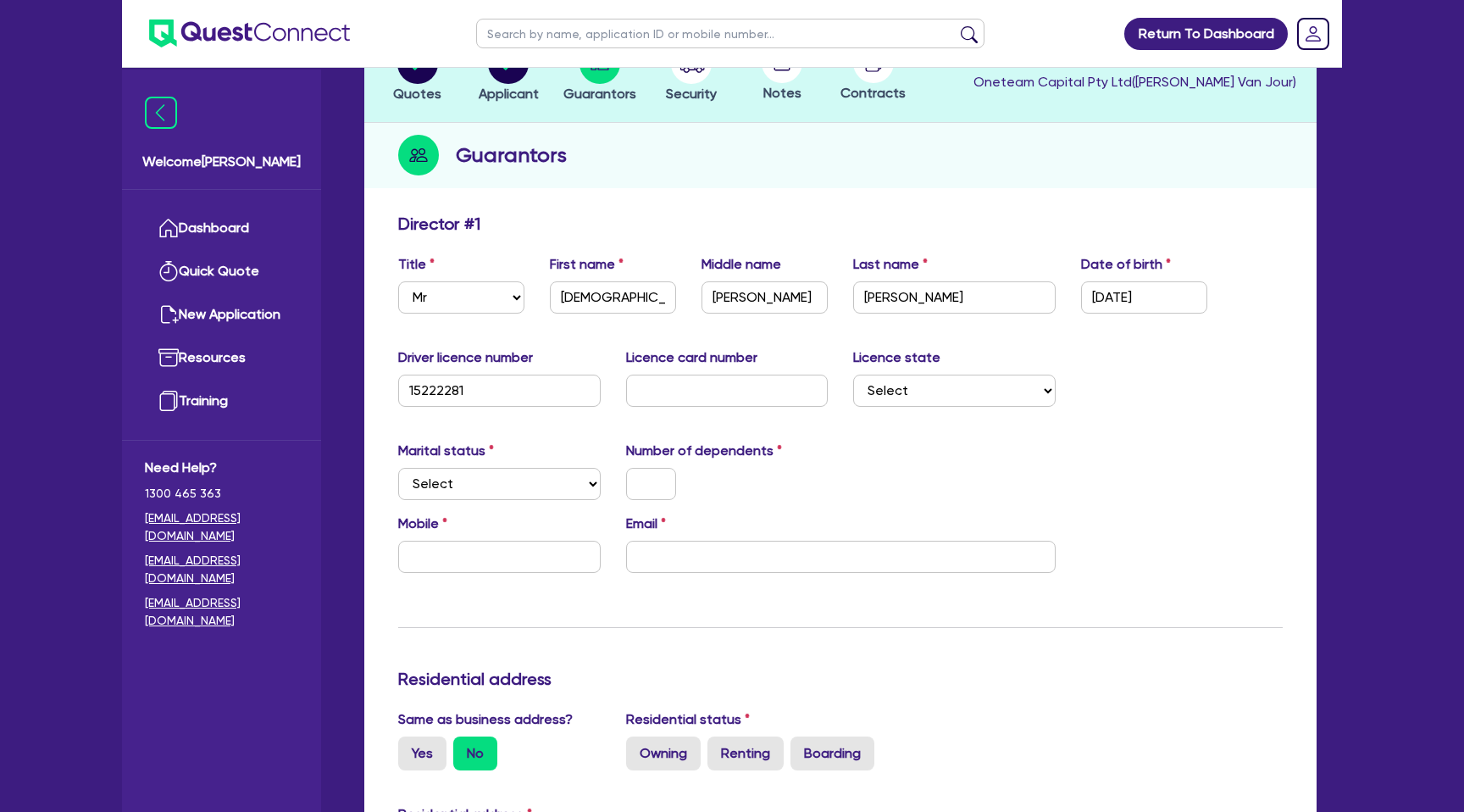
click at [864, 464] on div "Marital status Select [DEMOGRAPHIC_DATA] Married De Facto / Partner Number of d…" at bounding box center [840, 477] width 910 height 73
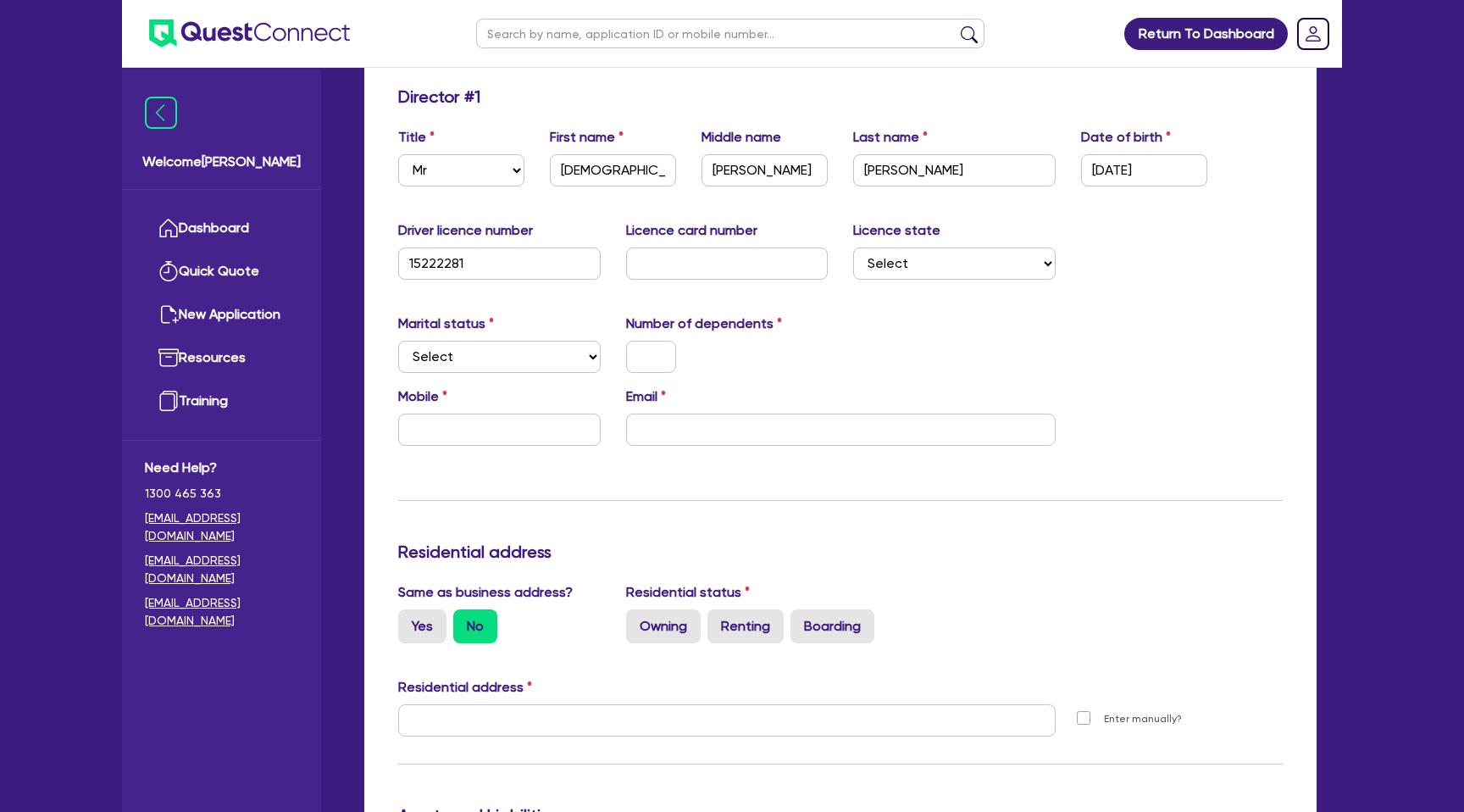
scroll to position [267, 0]
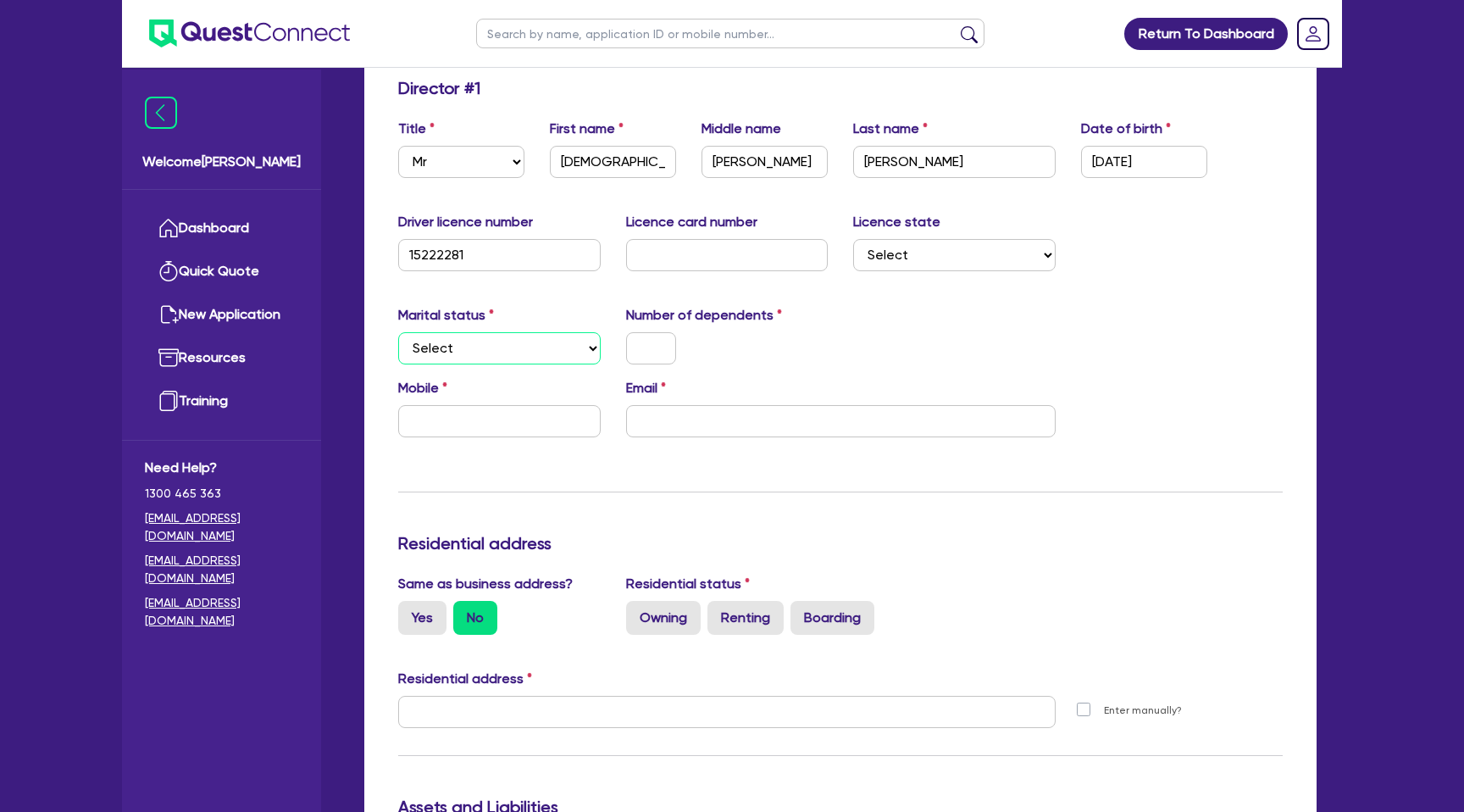
click at [508, 356] on select "Select Single Married De Facto / Partner" at bounding box center [499, 348] width 202 height 32
select select "MARRIED"
click at [398, 332] on select "Select Single Married De Facto / Partner" at bounding box center [499, 348] width 202 height 32
click at [647, 350] on input "text" at bounding box center [652, 348] width 50 height 32
type input "0"
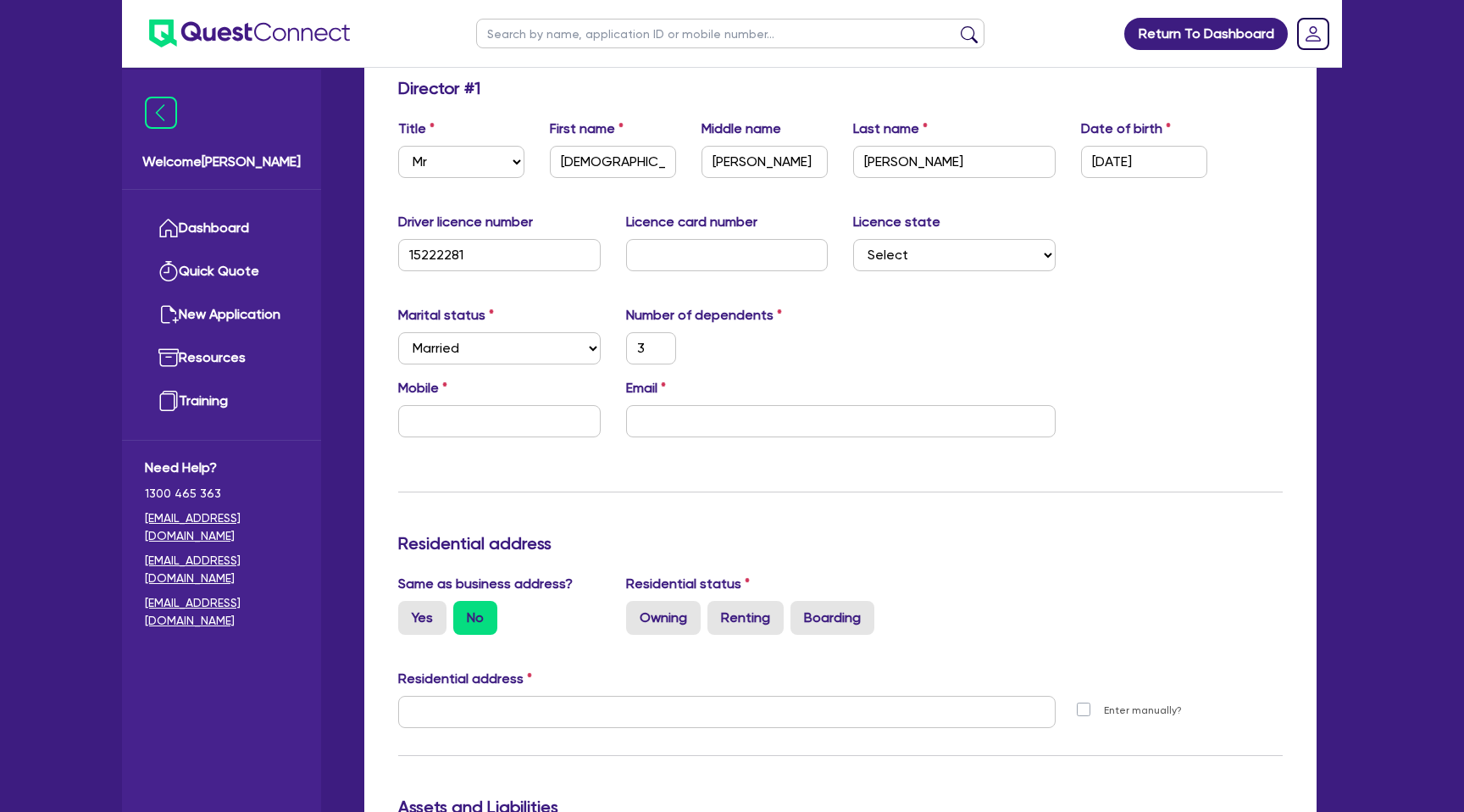
click at [940, 345] on div "Marital status Select [DEMOGRAPHIC_DATA] Married De Facto / Partner Number of d…" at bounding box center [840, 342] width 910 height 73
click at [420, 420] on input "text" at bounding box center [499, 420] width 202 height 32
type input "3"
type input "0"
type input "3"
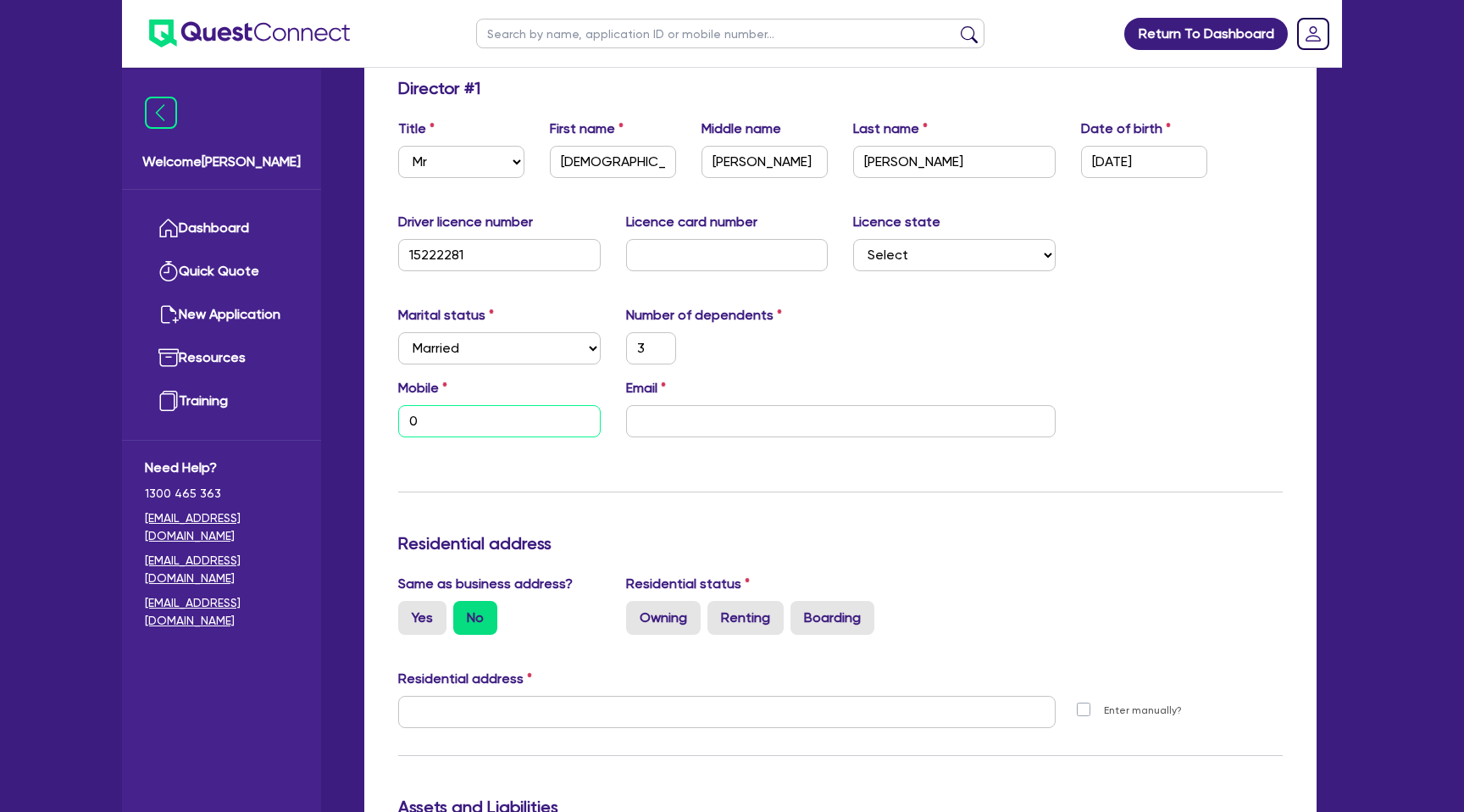
type input "04"
type input "3"
type input "042"
type input "3"
type input "0427"
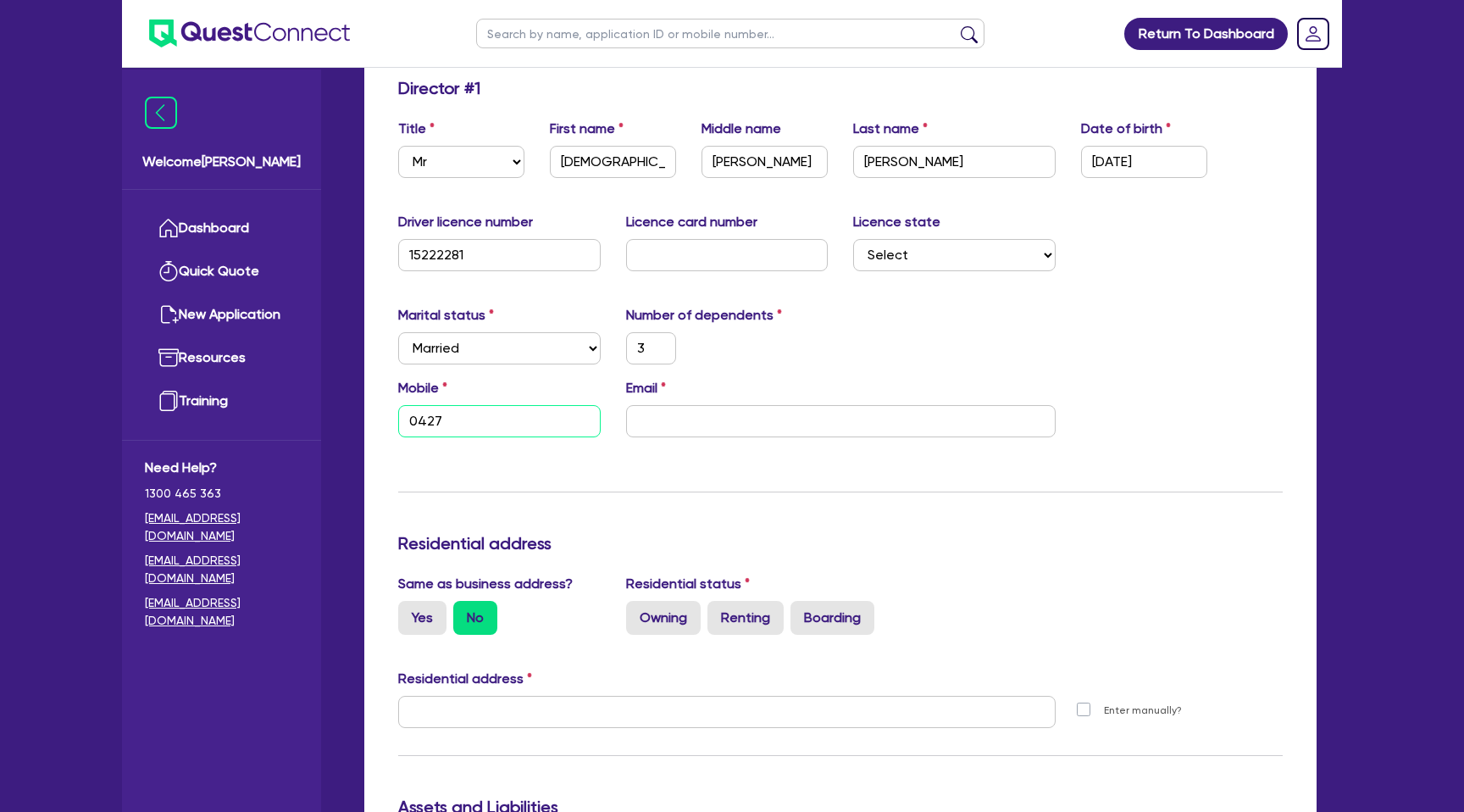
type input "3"
type input "0427 6"
type input "3"
type input "0427 61"
type input "3"
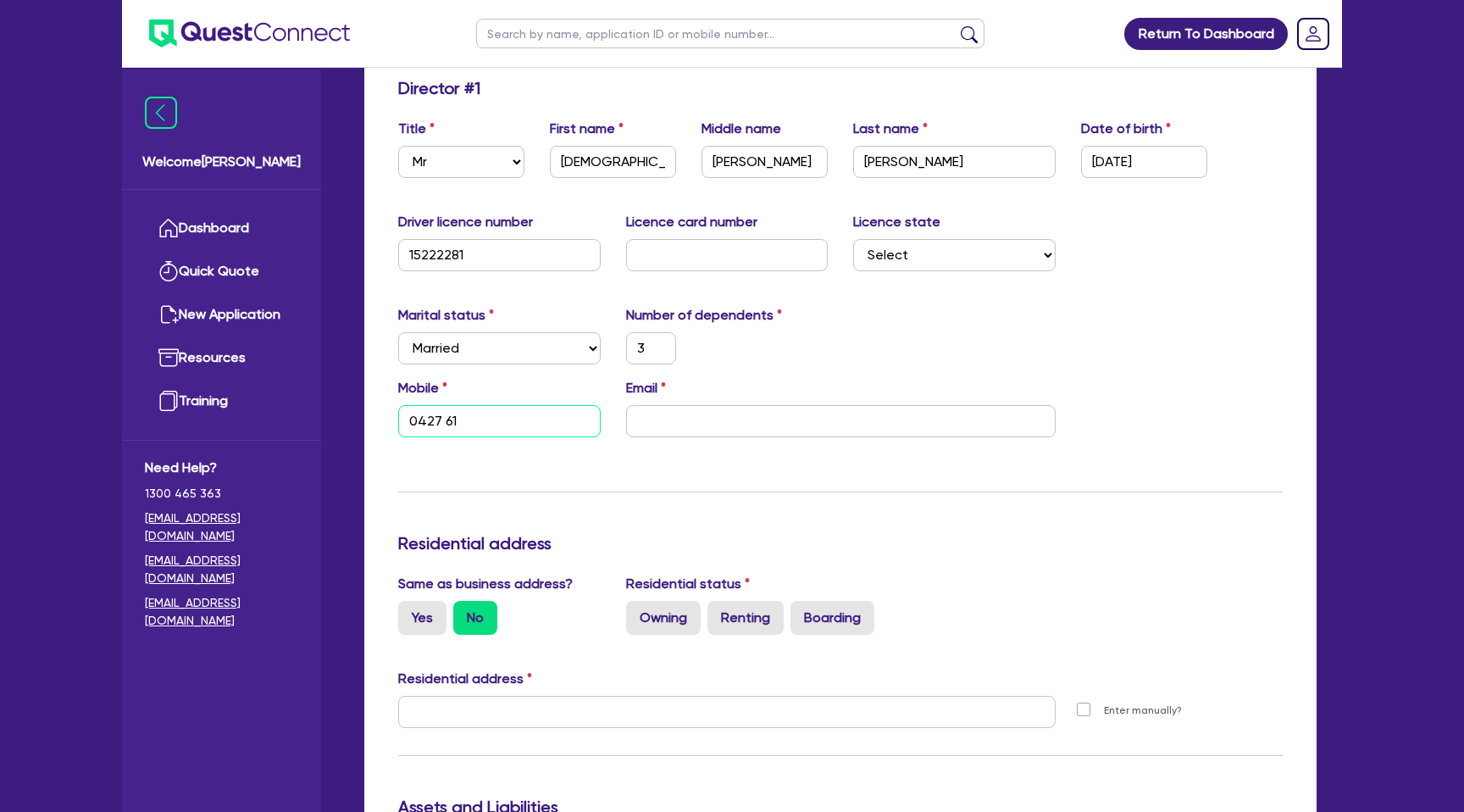
type input "0427 612"
type input "3"
type input "0427 612 4"
type input "3"
type input "0427 612 40"
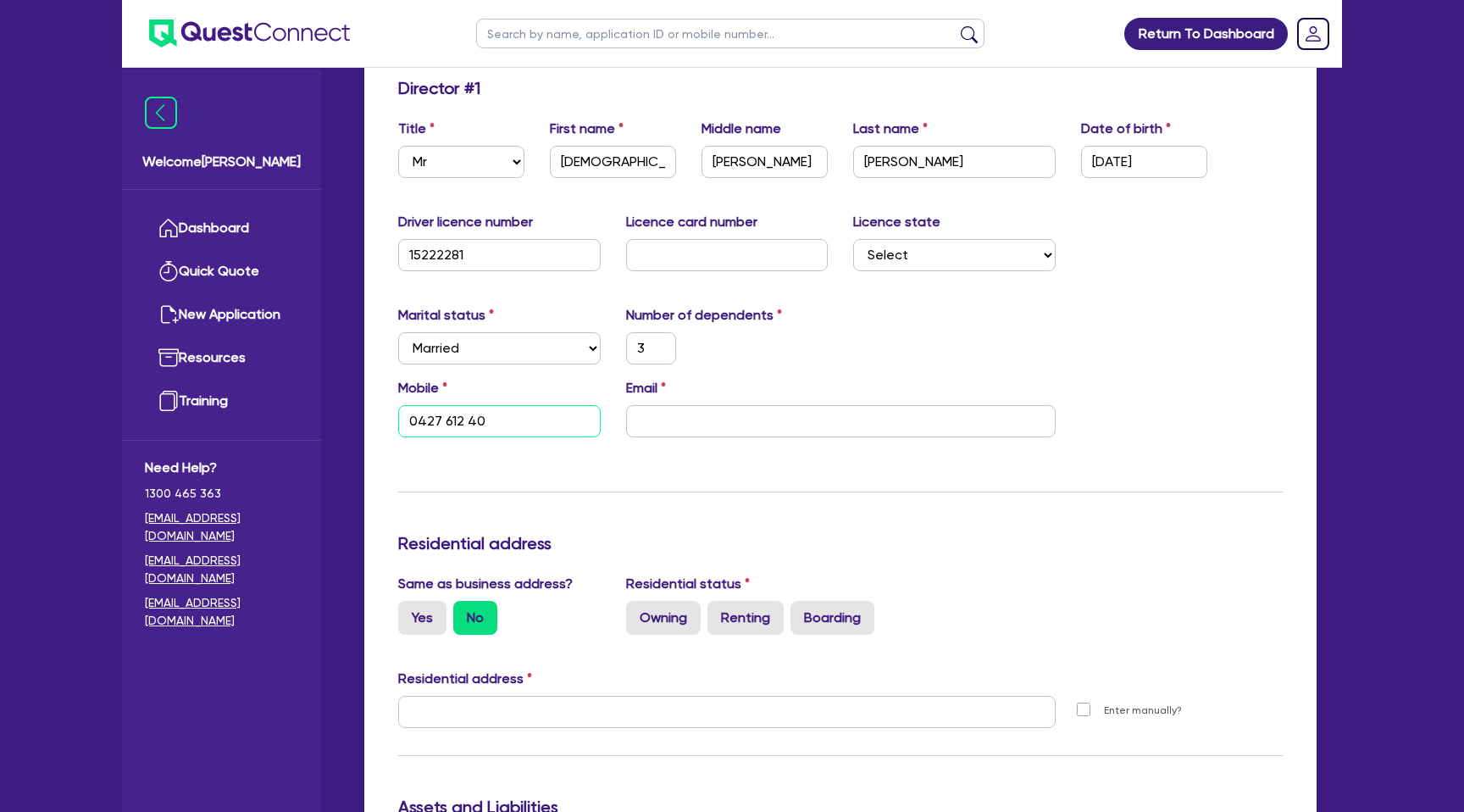
type input "3"
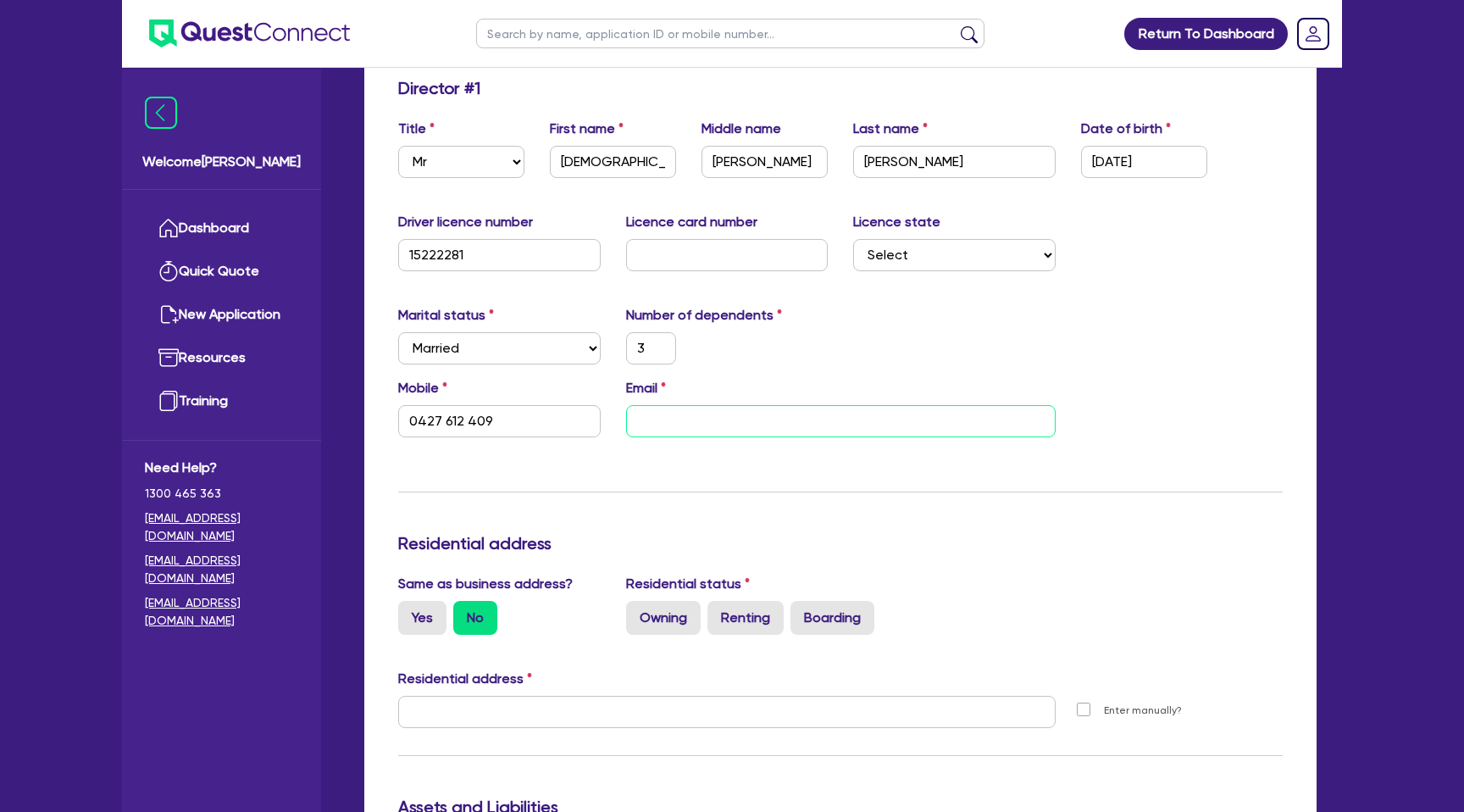
click at [667, 421] on input "email" at bounding box center [841, 420] width 430 height 32
paste input "[EMAIL_ADDRESS][DOMAIN_NAME]"
click at [905, 353] on div "Marital status Select [DEMOGRAPHIC_DATA] Married De Facto / Partner Number of d…" at bounding box center [840, 342] width 910 height 73
click at [885, 340] on div "Marital status Select [DEMOGRAPHIC_DATA] Married De Facto / Partner Number of d…" at bounding box center [840, 342] width 910 height 73
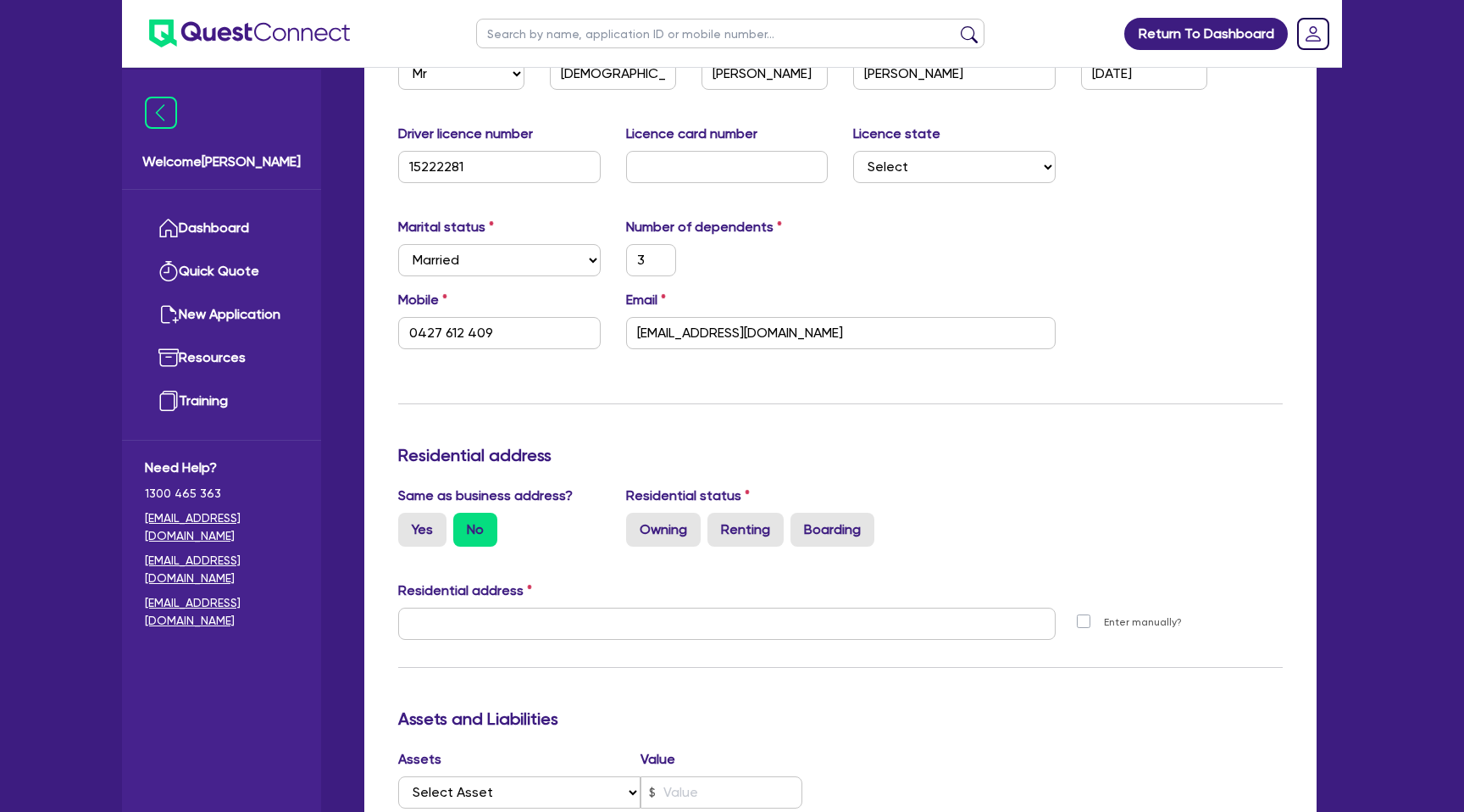
scroll to position [376, 0]
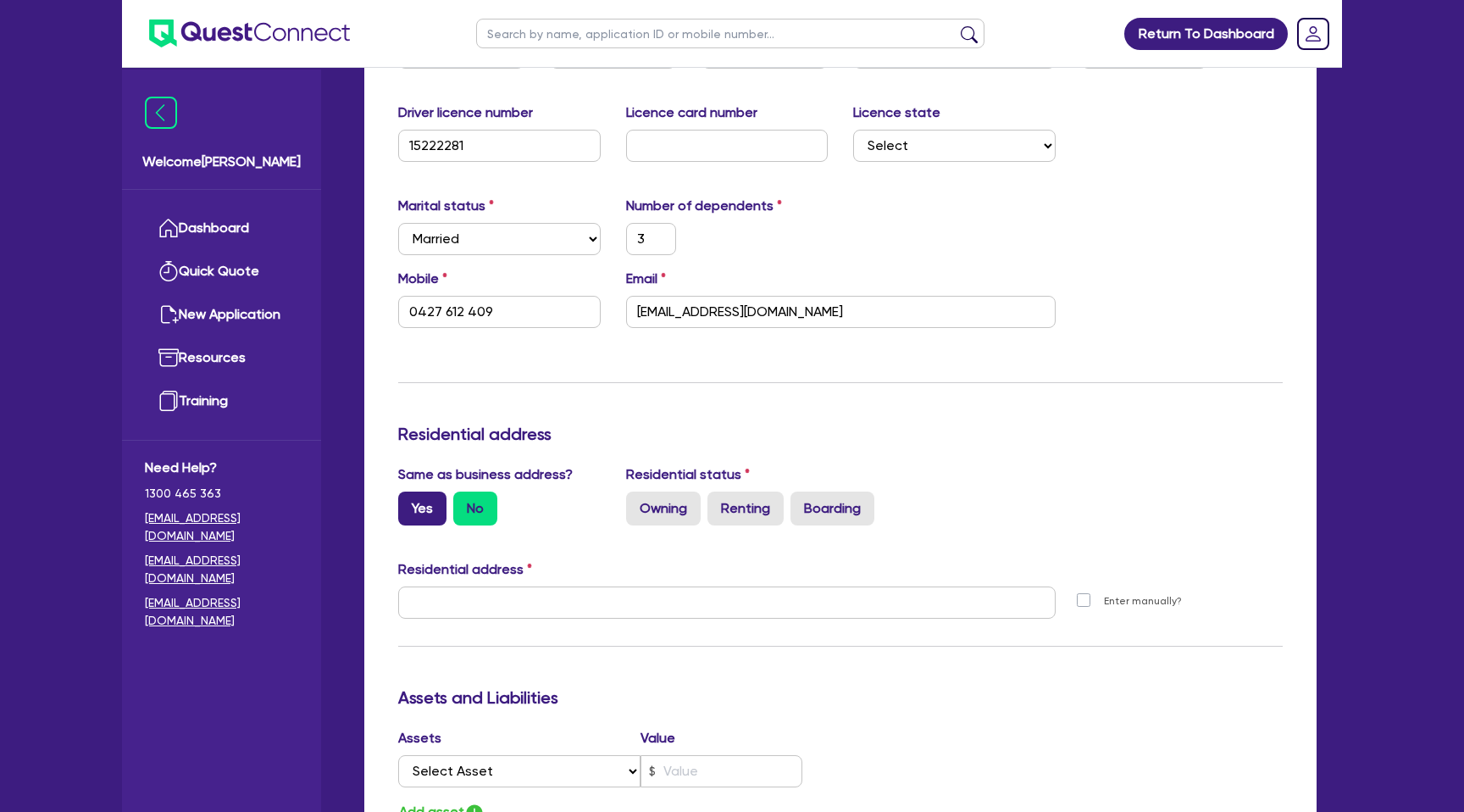
click at [426, 506] on label "Yes" at bounding box center [422, 508] width 48 height 34
click at [409, 502] on input "Yes" at bounding box center [404, 496] width 11 height 11
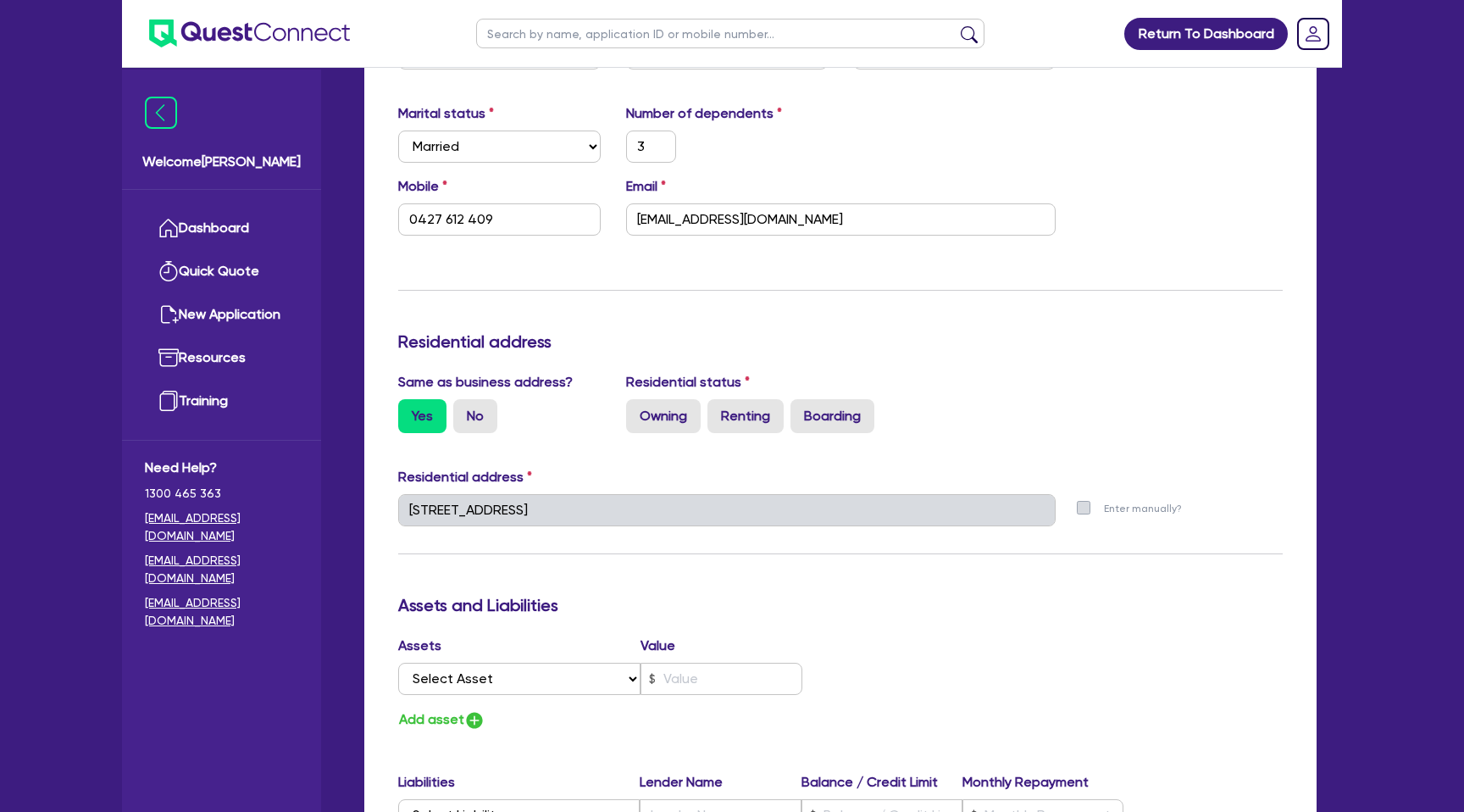
scroll to position [523, 0]
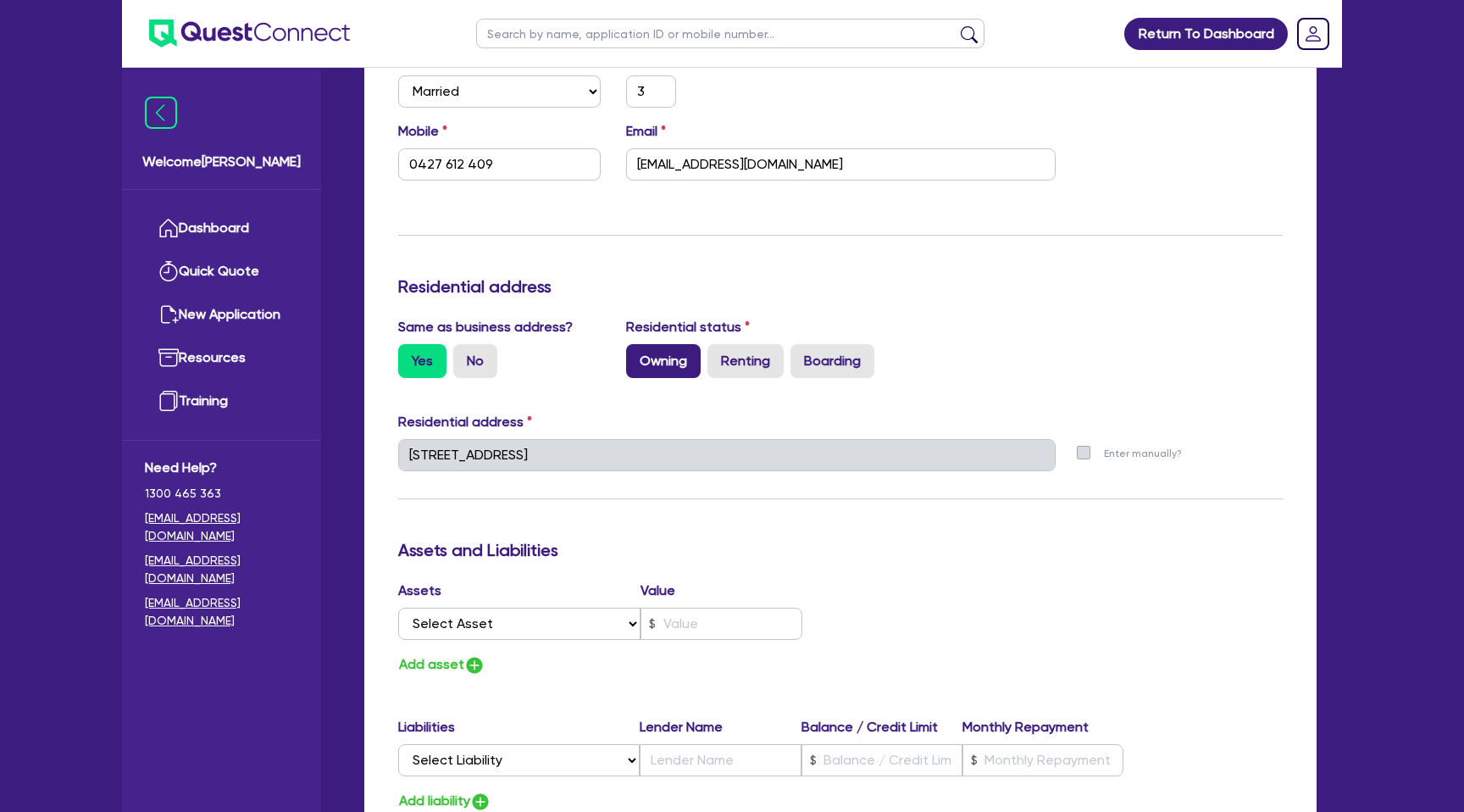
click at [673, 368] on label "Owning" at bounding box center [664, 361] width 74 height 34
click at [638, 355] on input "Owning" at bounding box center [632, 350] width 11 height 11
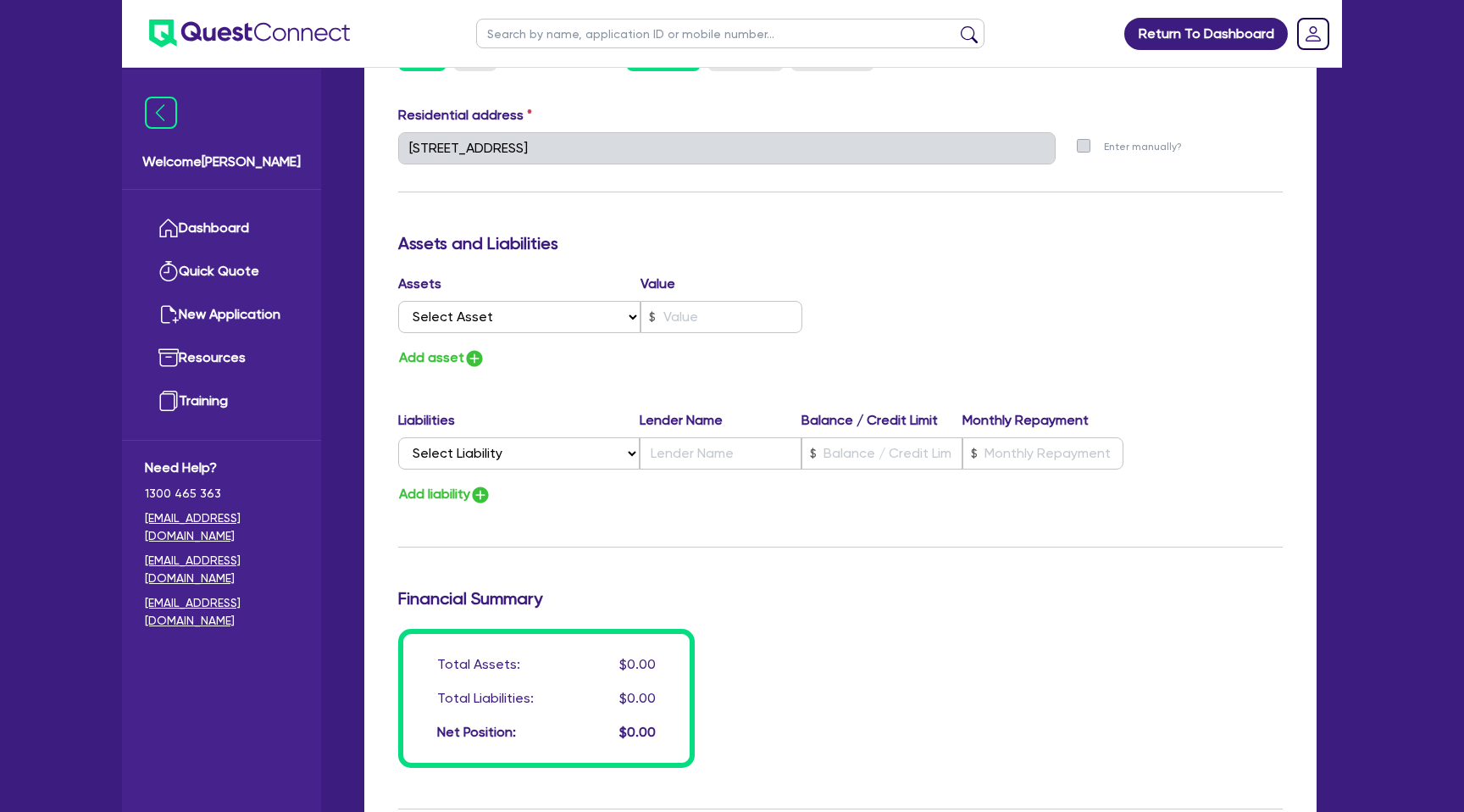
scroll to position [834, 0]
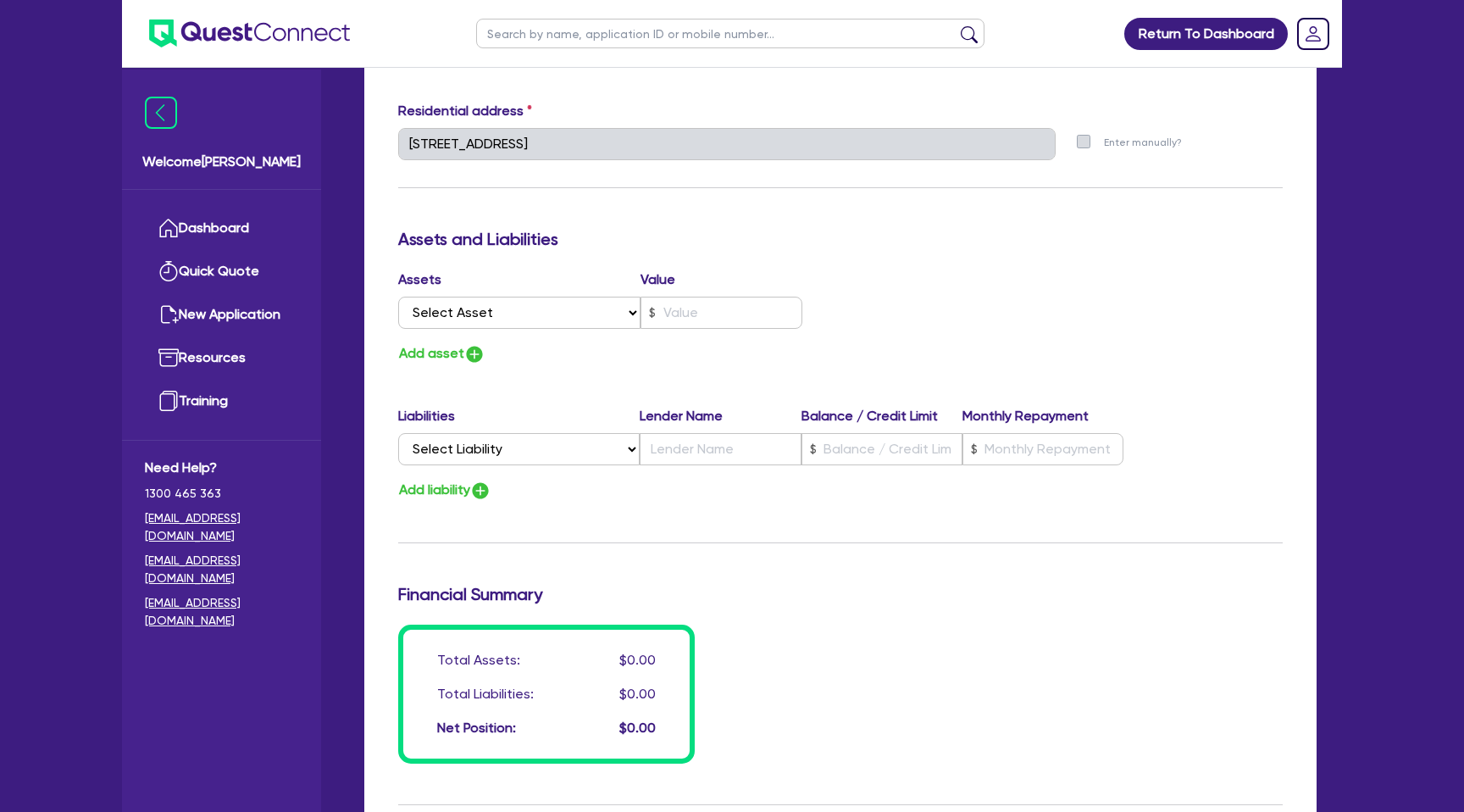
click at [455, 509] on div "Update residential status for Director #1 Boarding is only acceptable when the …" at bounding box center [840, 136] width 885 height 1253
click at [448, 484] on button "Add liability" at bounding box center [445, 490] width 93 height 23
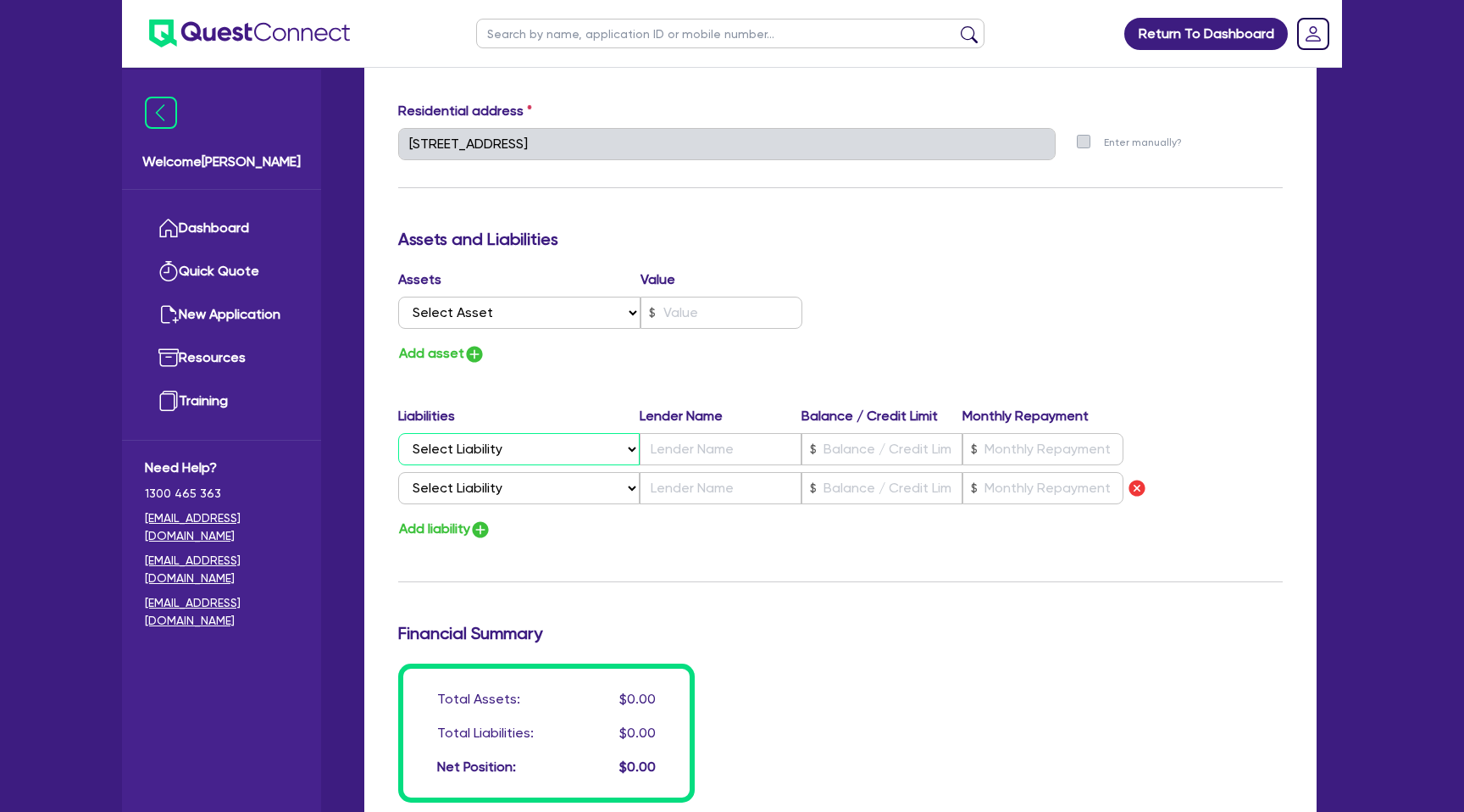
click at [504, 443] on select "Select Liability Credit card Mortgage Investment property loan Vehicle loan Tru…" at bounding box center [519, 448] width 241 height 32
click at [398, 432] on select "Select Liability Credit card Mortgage Investment property loan Vehicle loan Tru…" at bounding box center [519, 448] width 241 height 32
click at [889, 451] on input "text" at bounding box center [882, 448] width 161 height 32
click at [1014, 452] on input "text" at bounding box center [1043, 448] width 161 height 32
click at [706, 312] on input "text" at bounding box center [721, 313] width 162 height 32
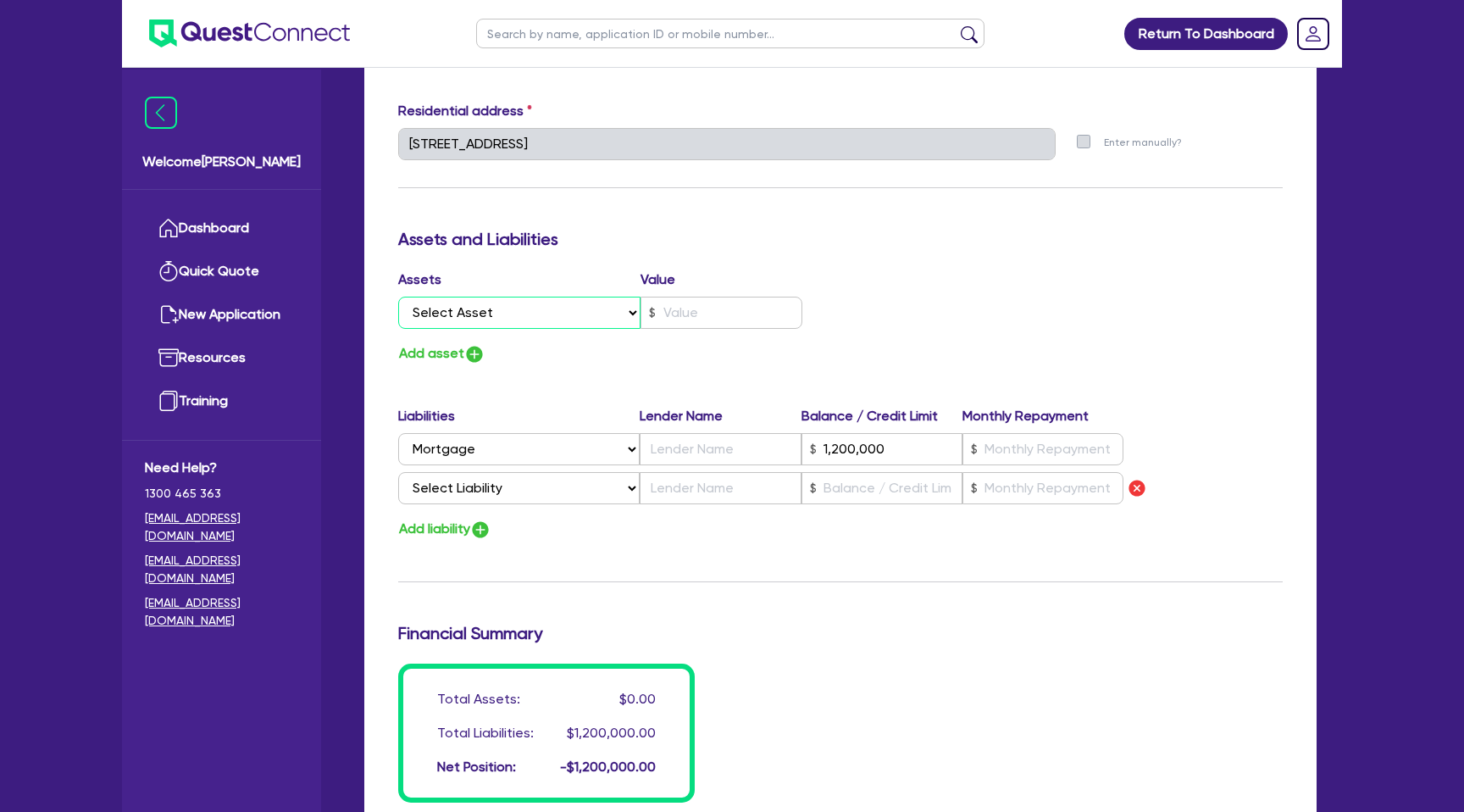
click at [540, 316] on select "Select Asset Cash Property Investment property Vehicle Truck Trailer Equipment …" at bounding box center [519, 313] width 242 height 32
click at [398, 297] on select "Select Asset Cash Property Investment property Vehicle Truck Trailer Equipment …" at bounding box center [519, 313] width 242 height 32
click at [678, 314] on input "text" at bounding box center [721, 313] width 162 height 32
click at [864, 311] on div "Assets Value Select Asset Cash Property Investment property Vehicle Truck Trail…" at bounding box center [840, 316] width 910 height 96
click at [434, 355] on button "Add asset" at bounding box center [442, 354] width 87 height 23
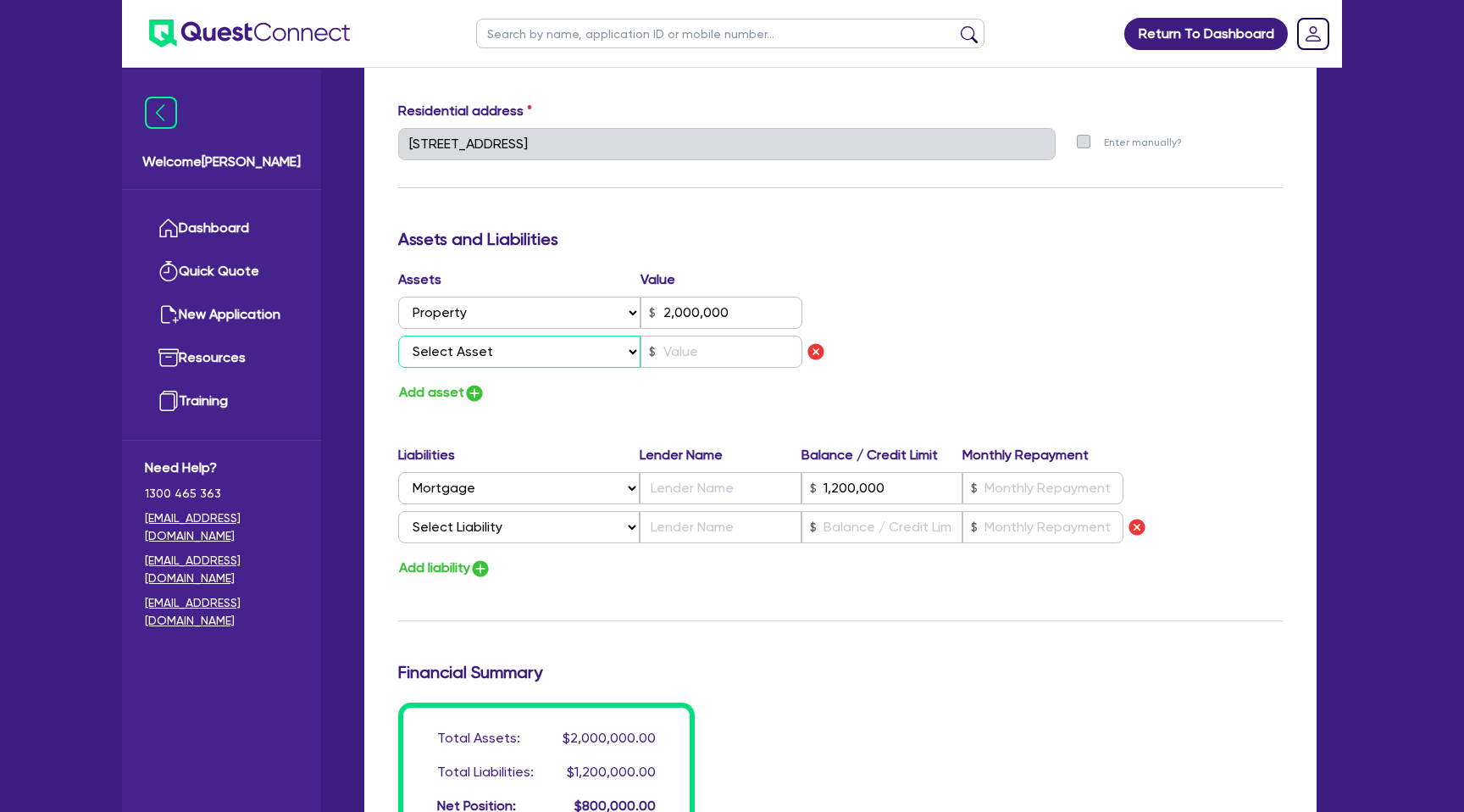
click at [472, 357] on select "Select Asset Cash Property Investment property Vehicle Truck Trailer Equipment …" at bounding box center [519, 352] width 242 height 32
click at [398, 336] on select "Select Asset Cash Property Investment property Vehicle Truck Trailer Equipment …" at bounding box center [519, 352] width 242 height 32
click at [701, 350] on input "text" at bounding box center [721, 352] width 162 height 32
click at [953, 395] on div "Assets Value Select Asset Cash Property Investment property Vehicle Truck Trail…" at bounding box center [840, 336] width 910 height 135
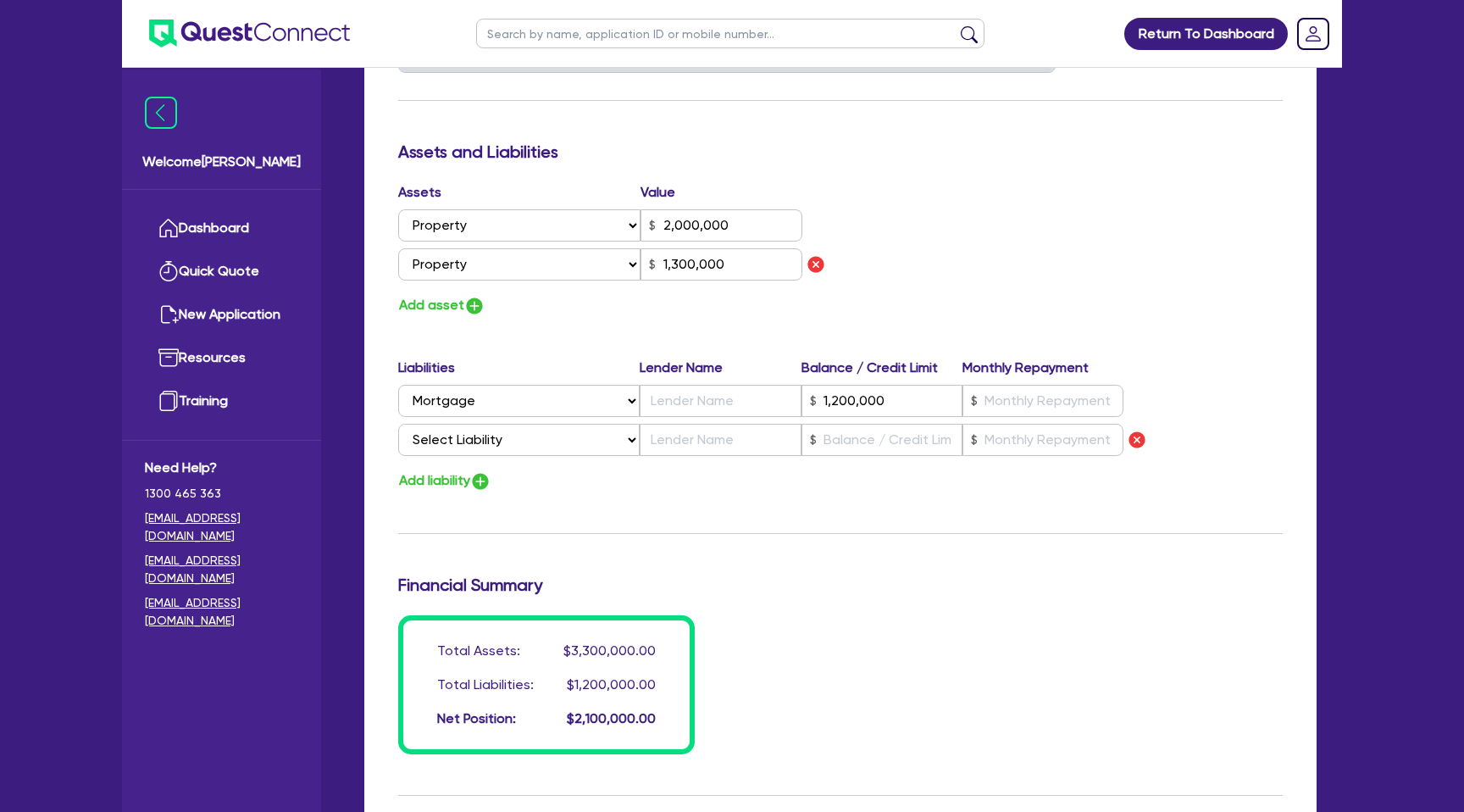
scroll to position [950, 0]
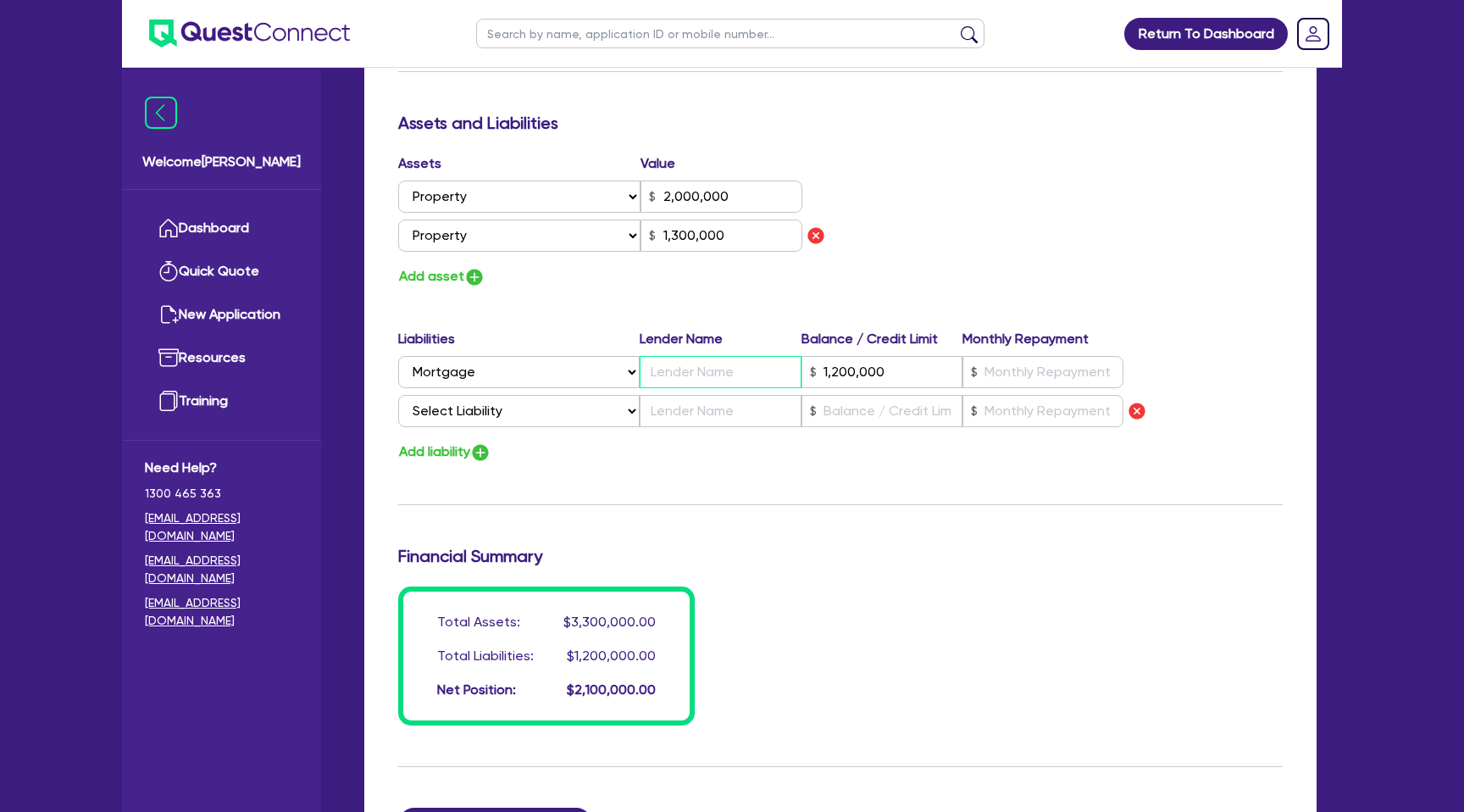
click at [728, 378] on input "text" at bounding box center [719, 371] width 161 height 32
click at [897, 326] on div "Update residential status for Director #1 Boarding is only acceptable when the …" at bounding box center [840, 59] width 885 height 1331
click at [1143, 412] on img "button" at bounding box center [1137, 411] width 20 height 20
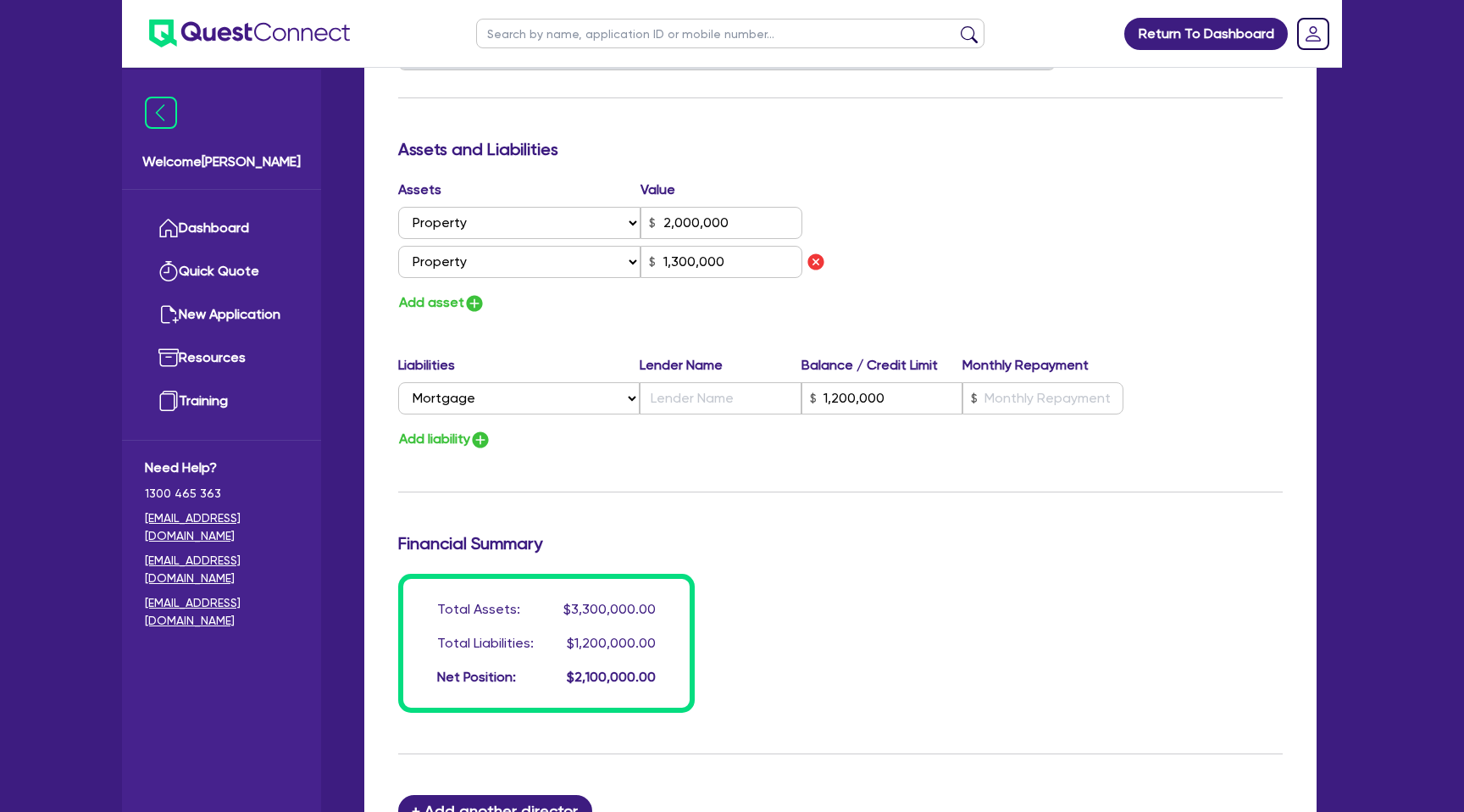
scroll to position [938, 0]
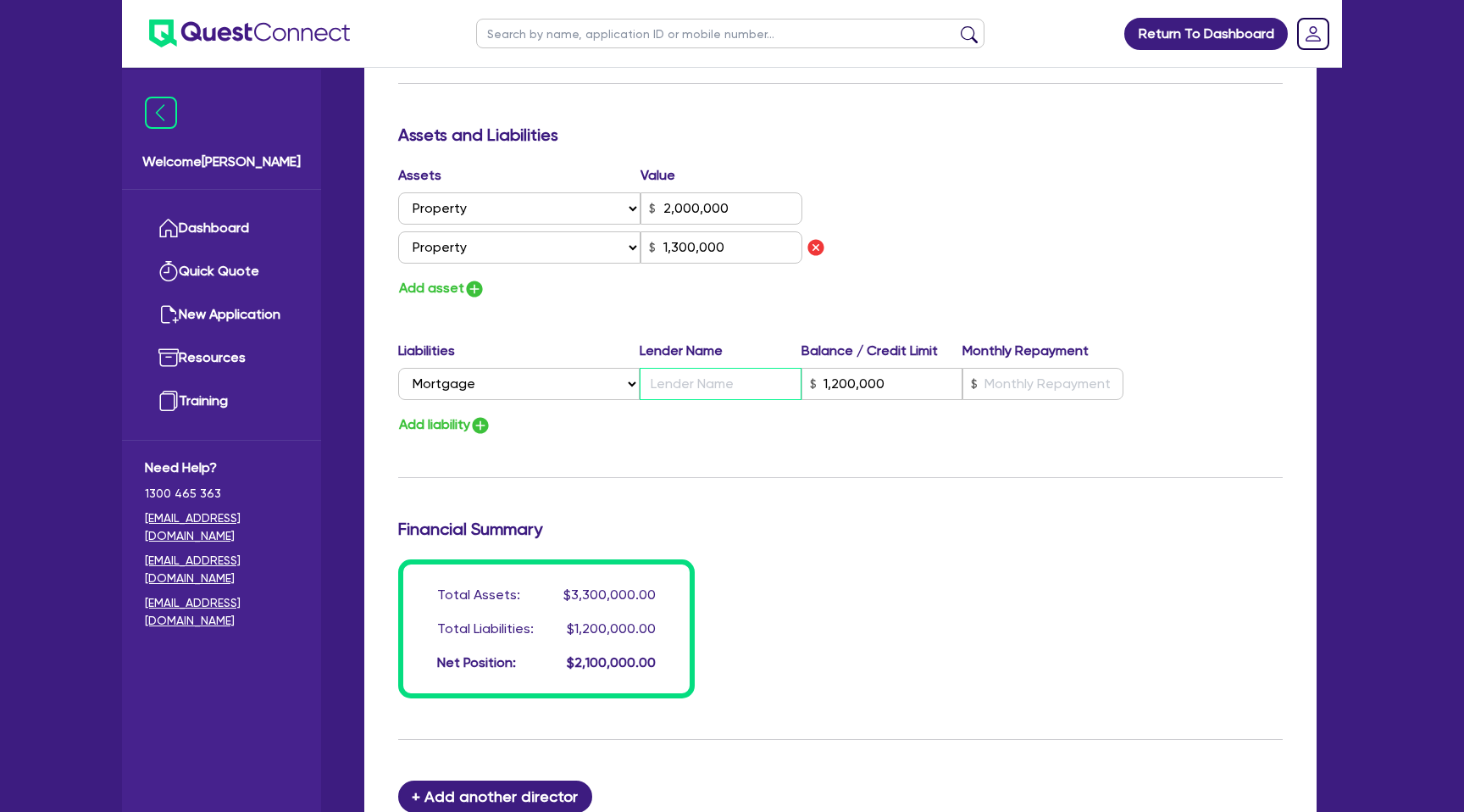
click at [690, 384] on input "text" at bounding box center [719, 383] width 161 height 32
click at [623, 450] on div "Update residential status for Director #1 Boarding is only acceptable when the …" at bounding box center [840, 52] width 885 height 1292
click at [752, 384] on input "text" at bounding box center [719, 383] width 161 height 32
click at [681, 448] on div "Update residential status for Director #1 Boarding is only acceptable when the …" at bounding box center [840, 52] width 885 height 1292
click at [1044, 363] on div "Liabilities Lender Name Balance / Credit Limit Monthly Repayment" at bounding box center [760, 354] width 725 height 27
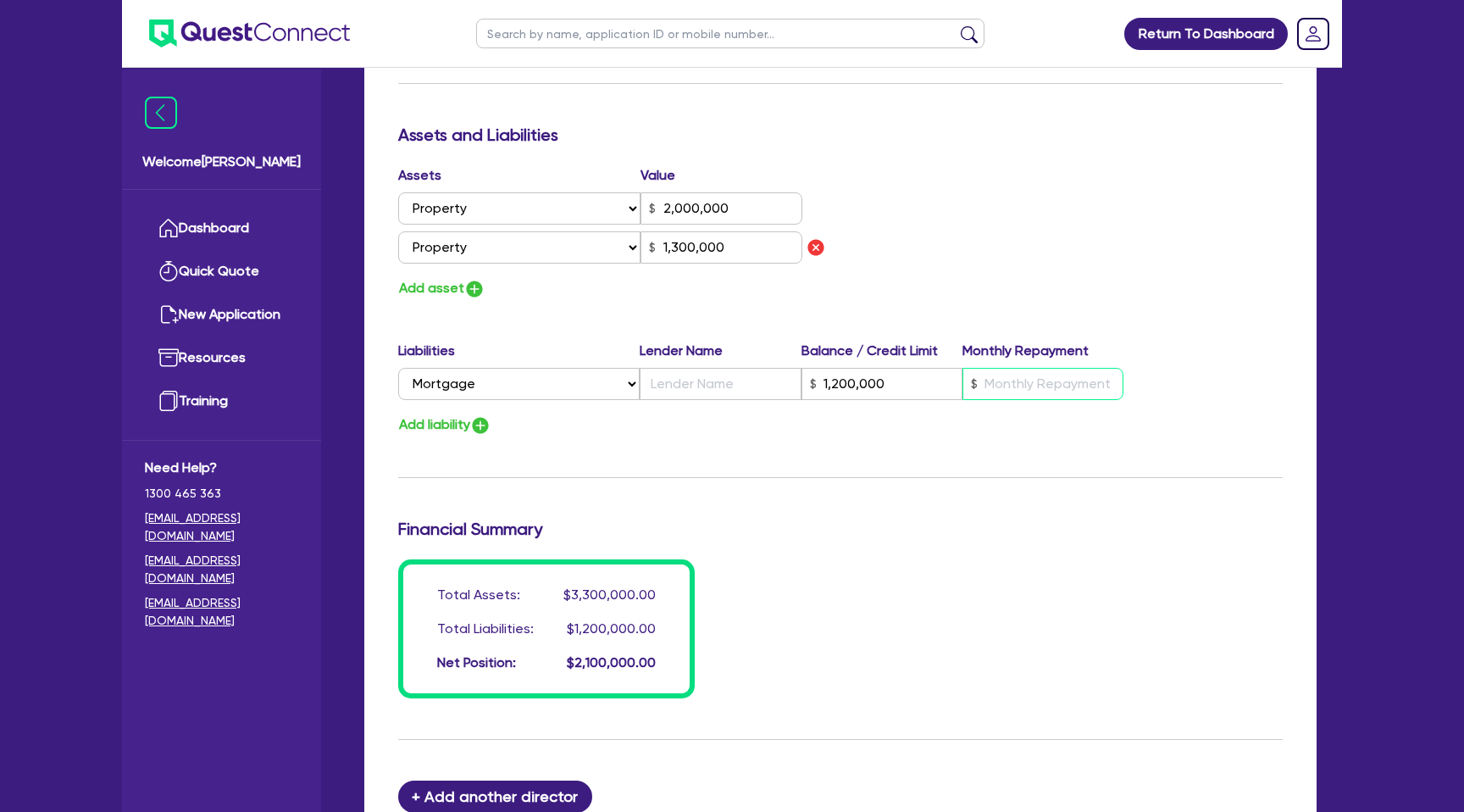
click at [1044, 371] on input "text" at bounding box center [1043, 383] width 161 height 32
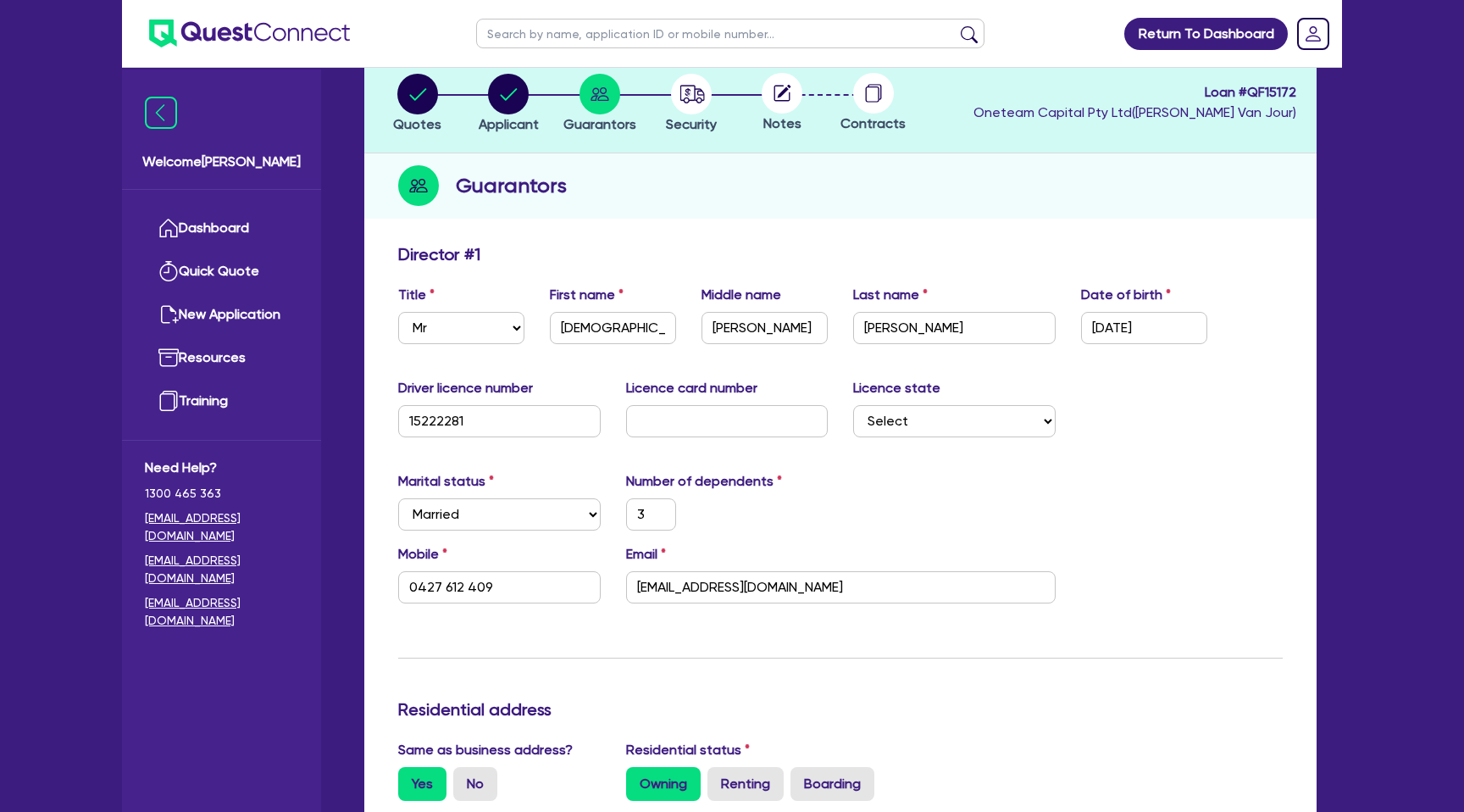
scroll to position [0, 0]
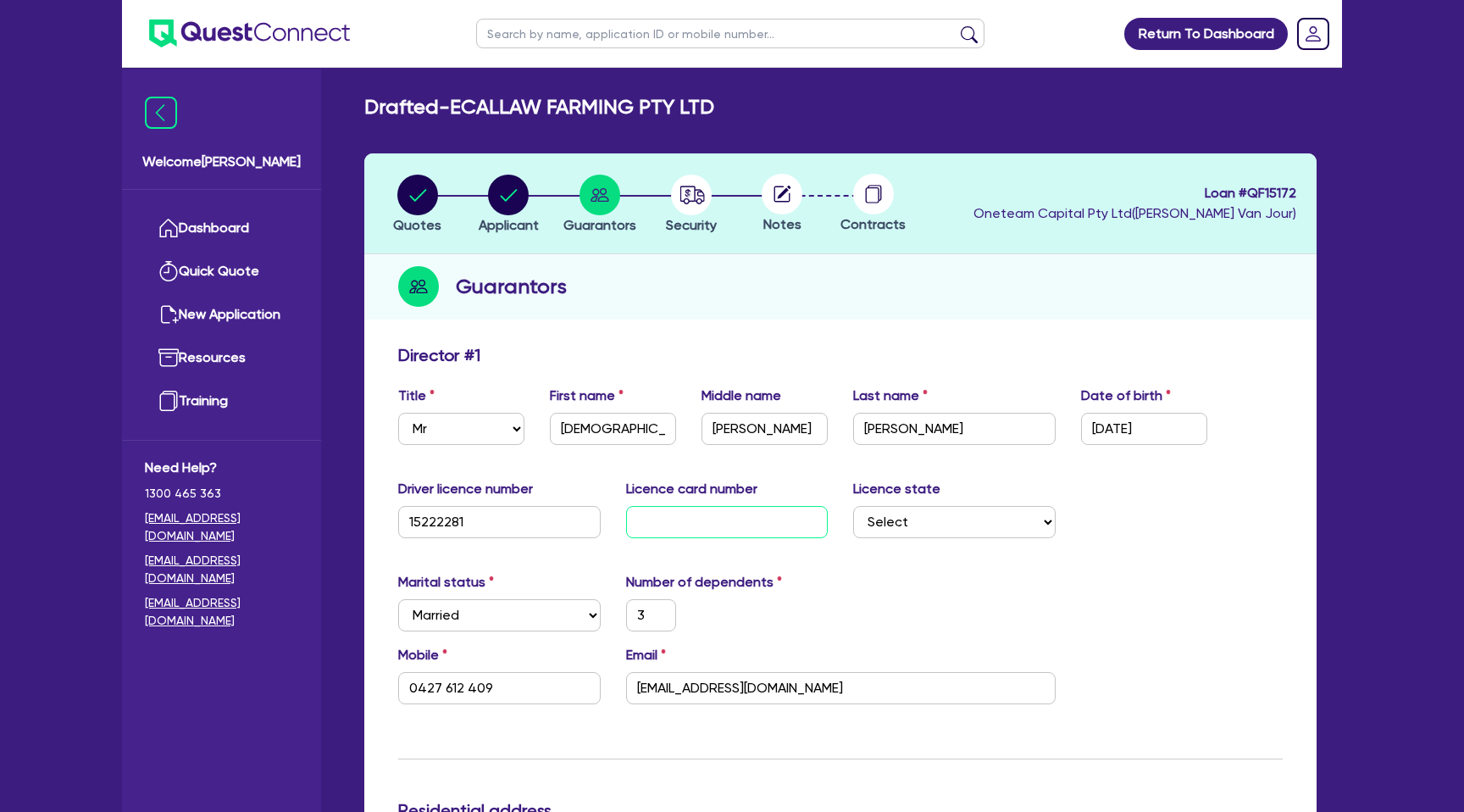
click at [674, 522] on input "text" at bounding box center [728, 522] width 202 height 32
click at [861, 586] on div "Marital status Select [DEMOGRAPHIC_DATA] Married De Facto / Partner Number of d…" at bounding box center [840, 608] width 910 height 73
click at [921, 523] on select "Select [GEOGRAPHIC_DATA] [GEOGRAPHIC_DATA] [GEOGRAPHIC_DATA] [GEOGRAPHIC_DATA] …" at bounding box center [954, 522] width 202 height 32
click at [853, 506] on select "Select [GEOGRAPHIC_DATA] [GEOGRAPHIC_DATA] [GEOGRAPHIC_DATA] [GEOGRAPHIC_DATA] …" at bounding box center [954, 522] width 202 height 32
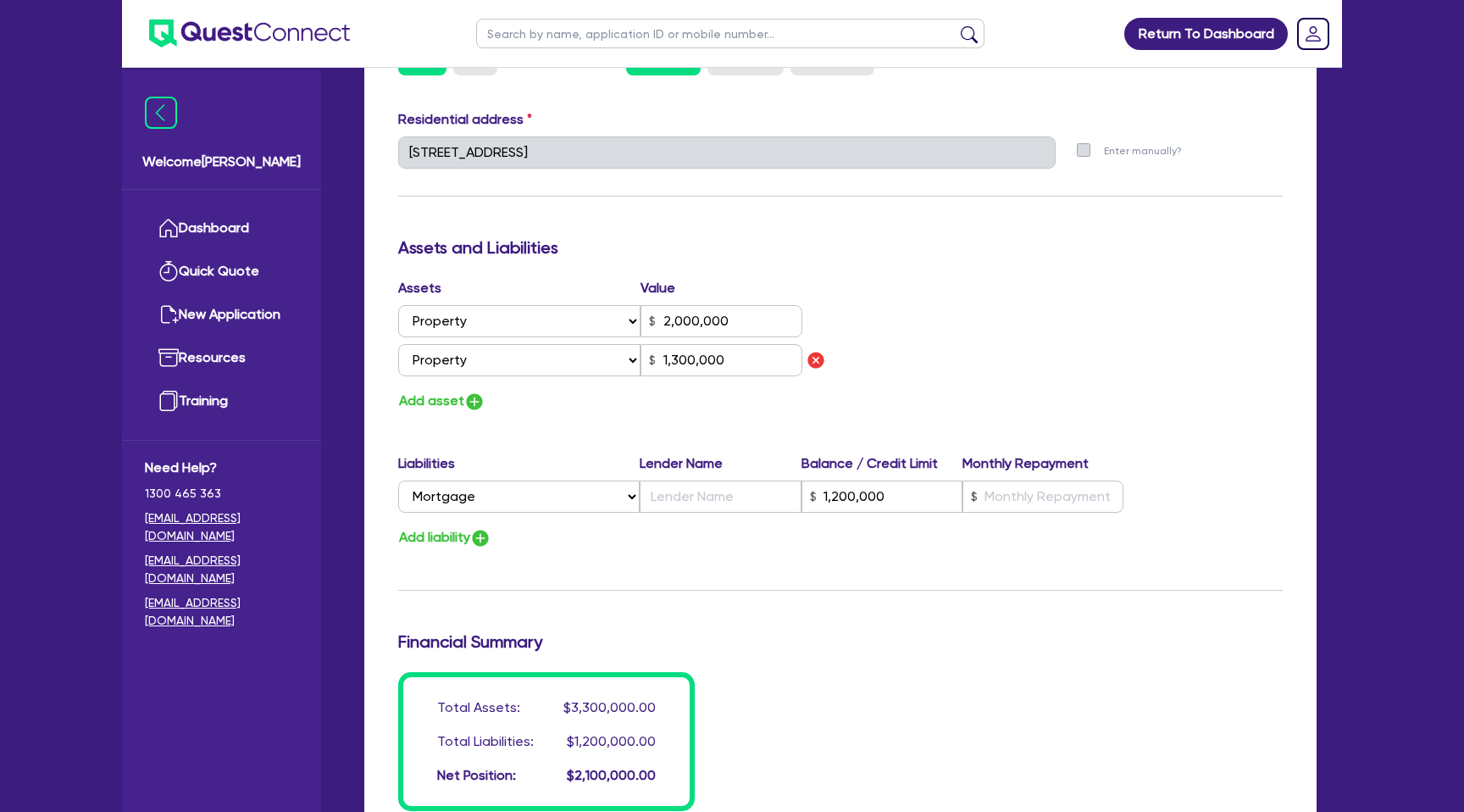
scroll to position [831, 0]
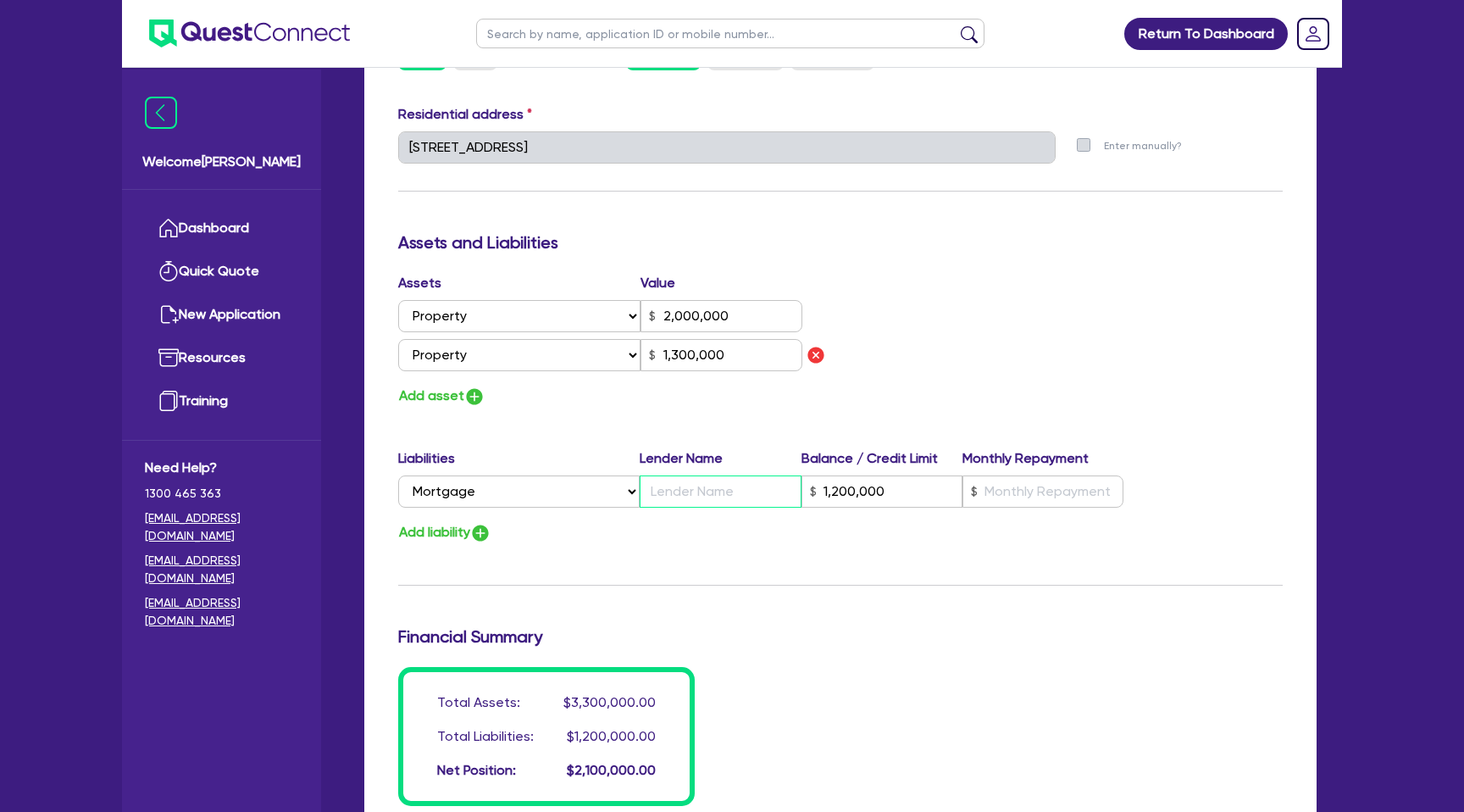
click at [705, 491] on input "text" at bounding box center [719, 491] width 161 height 32
click at [1049, 244] on h3 "Assets and Liabilities" at bounding box center [840, 242] width 885 height 20
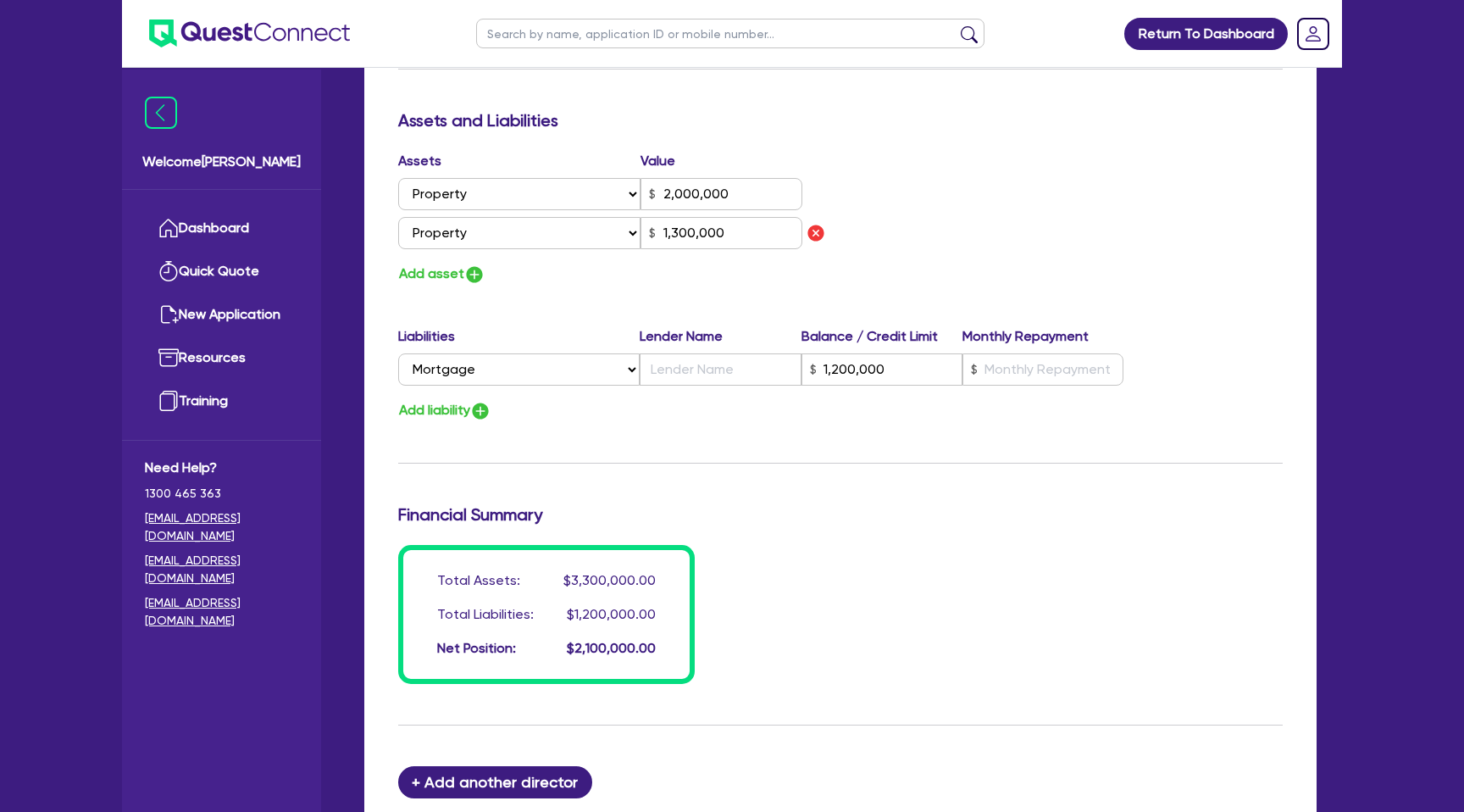
scroll to position [956, 0]
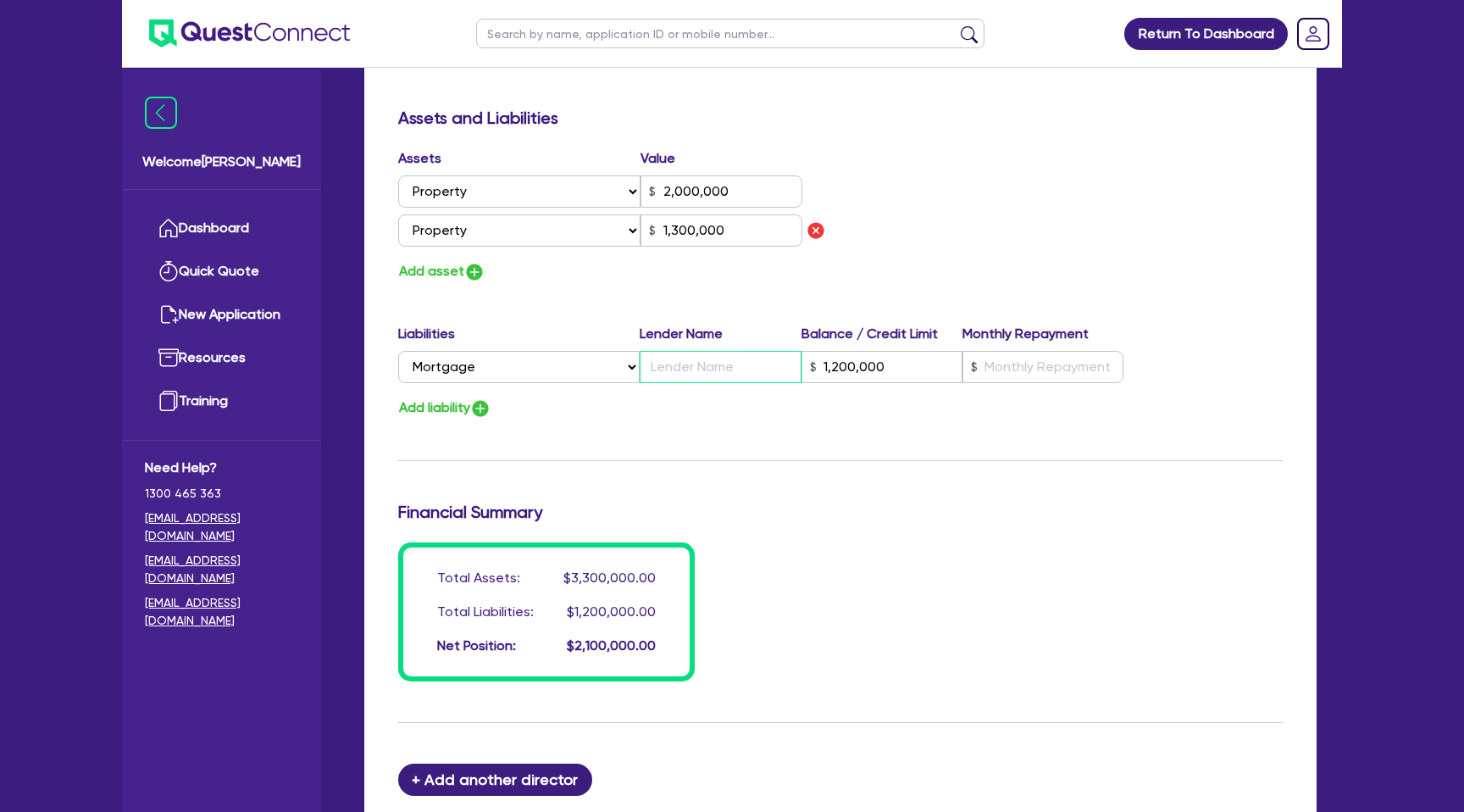
click at [712, 374] on input "text" at bounding box center [719, 367] width 161 height 32
click at [1039, 358] on input "text" at bounding box center [1043, 367] width 161 height 32
click at [1160, 210] on div "Assets Value Select Asset Cash Property Investment property Vehicle Truck Trail…" at bounding box center [840, 215] width 910 height 135
click at [548, 419] on div "Add liability" at bounding box center [840, 407] width 910 height 23
click at [465, 412] on button "Add liability" at bounding box center [445, 407] width 93 height 23
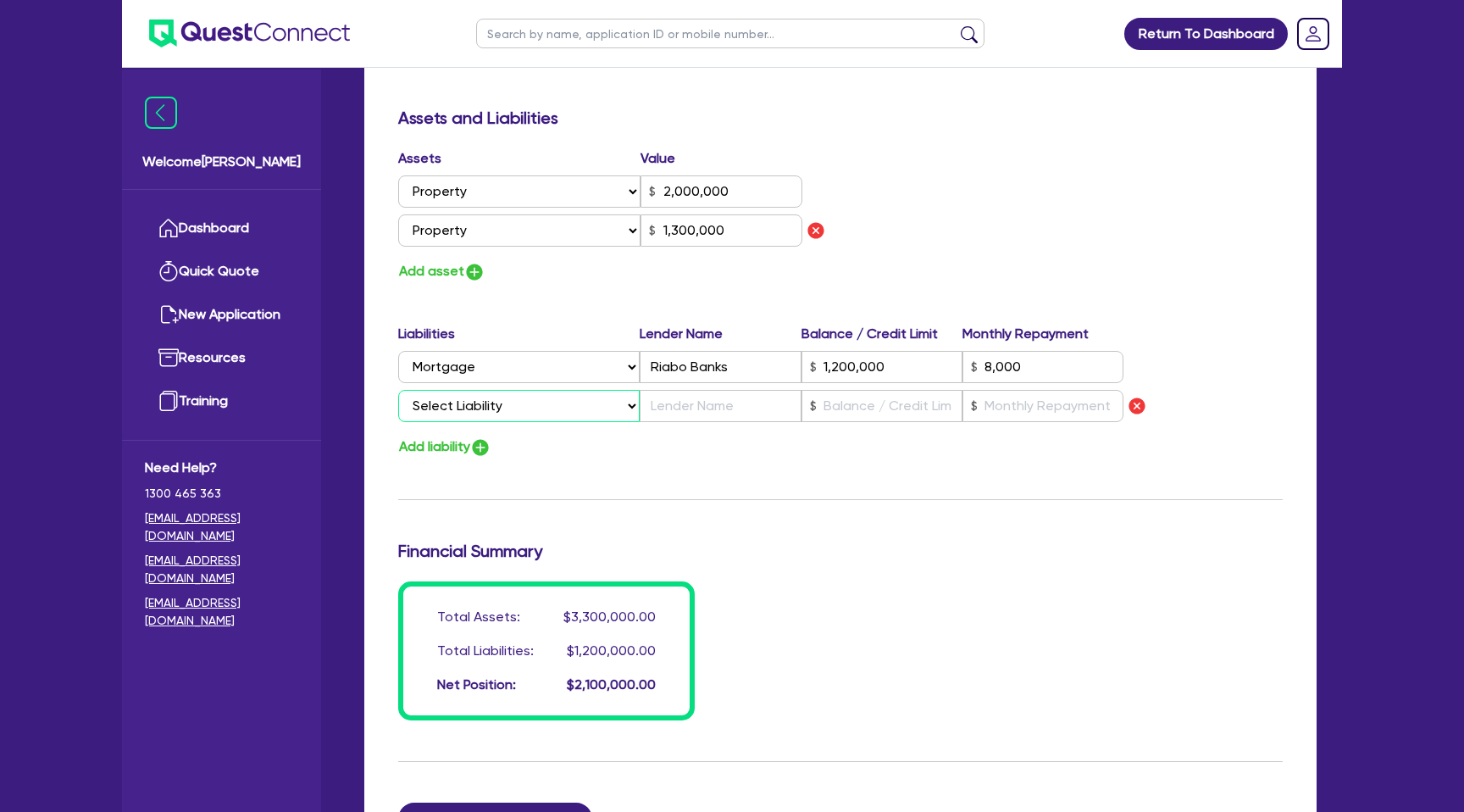
click at [476, 413] on select "Select Liability Credit card Mortgage Investment property loan Vehicle loan Tru…" at bounding box center [519, 406] width 241 height 32
click at [398, 390] on select "Select Liability Credit card Mortgage Investment property loan Vehicle loan Tru…" at bounding box center [519, 406] width 241 height 32
click at [760, 410] on input "text" at bounding box center [719, 406] width 161 height 32
click at [885, 412] on input "text" at bounding box center [882, 406] width 161 height 32
click at [737, 406] on input "text" at bounding box center [719, 406] width 161 height 32
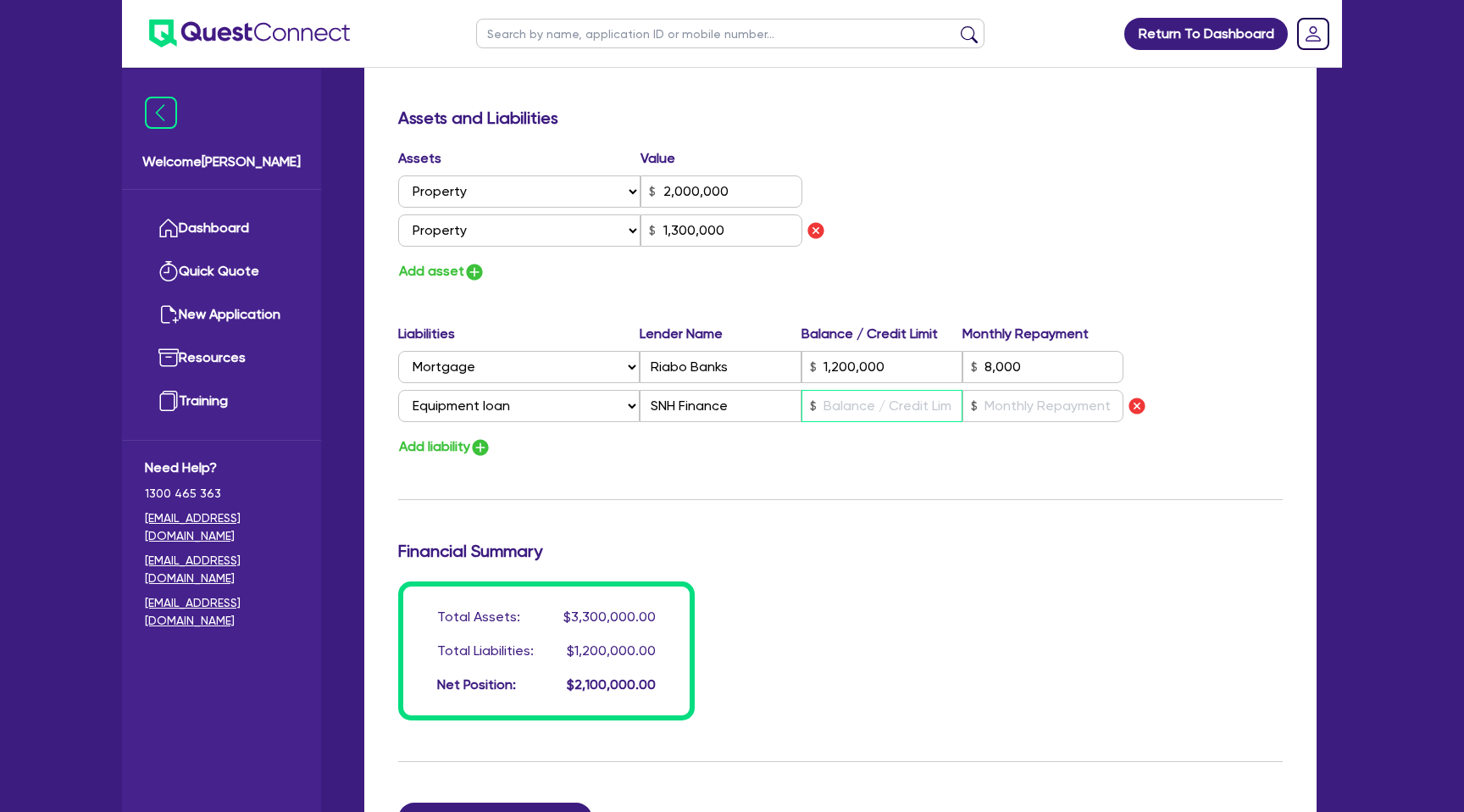
click at [876, 406] on input "text" at bounding box center [882, 406] width 161 height 32
click at [1052, 406] on input "text" at bounding box center [1043, 406] width 161 height 32
click at [884, 398] on input "text" at bounding box center [882, 406] width 161 height 32
click at [997, 405] on input "text" at bounding box center [1043, 406] width 161 height 32
click at [926, 527] on div "Update residential status for Director #1 Boarding is only acceptable when the …" at bounding box center [840, 55] width 885 height 1331
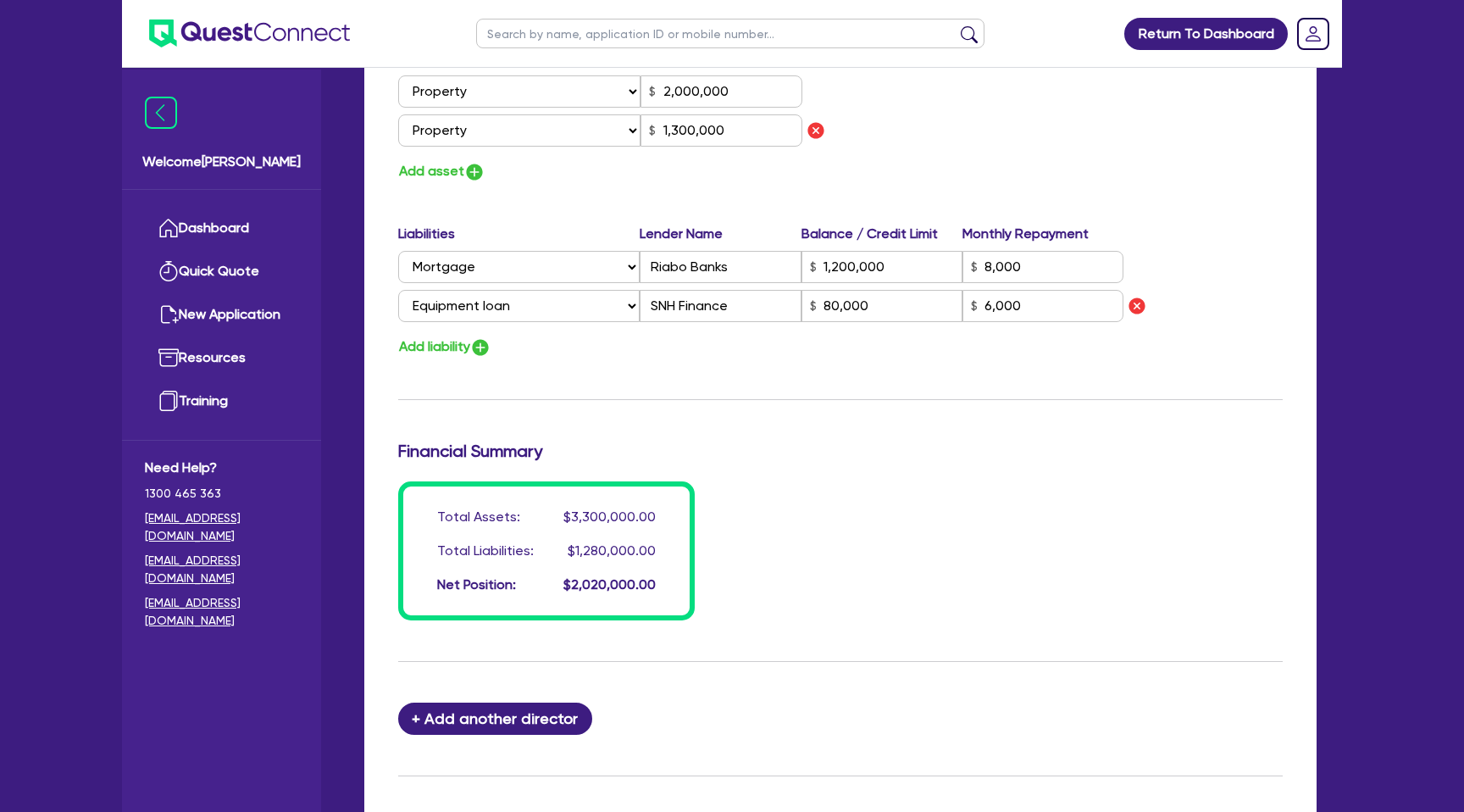
scroll to position [1057, 0]
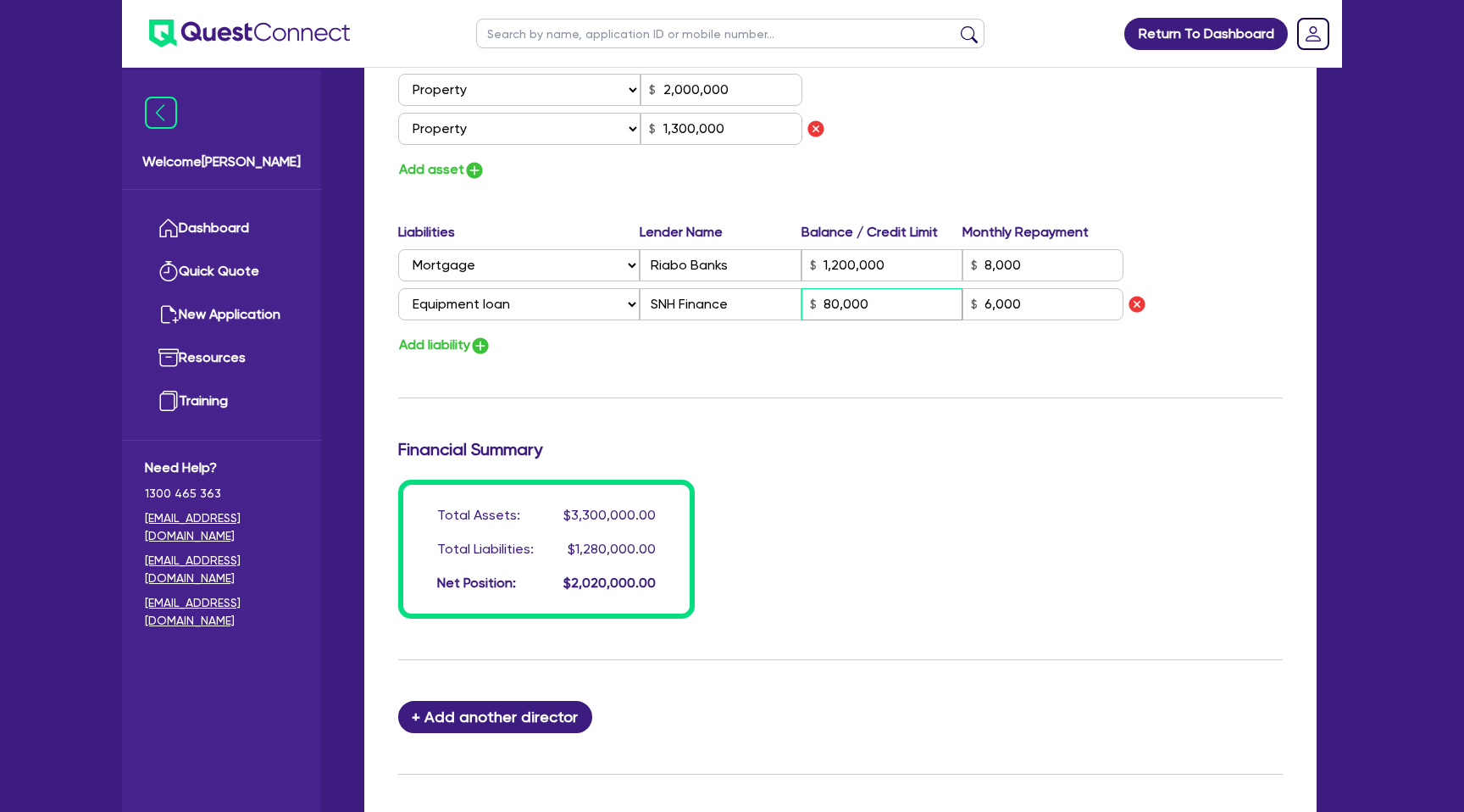
drag, startPoint x: 879, startPoint y: 303, endPoint x: 750, endPoint y: 303, distance: 129.0
click at [750, 303] on div "Select Liability Credit card Mortgage Investment property loan Vehicle loan Tru…" at bounding box center [760, 303] width 725 height 32
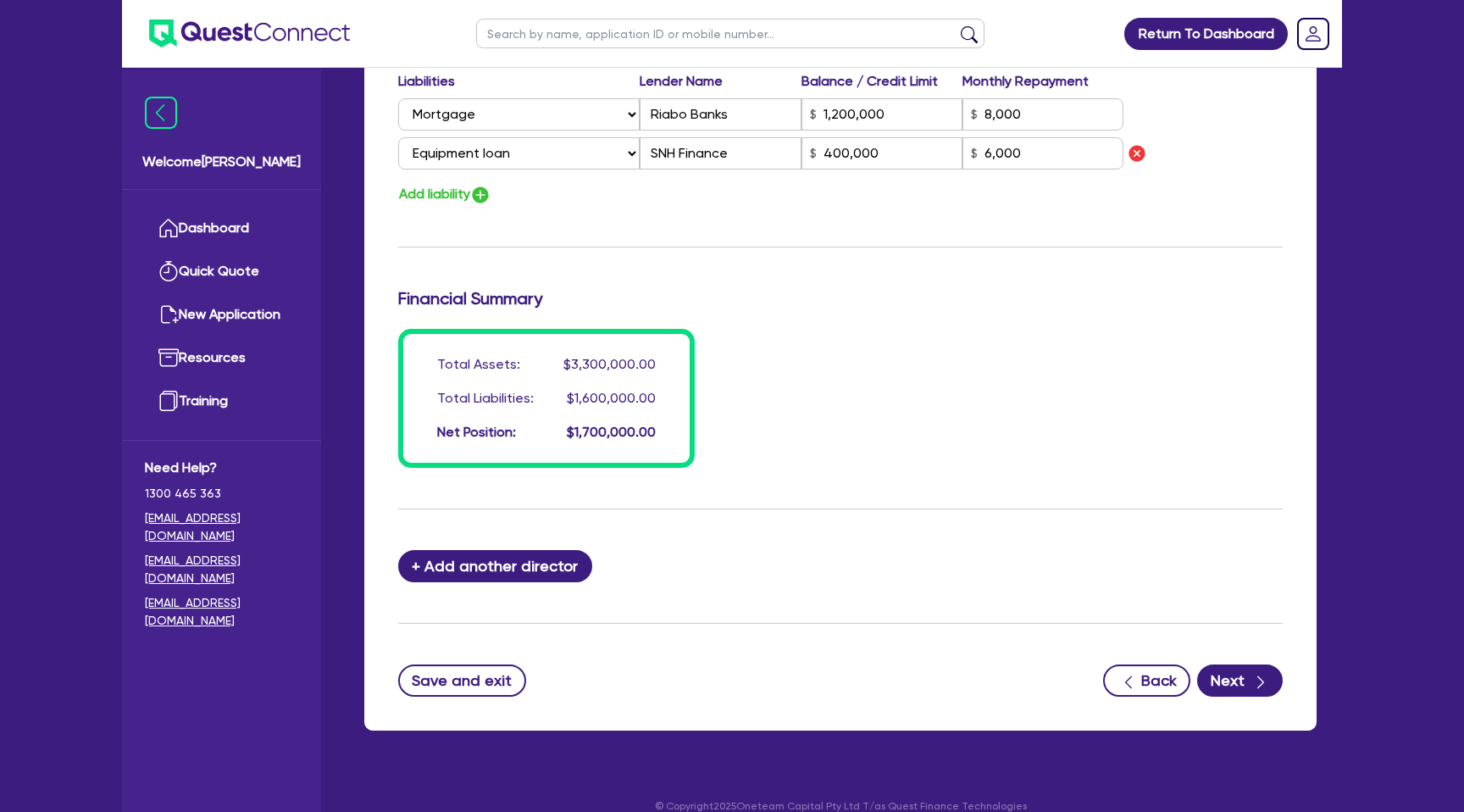
scroll to position [1220, 0]
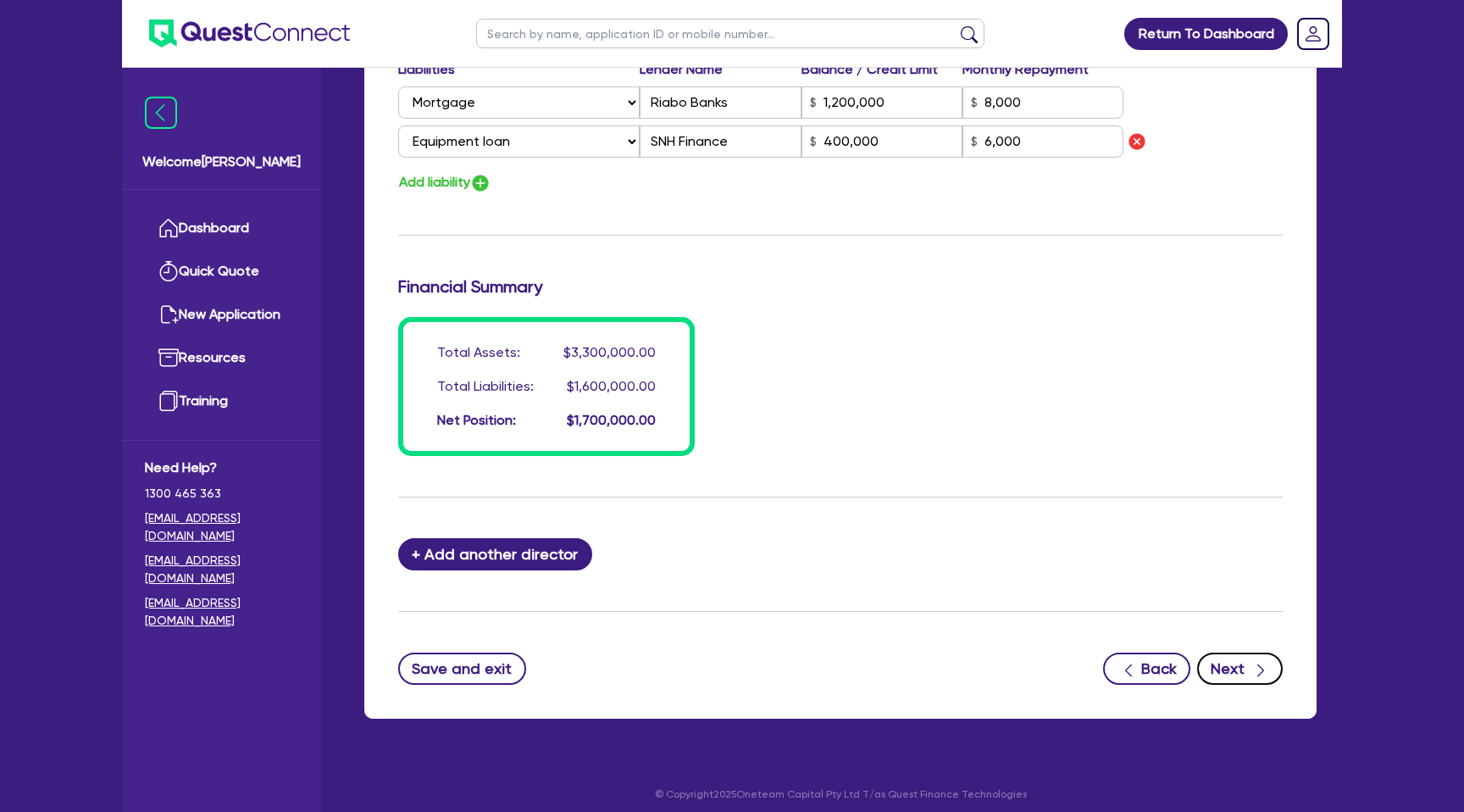
click at [1225, 675] on button "Next" at bounding box center [1240, 668] width 85 height 32
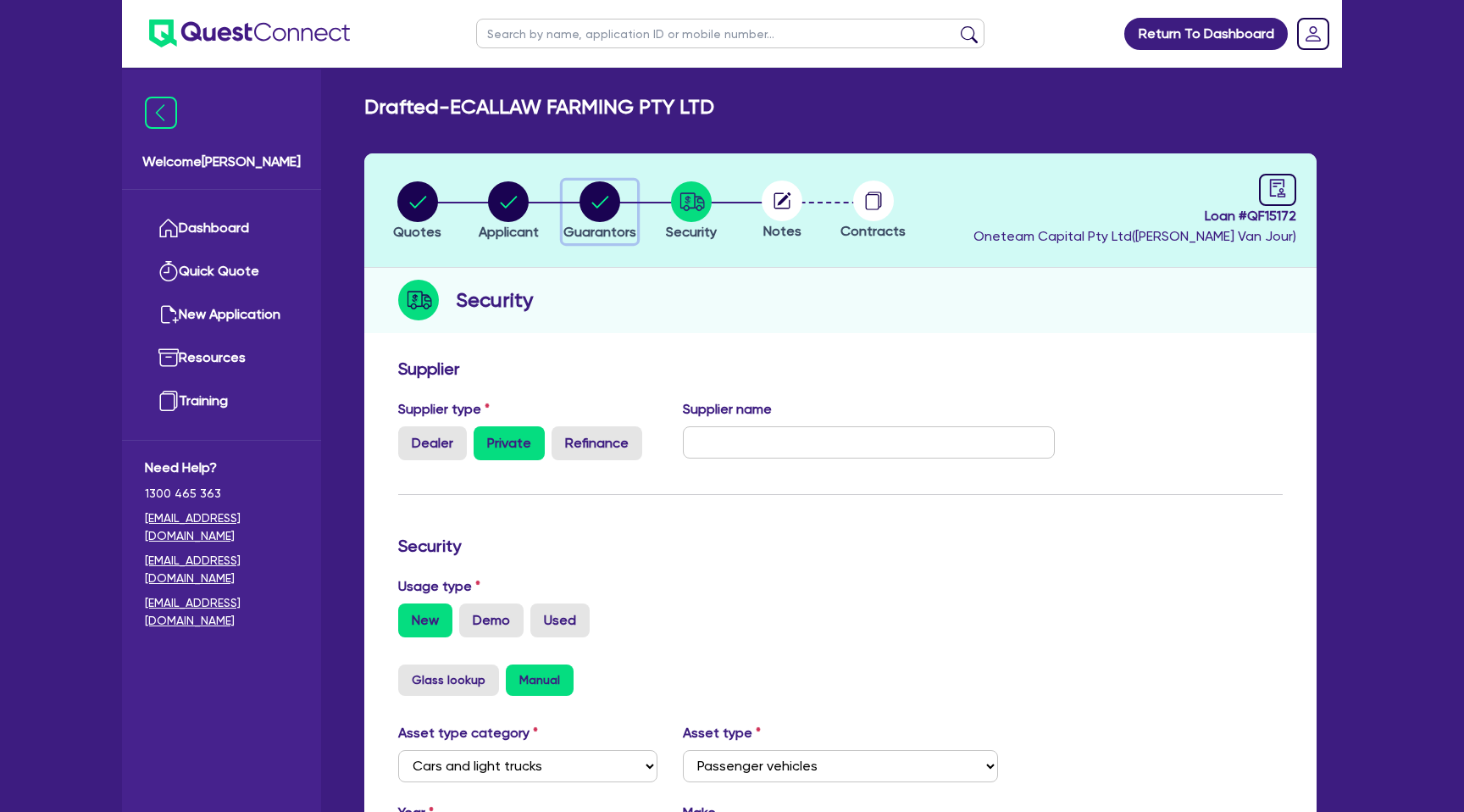
click at [619, 204] on circle "button" at bounding box center [600, 201] width 41 height 41
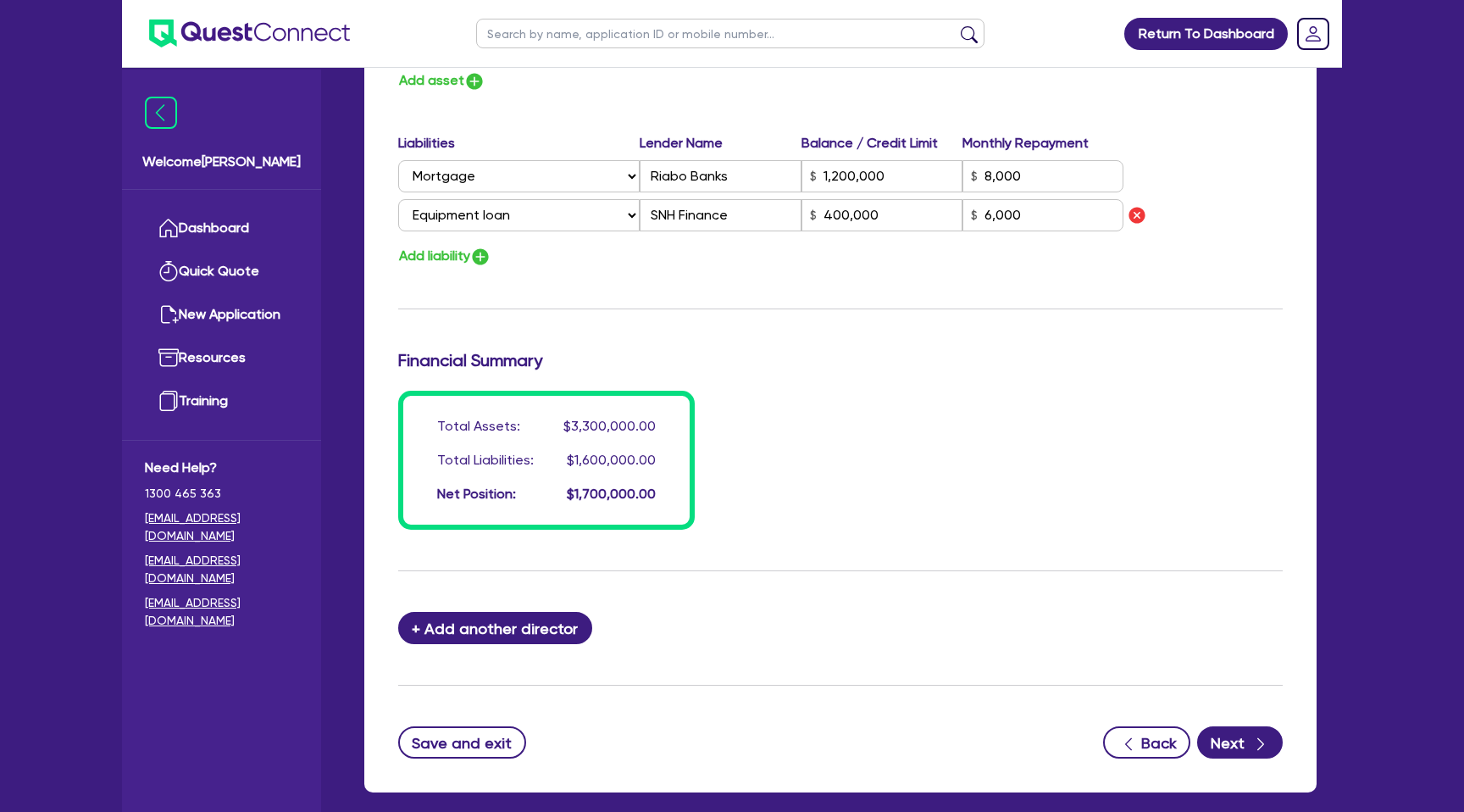
scroll to position [1161, 0]
click at [448, 250] on button "Add liability" at bounding box center [445, 255] width 93 height 23
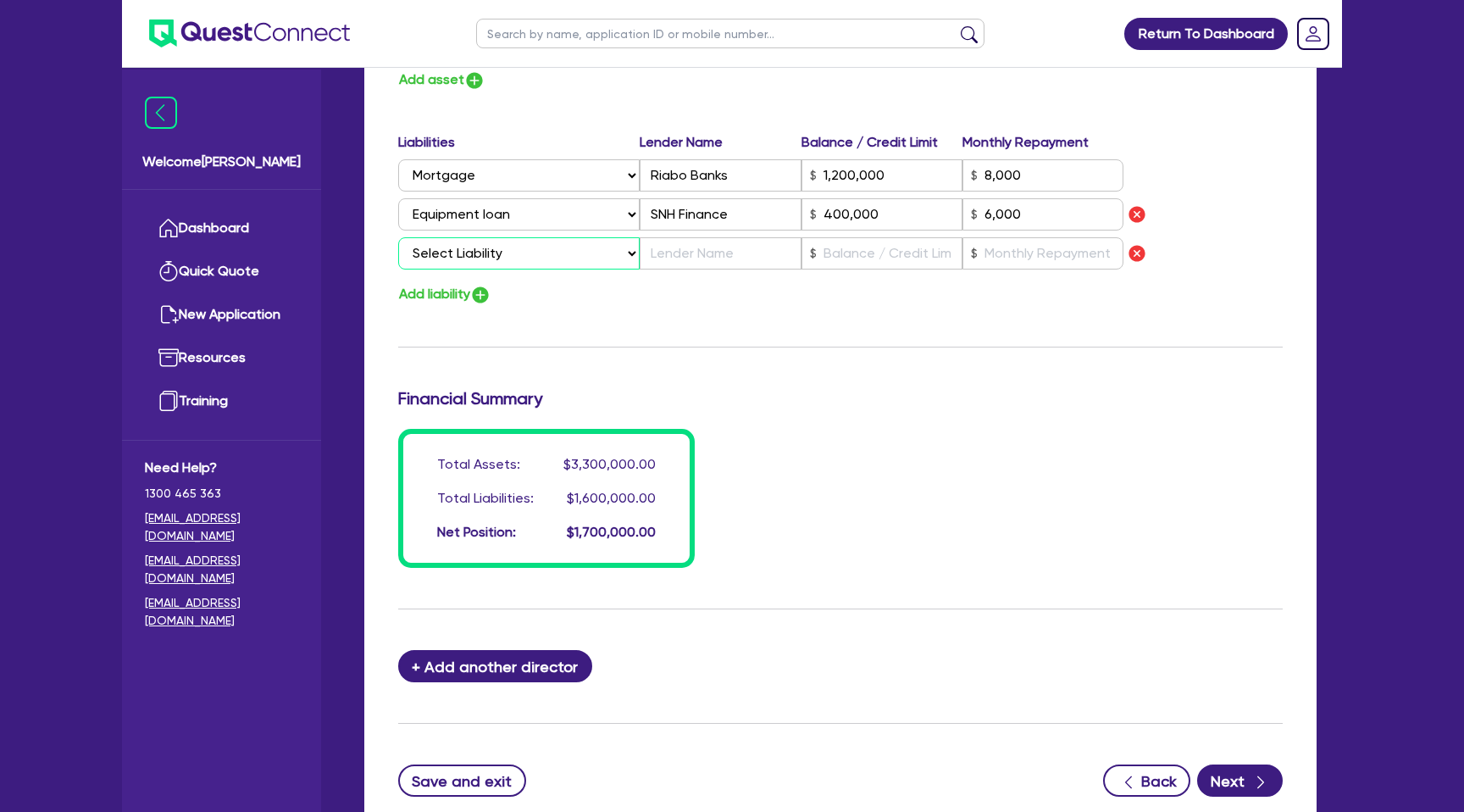
click at [464, 254] on select "Select Liability Credit card Mortgage Investment property loan Vehicle loan Tru…" at bounding box center [519, 253] width 241 height 32
click at [398, 238] on select "Select Liability Credit card Mortgage Investment property loan Vehicle loan Tru…" at bounding box center [519, 253] width 241 height 32
click at [684, 252] on input "text" at bounding box center [719, 253] width 161 height 32
click at [892, 256] on input "text" at bounding box center [882, 253] width 161 height 32
click at [997, 257] on input "text" at bounding box center [1043, 253] width 161 height 32
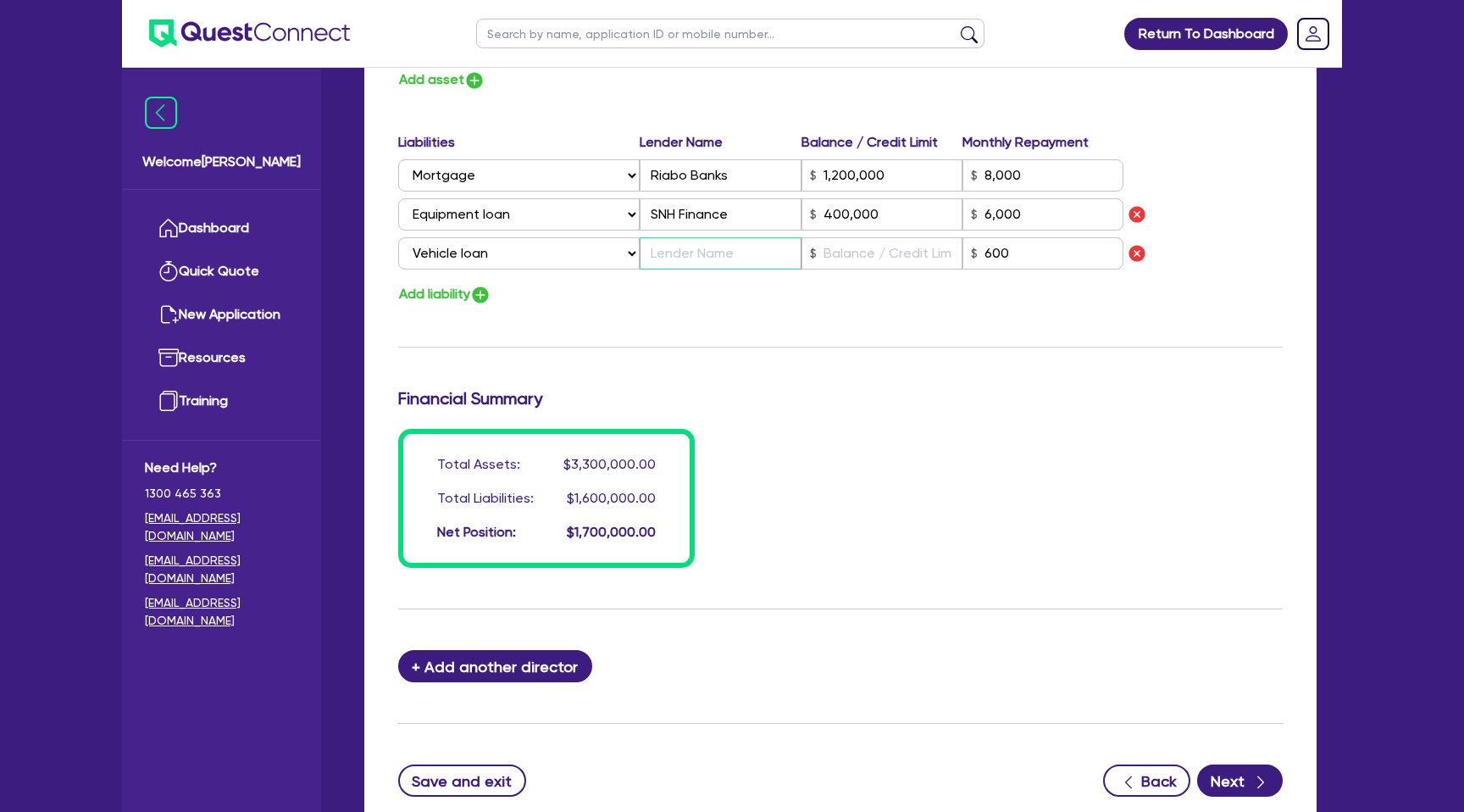
click at [701, 251] on input "text" at bounding box center [719, 253] width 161 height 32
click at [874, 251] on input "text" at bounding box center [882, 253] width 161 height 32
click at [714, 251] on input "text" at bounding box center [719, 253] width 161 height 32
click at [1249, 775] on button "Next" at bounding box center [1240, 780] width 85 height 32
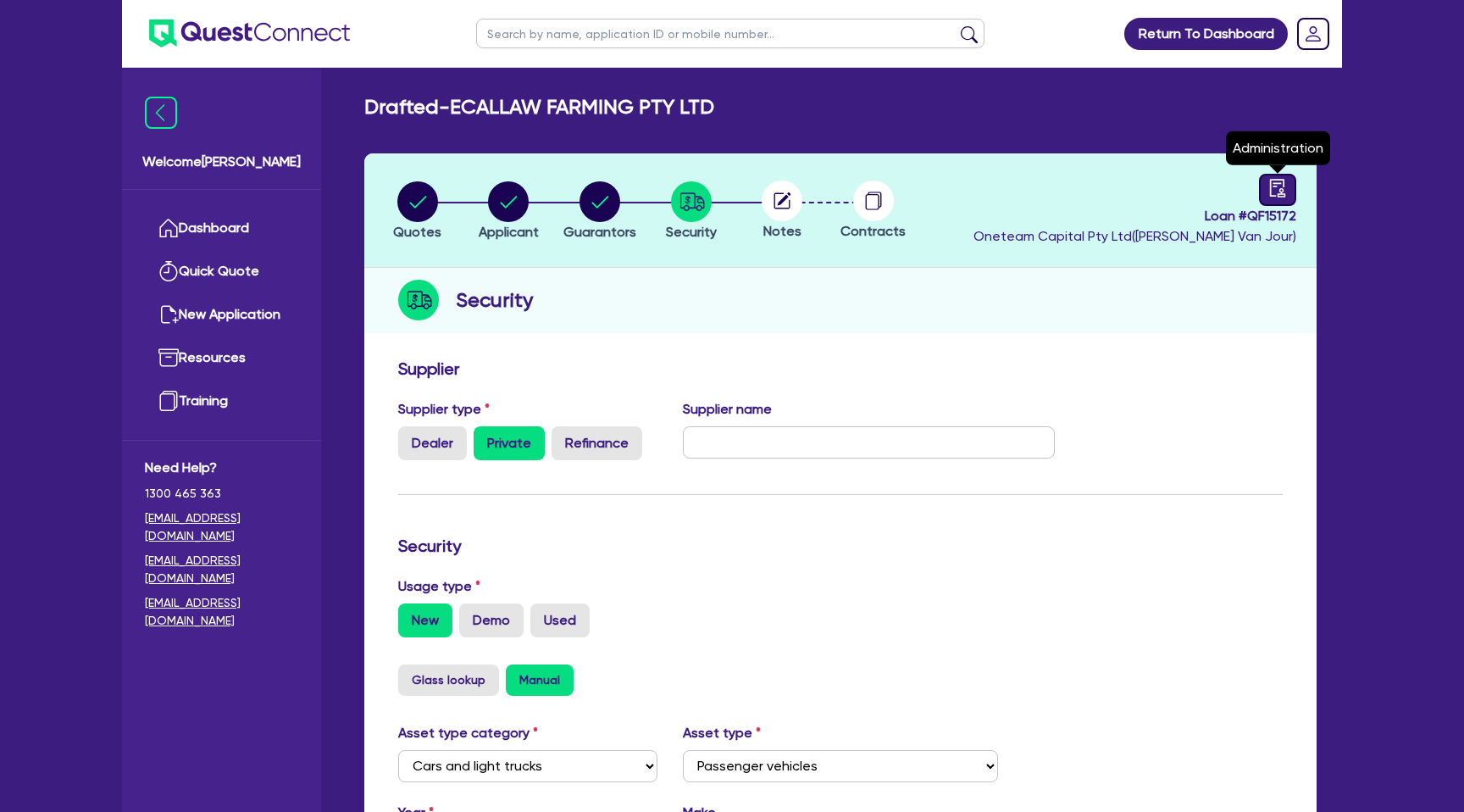
click at [1294, 194] on link at bounding box center [1278, 189] width 37 height 32
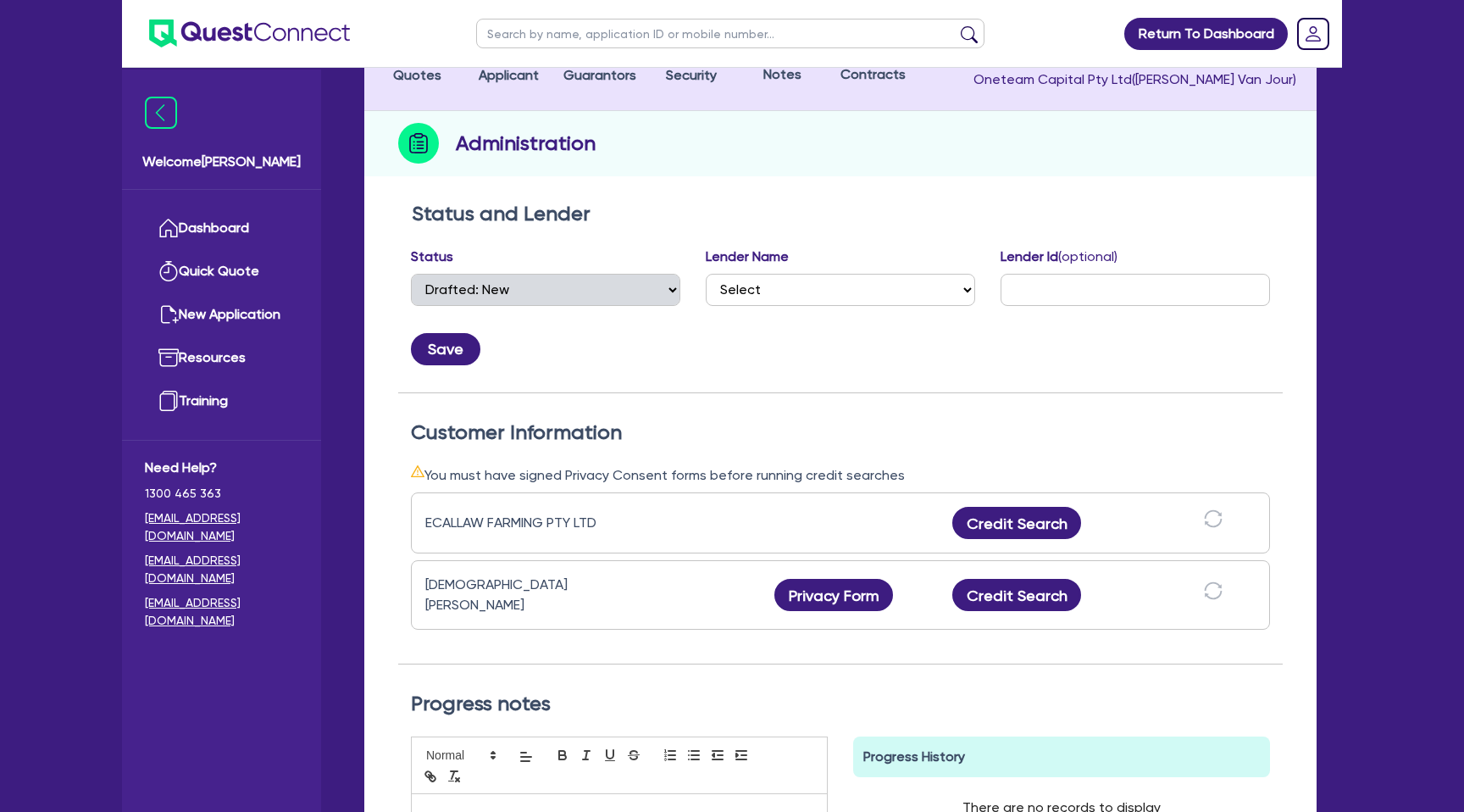
scroll to position [189, 0]
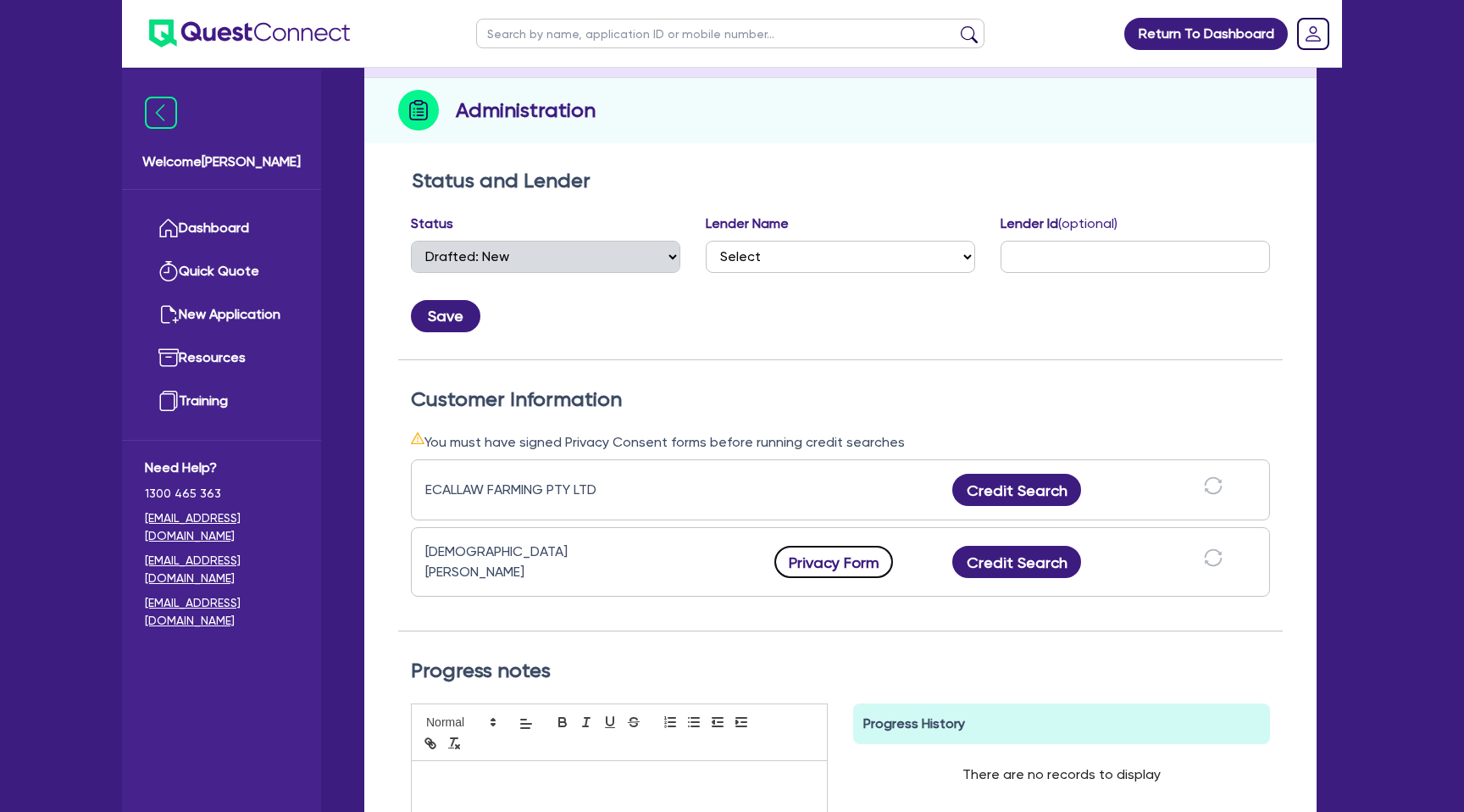
click at [838, 560] on button "Privacy Form" at bounding box center [834, 561] width 119 height 32
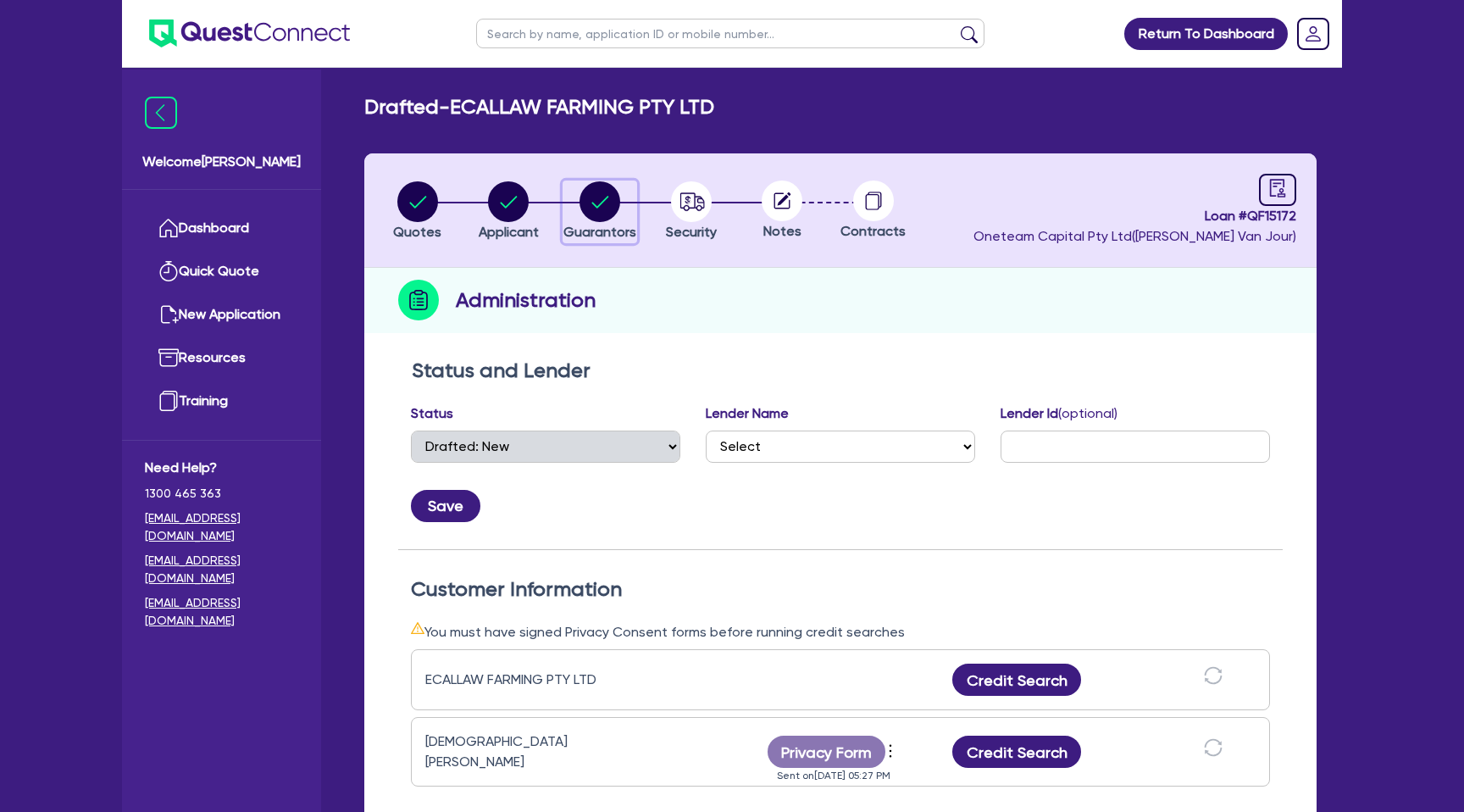
click at [604, 197] on circle "button" at bounding box center [600, 201] width 41 height 41
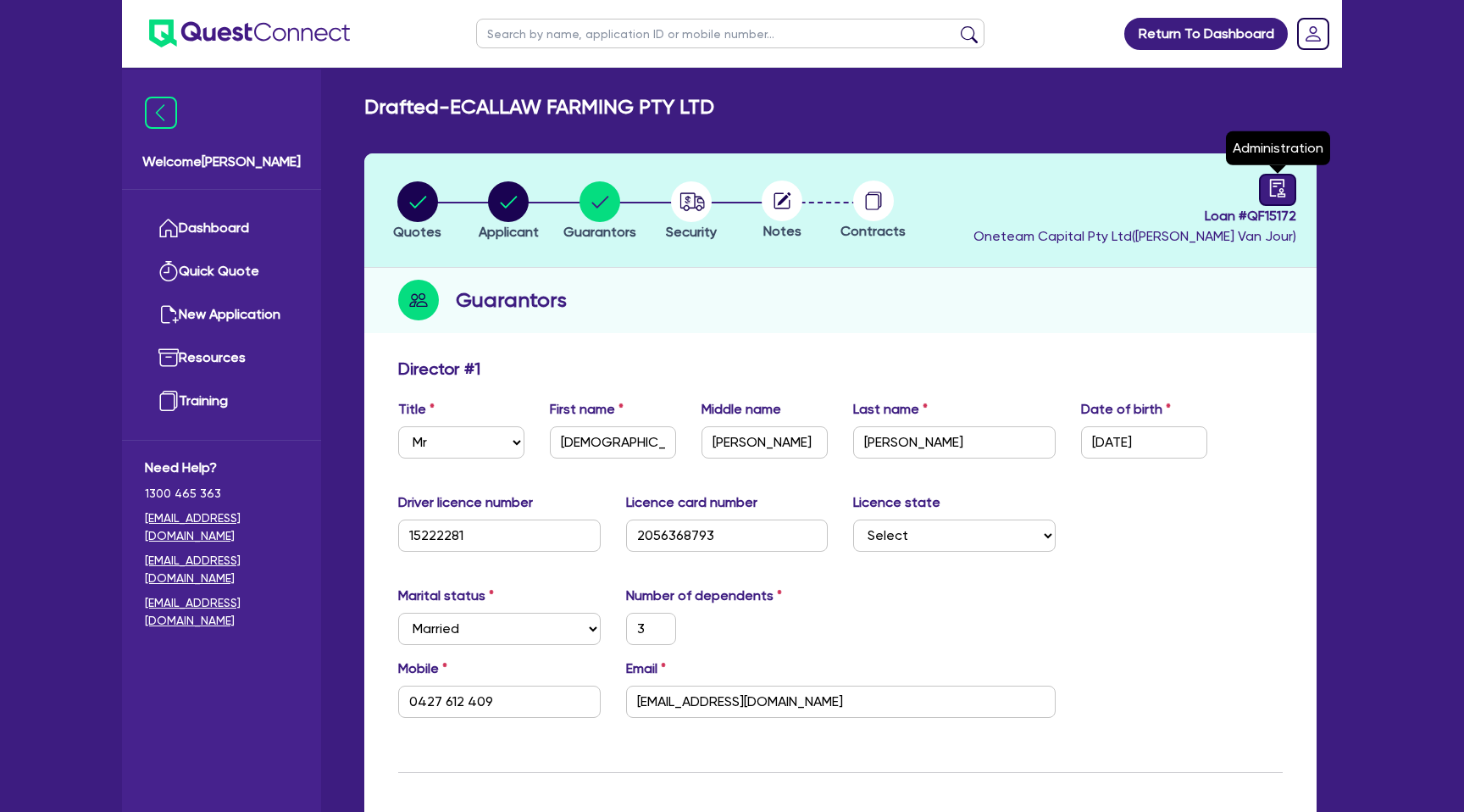
click at [1279, 189] on icon "audit" at bounding box center [1277, 187] width 15 height 18
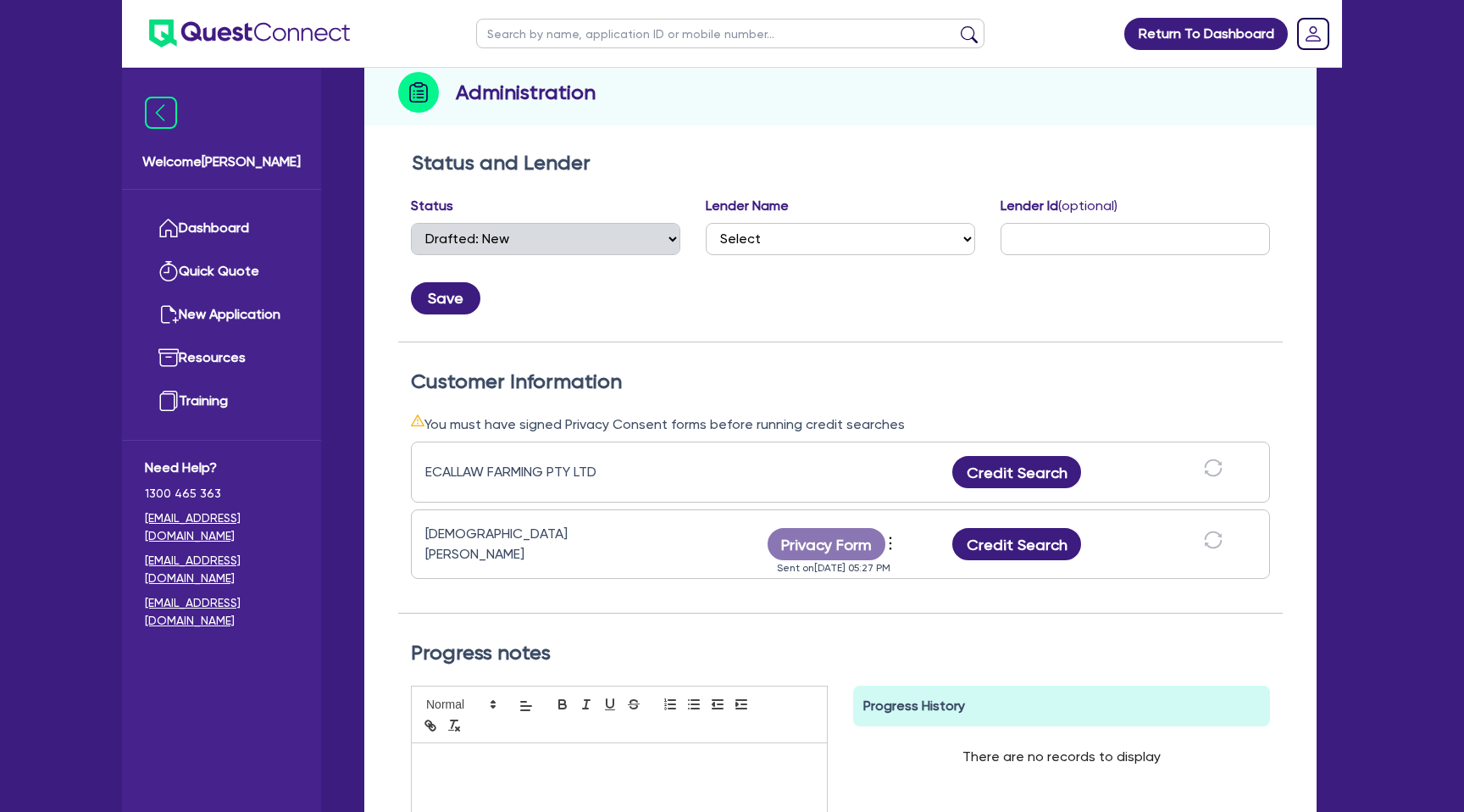
scroll to position [219, 0]
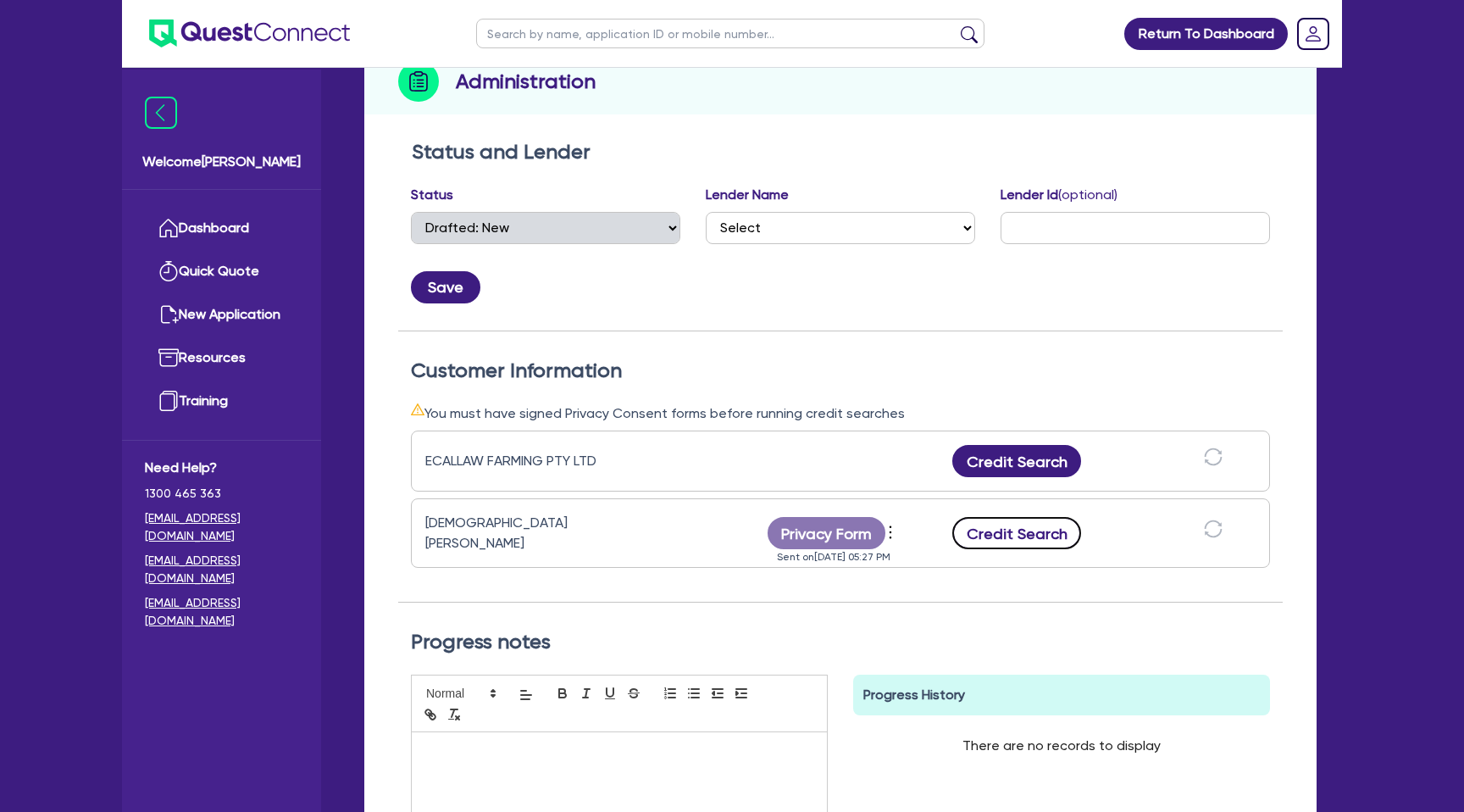
click at [1004, 529] on button "Credit Search" at bounding box center [1017, 533] width 129 height 32
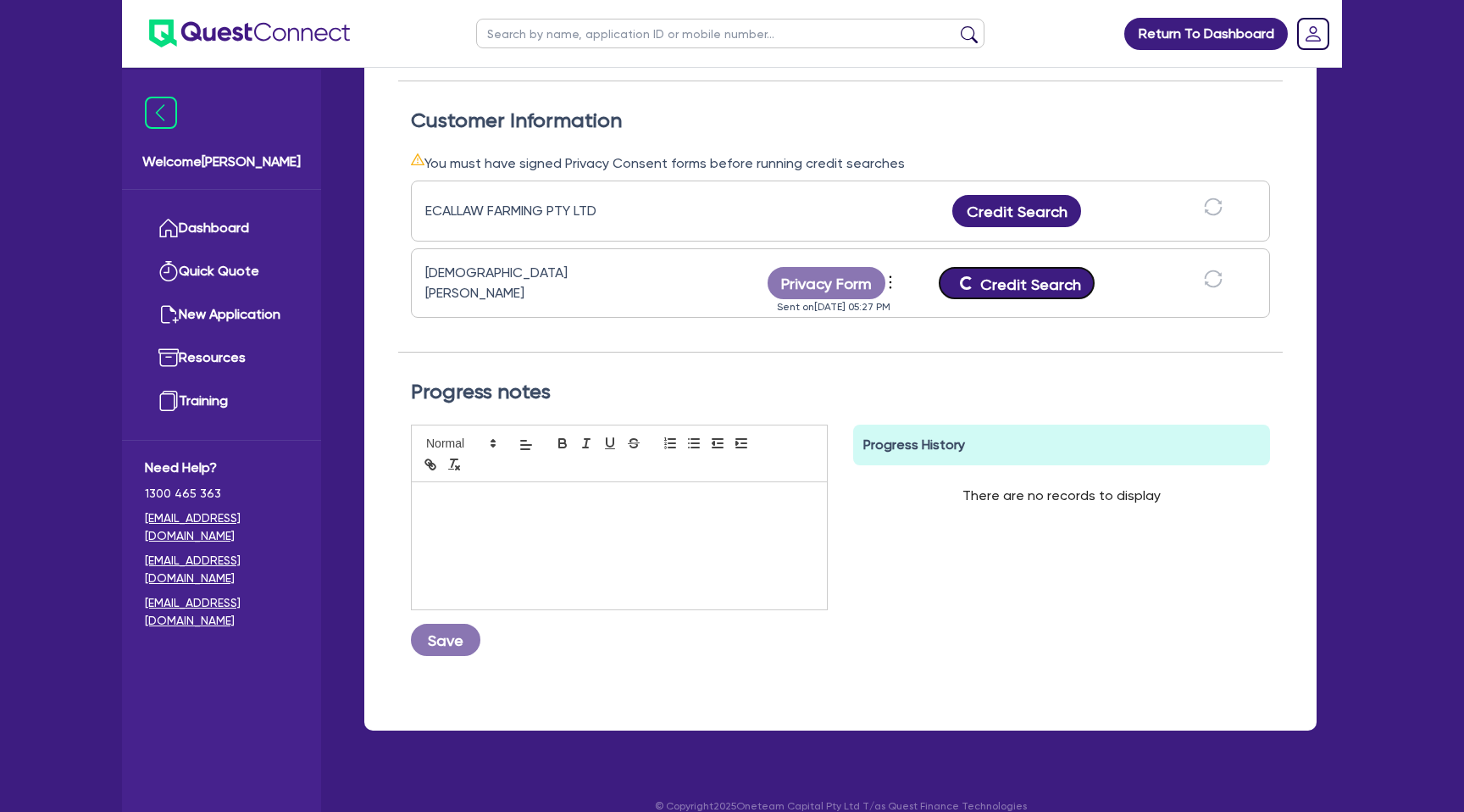
scroll to position [470, 0]
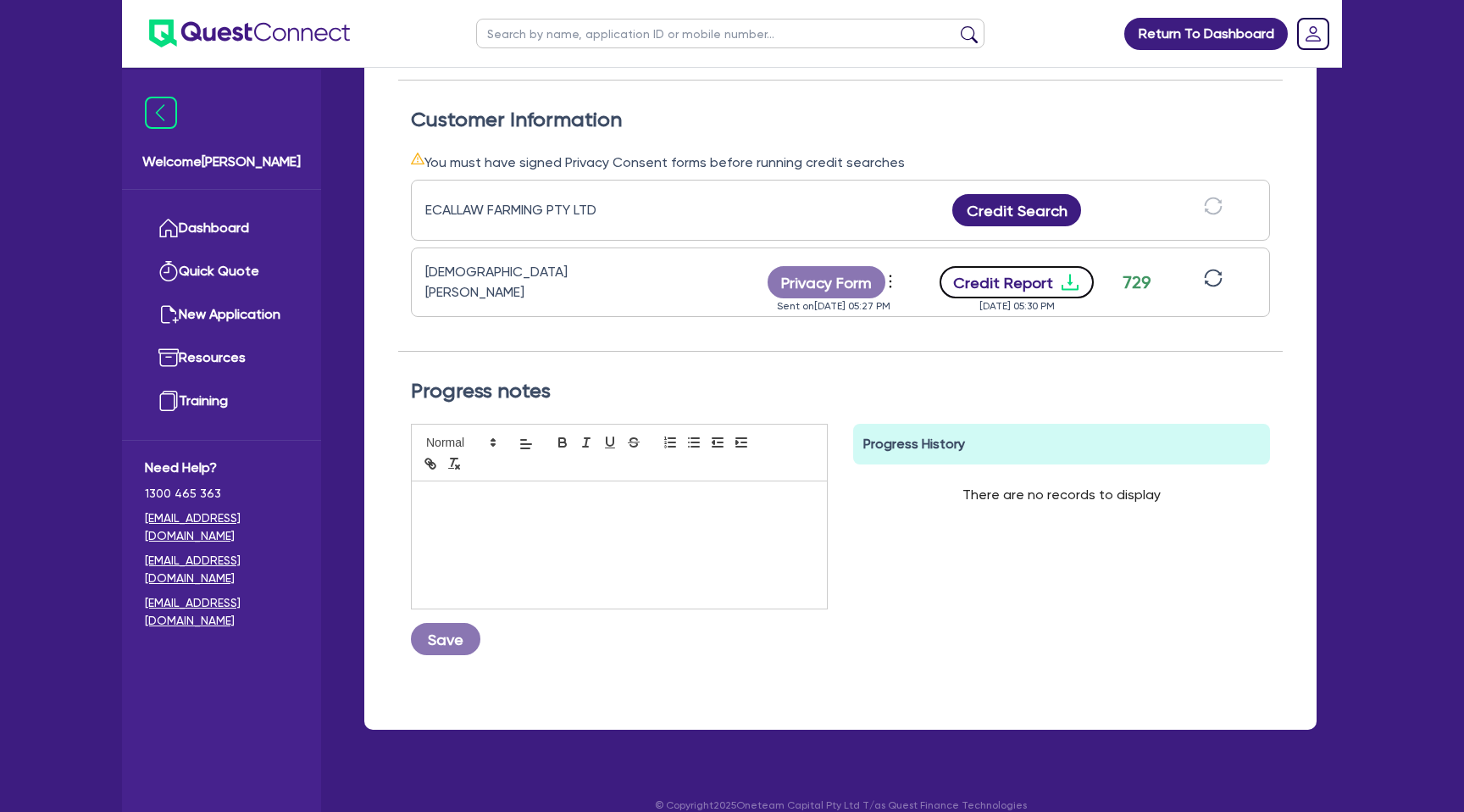
click at [1039, 272] on button "Credit Report" at bounding box center [1017, 282] width 155 height 32
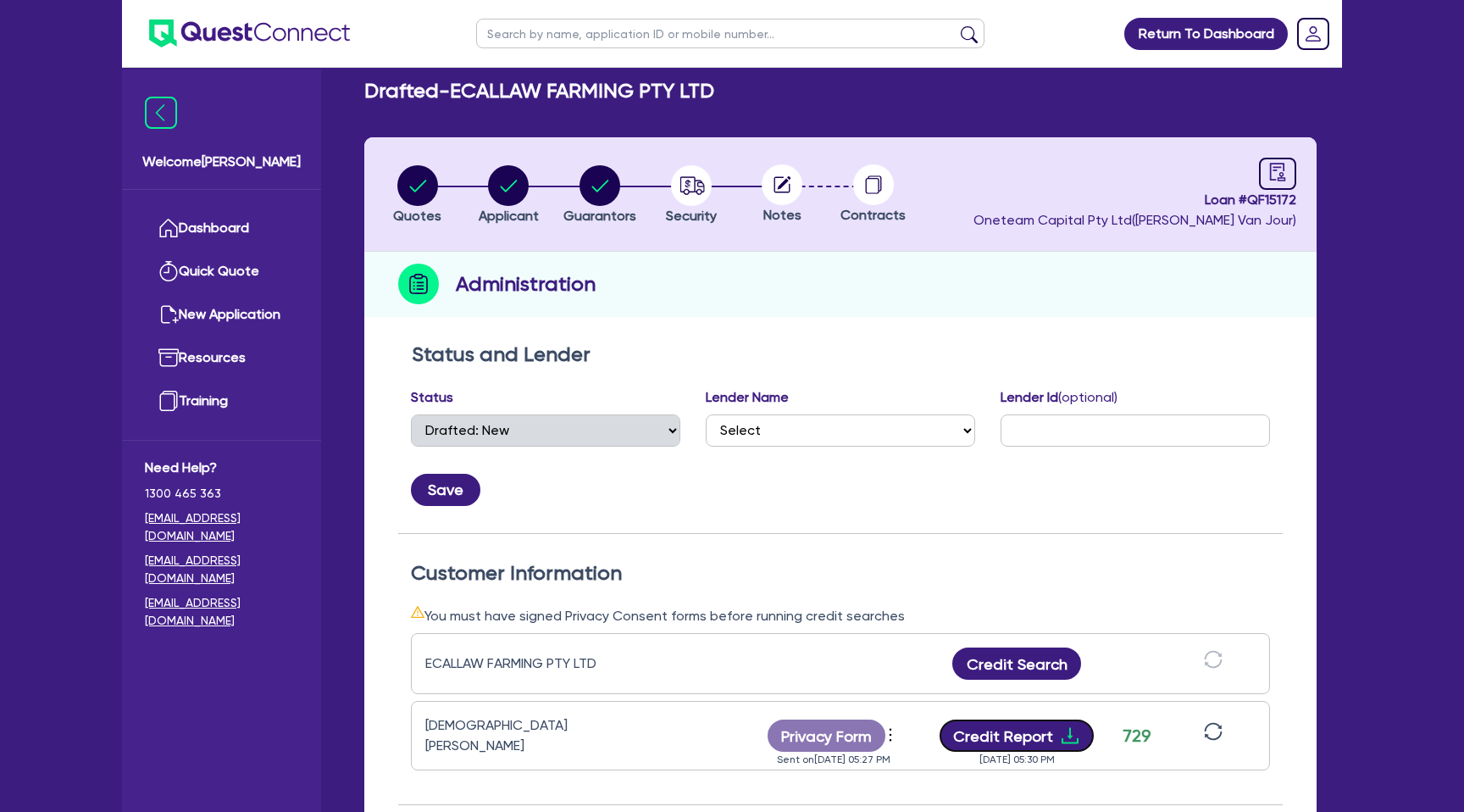
scroll to position [0, 0]
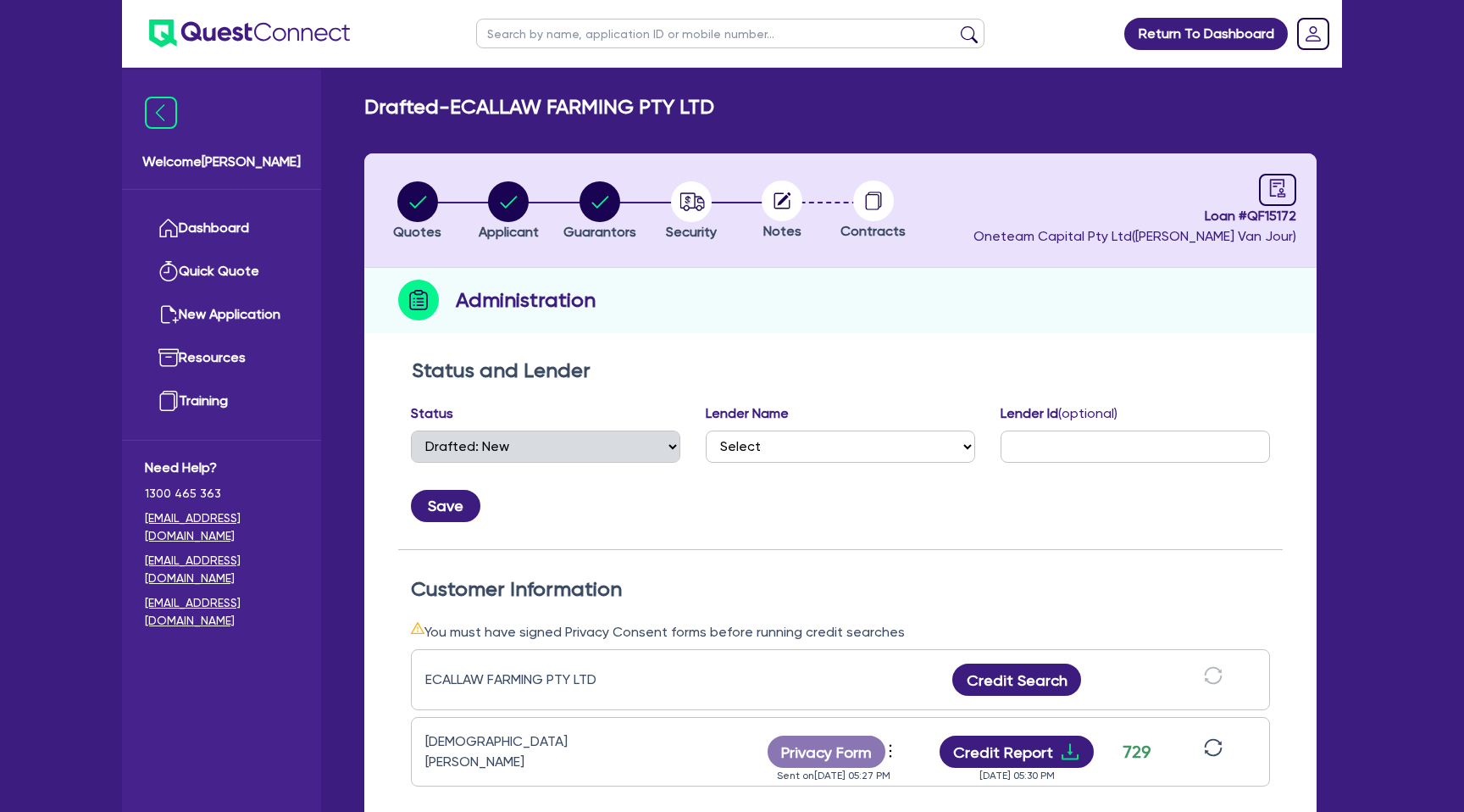
click at [767, 200] on circle at bounding box center [783, 200] width 41 height 41
click at [706, 193] on circle "button" at bounding box center [692, 201] width 41 height 41
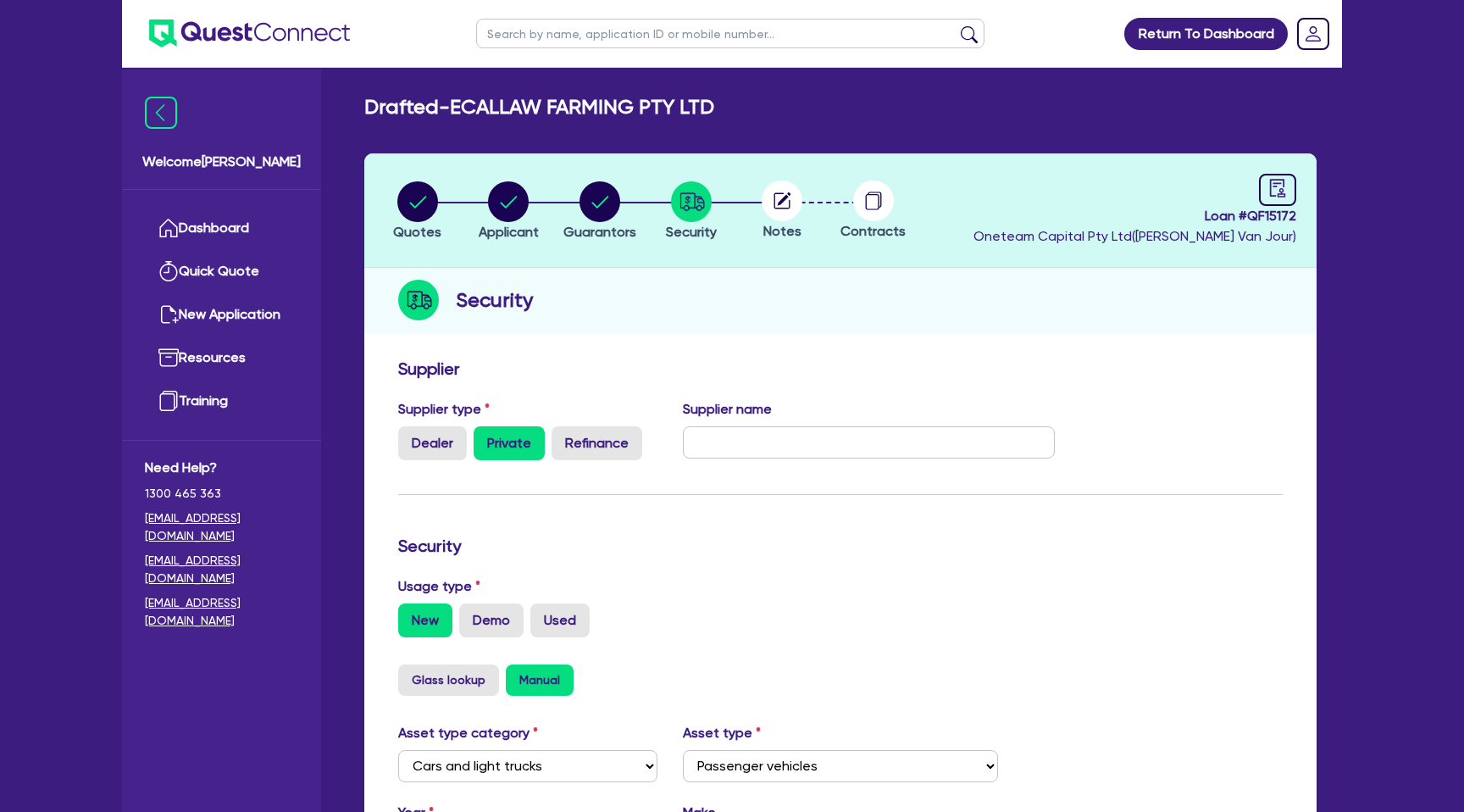
click at [781, 199] on circle at bounding box center [783, 200] width 41 height 41
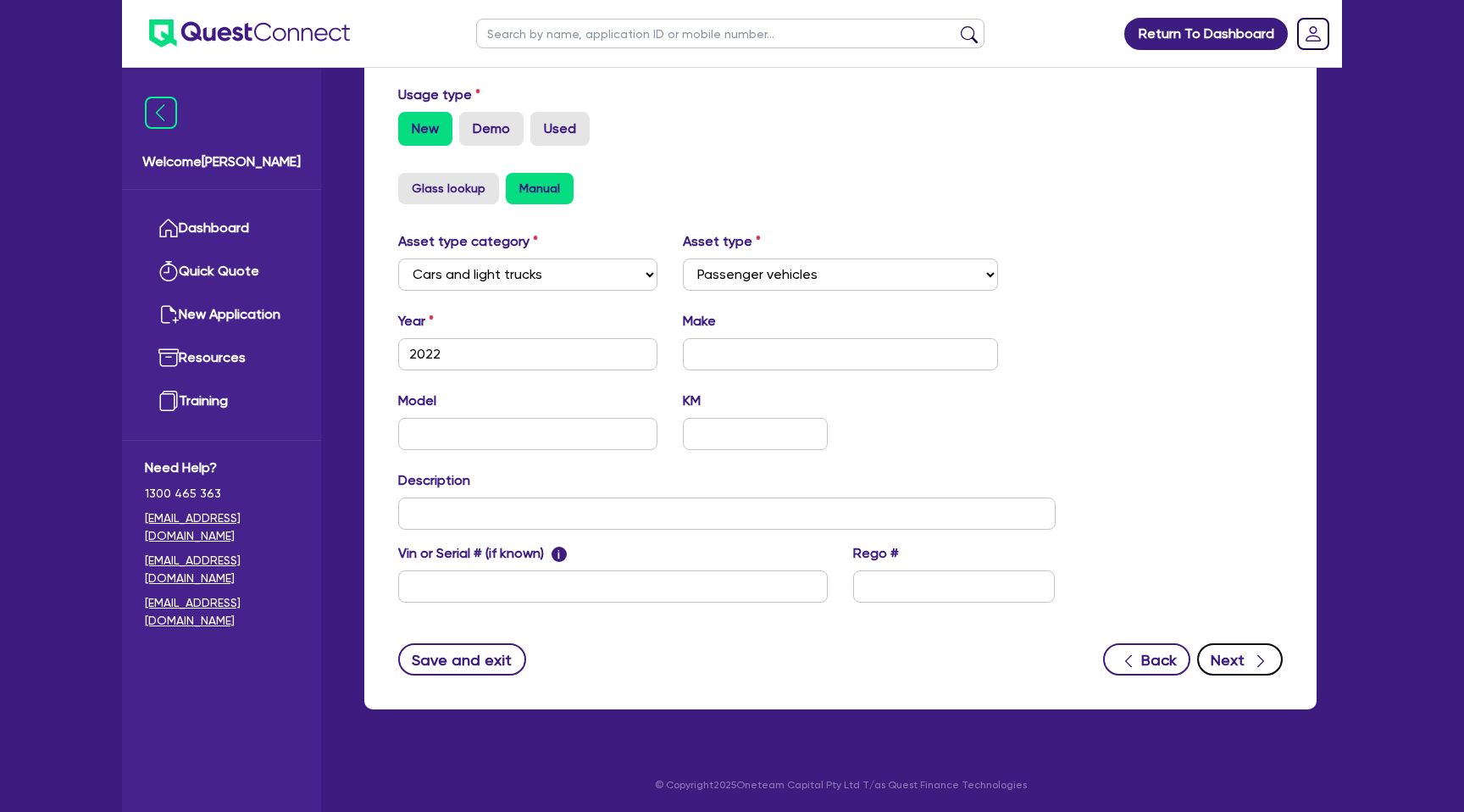
click at [1262, 666] on icon "button" at bounding box center [1261, 661] width 17 height 17
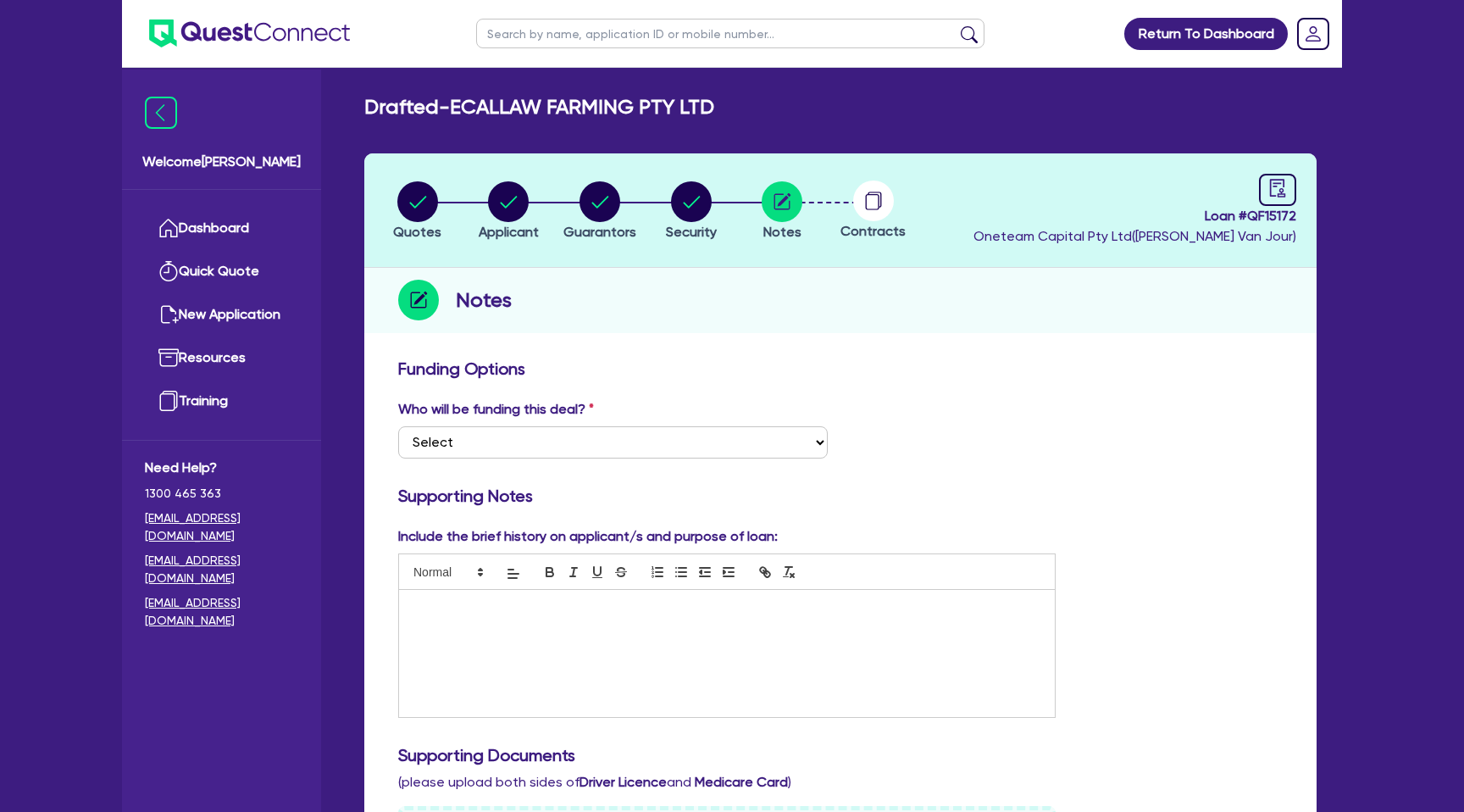
click at [463, 627] on div at bounding box center [727, 652] width 656 height 127
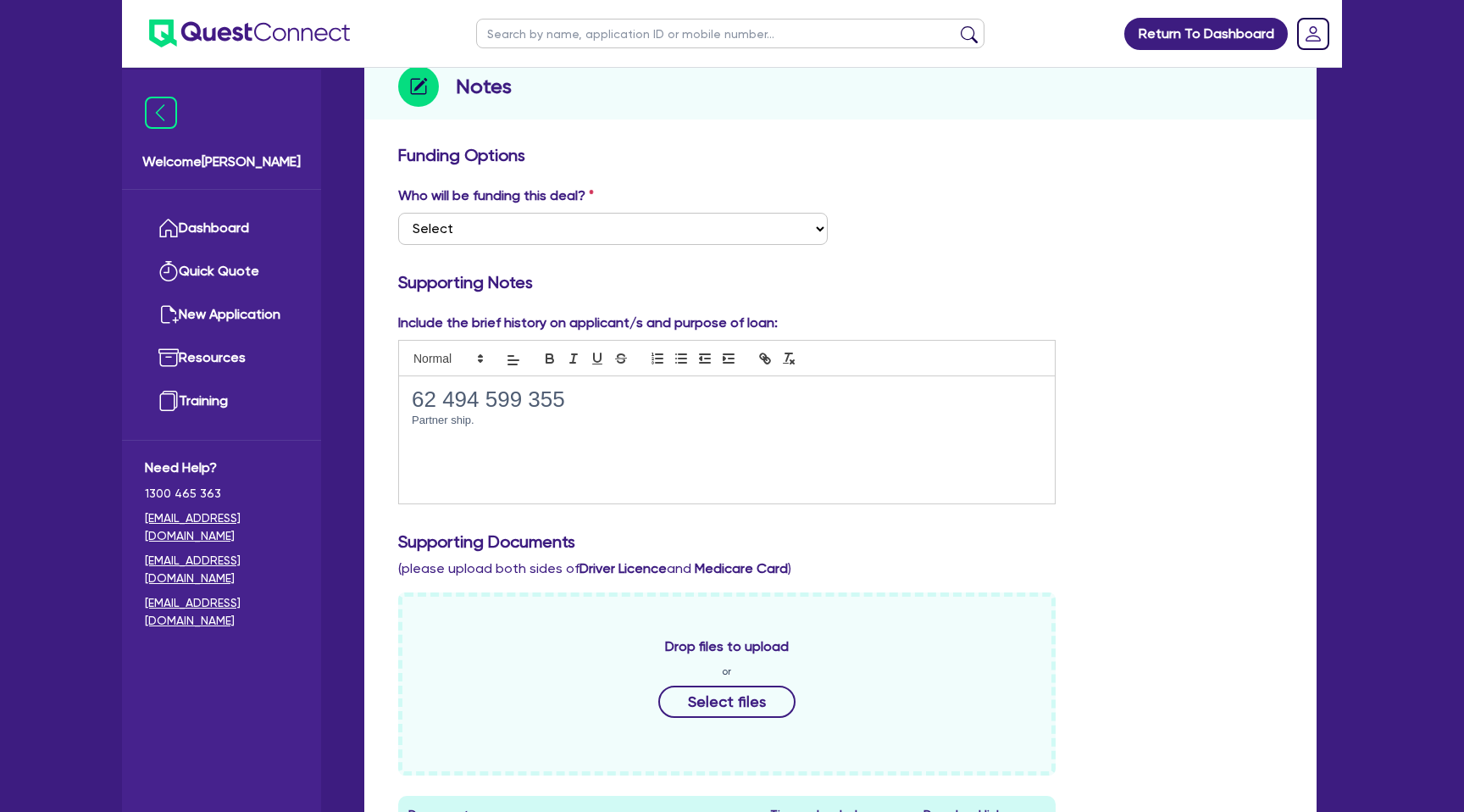
scroll to position [218, 0]
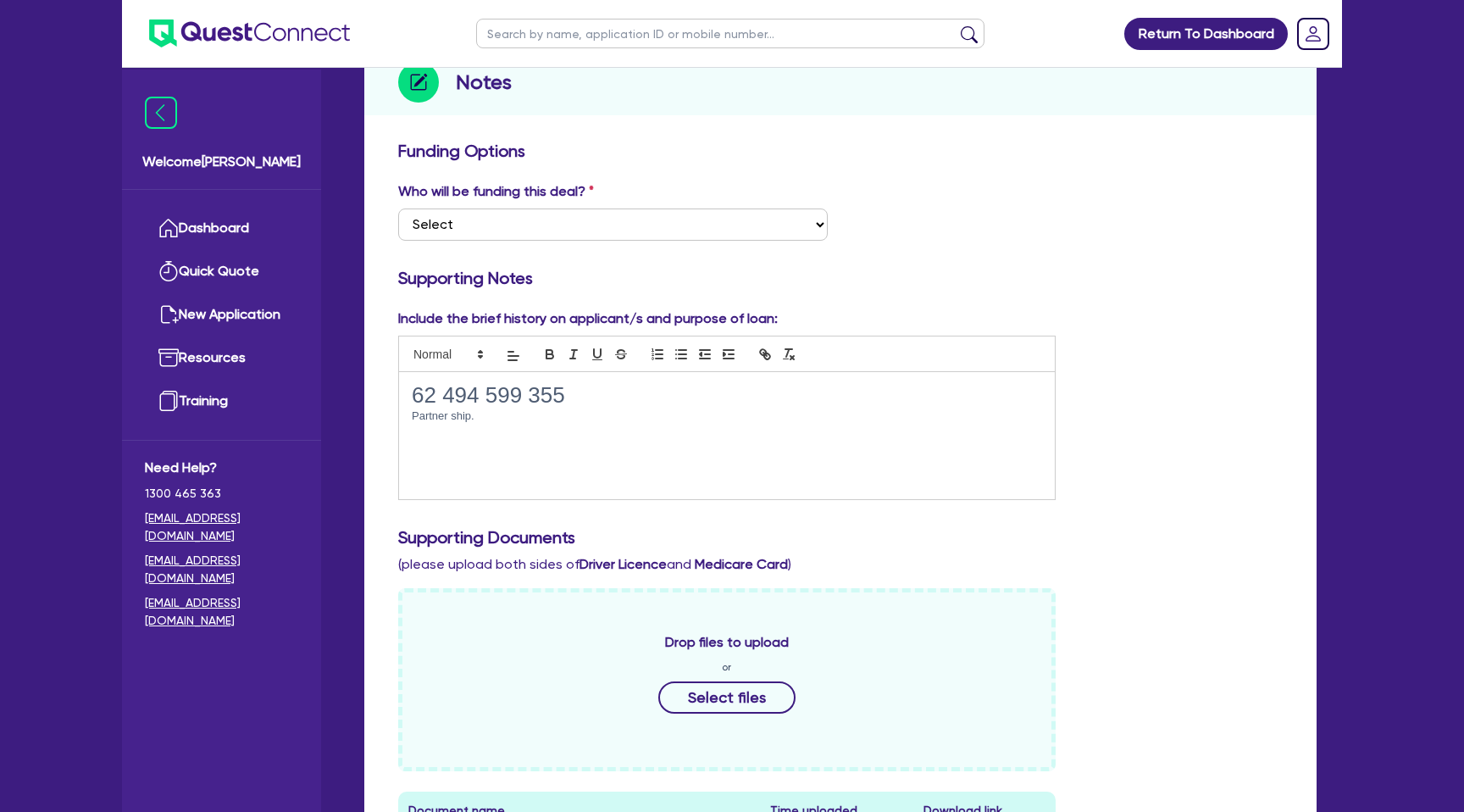
click at [444, 419] on p "Partner ship." at bounding box center [727, 416] width 630 height 15
click at [872, 288] on div "Supporting Notes" at bounding box center [840, 280] width 910 height 27
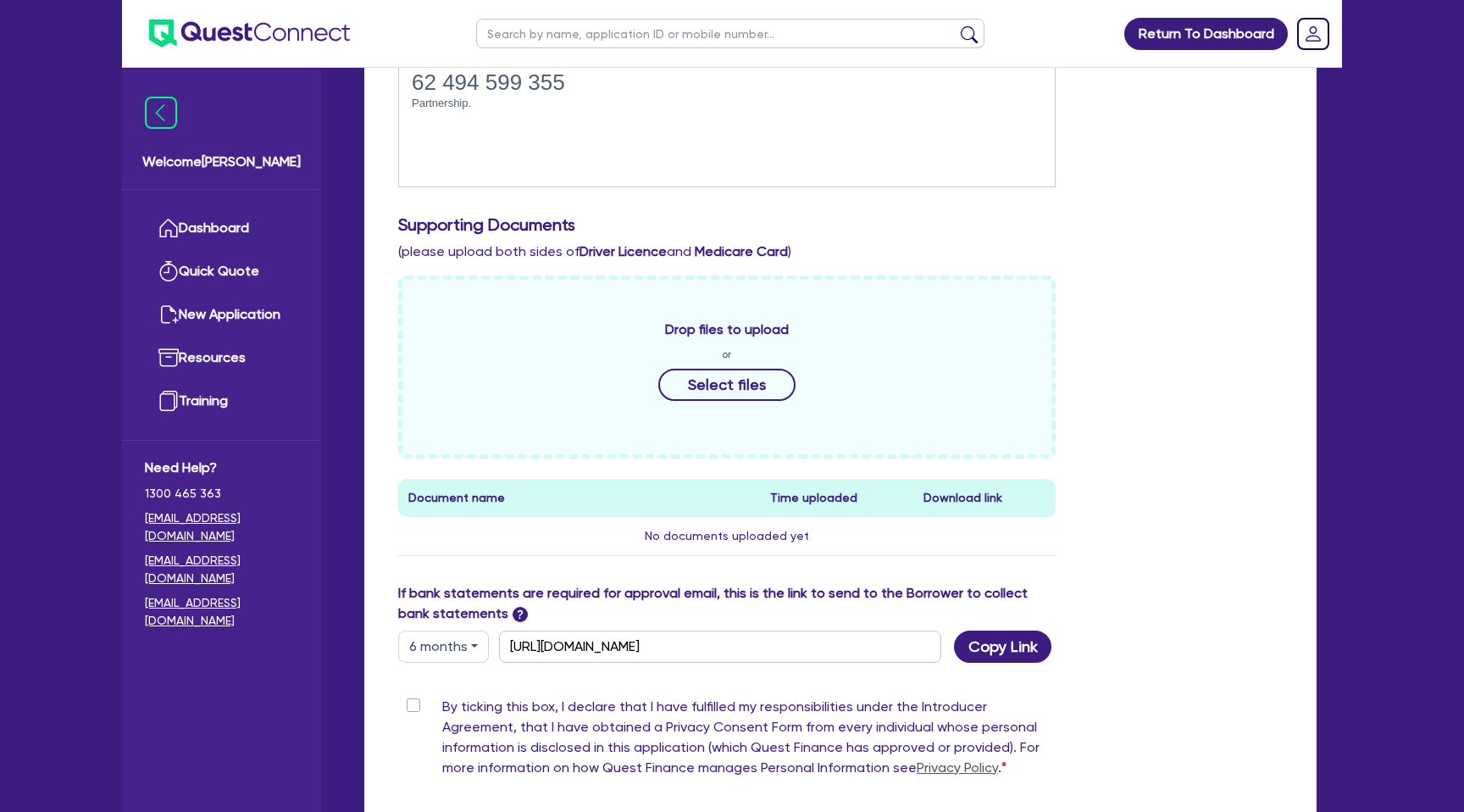
scroll to position [714, 0]
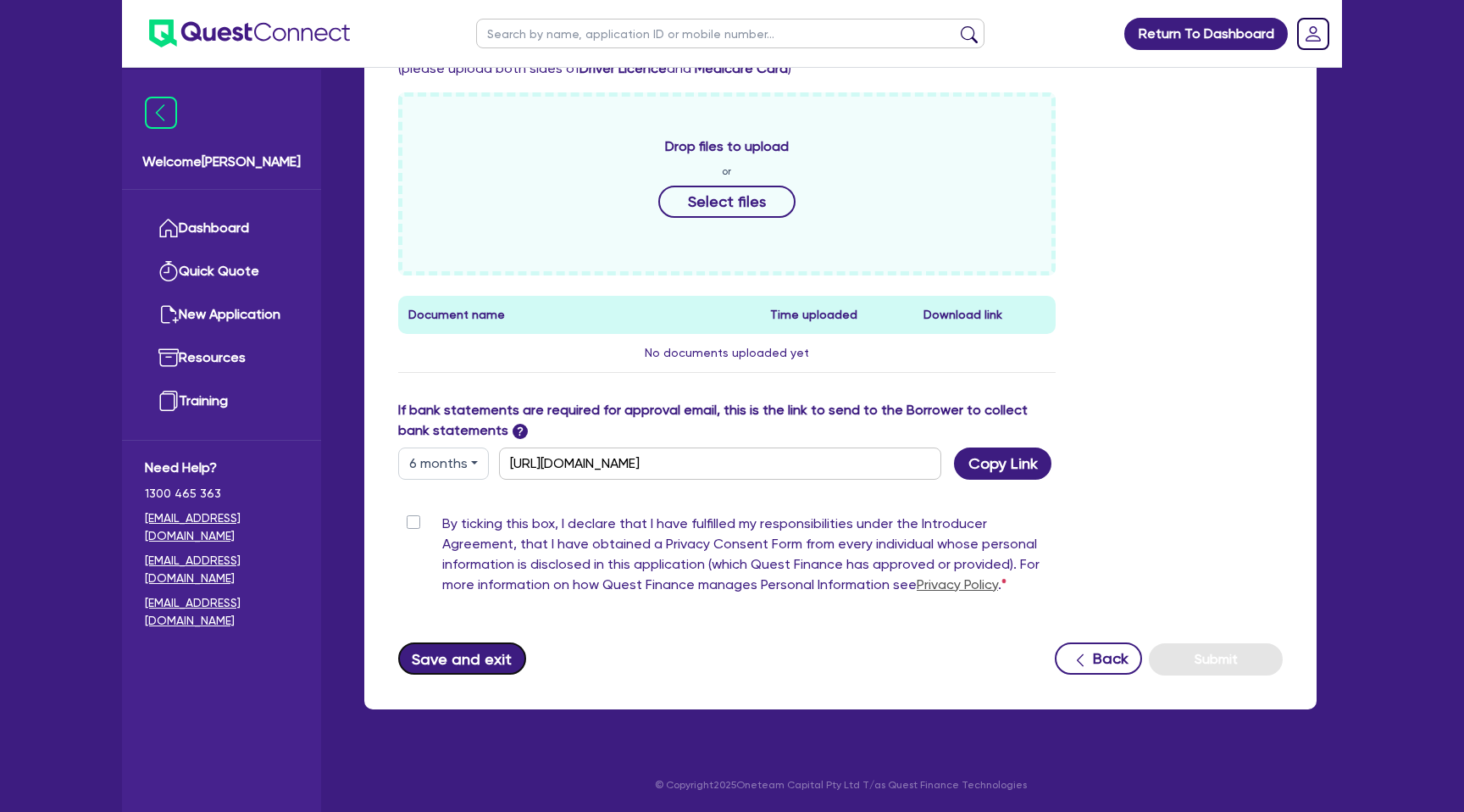
click at [479, 660] on button "Save and exit" at bounding box center [462, 658] width 128 height 32
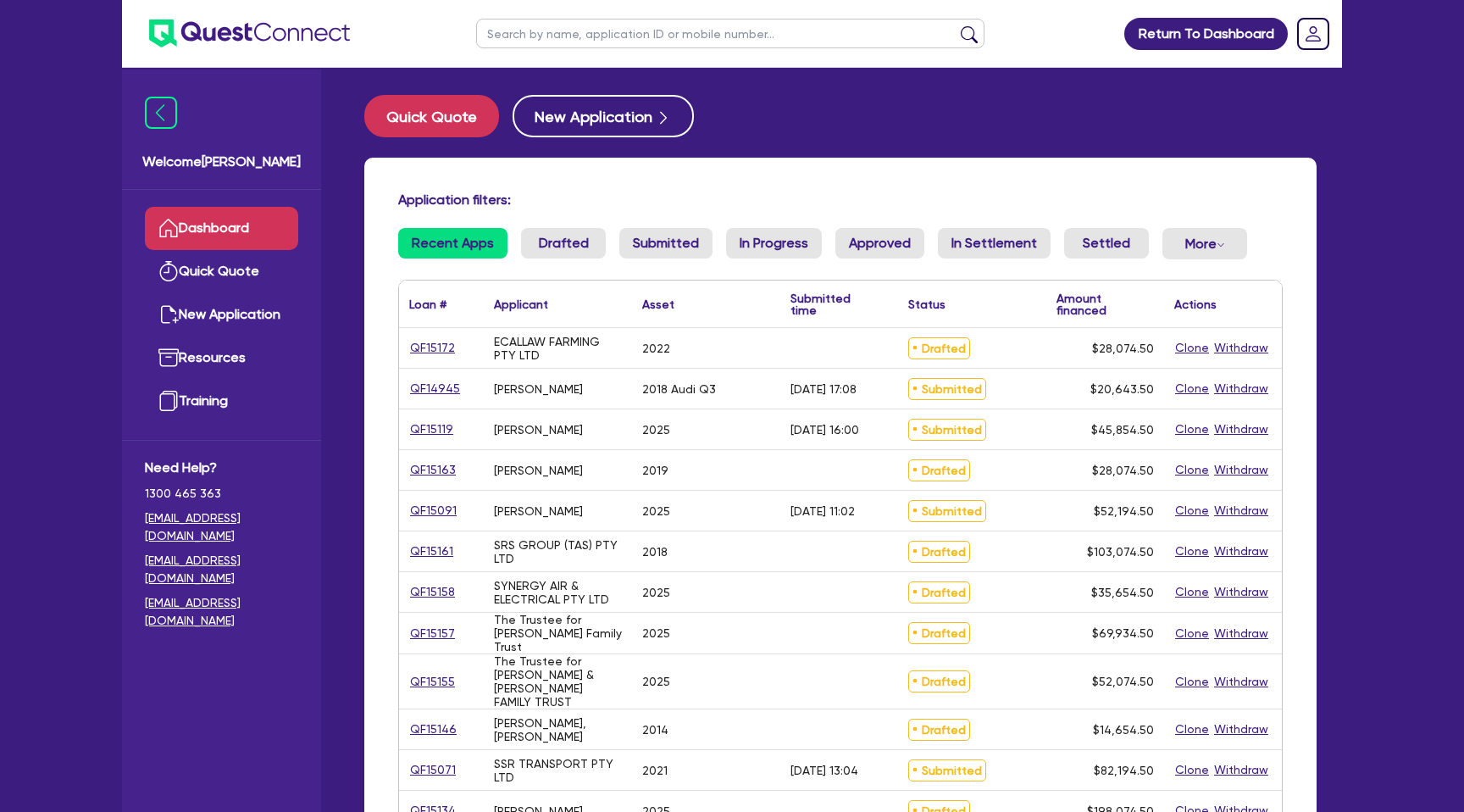
click at [564, 40] on input "text" at bounding box center [731, 33] width 509 height 30
click at [956, 25] on button "submit" at bounding box center [969, 37] width 27 height 24
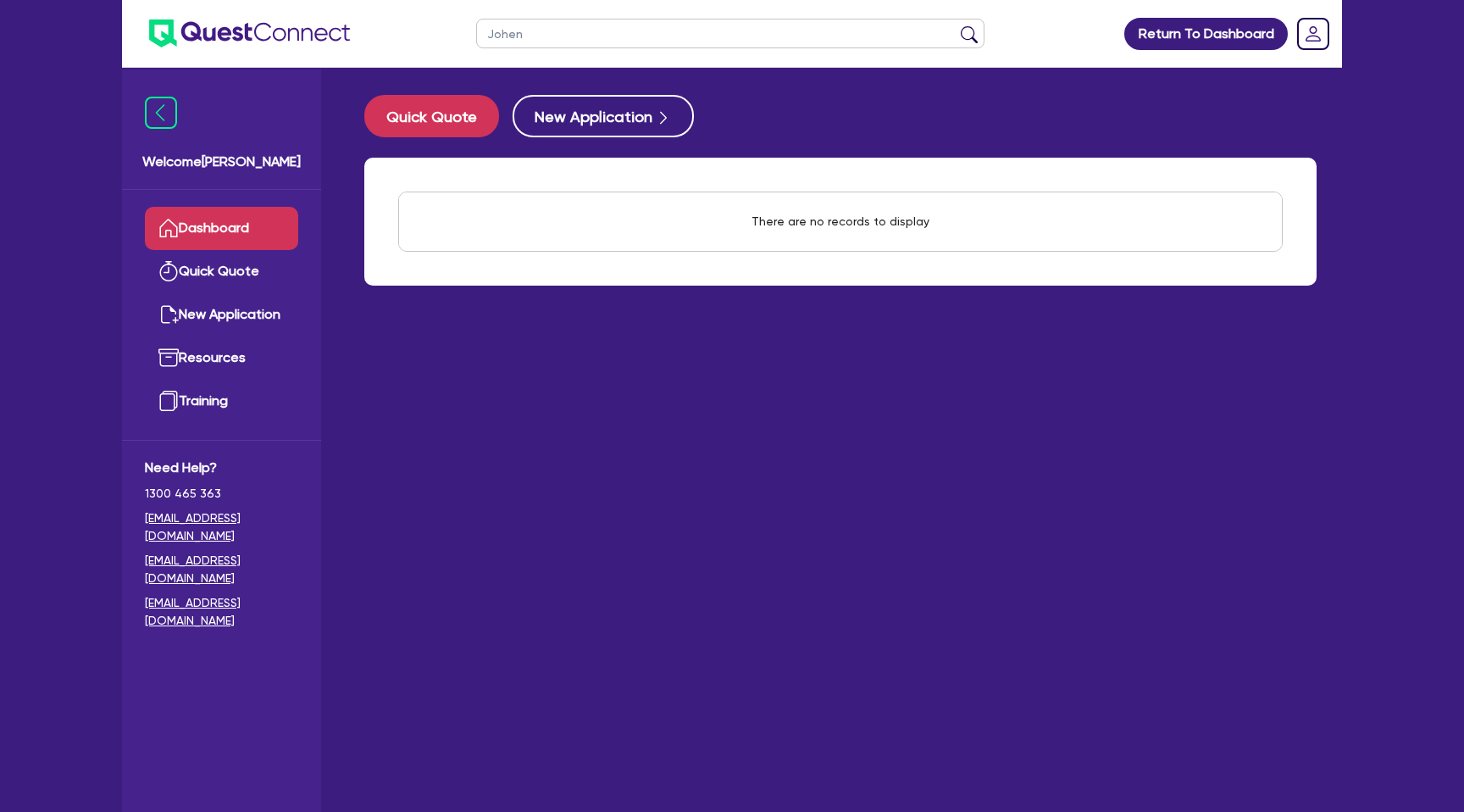
click at [956, 25] on button "submit" at bounding box center [969, 37] width 27 height 24
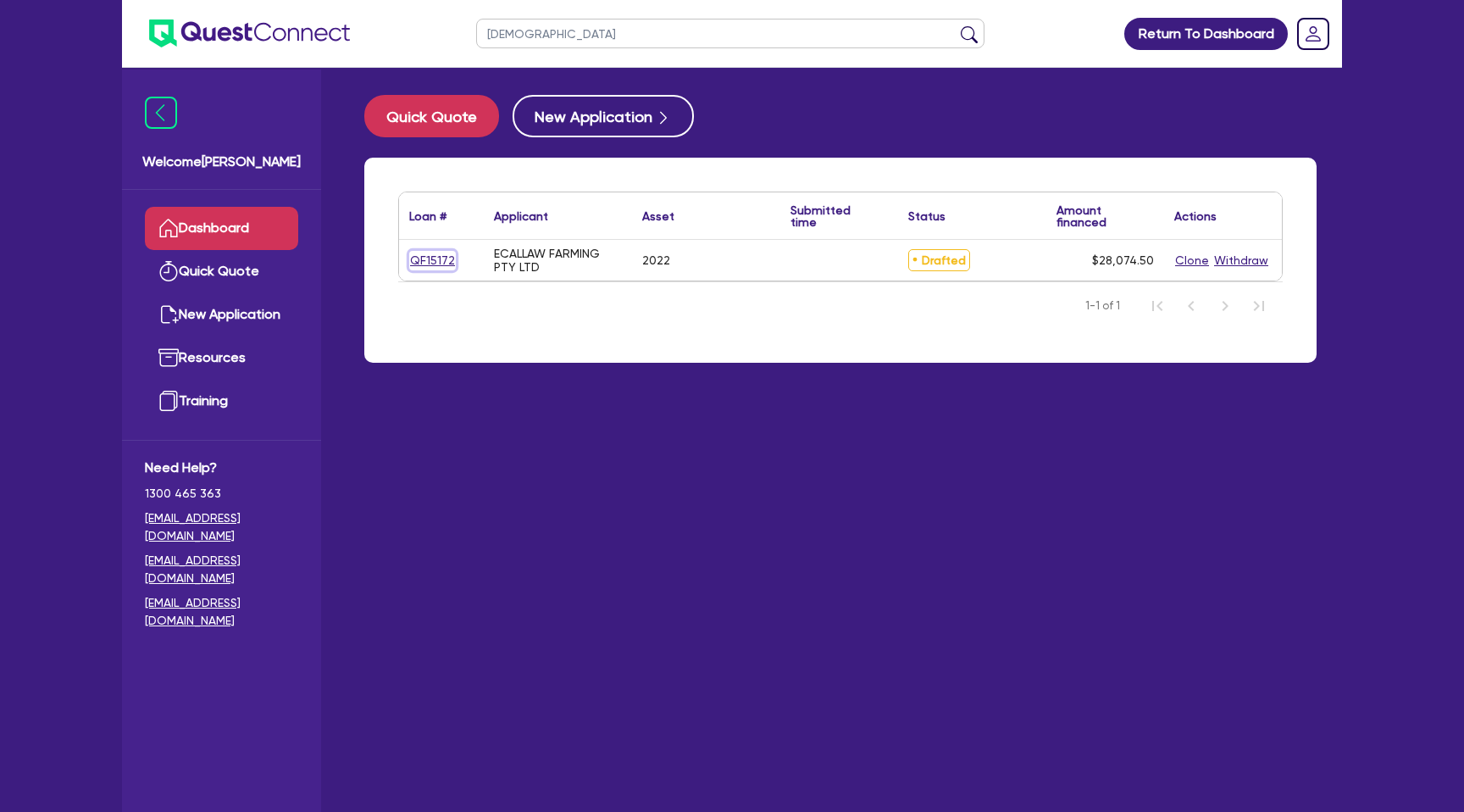
click at [439, 267] on link "QF15172" at bounding box center [433, 260] width 46 height 19
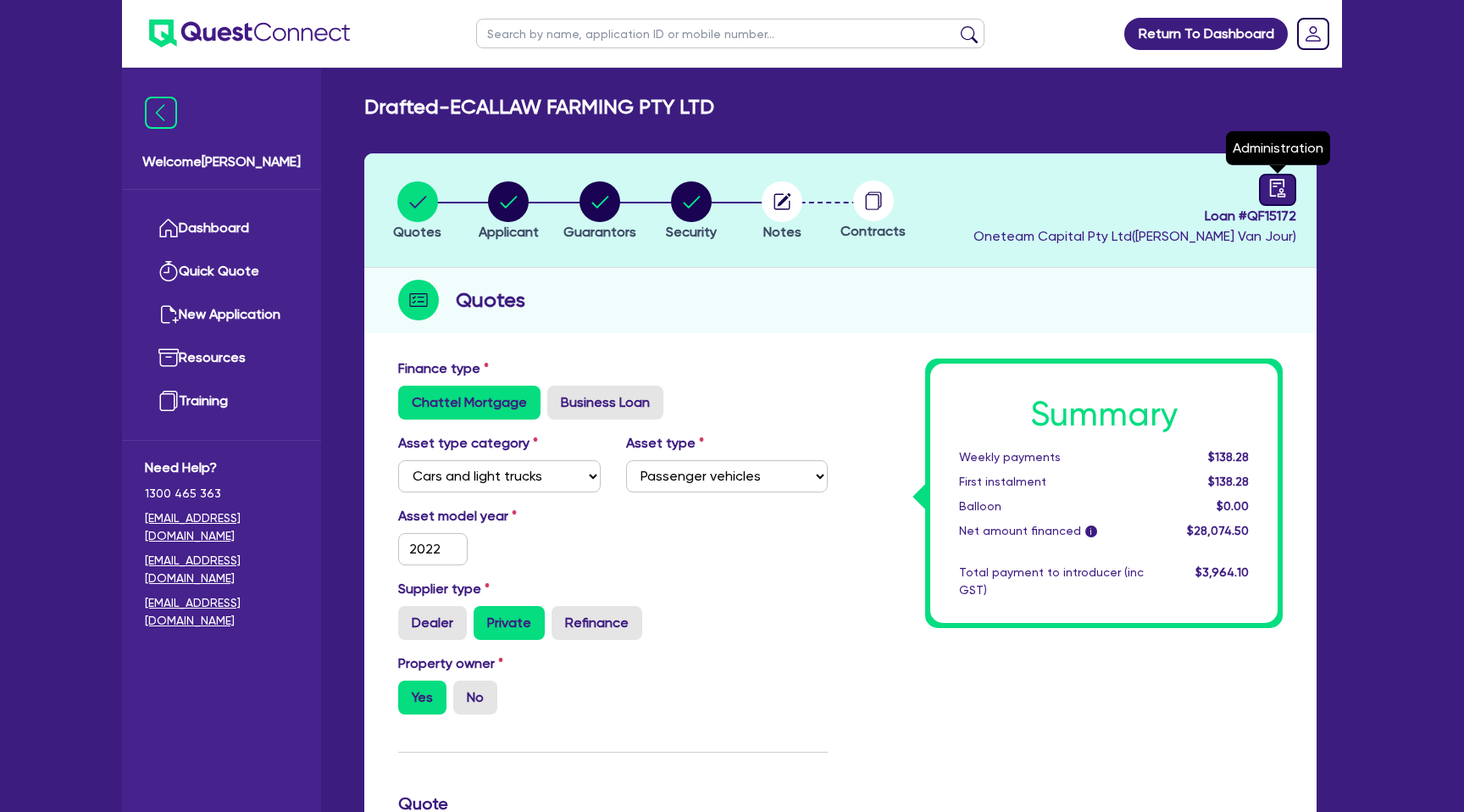
click at [1290, 201] on link at bounding box center [1278, 189] width 37 height 32
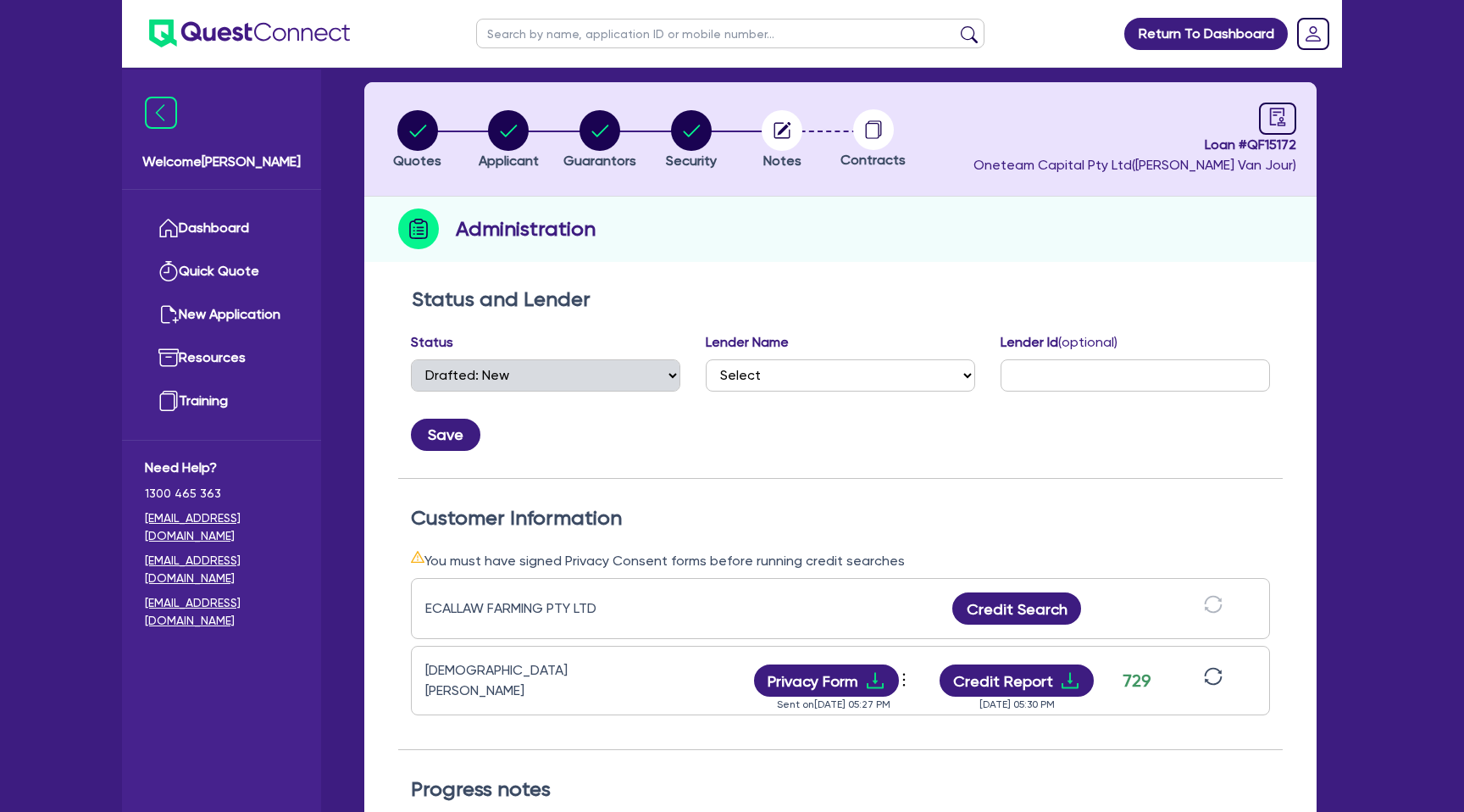
scroll to position [17, 0]
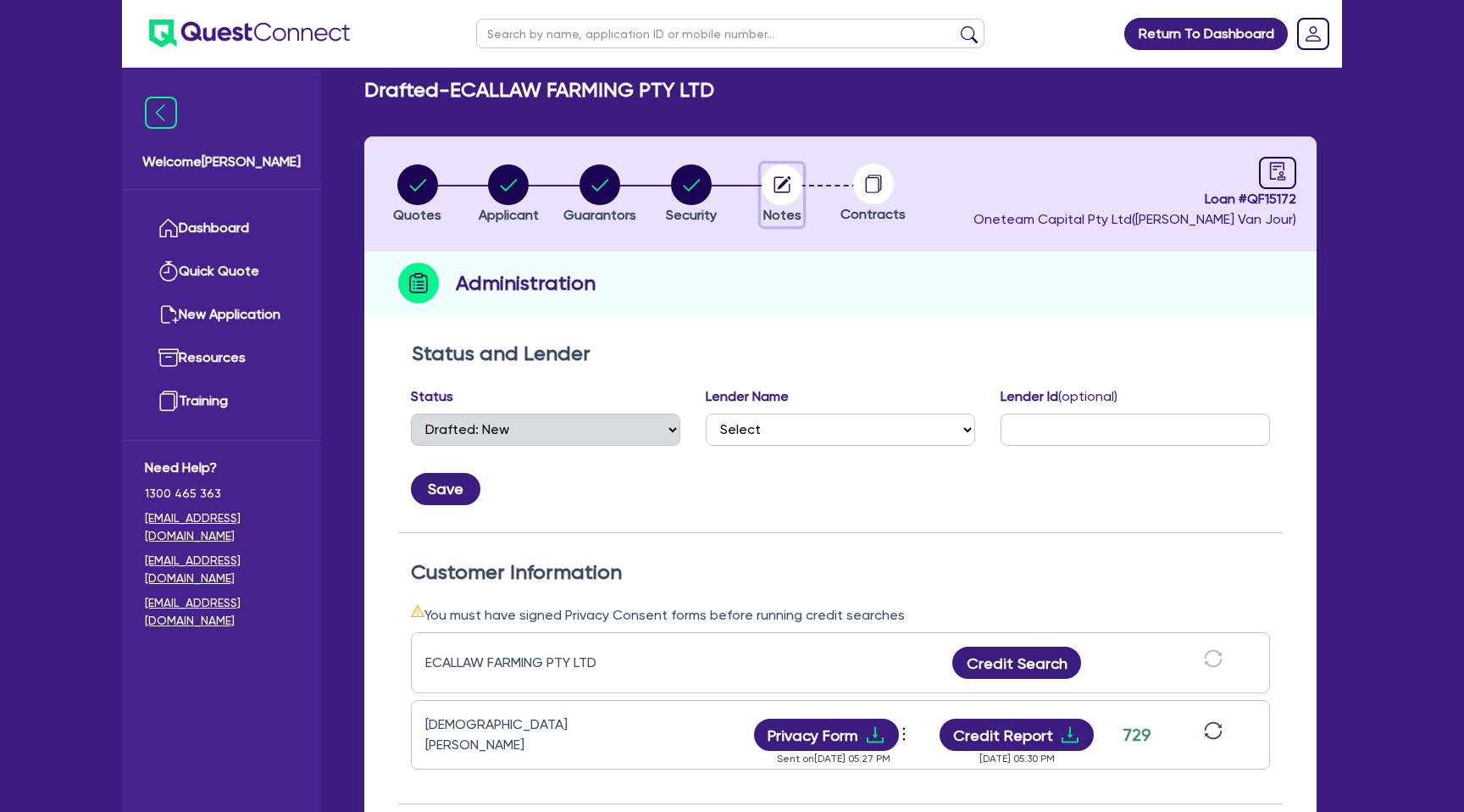
click at [784, 174] on circle "button" at bounding box center [783, 185] width 41 height 41
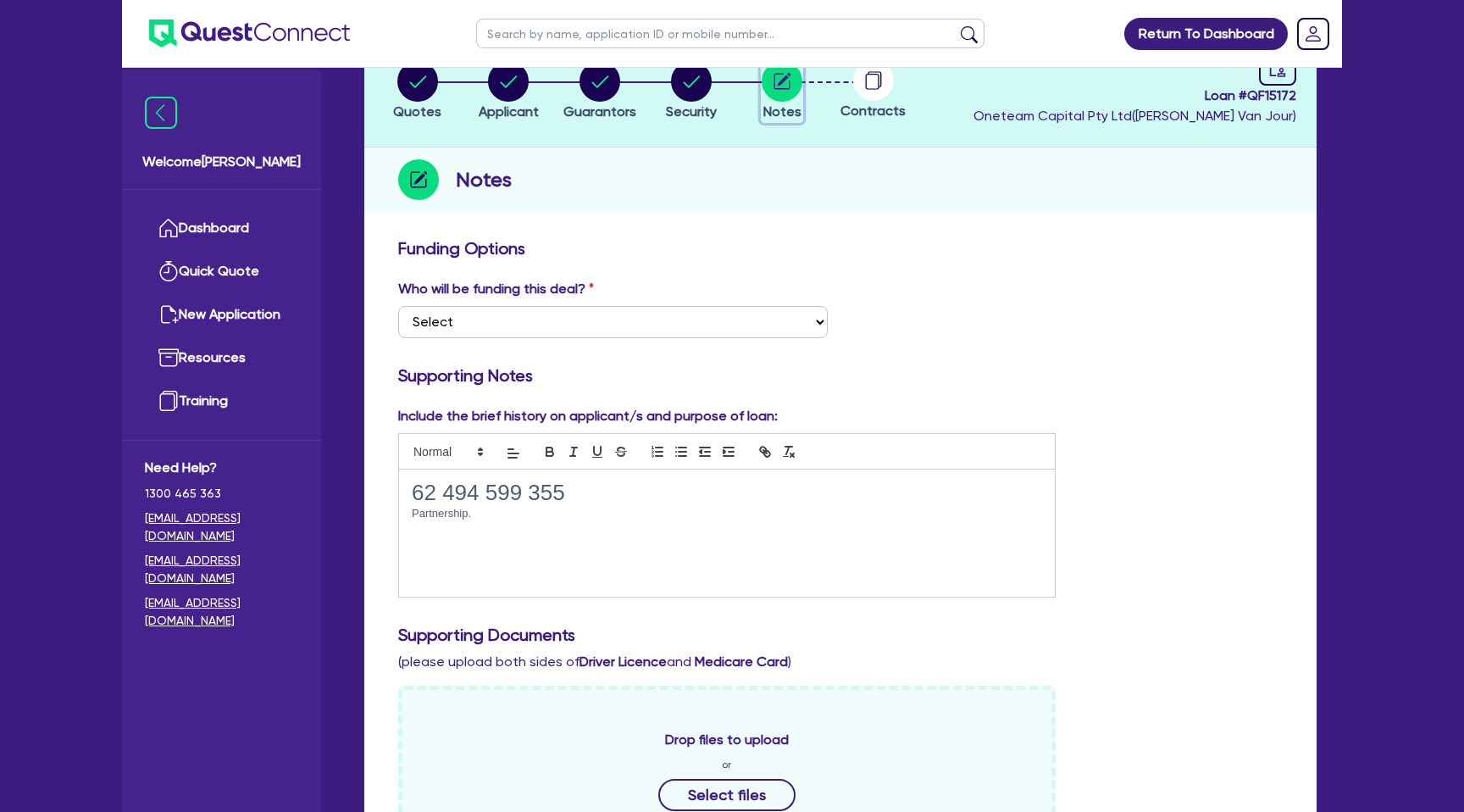
scroll to position [177, 0]
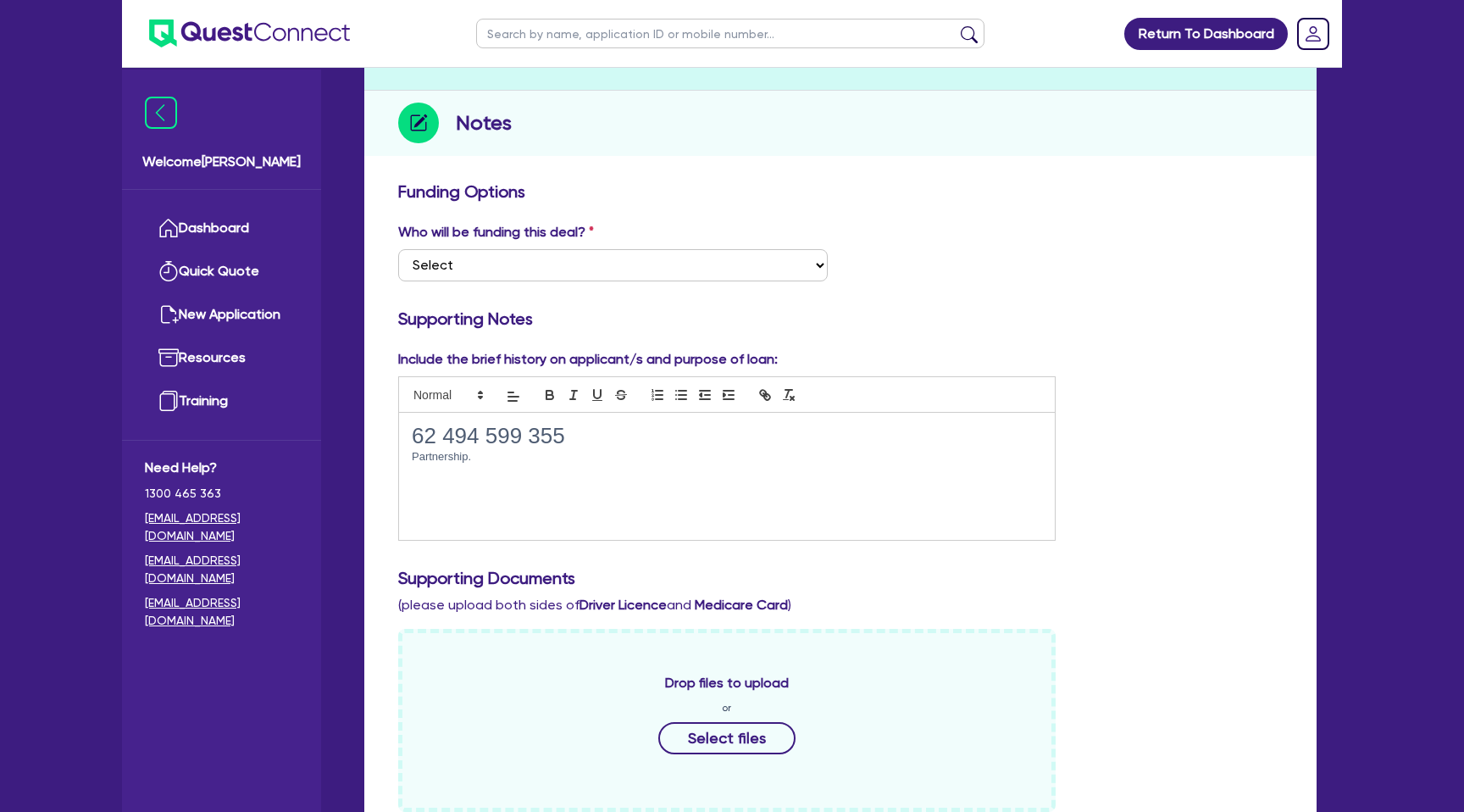
click at [492, 462] on p "Partnership." at bounding box center [727, 457] width 630 height 15
click at [1155, 304] on div "Funding Options Who will be funding this deal? Select I want Quest to fund 100%…" at bounding box center [840, 696] width 885 height 1030
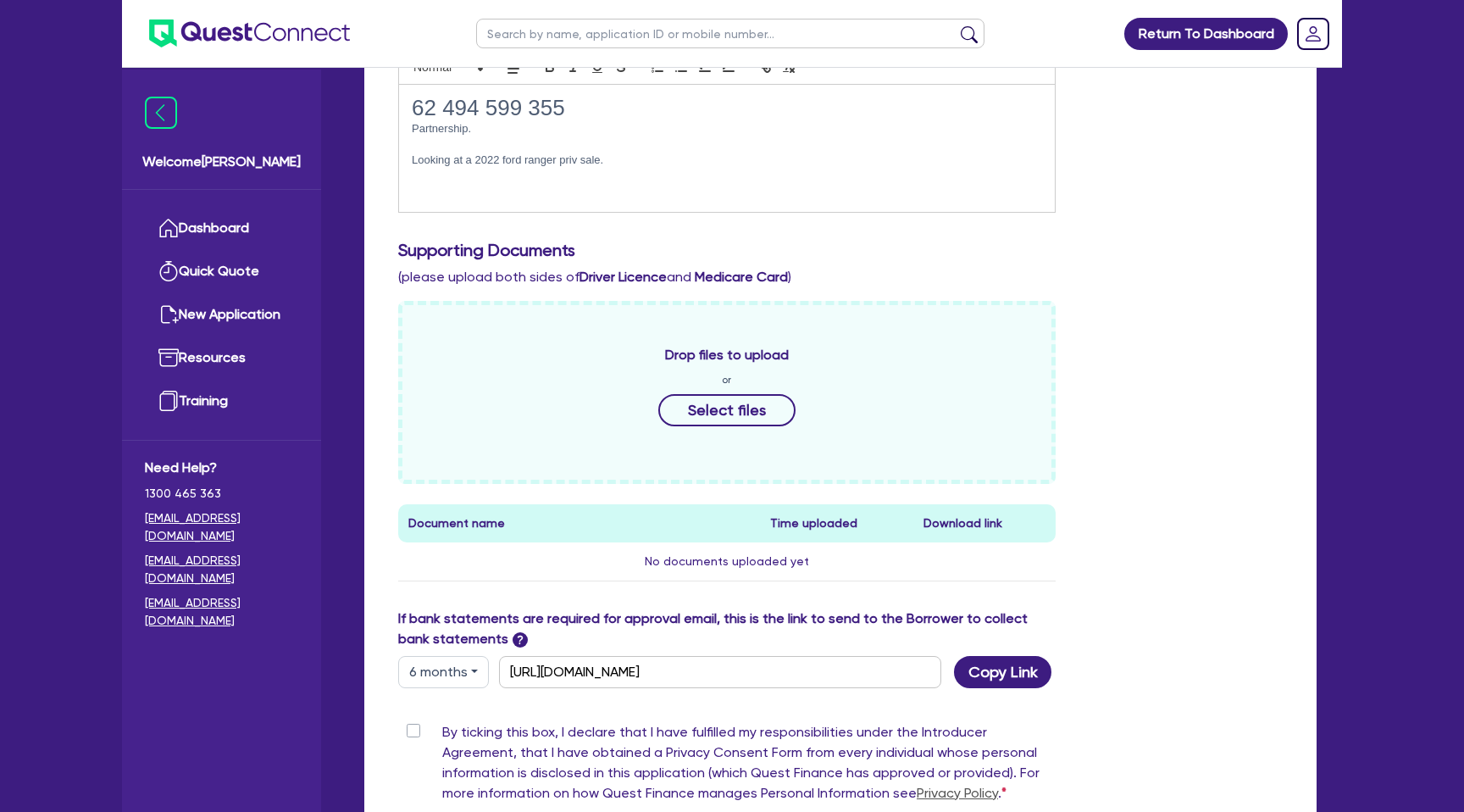
scroll to position [714, 0]
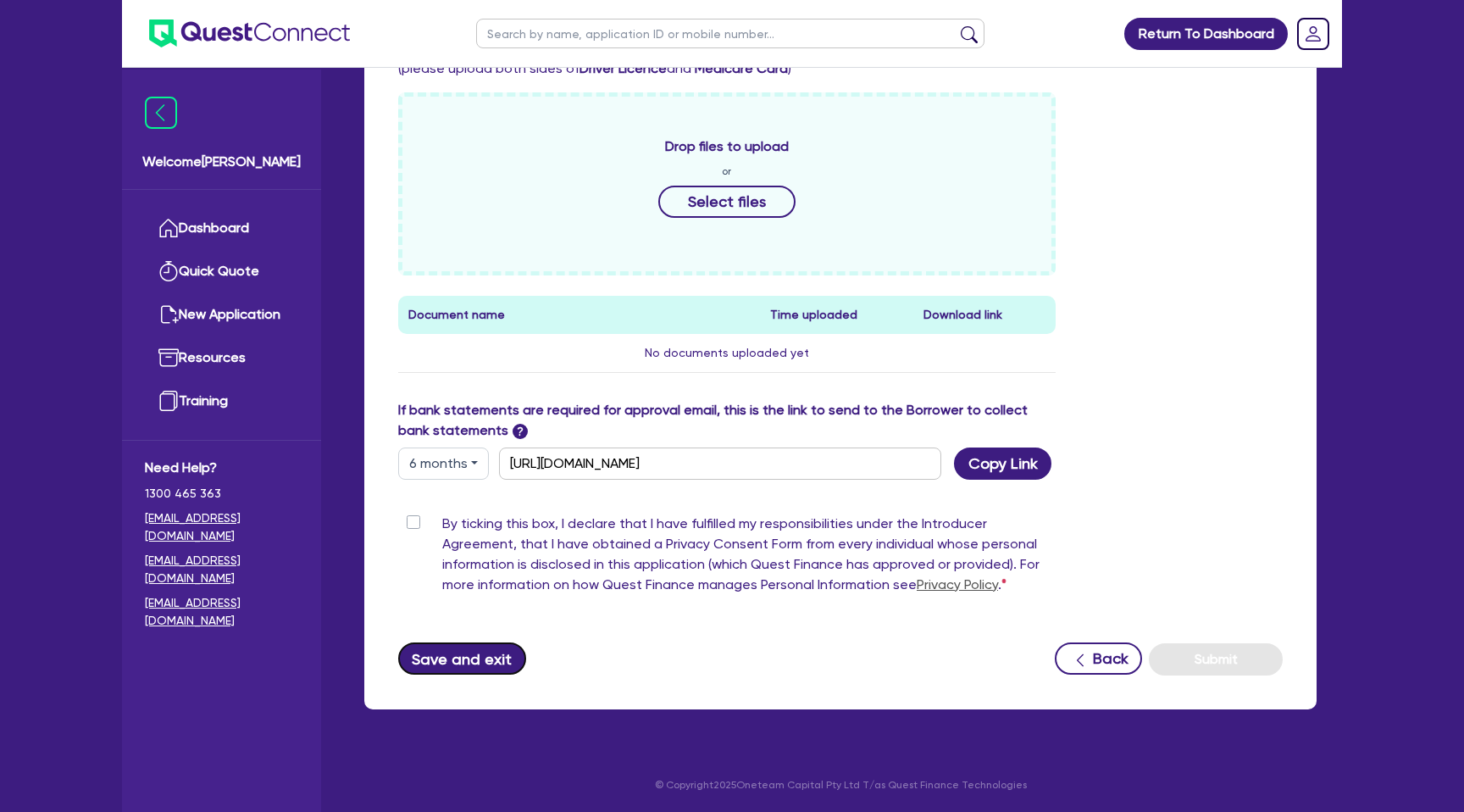
click at [467, 658] on button "Save and exit" at bounding box center [462, 658] width 128 height 32
